Goal: Task Accomplishment & Management: Use online tool/utility

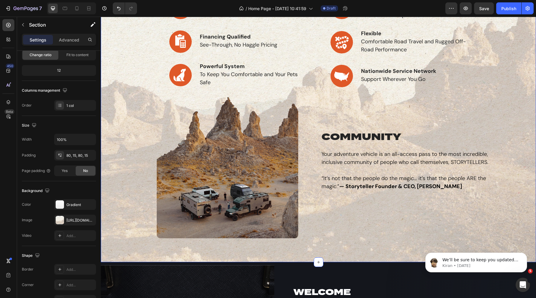
scroll to position [227, 0]
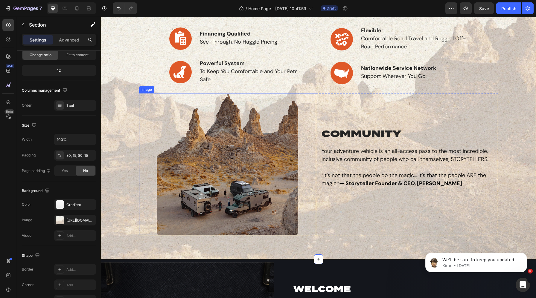
click at [238, 125] on img at bounding box center [228, 164] width 142 height 143
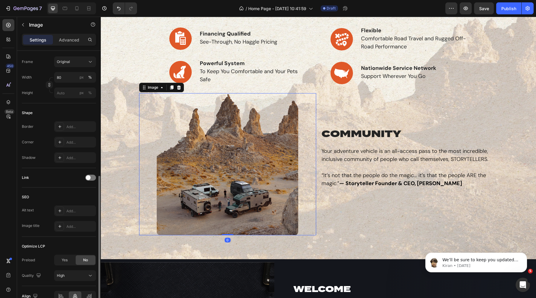
scroll to position [187, 0]
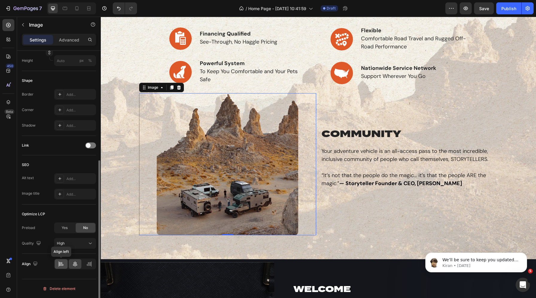
click at [59, 260] on div at bounding box center [61, 264] width 13 height 10
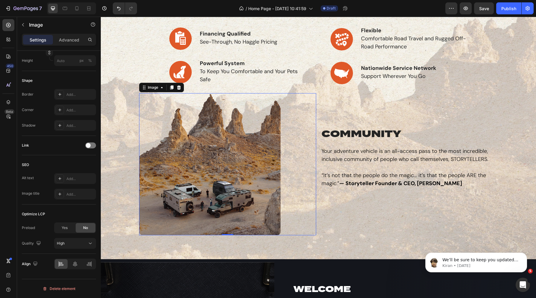
click at [183, 145] on img at bounding box center [210, 164] width 142 height 143
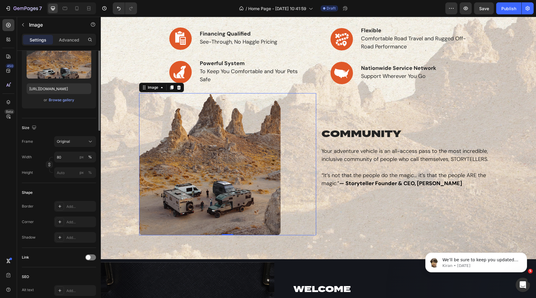
scroll to position [0, 0]
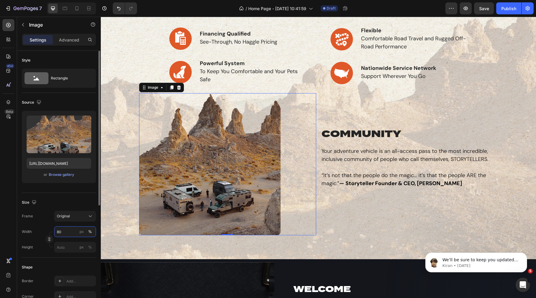
click at [62, 228] on input "80" at bounding box center [75, 232] width 42 height 11
type input "90"
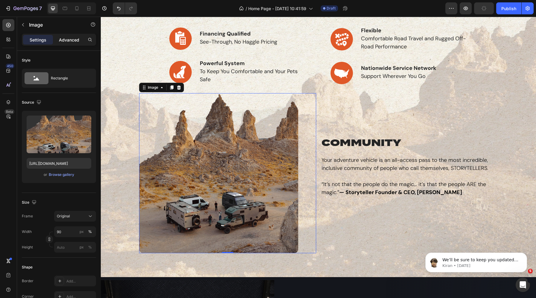
click at [70, 42] on p "Advanced" at bounding box center [69, 40] width 20 height 6
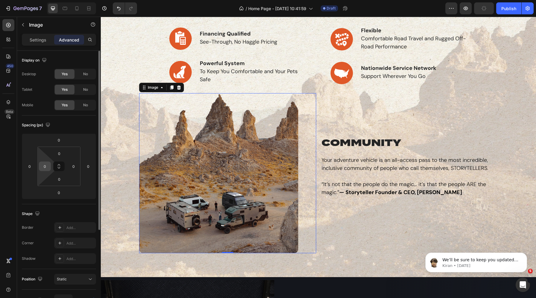
click at [45, 167] on input "0" at bounding box center [44, 166] width 9 height 9
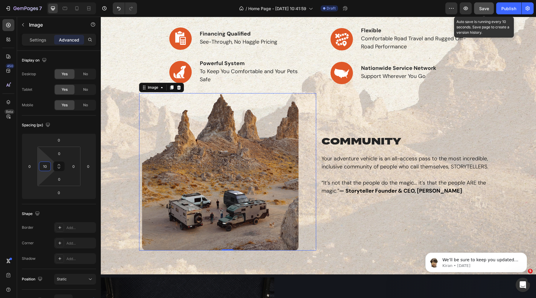
type input "10"
click at [464, 7] on span "Save" at bounding box center [484, 8] width 10 height 5
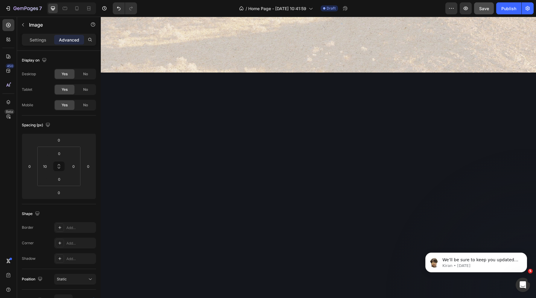
scroll to position [973, 0]
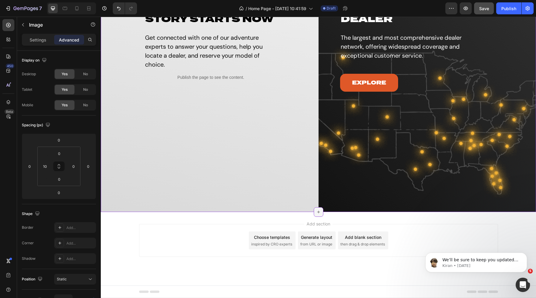
click at [319, 212] on icon at bounding box center [318, 212] width 3 height 3
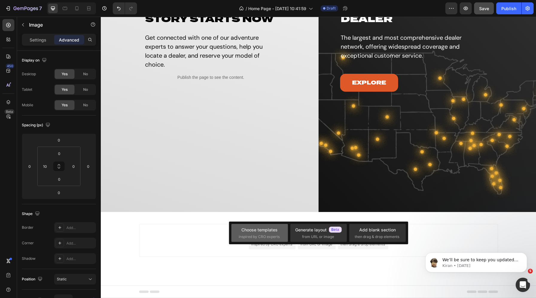
click at [263, 232] on div "Choose templates" at bounding box center [259, 230] width 36 height 6
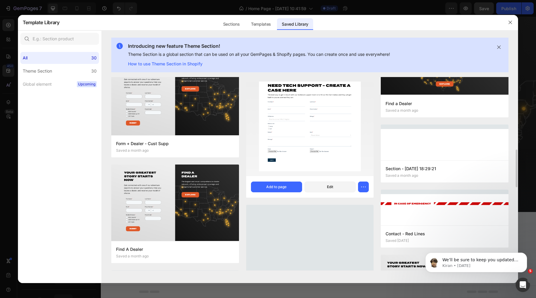
scroll to position [444, 0]
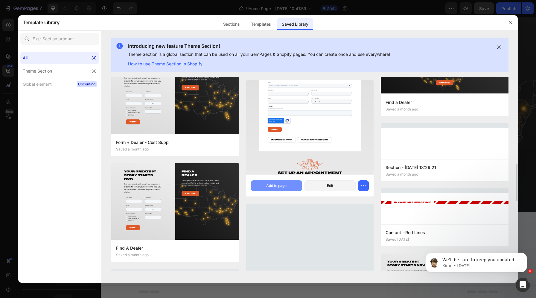
click at [282, 188] on div "Add to page" at bounding box center [276, 185] width 20 height 5
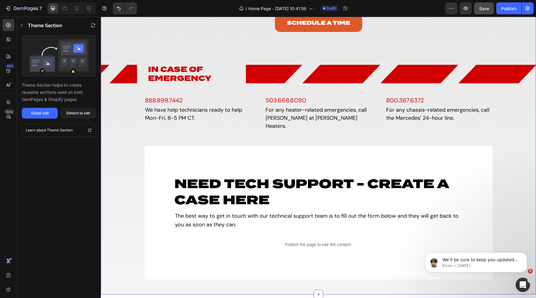
scroll to position [1327, 0]
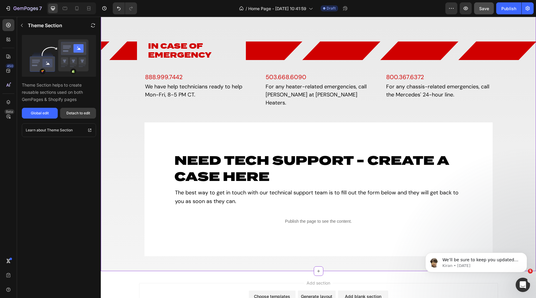
click at [80, 114] on div "Detach to edit" at bounding box center [78, 113] width 24 height 5
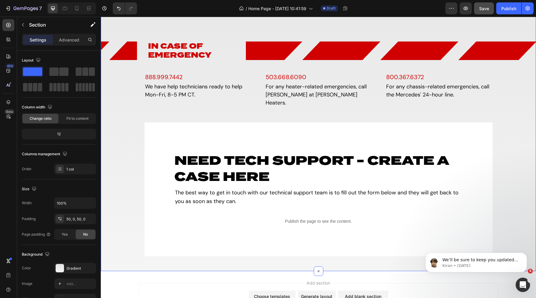
click at [151, 60] on h3 "In Case of Emergency" at bounding box center [196, 51] width 98 height 19
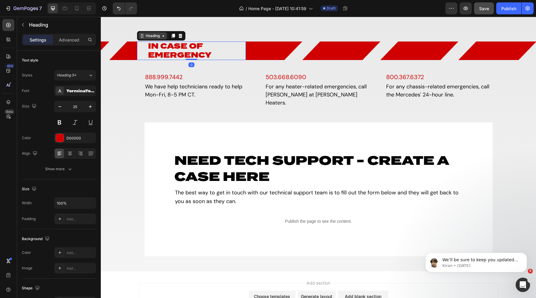
click at [151, 39] on div "Heading" at bounding box center [152, 35] width 16 height 5
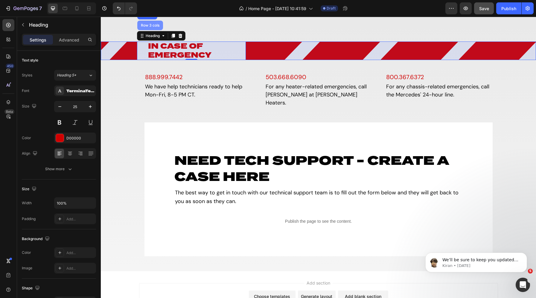
click at [152, 27] on div "Row 3 cols" at bounding box center [150, 26] width 21 height 4
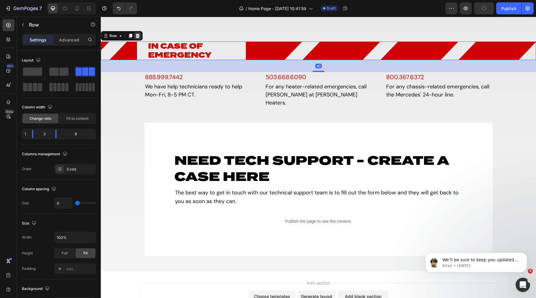
click at [136, 38] on icon at bounding box center [138, 36] width 4 height 4
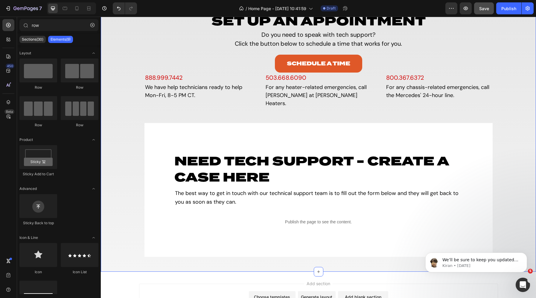
scroll to position [1271, 0]
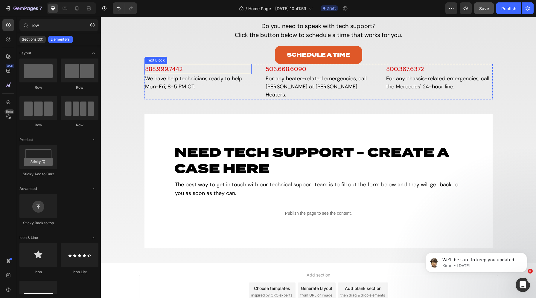
click at [156, 63] on div "Text Block" at bounding box center [156, 60] width 20 height 5
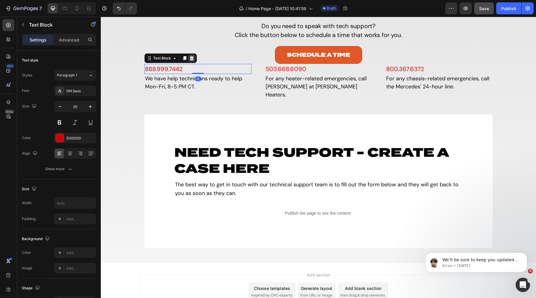
click at [189, 61] on icon at bounding box center [191, 58] width 5 height 5
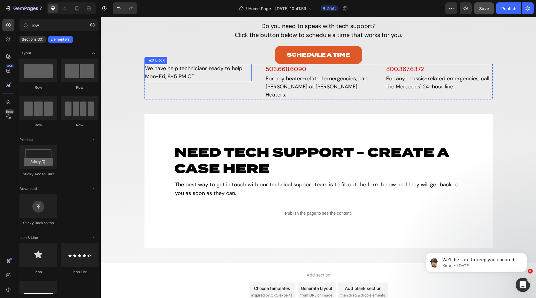
click at [159, 63] on div "Text Block" at bounding box center [156, 60] width 20 height 5
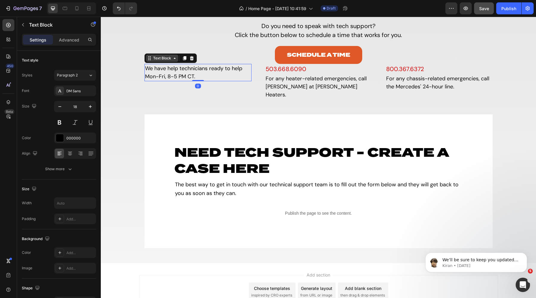
click at [161, 61] on div "Text Block" at bounding box center [162, 58] width 20 height 5
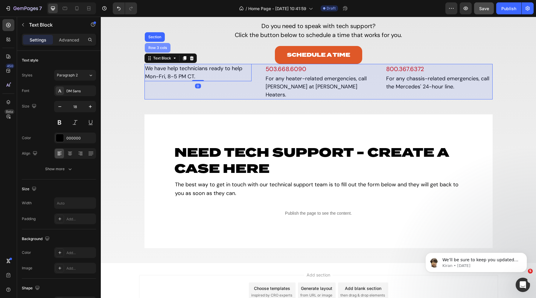
click at [159, 50] on div "Row 3 cols" at bounding box center [157, 48] width 21 height 4
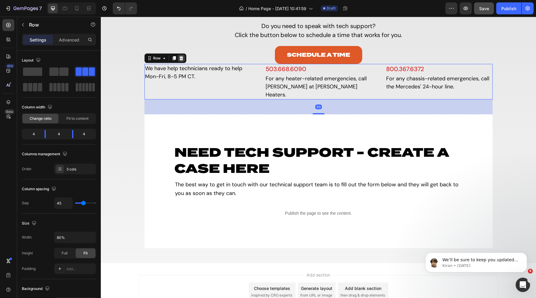
click at [181, 60] on icon at bounding box center [181, 58] width 4 height 4
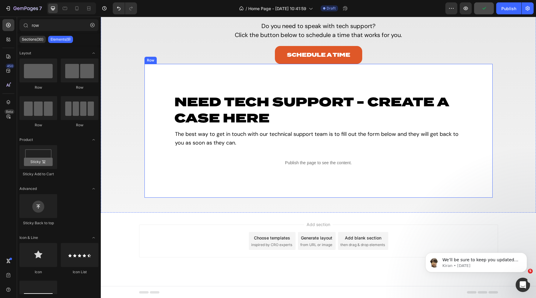
click at [151, 63] on div "Row" at bounding box center [151, 60] width 10 height 5
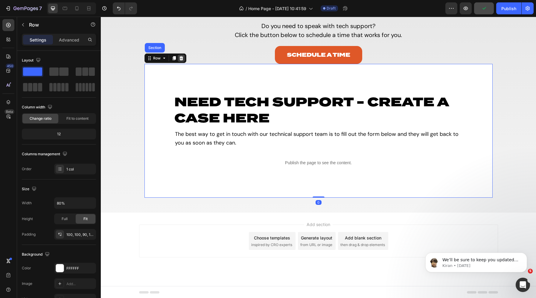
click at [180, 61] on icon at bounding box center [181, 58] width 5 height 5
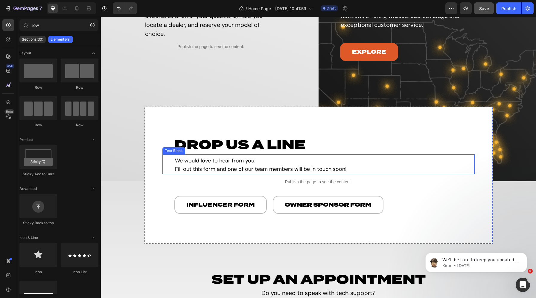
scroll to position [1001, 0]
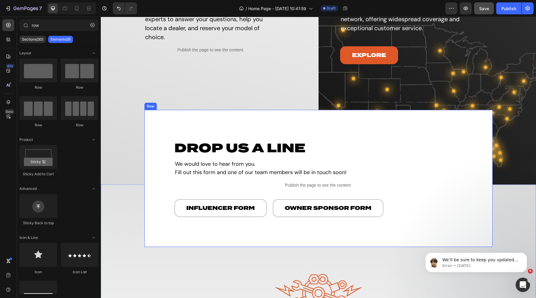
click at [151, 105] on div "Row" at bounding box center [151, 106] width 10 height 5
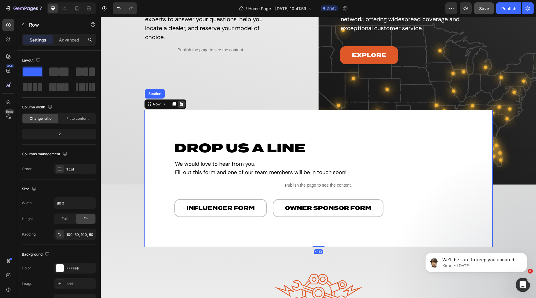
click at [181, 105] on icon at bounding box center [181, 104] width 4 height 4
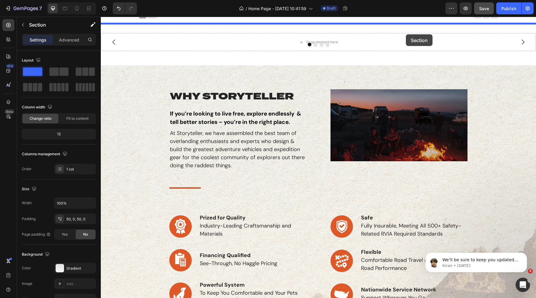
scroll to position [0, 0]
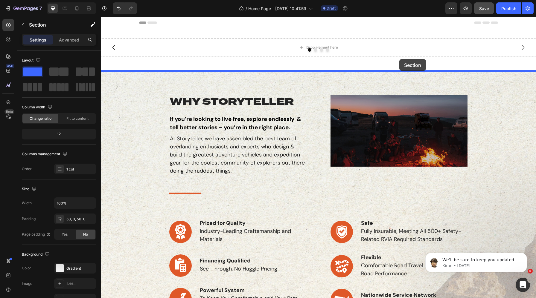
drag, startPoint x: 494, startPoint y: 96, endPoint x: 399, endPoint y: 59, distance: 102.0
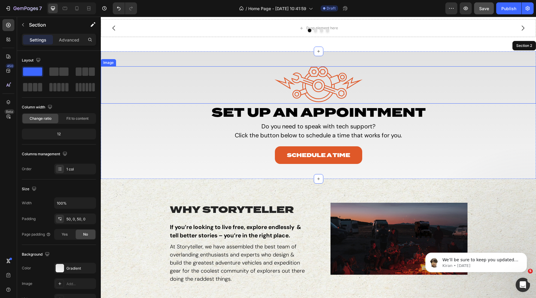
scroll to position [20, 0]
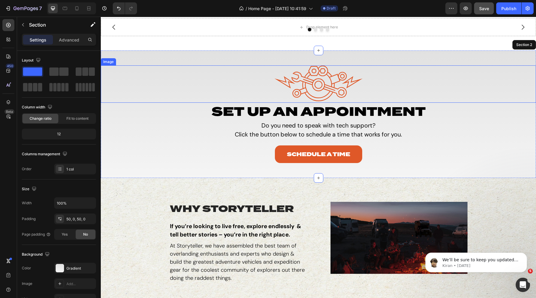
click at [106, 63] on div "Image" at bounding box center [108, 61] width 13 height 5
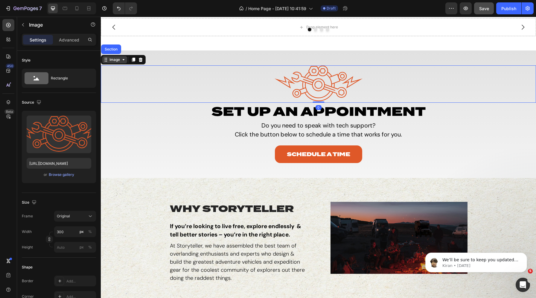
click at [113, 61] on div "Image" at bounding box center [114, 59] width 13 height 5
click at [27, 24] on button "button" at bounding box center [23, 25] width 10 height 10
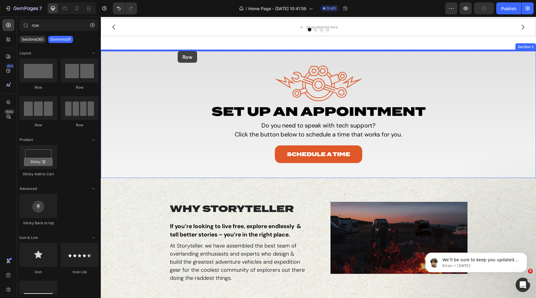
drag, startPoint x: 138, startPoint y: 132, endPoint x: 178, endPoint y: 51, distance: 89.4
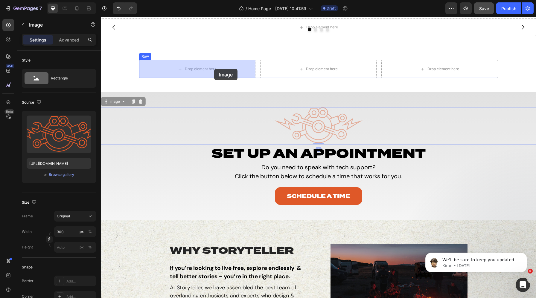
drag, startPoint x: 316, startPoint y: 125, endPoint x: 213, endPoint y: 68, distance: 117.2
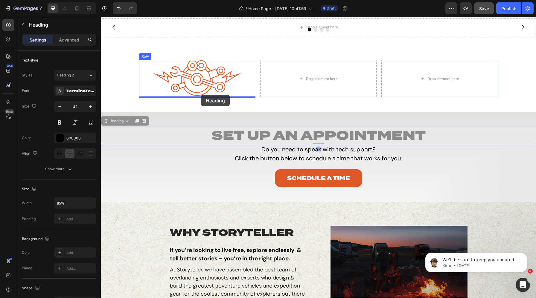
drag, startPoint x: 314, startPoint y: 135, endPoint x: 201, endPoint y: 95, distance: 119.8
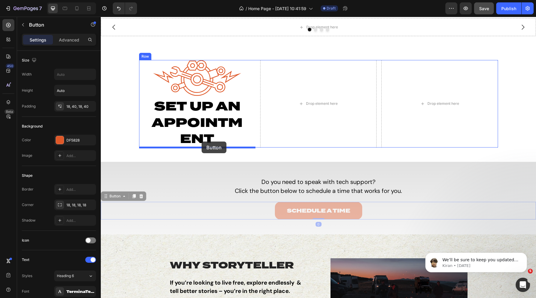
drag, startPoint x: 315, startPoint y: 213, endPoint x: 201, endPoint y: 142, distance: 134.6
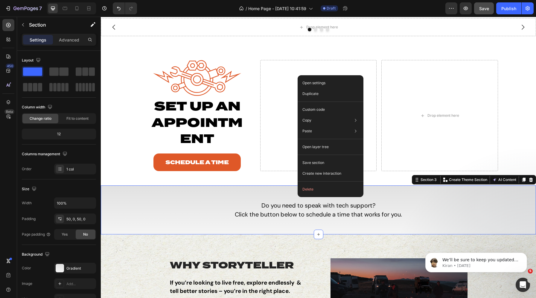
click at [270, 197] on div "Do you need to speak with tech support? Click the button below to schedule a ti…" at bounding box center [318, 210] width 435 height 49
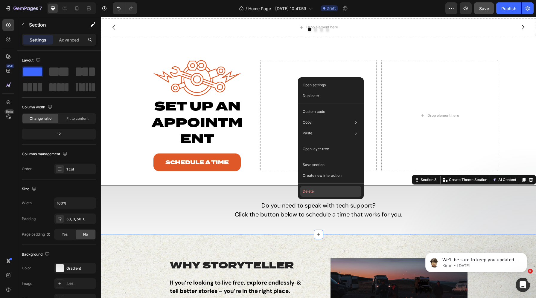
click at [311, 192] on button "Delete" at bounding box center [330, 191] width 61 height 11
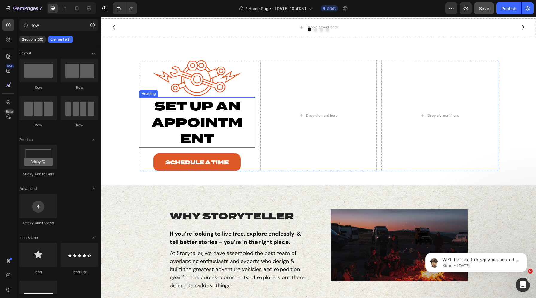
click at [193, 129] on h2 "Set up an Appointment" at bounding box center [197, 122] width 99 height 50
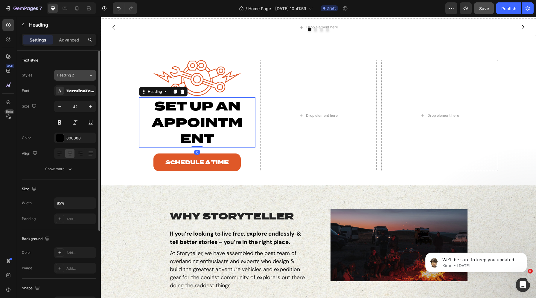
click at [84, 78] on div "Heading 2" at bounding box center [72, 75] width 31 height 5
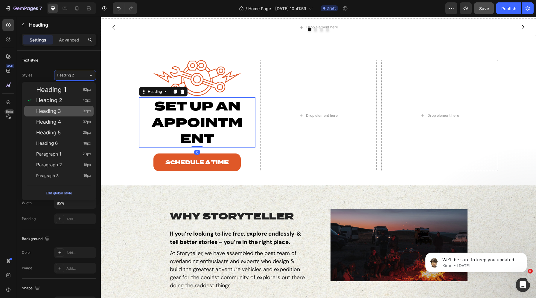
click at [67, 108] on div "Heading 3 32px" at bounding box center [63, 111] width 55 height 6
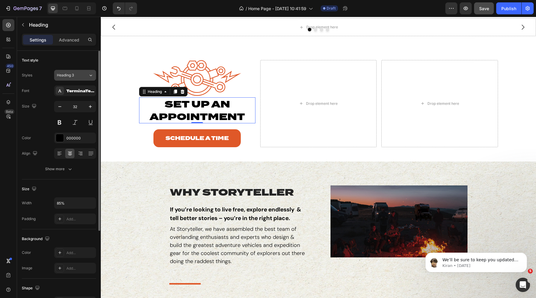
click at [74, 76] on div "Heading 3" at bounding box center [69, 75] width 24 height 5
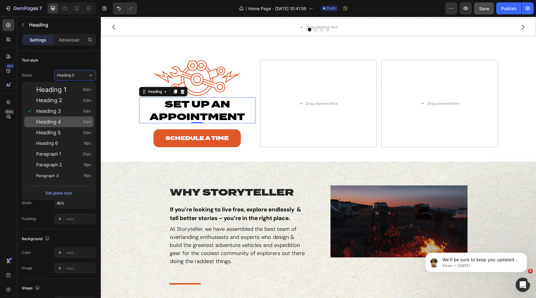
click at [72, 122] on div "Heading 4 32px" at bounding box center [63, 122] width 55 height 6
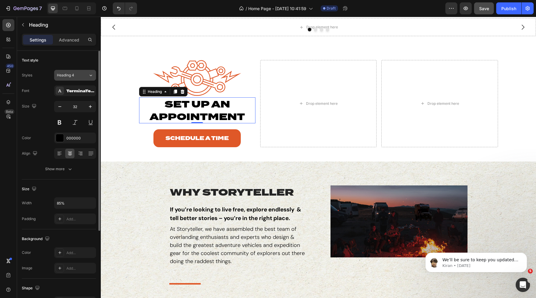
click at [69, 77] on span "Heading 4" at bounding box center [65, 75] width 17 height 5
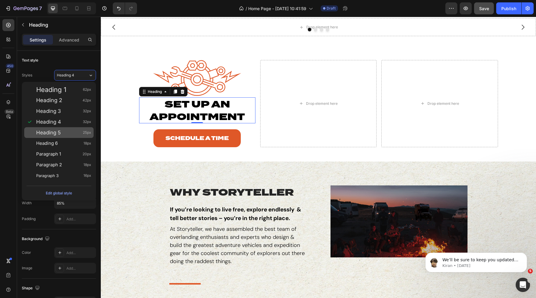
click at [71, 130] on div "Heading 5 25px" at bounding box center [63, 133] width 55 height 6
type input "25"
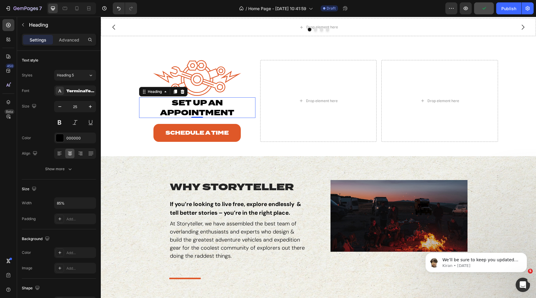
click at [190, 109] on h2 "Set up an Appointment" at bounding box center [197, 107] width 99 height 21
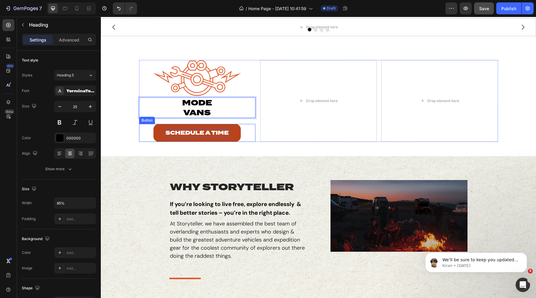
click at [198, 133] on p "Schedule a Time" at bounding box center [196, 132] width 63 height 7
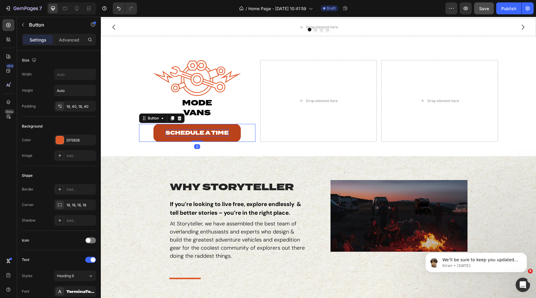
click at [187, 133] on p "Schedule a Time" at bounding box center [196, 132] width 63 height 7
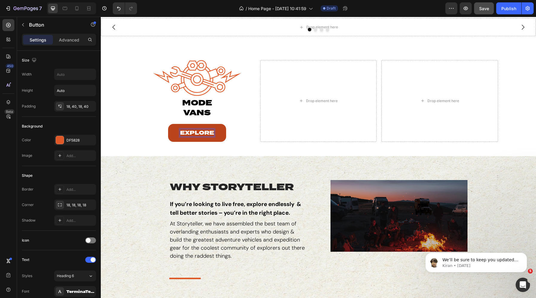
click at [144, 131] on div "Explore Button 0" at bounding box center [197, 133] width 116 height 18
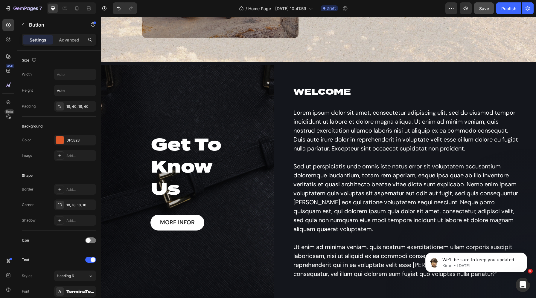
scroll to position [0, 0]
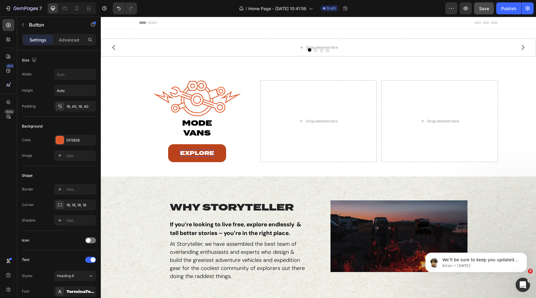
click at [194, 153] on p "Explore" at bounding box center [197, 153] width 34 height 7
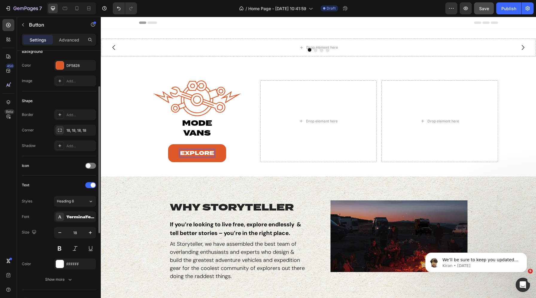
scroll to position [76, 0]
click at [198, 91] on img at bounding box center [197, 98] width 90 height 37
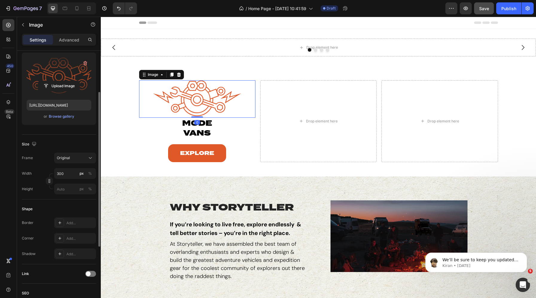
scroll to position [71, 0]
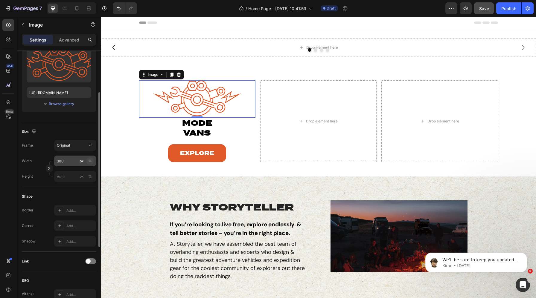
click at [91, 162] on div "%" at bounding box center [90, 160] width 4 height 5
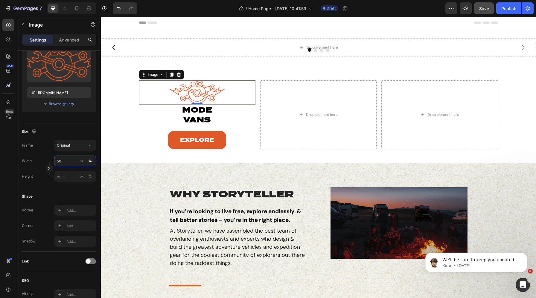
type input "50"
click at [160, 136] on div "Explore Button" at bounding box center [197, 140] width 116 height 18
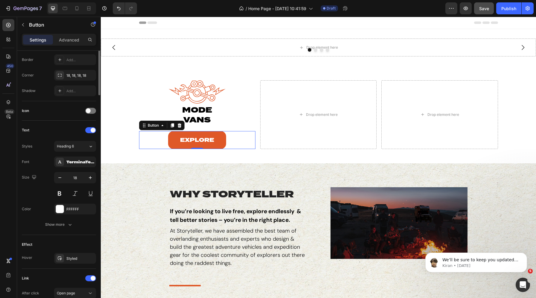
scroll to position [0, 0]
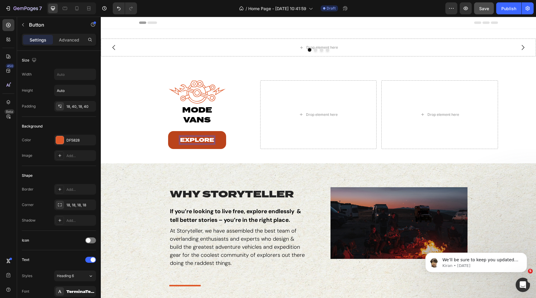
click at [188, 139] on p "Explore" at bounding box center [197, 140] width 34 height 7
click at [189, 139] on p "Explore" at bounding box center [197, 140] width 34 height 7
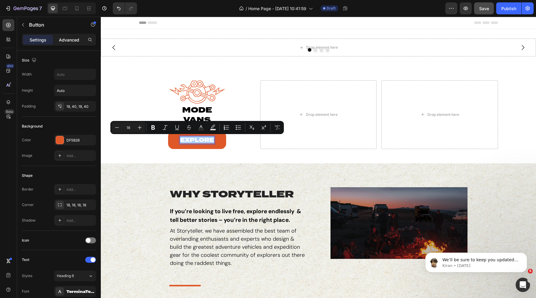
click at [64, 40] on p "Advanced" at bounding box center [69, 40] width 20 height 6
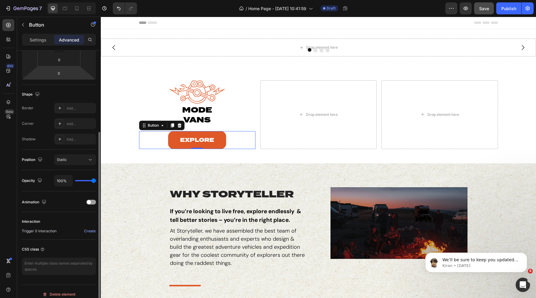
scroll to position [125, 0]
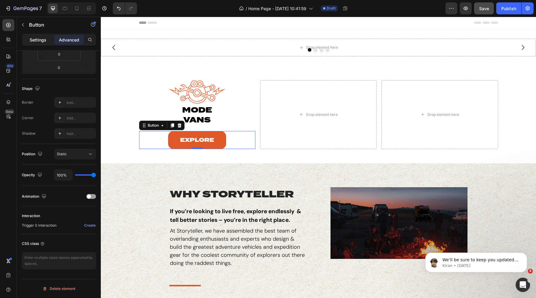
click at [39, 42] on p "Settings" at bounding box center [38, 40] width 17 height 6
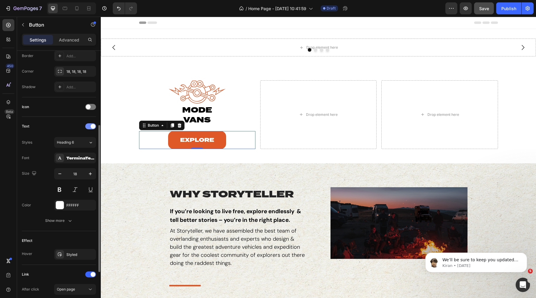
click at [88, 126] on div at bounding box center [90, 126] width 11 height 6
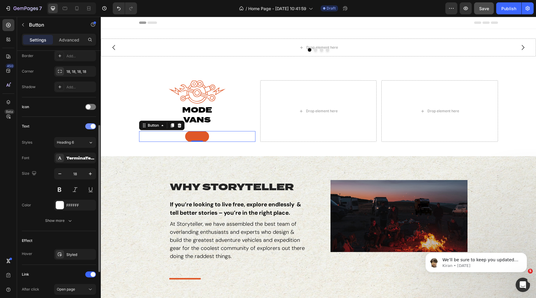
scroll to position [116, 0]
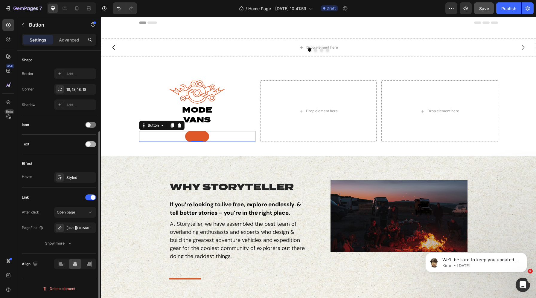
click at [88, 126] on span at bounding box center [88, 125] width 5 height 5
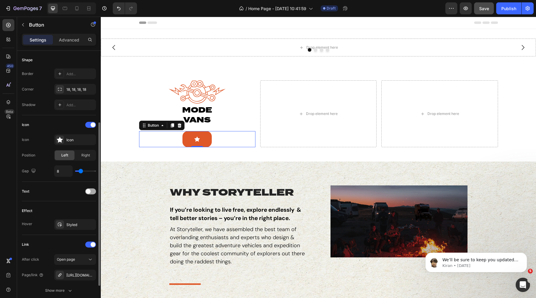
click at [88, 126] on div at bounding box center [90, 125] width 11 height 6
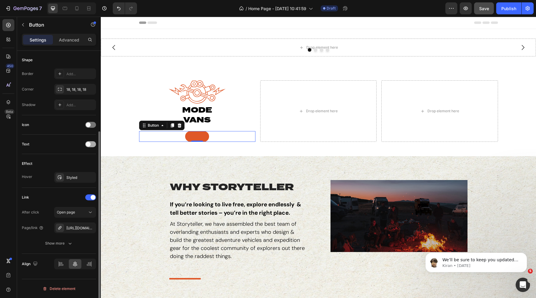
click at [90, 146] on div at bounding box center [90, 144] width 11 height 6
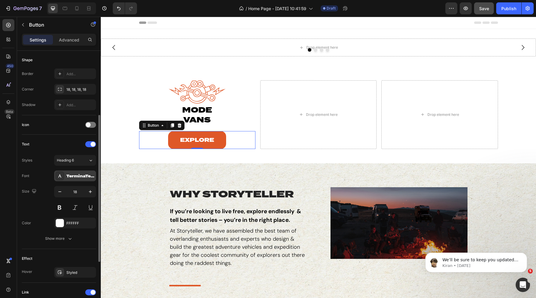
click at [77, 177] on div "TerminaTest" at bounding box center [80, 176] width 28 height 5
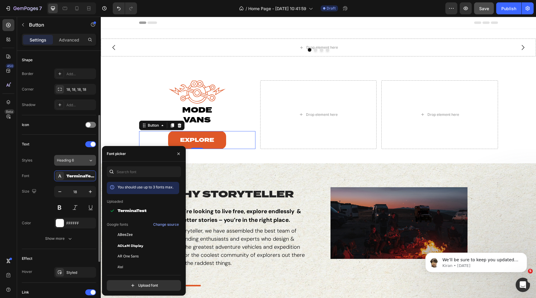
click at [75, 155] on button "Heading 6" at bounding box center [75, 160] width 42 height 11
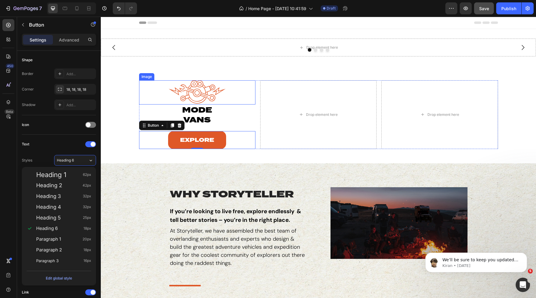
click at [140, 86] on div at bounding box center [197, 92] width 116 height 24
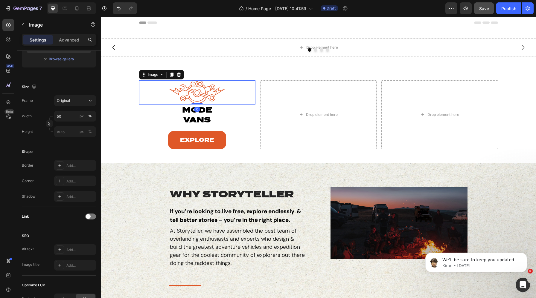
scroll to position [0, 0]
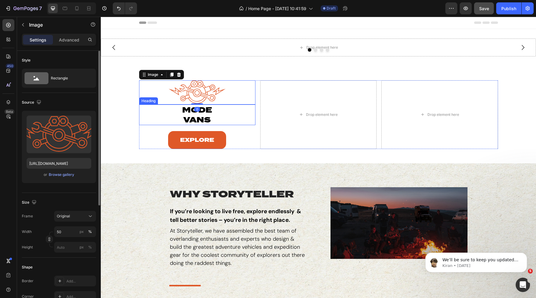
click at [182, 118] on h2 "mode vans" at bounding box center [197, 115] width 99 height 21
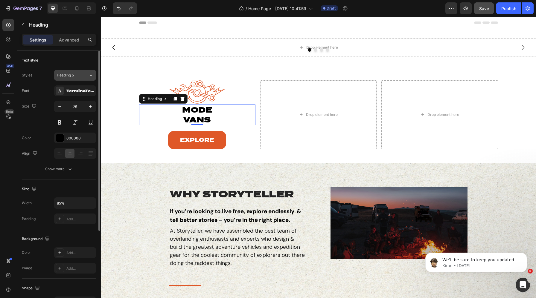
click at [80, 73] on div "Heading 5" at bounding box center [69, 75] width 24 height 5
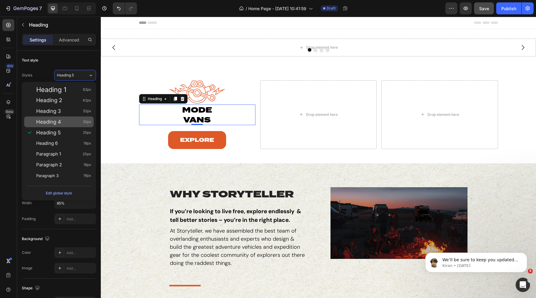
click at [69, 118] on div "Heading 4 32px" at bounding box center [58, 122] width 69 height 11
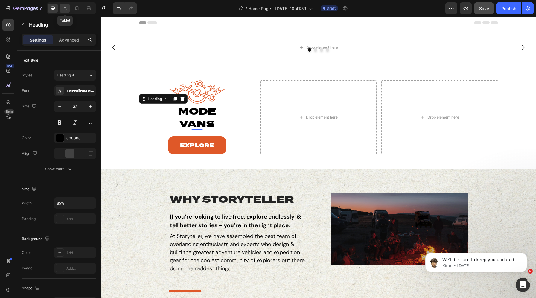
click at [65, 10] on icon at bounding box center [65, 8] width 6 height 6
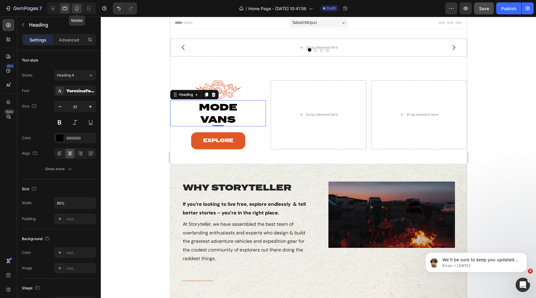
click at [75, 10] on icon at bounding box center [77, 8] width 6 height 6
type input "29"
type input "100%"
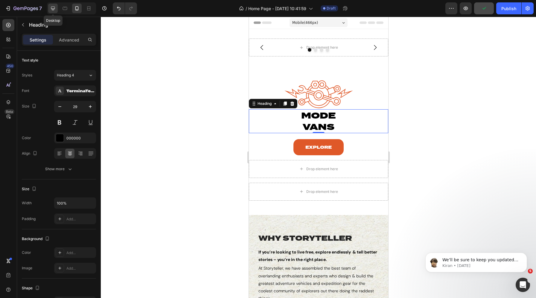
click at [57, 9] on div at bounding box center [53, 9] width 10 height 10
type input "32"
type input "85%"
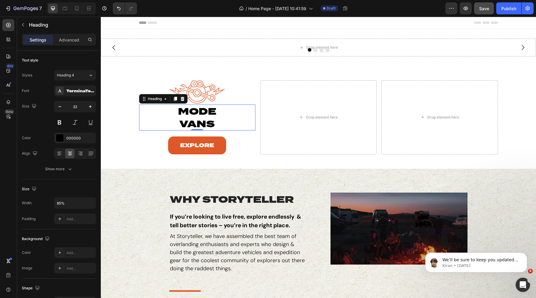
click at [207, 124] on h2 "mode vans" at bounding box center [197, 118] width 99 height 26
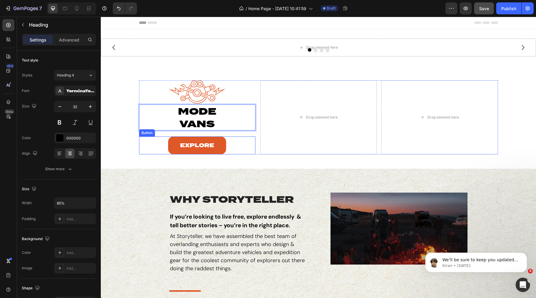
click at [139, 149] on div "Explore Button" at bounding box center [197, 146] width 116 height 18
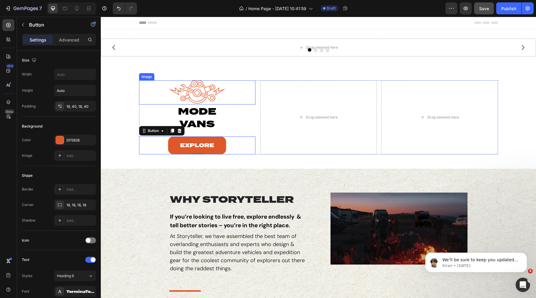
click at [192, 94] on img at bounding box center [197, 92] width 58 height 24
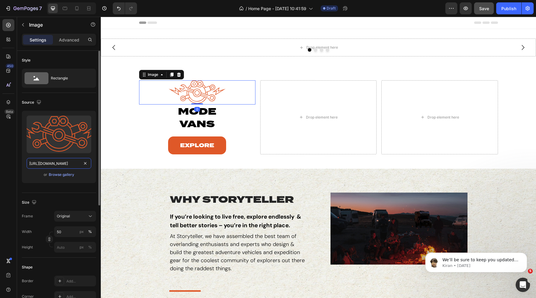
click at [64, 165] on input "https://cdn.shopify.com/s/files/1/0625/3907/1747/files/gempages_491634444252218…" at bounding box center [59, 163] width 65 height 11
paste input "MODEs.svg?v=1756320936"
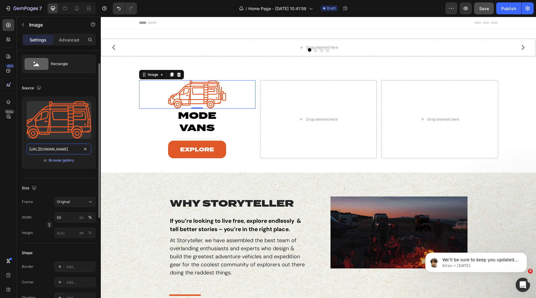
scroll to position [18, 0]
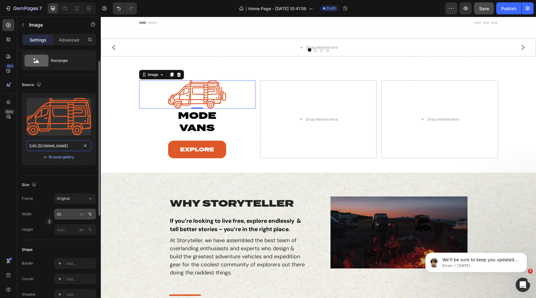
type input "https://cdn.shopify.com/s/files/1/0625/3907/1747/files/MODEs.svg?v=1756320936"
click at [59, 213] on input "50" at bounding box center [75, 214] width 42 height 11
click at [89, 215] on div "%" at bounding box center [90, 214] width 4 height 5
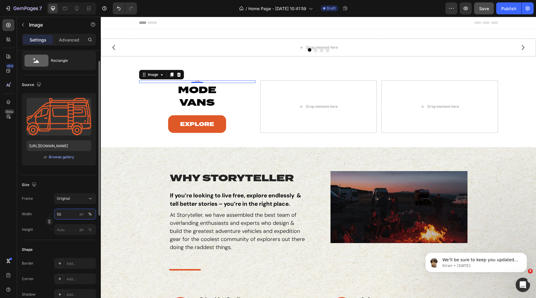
click at [65, 217] on input "50" at bounding box center [75, 214] width 42 height 11
type input "50"
click at [64, 216] on input "50" at bounding box center [75, 214] width 42 height 11
type input "5"
drag, startPoint x: 69, startPoint y: 214, endPoint x: 39, endPoint y: 213, distance: 29.9
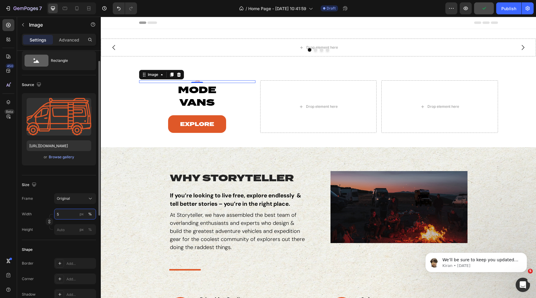
click at [39, 213] on div "Width 5 px %" at bounding box center [59, 214] width 74 height 11
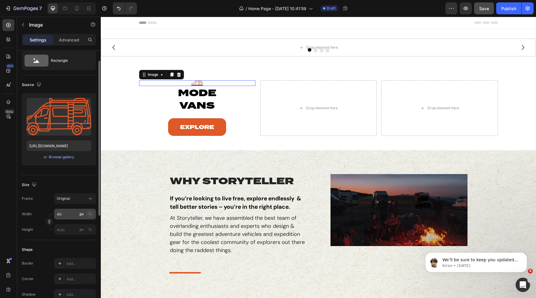
click at [89, 215] on div "%" at bounding box center [90, 214] width 4 height 5
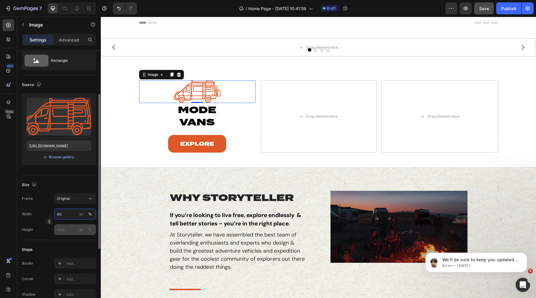
scroll to position [54, 0]
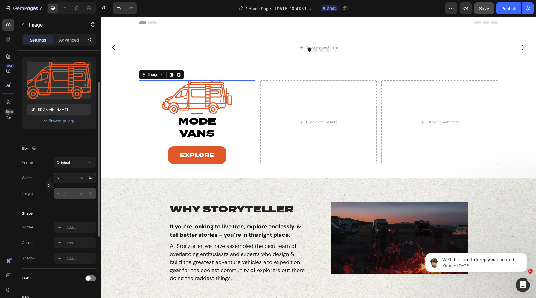
type input "50"
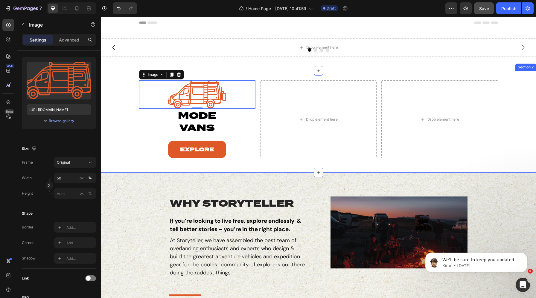
click at [118, 92] on div "Image 0 mode vans Heading Explore Button Drop element here Drop element here Row" at bounding box center [318, 121] width 435 height 83
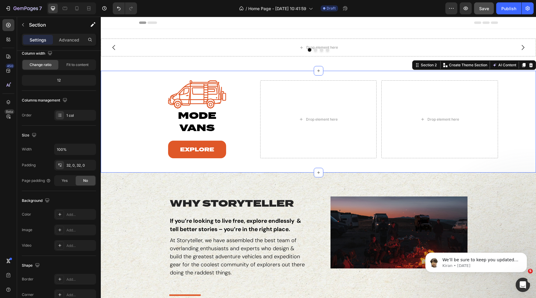
scroll to position [0, 0]
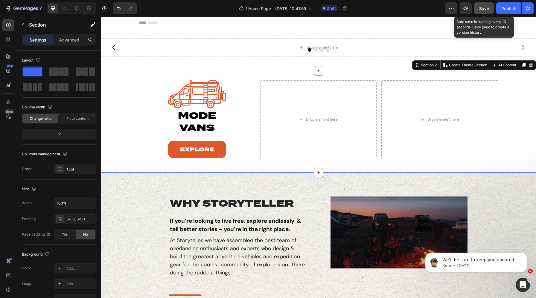
click at [464, 8] on span "Save" at bounding box center [484, 8] width 10 height 5
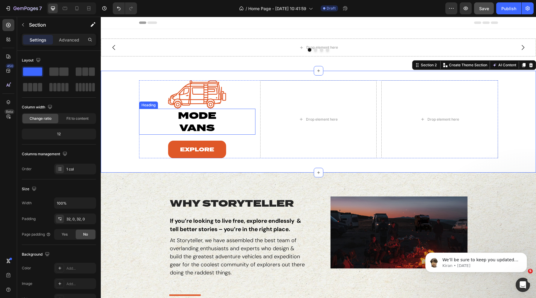
click at [201, 118] on p "mode vans" at bounding box center [197, 121] width 98 height 25
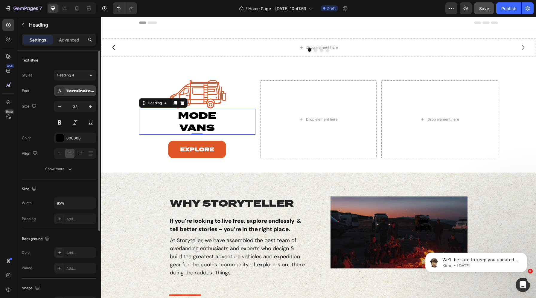
click at [74, 87] on div "TerminaTest" at bounding box center [75, 90] width 42 height 11
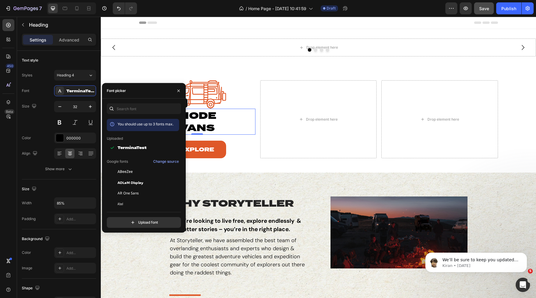
click at [68, 48] on div "Settings Advanced" at bounding box center [59, 42] width 84 height 17
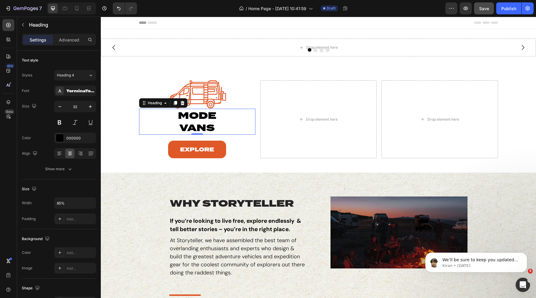
click at [67, 45] on div "Settings Advanced" at bounding box center [59, 40] width 74 height 12
click at [65, 34] on div "Settings Advanced" at bounding box center [59, 40] width 74 height 12
click at [64, 41] on p "Advanced" at bounding box center [69, 40] width 20 height 6
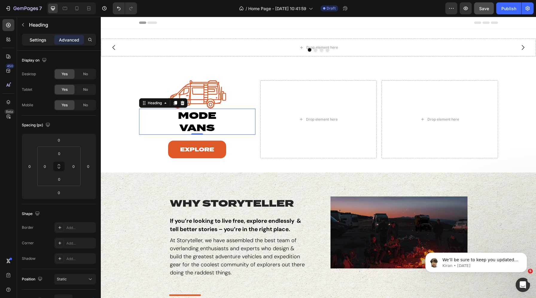
click at [32, 39] on p "Settings" at bounding box center [38, 40] width 17 height 6
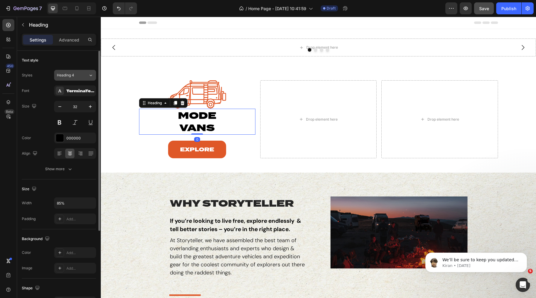
click at [74, 78] on button "Heading 4" at bounding box center [75, 75] width 42 height 11
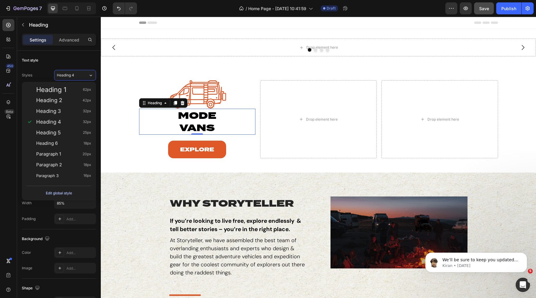
click at [61, 194] on div "Edit global style" at bounding box center [59, 193] width 26 height 7
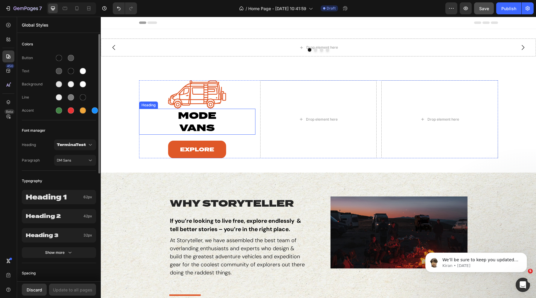
click at [197, 121] on p "mode vans" at bounding box center [197, 121] width 98 height 25
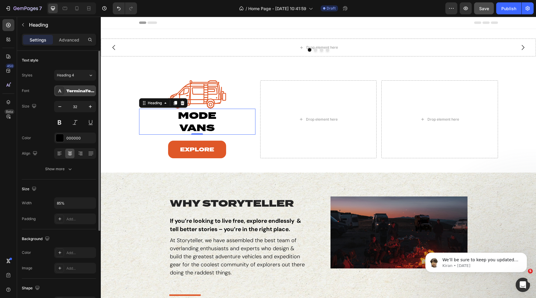
click at [74, 86] on div "TerminaTest" at bounding box center [75, 90] width 42 height 11
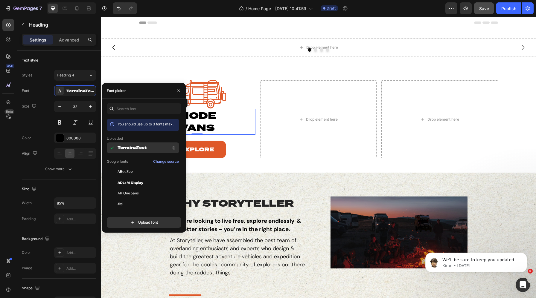
click at [135, 148] on span "TerminaTest" at bounding box center [131, 147] width 29 height 5
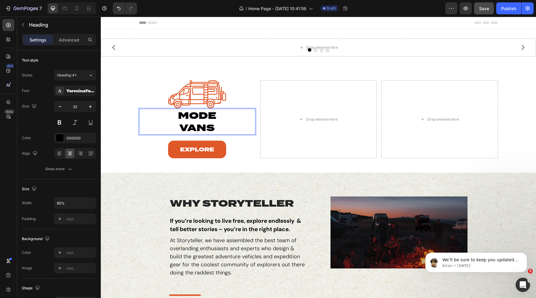
click at [204, 126] on p "mode vans" at bounding box center [197, 121] width 98 height 25
drag, startPoint x: 216, startPoint y: 128, endPoint x: 154, endPoint y: 116, distance: 62.4
click at [154, 116] on p "mode vans" at bounding box center [197, 121] width 98 height 25
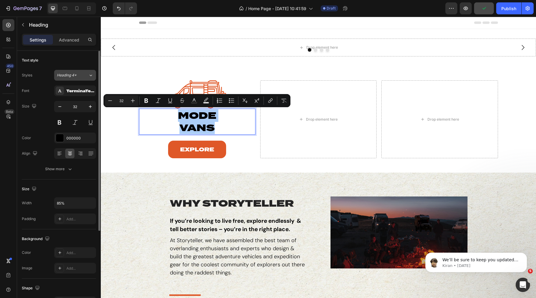
click at [73, 77] on span "Heading 4*" at bounding box center [67, 75] width 20 height 5
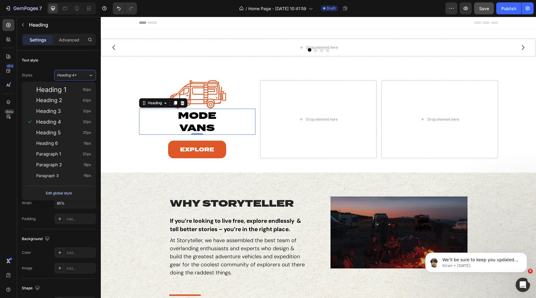
click at [61, 192] on div "Edit global style" at bounding box center [59, 193] width 26 height 7
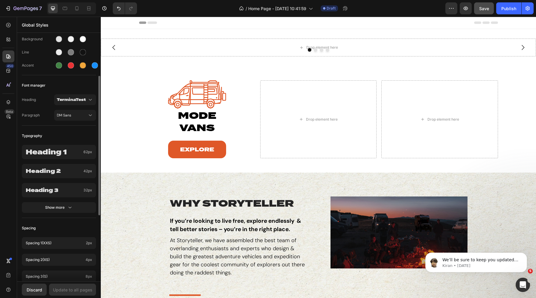
scroll to position [56, 0]
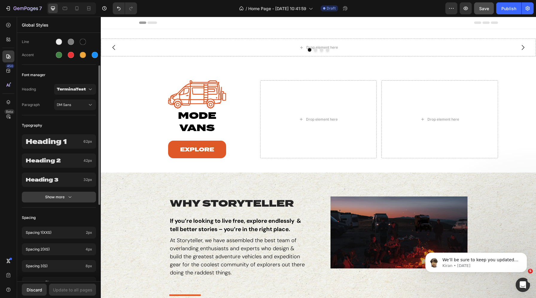
click at [65, 199] on div "Show more" at bounding box center [59, 197] width 28 height 6
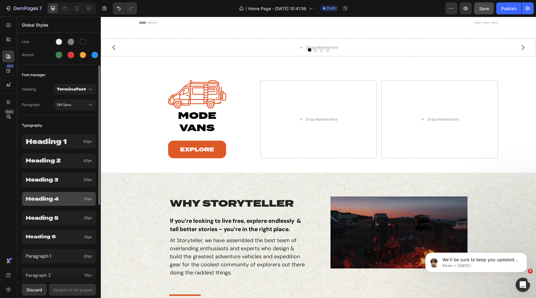
click at [59, 201] on p "Heading 4" at bounding box center [53, 199] width 55 height 7
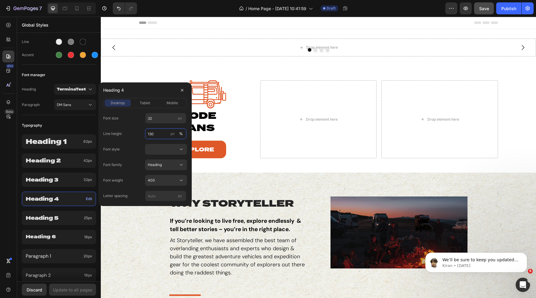
click at [161, 134] on input "130" at bounding box center [165, 134] width 41 height 11
type input "120"
click at [145, 105] on span "tablet" at bounding box center [145, 102] width 10 height 5
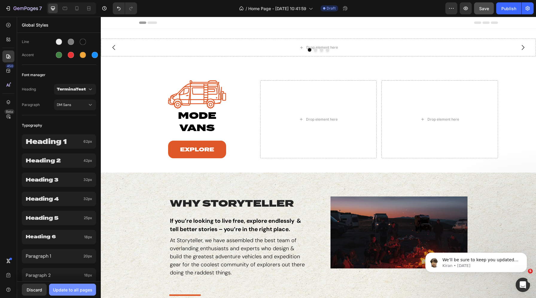
click at [71, 287] on div "Update to all pages" at bounding box center [72, 290] width 39 height 6
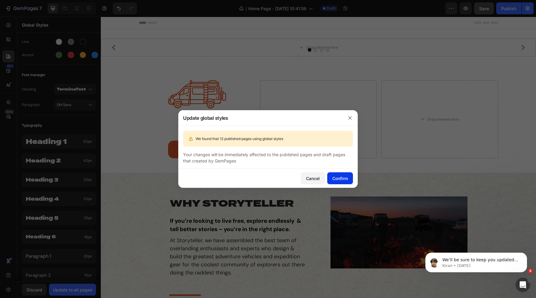
click at [333, 176] on div "Confirm" at bounding box center [340, 178] width 16 height 6
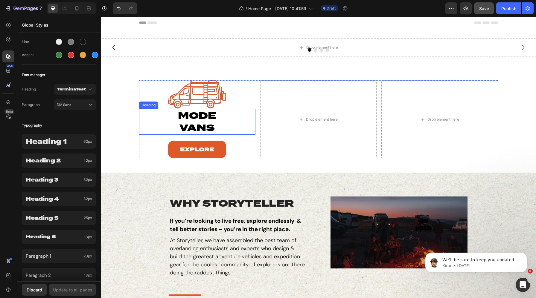
click at [197, 120] on p "mode vans" at bounding box center [197, 121] width 98 height 25
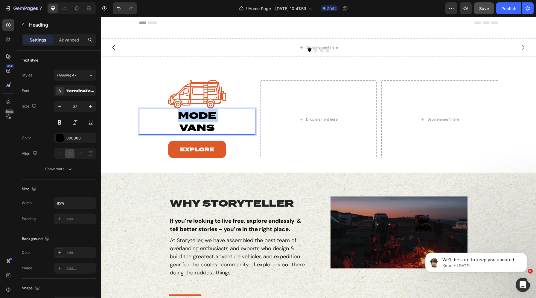
click at [197, 120] on p "mode vans" at bounding box center [197, 121] width 98 height 25
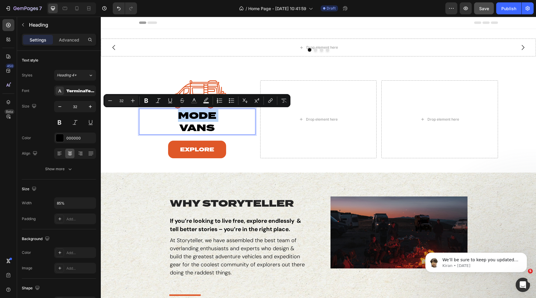
click at [171, 126] on p "mode vans" at bounding box center [197, 121] width 98 height 25
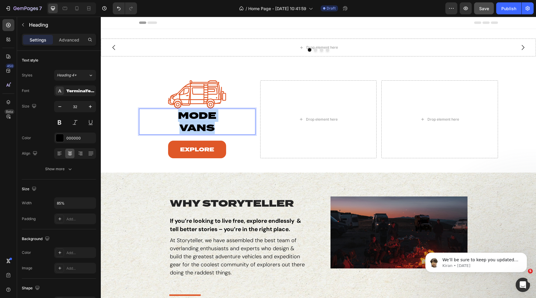
drag, startPoint x: 219, startPoint y: 130, endPoint x: 153, endPoint y: 103, distance: 71.3
click at [153, 103] on div "Image mode vans Heading 0 Explore Button" at bounding box center [197, 119] width 116 height 78
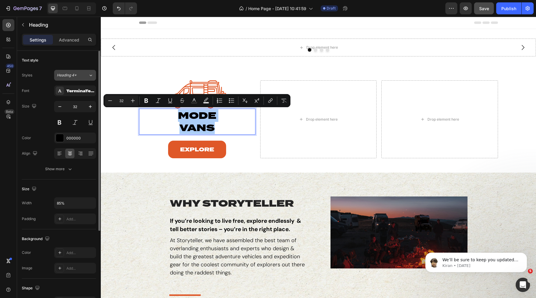
click at [77, 77] on div "Heading 4*" at bounding box center [69, 75] width 24 height 5
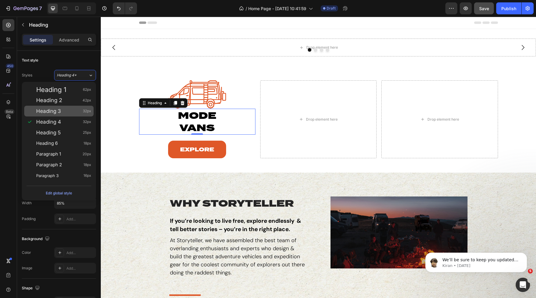
click at [63, 110] on div "Heading 3 32px" at bounding box center [63, 111] width 55 height 6
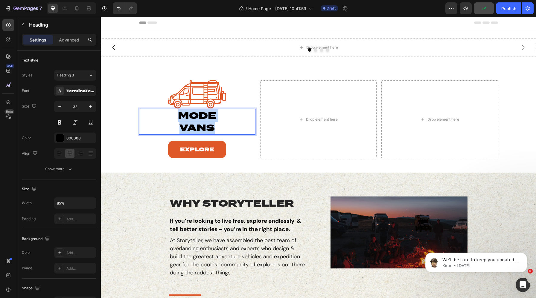
drag, startPoint x: 212, startPoint y: 129, endPoint x: 161, endPoint y: 111, distance: 53.8
click at [161, 111] on p "mode vans" at bounding box center [197, 121] width 98 height 25
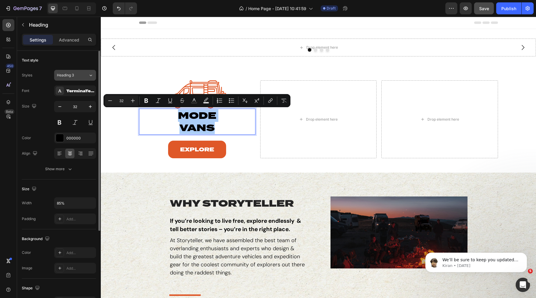
click at [80, 74] on div "Heading 3" at bounding box center [69, 75] width 24 height 5
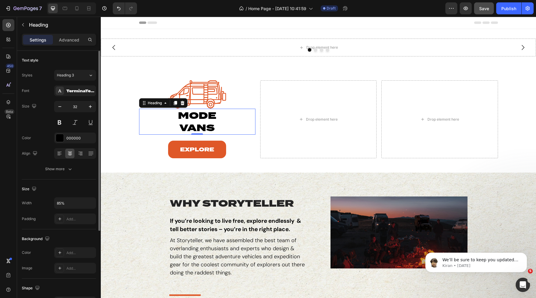
click at [66, 63] on div "Text style" at bounding box center [59, 61] width 74 height 10
click at [75, 73] on div "Heading 3" at bounding box center [69, 75] width 24 height 5
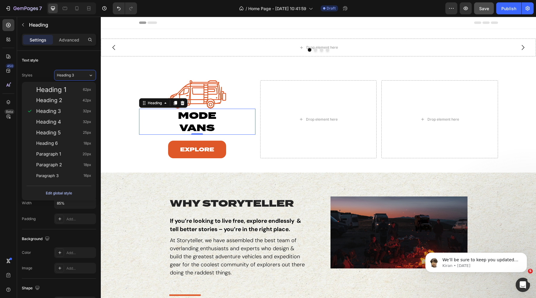
click at [64, 194] on div "Edit global style" at bounding box center [59, 193] width 26 height 7
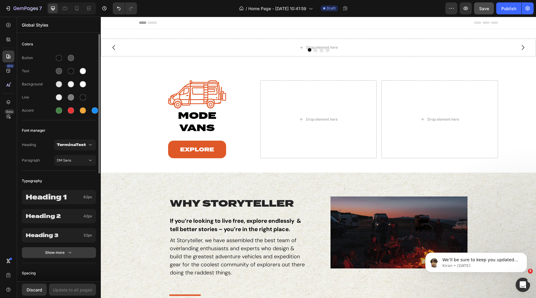
click at [74, 253] on button "Show more" at bounding box center [59, 252] width 74 height 11
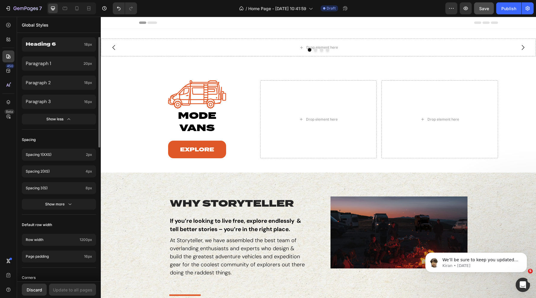
scroll to position [303, 0]
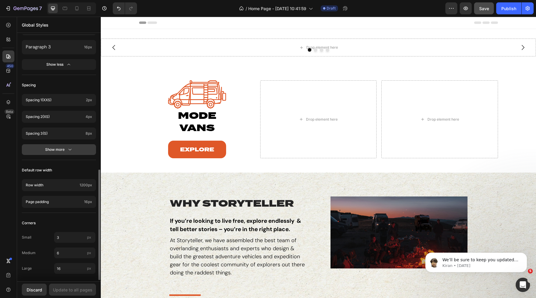
click at [67, 149] on icon "button" at bounding box center [70, 150] width 6 height 6
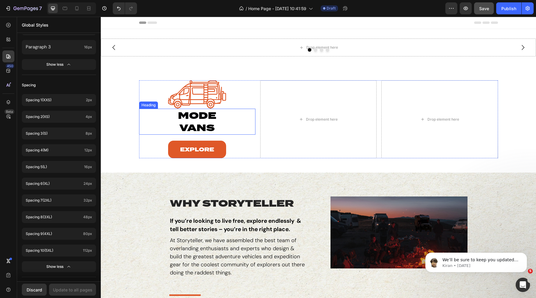
click at [190, 131] on p "mode vans" at bounding box center [197, 121] width 98 height 25
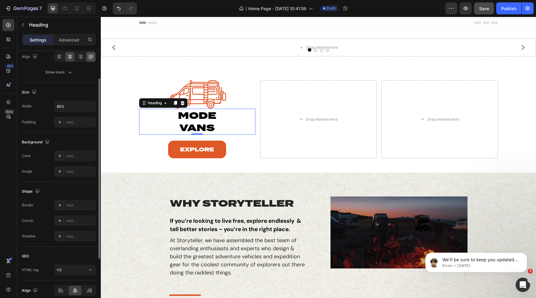
scroll to position [123, 0]
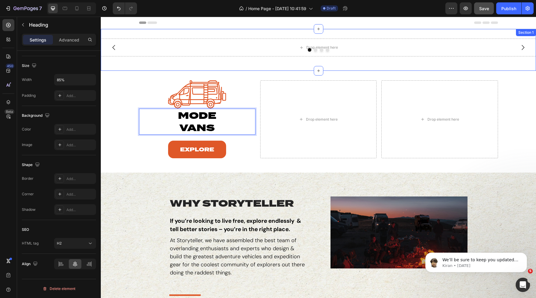
click at [201, 64] on div "Drop element here Drop element here Drop element here Drop element here Carouse…" at bounding box center [318, 50] width 435 height 42
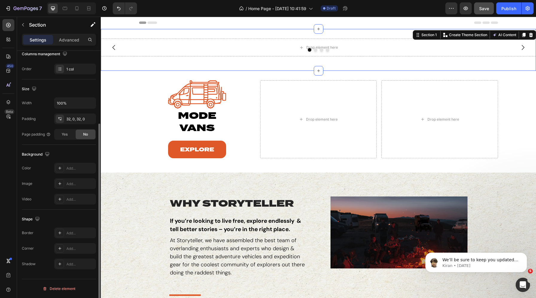
scroll to position [0, 0]
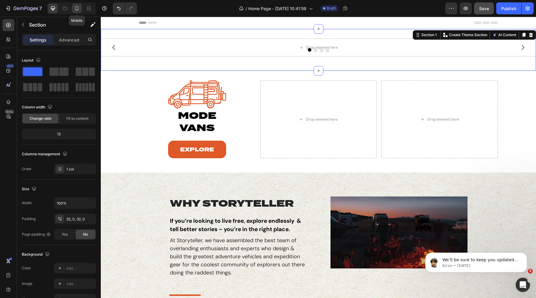
click at [77, 8] on icon at bounding box center [77, 8] width 6 height 6
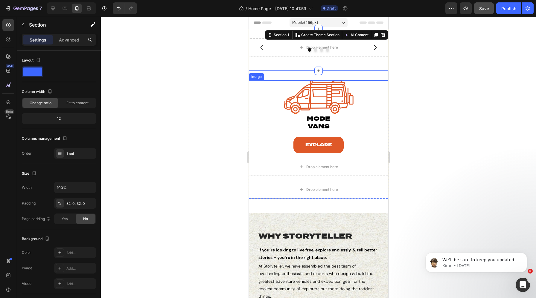
click at [316, 92] on img at bounding box center [318, 97] width 70 height 34
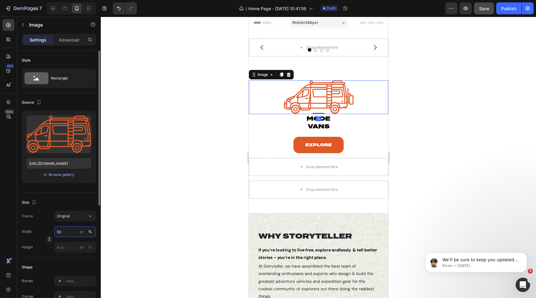
click at [65, 230] on input "50" at bounding box center [75, 232] width 42 height 11
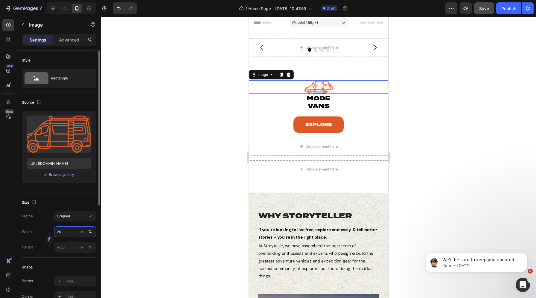
type input "2"
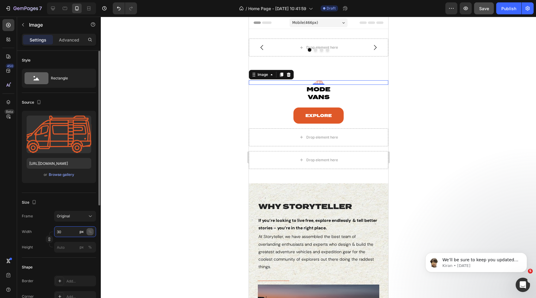
type input "30"
click at [91, 231] on div "%" at bounding box center [90, 231] width 4 height 5
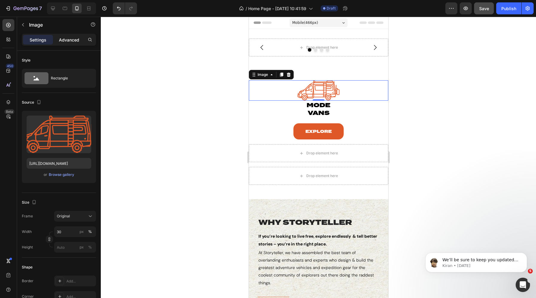
click at [65, 44] on div "Advanced" at bounding box center [69, 40] width 30 height 10
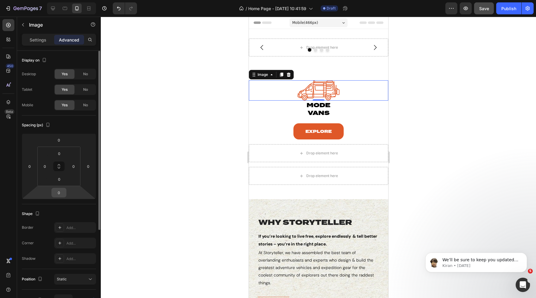
click at [59, 191] on input "0" at bounding box center [59, 192] width 12 height 9
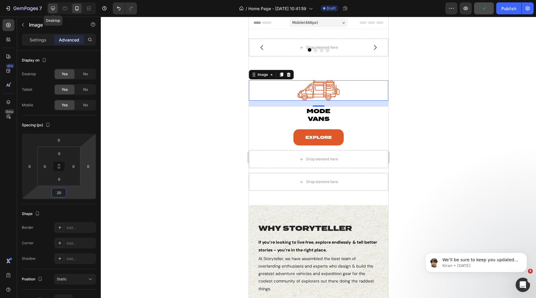
click at [54, 6] on icon at bounding box center [53, 8] width 6 height 6
type input "0"
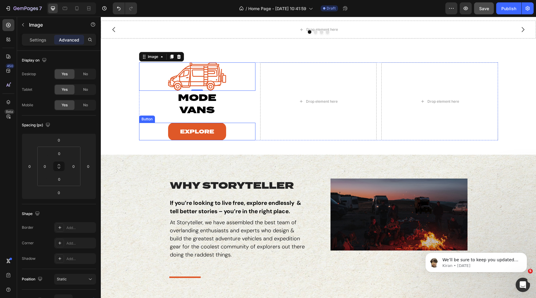
scroll to position [15, 0]
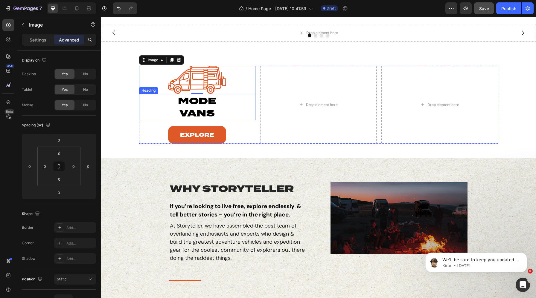
click at [203, 107] on p "mode vans" at bounding box center [197, 107] width 98 height 25
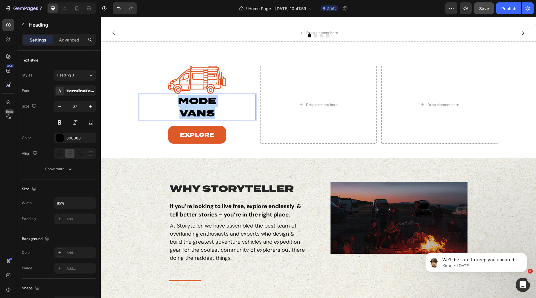
drag, startPoint x: 218, startPoint y: 113, endPoint x: 157, endPoint y: 97, distance: 62.9
click at [157, 97] on p "mode vans" at bounding box center [197, 107] width 98 height 25
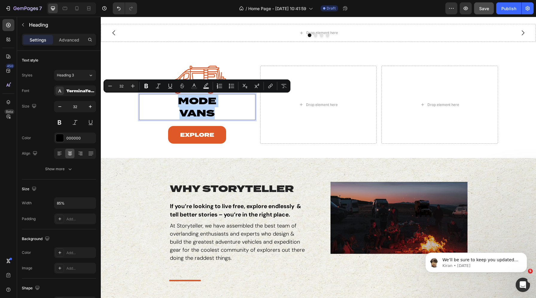
click at [120, 66] on div "Image mode vans Heading 0 Explore Button Drop element here Drop element here Row" at bounding box center [318, 107] width 435 height 83
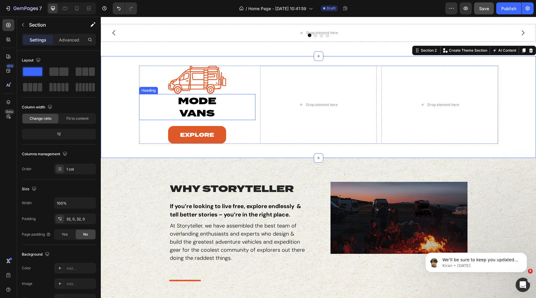
click at [188, 108] on p "mode vans" at bounding box center [197, 107] width 98 height 25
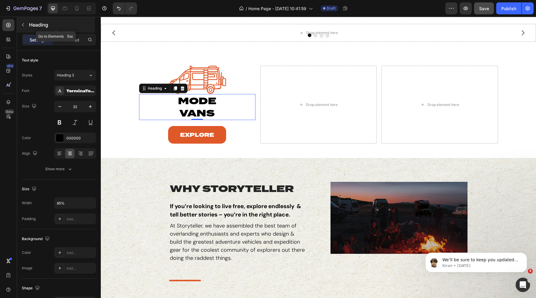
click at [39, 20] on div "Heading" at bounding box center [56, 25] width 78 height 16
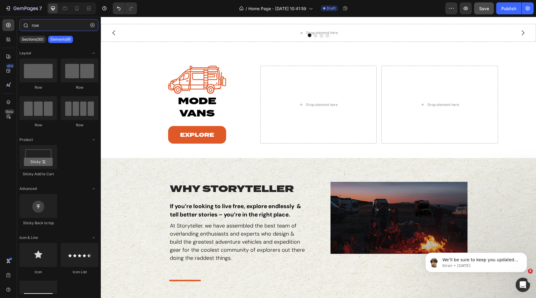
click at [46, 24] on input "row" at bounding box center [58, 25] width 79 height 12
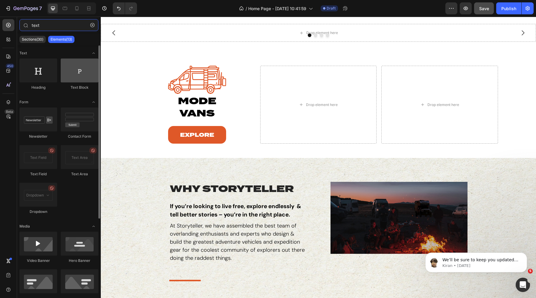
type input "text"
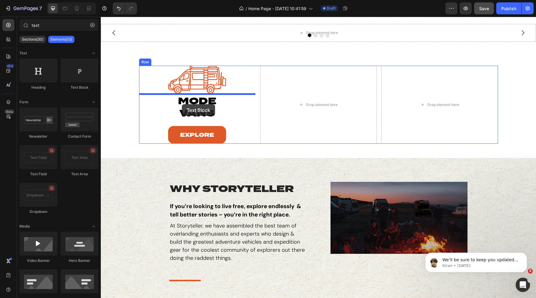
drag, startPoint x: 182, startPoint y: 88, endPoint x: 182, endPoint y: 104, distance: 15.8
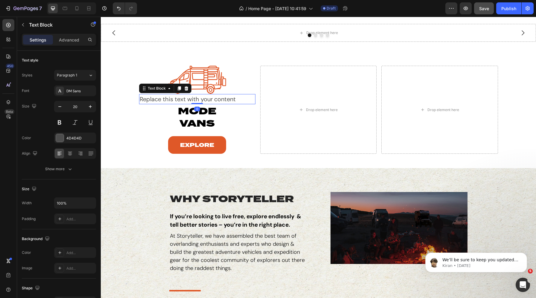
click at [201, 97] on div "Replace this text with your content" at bounding box center [197, 99] width 116 height 10
click at [212, 97] on p "Replace this text with your content" at bounding box center [197, 99] width 115 height 9
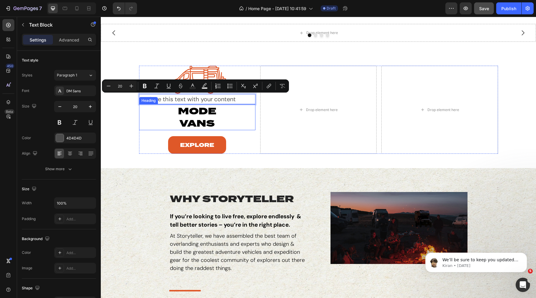
click at [205, 129] on p "mode vans" at bounding box center [197, 117] width 98 height 25
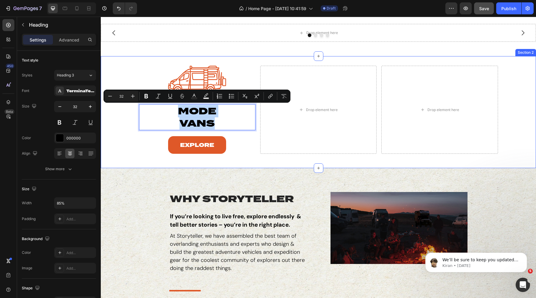
click at [117, 117] on div "Image Replace this text with your content Text Block mode vans Heading 0 Explor…" at bounding box center [318, 112] width 435 height 93
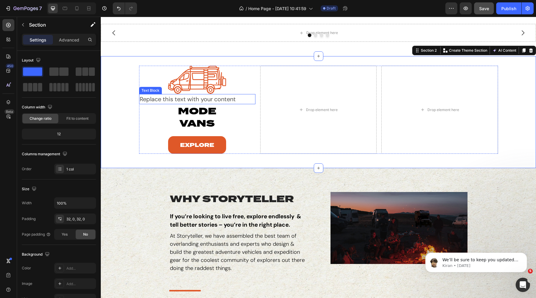
click at [176, 100] on p "Replace this text with your content" at bounding box center [197, 99] width 115 height 9
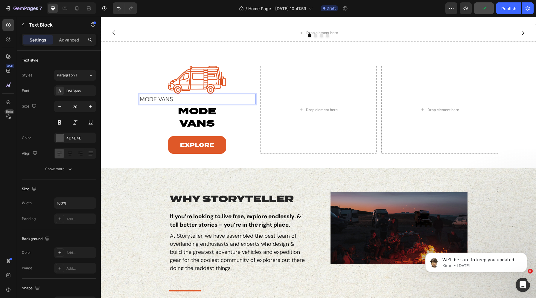
click at [158, 99] on p "MODE VANS" at bounding box center [197, 99] width 115 height 9
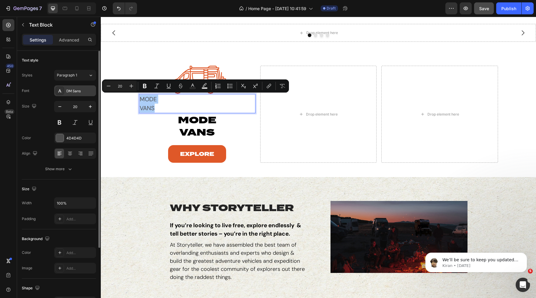
click at [68, 88] on div "DM Sans" at bounding box center [75, 90] width 42 height 11
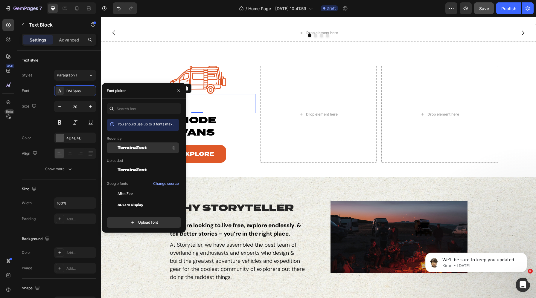
click at [129, 146] on span "TerminaTest" at bounding box center [131, 147] width 29 height 5
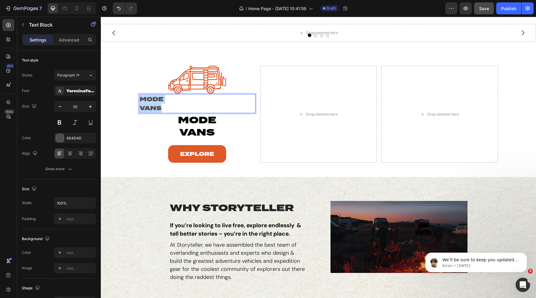
drag, startPoint x: 162, startPoint y: 108, endPoint x: 121, endPoint y: 91, distance: 44.1
click at [121, 91] on div "Image MODE VANS Text Block 0 mode vans Heading Explore Button Drop element here…" at bounding box center [318, 117] width 435 height 102
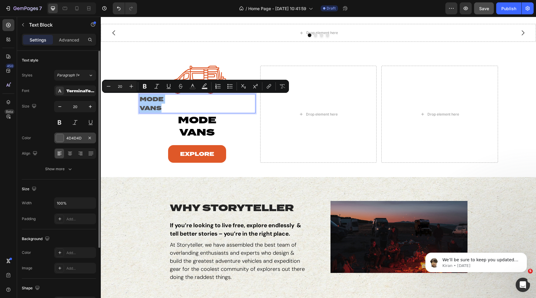
click at [59, 137] on div at bounding box center [60, 138] width 8 height 8
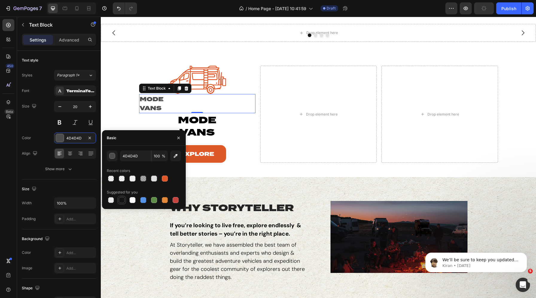
click at [120, 201] on div at bounding box center [122, 200] width 6 height 6
type input "151515"
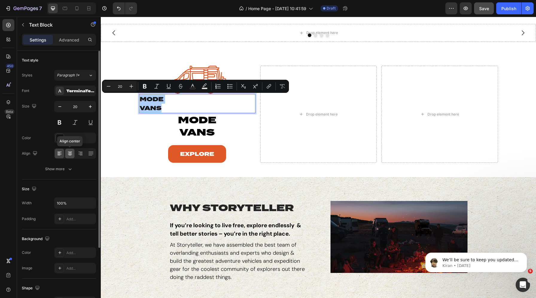
click at [66, 155] on div at bounding box center [69, 154] width 9 height 10
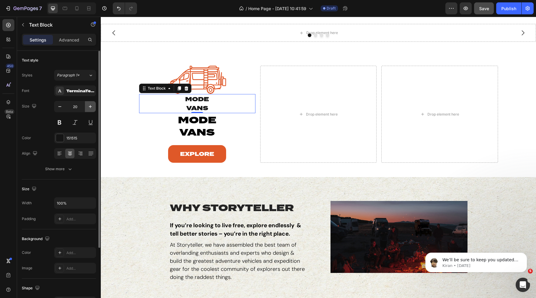
click at [89, 105] on icon "button" at bounding box center [90, 107] width 6 height 6
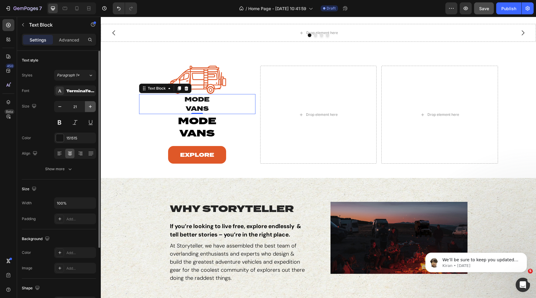
click at [89, 105] on icon "button" at bounding box center [90, 107] width 6 height 6
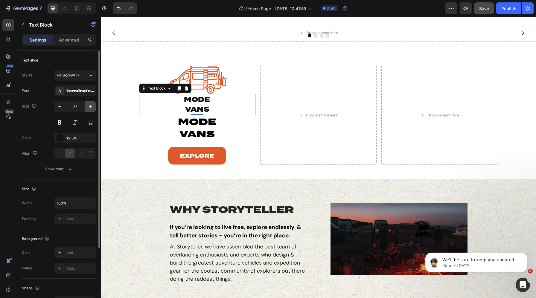
click at [89, 105] on icon "button" at bounding box center [90, 107] width 6 height 6
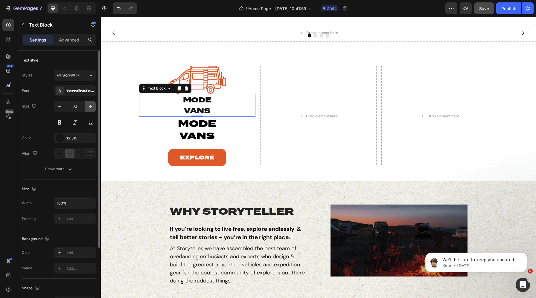
click at [89, 105] on icon "button" at bounding box center [90, 107] width 6 height 6
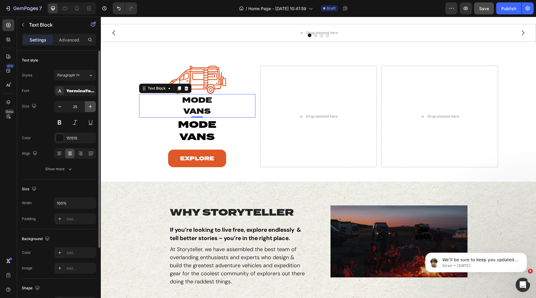
click at [89, 105] on icon "button" at bounding box center [90, 107] width 6 height 6
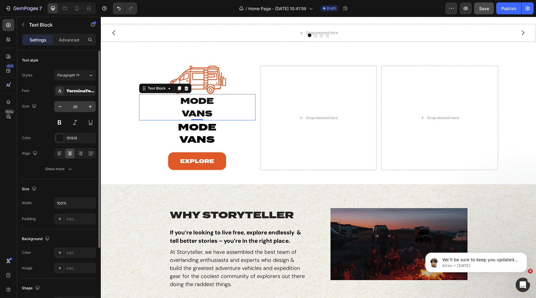
click at [71, 105] on input "28" at bounding box center [75, 106] width 20 height 11
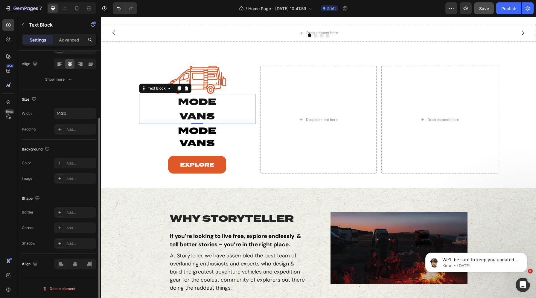
scroll to position [0, 0]
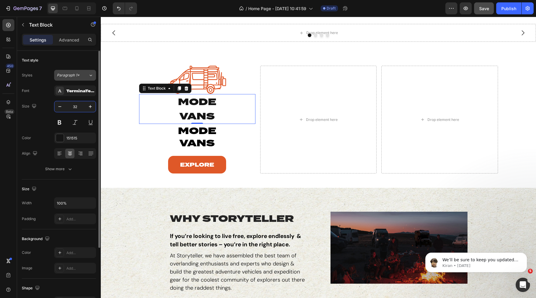
click at [80, 74] on div "Paragraph 1*" at bounding box center [69, 75] width 24 height 5
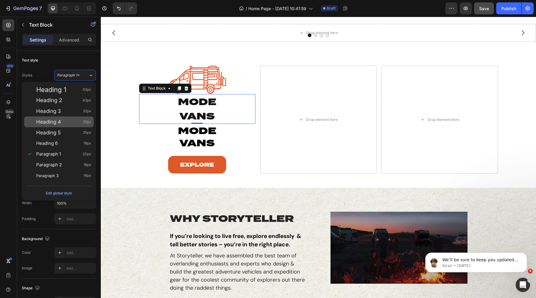
click at [64, 124] on div "Heading 4 32px" at bounding box center [63, 122] width 55 height 6
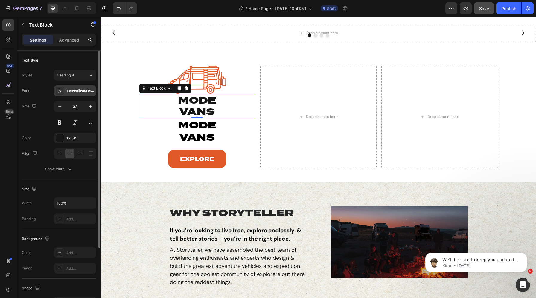
click at [73, 89] on div "TerminaTest" at bounding box center [80, 90] width 28 height 5
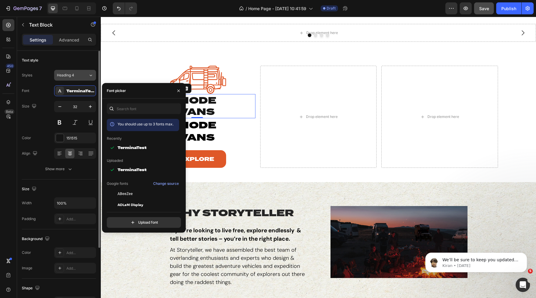
click at [71, 77] on span "Heading 4" at bounding box center [65, 75] width 17 height 5
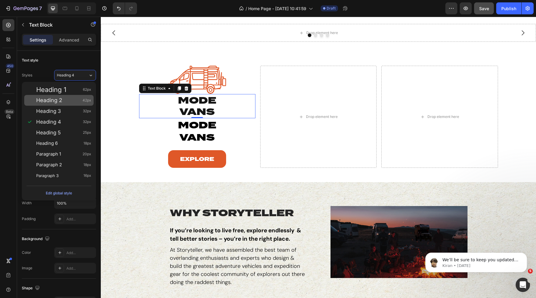
click at [81, 95] on div "Heading 2 42px" at bounding box center [58, 100] width 69 height 11
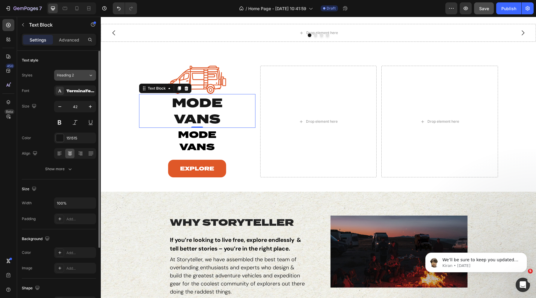
click at [72, 74] on span "Heading 2" at bounding box center [65, 75] width 17 height 5
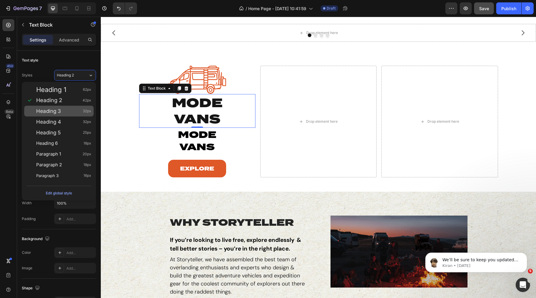
click at [71, 111] on div "Heading 3 32px" at bounding box center [63, 111] width 55 height 6
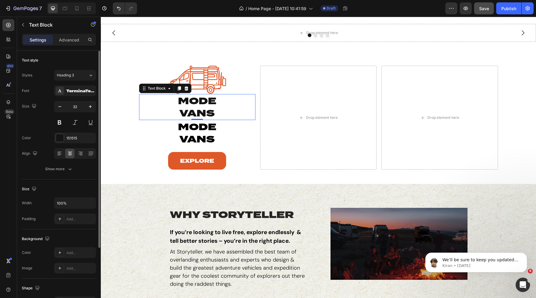
click at [77, 81] on div "Styles Heading 3 Font TerminaTest Size 32 Color 151515 Align Show more" at bounding box center [59, 122] width 74 height 105
click at [77, 92] on div "TerminaTest" at bounding box center [80, 90] width 28 height 5
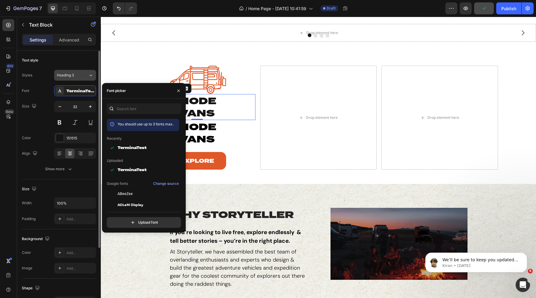
click at [77, 78] on button "Heading 3" at bounding box center [75, 75] width 42 height 11
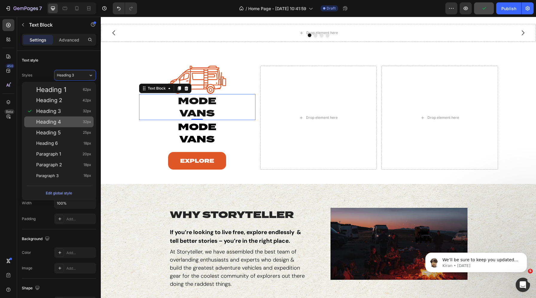
click at [72, 120] on div "Heading 4 32px" at bounding box center [63, 122] width 55 height 6
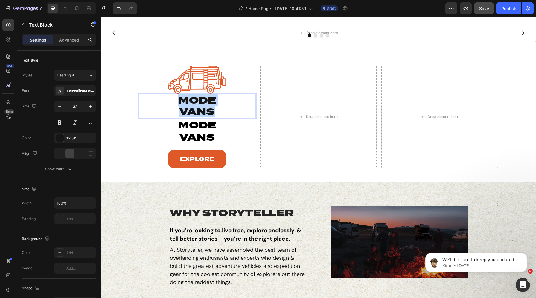
drag, startPoint x: 216, startPoint y: 109, endPoint x: 155, endPoint y: 94, distance: 62.6
click at [155, 95] on p "MODE VANS" at bounding box center [197, 106] width 115 height 23
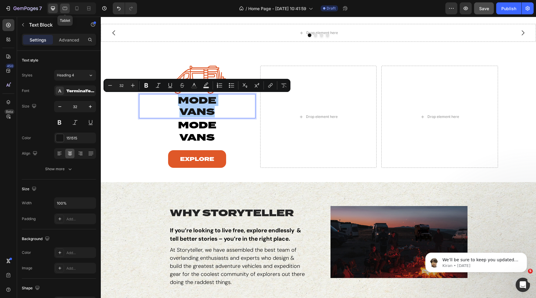
click at [66, 7] on icon at bounding box center [65, 8] width 6 height 6
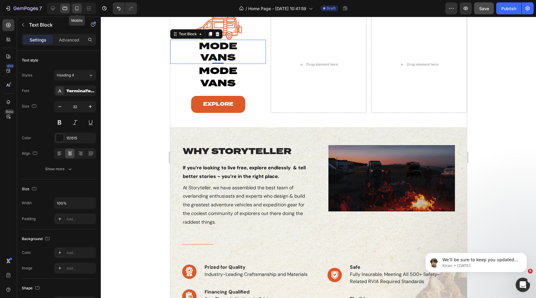
scroll to position [66, 0]
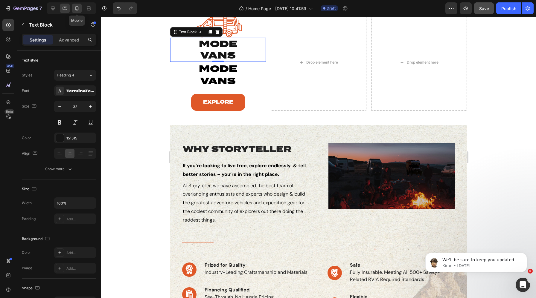
click at [79, 4] on div at bounding box center [77, 9] width 10 height 10
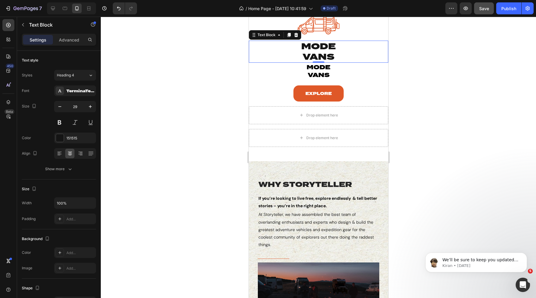
scroll to position [69, 0]
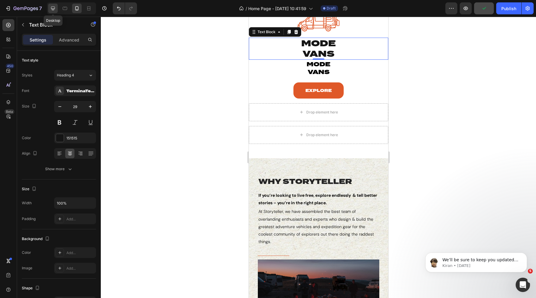
click at [56, 8] on div at bounding box center [53, 9] width 10 height 10
type input "32"
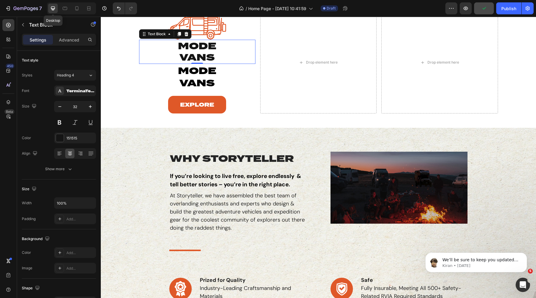
scroll to position [71, 0]
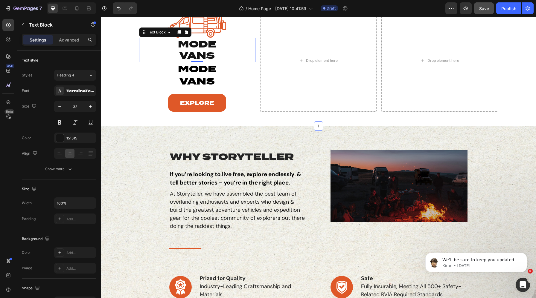
click at [117, 82] on div "Image MODE VANS Text Block 0 mode vans Heading Explore Button Drop element here…" at bounding box center [318, 63] width 435 height 107
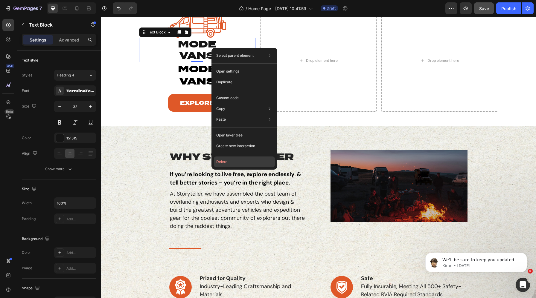
click at [233, 160] on button "Delete" at bounding box center [244, 162] width 61 height 11
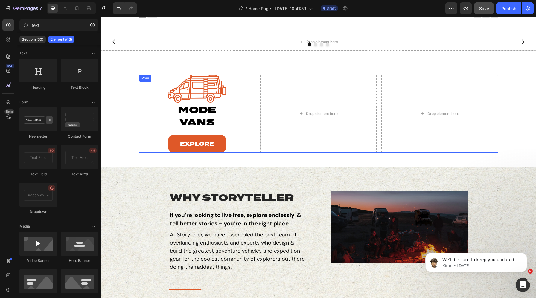
scroll to position [0, 0]
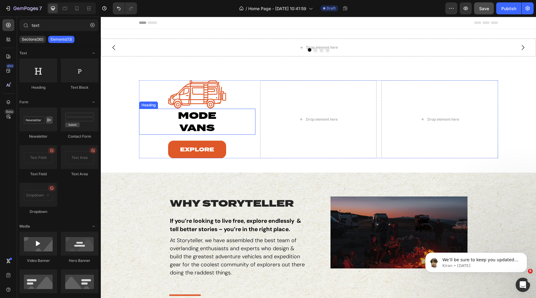
click at [199, 123] on p "mode vans" at bounding box center [197, 121] width 98 height 25
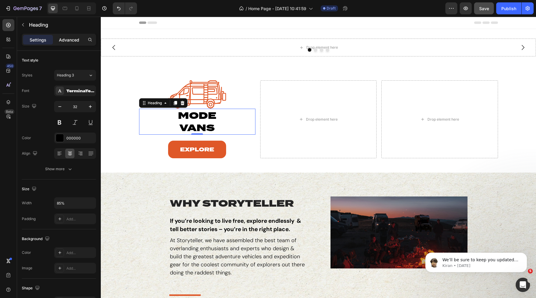
click at [72, 39] on p "Advanced" at bounding box center [69, 40] width 20 height 6
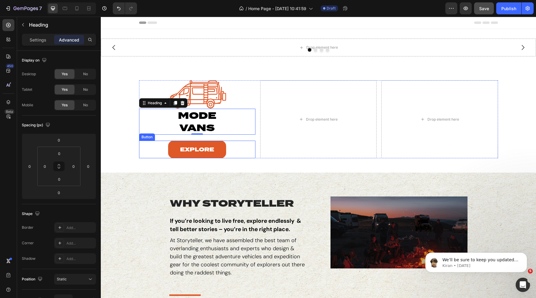
click at [155, 146] on div "Explore Button" at bounding box center [197, 150] width 116 height 18
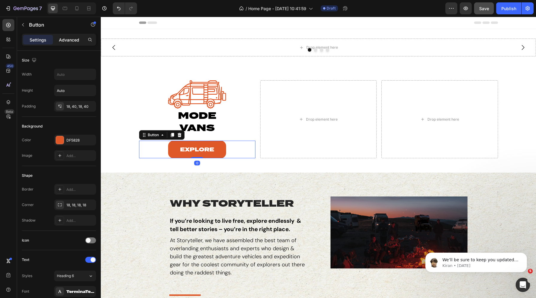
click at [63, 37] on p "Advanced" at bounding box center [69, 40] width 20 height 6
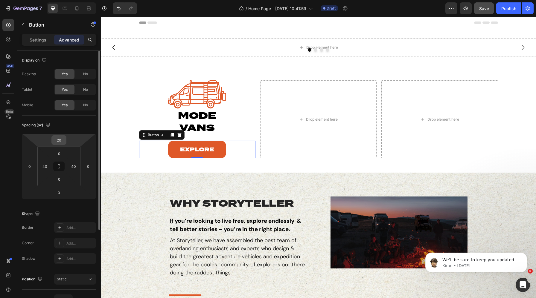
click at [59, 141] on input "20" at bounding box center [59, 140] width 12 height 9
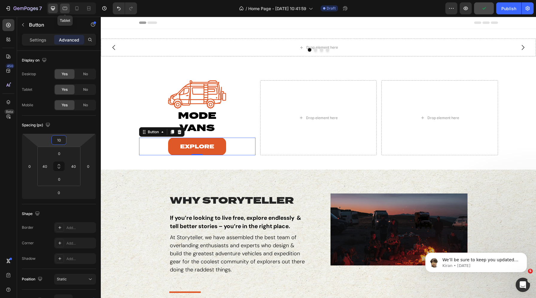
type input "10"
click at [66, 8] on icon at bounding box center [65, 8] width 6 height 6
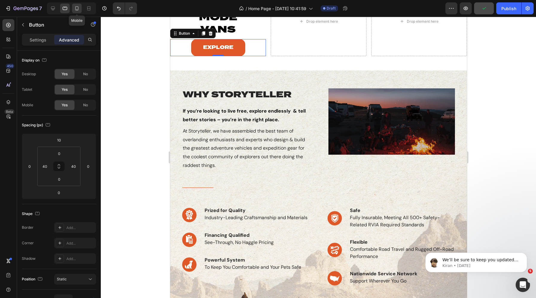
click at [78, 8] on icon at bounding box center [77, 8] width 6 height 6
type input "24"
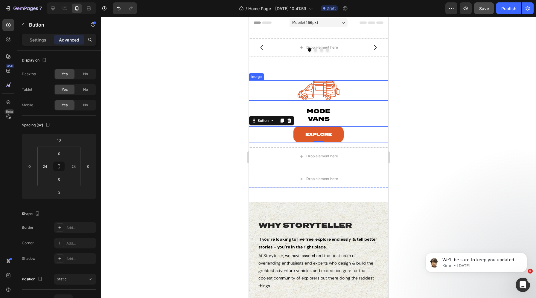
click at [315, 94] on img at bounding box center [318, 90] width 42 height 20
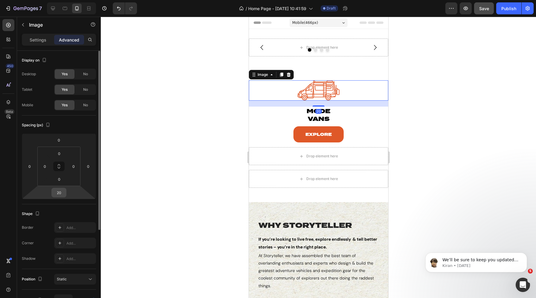
click at [59, 194] on input "20" at bounding box center [59, 192] width 12 height 9
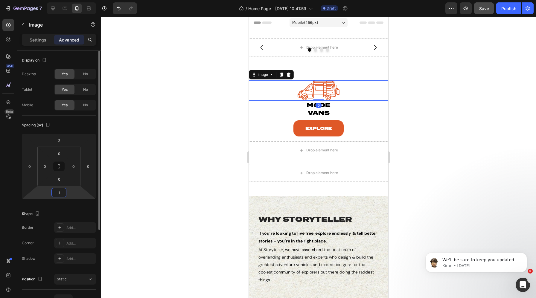
type input "10"
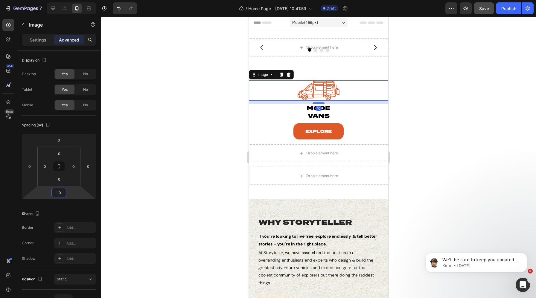
click at [204, 125] on div at bounding box center [318, 158] width 435 height 282
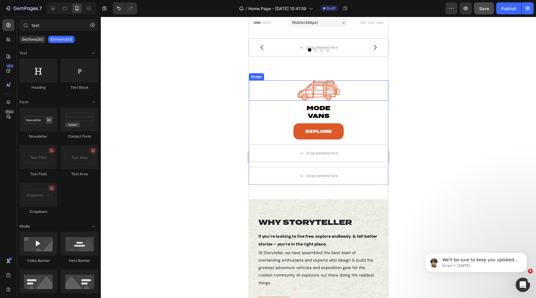
click at [260, 75] on div "Image" at bounding box center [256, 76] width 13 height 5
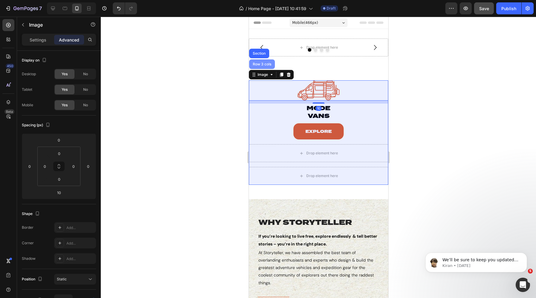
click at [259, 63] on div "Row 3 cols" at bounding box center [261, 64] width 21 height 4
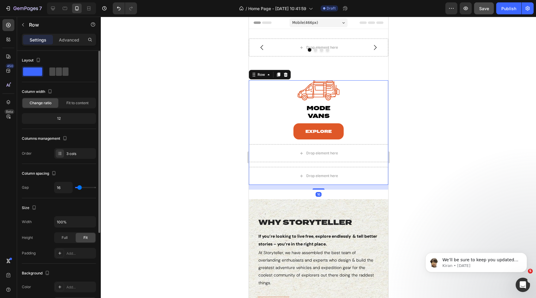
click at [62, 73] on span at bounding box center [65, 72] width 6 height 8
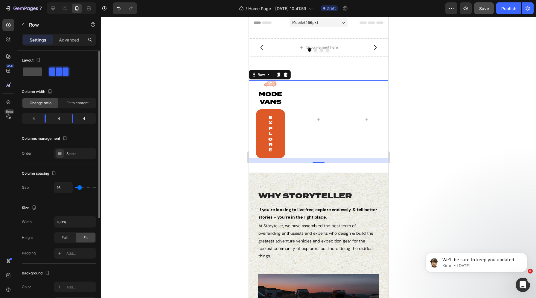
click at [48, 77] on div at bounding box center [59, 71] width 22 height 11
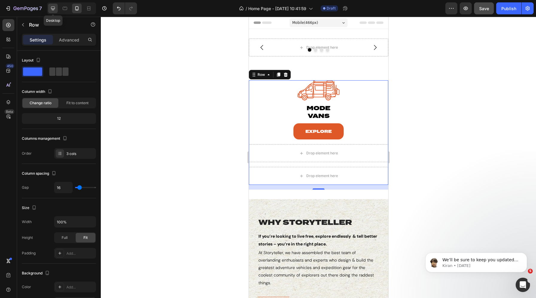
click at [53, 9] on icon at bounding box center [53, 9] width 4 height 4
type input "1200"
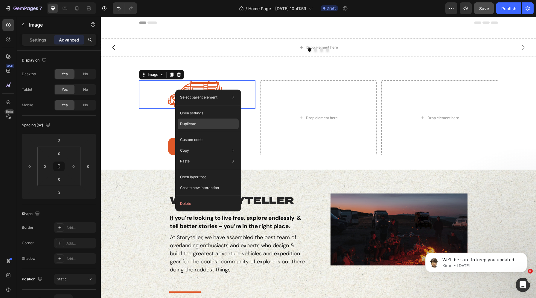
click at [195, 122] on p "Duplicate" at bounding box center [188, 123] width 16 height 5
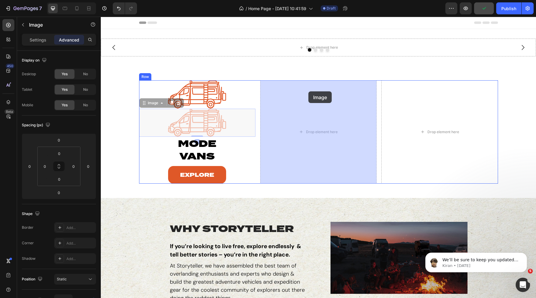
drag, startPoint x: 149, startPoint y: 104, endPoint x: 307, endPoint y: 88, distance: 158.0
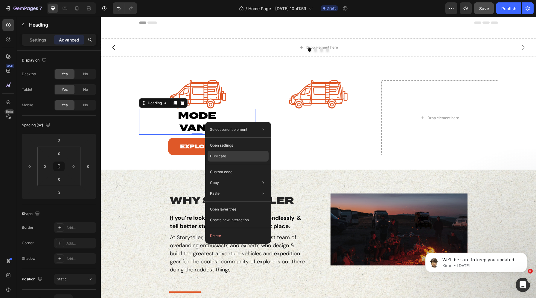
click at [220, 154] on p "Duplicate" at bounding box center [218, 156] width 16 height 5
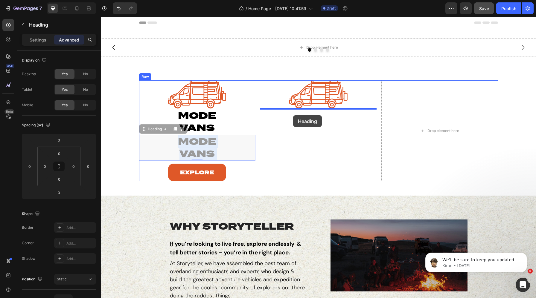
drag, startPoint x: 155, startPoint y: 139, endPoint x: 293, endPoint y: 115, distance: 139.6
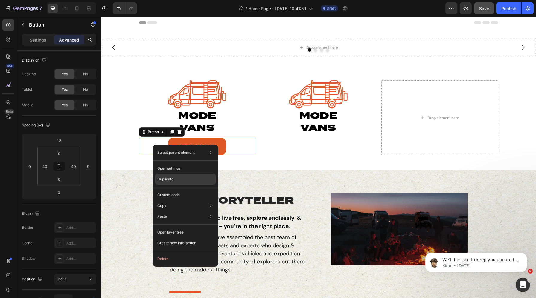
click at [169, 180] on p "Duplicate" at bounding box center [165, 179] width 16 height 5
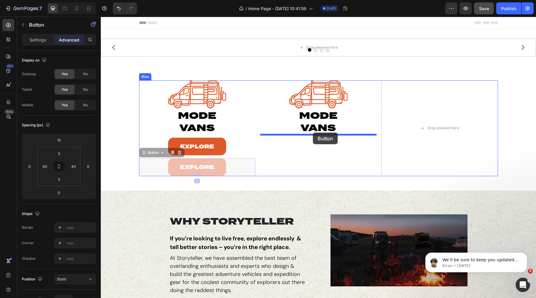
drag, startPoint x: 147, startPoint y: 166, endPoint x: 313, endPoint y: 133, distance: 168.9
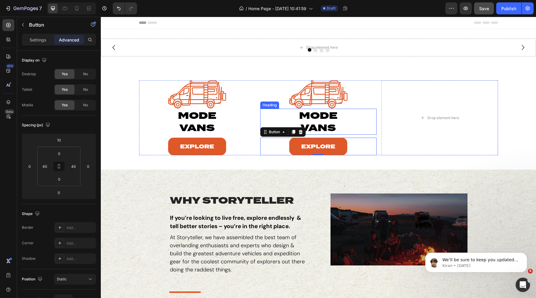
click at [319, 117] on h2 "mode vans" at bounding box center [318, 122] width 99 height 26
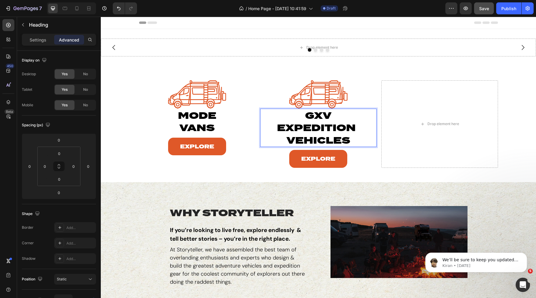
click at [274, 126] on p "gxv expedition  vehicles" at bounding box center [318, 127] width 98 height 37
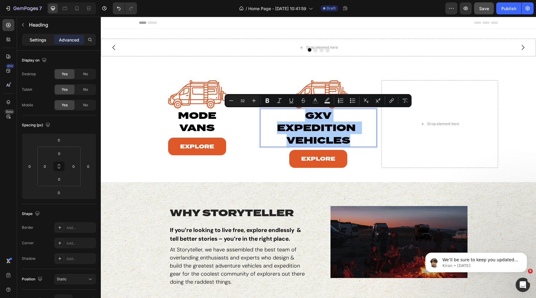
click at [39, 43] on div "Settings" at bounding box center [38, 40] width 30 height 10
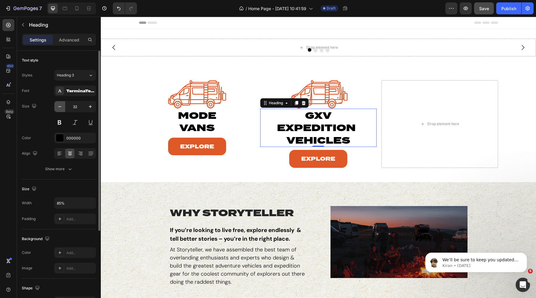
click at [59, 105] on icon "button" at bounding box center [60, 107] width 6 height 6
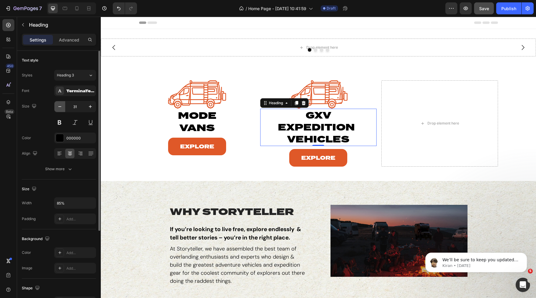
click at [59, 105] on icon "button" at bounding box center [60, 107] width 6 height 6
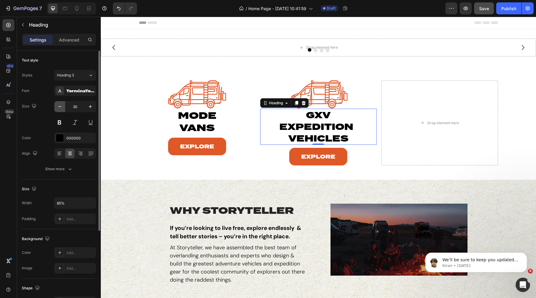
click at [59, 105] on icon "button" at bounding box center [60, 107] width 6 height 6
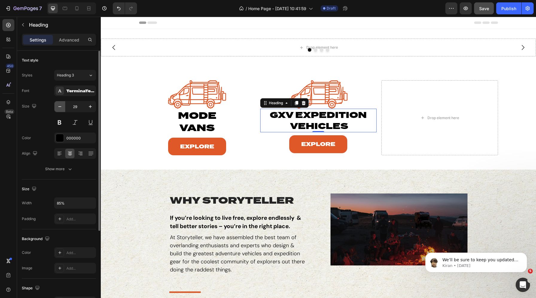
click at [59, 105] on icon "button" at bounding box center [60, 107] width 6 height 6
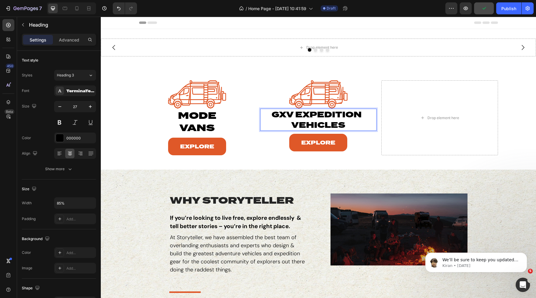
drag, startPoint x: 291, startPoint y: 125, endPoint x: 276, endPoint y: 125, distance: 15.0
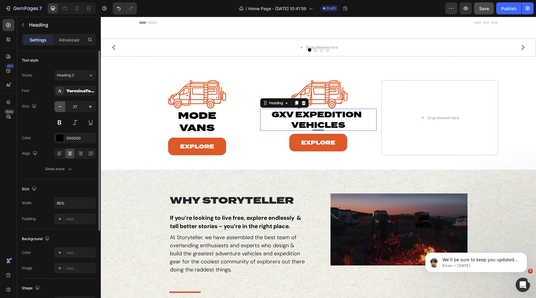
click at [57, 106] on icon "button" at bounding box center [60, 107] width 6 height 6
click at [90, 104] on icon "button" at bounding box center [90, 107] width 6 height 6
type input "28"
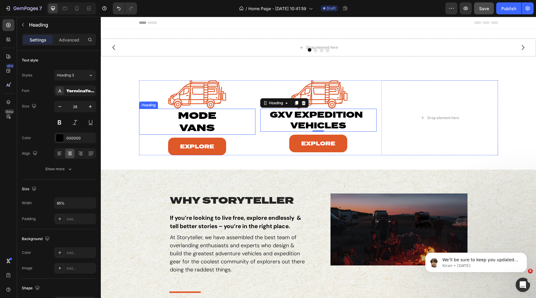
click at [196, 125] on p "mode vans" at bounding box center [197, 121] width 98 height 25
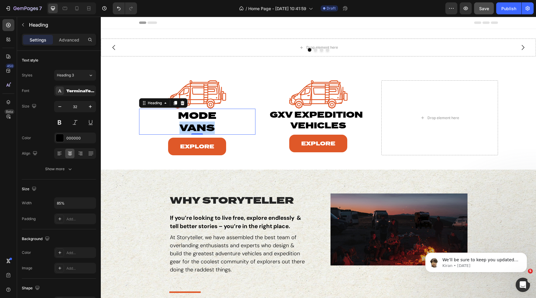
click at [196, 125] on p "mode vans" at bounding box center [197, 121] width 98 height 25
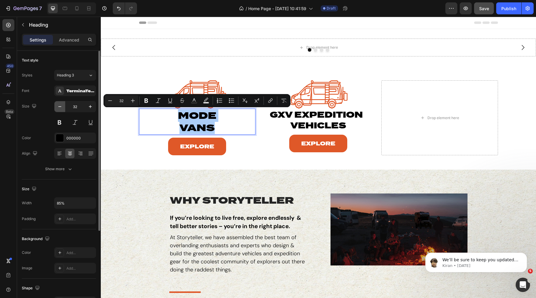
click at [61, 107] on icon "button" at bounding box center [60, 107] width 6 height 6
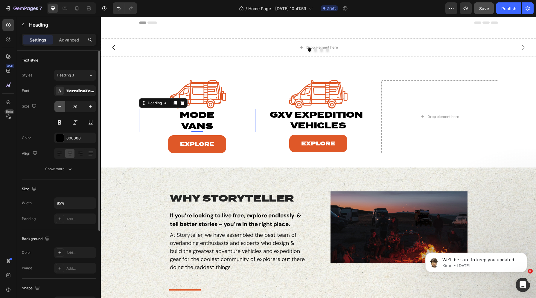
click at [61, 107] on icon "button" at bounding box center [60, 107] width 6 height 6
type input "28"
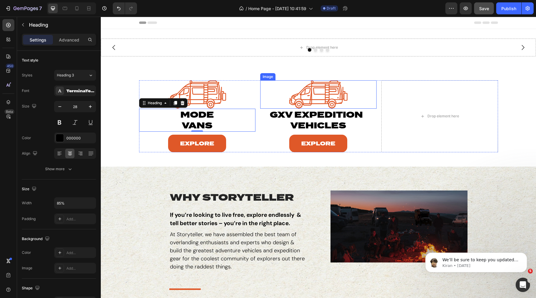
click at [323, 92] on img at bounding box center [318, 94] width 58 height 28
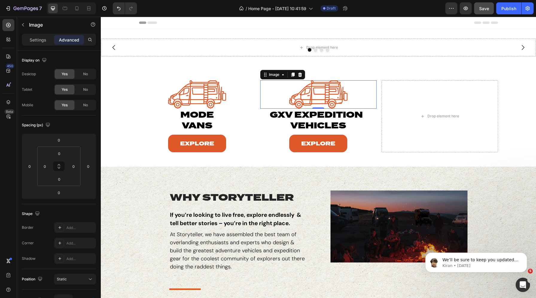
click at [303, 88] on img at bounding box center [318, 94] width 58 height 28
click at [45, 39] on p "Settings" at bounding box center [38, 40] width 17 height 6
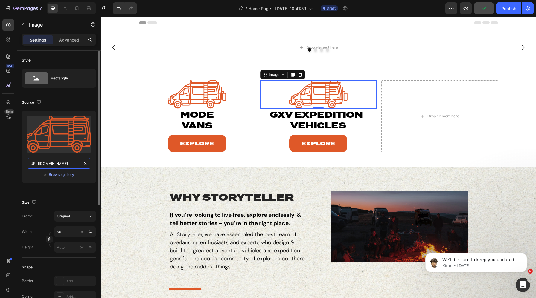
click at [51, 165] on input "https://cdn.shopify.com/s/files/1/0625/3907/1747/files/MODEs.svg?v=1756320936" at bounding box center [59, 163] width 65 height 11
paste input "Epic_Icon_cc76d17e-c0e5-42a8-9500-bfdbade416f9"
type input "https://cdn.shopify.com/s/files/1/0625/3907/1747/files/Epic_Icon_cc76d17e-c0e5-…"
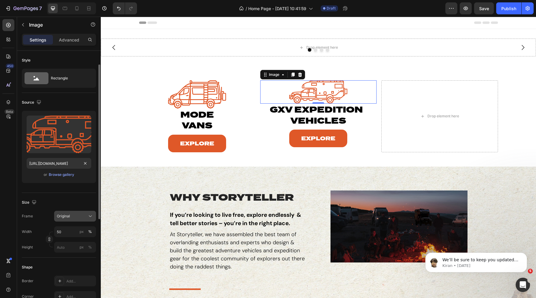
scroll to position [11, 0]
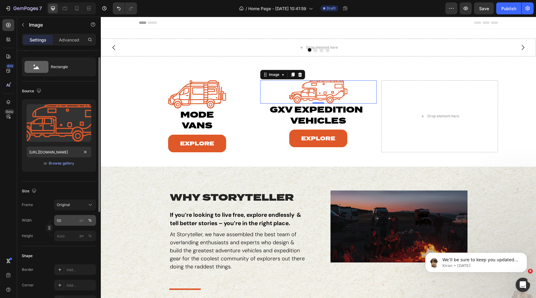
type input "[URL][DOMAIN_NAME]"
click at [65, 224] on input "50" at bounding box center [75, 220] width 42 height 11
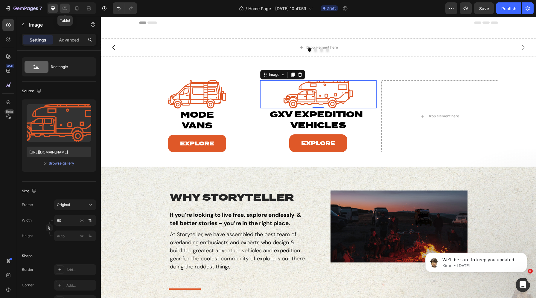
click at [64, 8] on icon at bounding box center [65, 8] width 6 height 6
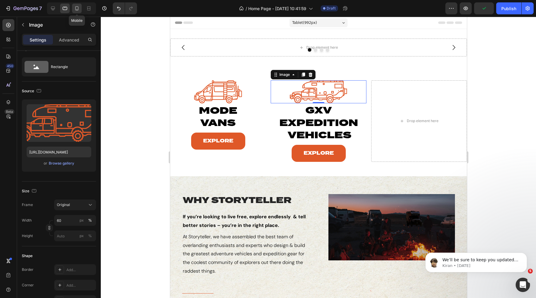
click at [77, 11] on icon at bounding box center [77, 8] width 6 height 6
type input "30"
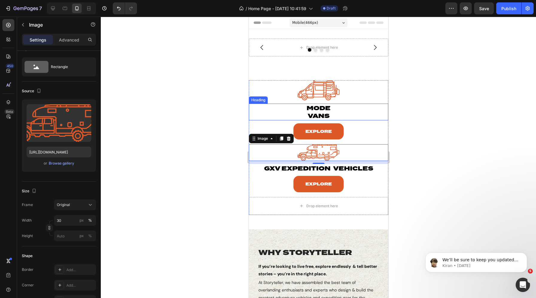
click at [306, 113] on p "mode vans" at bounding box center [318, 112] width 138 height 16
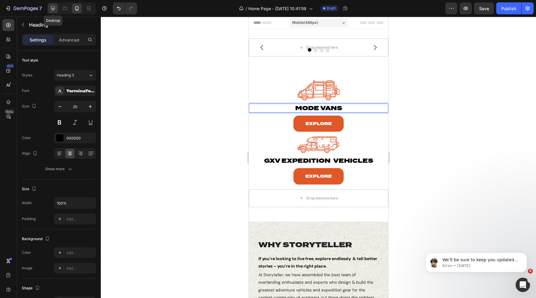
click at [54, 8] on icon at bounding box center [53, 9] width 4 height 4
type input "28"
type input "85%"
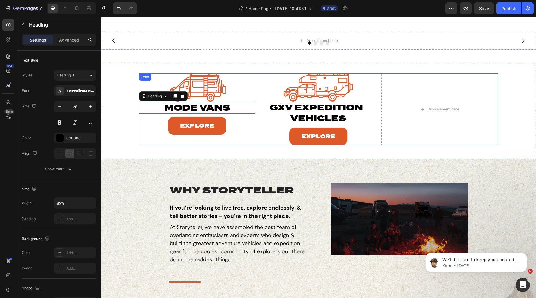
scroll to position [5, 0]
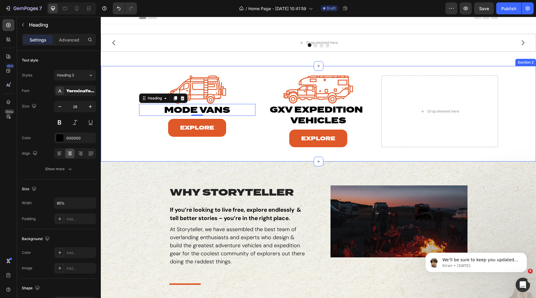
click at [201, 152] on div "Image mode vans Heading 0 Explore Button Image gxv expedition  vehicles Heading…" at bounding box center [318, 114] width 435 height 96
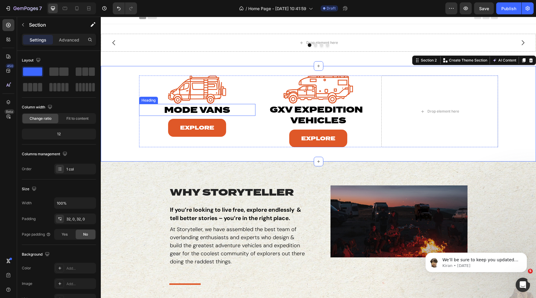
click at [213, 107] on p "mode vans" at bounding box center [197, 110] width 98 height 11
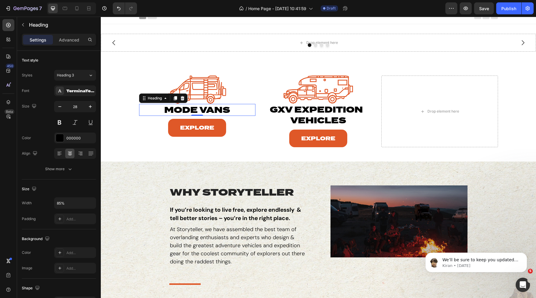
click at [60, 45] on div "Settings Advanced" at bounding box center [59, 40] width 74 height 12
click at [62, 37] on p "Advanced" at bounding box center [69, 40] width 20 height 6
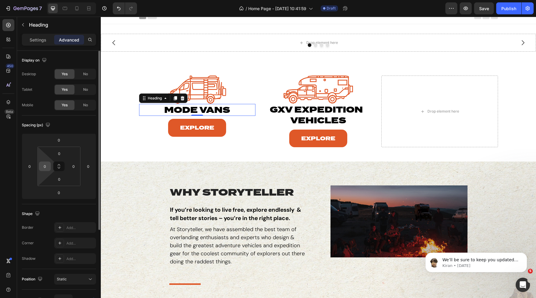
click at [45, 166] on input "0" at bounding box center [44, 166] width 9 height 9
type input "100"
click at [74, 170] on input "0" at bounding box center [73, 166] width 9 height 9
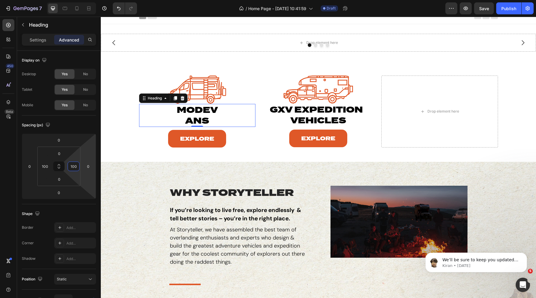
type input "100"
click at [209, 108] on h2 "modevans" at bounding box center [197, 115] width 48 height 23
click at [77, 10] on icon at bounding box center [76, 8] width 3 height 4
type input "24"
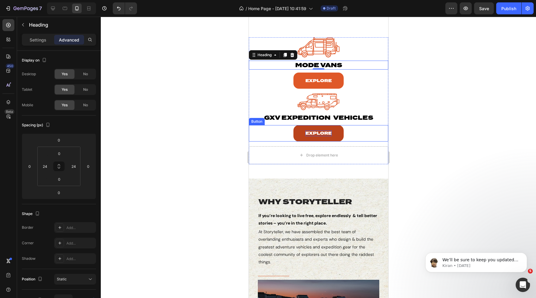
scroll to position [43, 0]
click at [337, 117] on p "gxv expedition  vehicles" at bounding box center [318, 118] width 138 height 8
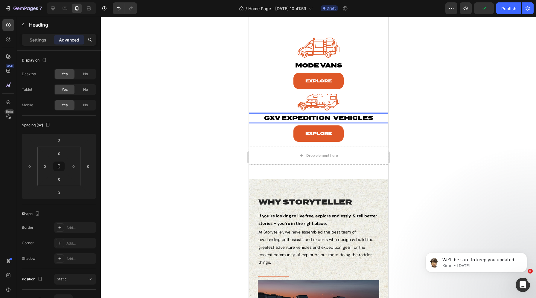
click at [331, 117] on p "gxv expedition  vehicles" at bounding box center [318, 118] width 138 height 8
click at [53, 8] on icon at bounding box center [53, 9] width 4 height 4
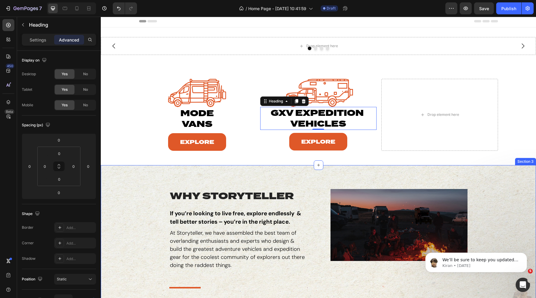
scroll to position [0, 0]
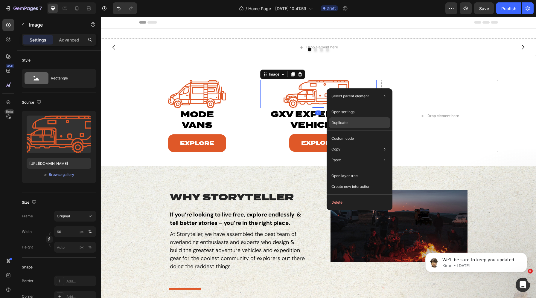
drag, startPoint x: 347, startPoint y: 122, endPoint x: 246, endPoint y: 62, distance: 116.7
click at [347, 122] on p "Duplicate" at bounding box center [339, 122] width 16 height 5
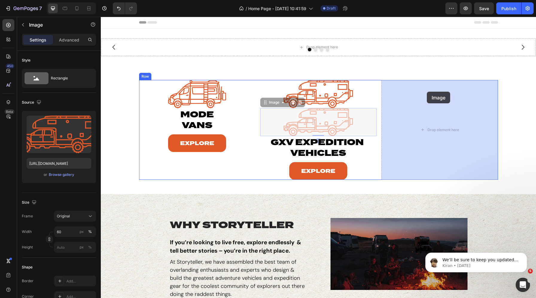
drag, startPoint x: 319, startPoint y: 117, endPoint x: 427, endPoint y: 92, distance: 110.3
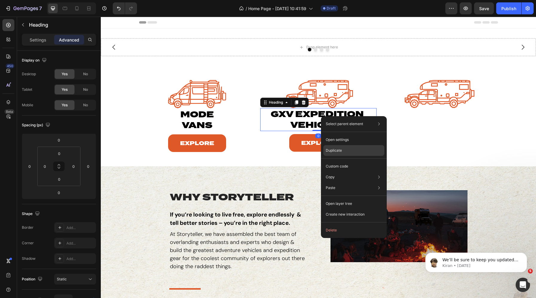
click at [333, 161] on div "Duplicate" at bounding box center [353, 166] width 61 height 11
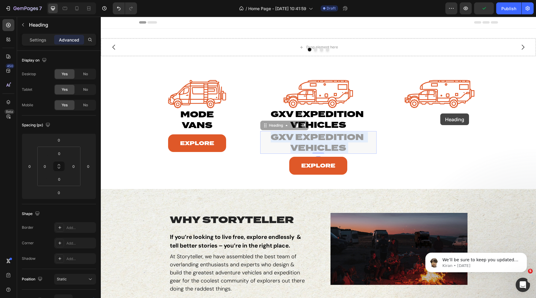
drag, startPoint x: 294, startPoint y: 140, endPoint x: 437, endPoint y: 113, distance: 145.4
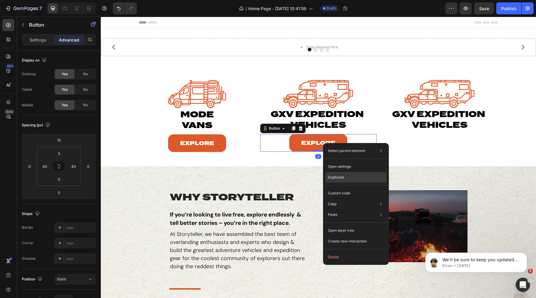
click at [333, 175] on p "Duplicate" at bounding box center [336, 177] width 16 height 5
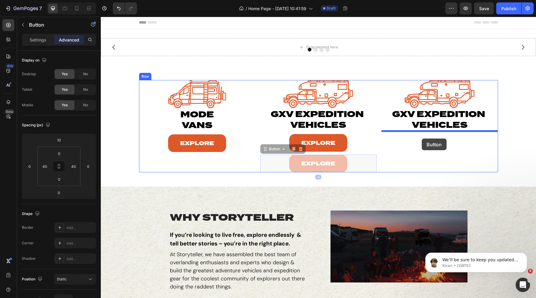
drag, startPoint x: 279, startPoint y: 162, endPoint x: 421, endPoint y: 138, distance: 144.9
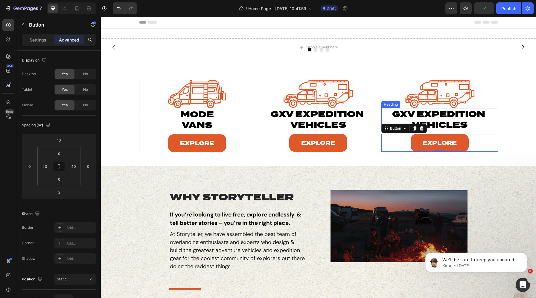
click at [446, 127] on p "gxv expedition vehicles" at bounding box center [439, 120] width 98 height 22
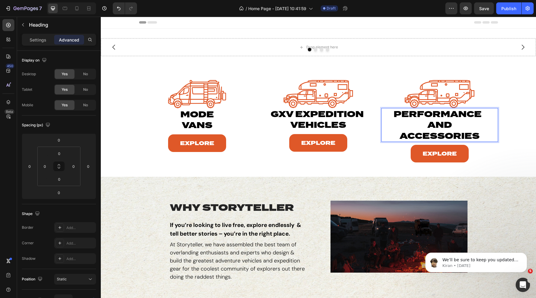
click at [393, 138] on p "Performance  and Accessories" at bounding box center [439, 125] width 98 height 33
click at [68, 7] on icon at bounding box center [65, 8] width 6 height 6
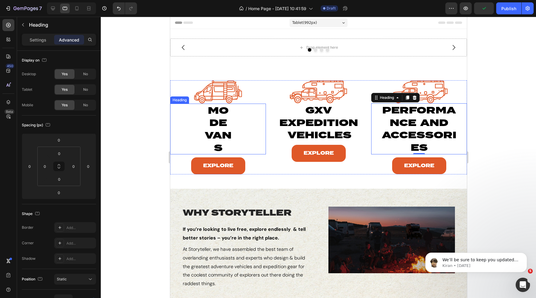
click at [188, 130] on div "mode vans Heading" at bounding box center [218, 129] width 96 height 51
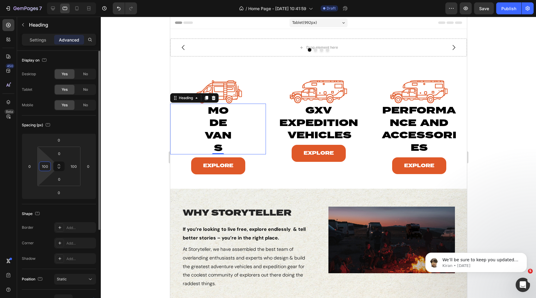
click at [45, 163] on input "100" at bounding box center [44, 166] width 9 height 9
type input "0"
click at [72, 165] on input "100" at bounding box center [73, 166] width 9 height 9
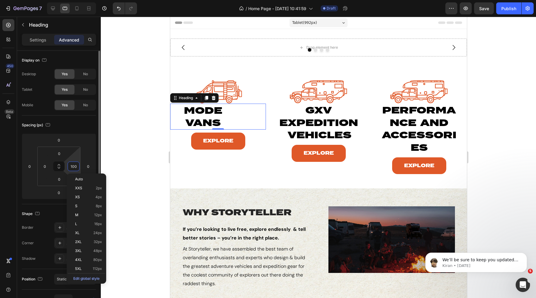
type input "0"
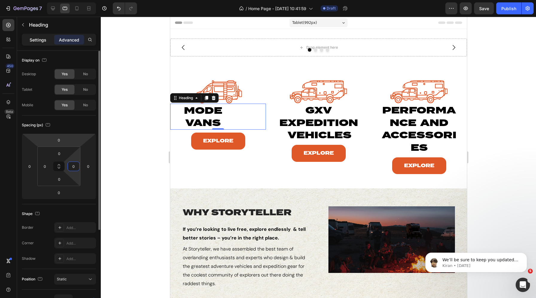
click at [39, 39] on p "Settings" at bounding box center [38, 40] width 17 height 6
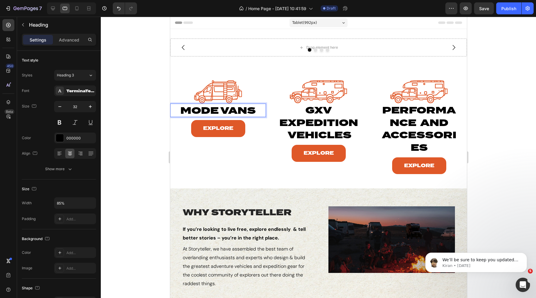
click at [222, 111] on p "mode vans" at bounding box center [218, 110] width 80 height 13
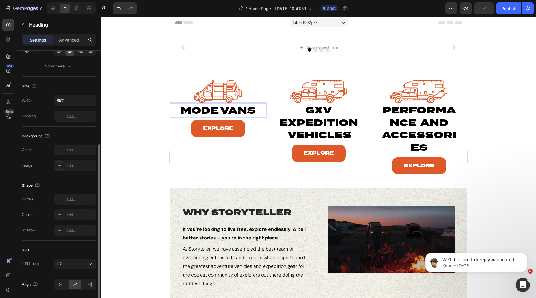
scroll to position [117, 0]
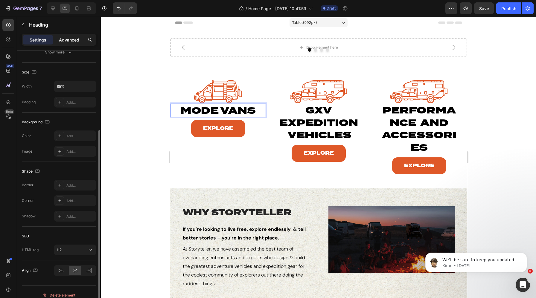
click at [68, 42] on p "Advanced" at bounding box center [69, 40] width 20 height 6
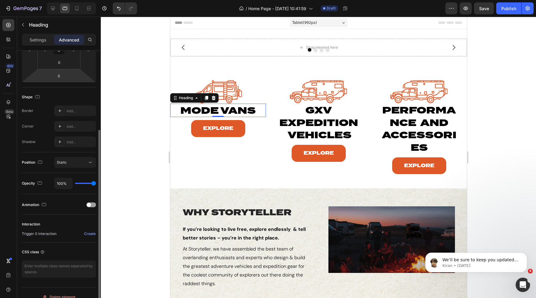
scroll to position [0, 0]
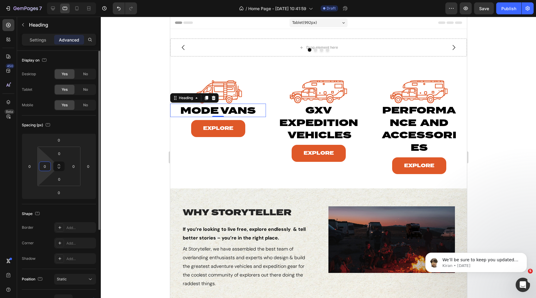
click at [45, 165] on input "0" at bounding box center [44, 166] width 9 height 9
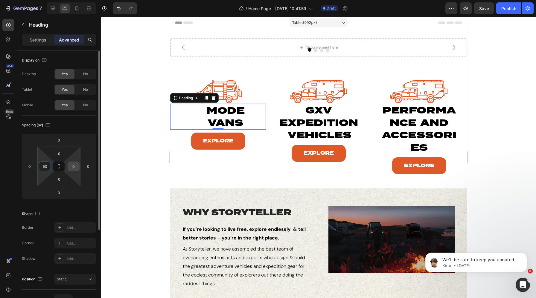
type input "50"
click at [72, 166] on input "0" at bounding box center [73, 166] width 9 height 9
type input "50"
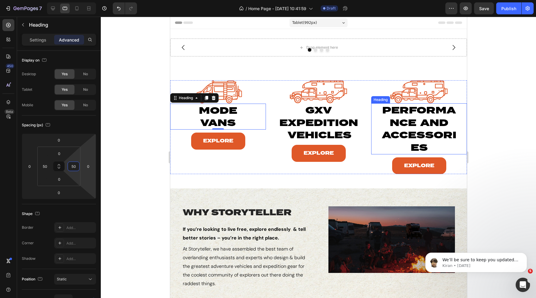
click at [426, 117] on p "Performance  and Accessories" at bounding box center [418, 129] width 80 height 50
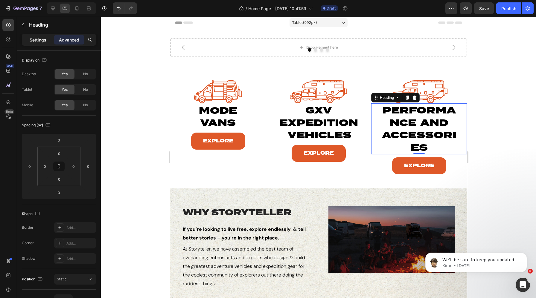
click at [33, 42] on p "Settings" at bounding box center [38, 40] width 17 height 6
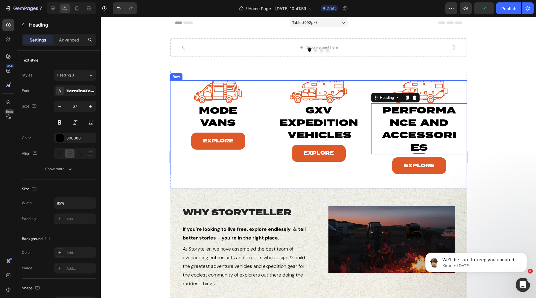
click at [215, 129] on div "mode vans Heading" at bounding box center [218, 117] width 96 height 26
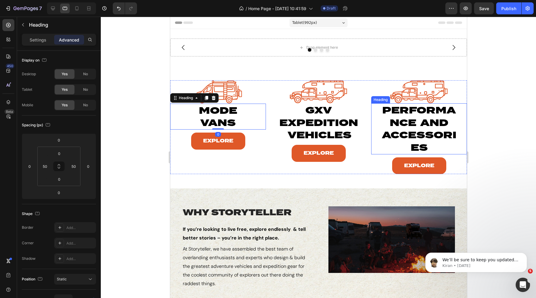
click at [400, 122] on p "Performance  and Accessories" at bounding box center [418, 129] width 80 height 50
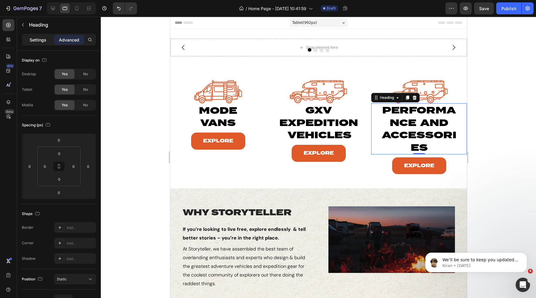
click at [39, 42] on p "Settings" at bounding box center [38, 40] width 17 height 6
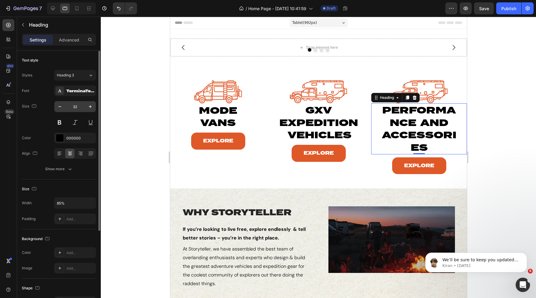
click at [75, 104] on input "32" at bounding box center [75, 106] width 20 height 11
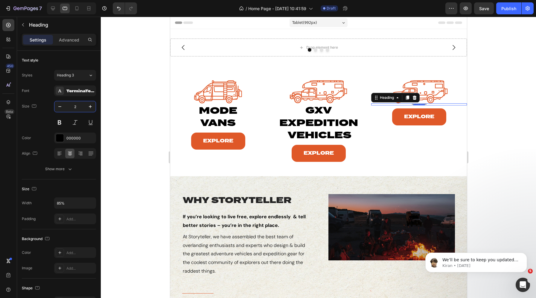
type input "20"
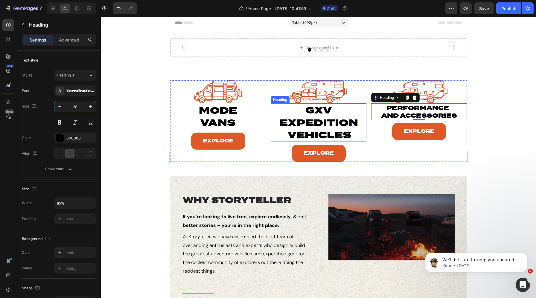
click at [334, 125] on p "gxv expedition vehicles" at bounding box center [318, 122] width 80 height 37
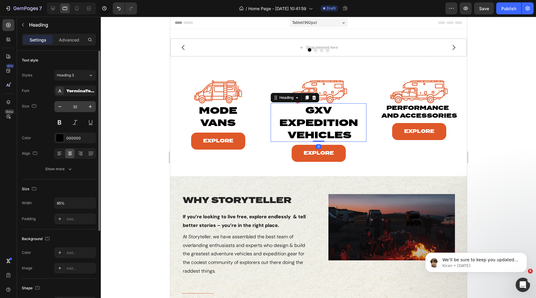
click at [74, 108] on input "32" at bounding box center [75, 106] width 20 height 11
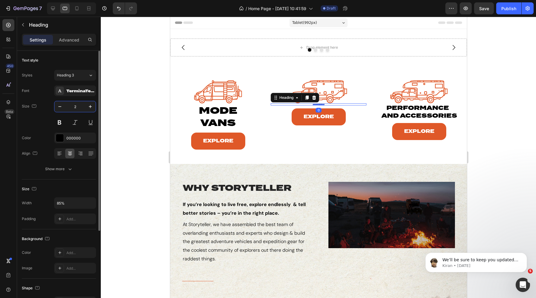
type input "20"
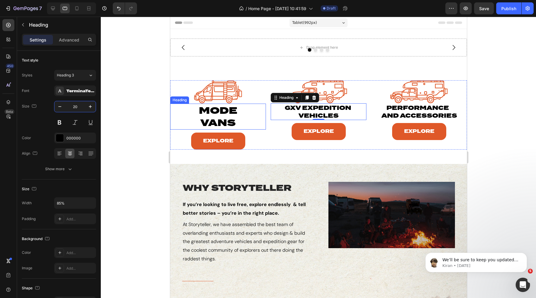
click at [201, 110] on p "mode vans" at bounding box center [217, 116] width 55 height 25
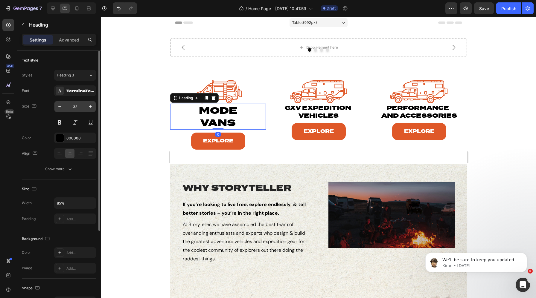
click at [75, 108] on input "32" at bounding box center [75, 106] width 20 height 11
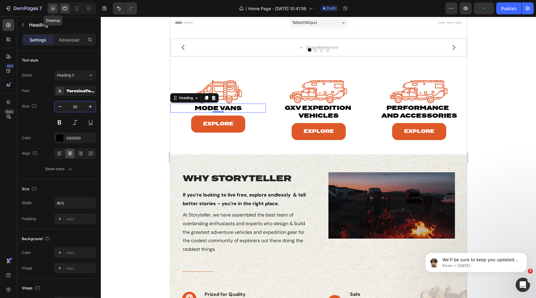
click at [50, 9] on icon at bounding box center [53, 8] width 6 height 6
type input "28"
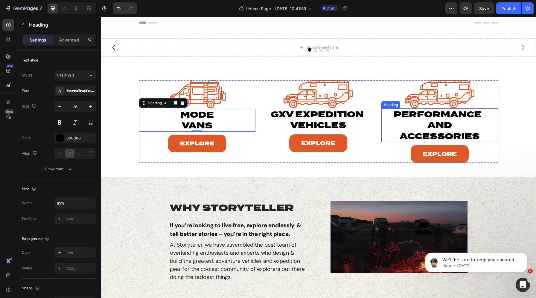
click at [429, 120] on p "Performance  and Accessories" at bounding box center [439, 125] width 98 height 33
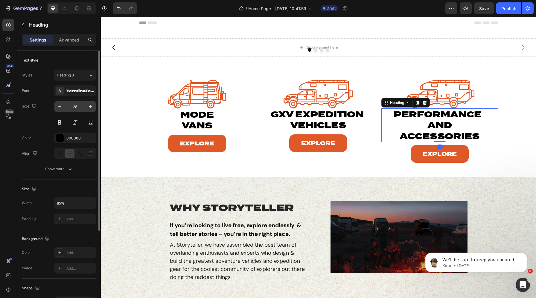
click at [78, 106] on input "28" at bounding box center [75, 106] width 20 height 11
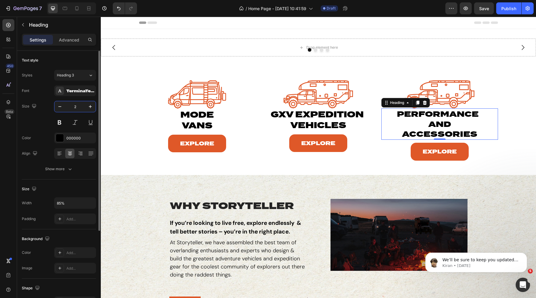
type input "24"
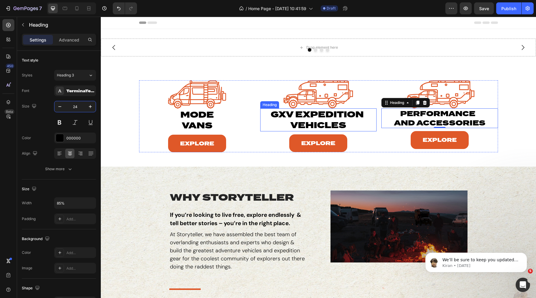
click at [319, 115] on p "gxv expedition vehicles" at bounding box center [318, 120] width 98 height 22
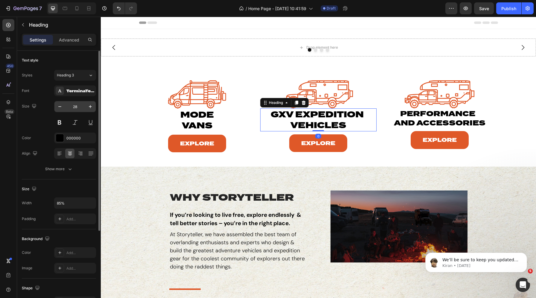
click at [77, 104] on input "28" at bounding box center [75, 106] width 20 height 11
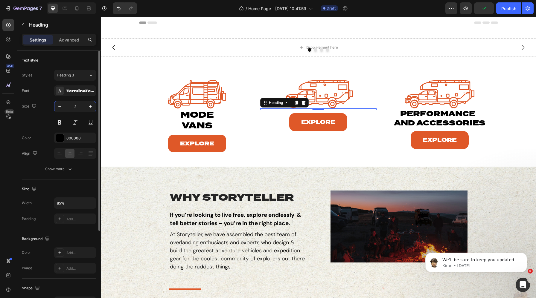
type input "24"
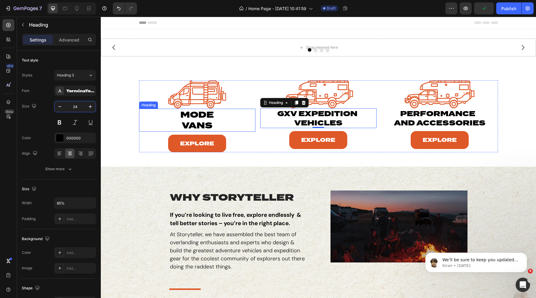
click at [210, 117] on p "mode vans" at bounding box center [197, 120] width 47 height 22
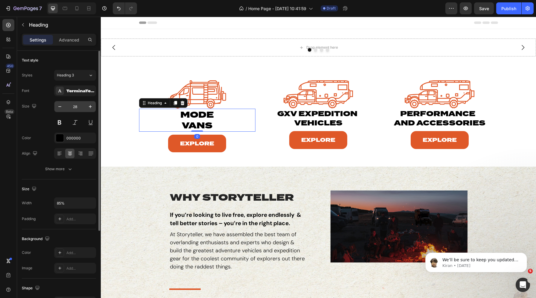
click at [77, 108] on input "28" at bounding box center [75, 106] width 20 height 11
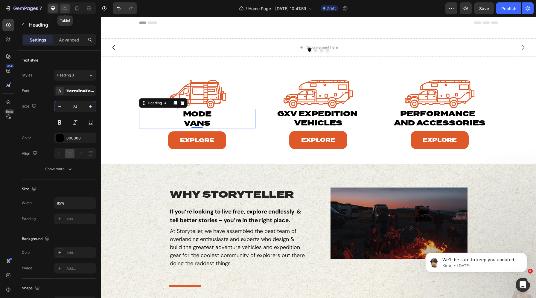
click at [65, 4] on div at bounding box center [65, 9] width 10 height 10
type input "20"
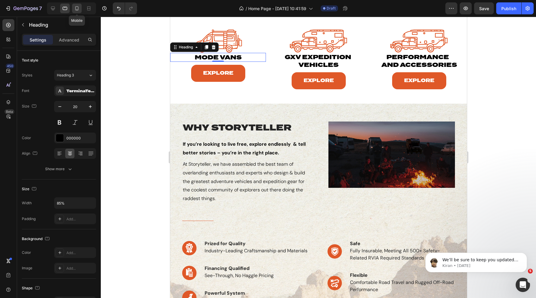
click at [75, 6] on icon at bounding box center [77, 8] width 6 height 6
type input "100%"
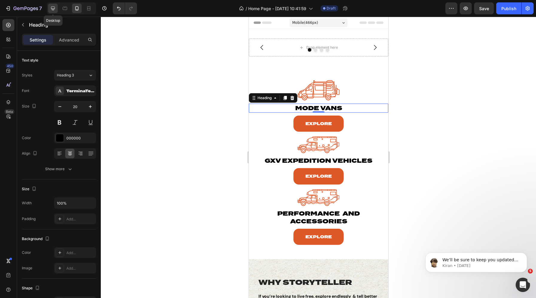
click at [52, 8] on icon at bounding box center [53, 8] width 6 height 6
type input "24"
type input "85%"
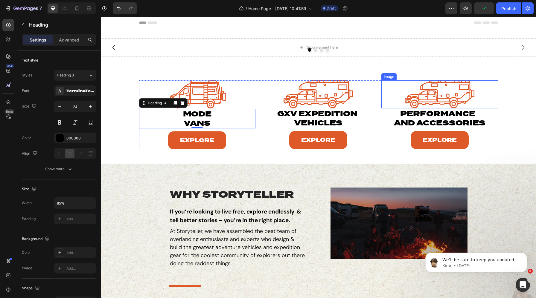
click at [431, 108] on img at bounding box center [439, 94] width 70 height 28
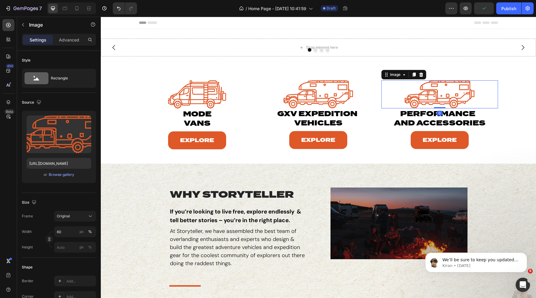
click at [442, 85] on img at bounding box center [439, 94] width 70 height 28
click at [67, 161] on input "https://cdn.shopify.com/s/files/1/0625/3907/1747/files/Epic_Icon_cc76d17e-c0e5-…" at bounding box center [59, 163] width 65 height 11
paste input "Performance_and_Accessories"
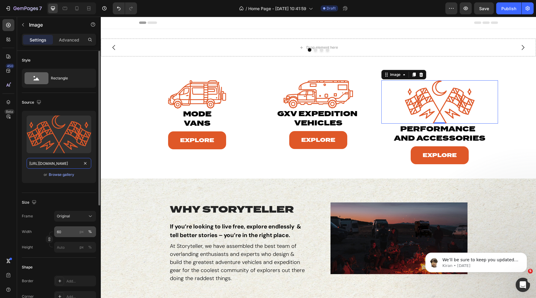
scroll to position [8, 0]
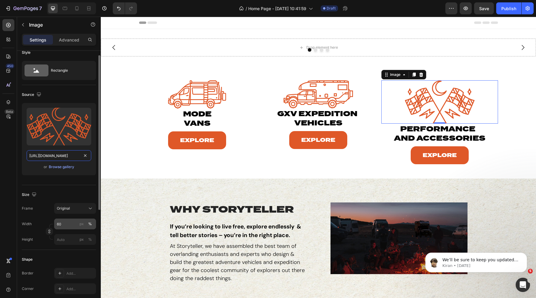
type input "https://cdn.shopify.com/s/files/1/0625/3907/1747/files/Performance_and_Accessor…"
click at [65, 221] on input "60" at bounding box center [75, 224] width 42 height 11
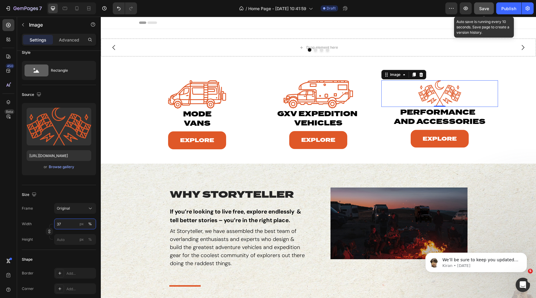
type input "37"
click at [479, 6] on button "Save" at bounding box center [484, 8] width 20 height 12
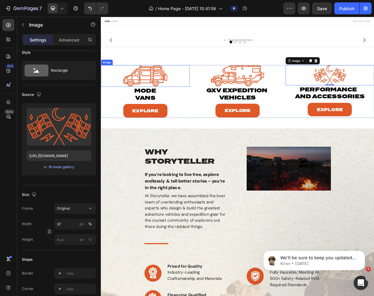
click at [149, 96] on img at bounding box center [159, 94] width 58 height 28
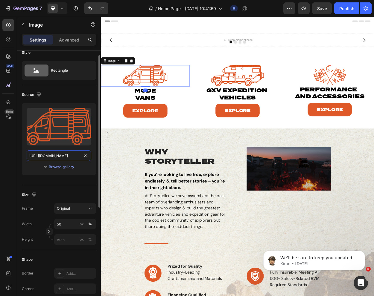
click at [64, 156] on input "https://cdn.shopify.com/s/files/1/0625/3907/1747/files/MODEs.svg?v=1756320936" at bounding box center [59, 155] width 65 height 11
paste input "_VANS.svg?v=1756322408"
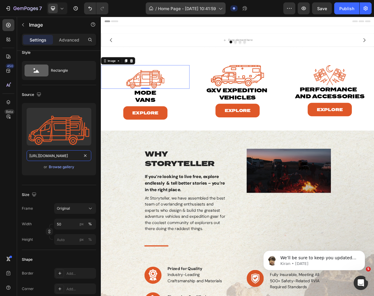
type input "[URL][DOMAIN_NAME]"
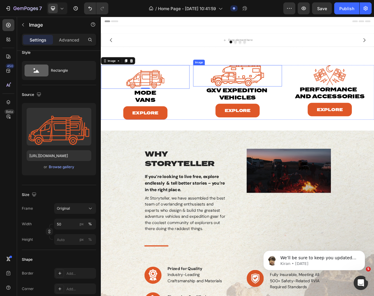
click at [290, 85] on img at bounding box center [280, 94] width 70 height 28
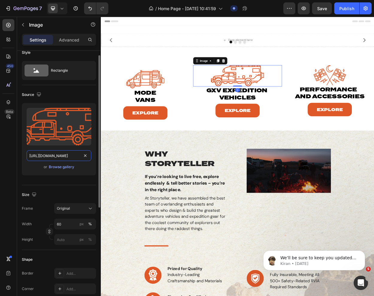
click at [58, 157] on input "https://cdn.shopify.com/s/files/1/0625/3907/1747/files/Epic_Icon_cc76d17e-c0e5-…" at bounding box center [59, 155] width 65 height 11
paste input "GXV_EXPEDITION_Icon_680124db-dd7a-4abd-9113-56d6356c3926.svg?v=1756322408"
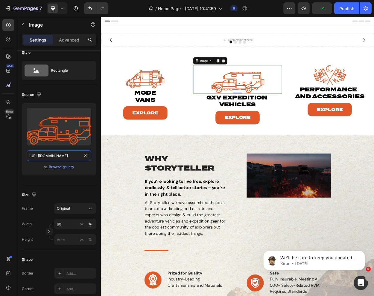
type input "[URL][DOMAIN_NAME]"
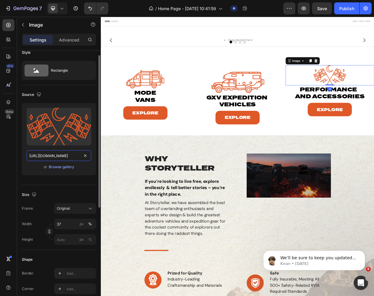
click at [60, 156] on input "https://cdn.shopify.com/s/files/1/0625/3907/1747/files/Performance_and_Accessor…" at bounding box center [59, 155] width 65 height 11
paste input "_c470b302-2013-455a-87d1-4fce282fbfb3.svg?v=1756322408"
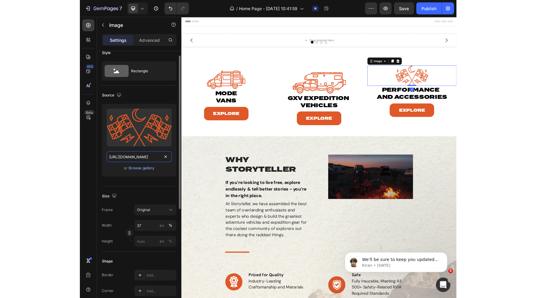
scroll to position [0, 204]
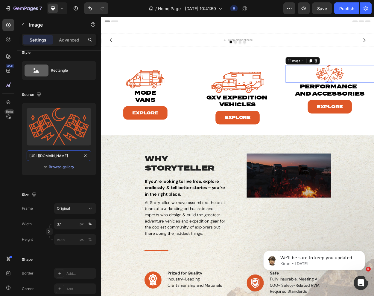
type input "https://cdn.shopify.com/s/files/1/0625/3907/1747/files/Performance_and_Accessor…"
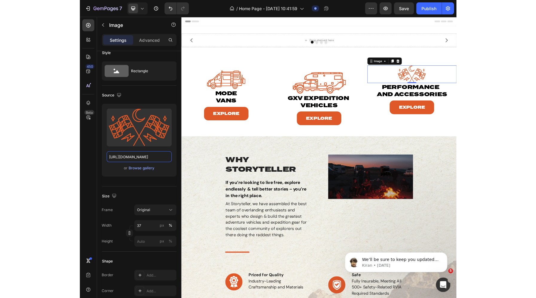
scroll to position [0, 0]
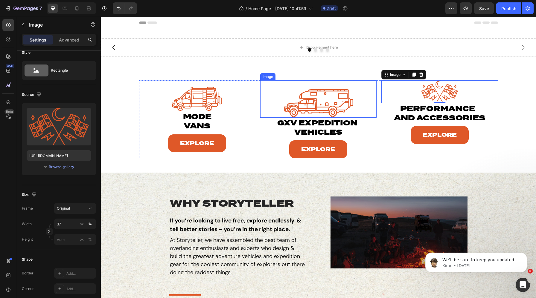
click at [316, 107] on img at bounding box center [318, 98] width 70 height 37
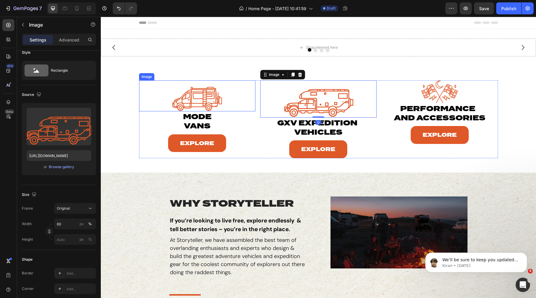
click at [198, 94] on img at bounding box center [197, 95] width 58 height 31
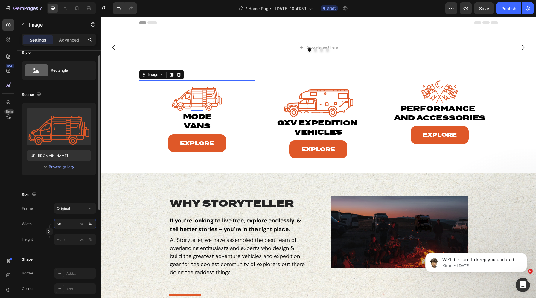
click at [63, 227] on input "50" at bounding box center [75, 224] width 42 height 11
click at [318, 104] on img at bounding box center [318, 98] width 70 height 37
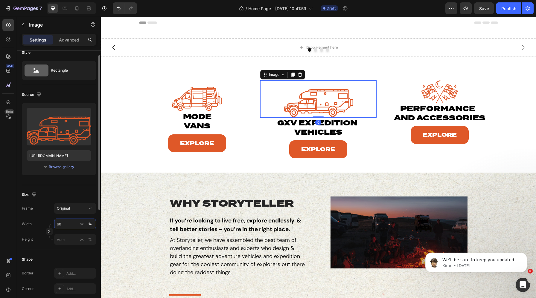
click at [62, 224] on input "60" at bounding box center [75, 224] width 42 height 11
paste input "5"
type input "50"
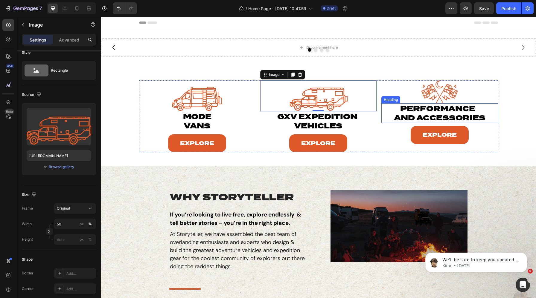
click at [431, 90] on img at bounding box center [439, 91] width 43 height 23
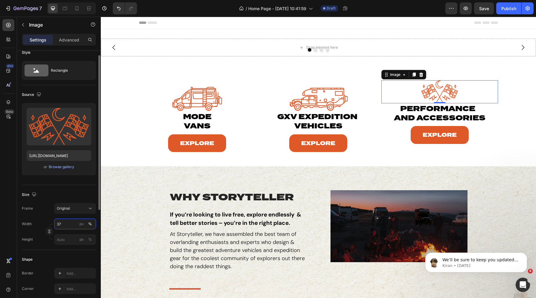
click at [62, 223] on input "37" at bounding box center [75, 224] width 42 height 11
paste input "50"
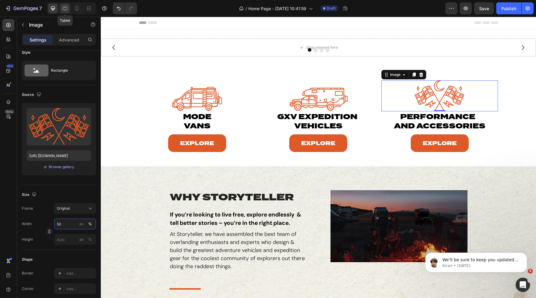
type input "50"
click at [64, 10] on icon at bounding box center [65, 8] width 4 height 3
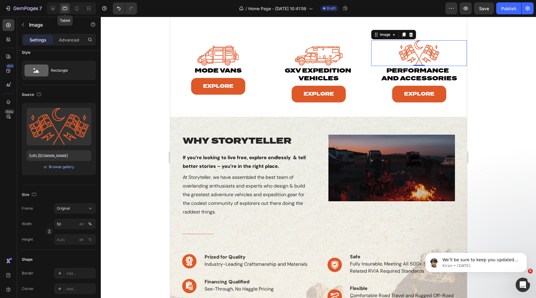
scroll to position [43, 0]
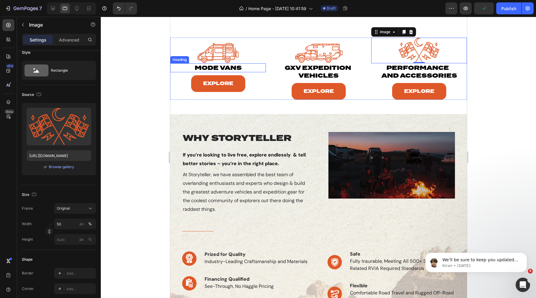
click at [223, 68] on p "mode vans" at bounding box center [217, 68] width 55 height 8
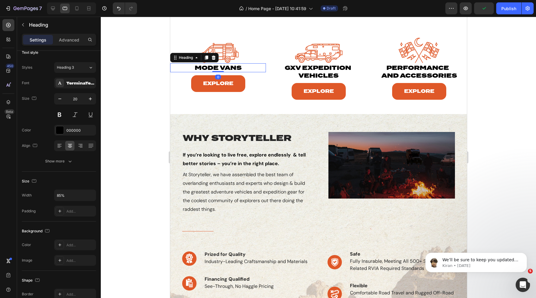
scroll to position [0, 0]
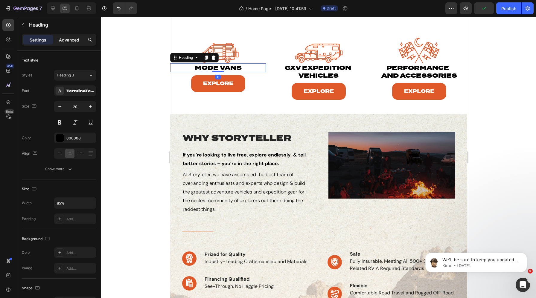
click at [64, 37] on p "Advanced" at bounding box center [69, 40] width 20 height 6
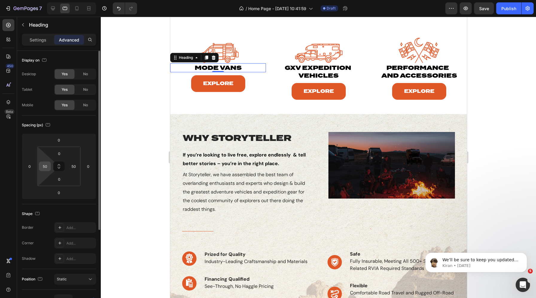
click at [48, 164] on input "50" at bounding box center [44, 166] width 9 height 9
type input "70"
click at [69, 166] on input "50" at bounding box center [73, 166] width 9 height 9
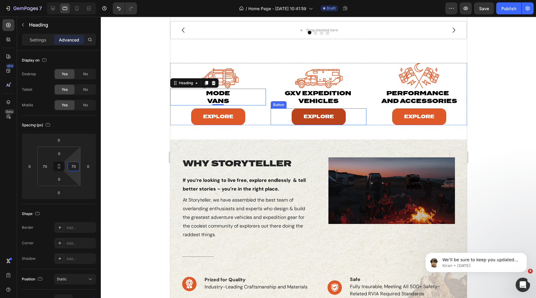
scroll to position [7, 0]
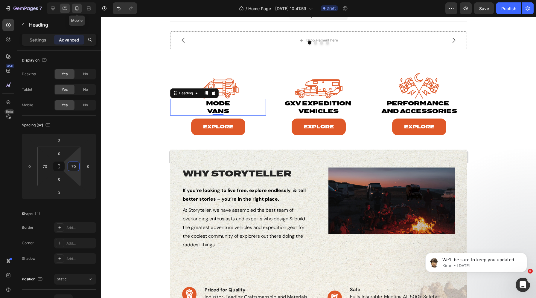
type input "70"
click at [77, 7] on icon at bounding box center [77, 8] width 6 height 6
type input "24"
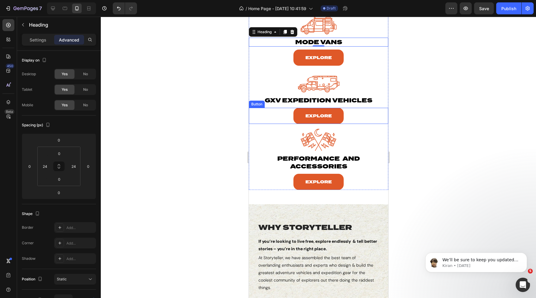
scroll to position [63, 0]
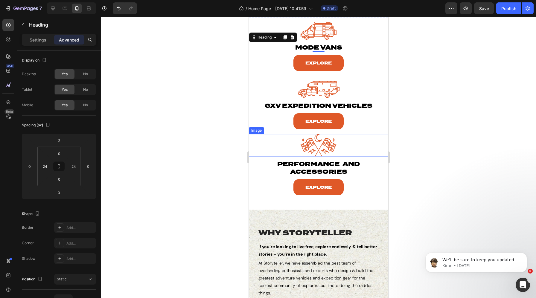
click at [315, 150] on img at bounding box center [318, 145] width 42 height 22
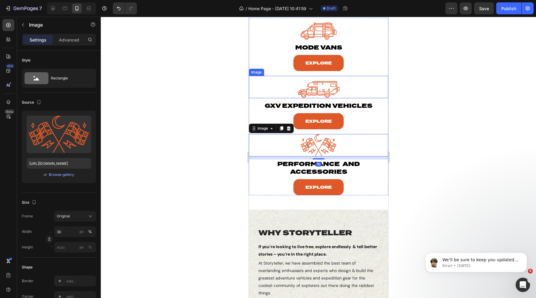
click at [327, 90] on img at bounding box center [318, 87] width 42 height 22
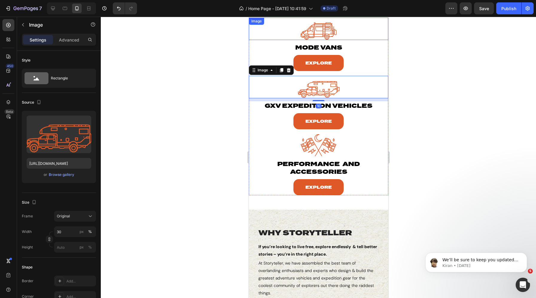
click at [316, 35] on img at bounding box center [318, 29] width 42 height 22
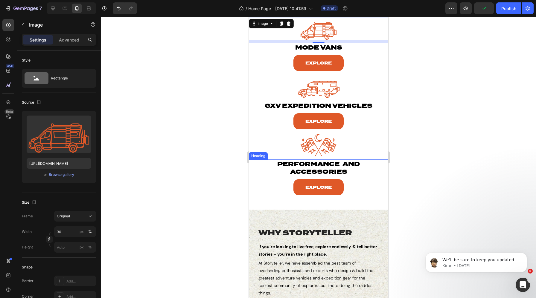
scroll to position [0, 0]
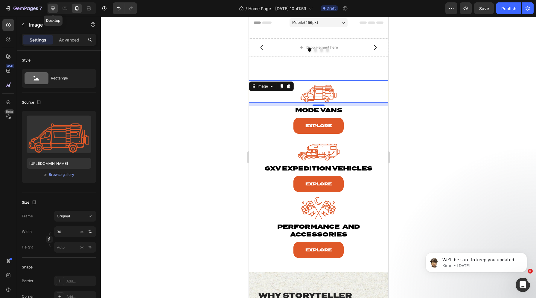
click at [52, 9] on icon at bounding box center [53, 9] width 4 height 4
type input "50"
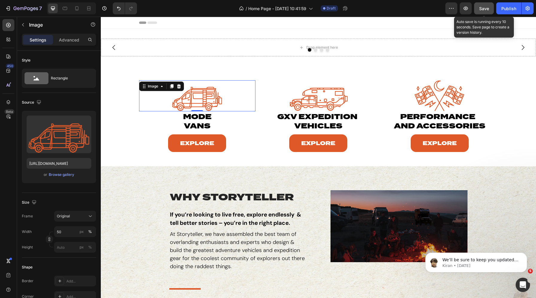
click at [480, 10] on span "Save" at bounding box center [484, 8] width 10 height 5
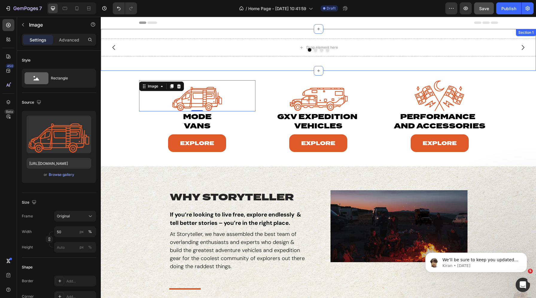
click at [230, 68] on div "Drop element here Drop element here Drop element here Drop element here Carouse…" at bounding box center [318, 50] width 435 height 42
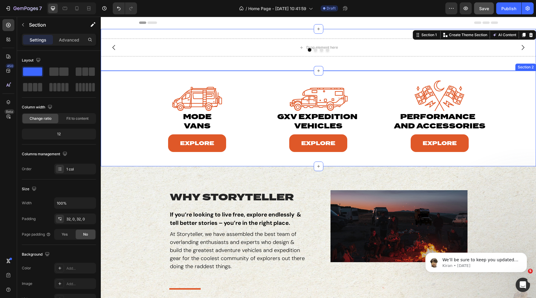
click at [123, 87] on div "Image mode vans Heading Explore Button Image gxv expedition vehicles Heading Ex…" at bounding box center [318, 118] width 435 height 77
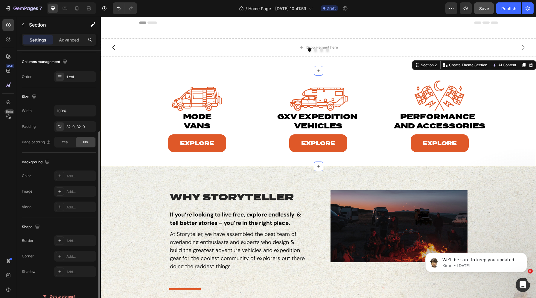
scroll to position [100, 0]
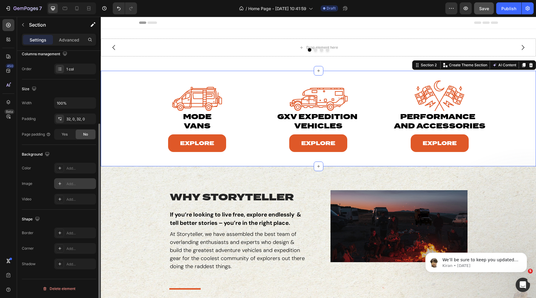
click at [59, 184] on icon at bounding box center [59, 183] width 5 height 5
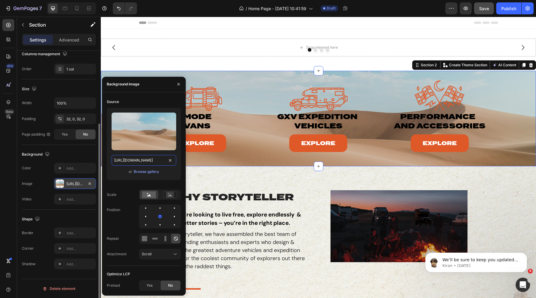
click at [145, 161] on input "[URL][DOMAIN_NAME]" at bounding box center [143, 160] width 65 height 11
paste input "0625/3907/1747/files/HP_BACKGROUND.webp?v=1756322627"
type input "https://cdn.shopify.com/s/files/1/0625/3907/1747/files/HP_BACKGROUND.webp?v=175…"
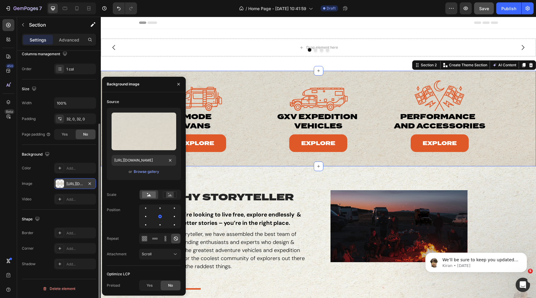
click at [221, 75] on div "Image mode vans Heading Explore Button Image gxv expedition vehicles Heading Ex…" at bounding box center [318, 119] width 435 height 96
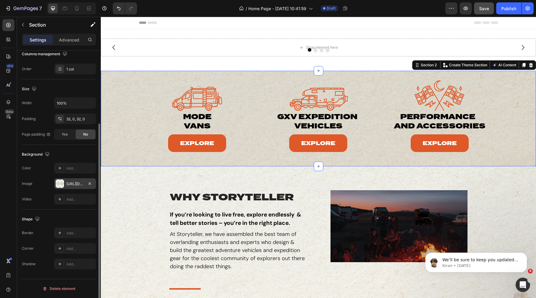
click at [195, 49] on div at bounding box center [318, 50] width 435 height 4
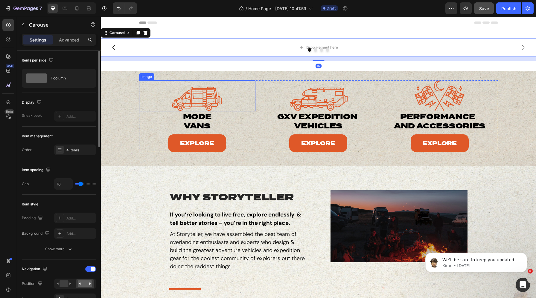
click at [150, 84] on div at bounding box center [197, 95] width 116 height 31
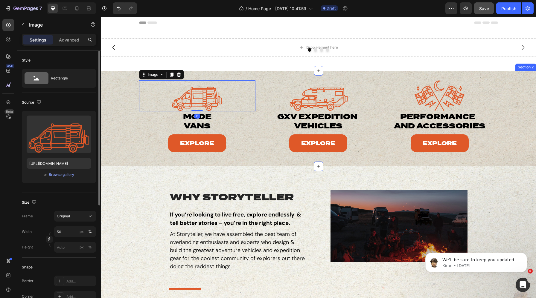
click at [117, 85] on div "Image 0 mode vans Heading Explore Button Image gxv expedition vehicles Heading …" at bounding box center [318, 118] width 435 height 77
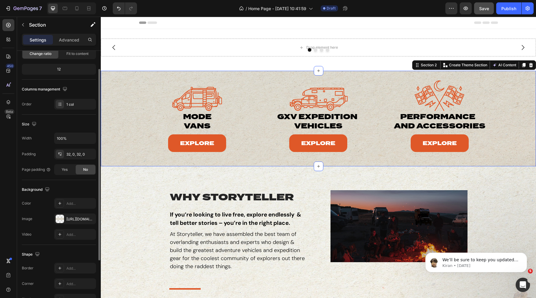
scroll to position [33, 0]
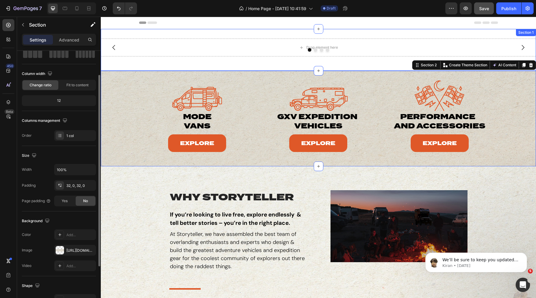
click at [166, 64] on div "Drop element here Drop element here Drop element here Drop element here Carouse…" at bounding box center [318, 50] width 435 height 42
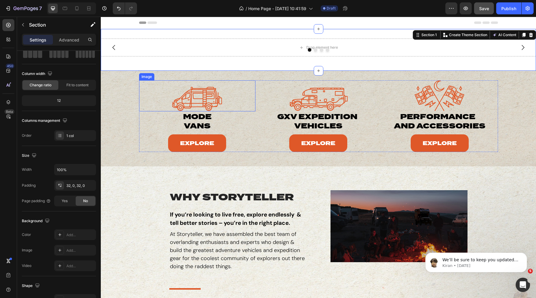
click at [126, 113] on div "Image mode vans Heading Explore Button Image gxv expedition vehicles Heading Ex…" at bounding box center [318, 118] width 435 height 77
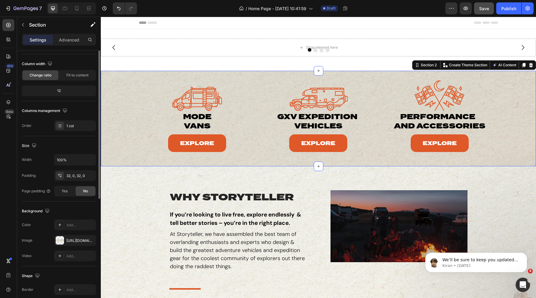
scroll to position [0, 0]
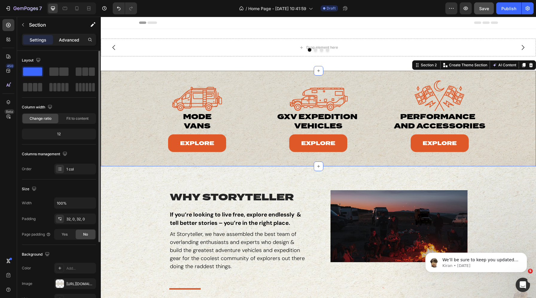
click at [66, 41] on p "Advanced" at bounding box center [69, 40] width 20 height 6
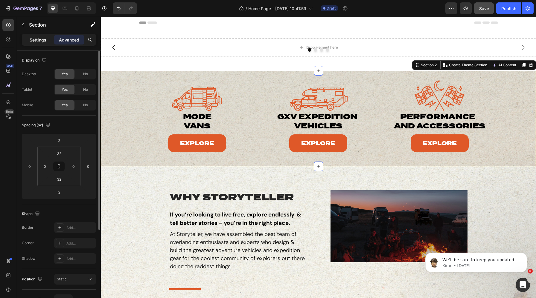
click at [37, 43] on div "Settings" at bounding box center [38, 40] width 30 height 10
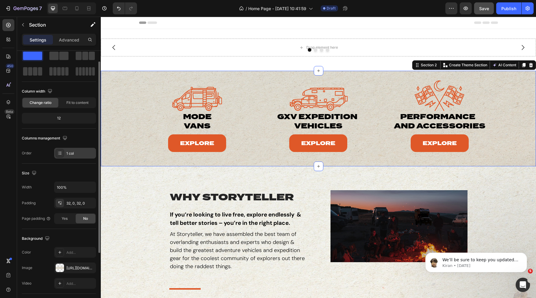
scroll to position [16, 0]
click at [70, 156] on div "1 col" at bounding box center [75, 152] width 42 height 11
click at [43, 166] on div "Size Width 100% Padding 32, 0, 32, 0 Page padding Yes No" at bounding box center [59, 195] width 74 height 65
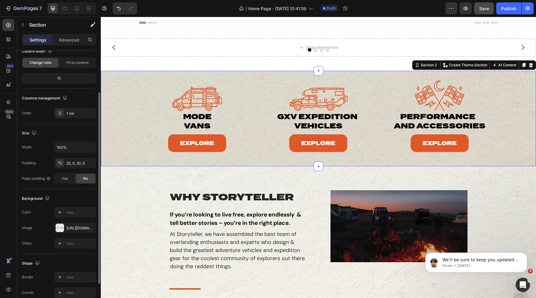
scroll to position [56, 0]
click at [59, 179] on div "Yes" at bounding box center [65, 178] width 20 height 10
click at [78, 178] on div "No" at bounding box center [86, 178] width 20 height 10
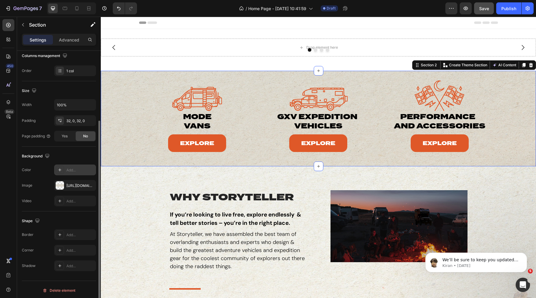
scroll to position [100, 0]
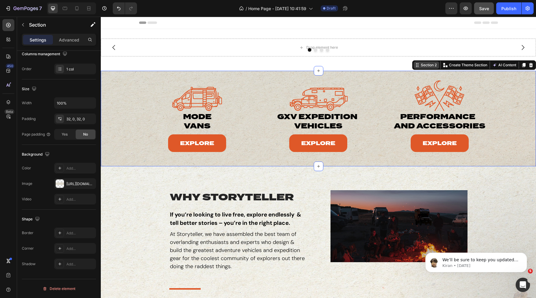
click at [431, 66] on div "Section 2" at bounding box center [428, 64] width 18 height 5
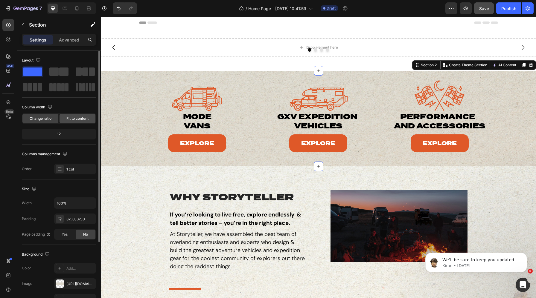
click at [70, 116] on div "Fit to content" at bounding box center [77, 119] width 36 height 10
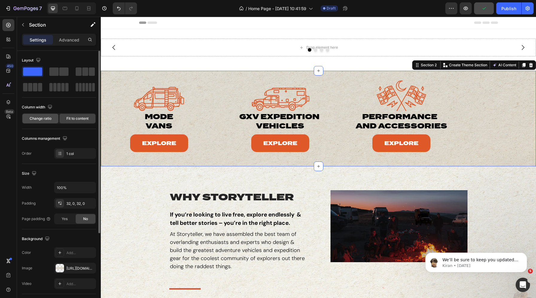
click at [36, 121] on div "Change ratio" at bounding box center [40, 119] width 36 height 10
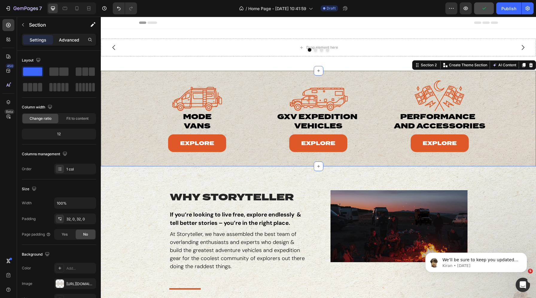
click at [74, 39] on p "Advanced" at bounding box center [69, 40] width 20 height 6
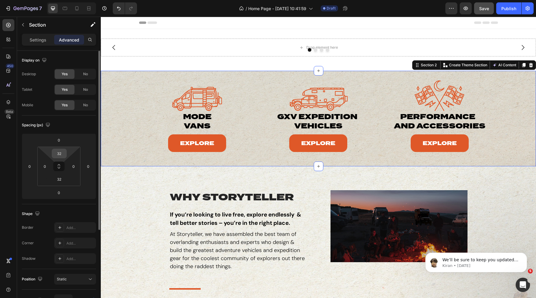
click at [58, 153] on input "32" at bounding box center [59, 153] width 12 height 9
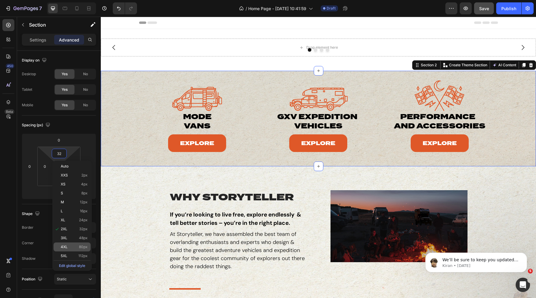
click at [73, 248] on p "4XL 80px" at bounding box center [74, 247] width 27 height 4
type input "80"
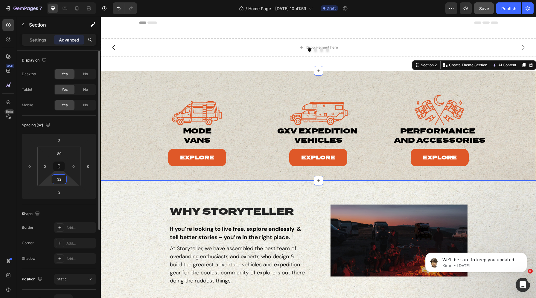
click at [61, 181] on input "32" at bounding box center [59, 179] width 12 height 9
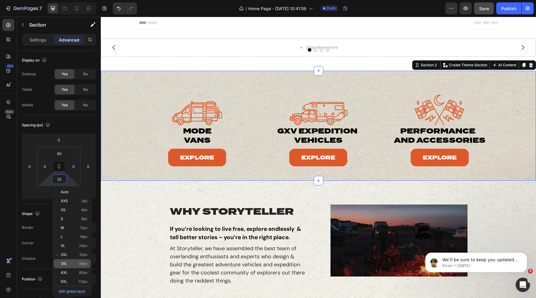
click at [79, 264] on span "48px" at bounding box center [83, 264] width 9 height 4
type input "48"
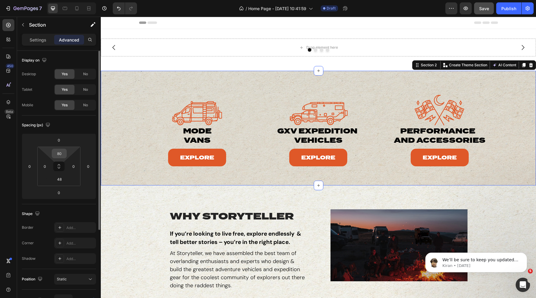
click at [59, 152] on input "80" at bounding box center [59, 153] width 12 height 9
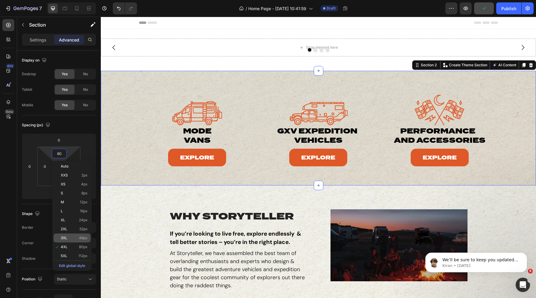
click at [70, 238] on p "3XL 48px" at bounding box center [74, 238] width 27 height 4
type input "48"
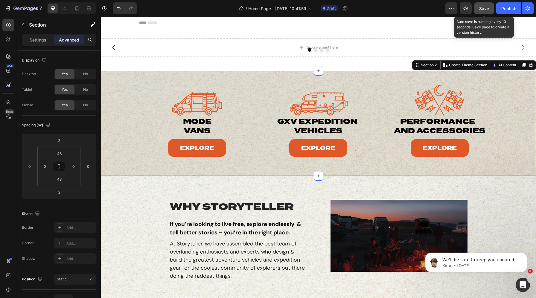
click at [483, 7] on span "Save" at bounding box center [484, 8] width 10 height 5
click at [119, 85] on div "Image mode vans Heading Explore Button Image gxv expedition vehicles Heading Ex…" at bounding box center [318, 123] width 435 height 105
click at [79, 7] on icon at bounding box center [77, 8] width 6 height 6
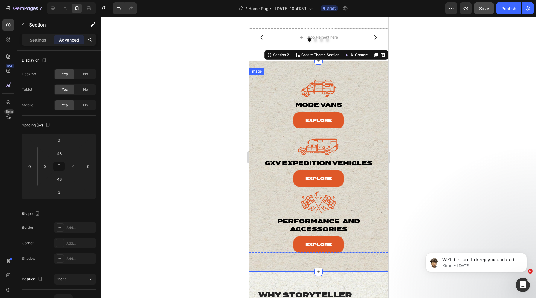
scroll to position [5, 0]
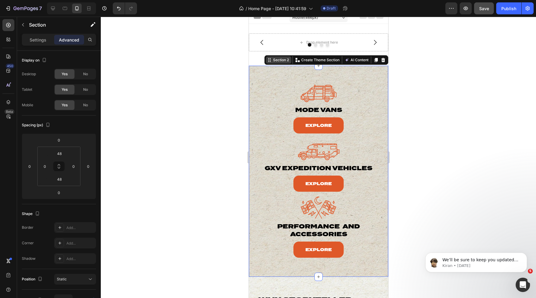
click at [279, 60] on div "Section 2" at bounding box center [280, 59] width 18 height 5
click at [33, 39] on p "Settings" at bounding box center [38, 40] width 17 height 6
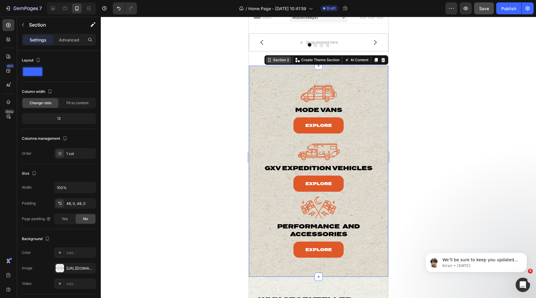
click at [272, 62] on div "Section 2" at bounding box center [280, 59] width 18 height 5
click at [285, 61] on div "Section 2" at bounding box center [280, 59] width 18 height 5
click at [288, 69] on div "Image mode vans Heading Explore Button Image gxv expedition vehicles Heading Ex…" at bounding box center [317, 171] width 139 height 211
click at [30, 75] on span at bounding box center [32, 72] width 19 height 8
click at [62, 42] on p "Advanced" at bounding box center [69, 40] width 20 height 6
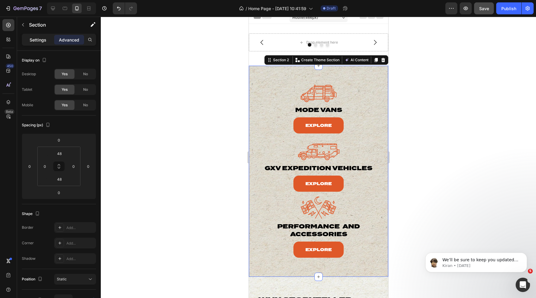
click at [36, 42] on p "Settings" at bounding box center [38, 40] width 17 height 6
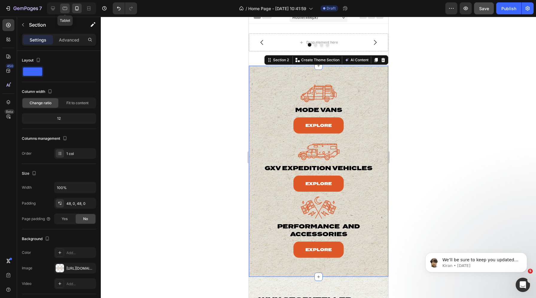
click at [66, 13] on div at bounding box center [65, 9] width 10 height 10
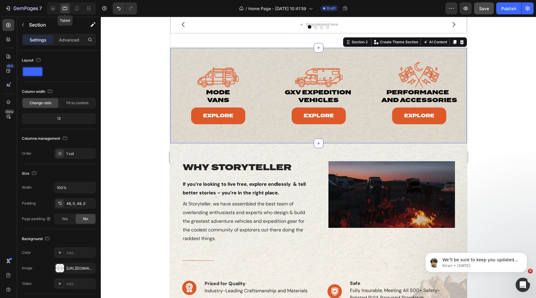
scroll to position [33, 0]
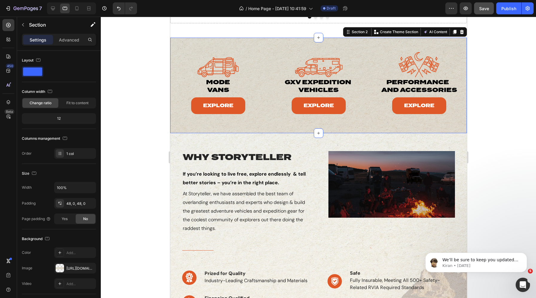
click at [181, 51] on div "Image mode vans Heading Explore Button Image gxv expedition vehicles Heading Ex…" at bounding box center [318, 86] width 297 height 96
click at [50, 8] on icon at bounding box center [53, 8] width 6 height 6
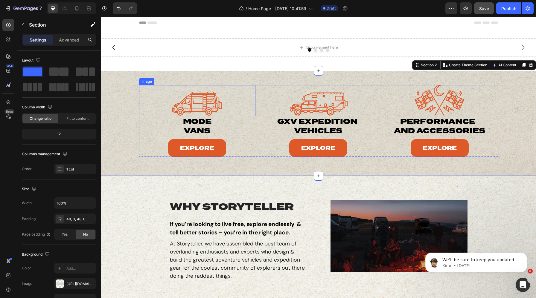
click at [146, 81] on div "Image" at bounding box center [146, 81] width 13 height 5
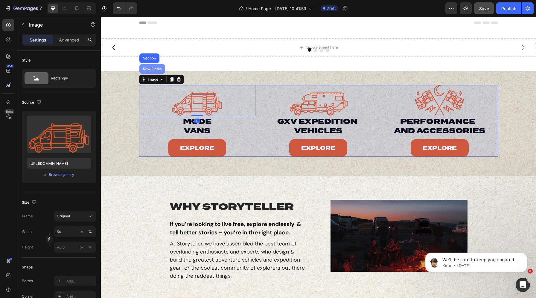
click at [152, 68] on div "Row 3 cols" at bounding box center [152, 69] width 21 height 4
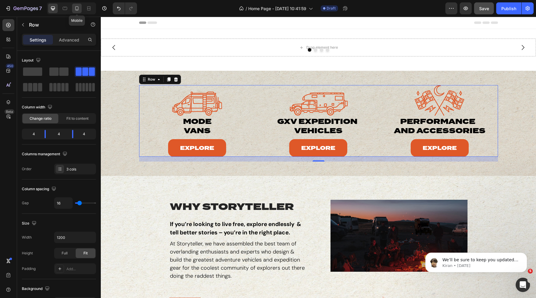
click at [74, 7] on div at bounding box center [77, 9] width 10 height 10
type input "100%"
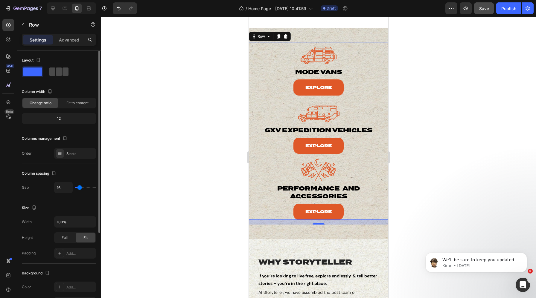
scroll to position [48, 0]
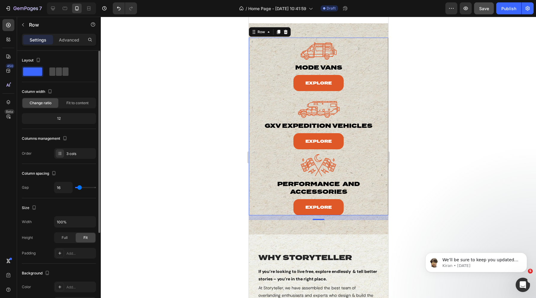
click at [56, 71] on span at bounding box center [59, 72] width 6 height 8
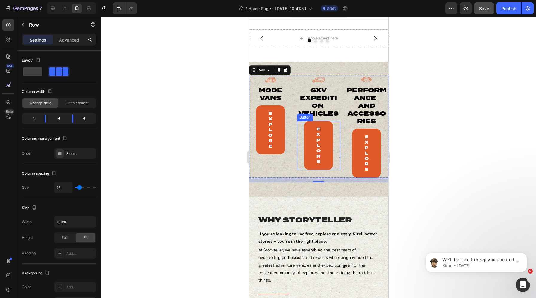
scroll to position [0, 0]
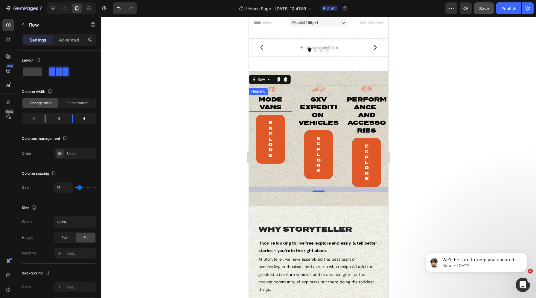
click at [269, 106] on p "mode vans" at bounding box center [270, 104] width 28 height 16
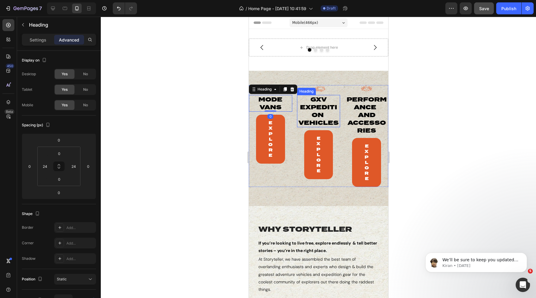
click at [317, 104] on p "gxv expedition vehicles" at bounding box center [318, 111] width 42 height 31
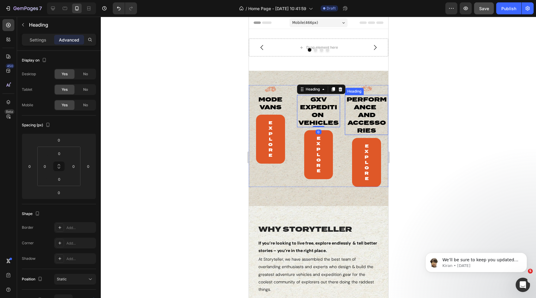
click at [372, 109] on p "Performance  and Accessories" at bounding box center [366, 115] width 42 height 39
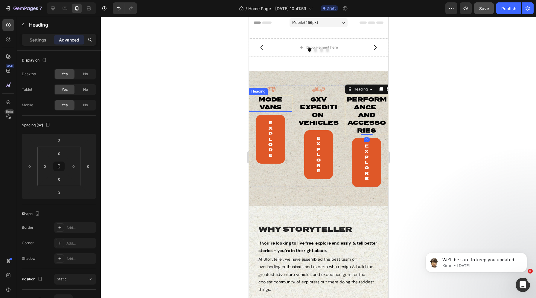
click at [259, 106] on p "mode vans" at bounding box center [270, 104] width 28 height 16
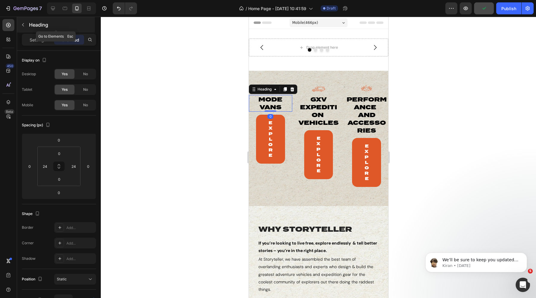
click at [31, 25] on p "Heading" at bounding box center [61, 24] width 65 height 7
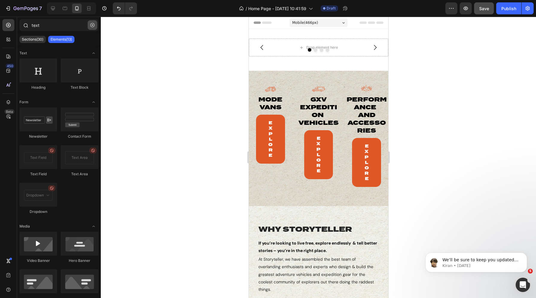
click at [91, 20] on button "button" at bounding box center [93, 25] width 10 height 10
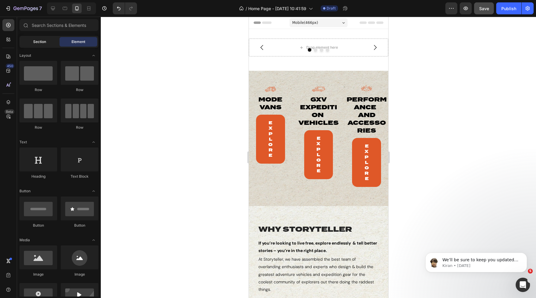
click at [36, 39] on div "Section" at bounding box center [40, 42] width 38 height 10
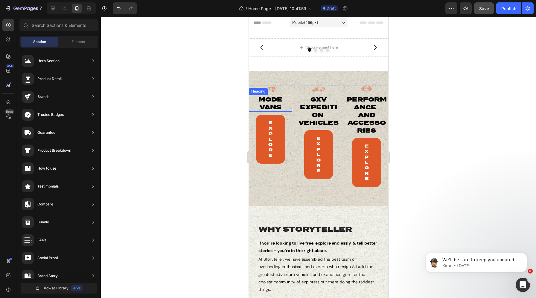
click at [268, 99] on p "mode vans" at bounding box center [270, 104] width 28 height 16
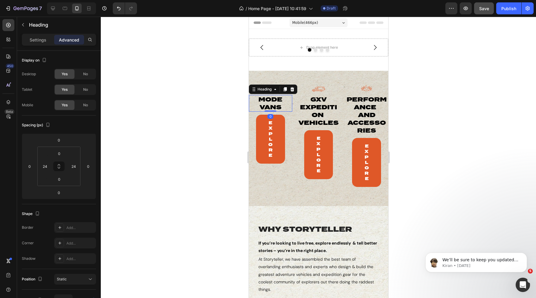
click at [31, 45] on div "Settings Advanced" at bounding box center [59, 40] width 74 height 12
click at [31, 42] on p "Settings" at bounding box center [38, 40] width 17 height 6
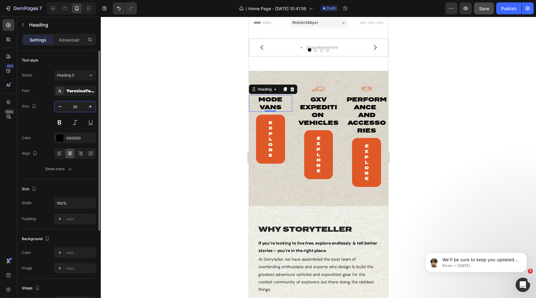
click at [73, 106] on input "20" at bounding box center [75, 106] width 20 height 11
click at [68, 74] on span "Heading 3" at bounding box center [65, 75] width 17 height 5
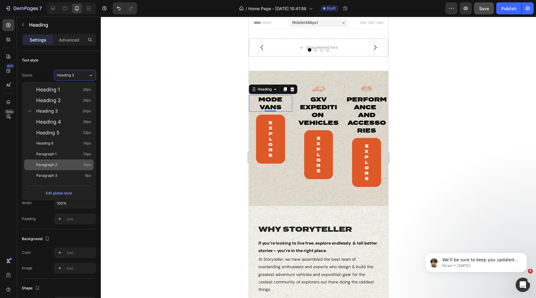
click at [55, 164] on span "Paragraph 2" at bounding box center [46, 165] width 21 height 6
type input "14"
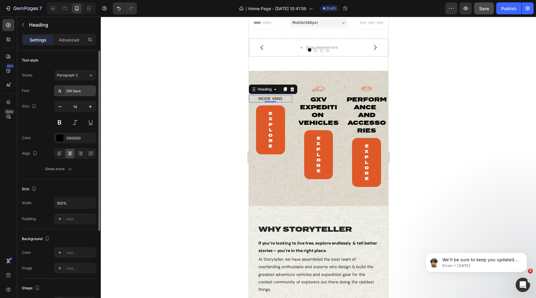
click at [74, 92] on div "DM Sans" at bounding box center [80, 90] width 28 height 5
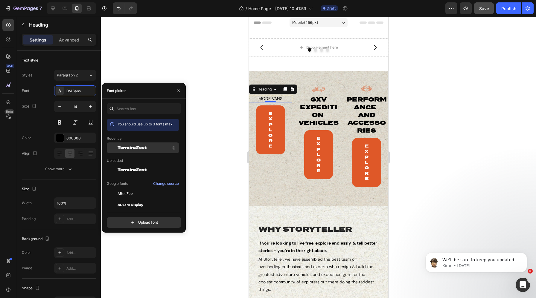
click at [138, 189] on div "TerminaTest" at bounding box center [143, 194] width 72 height 11
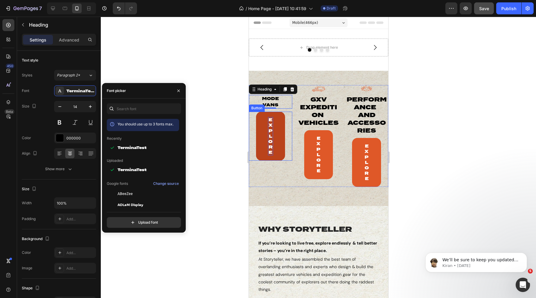
click at [270, 131] on p "Explore" at bounding box center [270, 136] width 5 height 38
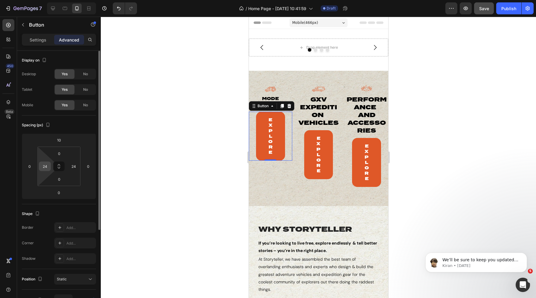
click at [44, 166] on input "24" at bounding box center [44, 166] width 9 height 9
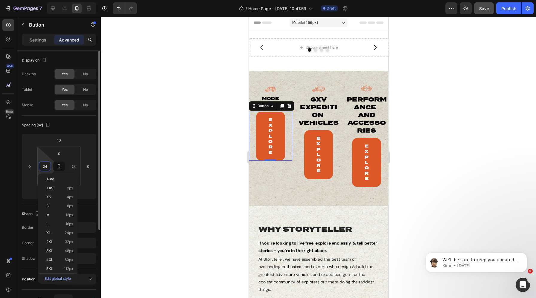
type input "0"
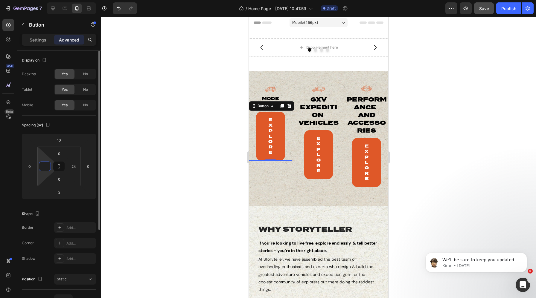
type input "0"
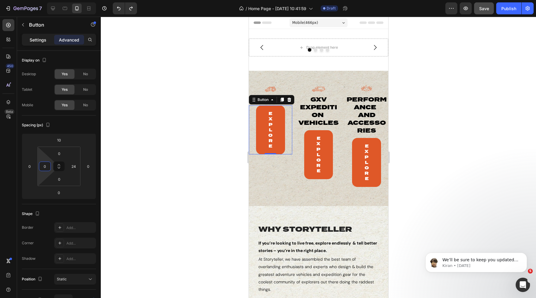
click at [40, 37] on p "Settings" at bounding box center [38, 40] width 17 height 6
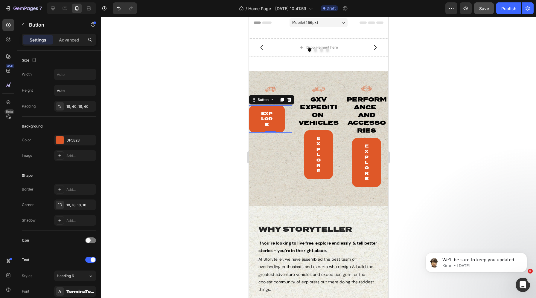
click at [137, 113] on div at bounding box center [318, 158] width 435 height 282
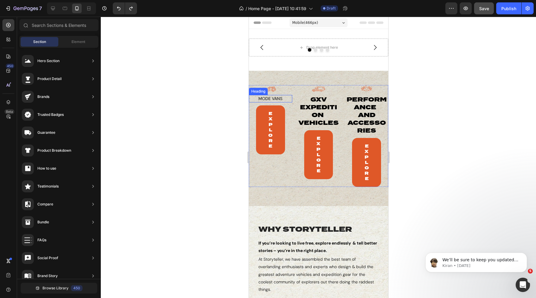
click at [272, 100] on p "mode vans" at bounding box center [270, 99] width 28 height 6
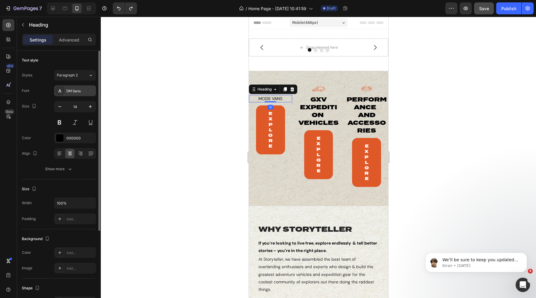
click at [78, 92] on div "DM Sans" at bounding box center [80, 90] width 28 height 5
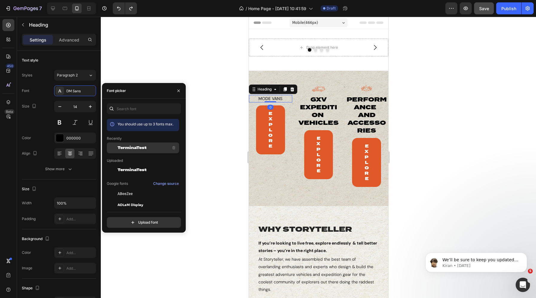
click at [122, 144] on div "TerminaTest" at bounding box center [147, 147] width 60 height 7
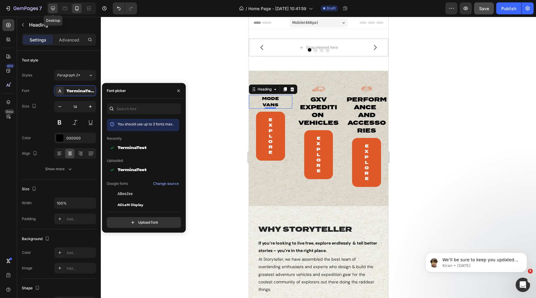
click at [56, 8] on icon at bounding box center [53, 8] width 6 height 6
type input "18"
type input "85%"
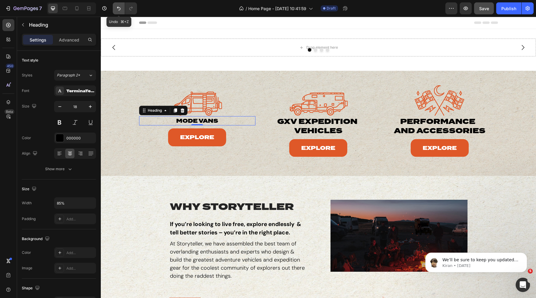
click at [118, 8] on icon "Undo/Redo" at bounding box center [119, 8] width 6 height 6
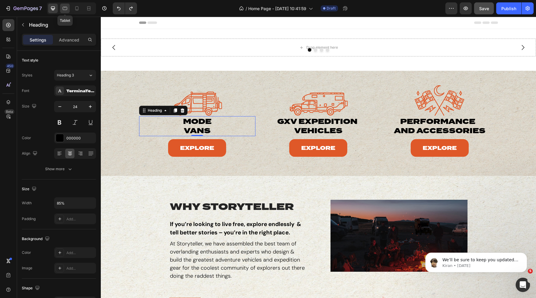
click at [67, 11] on icon at bounding box center [65, 8] width 6 height 6
type input "20"
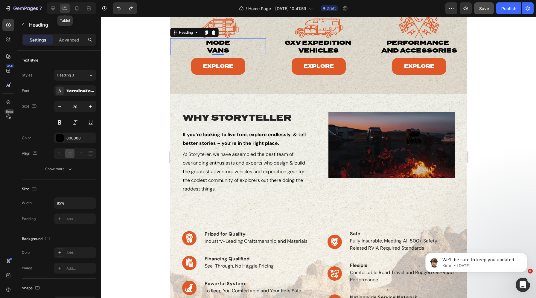
scroll to position [73, 0]
click at [75, 9] on icon at bounding box center [77, 8] width 6 height 6
type input "100%"
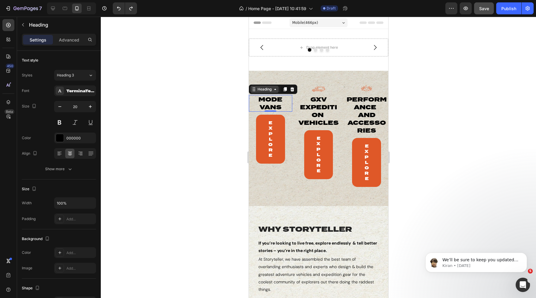
click at [260, 88] on div "Heading" at bounding box center [264, 89] width 16 height 5
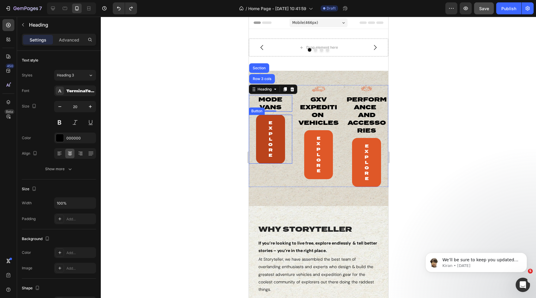
click at [278, 124] on link "Explore" at bounding box center [270, 139] width 29 height 49
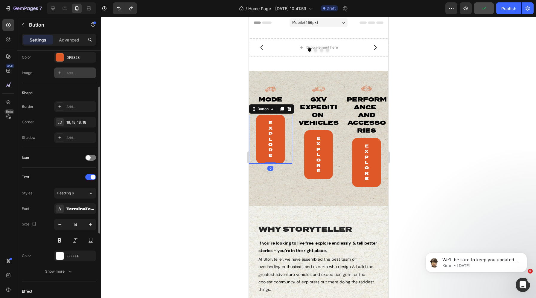
scroll to position [76, 0]
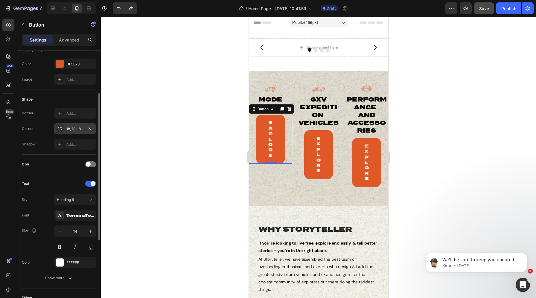
click at [72, 126] on div "18, 18, 18, 18" at bounding box center [75, 128] width 42 height 11
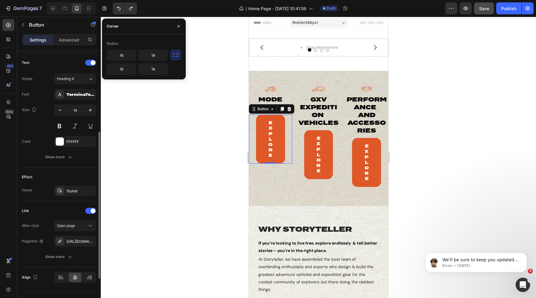
scroll to position [211, 0]
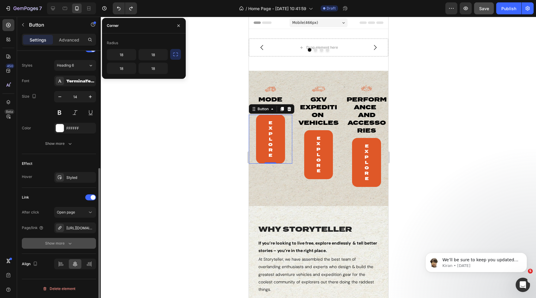
click at [69, 242] on icon "button" at bounding box center [70, 244] width 6 height 6
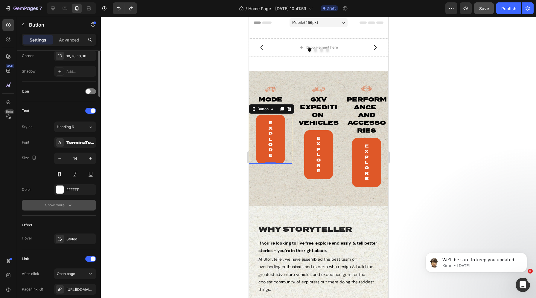
scroll to position [0, 0]
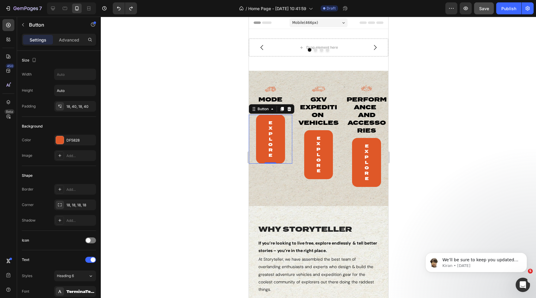
click at [68, 46] on div "Settings Advanced" at bounding box center [59, 42] width 84 height 17
click at [65, 39] on p "Advanced" at bounding box center [69, 40] width 20 height 6
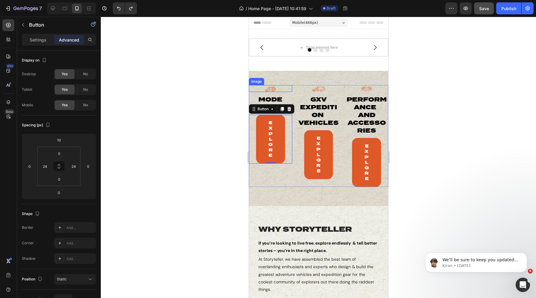
click at [256, 82] on div "Image" at bounding box center [256, 81] width 13 height 5
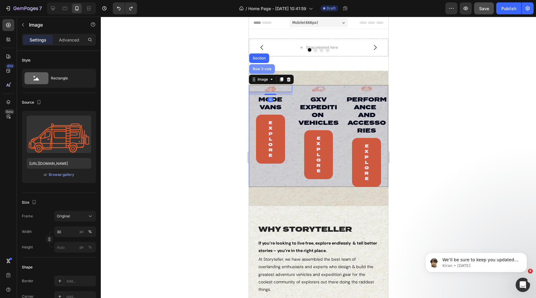
click at [264, 68] on div "Row 3 cols" at bounding box center [261, 69] width 21 height 4
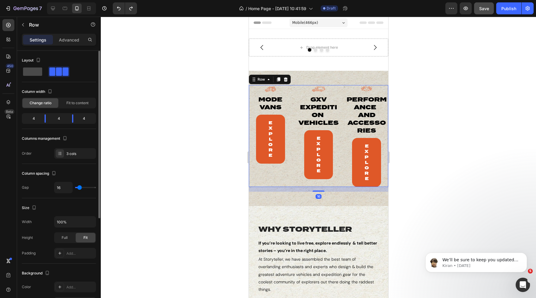
click at [34, 71] on span at bounding box center [32, 72] width 19 height 8
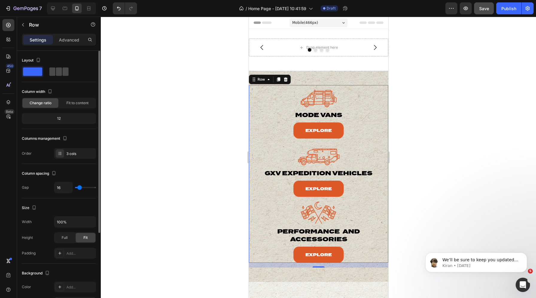
click at [62, 73] on span at bounding box center [65, 72] width 6 height 8
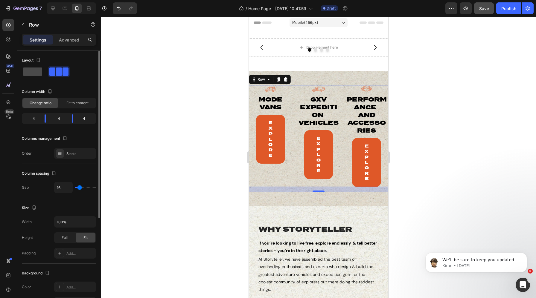
click at [33, 71] on span at bounding box center [32, 72] width 19 height 8
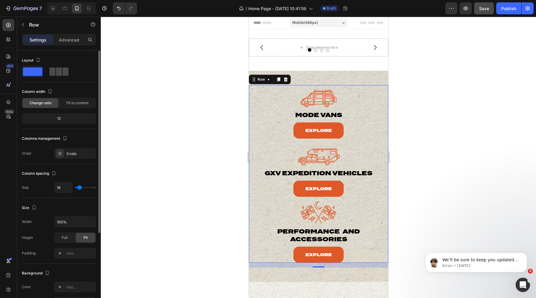
click at [62, 70] on span at bounding box center [65, 72] width 6 height 8
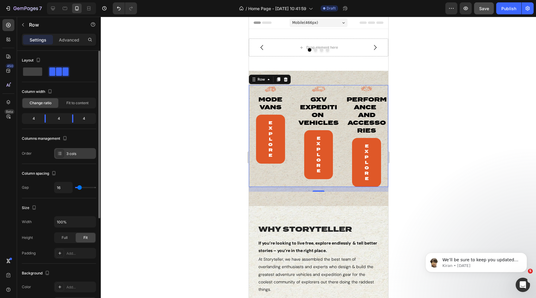
click at [81, 153] on div "3 cols" at bounding box center [80, 153] width 28 height 5
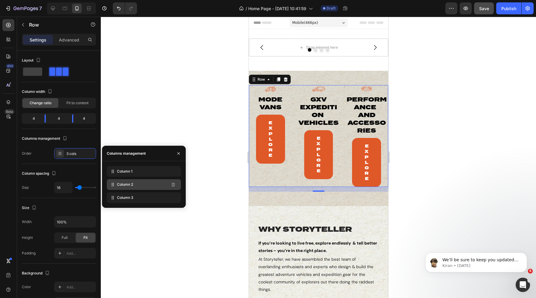
click at [136, 185] on div "Column 2" at bounding box center [144, 184] width 74 height 11
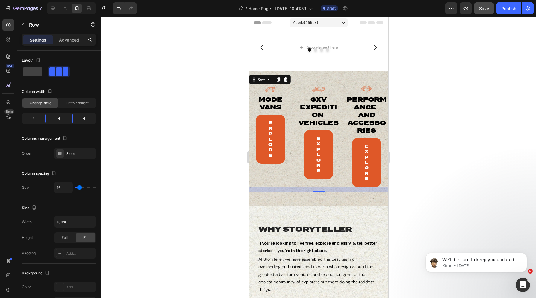
click at [160, 100] on div at bounding box center [318, 158] width 435 height 282
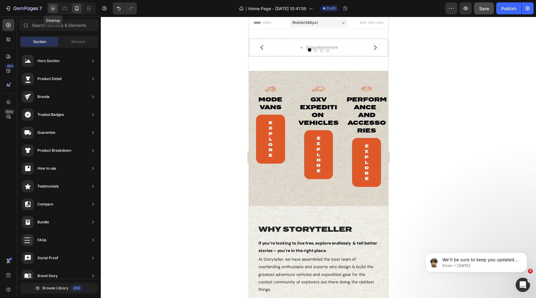
click at [51, 7] on icon at bounding box center [53, 9] width 4 height 4
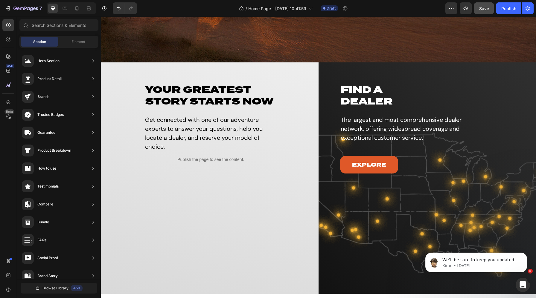
scroll to position [955, 0]
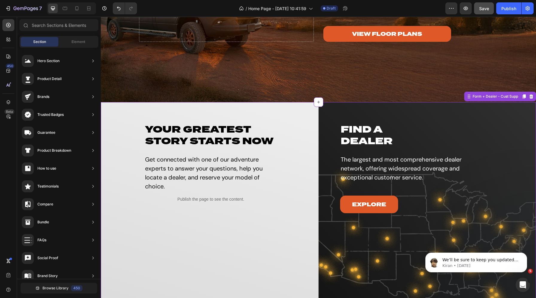
click at [294, 118] on div "Your Greatest Story Starts Now Heading Get connected with one of our adventure …" at bounding box center [210, 218] width 218 height 232
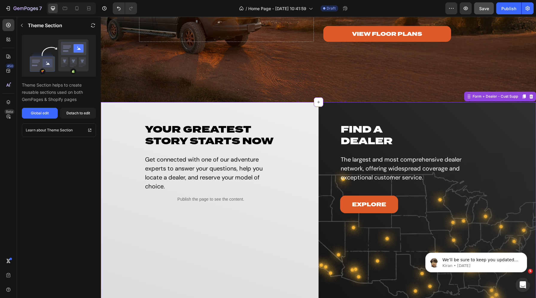
scroll to position [1077, 0]
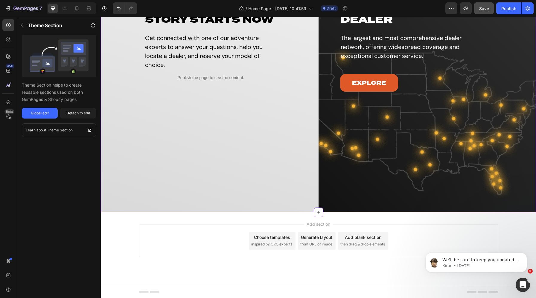
click at [274, 239] on div "Choose templates" at bounding box center [272, 237] width 36 height 6
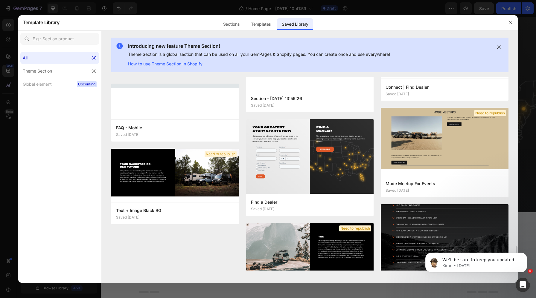
scroll to position [799, 0]
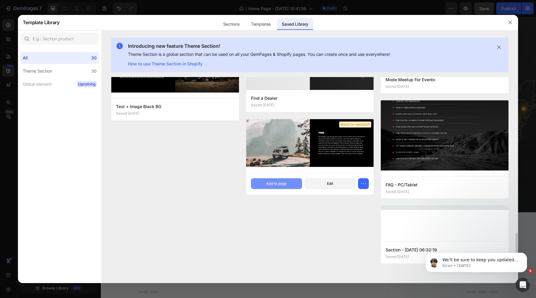
click at [283, 183] on div "Add to page" at bounding box center [276, 183] width 20 height 5
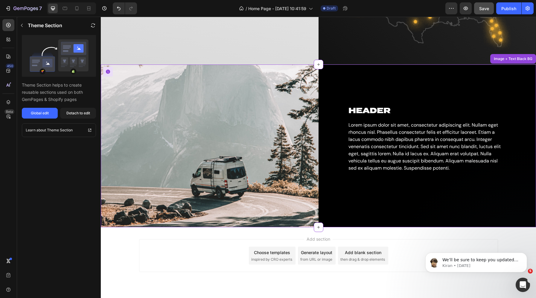
scroll to position [1240, 0]
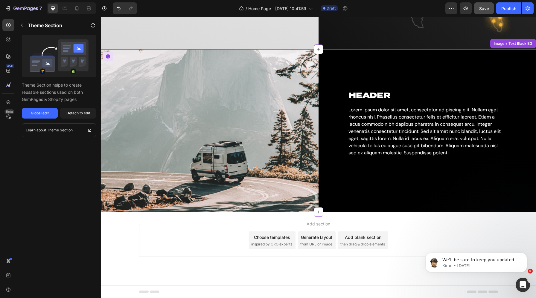
click at [360, 94] on h2 "HEADER" at bounding box center [427, 95] width 158 height 11
click at [78, 114] on div "Detach to edit" at bounding box center [78, 113] width 24 height 5
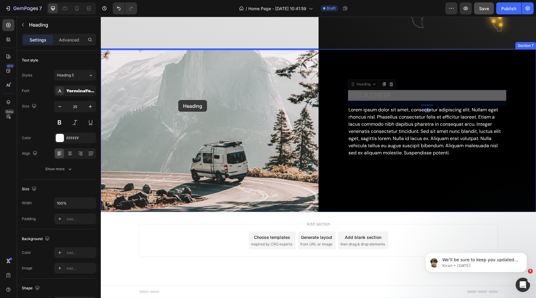
drag, startPoint x: 354, startPoint y: 86, endPoint x: 177, endPoint y: 99, distance: 178.0
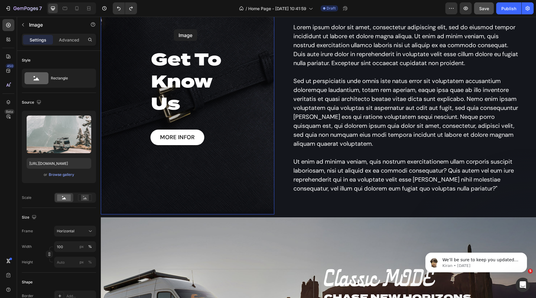
scroll to position [627, 0]
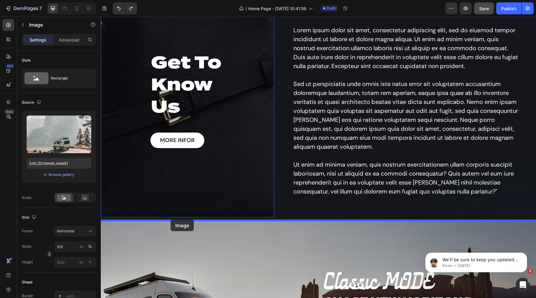
drag, startPoint x: 106, startPoint y: 98, endPoint x: 170, endPoint y: 220, distance: 137.5
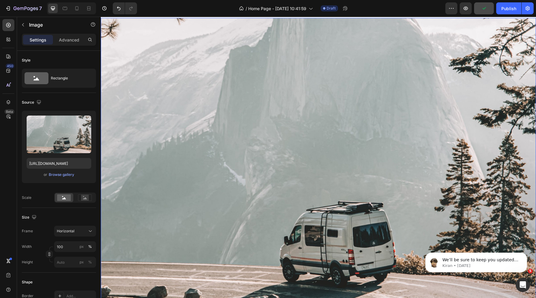
scroll to position [964, 0]
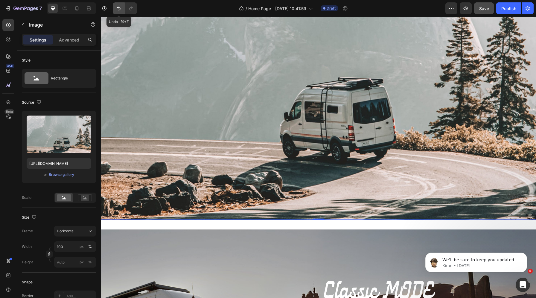
click at [114, 9] on button "Undo/Redo" at bounding box center [119, 8] width 12 height 12
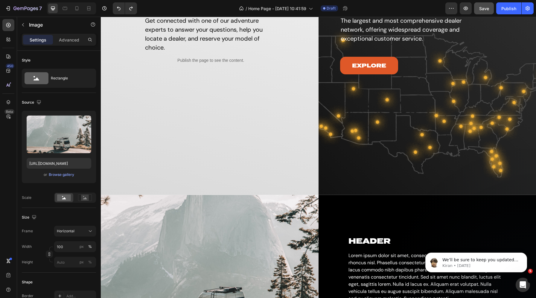
scroll to position [1029, 0]
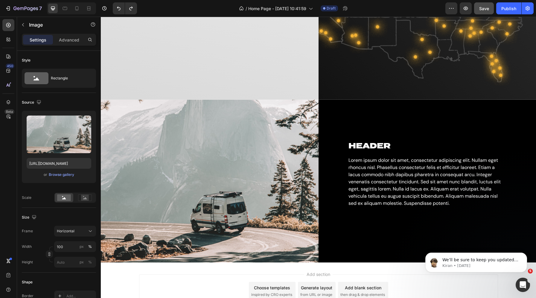
scroll to position [1240, 0]
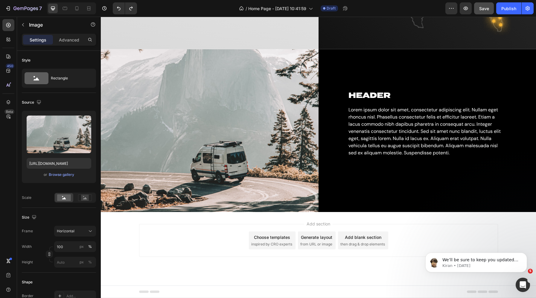
click at [225, 95] on img at bounding box center [210, 130] width 218 height 163
click at [127, 253] on div "Add section Choose templates inspired by CRO experts Generate layout from URL o…" at bounding box center [318, 249] width 435 height 74
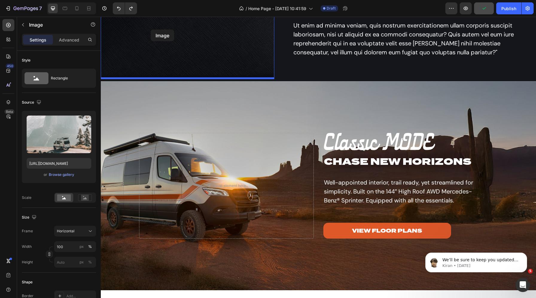
scroll to position [744, 0]
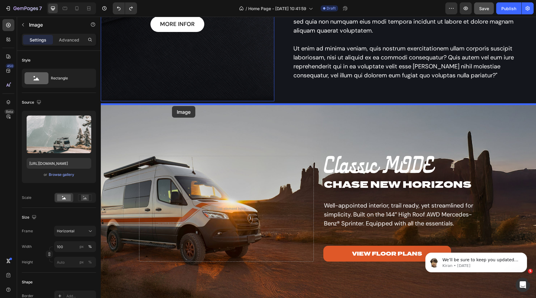
drag, startPoint x: 109, startPoint y: 47, endPoint x: 172, endPoint y: 106, distance: 86.5
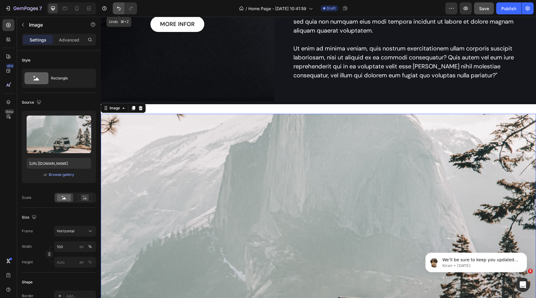
click at [117, 8] on icon "Undo/Redo" at bounding box center [119, 9] width 4 height 4
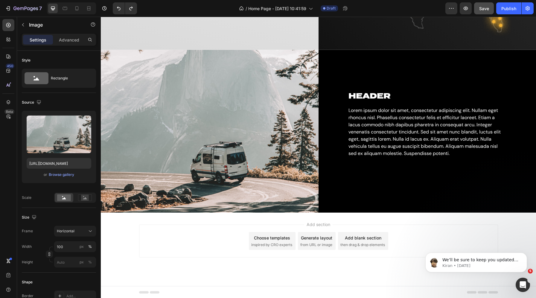
scroll to position [1240, 0]
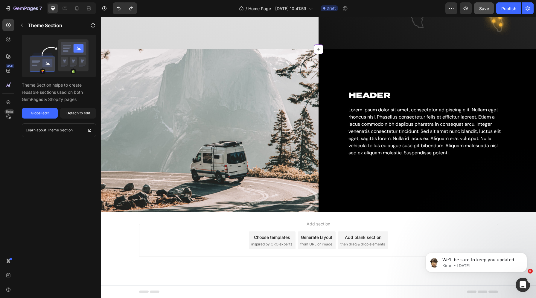
click at [165, 80] on img at bounding box center [210, 130] width 218 height 163
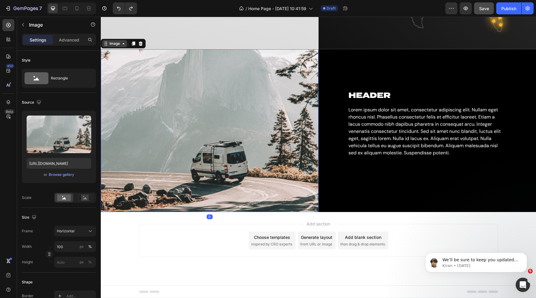
click at [116, 45] on div "Image" at bounding box center [114, 43] width 13 height 5
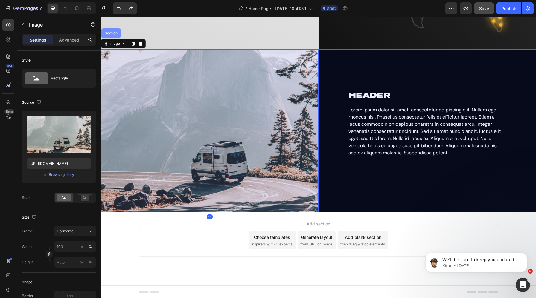
click at [113, 30] on div "Section" at bounding box center [111, 33] width 20 height 10
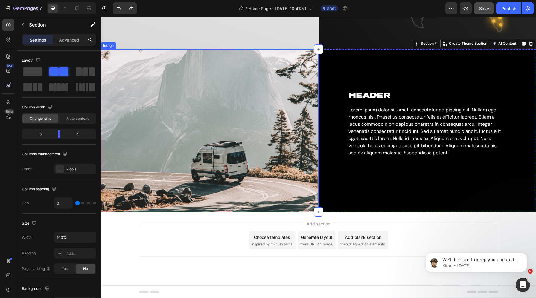
click at [110, 45] on div "Image" at bounding box center [108, 45] width 13 height 5
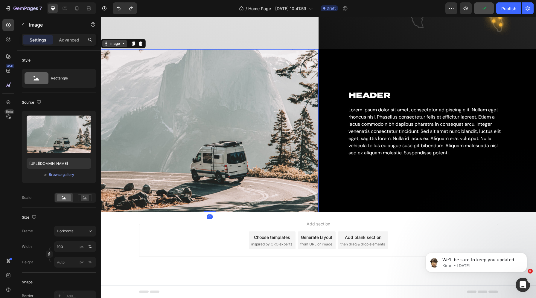
click at [116, 43] on div "Image" at bounding box center [114, 43] width 13 height 5
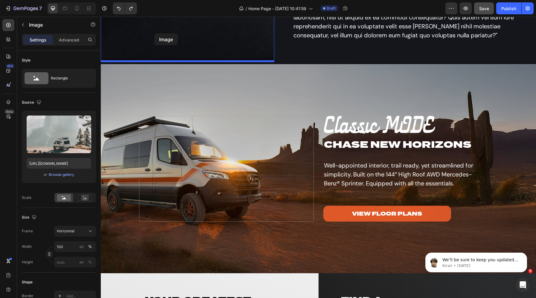
scroll to position [775, 0]
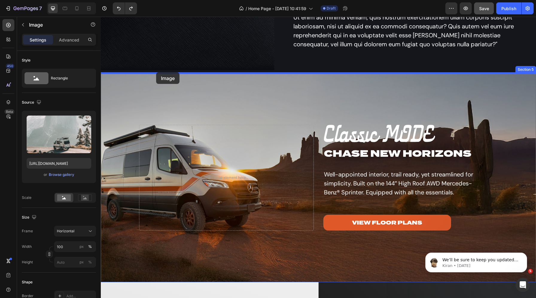
drag, startPoint x: 113, startPoint y: 35, endPoint x: 156, endPoint y: 72, distance: 56.8
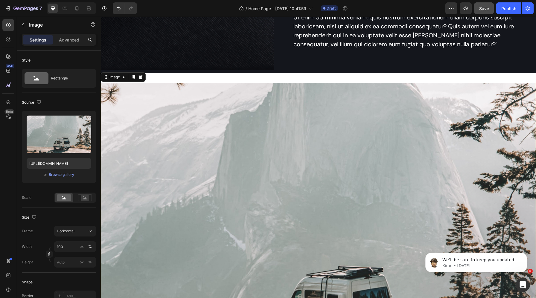
scroll to position [777, 0]
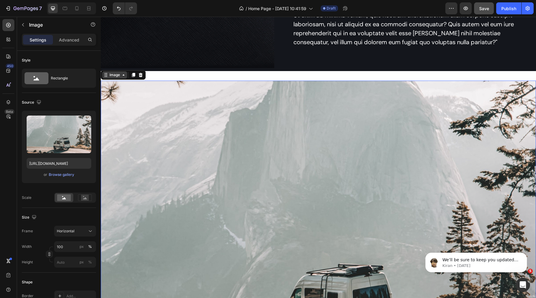
click at [121, 74] on icon at bounding box center [123, 75] width 5 height 5
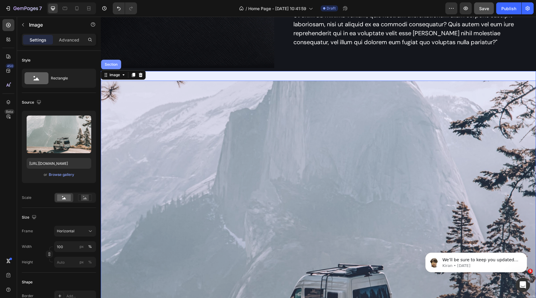
click at [112, 61] on div "Section" at bounding box center [111, 65] width 20 height 10
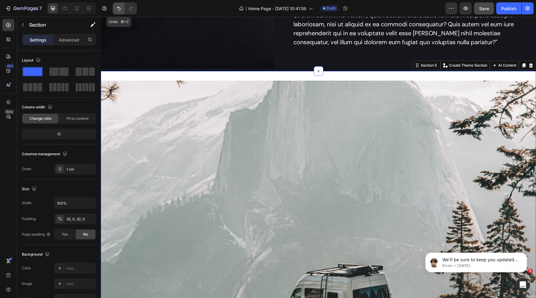
click at [117, 7] on icon "Undo/Redo" at bounding box center [119, 8] width 6 height 6
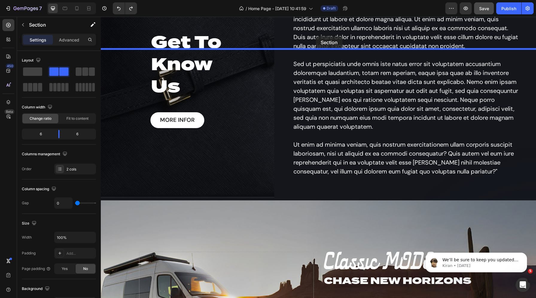
scroll to position [555, 0]
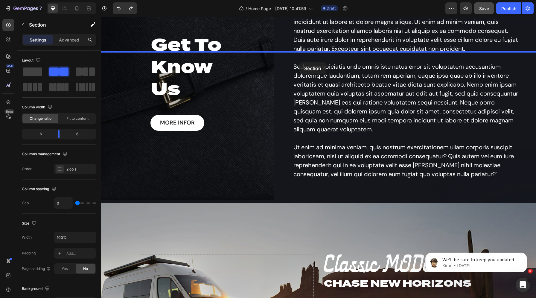
drag, startPoint x: 324, startPoint y: 156, endPoint x: 299, endPoint y: 62, distance: 96.7
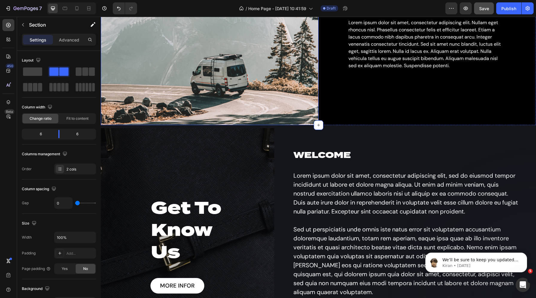
click at [276, 91] on img at bounding box center [210, 43] width 218 height 163
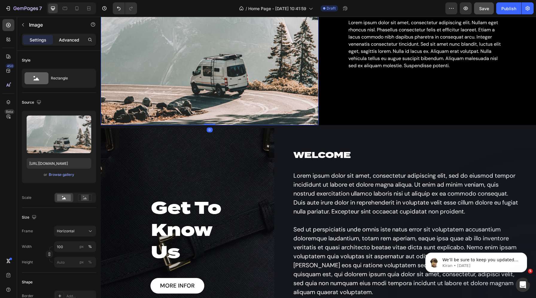
click at [66, 39] on p "Advanced" at bounding box center [69, 40] width 20 height 6
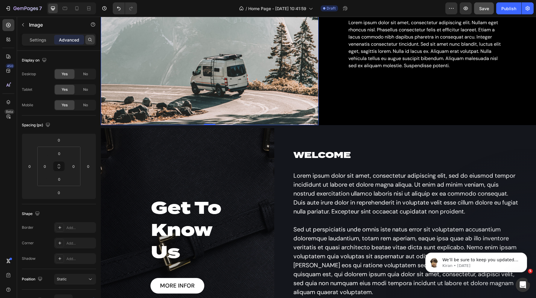
click at [89, 39] on icon at bounding box center [90, 39] width 5 height 5
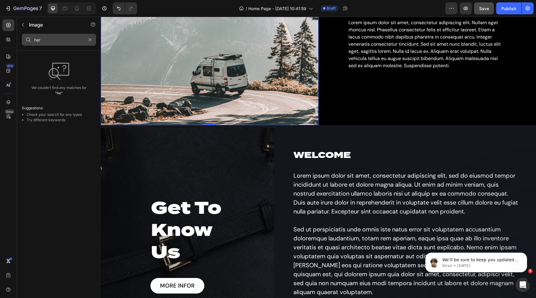
type input "hero"
type input "banenr"
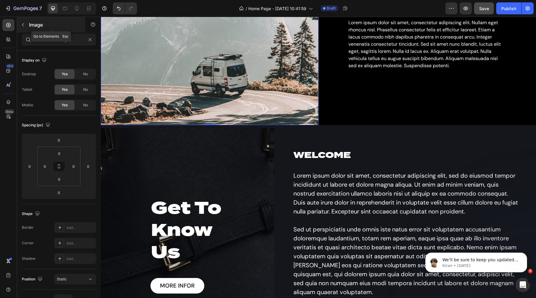
click at [29, 27] on p "Image" at bounding box center [54, 24] width 51 height 7
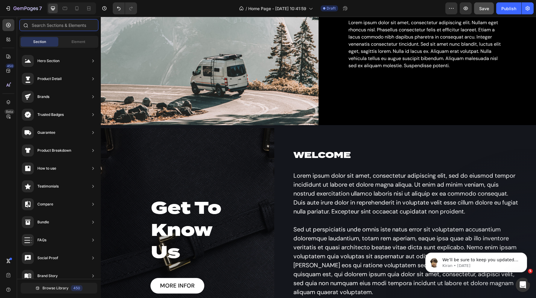
click at [49, 29] on input "text" at bounding box center [58, 25] width 79 height 12
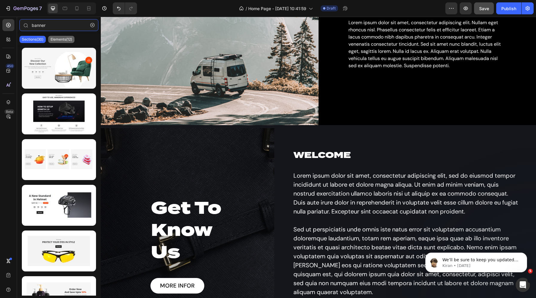
type input "banner"
click at [65, 39] on p "Elements(12)" at bounding box center [62, 39] width 22 height 5
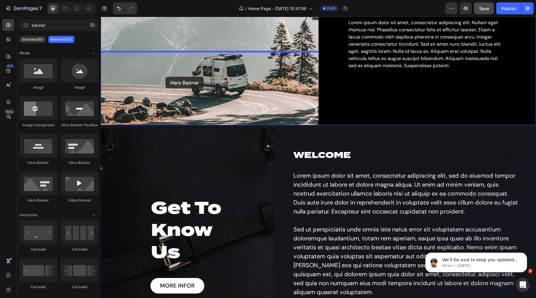
drag, startPoint x: 138, startPoint y: 164, endPoint x: 165, endPoint y: 75, distance: 93.0
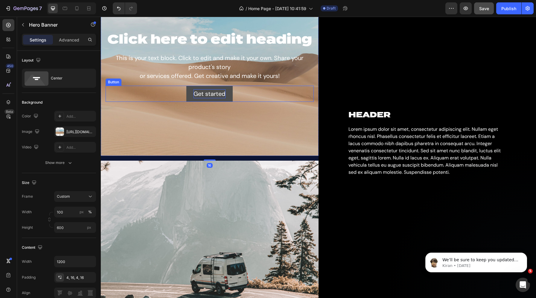
scroll to position [637, 0]
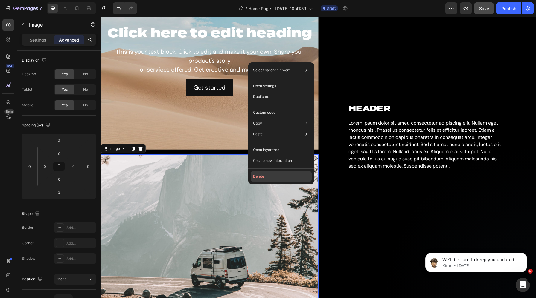
drag, startPoint x: 263, startPoint y: 176, endPoint x: 246, endPoint y: 107, distance: 71.1
click at [263, 176] on button "Delete" at bounding box center [280, 176] width 61 height 11
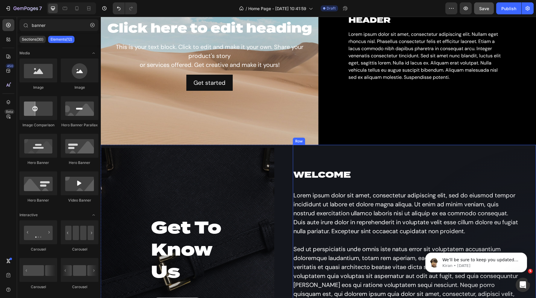
scroll to position [653, 0]
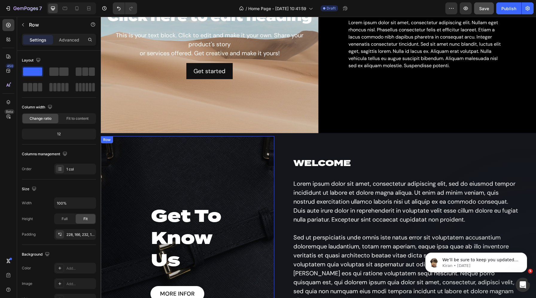
click at [107, 140] on div "Row" at bounding box center [107, 139] width 10 height 5
click at [117, 141] on div "Row" at bounding box center [113, 142] width 10 height 5
click at [114, 142] on div "Row" at bounding box center [113, 142] width 10 height 5
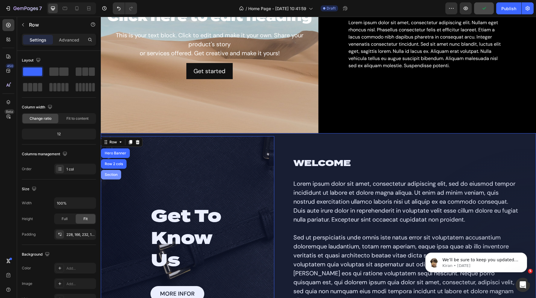
click at [112, 173] on div "Section" at bounding box center [110, 175] width 15 height 4
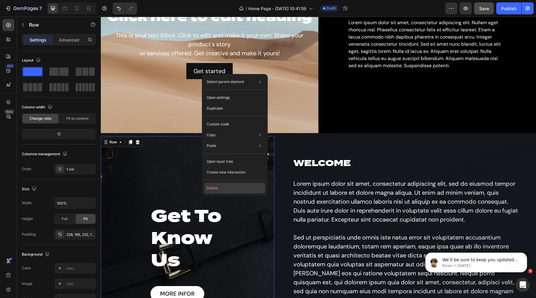
click at [233, 186] on button "Delete" at bounding box center [234, 188] width 61 height 11
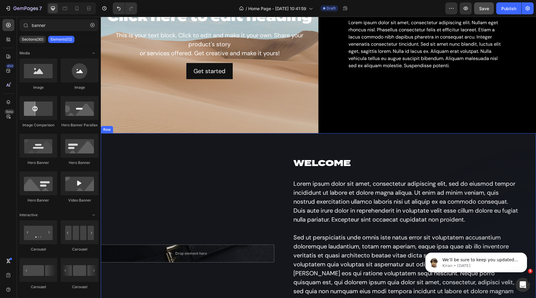
click at [106, 130] on div "Row" at bounding box center [107, 129] width 10 height 5
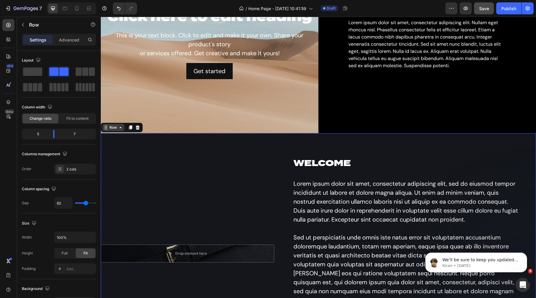
click at [120, 128] on icon at bounding box center [120, 127] width 5 height 5
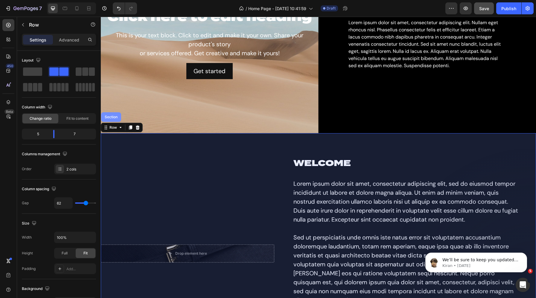
click at [112, 115] on div "Section" at bounding box center [110, 117] width 15 height 4
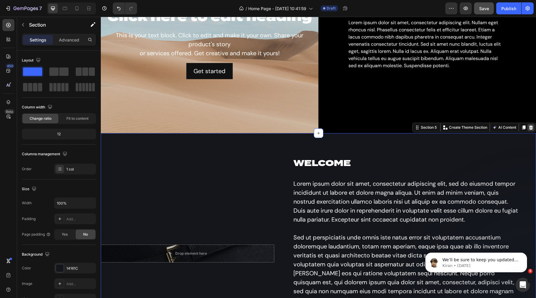
click at [531, 125] on div at bounding box center [530, 127] width 7 height 7
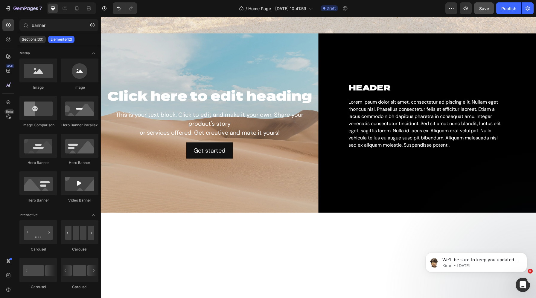
scroll to position [483, 0]
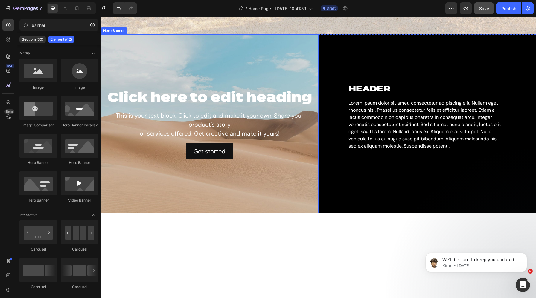
click at [242, 137] on div "Background Image" at bounding box center [210, 123] width 218 height 179
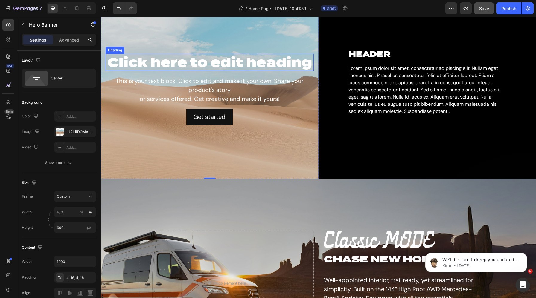
scroll to position [521, 0]
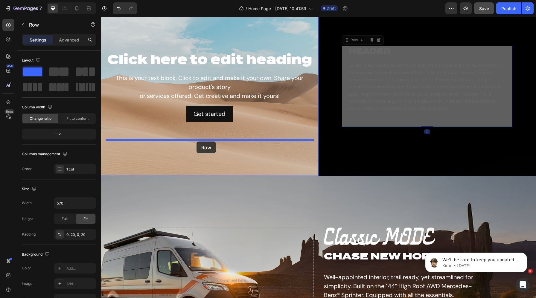
drag, startPoint x: 345, startPoint y: 132, endPoint x: 196, endPoint y: 142, distance: 148.6
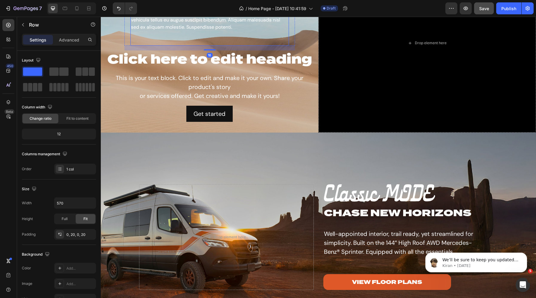
scroll to position [571, 0]
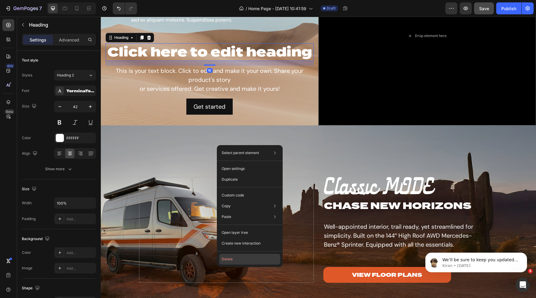
click at [230, 259] on button "Delete" at bounding box center [249, 259] width 61 height 11
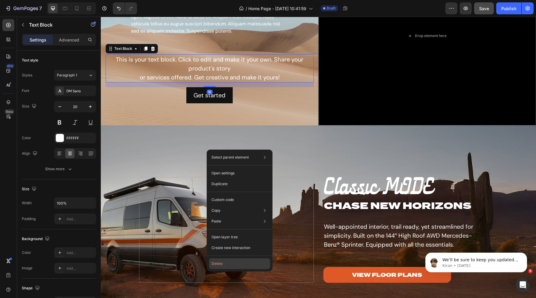
click at [223, 263] on button "Delete" at bounding box center [239, 264] width 61 height 11
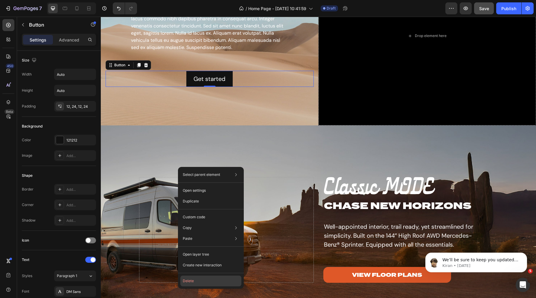
click at [188, 279] on button "Delete" at bounding box center [210, 281] width 61 height 11
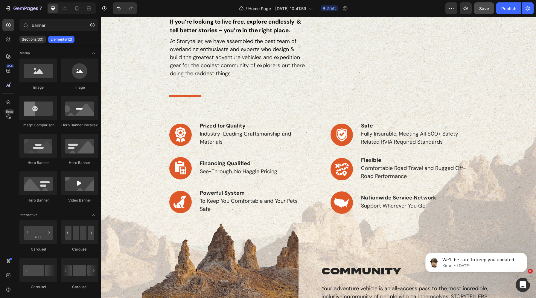
scroll to position [0, 0]
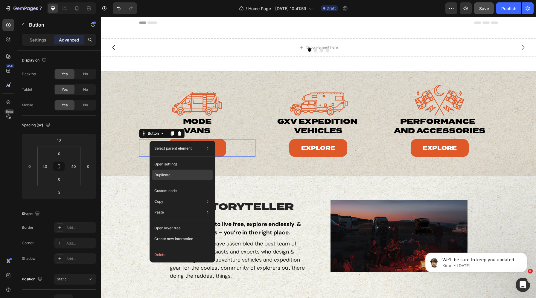
click at [163, 174] on p "Duplicate" at bounding box center [162, 174] width 16 height 5
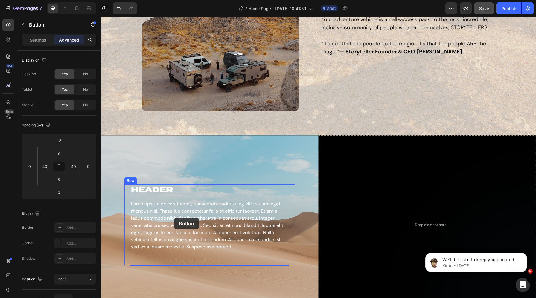
scroll to position [521, 0]
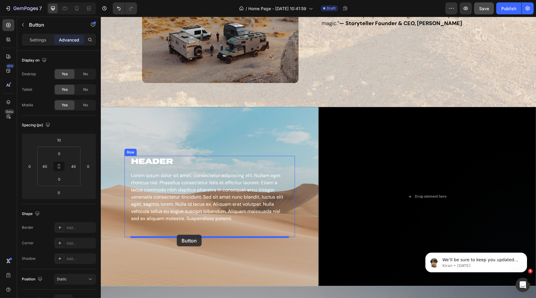
drag, startPoint x: 150, startPoint y: 155, endPoint x: 176, endPoint y: 234, distance: 83.6
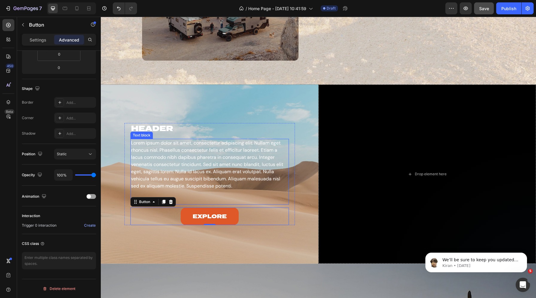
scroll to position [541, 0]
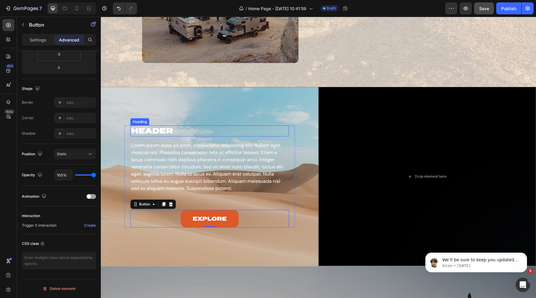
click at [175, 132] on h2 "HEADER" at bounding box center [209, 131] width 158 height 11
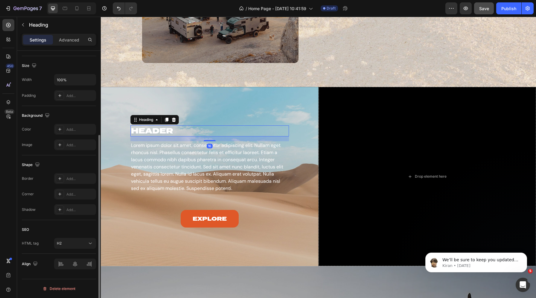
scroll to position [0, 0]
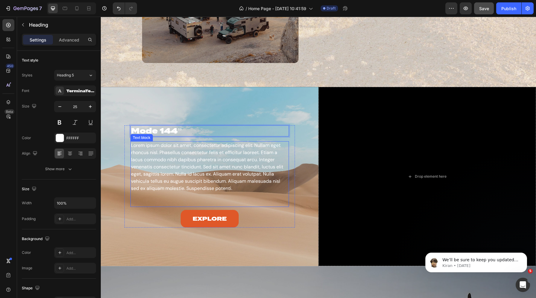
click at [192, 152] on p "Lorem ipsum dolor sit amet, consectetur adipiscing elit. Nullam eget rhoncus ni…" at bounding box center [209, 167] width 157 height 50
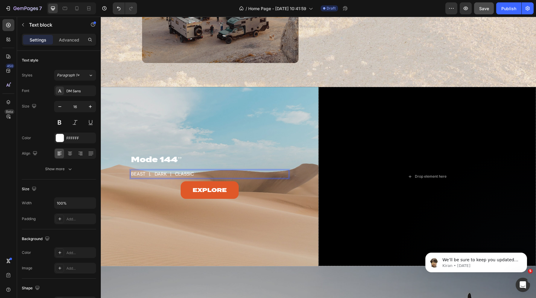
click at [150, 175] on p "BEAST |. DARK | CLASSIC" at bounding box center [209, 174] width 157 height 7
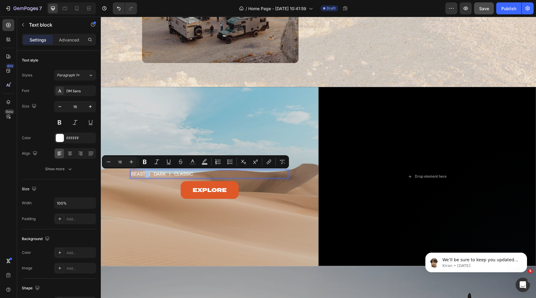
drag, startPoint x: 149, startPoint y: 174, endPoint x: 144, endPoint y: 174, distance: 4.8
click at [144, 174] on p "BEAST | DARK | CLASSIC" at bounding box center [209, 174] width 157 height 7
copy p "Rich Text Editor. Editing area: main"
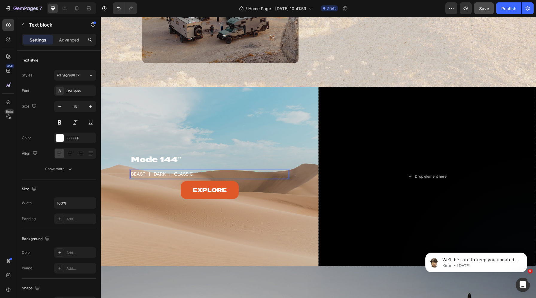
click at [153, 174] on p "BEAST | DARK | CLASSIC" at bounding box center [209, 174] width 157 height 7
click at [147, 175] on p "BEAST | DARK | CLASSIC" at bounding box center [209, 174] width 157 height 7
drag, startPoint x: 155, startPoint y: 176, endPoint x: 152, endPoint y: 176, distance: 3.9
click at [152, 176] on p "BEAST | DARK | CLASSIC" at bounding box center [209, 174] width 157 height 7
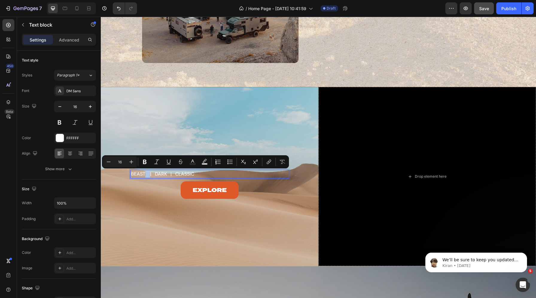
drag, startPoint x: 150, startPoint y: 175, endPoint x: 145, endPoint y: 175, distance: 4.8
click at [145, 175] on p "BEAST | DARK | CLASSIC" at bounding box center [209, 174] width 157 height 7
copy p "Rich Text Editor. Editing area: main"
drag, startPoint x: 155, startPoint y: 175, endPoint x: 151, endPoint y: 175, distance: 3.9
click at [151, 175] on p "BEAST | DARK | CLASSIC" at bounding box center [209, 174] width 157 height 7
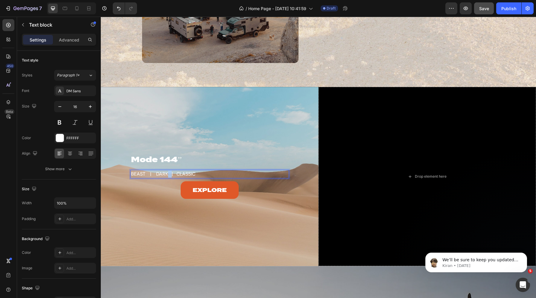
drag, startPoint x: 172, startPoint y: 176, endPoint x: 168, endPoint y: 176, distance: 3.9
click at [168, 176] on p "BEAST | DARK | CLASSIC" at bounding box center [209, 174] width 157 height 7
drag, startPoint x: 178, startPoint y: 175, endPoint x: 174, endPoint y: 175, distance: 3.6
click at [174, 175] on p "BEAST | DARK | CLASSIC" at bounding box center [209, 174] width 157 height 7
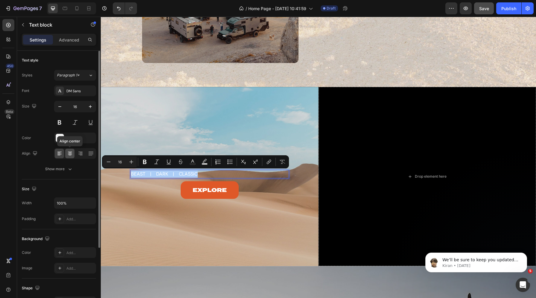
click at [67, 155] on icon at bounding box center [70, 154] width 6 height 6
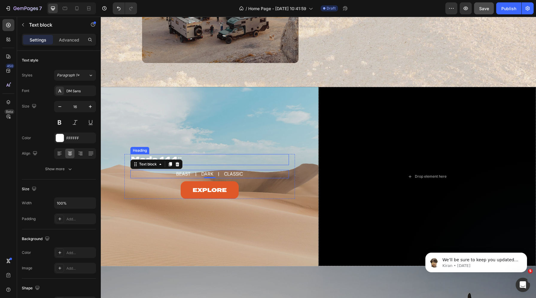
click at [190, 162] on p "Mode 144’’" at bounding box center [209, 160] width 157 height 10
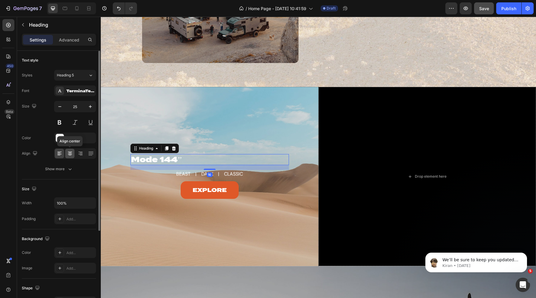
click at [69, 152] on icon at bounding box center [70, 152] width 4 height 1
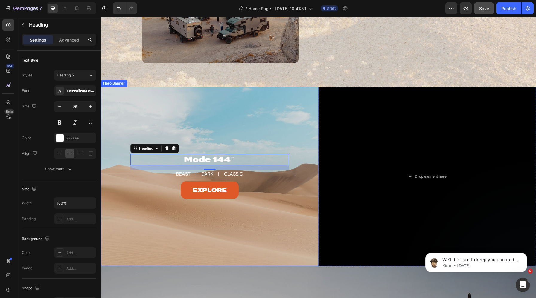
click at [141, 123] on div "Background Image" at bounding box center [210, 176] width 218 height 179
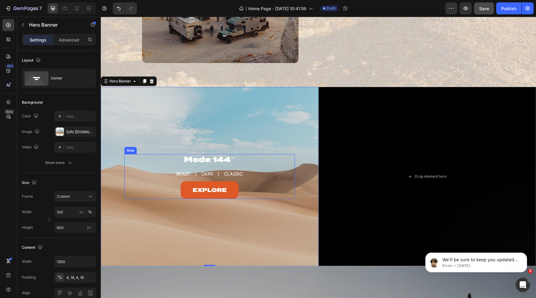
click at [128, 165] on div "Mode 144’’ Heading BEAST | DARK | CLASSIC Text block Explore Button Row" at bounding box center [209, 176] width 170 height 45
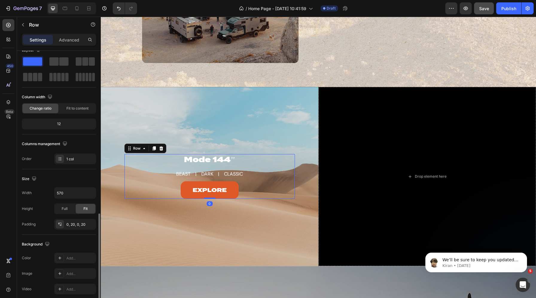
scroll to position [100, 0]
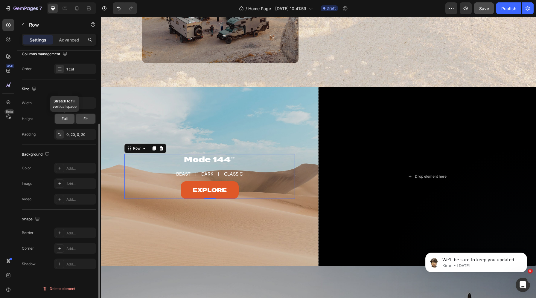
click at [64, 117] on span "Full" at bounding box center [65, 118] width 6 height 5
click at [84, 119] on span "Fit" at bounding box center [85, 118] width 4 height 5
click at [64, 118] on span "Full" at bounding box center [65, 118] width 6 height 5
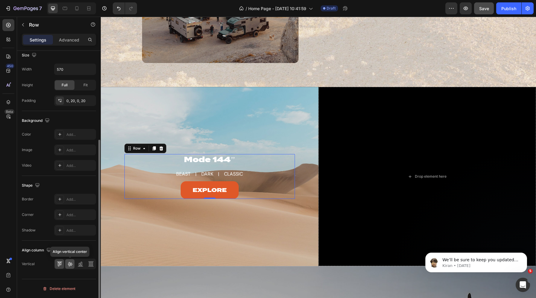
click at [69, 264] on icon at bounding box center [70, 264] width 6 height 6
click at [58, 262] on icon at bounding box center [59, 262] width 5 height 0
click at [138, 150] on div "Row" at bounding box center [137, 148] width 10 height 5
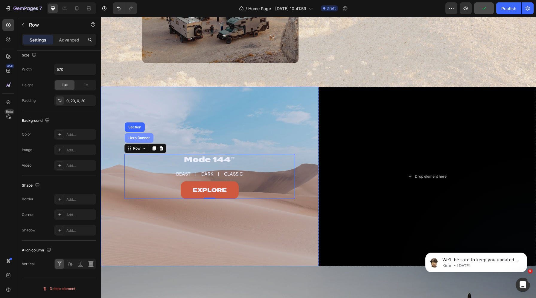
click at [138, 139] on div "Hero Banner" at bounding box center [139, 138] width 24 height 4
click at [138, 139] on div "Background Image" at bounding box center [210, 176] width 218 height 179
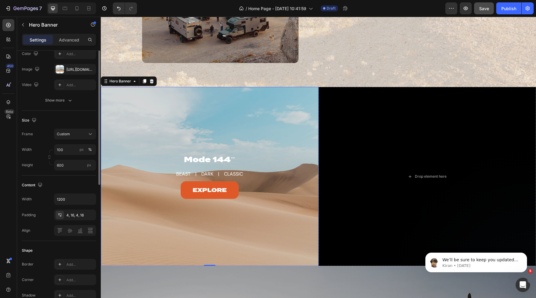
scroll to position [63, 0]
click at [59, 230] on div at bounding box center [75, 230] width 42 height 11
click at [78, 135] on div "Custom" at bounding box center [71, 133] width 29 height 5
click at [74, 148] on span "As banner source" at bounding box center [71, 147] width 30 height 5
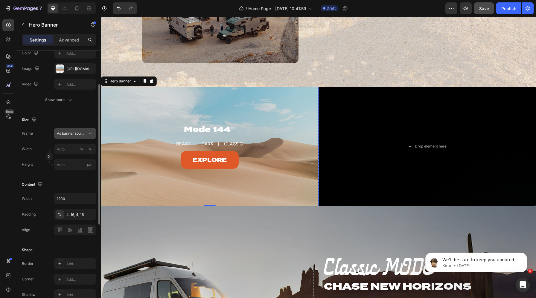
click at [75, 133] on span "As banner source" at bounding box center [71, 133] width 29 height 5
click at [68, 159] on span "Custom" at bounding box center [62, 158] width 13 height 5
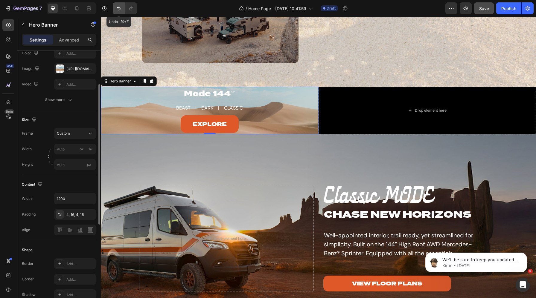
click at [120, 9] on icon "Undo/Redo" at bounding box center [119, 8] width 6 height 6
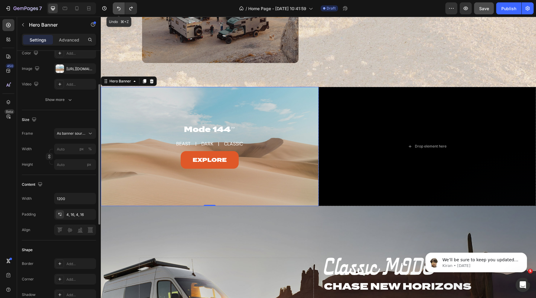
click at [120, 9] on icon "Undo/Redo" at bounding box center [119, 8] width 6 height 6
type input "100"
type input "600"
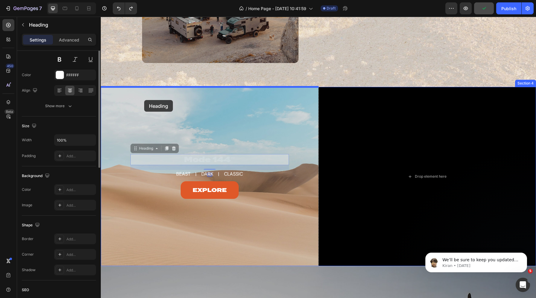
scroll to position [0, 0]
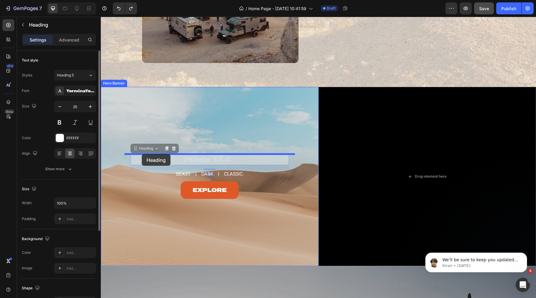
drag, startPoint x: 138, startPoint y: 150, endPoint x: 142, endPoint y: 154, distance: 5.3
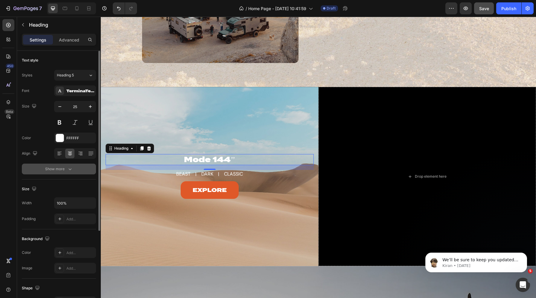
click at [63, 172] on div "Show more" at bounding box center [59, 169] width 28 height 6
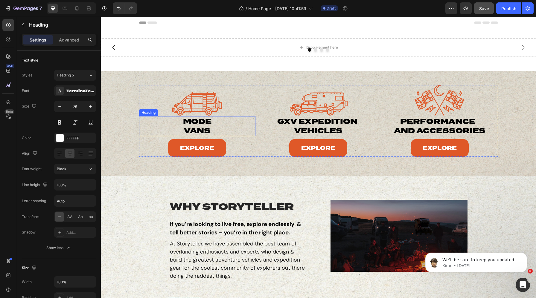
click at [198, 126] on h2 "mode vans" at bounding box center [197, 126] width 48 height 20
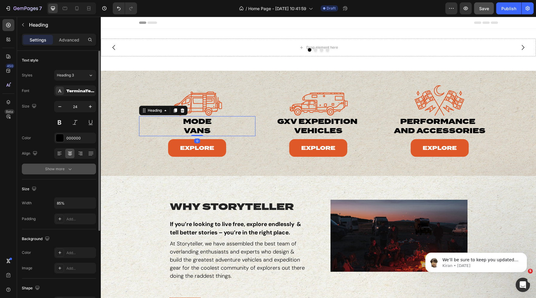
click at [71, 168] on icon "button" at bounding box center [70, 169] width 6 height 6
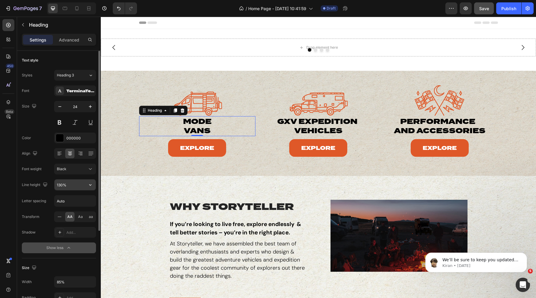
click at [65, 185] on input "130%" at bounding box center [74, 185] width 41 height 11
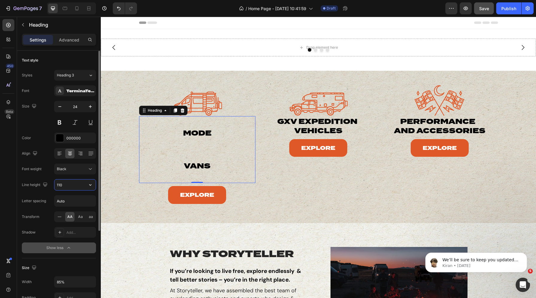
type input "110%"
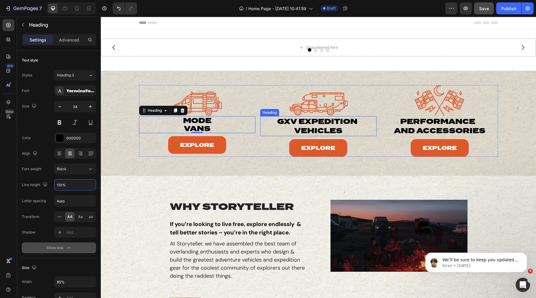
click at [321, 124] on p "gxv expedition vehicles" at bounding box center [318, 126] width 98 height 19
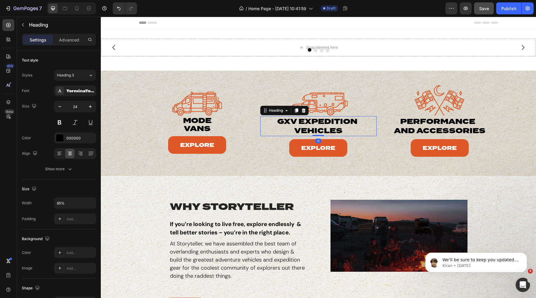
click at [309, 124] on p "gxv expedition vehicles" at bounding box center [318, 126] width 98 height 19
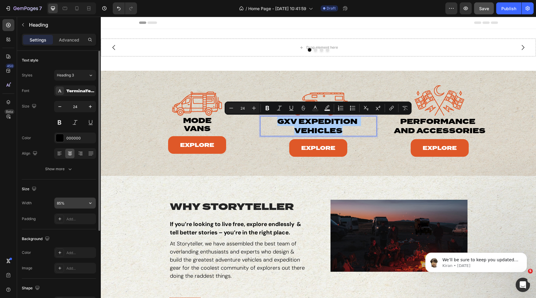
click at [60, 204] on input "85%" at bounding box center [74, 203] width 41 height 11
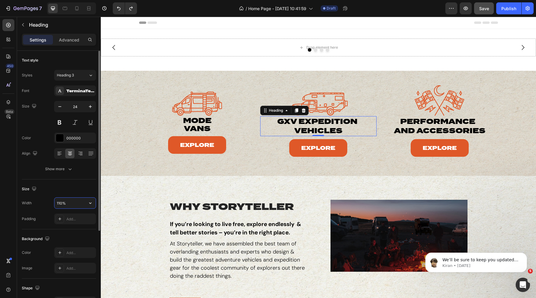
type input "85%"
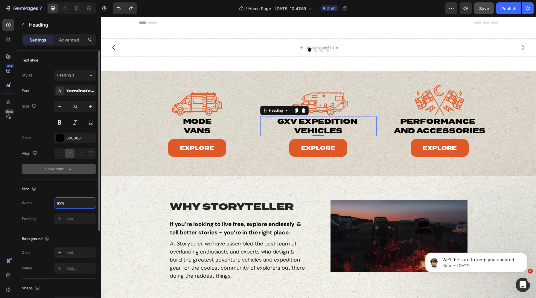
click at [65, 174] on button "Show more" at bounding box center [59, 169] width 74 height 11
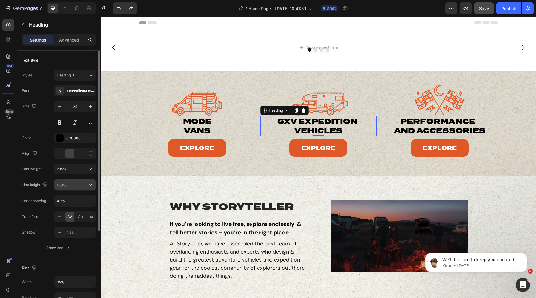
click at [63, 182] on input "130%" at bounding box center [74, 185] width 41 height 11
paste input "10%"
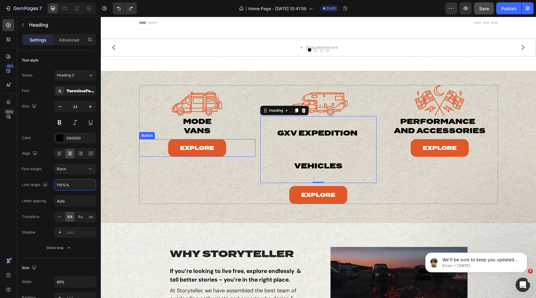
type input "110%"
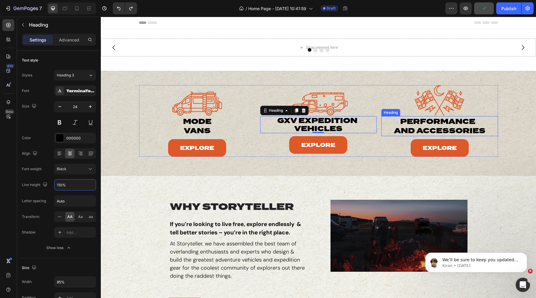
click at [449, 120] on p "Performance  and Accessories" at bounding box center [439, 126] width 98 height 19
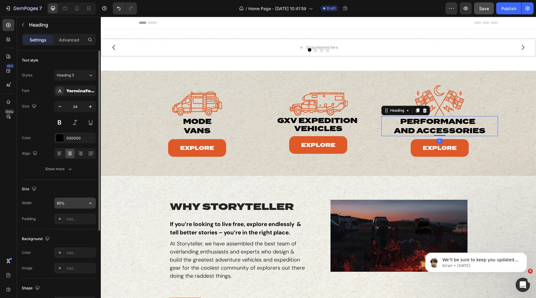
click at [64, 201] on input "85%" at bounding box center [74, 203] width 41 height 11
paste input "110"
type input "110%"
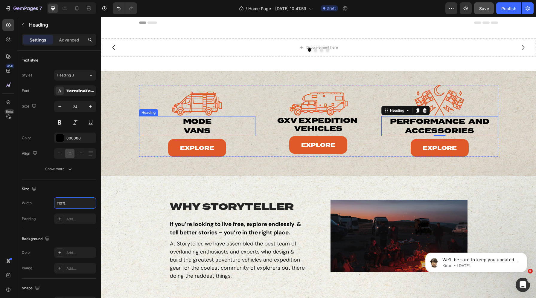
click at [204, 129] on h2 "mode vans" at bounding box center [197, 126] width 48 height 20
click at [211, 130] on h2 "mode vans" at bounding box center [197, 126] width 48 height 20
drag, startPoint x: 216, startPoint y: 130, endPoint x: 172, endPoint y: 122, distance: 43.9
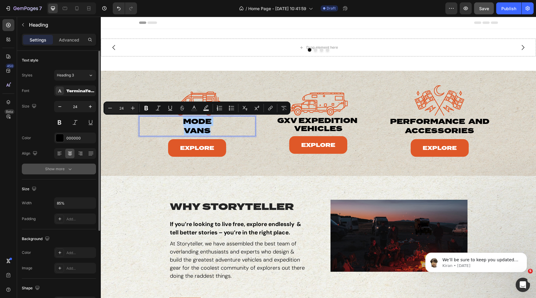
click at [66, 172] on button "Show more" at bounding box center [59, 169] width 74 height 11
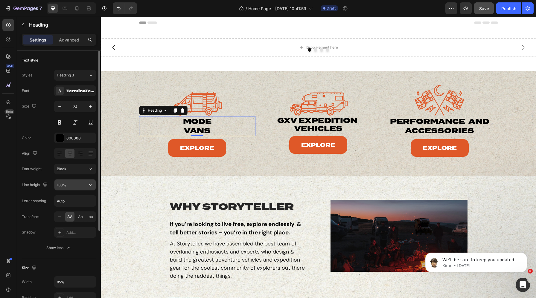
click at [67, 183] on input "130%" at bounding box center [74, 185] width 41 height 11
paste input "10%"
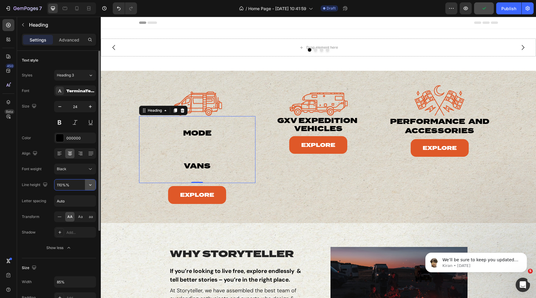
type input "110%"
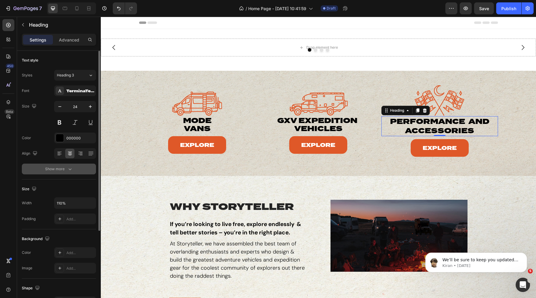
click at [69, 171] on icon "button" at bounding box center [70, 169] width 6 height 6
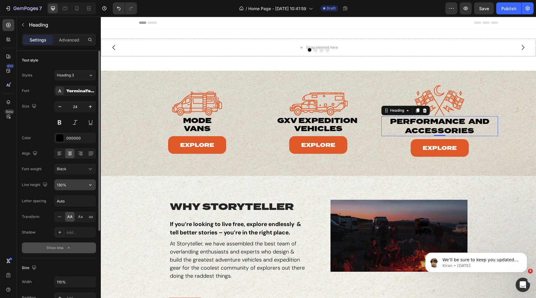
click at [72, 183] on input "130%" at bounding box center [74, 185] width 41 height 11
paste input "10%"
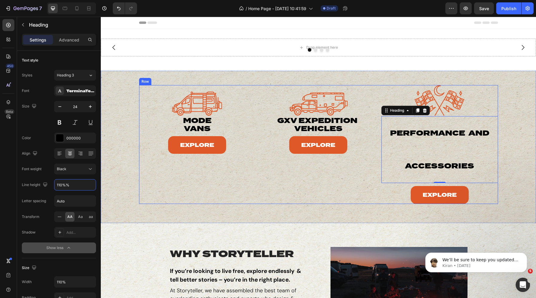
type input "110%"
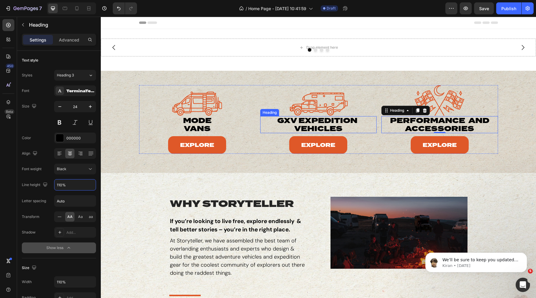
click at [303, 124] on p "gxv expedition vehicles" at bounding box center [318, 125] width 98 height 16
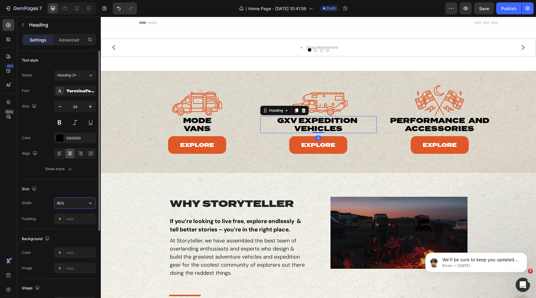
click at [69, 207] on input "85%" at bounding box center [74, 203] width 41 height 11
click at [434, 124] on p "Performance  and Accessories" at bounding box center [439, 125] width 115 height 16
click at [65, 203] on input "110%" at bounding box center [74, 203] width 41 height 11
paste input "85"
type input "85%"
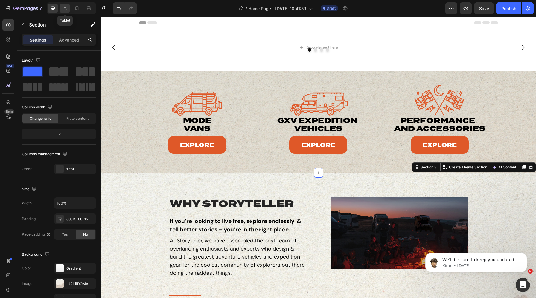
click at [62, 7] on icon at bounding box center [65, 8] width 6 height 6
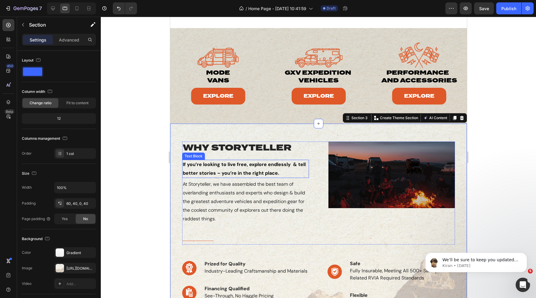
scroll to position [12, 0]
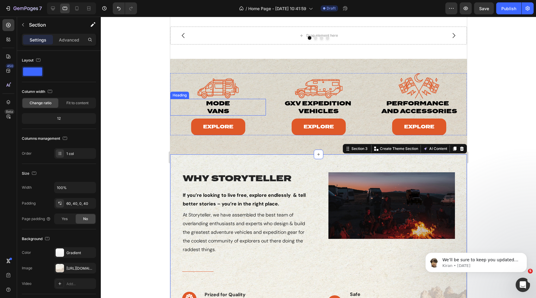
click at [216, 108] on p "mode vans" at bounding box center [217, 108] width 45 height 16
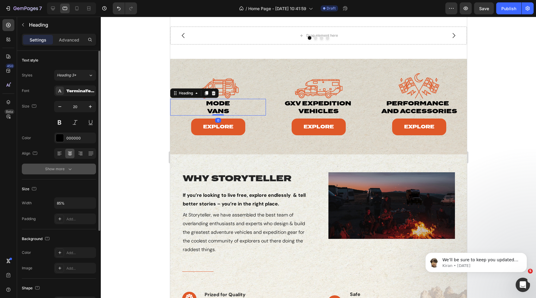
click at [71, 170] on icon "button" at bounding box center [70, 169] width 6 height 6
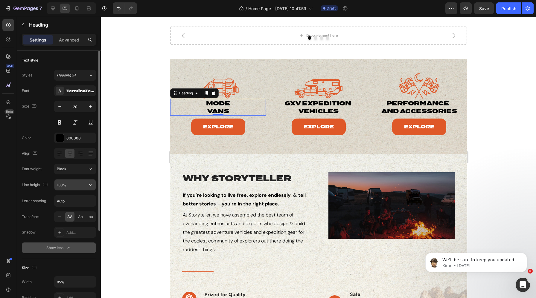
click at [60, 189] on input "130%" at bounding box center [74, 185] width 41 height 11
paste input "85"
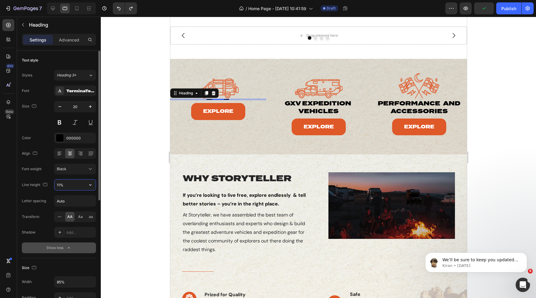
type input "110%"
drag, startPoint x: 62, startPoint y: 185, endPoint x: 47, endPoint y: 183, distance: 14.5
click at [47, 183] on div "Line height 110%" at bounding box center [59, 184] width 74 height 11
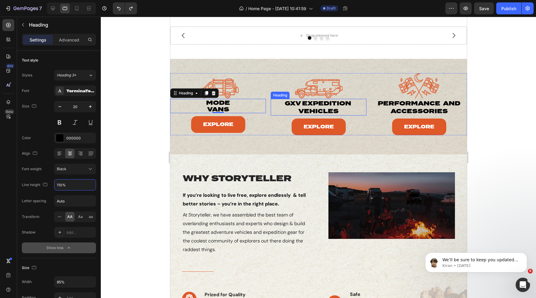
click at [300, 105] on p "gxv expedition vehicles" at bounding box center [318, 108] width 80 height 16
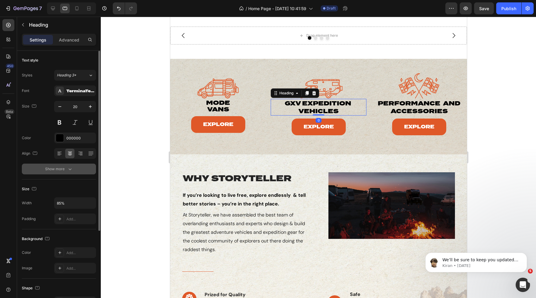
click at [65, 169] on div "Show more" at bounding box center [59, 169] width 28 height 6
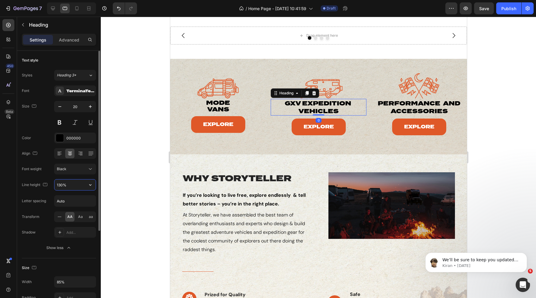
drag, startPoint x: 62, startPoint y: 185, endPoint x: 50, endPoint y: 185, distance: 12.6
click at [50, 185] on div "Line height 130%" at bounding box center [59, 184] width 74 height 11
paste input "110"
click at [61, 185] on input "130%" at bounding box center [74, 185] width 41 height 11
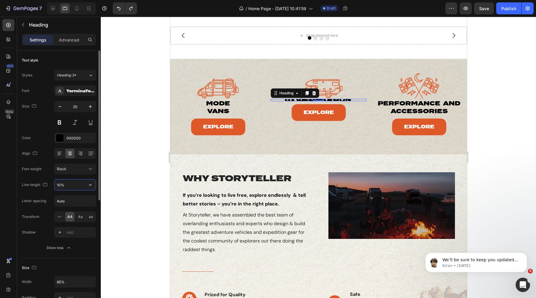
type input "110%"
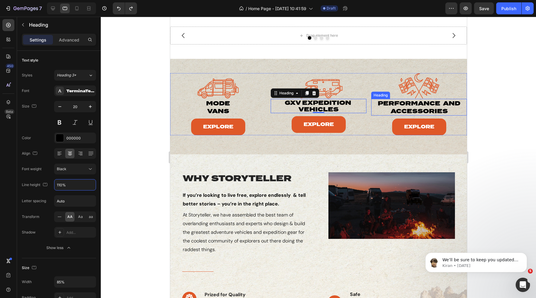
click at [405, 108] on p "Performance  and Accessories" at bounding box center [418, 108] width 94 height 16
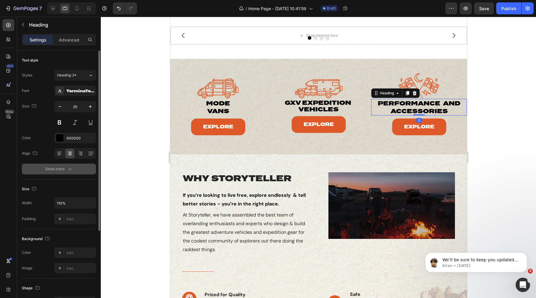
click at [62, 172] on button "Show more" at bounding box center [59, 169] width 74 height 11
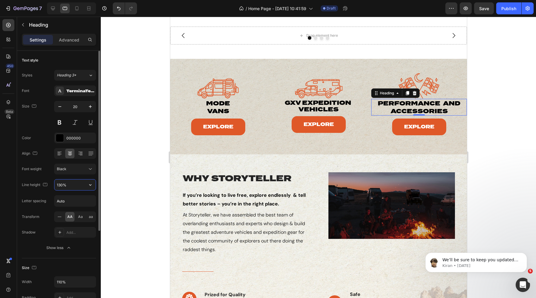
click at [61, 185] on input "130%" at bounding box center [74, 185] width 41 height 11
type input "110%"
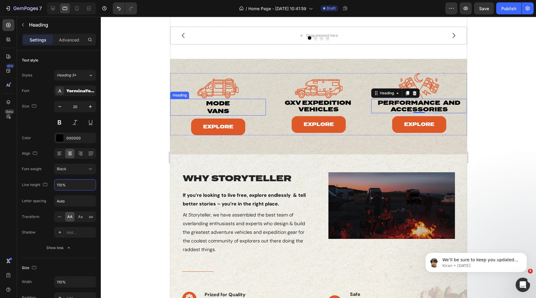
click at [224, 105] on p "mode vans" at bounding box center [217, 108] width 45 height 16
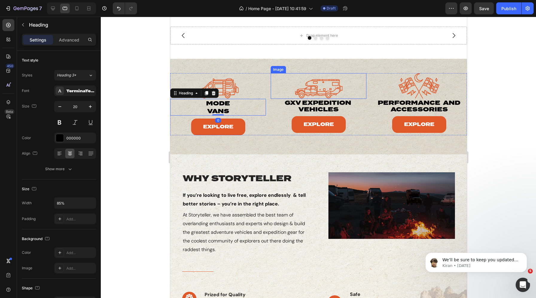
click at [321, 85] on img at bounding box center [318, 86] width 48 height 26
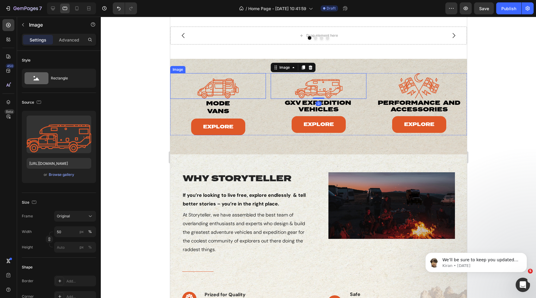
click at [214, 94] on img at bounding box center [218, 86] width 48 height 26
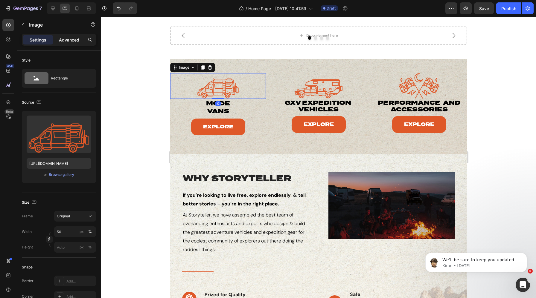
click at [66, 35] on div "Advanced" at bounding box center [69, 40] width 30 height 10
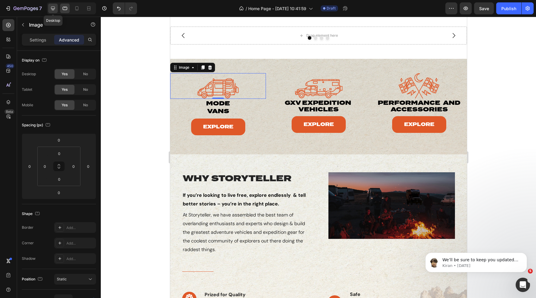
click at [54, 9] on icon at bounding box center [53, 8] width 6 height 6
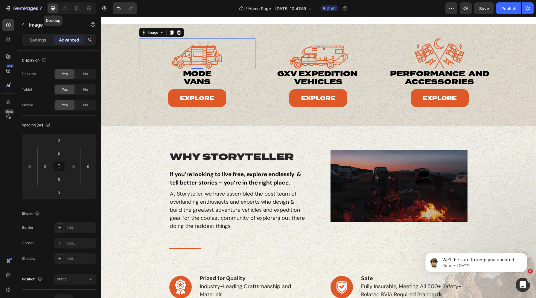
scroll to position [48, 0]
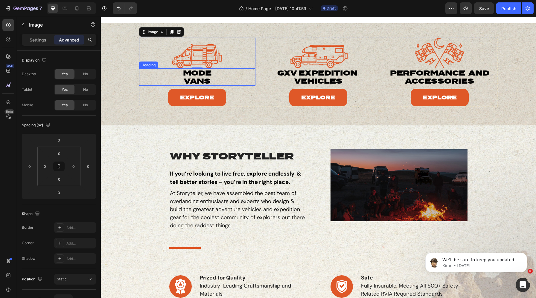
click at [202, 79] on p "mode vans" at bounding box center [197, 77] width 47 height 16
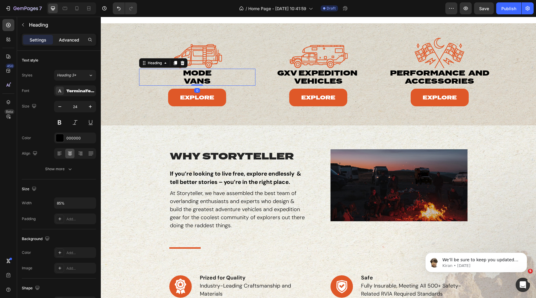
click at [62, 42] on p "Advanced" at bounding box center [69, 40] width 20 height 6
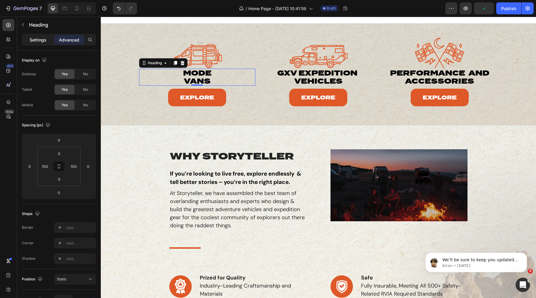
click at [46, 39] on div "Settings" at bounding box center [38, 40] width 30 height 10
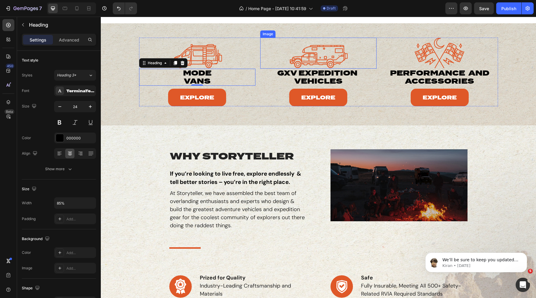
click at [324, 50] on img at bounding box center [318, 53] width 58 height 31
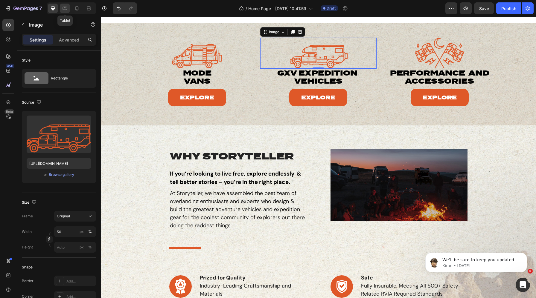
click at [64, 8] on icon at bounding box center [65, 8] width 6 height 6
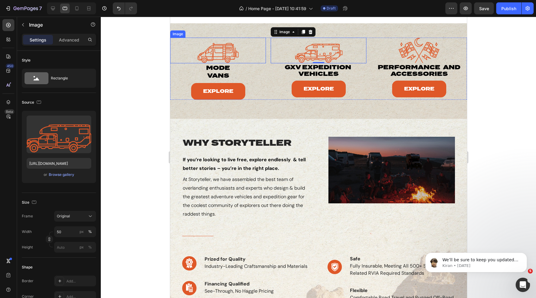
click at [233, 57] on img at bounding box center [218, 51] width 48 height 26
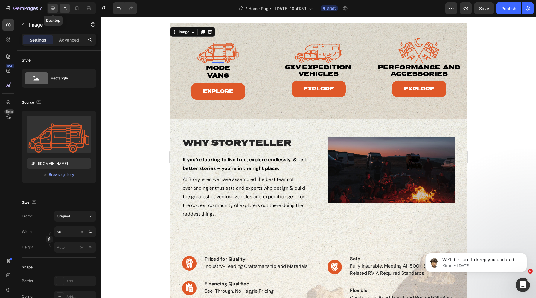
click at [56, 11] on icon at bounding box center [53, 8] width 6 height 6
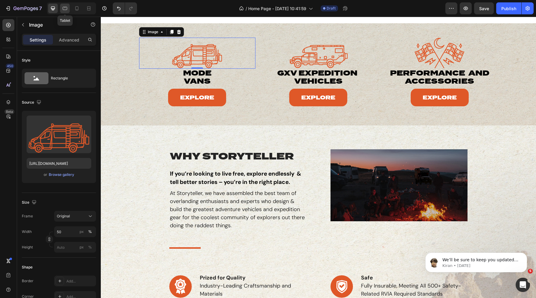
click at [67, 10] on icon at bounding box center [65, 8] width 6 height 6
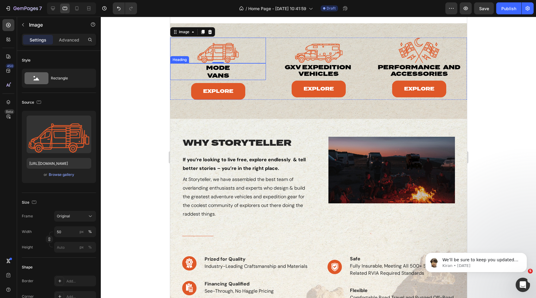
click at [222, 64] on p "mode vans" at bounding box center [217, 72] width 45 height 16
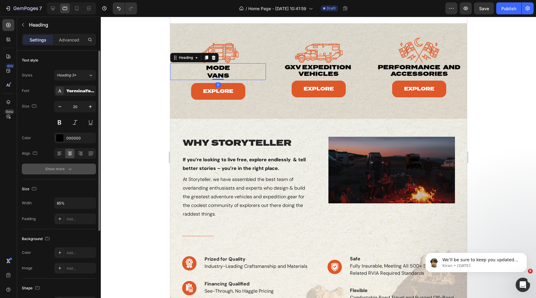
click at [56, 172] on button "Show more" at bounding box center [59, 169] width 74 height 11
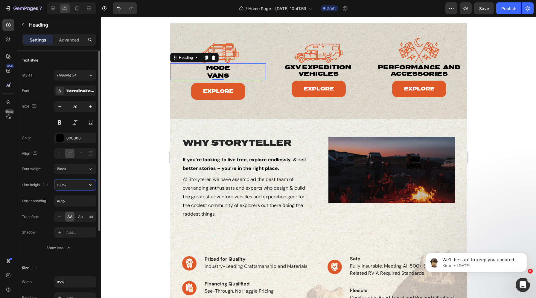
click at [62, 186] on input "130%" at bounding box center [74, 185] width 41 height 11
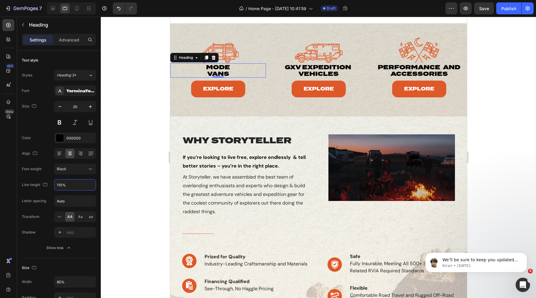
type input "110%"
click at [72, 9] on div at bounding box center [71, 8] width 49 height 12
click at [76, 9] on icon at bounding box center [76, 8] width 3 height 4
type input "100%"
type input "130%"
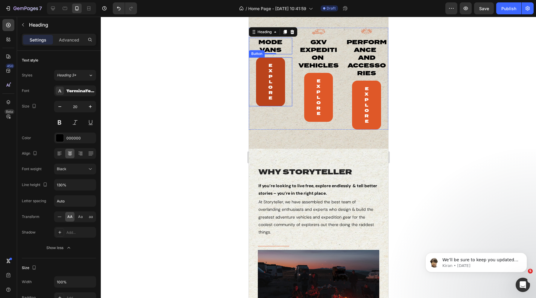
scroll to position [9, 0]
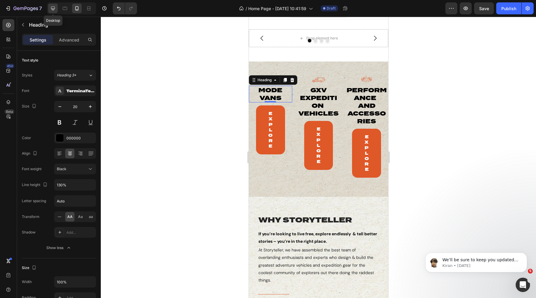
click at [53, 10] on icon at bounding box center [53, 8] width 6 height 6
type input "24"
type input "85%"
type input "110%"
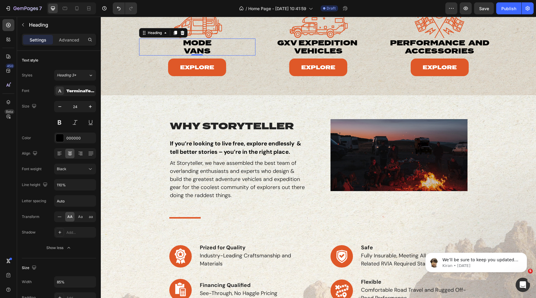
scroll to position [79, 0]
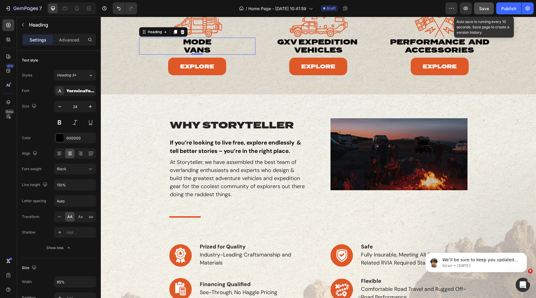
click at [481, 5] on button "Save" at bounding box center [484, 8] width 20 height 12
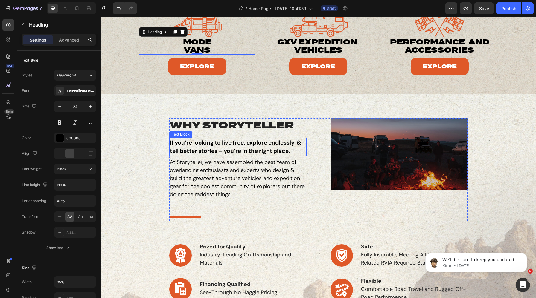
click at [274, 148] on p "If you’re looking to live free, explore endlessly & tell better stories – you’r…" at bounding box center [238, 147] width 136 height 17
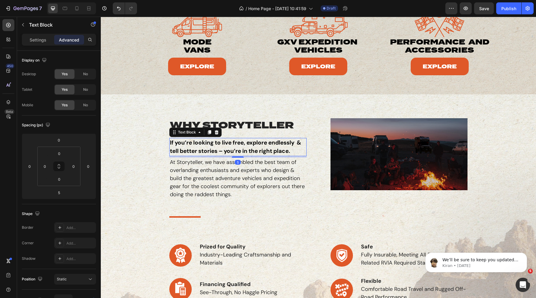
click at [298, 144] on p "If you’re looking to live free, explore endlessly & tell better stories – you’r…" at bounding box center [238, 147] width 136 height 17
click at [186, 156] on p "If you’re looking to live free, explore endlessly and tell better stories – you…" at bounding box center [238, 147] width 136 height 17
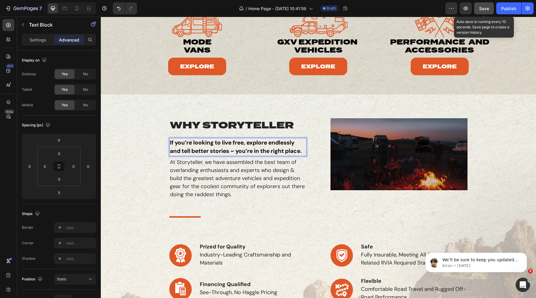
click at [478, 9] on button "Save" at bounding box center [484, 8] width 20 height 12
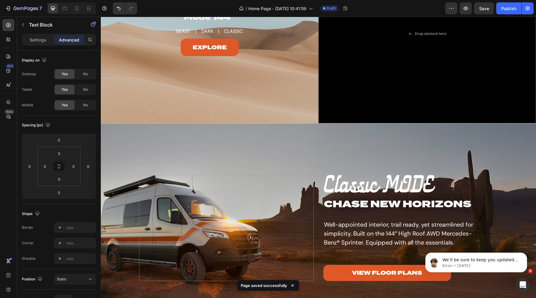
scroll to position [577, 0]
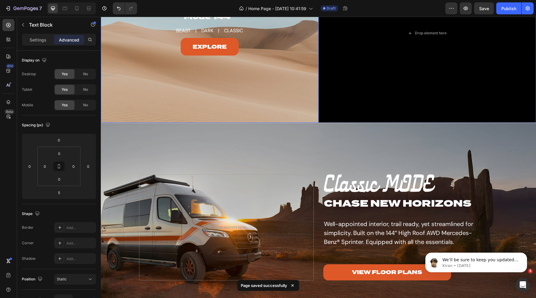
click at [219, 58] on div "Background Image" at bounding box center [210, 33] width 218 height 179
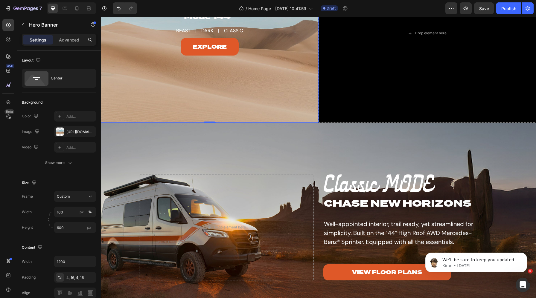
click at [224, 37] on div "Background Image" at bounding box center [210, 33] width 218 height 179
click at [132, 60] on div "Background Image" at bounding box center [210, 33] width 218 height 179
click at [72, 132] on div "[URL][DOMAIN_NAME]" at bounding box center [74, 131] width 17 height 5
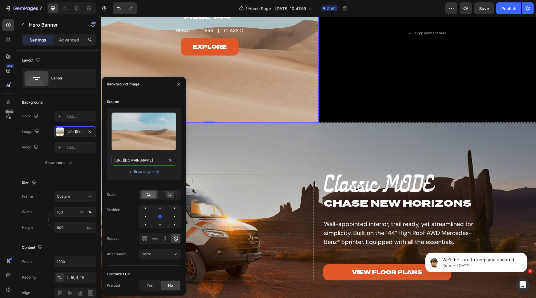
click at [140, 160] on input "[URL][DOMAIN_NAME]" at bounding box center [143, 160] width 65 height 11
paste input "0625/3907/1747/files/144_MODE_VANS.webp?v=1756323943"
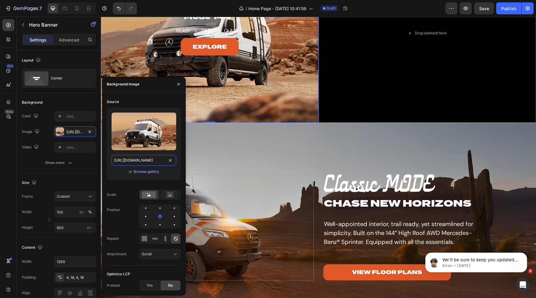
type input "[URL][DOMAIN_NAME]"
click at [207, 43] on div "Background Image" at bounding box center [210, 33] width 218 height 179
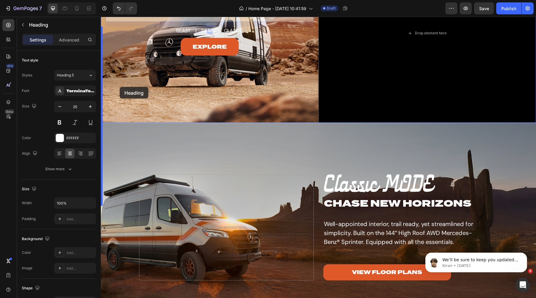
drag, startPoint x: 111, startPoint y: 91, endPoint x: 119, endPoint y: 87, distance: 9.1
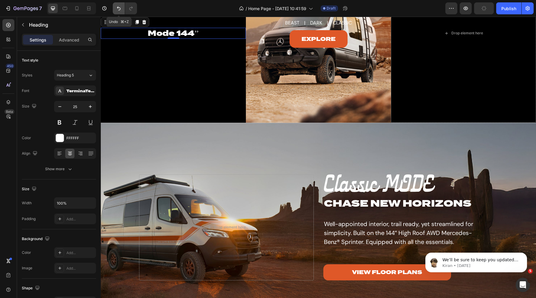
click at [118, 9] on icon "Undo/Redo" at bounding box center [119, 8] width 6 height 6
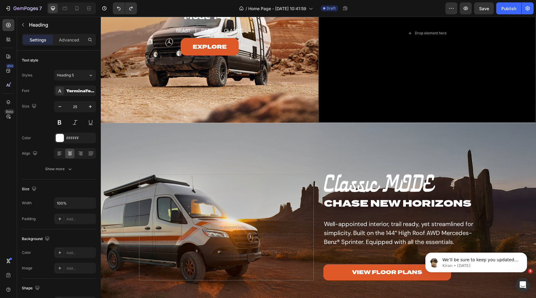
click at [201, 22] on h2 "Mode 144’’" at bounding box center [210, 16] width 208 height 11
click at [174, 22] on p "Mode 144’’" at bounding box center [209, 17] width 207 height 10
click at [185, 22] on p "Mode 144’’" at bounding box center [209, 17] width 207 height 10
click at [238, 22] on p "Mode 144’’" at bounding box center [209, 17] width 207 height 10
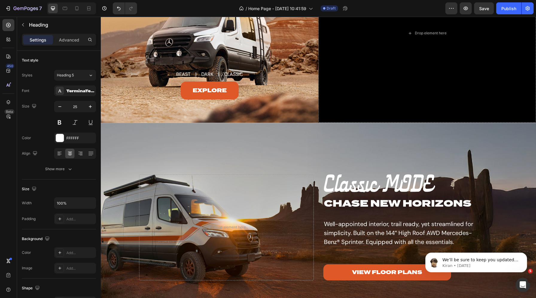
drag, startPoint x: 234, startPoint y: 56, endPoint x: 194, endPoint y: 56, distance: 40.7
click at [194, 56] on p "Mode 144’’" at bounding box center [209, 16] width 207 height 97
drag, startPoint x: 238, startPoint y: 57, endPoint x: 233, endPoint y: 57, distance: 5.7
click at [233, 57] on p "MODE 144"" at bounding box center [209, 16] width 207 height 97
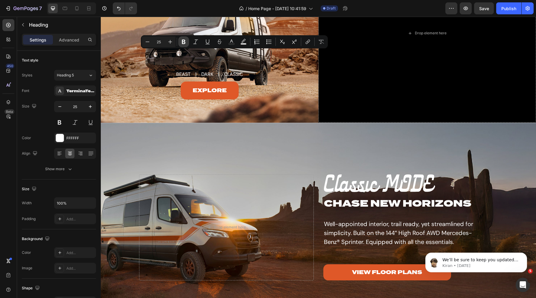
click at [184, 42] on icon "Editor contextual toolbar" at bounding box center [184, 42] width 4 height 4
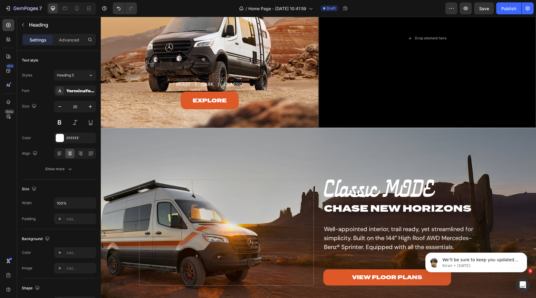
click at [231, 55] on p "MODE 144 "" at bounding box center [209, 21] width 207 height 107
drag, startPoint x: 237, startPoint y: 55, endPoint x: 233, endPoint y: 55, distance: 4.2
click at [233, 55] on p "MODE 144 "" at bounding box center [209, 21] width 207 height 107
click at [239, 54] on p "MODE 144 "" at bounding box center [209, 21] width 207 height 107
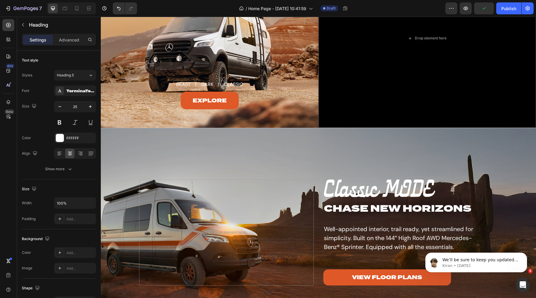
click at [215, 60] on p "MODE 144"" at bounding box center [209, 21] width 207 height 107
click at [206, 88] on p "BEAST | DARK | CLASSIC" at bounding box center [209, 84] width 157 height 7
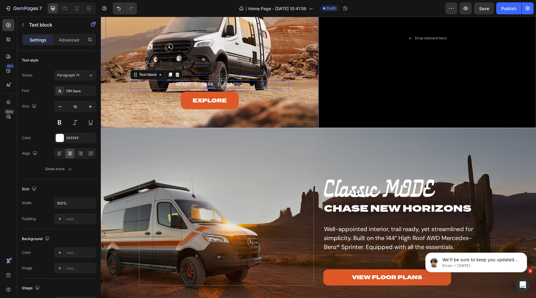
click at [215, 75] on p "MODE 144"" at bounding box center [209, 21] width 207 height 107
click at [205, 75] on p "MODE 144"" at bounding box center [209, 21] width 207 height 107
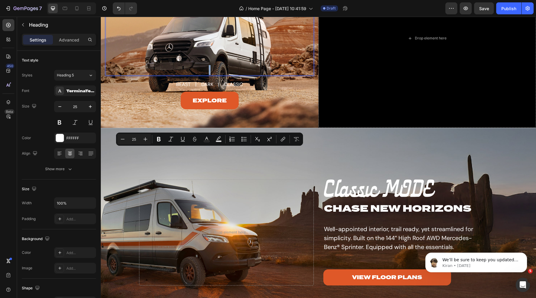
click at [211, 75] on p "MODE 144"" at bounding box center [209, 21] width 207 height 107
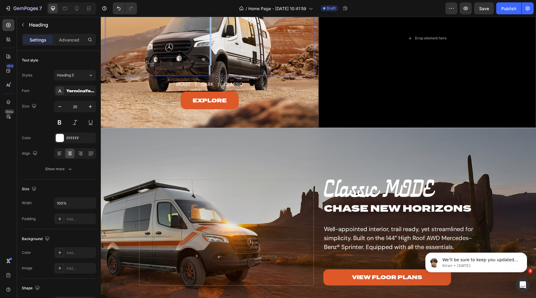
drag, startPoint x: 218, startPoint y: 154, endPoint x: 198, endPoint y: 63, distance: 93.7
click at [198, 63] on p "MODE 144"" at bounding box center [209, 21] width 207 height 107
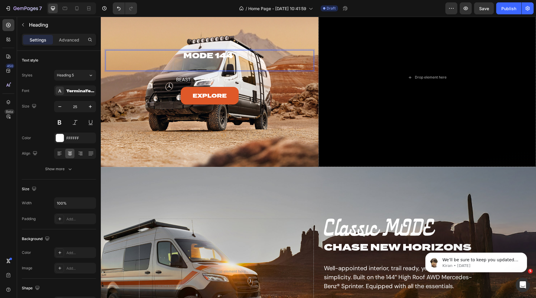
scroll to position [621, 0]
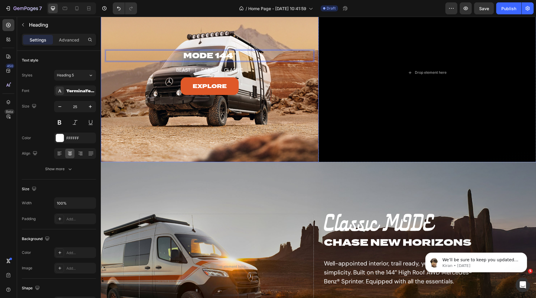
click at [119, 108] on div "Background Image" at bounding box center [210, 72] width 218 height 179
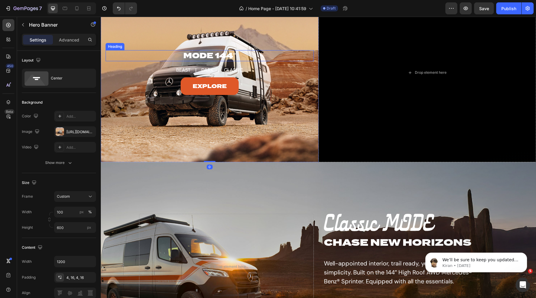
click at [118, 48] on div "Heading" at bounding box center [115, 46] width 16 height 5
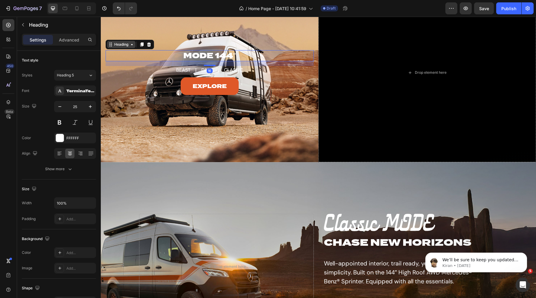
click at [117, 46] on div "Heading" at bounding box center [121, 44] width 16 height 5
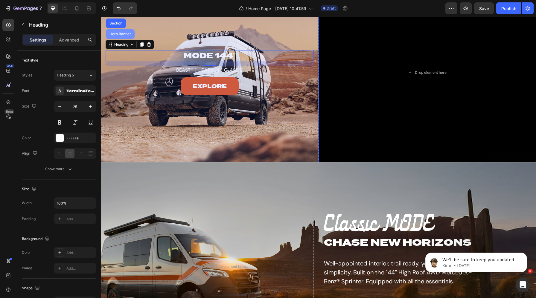
click at [115, 32] on div "Hero Banner" at bounding box center [120, 34] width 29 height 10
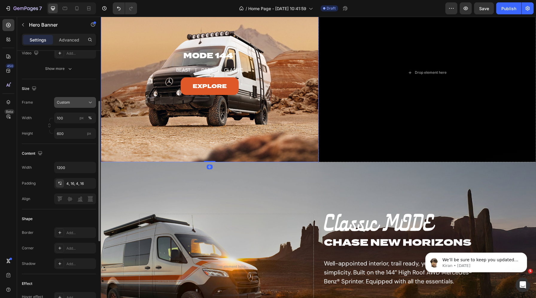
scroll to position [98, 0]
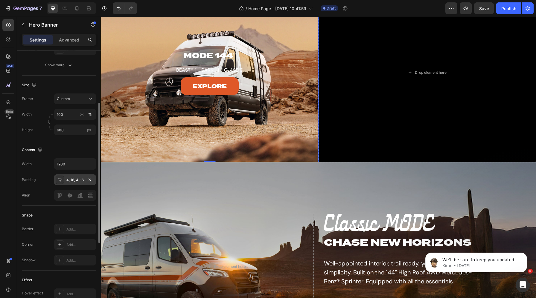
click at [75, 178] on div "4, 16, 4, 16" at bounding box center [74, 180] width 17 height 5
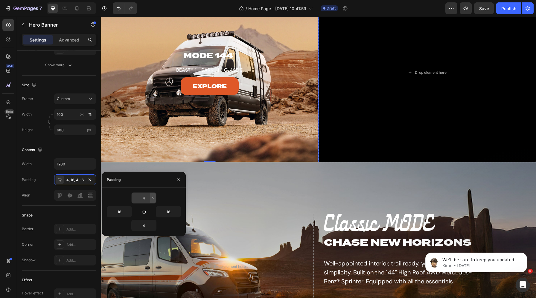
click at [154, 199] on icon "button" at bounding box center [153, 198] width 5 height 5
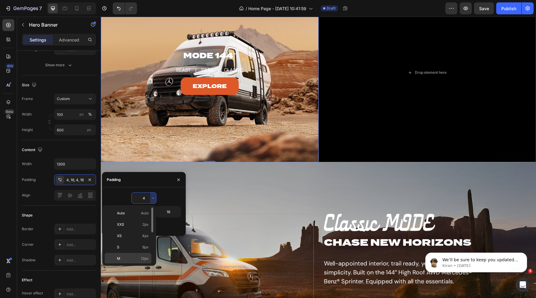
click at [132, 261] on p "M 12px" at bounding box center [133, 258] width 32 height 5
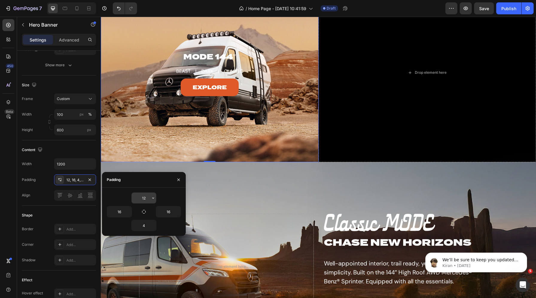
click at [144, 198] on input "12" at bounding box center [144, 198] width 25 height 11
click at [154, 196] on icon "button" at bounding box center [153, 198] width 5 height 5
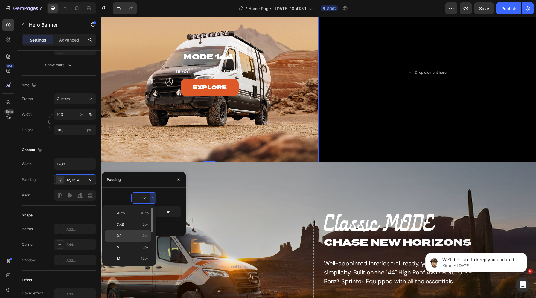
click at [123, 237] on p "XS 4px" at bounding box center [133, 235] width 32 height 5
type input "4"
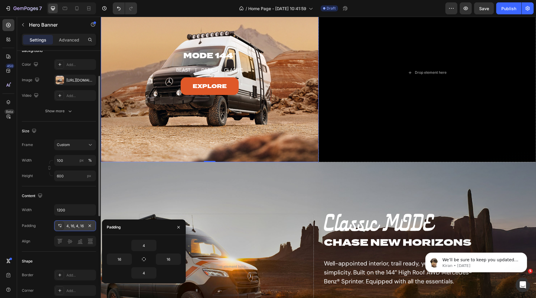
scroll to position [50, 0]
click at [55, 116] on button "Show more" at bounding box center [59, 112] width 74 height 11
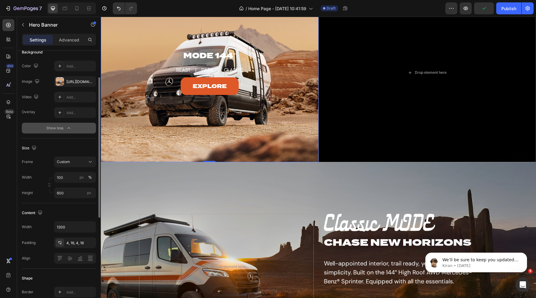
click at [59, 124] on button "Show less" at bounding box center [59, 128] width 74 height 11
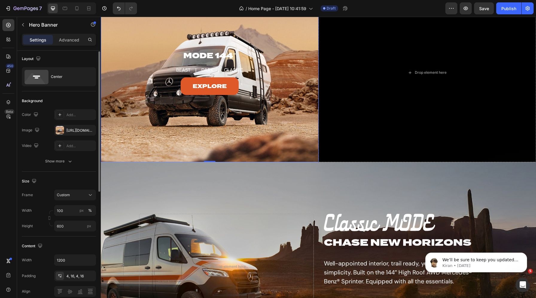
scroll to position [0, 0]
click at [55, 76] on div "Center" at bounding box center [69, 78] width 36 height 14
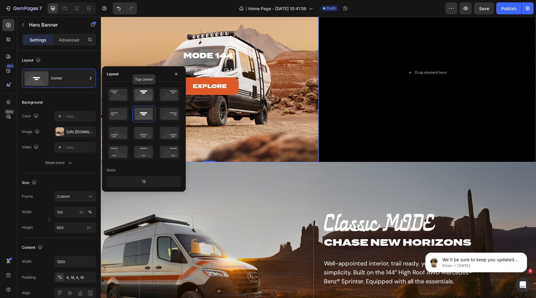
click at [147, 92] on icon at bounding box center [143, 95] width 22 height 16
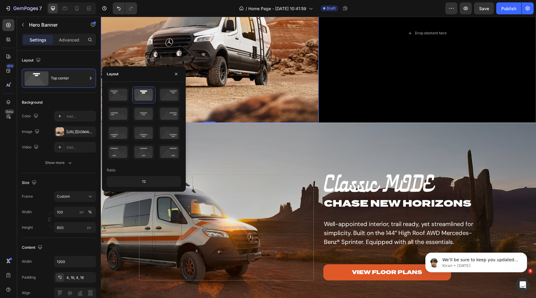
scroll to position [558, 0]
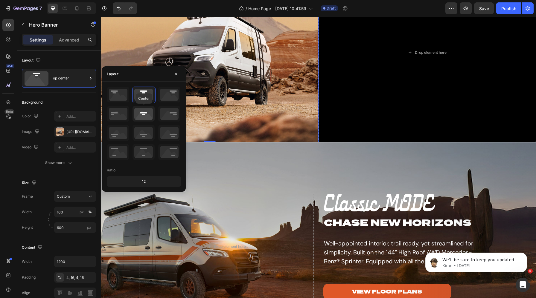
click at [143, 113] on icon at bounding box center [143, 114] width 22 height 16
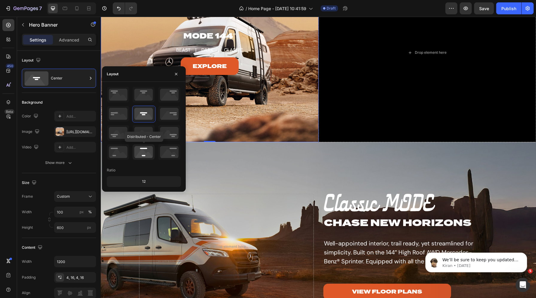
click at [146, 150] on icon at bounding box center [143, 152] width 22 height 16
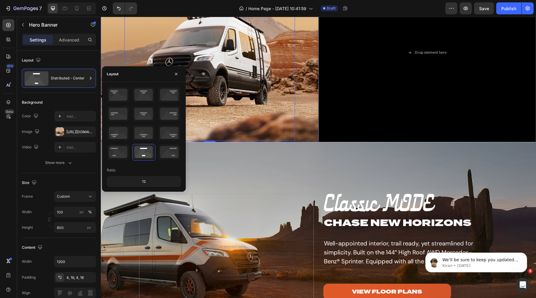
click at [248, 123] on div "BEAST | DARK | CLASSIC Text block Explore Button" at bounding box center [209, 60] width 158 height 161
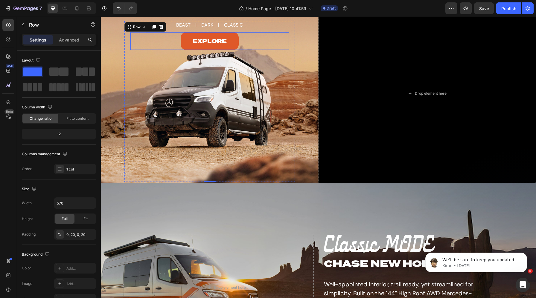
scroll to position [517, 0]
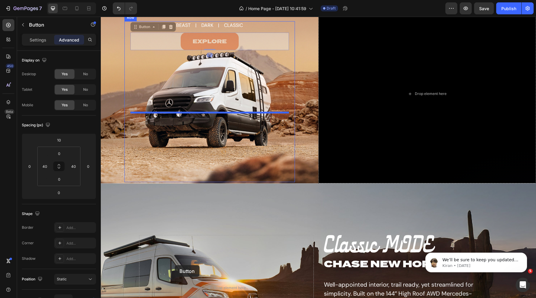
drag, startPoint x: 140, startPoint y: 118, endPoint x: 175, endPoint y: 265, distance: 151.3
click at [175, 265] on div "Header why storyteller Heading If you’re looking to live free, explore endlessl…" at bounding box center [318, 105] width 435 height 1211
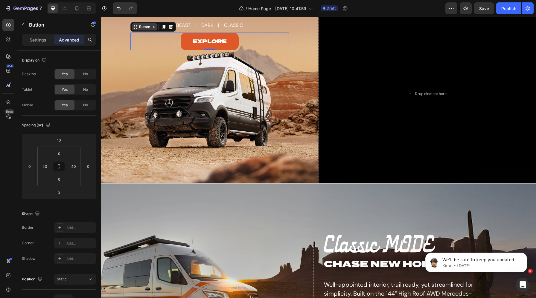
click at [141, 30] on div "Button" at bounding box center [144, 26] width 13 height 5
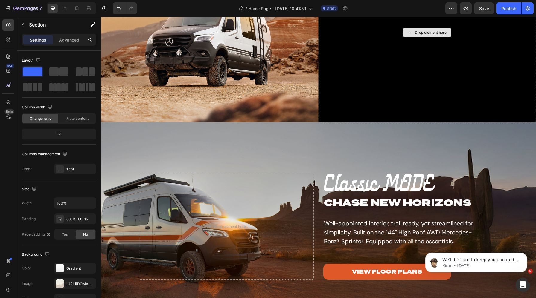
scroll to position [557, 0]
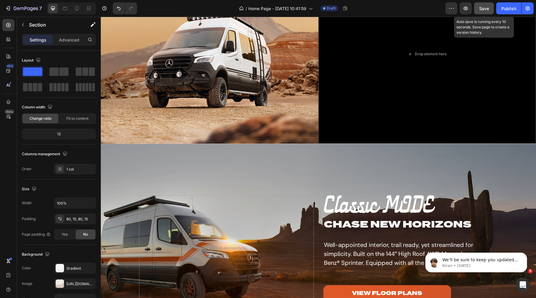
click at [483, 12] on button "Save" at bounding box center [484, 8] width 20 height 12
click at [155, 10] on div "Explore Button" at bounding box center [209, 2] width 158 height 18
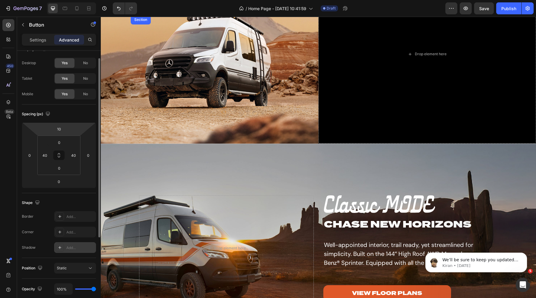
scroll to position [0, 0]
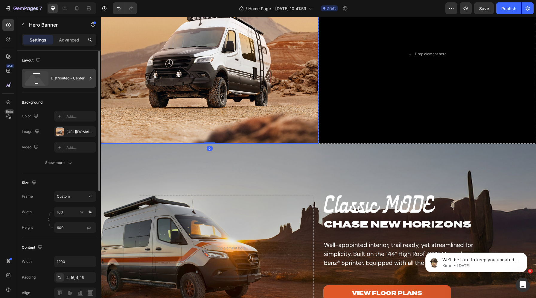
click at [66, 75] on div "Distributed - Center" at bounding box center [69, 78] width 36 height 14
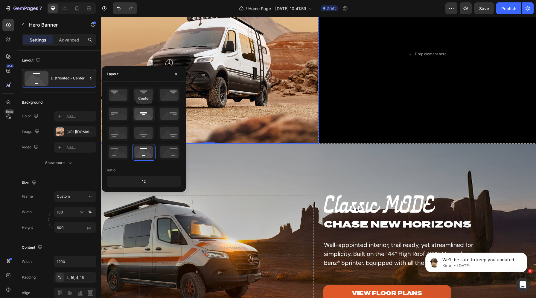
click at [147, 111] on icon at bounding box center [143, 114] width 22 height 16
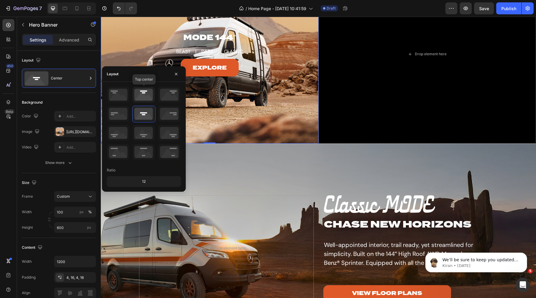
click at [144, 96] on icon at bounding box center [143, 95] width 22 height 16
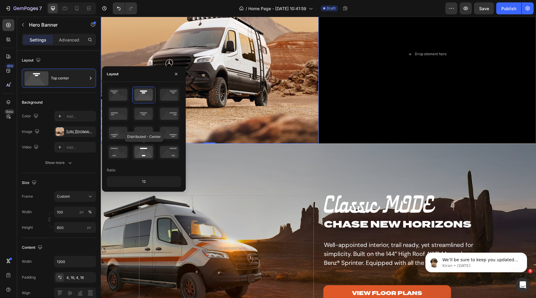
click at [149, 146] on icon at bounding box center [143, 152] width 22 height 16
click at [120, 154] on icon at bounding box center [118, 152] width 22 height 16
click at [146, 152] on icon at bounding box center [143, 152] width 22 height 16
click at [138, 179] on div "12" at bounding box center [144, 182] width 72 height 8
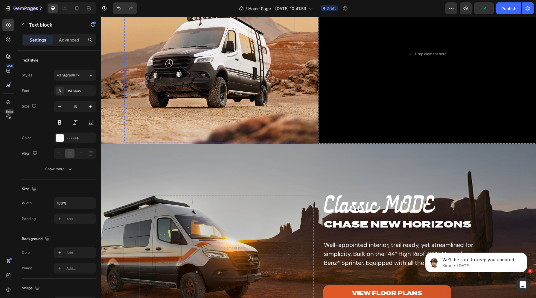
click at [175, 10] on div "Explore Button" at bounding box center [209, 2] width 158 height 18
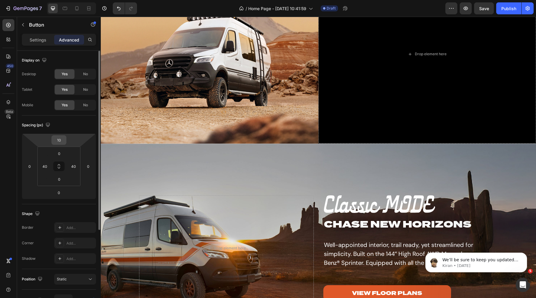
click at [62, 140] on input "10" at bounding box center [59, 140] width 12 height 9
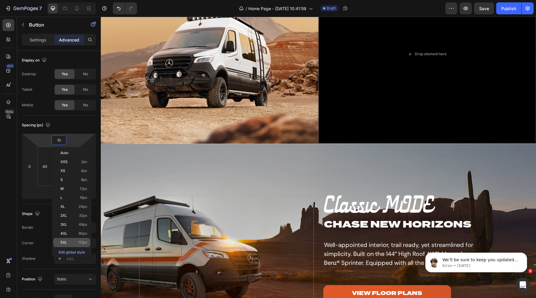
click at [71, 240] on div "5XL 112px" at bounding box center [71, 242] width 37 height 9
type input "112"
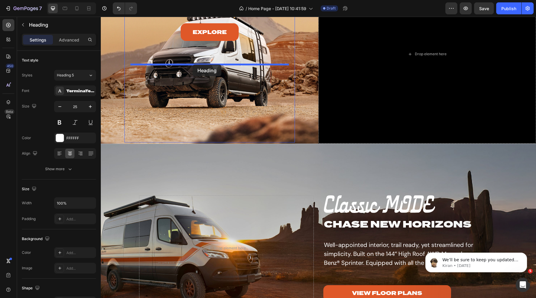
drag, startPoint x: 172, startPoint y: 54, endPoint x: 192, endPoint y: 65, distance: 22.7
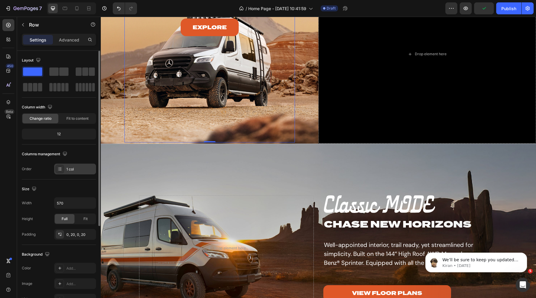
click at [70, 171] on div "1 col" at bounding box center [80, 169] width 28 height 5
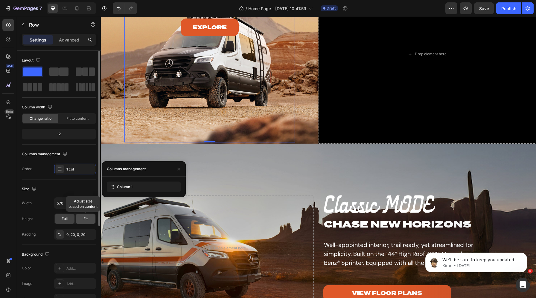
click at [83, 218] on div "Fit" at bounding box center [86, 219] width 20 height 10
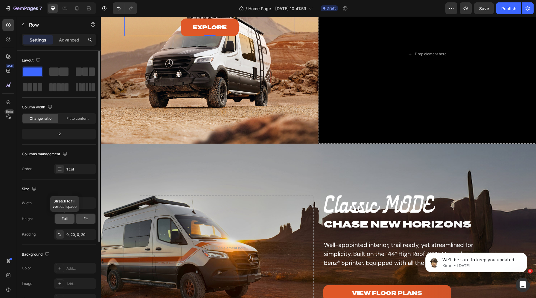
click at [64, 216] on div "Full" at bounding box center [65, 219] width 20 height 10
click at [79, 216] on div "Fit" at bounding box center [86, 219] width 20 height 10
click at [74, 233] on div "0, 20, 0, 20" at bounding box center [74, 234] width 17 height 5
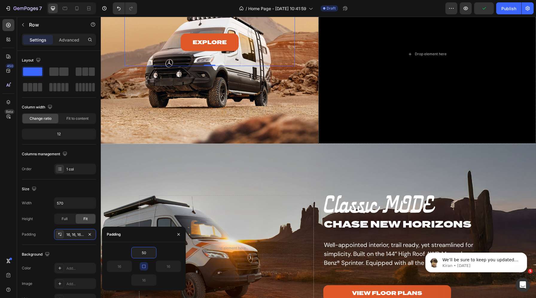
type input "50"
click at [168, 51] on div "Explore Button" at bounding box center [209, 42] width 140 height 18
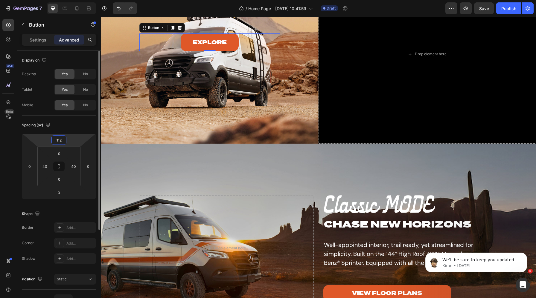
click at [63, 140] on input "112" at bounding box center [59, 140] width 12 height 9
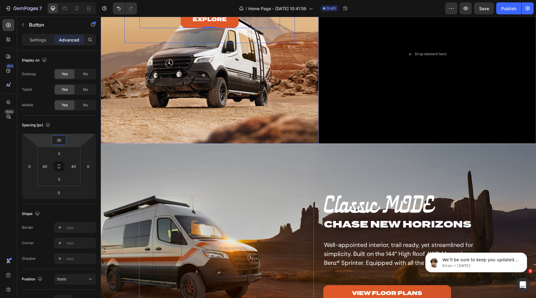
type input "350"
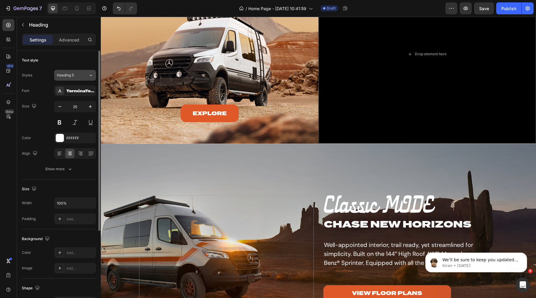
click at [69, 77] on span "Heading 5" at bounding box center [65, 75] width 17 height 5
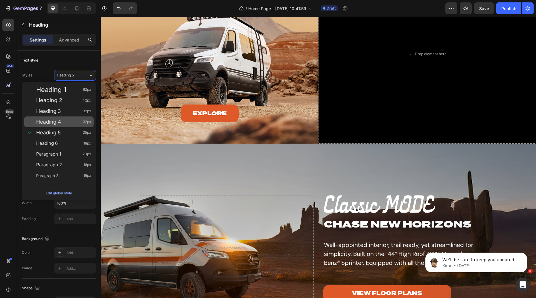
click at [68, 121] on div "Heading 4 32px" at bounding box center [63, 122] width 55 height 6
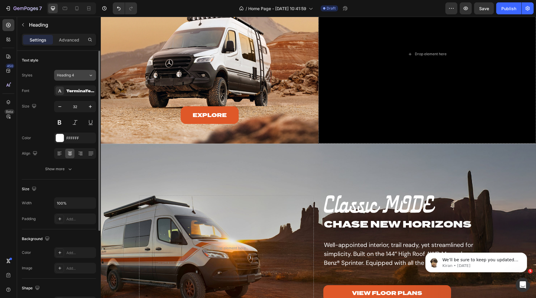
click at [72, 76] on span "Heading 4" at bounding box center [65, 75] width 17 height 5
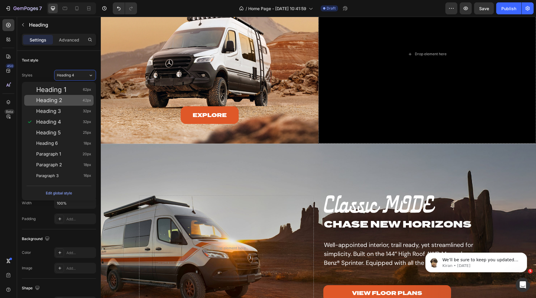
click at [71, 102] on div "Heading 2 42px" at bounding box center [63, 100] width 55 height 6
type input "42"
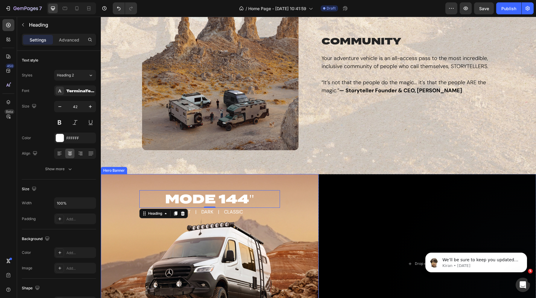
scroll to position [423, 0]
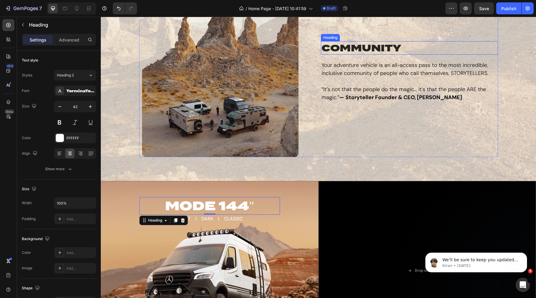
click at [348, 47] on h2 "community" at bounding box center [409, 48] width 177 height 14
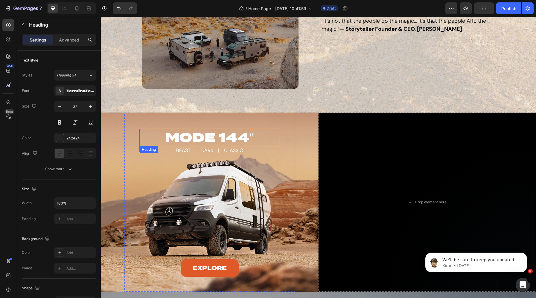
scroll to position [500, 0]
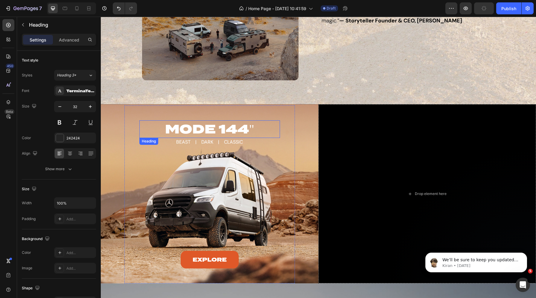
click at [211, 126] on h2 "MODE 144"" at bounding box center [209, 129] width 140 height 18
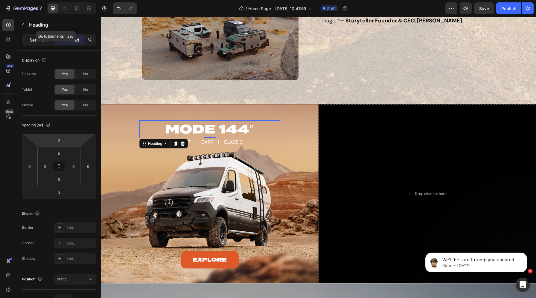
click at [37, 44] on div "Settings" at bounding box center [38, 40] width 30 height 10
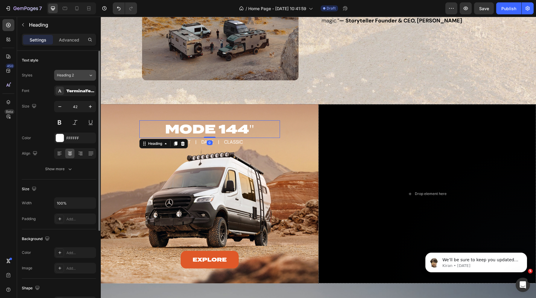
click at [74, 74] on div "Heading 2" at bounding box center [69, 75] width 24 height 5
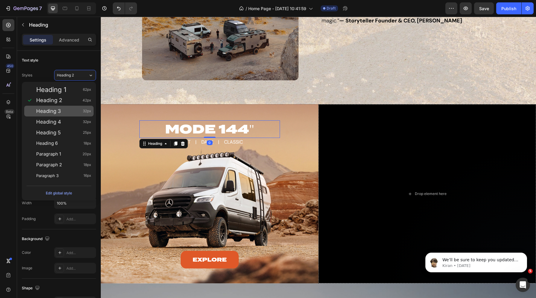
click at [68, 113] on div "Heading 3 32px" at bounding box center [63, 111] width 55 height 6
type input "32"
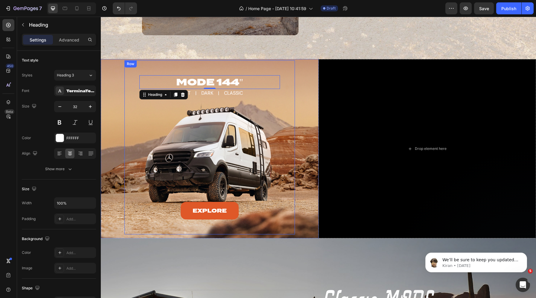
scroll to position [545, 0]
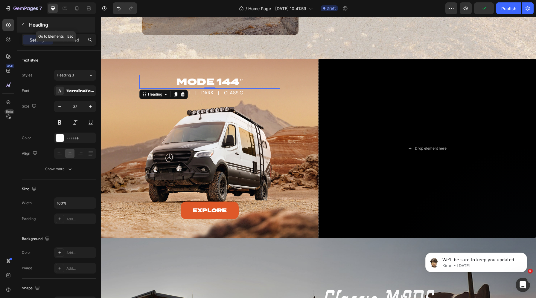
click at [25, 28] on button "button" at bounding box center [23, 25] width 10 height 10
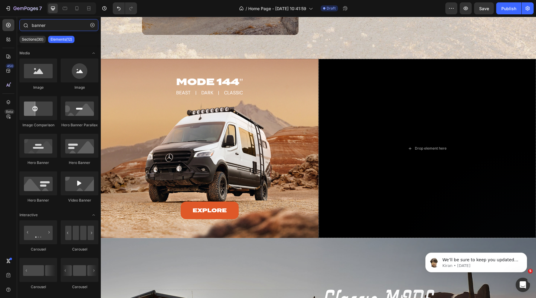
click at [53, 25] on input "banner" at bounding box center [58, 25] width 79 height 12
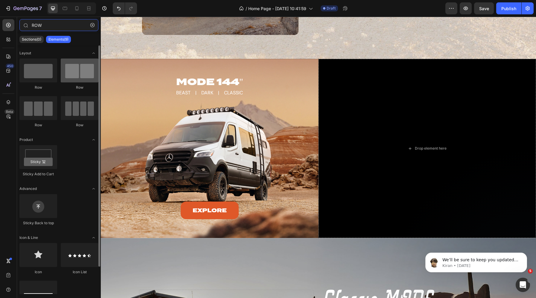
type input "ROW"
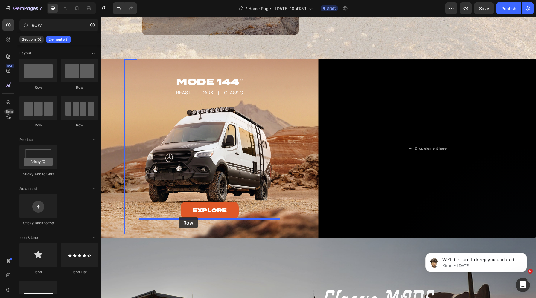
drag, startPoint x: 173, startPoint y: 91, endPoint x: 178, endPoint y: 217, distance: 126.0
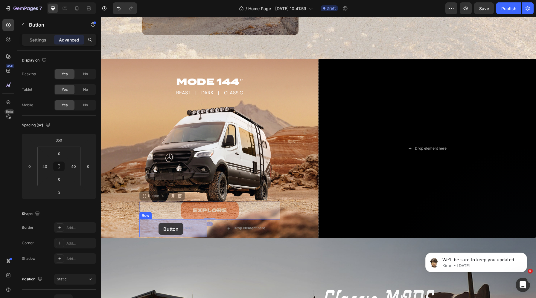
drag, startPoint x: 146, startPoint y: 198, endPoint x: 158, endPoint y: 223, distance: 28.3
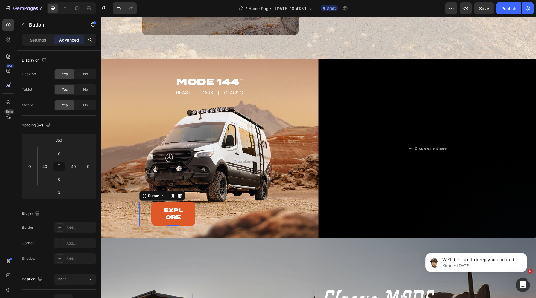
click at [145, 210] on div "Explore Button 0" at bounding box center [173, 214] width 68 height 25
click at [49, 166] on div "40" at bounding box center [45, 167] width 12 height 10
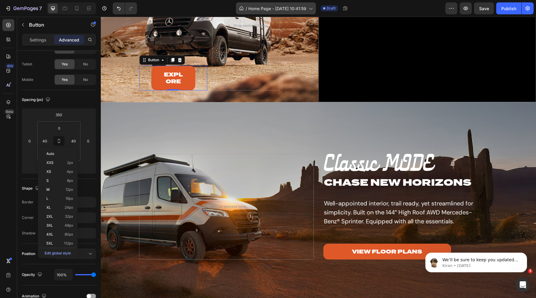
scroll to position [520, 0]
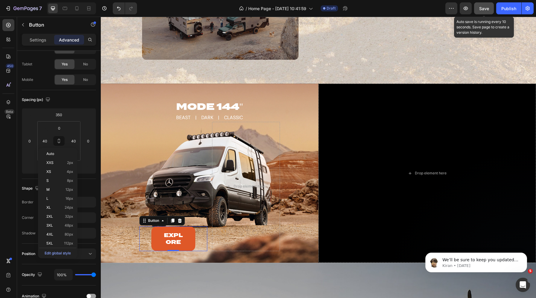
click at [477, 11] on button "Save" at bounding box center [484, 8] width 20 height 12
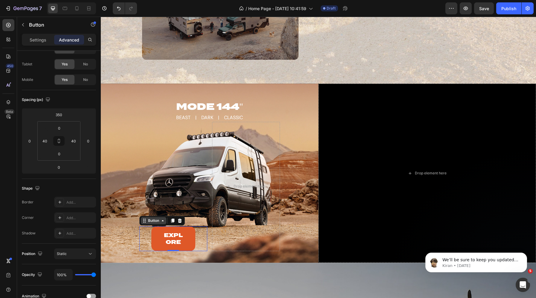
click at [153, 221] on div "Button" at bounding box center [153, 220] width 13 height 5
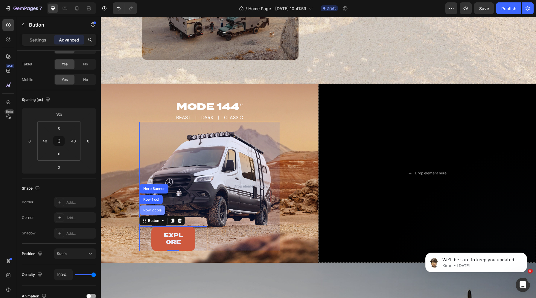
click at [150, 210] on div "Row 2 cols" at bounding box center [152, 211] width 21 height 4
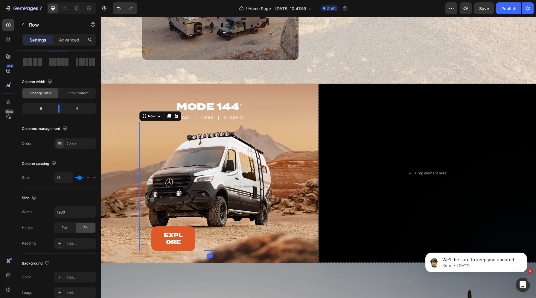
scroll to position [0, 0]
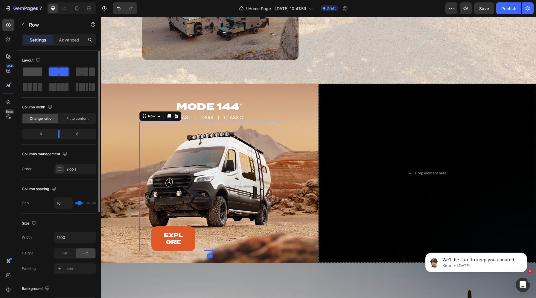
click at [33, 68] on span at bounding box center [32, 72] width 19 height 8
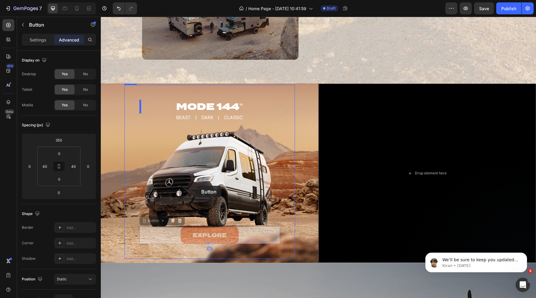
drag, startPoint x: 163, startPoint y: 232, endPoint x: 196, endPoint y: 181, distance: 60.9
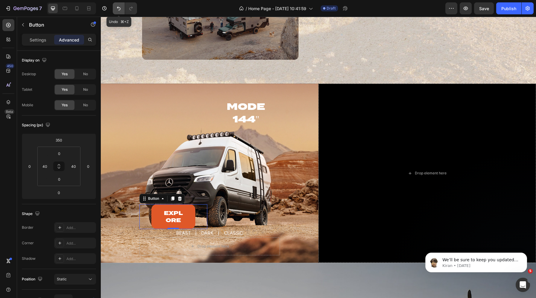
click at [117, 9] on icon "Undo/Redo" at bounding box center [119, 8] width 6 height 6
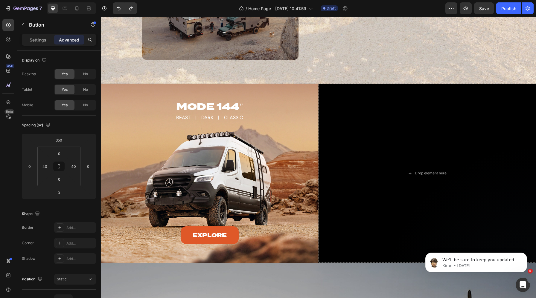
click at [171, 229] on div "Explore Button" at bounding box center [209, 236] width 140 height 18
click at [193, 227] on link "Explore" at bounding box center [210, 236] width 58 height 18
click at [166, 149] on div "Explore Button" at bounding box center [209, 183] width 140 height 122
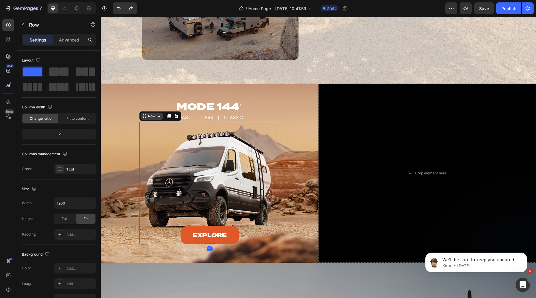
click at [150, 117] on div "Row" at bounding box center [152, 116] width 10 height 5
click at [203, 110] on h2 "MODE 144"" at bounding box center [209, 107] width 140 height 14
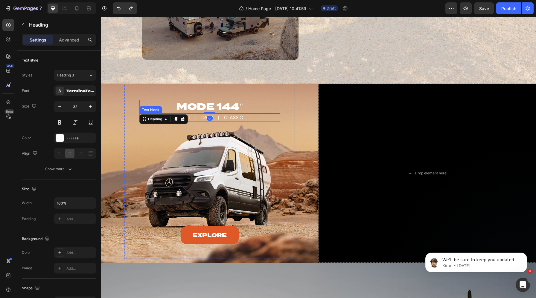
click at [198, 121] on p "BEAST | DARK | CLASSIC" at bounding box center [209, 117] width 139 height 7
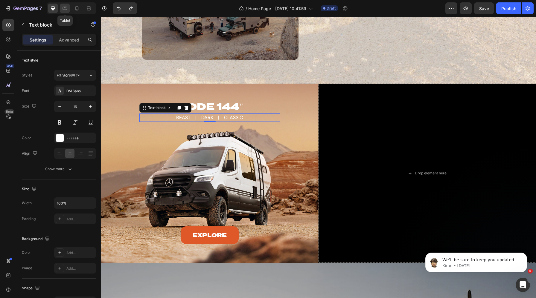
click at [62, 7] on icon at bounding box center [65, 8] width 6 height 6
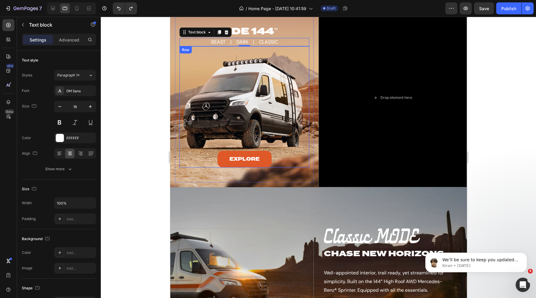
scroll to position [473, 0]
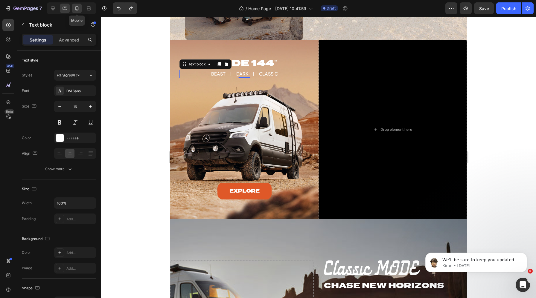
click at [75, 10] on icon at bounding box center [77, 8] width 6 height 6
type input "14"
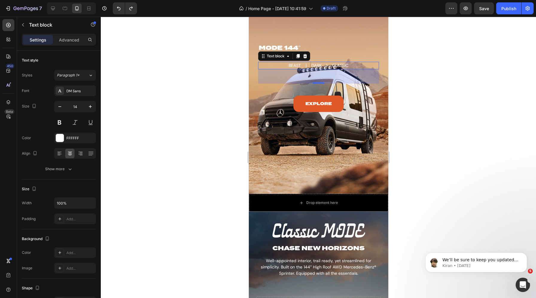
scroll to position [676, 0]
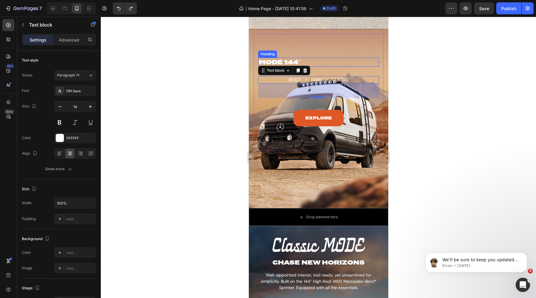
click at [306, 61] on h2 "MODE 144"" at bounding box center [318, 62] width 121 height 9
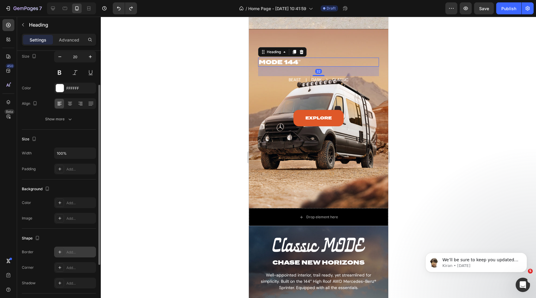
scroll to position [0, 0]
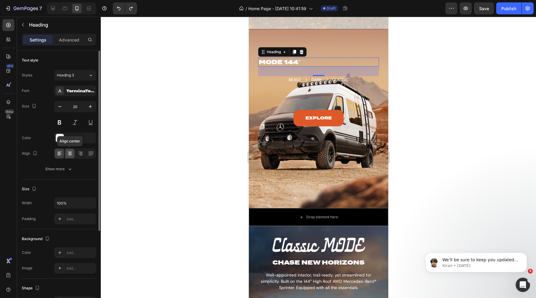
click at [69, 152] on icon at bounding box center [70, 152] width 4 height 1
click at [316, 69] on div "32" at bounding box center [318, 71] width 7 height 5
click at [67, 34] on div "Settings Advanced" at bounding box center [59, 40] width 74 height 12
click at [66, 39] on p "Advanced" at bounding box center [69, 40] width 20 height 6
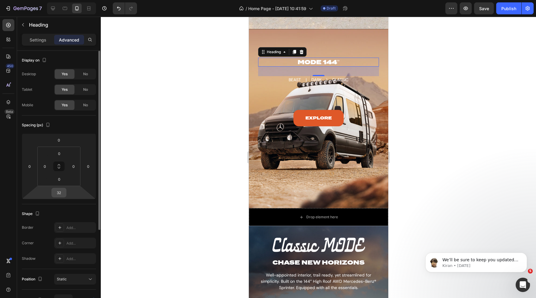
click at [63, 196] on input "32" at bounding box center [59, 192] width 12 height 9
type input "0"
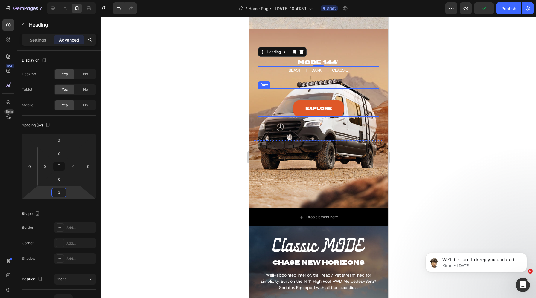
click at [310, 93] on div "Explore Button" at bounding box center [318, 102] width 121 height 28
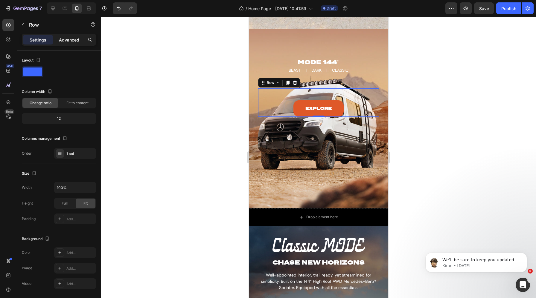
click at [71, 41] on p "Advanced" at bounding box center [69, 40] width 20 height 6
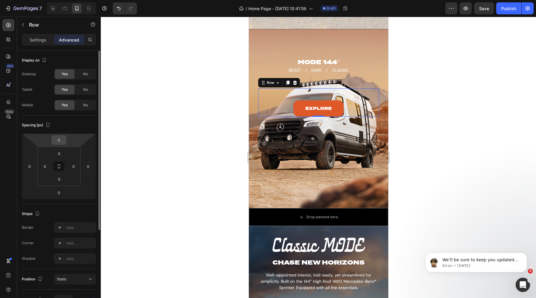
click at [60, 143] on input "0" at bounding box center [59, 140] width 12 height 9
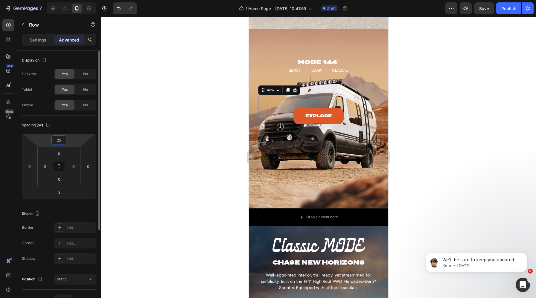
type input "250"
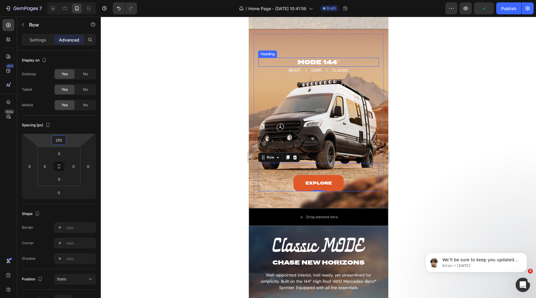
click at [313, 61] on h2 "MODE 144"" at bounding box center [318, 62] width 121 height 9
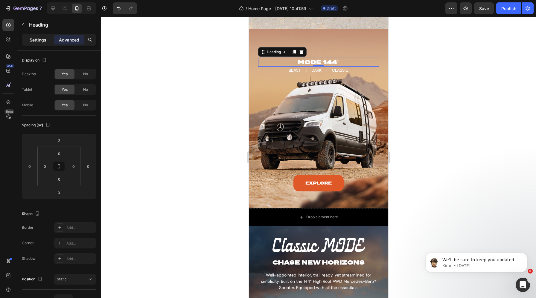
click at [39, 35] on div "Settings" at bounding box center [38, 40] width 30 height 10
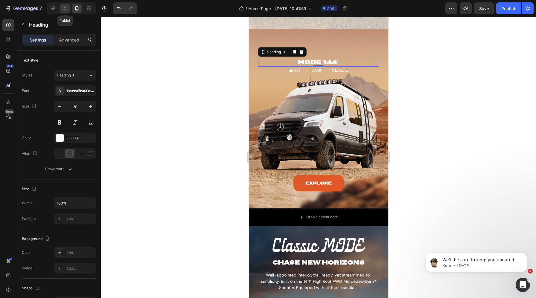
click at [69, 8] on div at bounding box center [65, 9] width 10 height 10
type input "32"
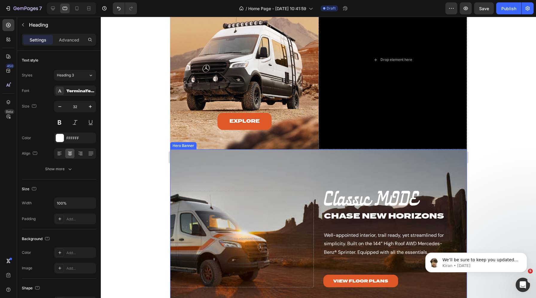
scroll to position [505, 0]
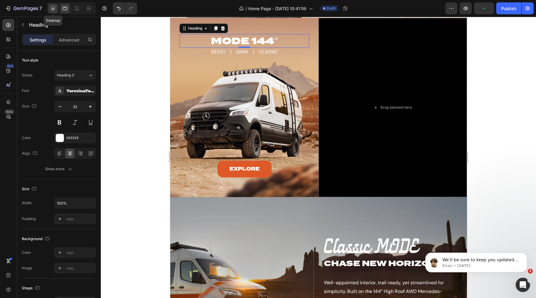
click at [57, 11] on div at bounding box center [53, 9] width 10 height 10
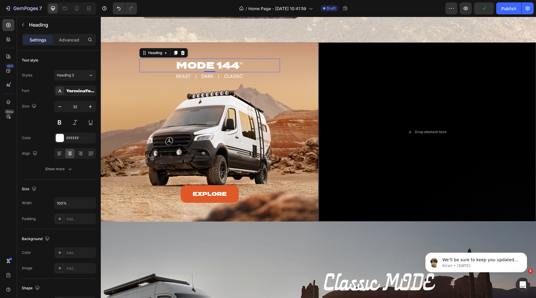
scroll to position [583, 0]
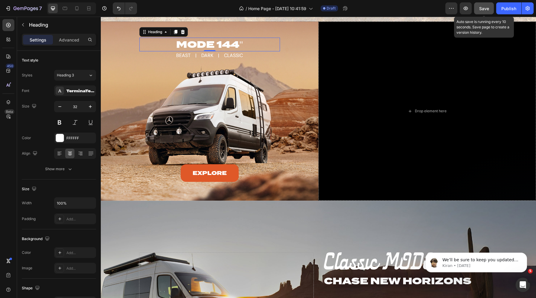
click at [482, 5] on div "Save" at bounding box center [484, 8] width 10 height 6
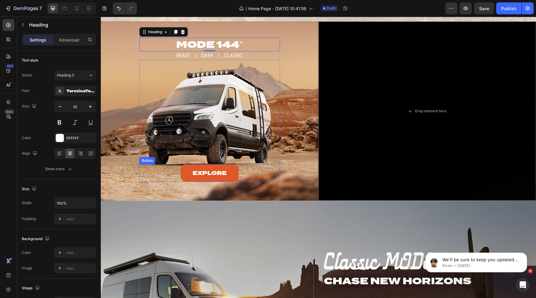
click at [165, 172] on div "Explore Button" at bounding box center [209, 173] width 140 height 18
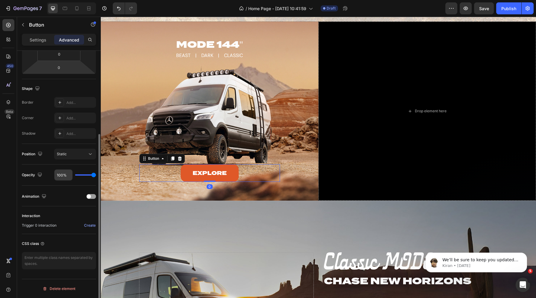
scroll to position [0, 0]
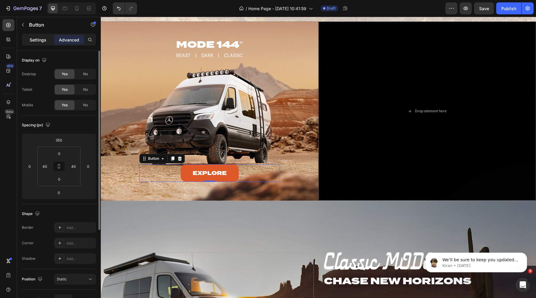
click at [36, 35] on div "Settings" at bounding box center [38, 40] width 30 height 10
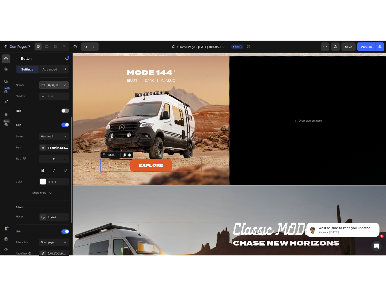
scroll to position [211, 0]
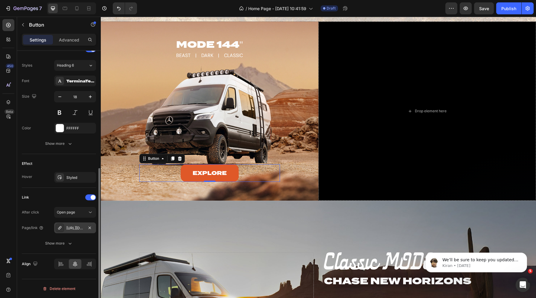
click at [71, 226] on div "https://calendly.com/storytellerhelp1" at bounding box center [74, 228] width 17 height 5
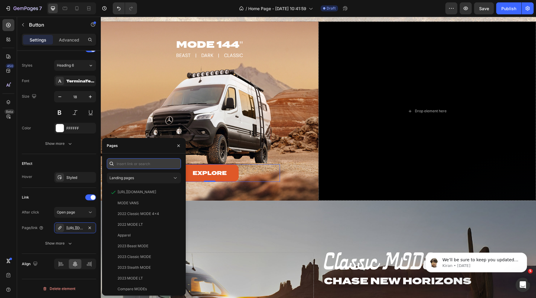
click at [142, 164] on input "text" at bounding box center [144, 163] width 74 height 11
type input "comp"
click at [140, 203] on div "MODE VANS" at bounding box center [142, 203] width 67 height 5
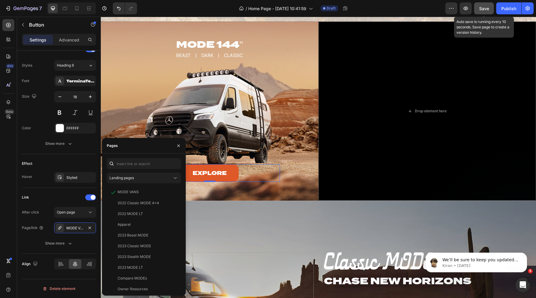
click at [483, 8] on span "Save" at bounding box center [484, 8] width 10 height 5
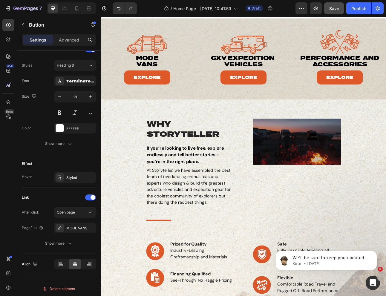
scroll to position [231, 0]
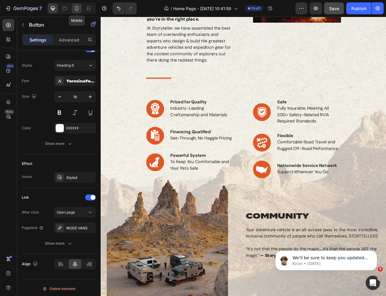
click at [77, 10] on icon at bounding box center [76, 8] width 3 height 4
type input "14"
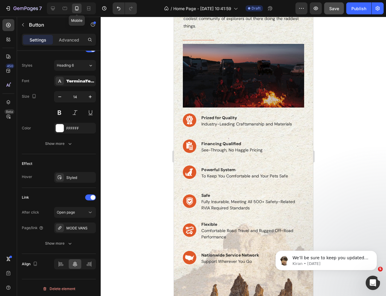
scroll to position [246, 0]
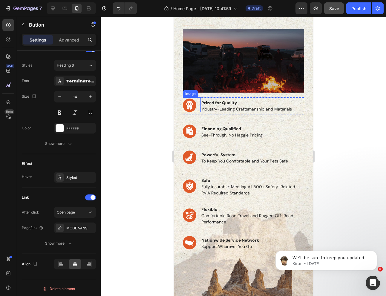
click at [197, 100] on div "Image" at bounding box center [192, 104] width 18 height 15
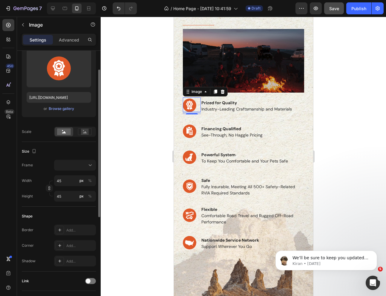
scroll to position [0, 0]
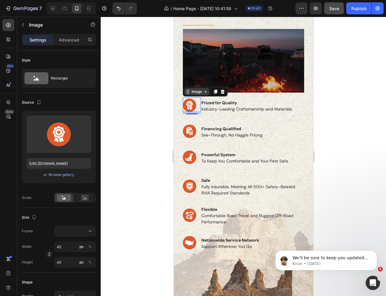
click at [196, 94] on div "Image" at bounding box center [196, 91] width 13 height 5
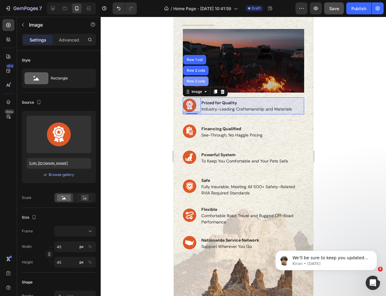
click at [192, 82] on div "Row 2 cols" at bounding box center [195, 82] width 21 height 4
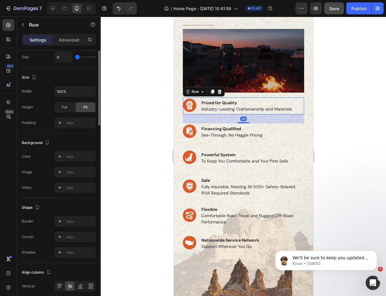
scroll to position [155, 0]
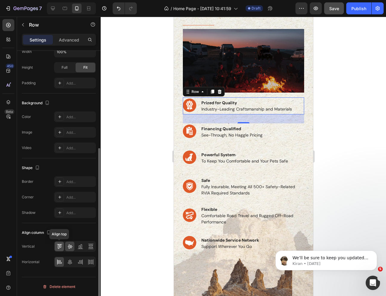
click at [58, 247] on icon at bounding box center [59, 247] width 6 height 6
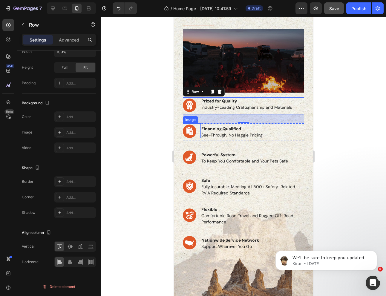
click at [190, 121] on div "Image" at bounding box center [190, 119] width 13 height 5
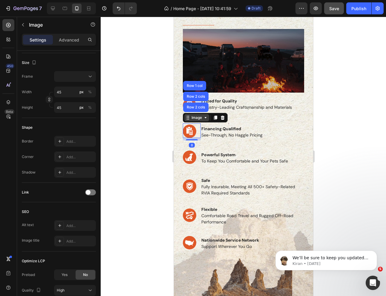
scroll to position [0, 0]
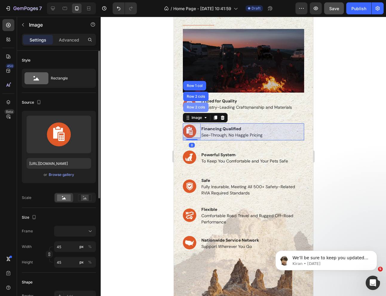
click at [195, 108] on div "Row 2 cols" at bounding box center [195, 108] width 21 height 4
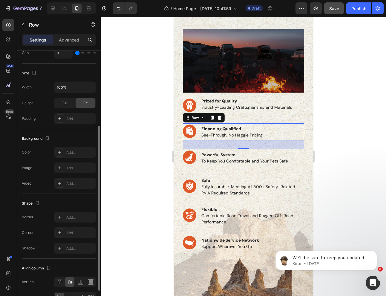
scroll to position [155, 0]
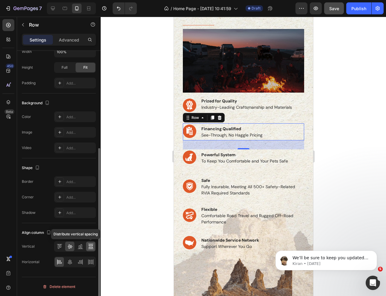
click at [88, 247] on icon at bounding box center [91, 247] width 6 height 6
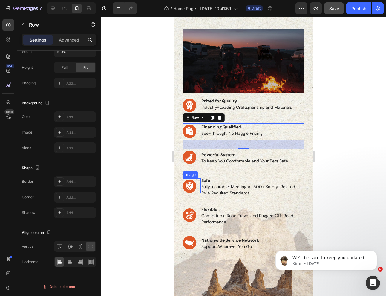
click at [187, 175] on div "Image" at bounding box center [190, 174] width 13 height 5
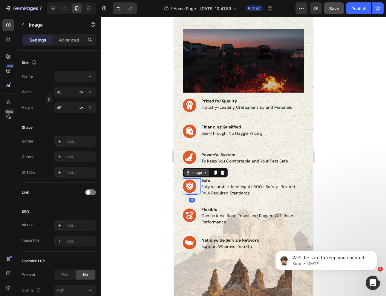
scroll to position [0, 0]
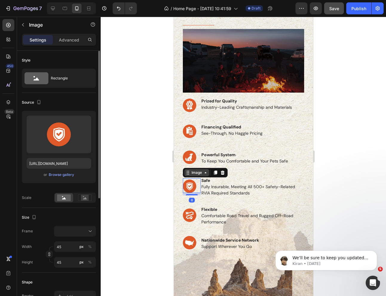
click at [192, 173] on div "Image" at bounding box center [196, 172] width 13 height 5
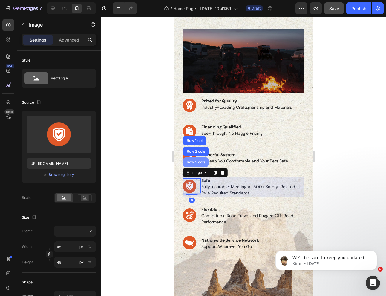
click at [196, 163] on div "Row 2 cols" at bounding box center [195, 163] width 21 height 4
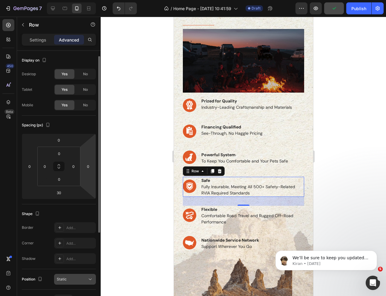
scroll to position [127, 0]
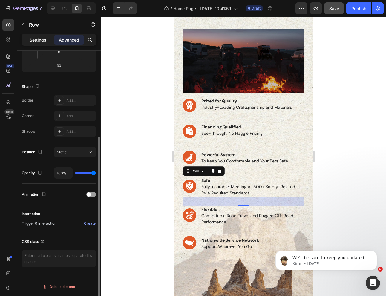
click at [34, 43] on div "Settings" at bounding box center [38, 40] width 30 height 10
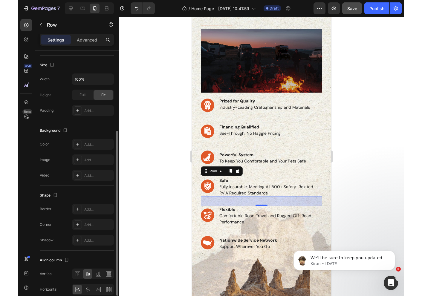
scroll to position [155, 0]
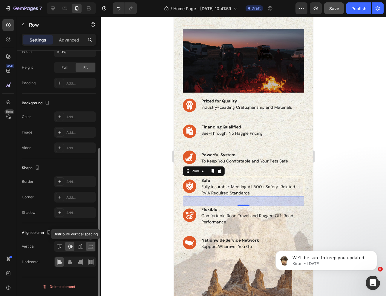
click at [89, 247] on icon at bounding box center [90, 247] width 4 height 1
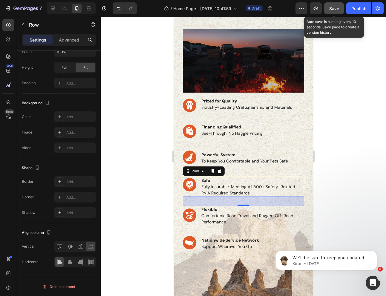
click at [333, 11] on span "Save" at bounding box center [334, 8] width 10 height 5
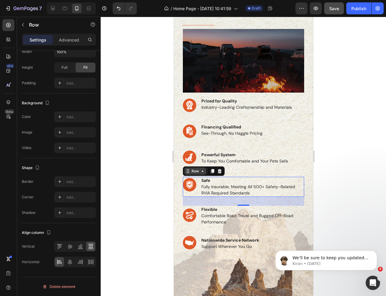
click at [194, 170] on div "Row" at bounding box center [195, 171] width 10 height 5
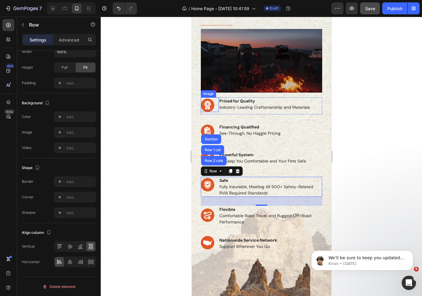
click at [210, 106] on img at bounding box center [207, 105] width 13 height 13
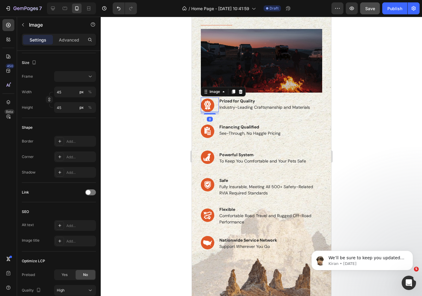
scroll to position [0, 0]
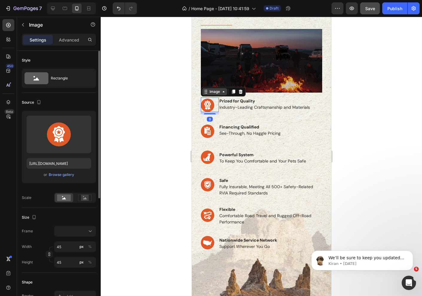
click at [218, 92] on div "Image" at bounding box center [214, 91] width 13 height 5
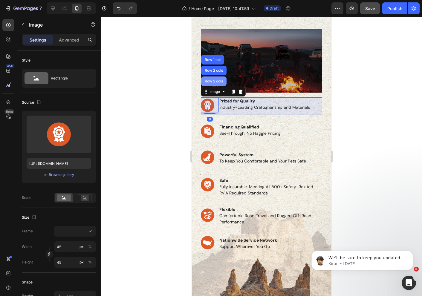
click at [213, 81] on div "Row 2 cols" at bounding box center [213, 82] width 21 height 4
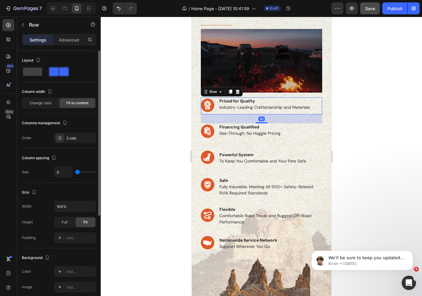
scroll to position [155, 0]
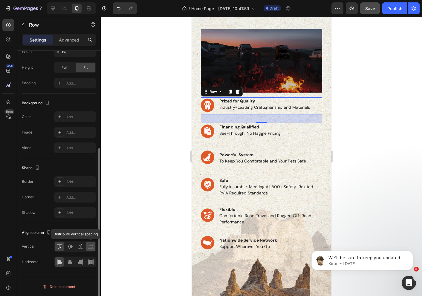
click at [90, 247] on icon at bounding box center [91, 247] width 6 height 6
click at [62, 11] on icon at bounding box center [65, 8] width 6 height 6
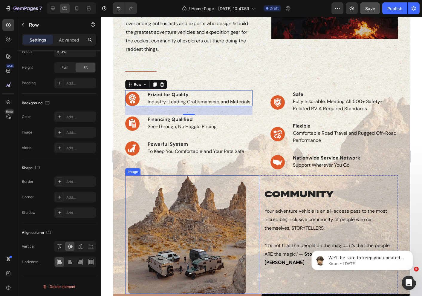
scroll to position [271, 0]
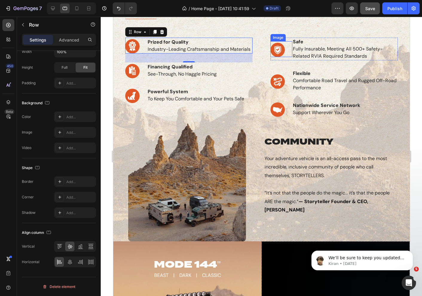
click at [277, 45] on img at bounding box center [277, 50] width 14 height 14
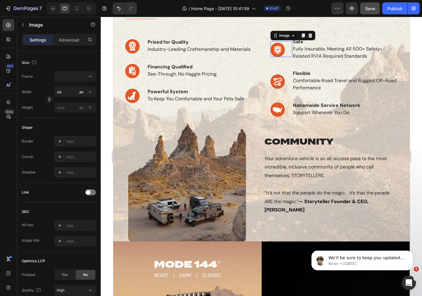
scroll to position [0, 0]
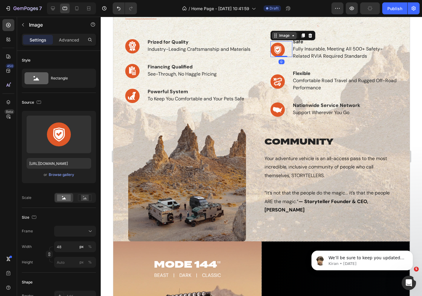
click at [282, 35] on div "Image" at bounding box center [284, 35] width 13 height 5
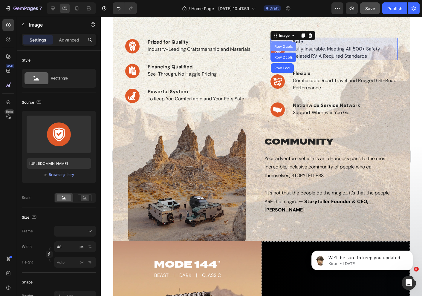
click at [281, 44] on div "Row 2 cols" at bounding box center [282, 47] width 25 height 10
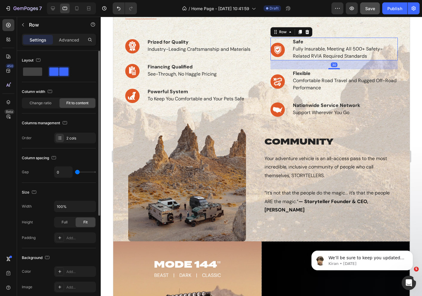
scroll to position [155, 0]
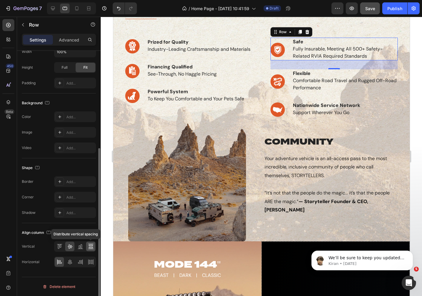
click at [90, 247] on icon at bounding box center [91, 247] width 6 height 6
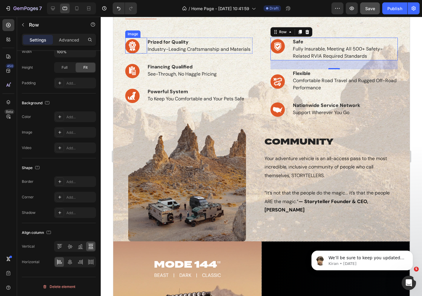
click at [132, 43] on img at bounding box center [132, 46] width 14 height 14
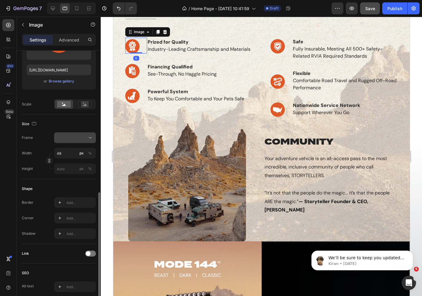
scroll to position [204, 0]
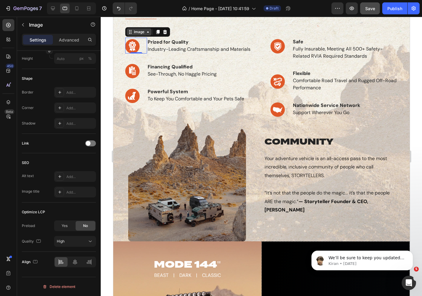
click at [131, 33] on icon at bounding box center [130, 32] width 5 height 5
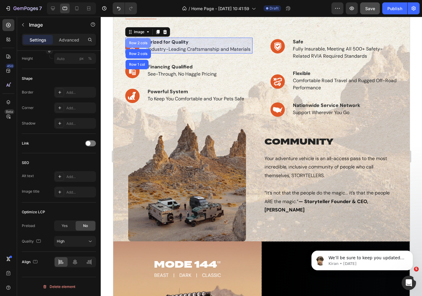
click at [139, 42] on div "Row 2 cols" at bounding box center [138, 43] width 21 height 4
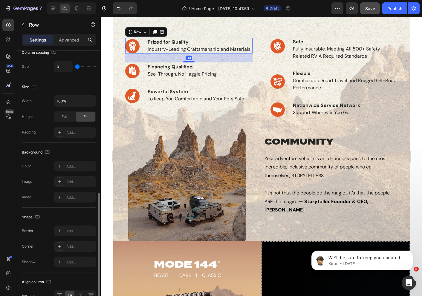
scroll to position [152, 0]
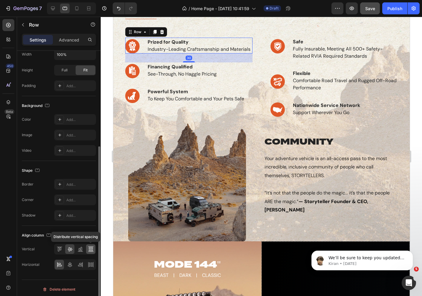
click at [90, 249] on icon at bounding box center [91, 249] width 6 height 6
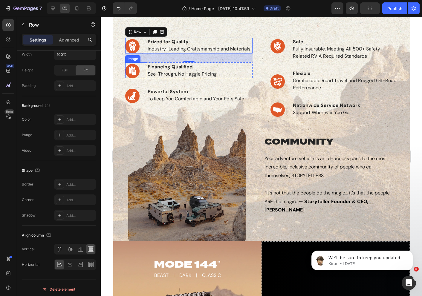
click at [132, 67] on img at bounding box center [132, 71] width 14 height 14
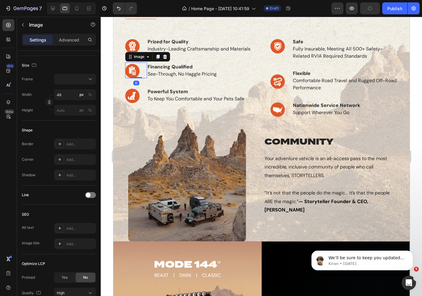
scroll to position [0, 0]
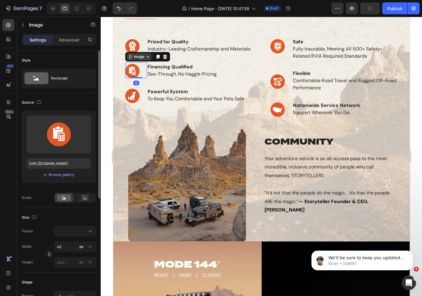
click at [135, 56] on div "Image" at bounding box center [138, 56] width 13 height 5
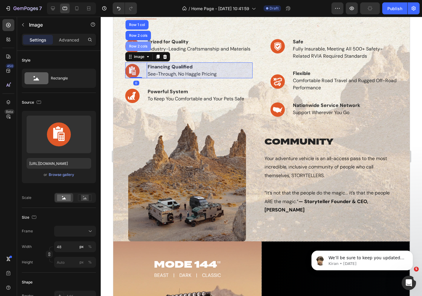
click at [141, 45] on div "Row 2 cols" at bounding box center [138, 47] width 21 height 4
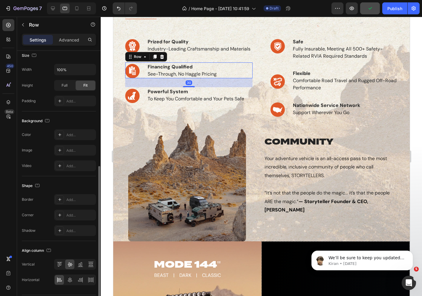
scroll to position [155, 0]
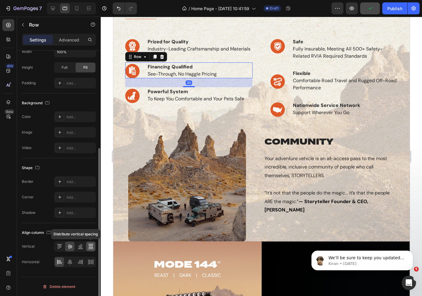
click at [90, 248] on icon at bounding box center [90, 247] width 4 height 1
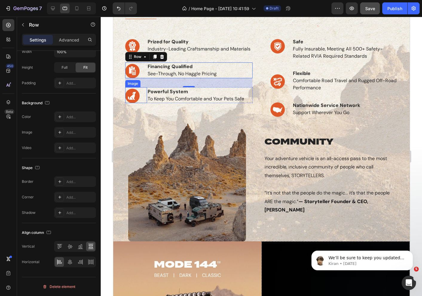
click at [131, 84] on div "Image" at bounding box center [132, 83] width 13 height 5
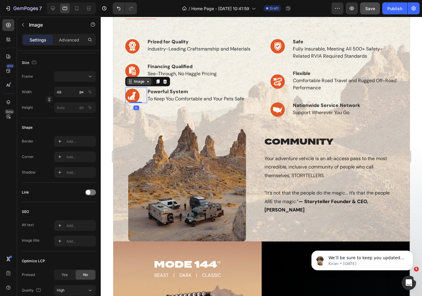
scroll to position [0, 0]
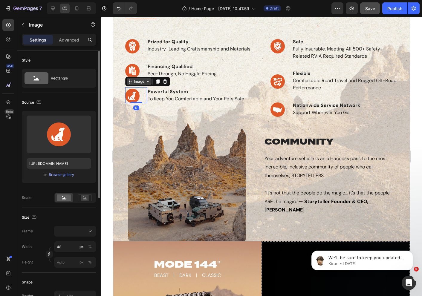
click at [143, 82] on div "Image" at bounding box center [138, 81] width 13 height 5
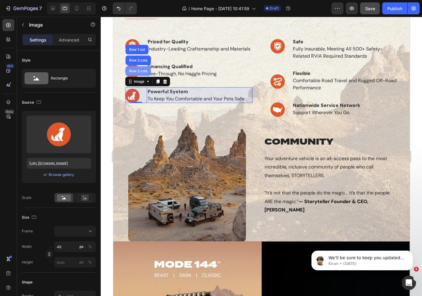
click at [137, 70] on div "Row 2 cols" at bounding box center [138, 71] width 21 height 4
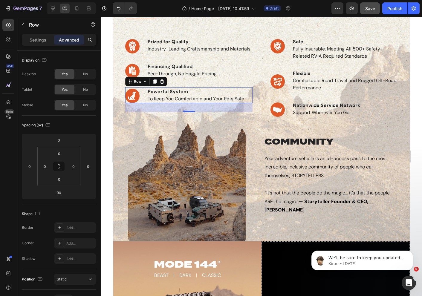
click at [38, 45] on div "Settings Advanced" at bounding box center [59, 40] width 74 height 12
click at [36, 44] on div "Settings" at bounding box center [38, 40] width 30 height 10
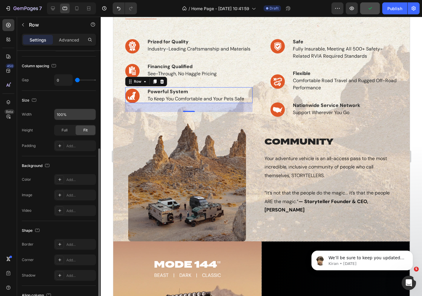
scroll to position [155, 0]
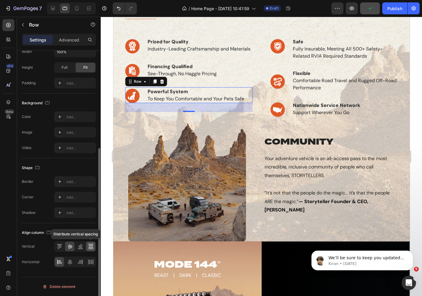
click at [87, 245] on div at bounding box center [90, 247] width 9 height 10
click at [276, 78] on img at bounding box center [277, 81] width 14 height 14
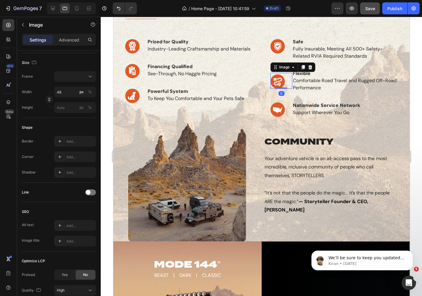
scroll to position [0, 0]
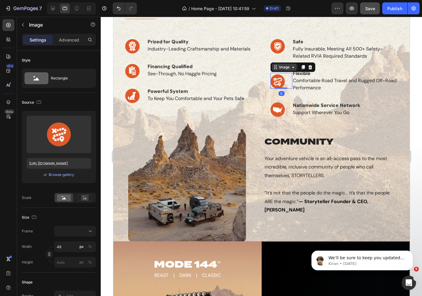
click at [277, 66] on icon at bounding box center [275, 67] width 5 height 5
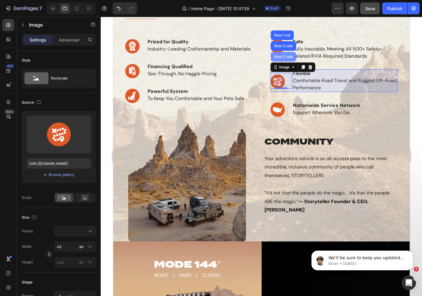
click at [282, 56] on div "Row 2 cols" at bounding box center [283, 57] width 21 height 4
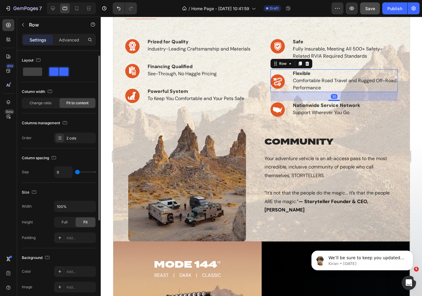
scroll to position [155, 0]
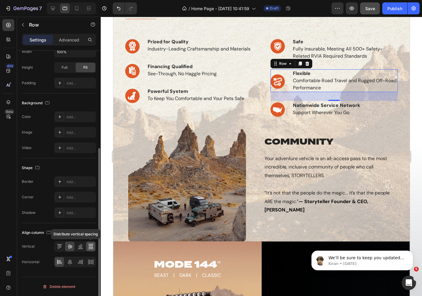
click at [89, 246] on icon at bounding box center [91, 247] width 6 height 6
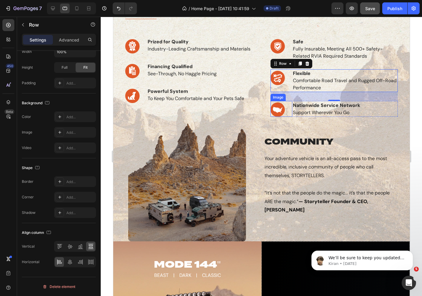
click at [274, 97] on div "Image" at bounding box center [277, 97] width 13 height 5
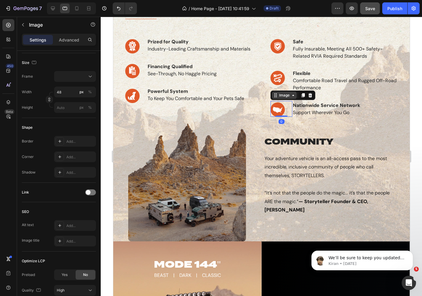
scroll to position [0, 0]
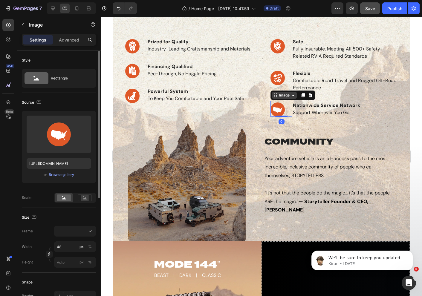
click at [288, 96] on div "Image" at bounding box center [284, 95] width 13 height 5
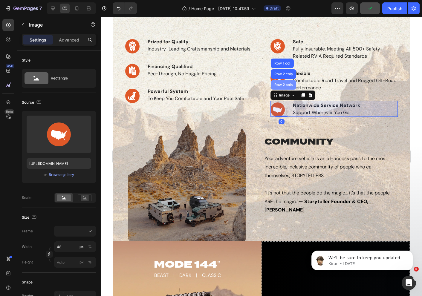
click at [285, 87] on div "Row 2 cols" at bounding box center [282, 85] width 25 height 10
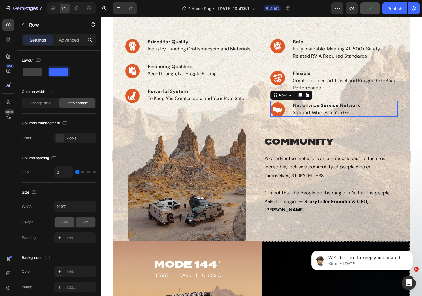
scroll to position [155, 0]
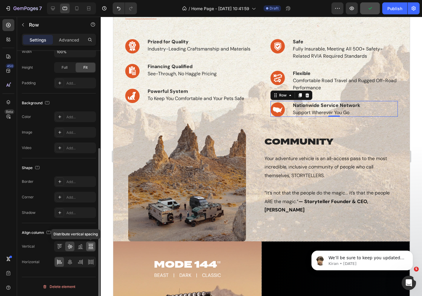
click at [87, 247] on div at bounding box center [90, 247] width 9 height 10
click at [53, 7] on icon at bounding box center [53, 9] width 4 height 4
type input "1200"
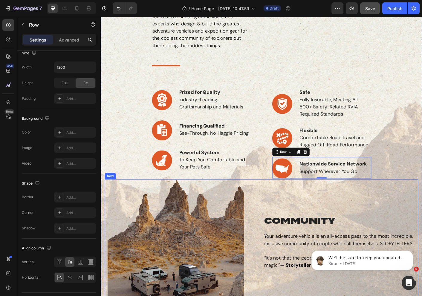
scroll to position [248, 0]
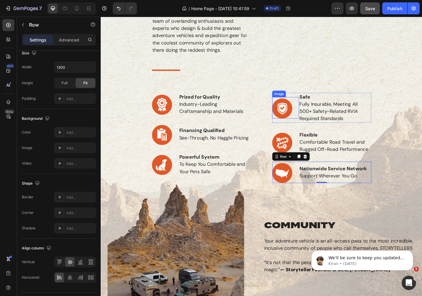
click at [299, 102] on div "Image" at bounding box center [299, 102] width 13 height 5
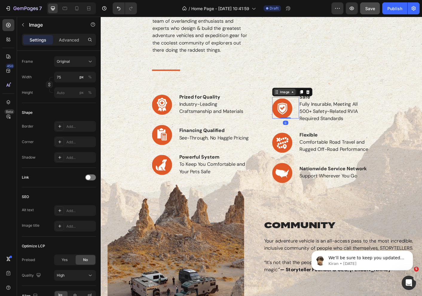
scroll to position [0, 0]
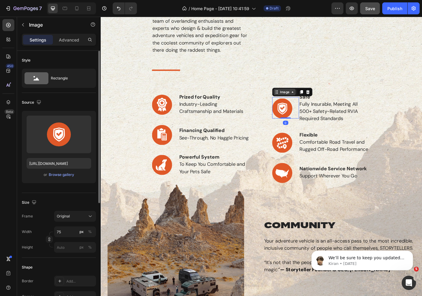
click at [309, 102] on div "Image" at bounding box center [305, 100] width 13 height 5
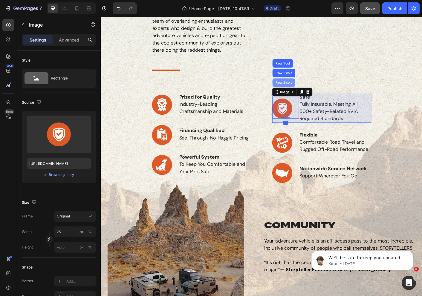
click at [304, 93] on div "Row 2 cols" at bounding box center [304, 90] width 25 height 10
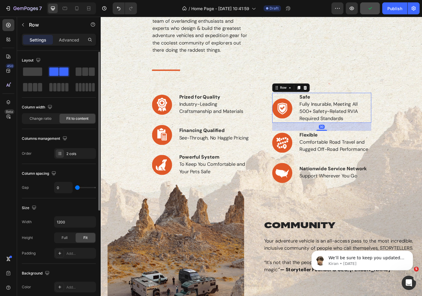
scroll to position [170, 0]
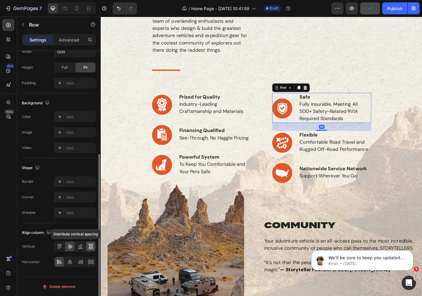
click at [89, 247] on icon at bounding box center [91, 247] width 6 height 6
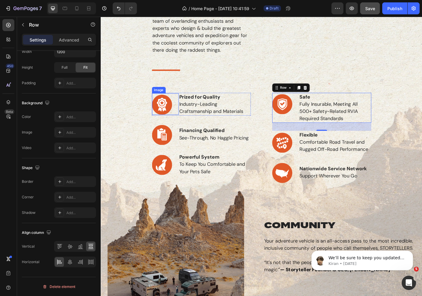
click at [167, 99] on div "Image" at bounding box center [165, 98] width 13 height 5
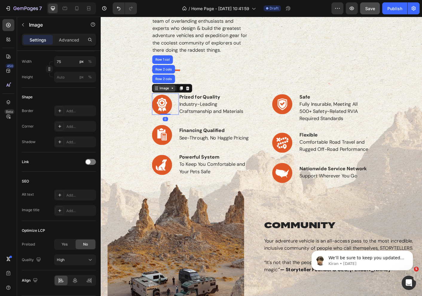
scroll to position [0, 0]
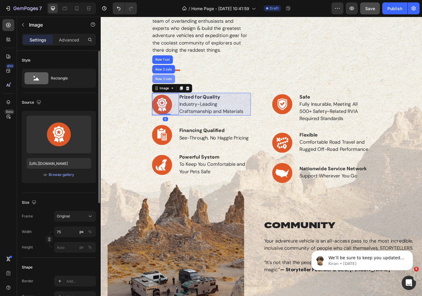
click at [171, 87] on div "Row 2 cols" at bounding box center [171, 86] width 21 height 4
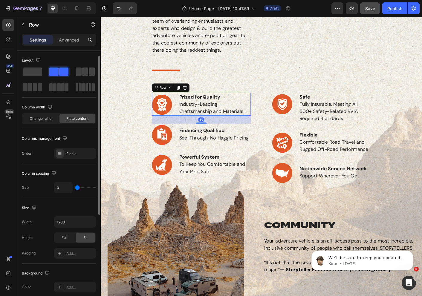
scroll to position [170, 0]
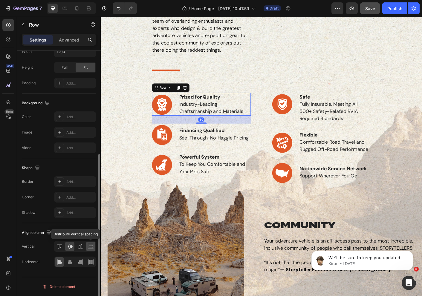
click at [88, 246] on icon at bounding box center [91, 247] width 6 height 6
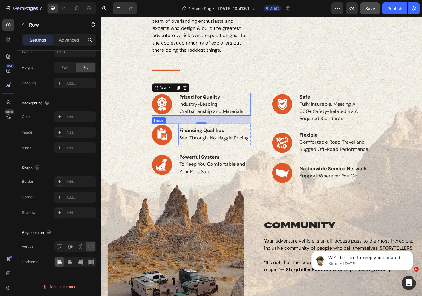
click at [167, 141] on img at bounding box center [169, 148] width 22 height 22
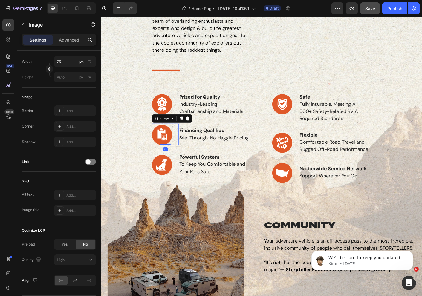
scroll to position [0, 0]
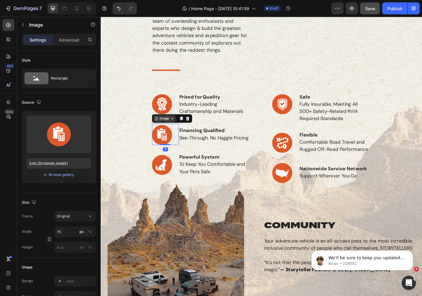
click at [169, 132] on div "Image" at bounding box center [171, 130] width 13 height 5
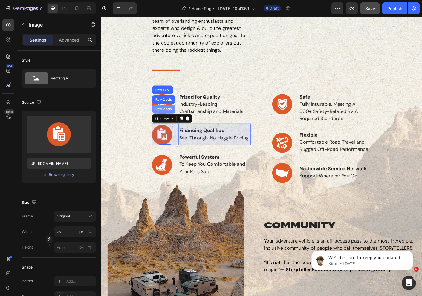
click at [175, 123] on div "Row 2 cols" at bounding box center [170, 120] width 25 height 10
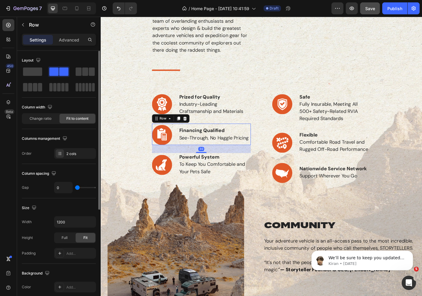
scroll to position [170, 0]
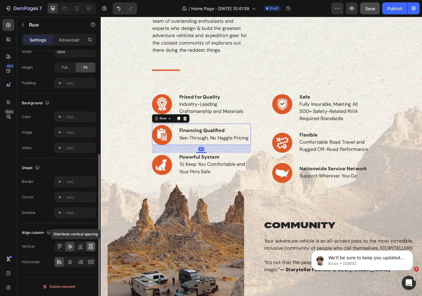
click at [88, 248] on icon at bounding box center [91, 247] width 6 height 6
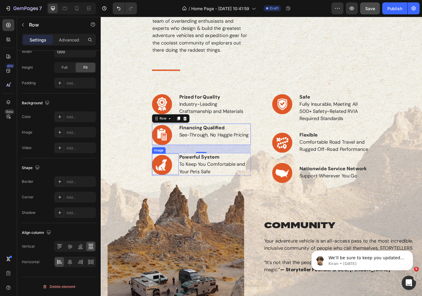
click at [165, 165] on div "Image" at bounding box center [165, 165] width 13 height 5
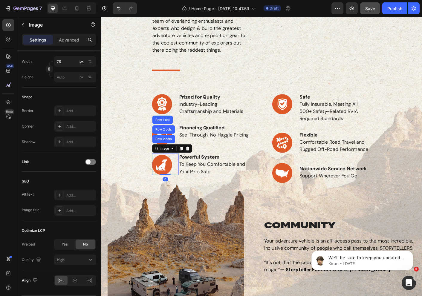
scroll to position [0, 0]
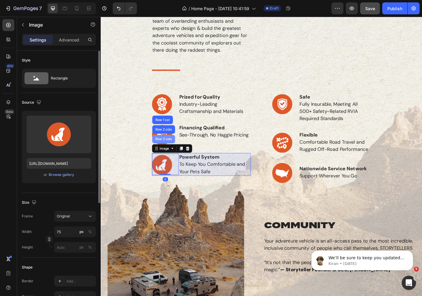
drag, startPoint x: 175, startPoint y: 151, endPoint x: 187, endPoint y: 222, distance: 72.2
click at [175, 151] on div "Row 2 cols" at bounding box center [170, 154] width 25 height 10
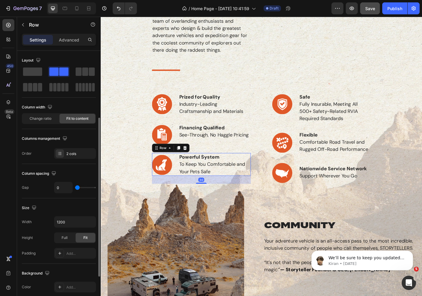
scroll to position [170, 0]
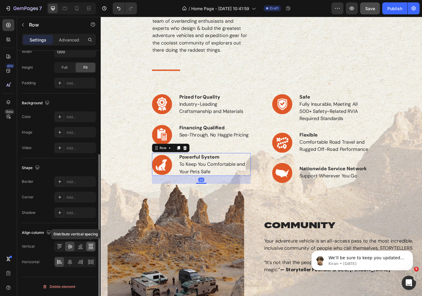
click at [90, 246] on icon at bounding box center [90, 245] width 4 height 1
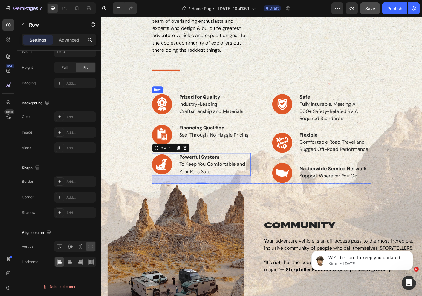
click at [305, 176] on div "Image Safe Fully Insurable, Meeting All 500+ Safety-Related RVIA Required Stand…" at bounding box center [347, 153] width 111 height 102
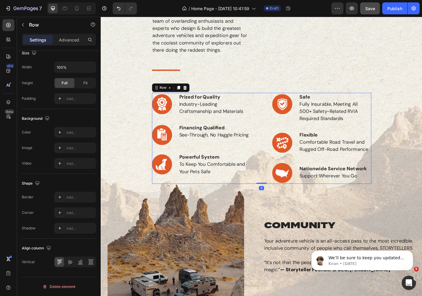
click at [304, 191] on img at bounding box center [303, 191] width 22 height 22
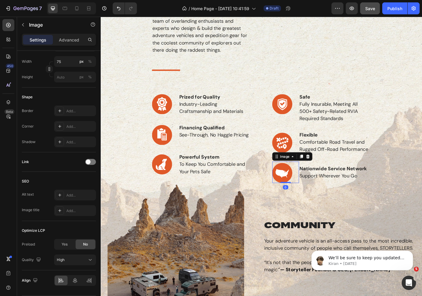
scroll to position [0, 0]
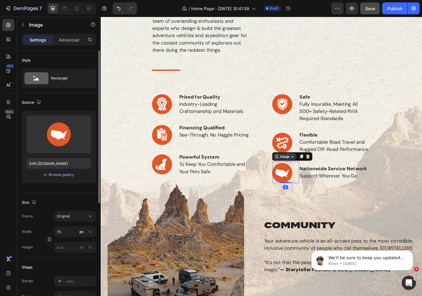
click at [300, 172] on div "Image" at bounding box center [305, 172] width 13 height 5
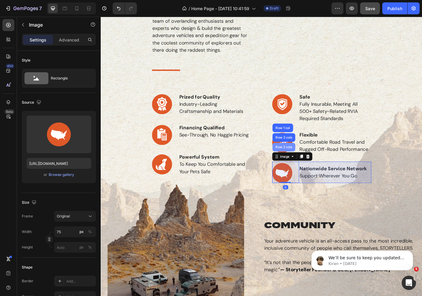
click at [304, 165] on div "Row 2 cols" at bounding box center [304, 163] width 25 height 10
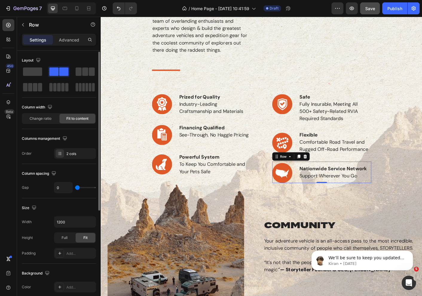
scroll to position [170, 0]
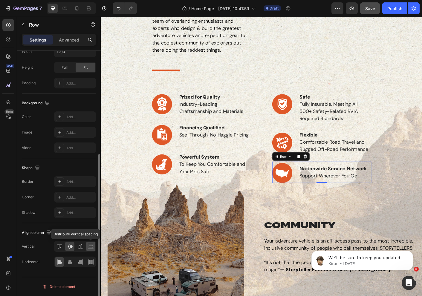
click at [91, 245] on icon at bounding box center [91, 247] width 6 height 6
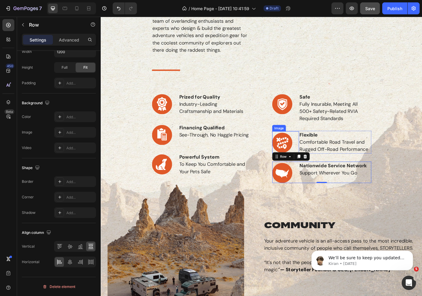
click at [298, 139] on div "Image" at bounding box center [299, 140] width 13 height 5
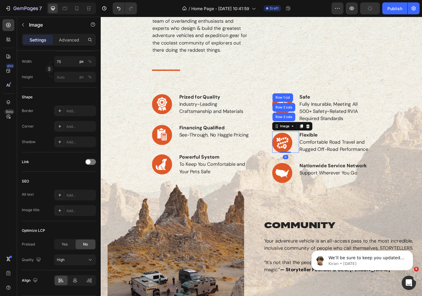
scroll to position [0, 0]
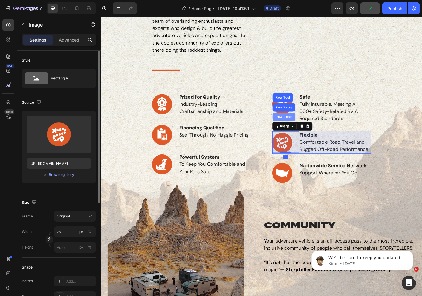
click at [303, 130] on div "Row 2 cols" at bounding box center [305, 129] width 21 height 4
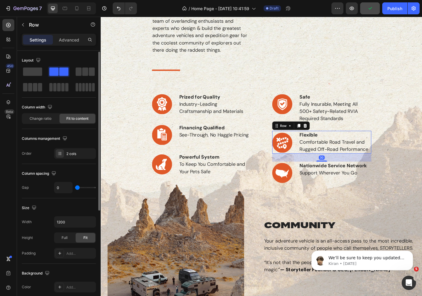
scroll to position [170, 0]
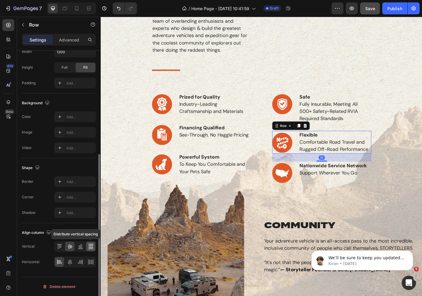
click at [89, 244] on icon at bounding box center [91, 247] width 6 height 6
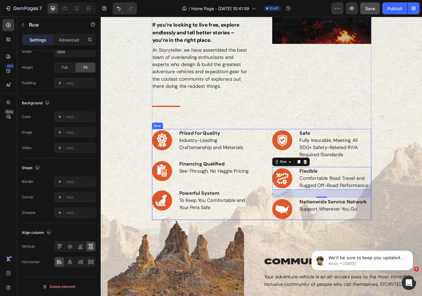
scroll to position [199, 0]
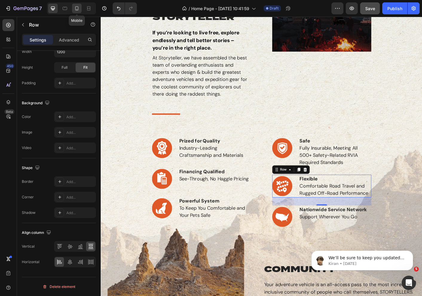
click at [76, 7] on icon at bounding box center [76, 8] width 3 height 4
type input "100%"
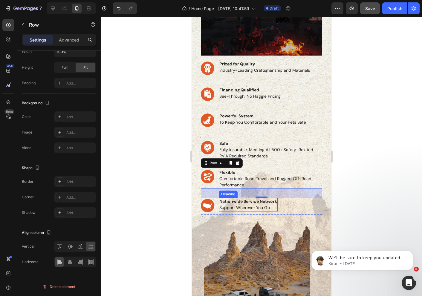
scroll to position [252, 0]
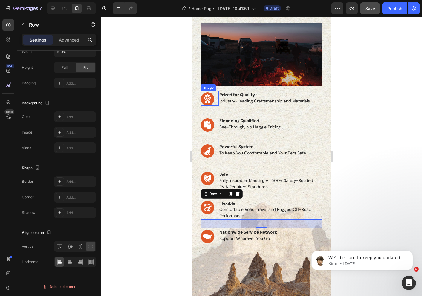
click at [208, 87] on div "Image" at bounding box center [208, 87] width 13 height 5
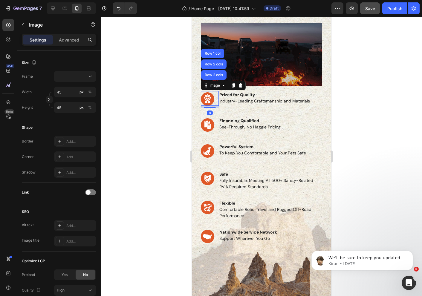
scroll to position [0, 0]
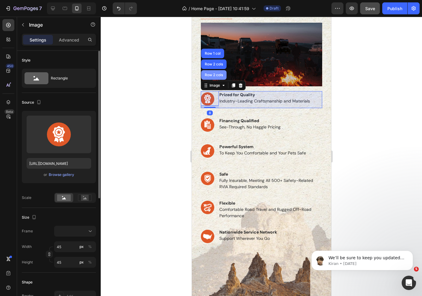
click at [212, 76] on div "Row 2 cols" at bounding box center [213, 75] width 21 height 4
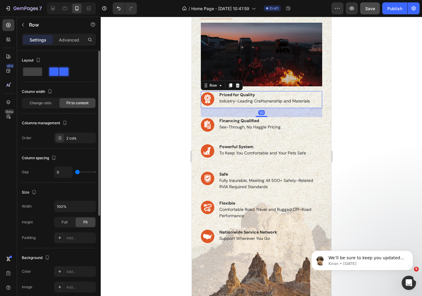
scroll to position [155, 0]
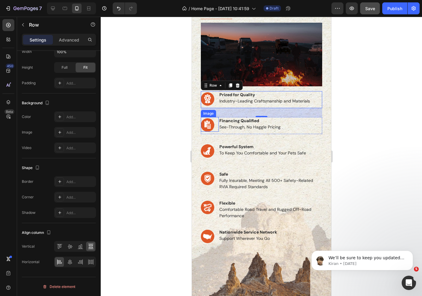
click at [207, 114] on div "Image" at bounding box center [208, 113] width 13 height 5
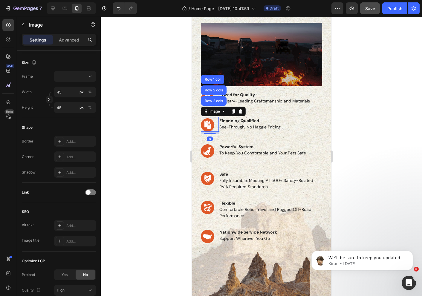
scroll to position [0, 0]
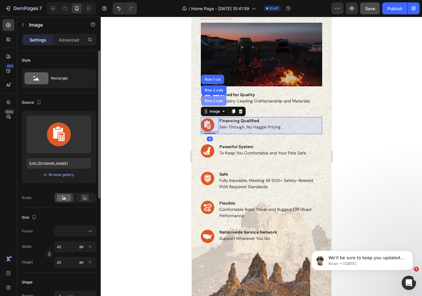
drag, startPoint x: 214, startPoint y: 100, endPoint x: 308, endPoint y: 194, distance: 132.7
click at [214, 100] on div "Row 2 cols" at bounding box center [213, 101] width 21 height 4
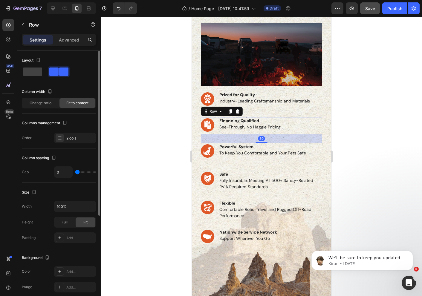
scroll to position [155, 0]
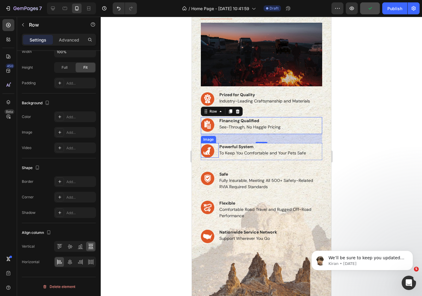
click at [207, 140] on div "Image" at bounding box center [208, 139] width 13 height 5
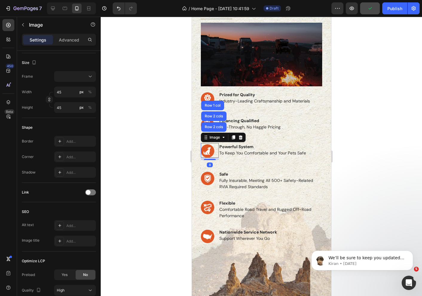
scroll to position [0, 0]
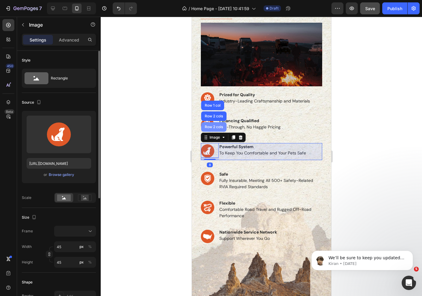
click at [214, 130] on div "Row 2 cols" at bounding box center [213, 127] width 25 height 10
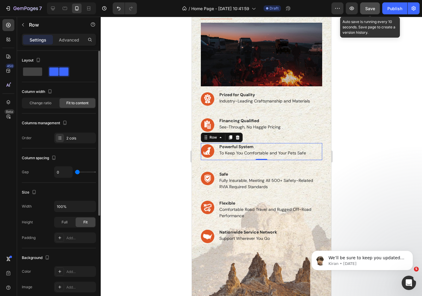
click at [369, 8] on span "Save" at bounding box center [370, 8] width 10 height 5
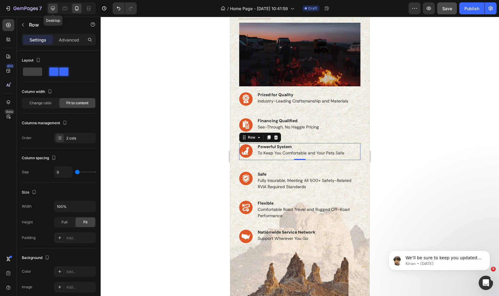
click at [53, 5] on div at bounding box center [53, 9] width 10 height 10
type input "1200"
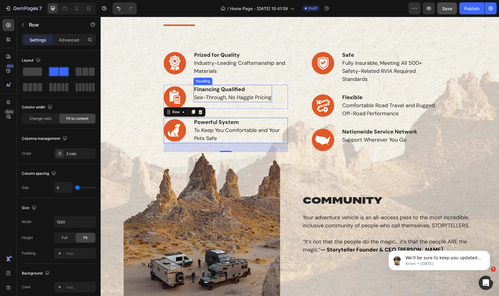
scroll to position [262, 0]
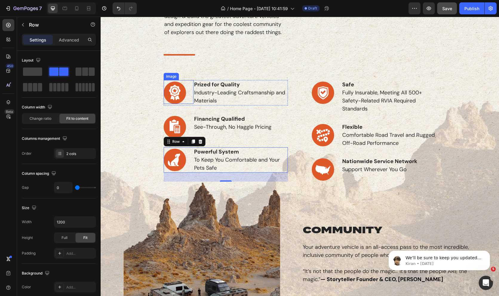
click at [173, 74] on div "Image" at bounding box center [171, 76] width 13 height 5
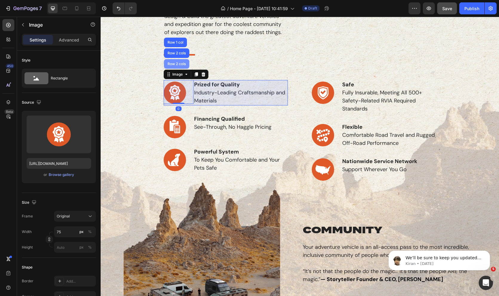
click at [181, 63] on div "Row 2 cols" at bounding box center [176, 64] width 21 height 4
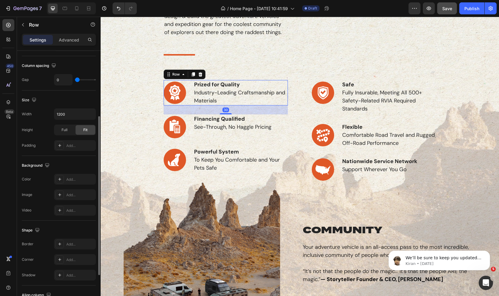
scroll to position [170, 0]
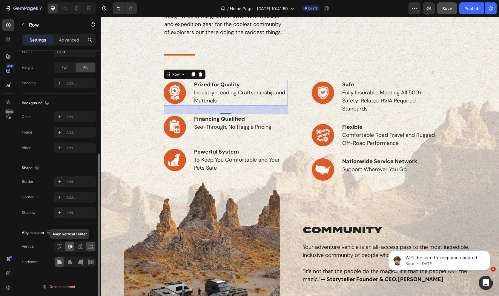
click at [69, 244] on icon at bounding box center [70, 247] width 6 height 6
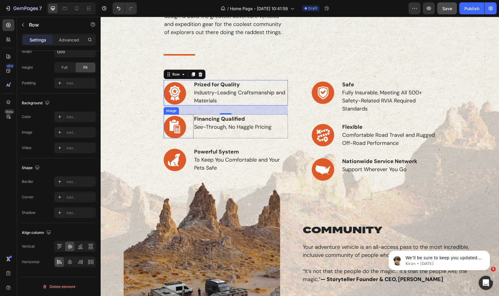
click at [173, 108] on div "Image" at bounding box center [171, 110] width 13 height 5
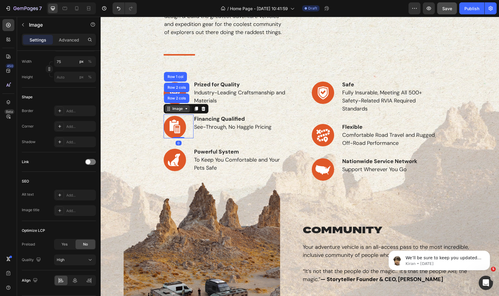
scroll to position [0, 0]
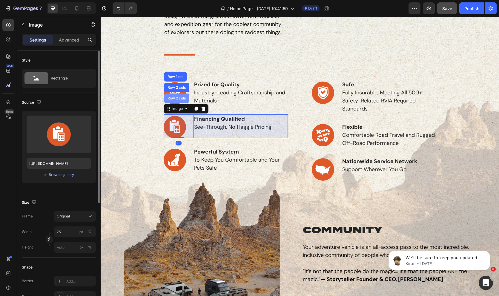
click at [181, 99] on div "Row 2 cols" at bounding box center [176, 99] width 21 height 4
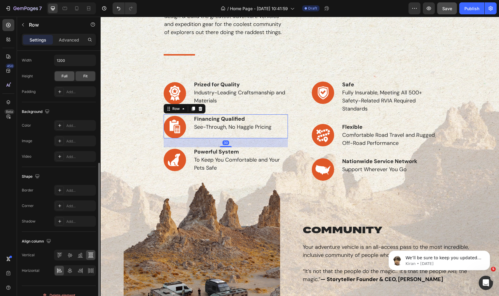
scroll to position [170, 0]
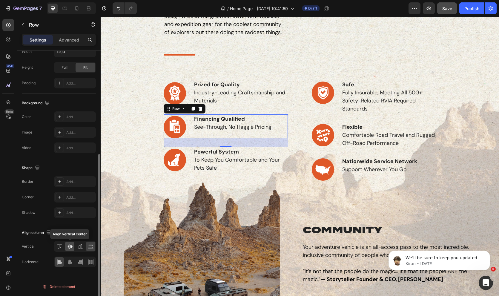
click at [70, 248] on icon at bounding box center [70, 247] width 6 height 6
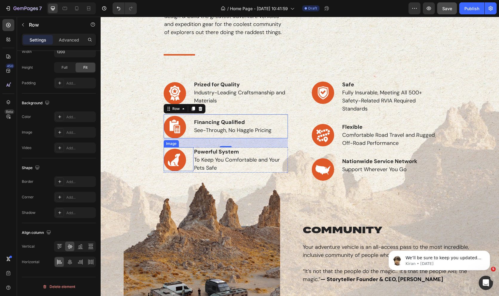
click at [170, 144] on div "Image" at bounding box center [171, 143] width 13 height 5
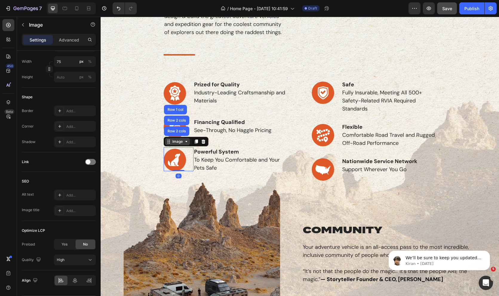
scroll to position [0, 0]
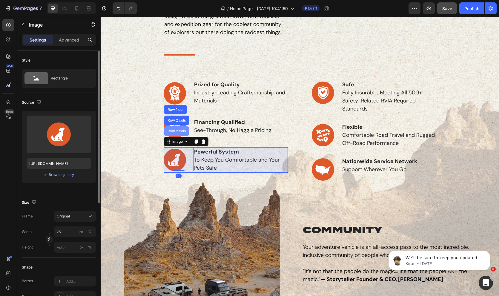
click at [180, 129] on div "Row 2 cols" at bounding box center [176, 131] width 25 height 10
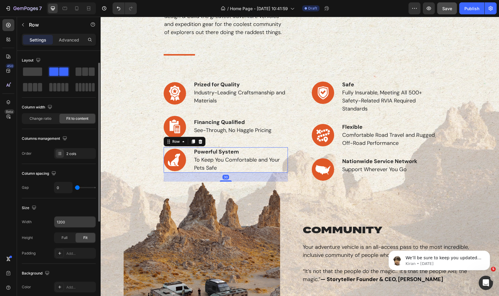
scroll to position [170, 0]
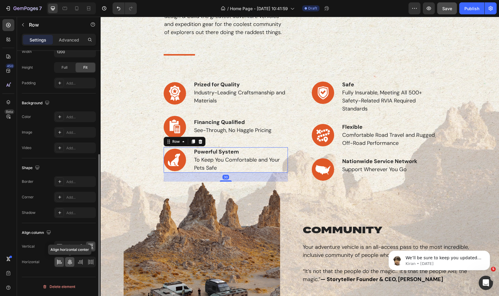
click at [70, 262] on icon at bounding box center [70, 261] width 4 height 5
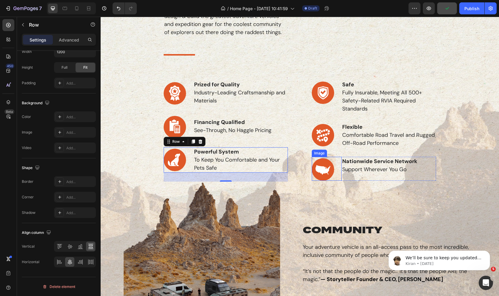
click at [319, 152] on div "Image" at bounding box center [319, 153] width 13 height 5
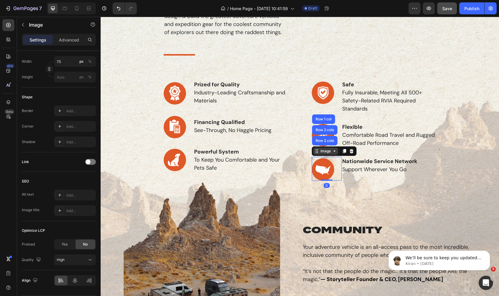
scroll to position [0, 0]
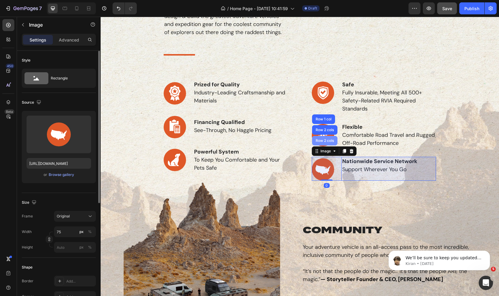
click at [321, 142] on div "Row 2 cols" at bounding box center [325, 141] width 21 height 4
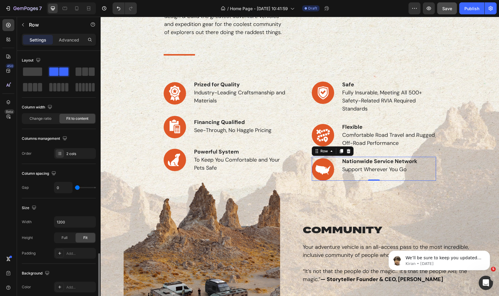
scroll to position [170, 0]
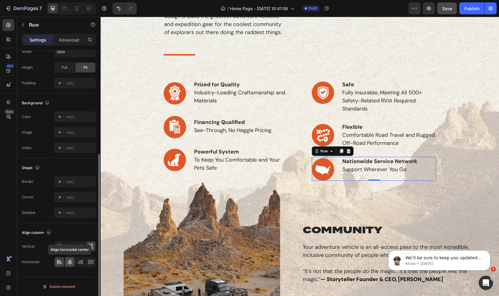
click at [70, 263] on icon at bounding box center [70, 262] width 6 height 6
click at [56, 259] on icon at bounding box center [59, 262] width 6 height 6
click at [71, 243] on div at bounding box center [69, 247] width 9 height 10
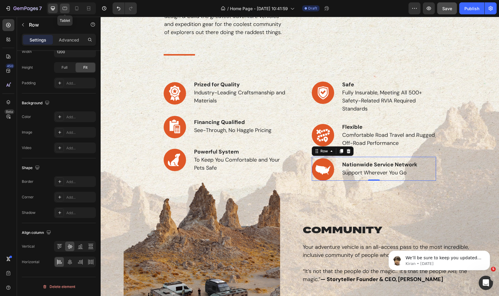
click at [61, 9] on div at bounding box center [65, 9] width 10 height 10
type input "100%"
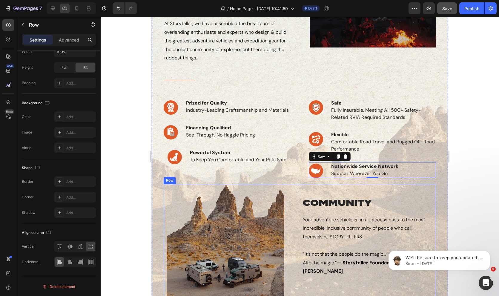
scroll to position [209, 0]
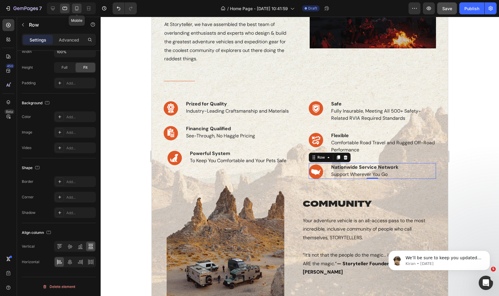
click at [72, 9] on div at bounding box center [77, 9] width 10 height 10
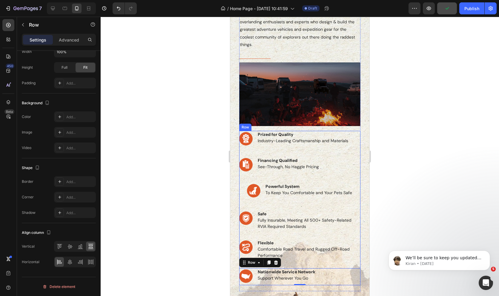
scroll to position [213, 0]
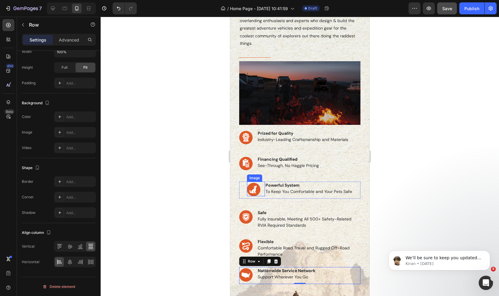
click at [253, 179] on div "Image" at bounding box center [254, 177] width 13 height 5
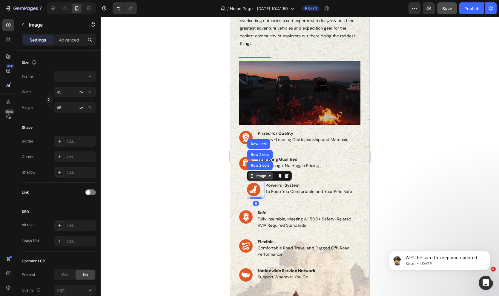
scroll to position [0, 0]
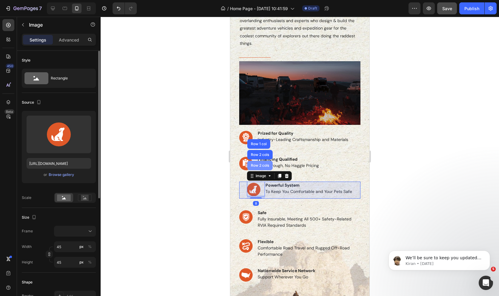
click at [255, 167] on div "Row 2 cols" at bounding box center [260, 166] width 21 height 4
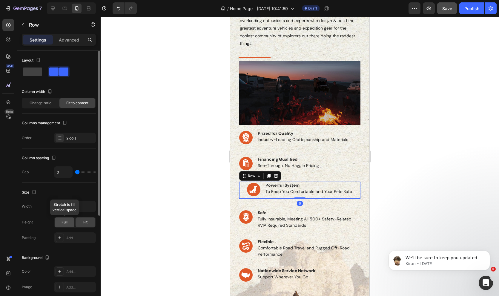
scroll to position [155, 0]
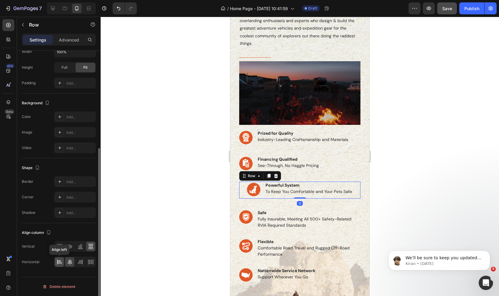
click at [56, 261] on icon at bounding box center [59, 262] width 6 height 6
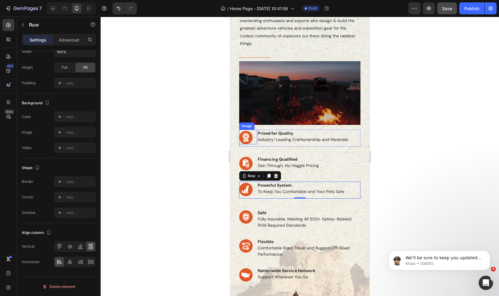
click at [246, 126] on div "Image" at bounding box center [247, 125] width 13 height 5
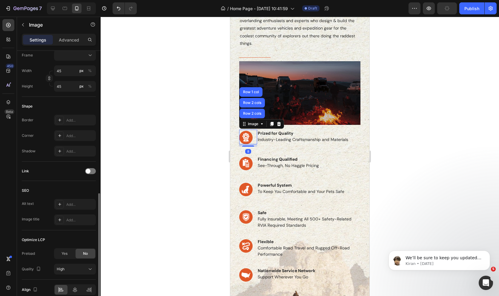
scroll to position [204, 0]
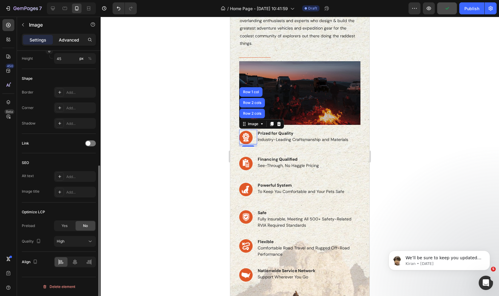
click at [65, 38] on p "Advanced" at bounding box center [69, 40] width 20 height 6
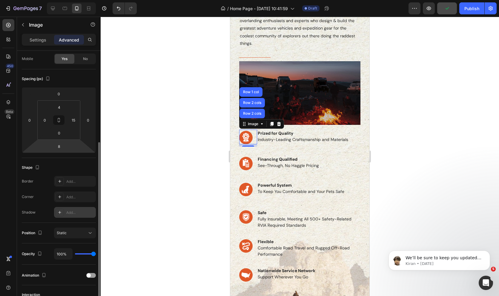
scroll to position [48, 0]
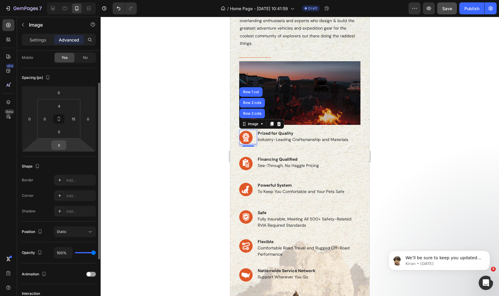
click at [60, 143] on input "8" at bounding box center [59, 145] width 12 height 9
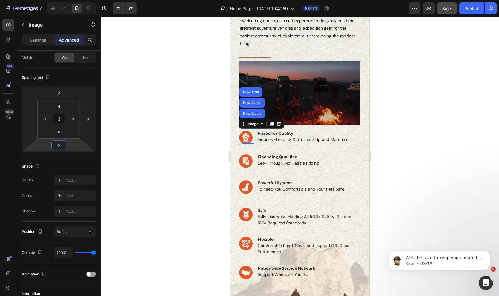
type input "8"
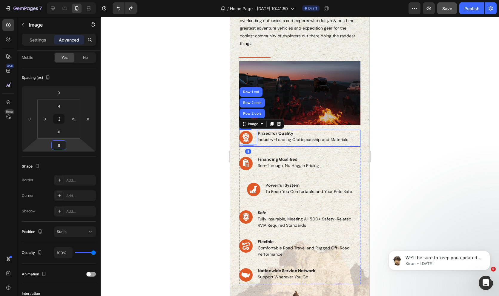
click at [264, 145] on div "Prized for Quality Industry-Leading Craftsmanship and Materials Heading" at bounding box center [303, 138] width 92 height 17
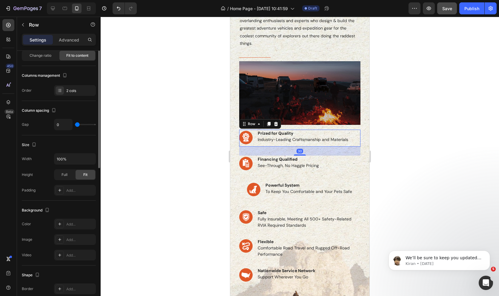
scroll to position [0, 0]
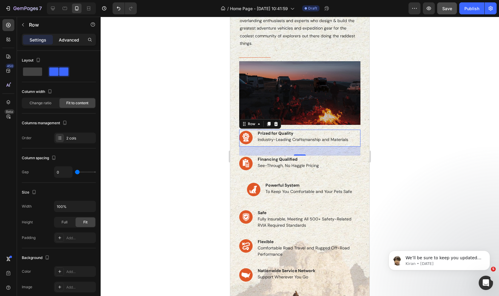
click at [67, 41] on p "Advanced" at bounding box center [69, 40] width 20 height 6
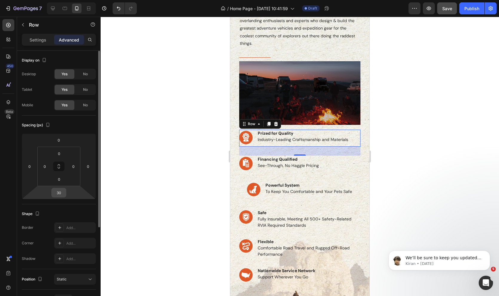
click at [60, 190] on input "30" at bounding box center [59, 192] width 12 height 9
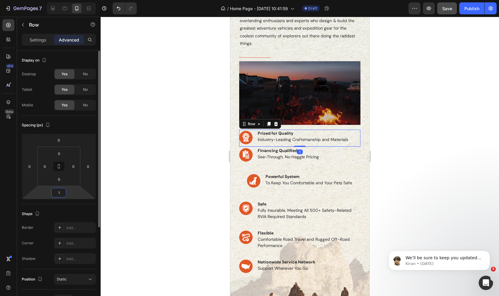
type input "10"
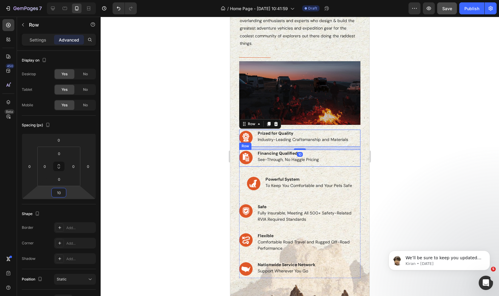
click at [276, 165] on div "Financing Qualified See-Through, No Haggle Pricing Heading" at bounding box center [288, 158] width 62 height 17
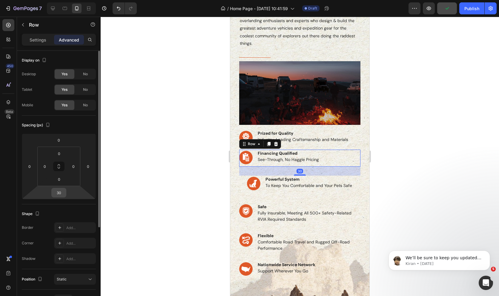
click at [59, 194] on input "30" at bounding box center [59, 192] width 12 height 9
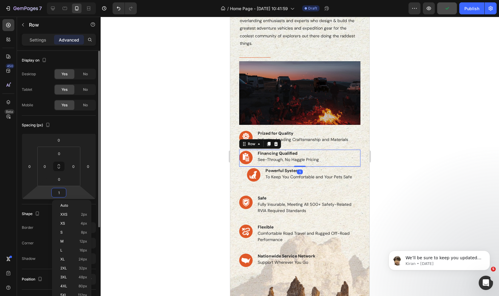
type input "10"
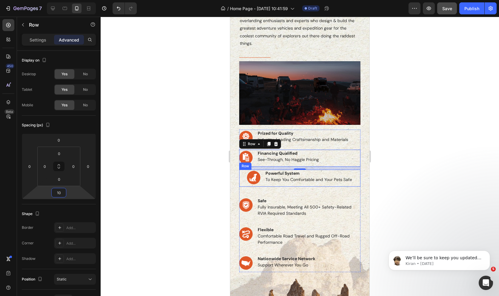
click at [244, 167] on div "Row" at bounding box center [246, 165] width 10 height 5
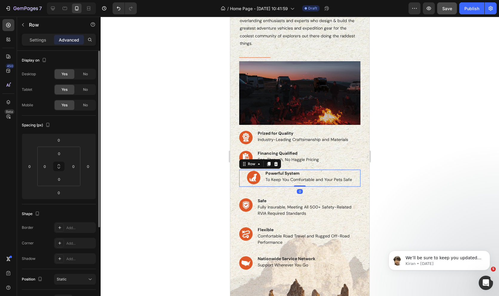
scroll to position [127, 0]
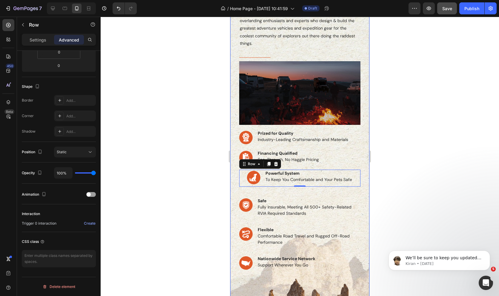
click at [238, 181] on div "why storyteller Heading If you’re looking to live free, explore endlessly and t…" at bounding box center [299, 220] width 139 height 520
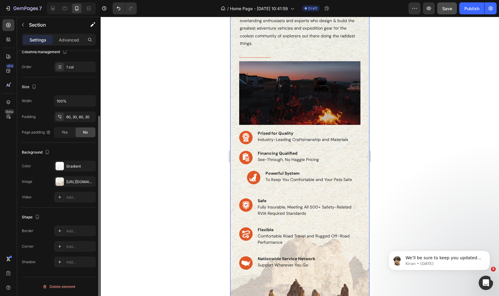
scroll to position [0, 0]
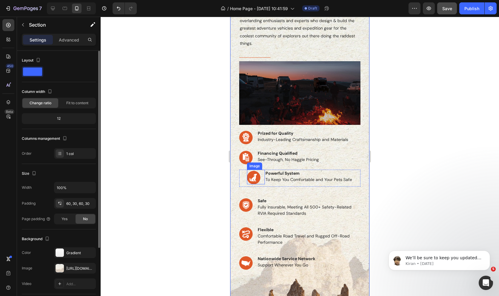
click at [252, 166] on div "Image" at bounding box center [254, 165] width 13 height 5
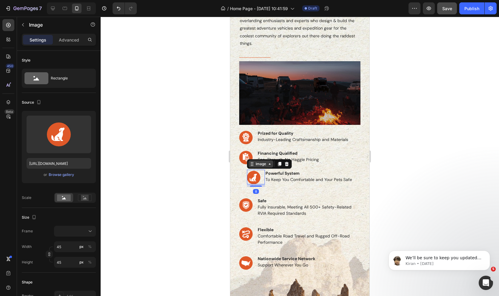
click at [258, 165] on div "Image" at bounding box center [261, 163] width 13 height 5
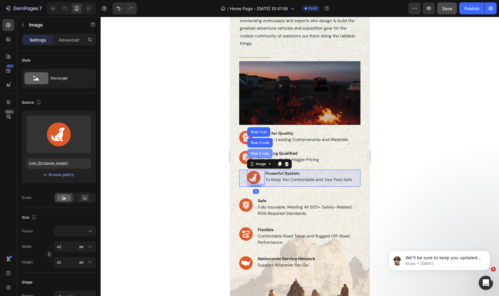
drag, startPoint x: 260, startPoint y: 152, endPoint x: 293, endPoint y: 219, distance: 74.6
click at [260, 152] on div "Row 2 cols" at bounding box center [260, 154] width 21 height 4
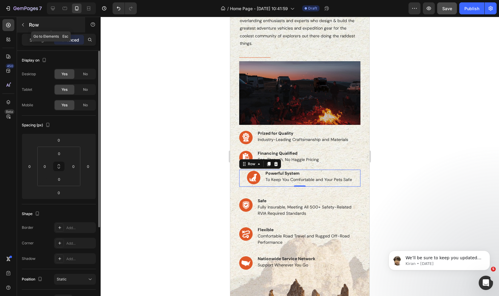
click at [31, 20] on div "Row" at bounding box center [51, 25] width 68 height 16
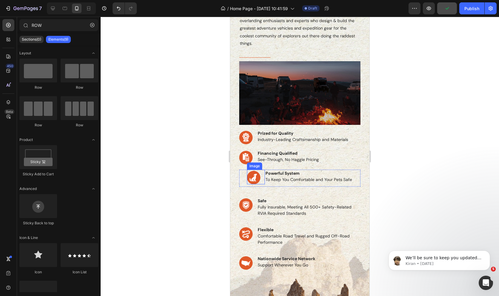
click at [258, 168] on div "Image" at bounding box center [254, 166] width 15 height 7
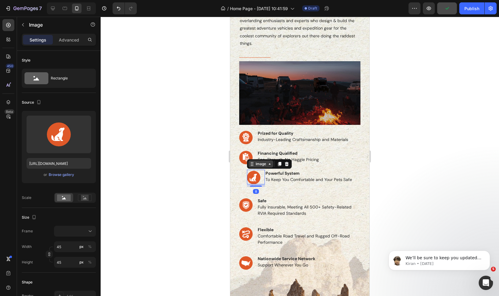
click at [263, 163] on div "Image" at bounding box center [261, 163] width 13 height 5
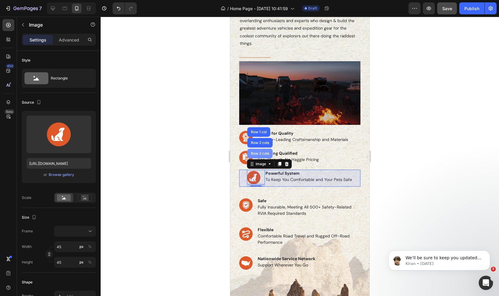
click at [262, 153] on div "Row 2 cols" at bounding box center [260, 154] width 21 height 4
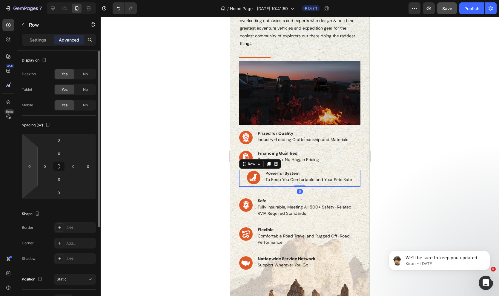
scroll to position [127, 0]
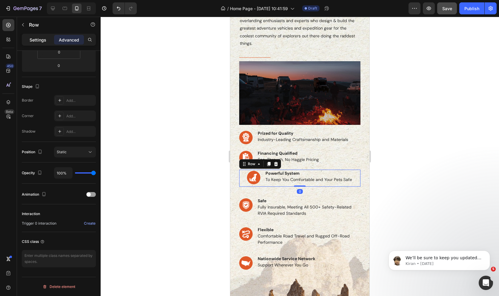
click at [30, 41] on p "Settings" at bounding box center [38, 40] width 17 height 6
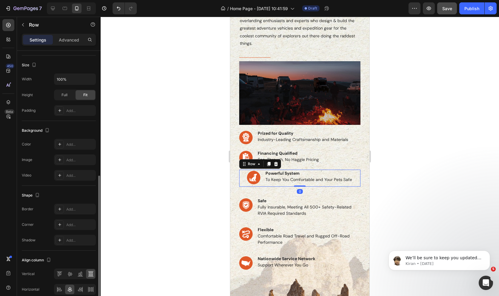
scroll to position [155, 0]
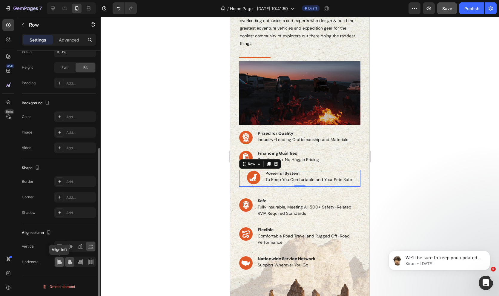
click at [57, 263] on icon at bounding box center [59, 262] width 6 height 6
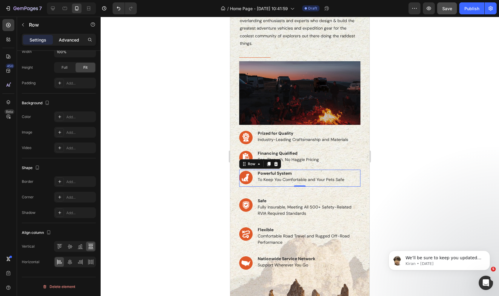
click at [72, 38] on p "Advanced" at bounding box center [69, 40] width 20 height 6
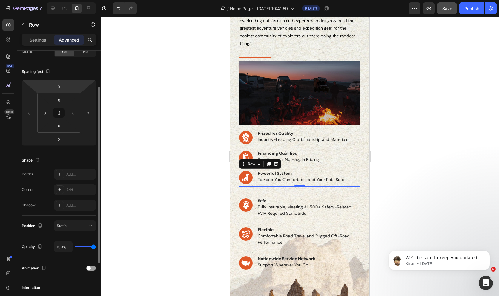
scroll to position [0, 0]
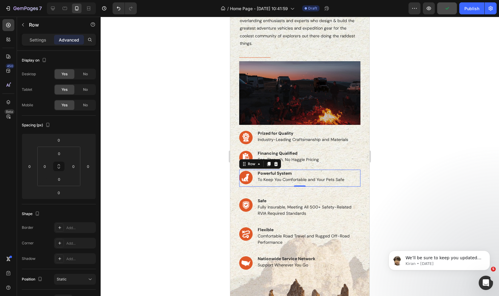
click at [177, 164] on div at bounding box center [300, 156] width 399 height 279
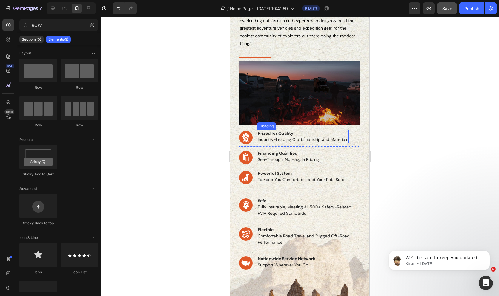
click at [265, 128] on div "Heading" at bounding box center [266, 126] width 19 height 7
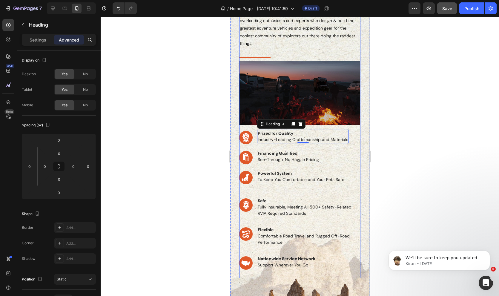
click at [251, 128] on div "why storyteller Heading If you’re looking to live free, explore endlessly and t…" at bounding box center [299, 128] width 121 height 301
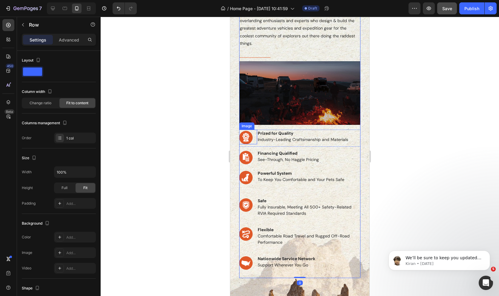
click at [248, 127] on div "Image" at bounding box center [247, 125] width 13 height 5
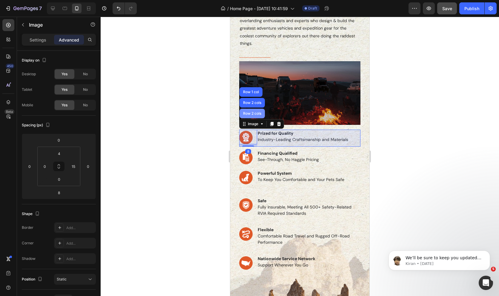
drag, startPoint x: 247, startPoint y: 114, endPoint x: 309, endPoint y: 143, distance: 68.5
click at [247, 114] on div "Row 2 cols" at bounding box center [252, 114] width 21 height 4
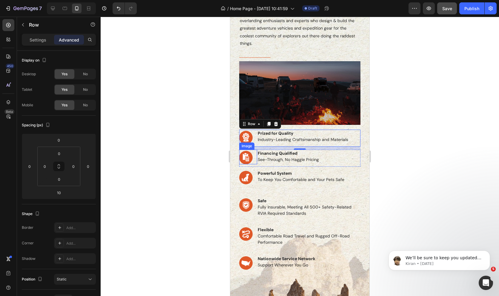
click at [247, 145] on div "Image" at bounding box center [247, 145] width 13 height 5
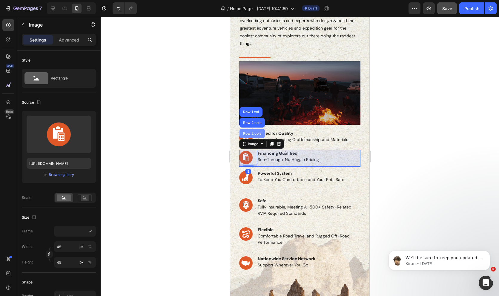
drag, startPoint x: 248, startPoint y: 135, endPoint x: 457, endPoint y: 152, distance: 209.3
click at [248, 135] on div "Row 2 cols" at bounding box center [252, 134] width 21 height 4
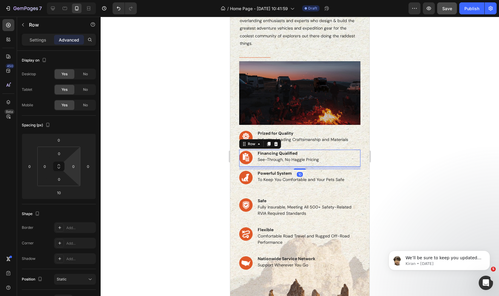
click at [79, 0] on html "7 Version history / Home Page - Aug 27, 10:41:59 Draft Preview Save Publish 450…" at bounding box center [249, 0] width 499 height 0
click at [247, 168] on div "Image" at bounding box center [246, 166] width 15 height 7
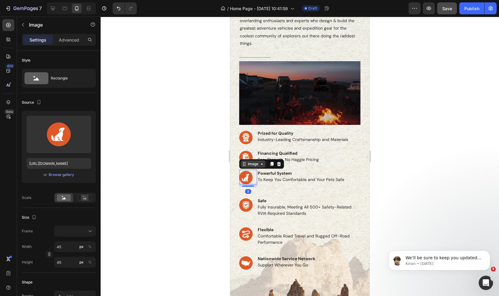
click at [250, 163] on div "Image" at bounding box center [253, 163] width 13 height 5
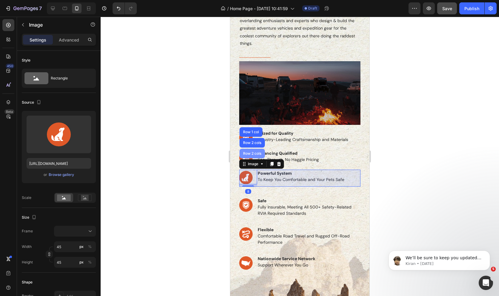
click at [250, 154] on div "Row 2 cols" at bounding box center [252, 154] width 21 height 4
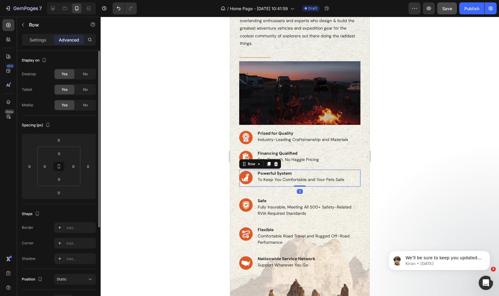
click at [56, 204] on div "Shape Border Add... Corner Add... Shadow Add..." at bounding box center [59, 236] width 74 height 65
click at [59, 195] on input "0" at bounding box center [59, 192] width 12 height 9
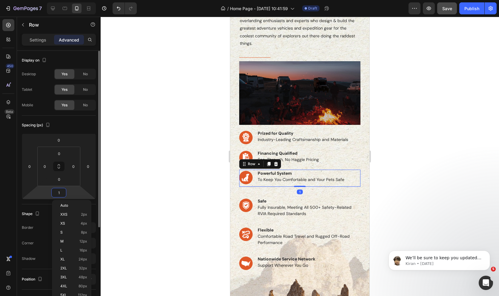
type input "10"
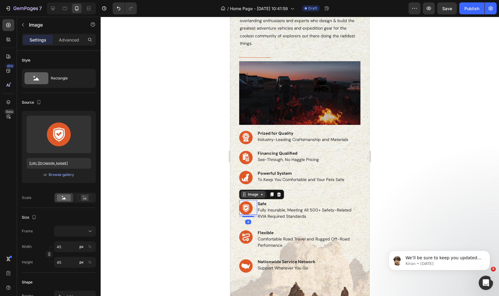
click at [253, 194] on div "Image" at bounding box center [253, 194] width 13 height 5
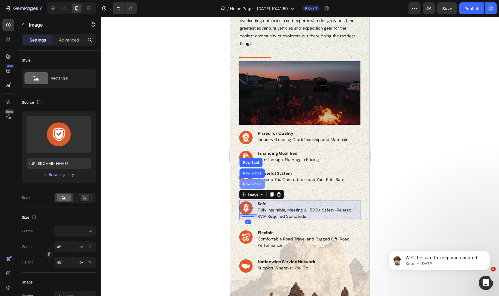
click at [254, 182] on div "Row 2 cols" at bounding box center [252, 184] width 21 height 4
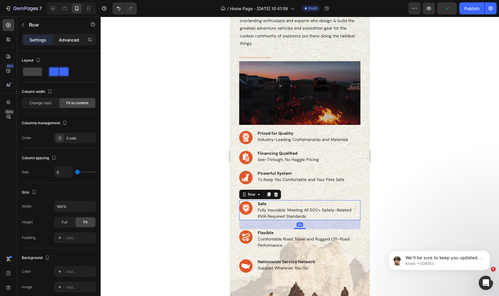
click at [65, 43] on div "Advanced" at bounding box center [69, 40] width 30 height 10
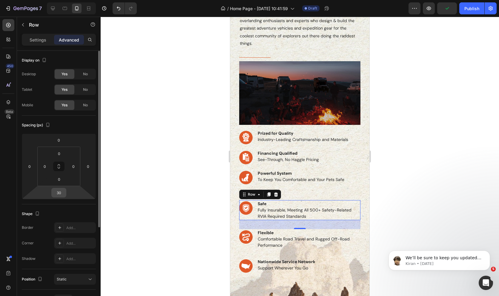
click at [59, 190] on input "30" at bounding box center [59, 192] width 12 height 9
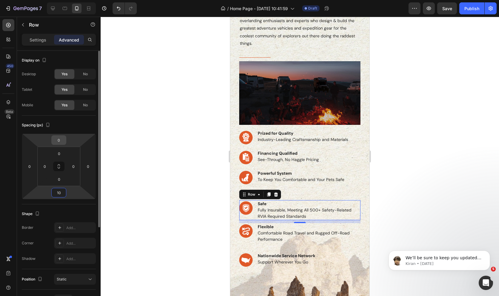
type input "10"
click at [59, 136] on input "0" at bounding box center [59, 140] width 12 height 9
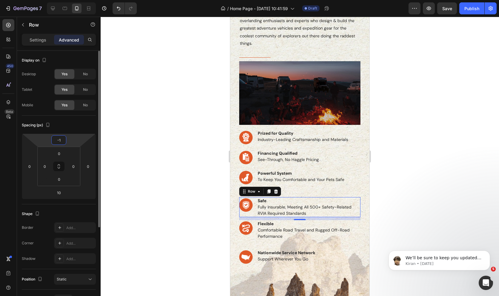
type input "-10"
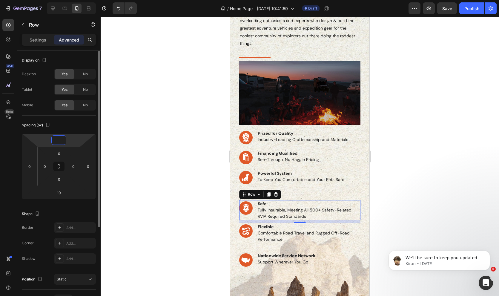
type input "-1"
type input "-20"
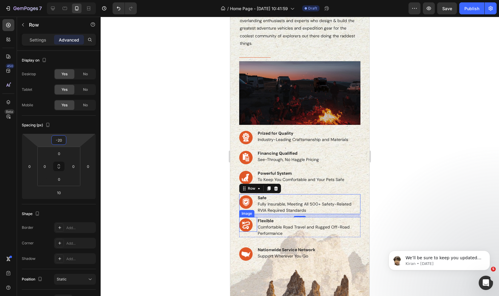
click at [244, 215] on div "Image" at bounding box center [247, 213] width 13 height 5
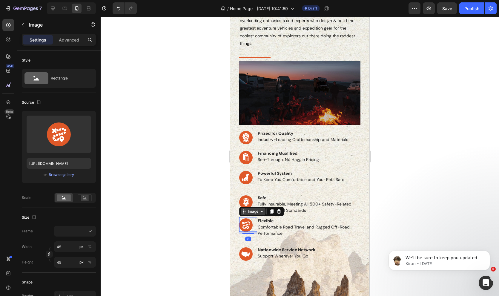
click at [250, 212] on div "Image" at bounding box center [253, 211] width 13 height 5
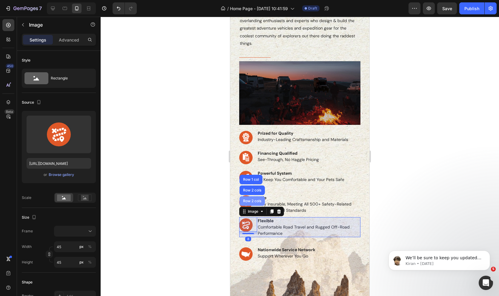
click at [258, 198] on div "Row 2 cols" at bounding box center [252, 201] width 25 height 10
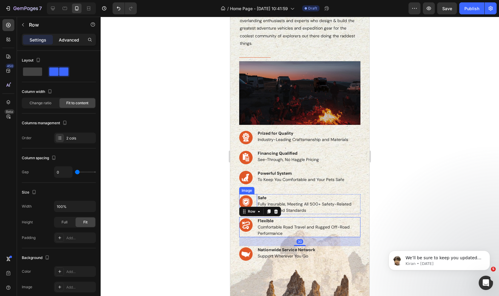
click at [68, 41] on p "Advanced" at bounding box center [69, 40] width 20 height 6
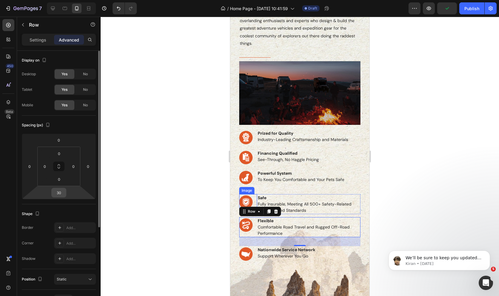
click at [59, 197] on input "30" at bounding box center [59, 192] width 12 height 9
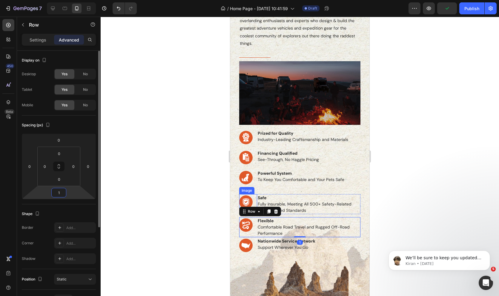
type input "10"
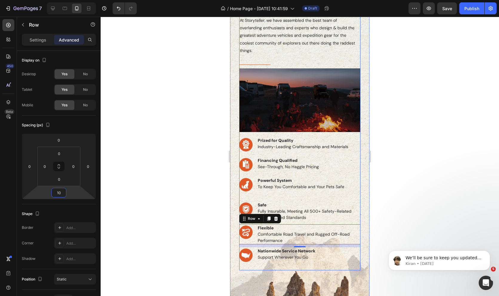
scroll to position [206, 0]
click at [244, 175] on div "Image" at bounding box center [246, 173] width 15 height 7
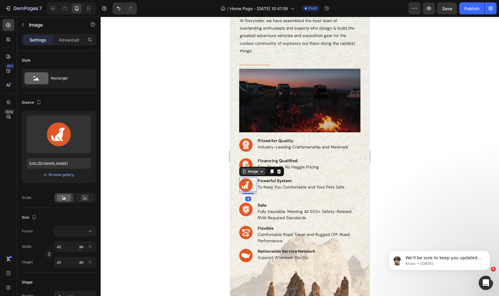
click at [249, 172] on div "Image" at bounding box center [253, 171] width 13 height 5
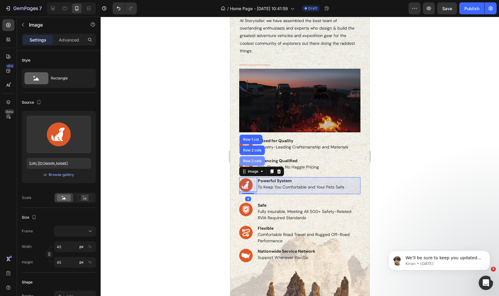
click at [250, 161] on div "Row 2 cols" at bounding box center [252, 161] width 21 height 4
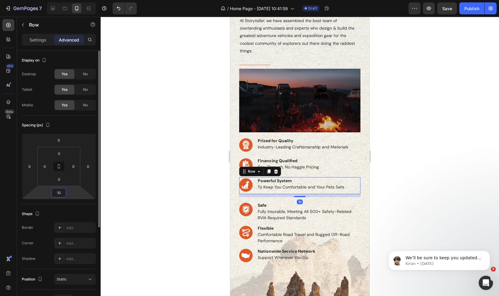
click at [61, 196] on input "10" at bounding box center [59, 192] width 12 height 9
type input "0"
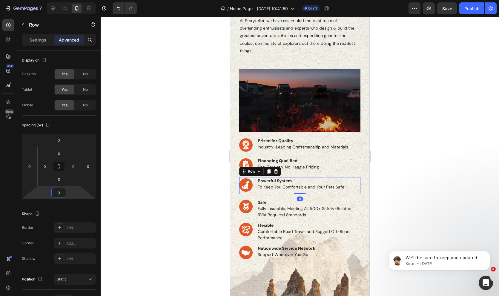
click at [195, 200] on div at bounding box center [300, 156] width 399 height 279
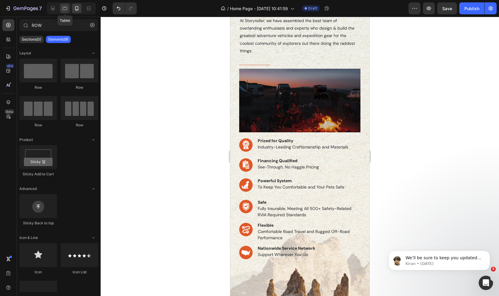
click at [60, 9] on div at bounding box center [65, 9] width 10 height 10
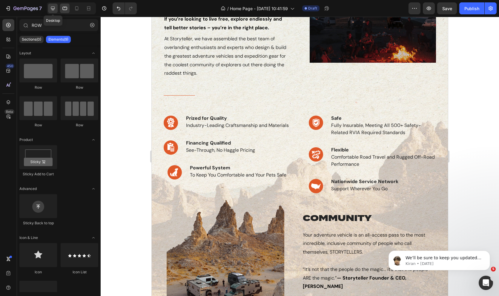
click at [52, 7] on icon at bounding box center [53, 8] width 6 height 6
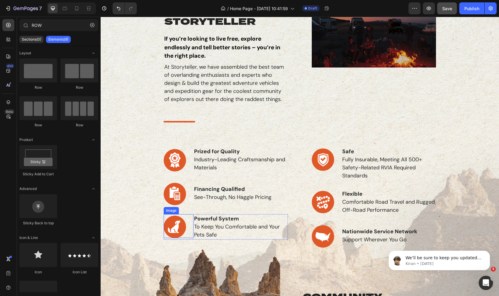
click at [169, 209] on div "Image" at bounding box center [171, 210] width 13 height 5
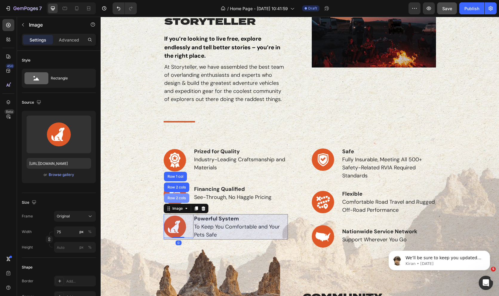
drag, startPoint x: 176, startPoint y: 197, endPoint x: 157, endPoint y: 237, distance: 44.8
click at [176, 197] on div "Row 2 cols" at bounding box center [176, 198] width 21 height 4
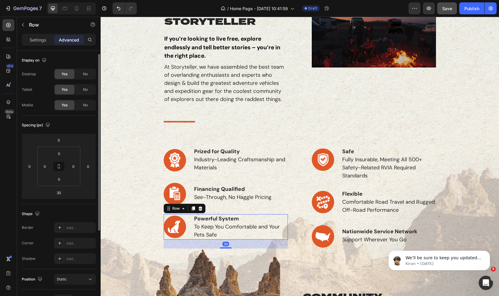
scroll to position [127, 0]
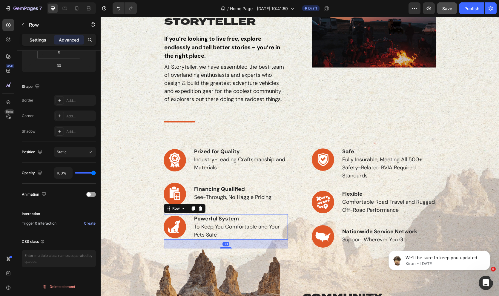
click at [33, 39] on p "Settings" at bounding box center [38, 40] width 17 height 6
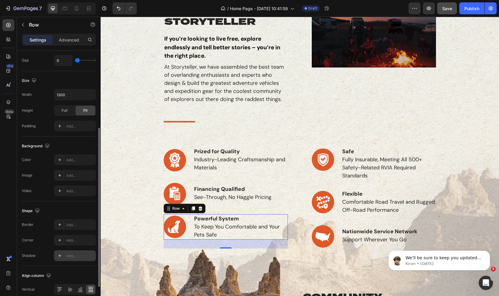
scroll to position [170, 0]
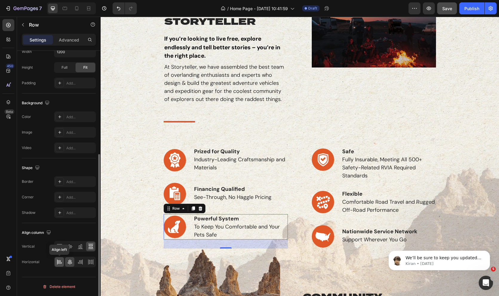
click at [59, 261] on icon at bounding box center [59, 262] width 6 height 6
click at [67, 10] on icon at bounding box center [65, 8] width 6 height 6
type input "100%"
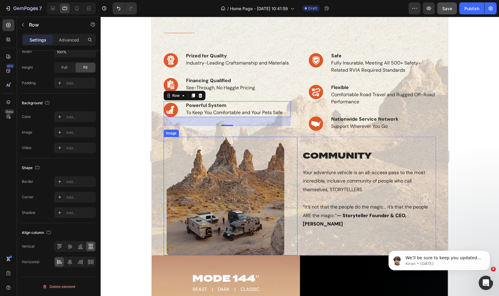
scroll to position [250, 0]
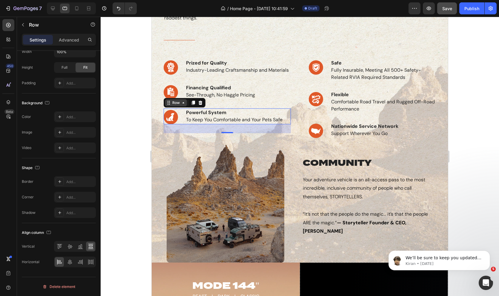
click at [176, 102] on div "Row" at bounding box center [176, 102] width 10 height 5
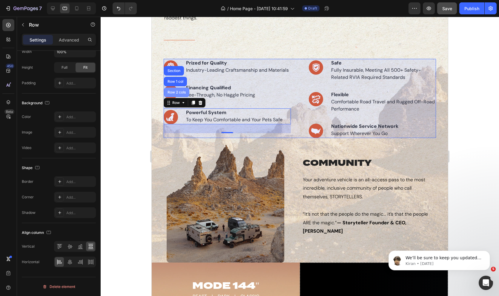
click at [176, 90] on div "Row 2 cols" at bounding box center [176, 93] width 25 height 10
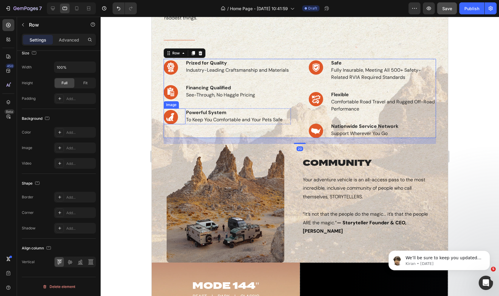
click at [170, 105] on div "Image" at bounding box center [171, 104] width 13 height 5
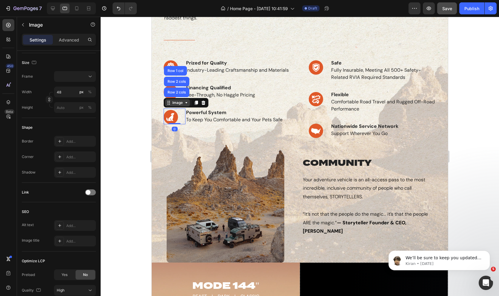
scroll to position [0, 0]
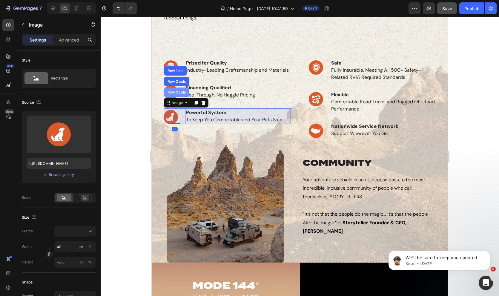
click at [172, 92] on div "Row 2 cols" at bounding box center [176, 93] width 21 height 4
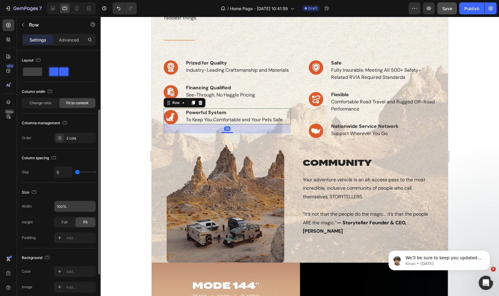
scroll to position [155, 0]
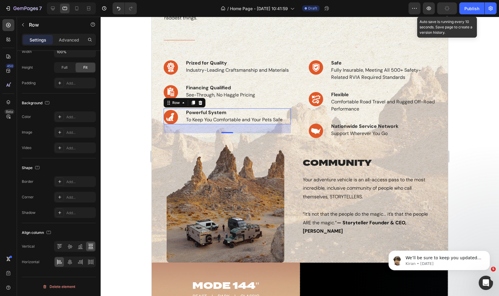
click at [444, 10] on button "button" at bounding box center [448, 8] width 20 height 12
click at [175, 103] on div "Row" at bounding box center [176, 102] width 10 height 5
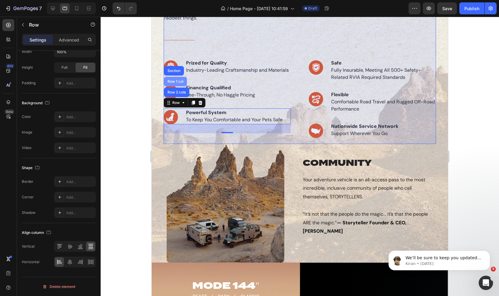
click at [172, 79] on div "Row 1 col" at bounding box center [175, 82] width 23 height 10
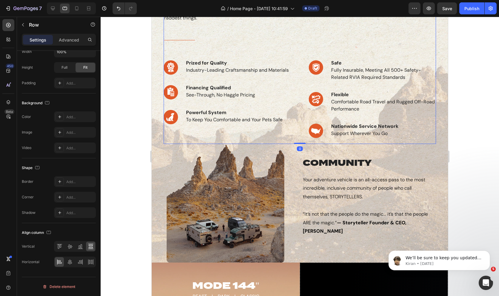
scroll to position [105, 0]
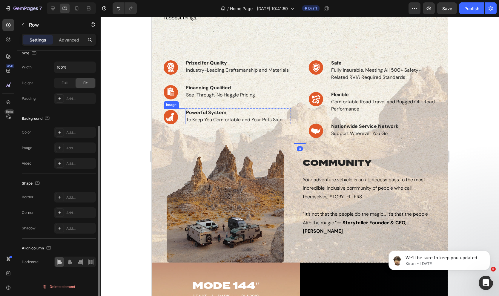
click at [172, 104] on div "Image" at bounding box center [171, 104] width 13 height 5
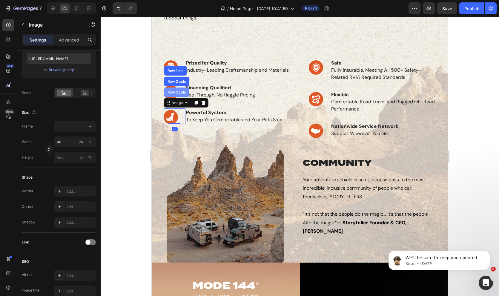
scroll to position [0, 0]
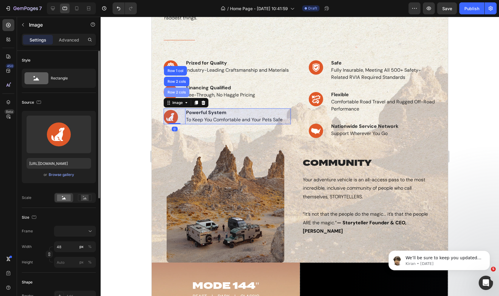
click at [177, 90] on div "Row 2 cols" at bounding box center [176, 93] width 25 height 10
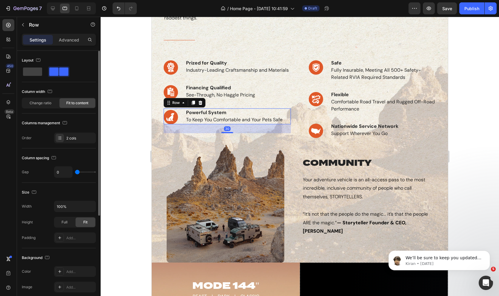
scroll to position [155, 0]
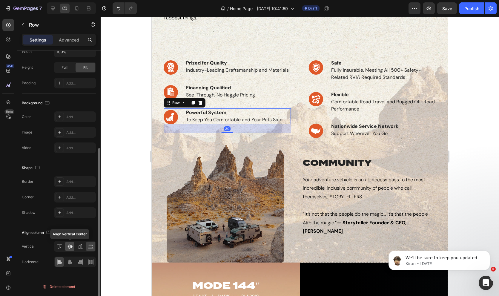
click at [68, 246] on icon at bounding box center [70, 247] width 5 height 4
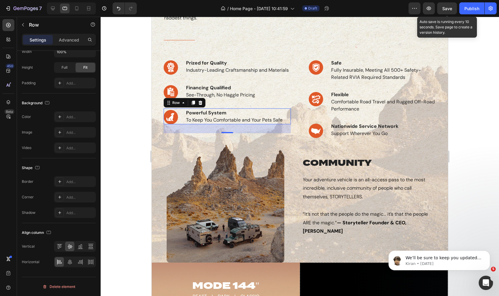
click at [445, 10] on span "Save" at bounding box center [448, 8] width 10 height 5
click at [179, 102] on div "Row" at bounding box center [176, 102] width 10 height 5
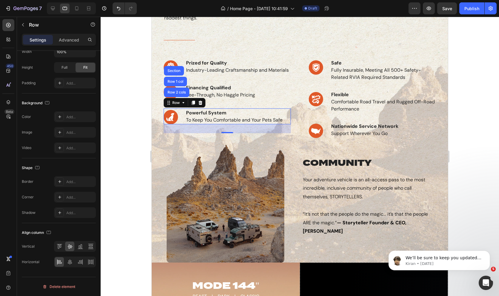
click at [136, 172] on div at bounding box center [300, 156] width 399 height 279
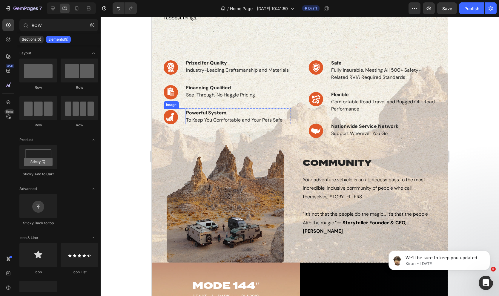
click at [173, 105] on div "Image" at bounding box center [171, 104] width 13 height 5
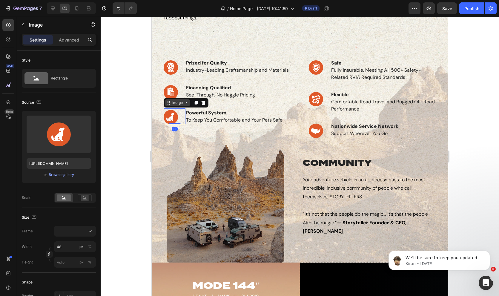
click at [180, 104] on div "Image" at bounding box center [177, 102] width 13 height 5
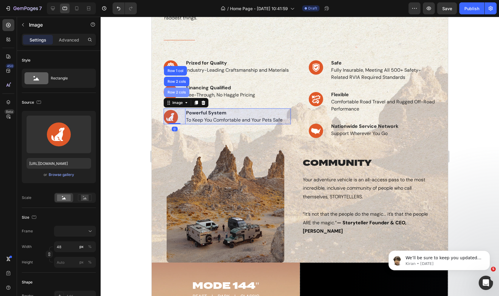
click at [180, 93] on div "Row 2 cols" at bounding box center [176, 93] width 21 height 4
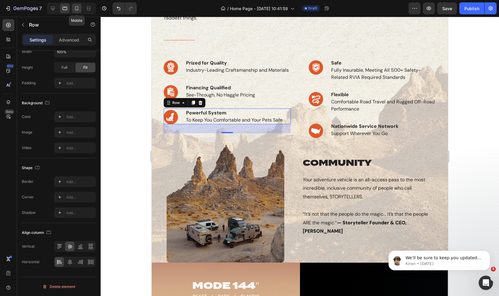
click at [78, 9] on icon at bounding box center [76, 8] width 3 height 4
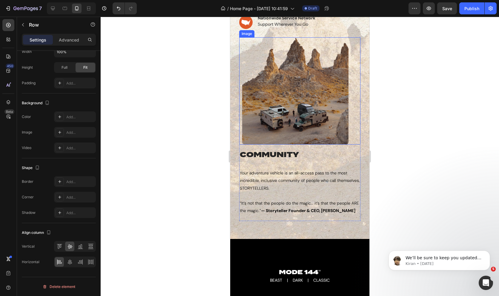
scroll to position [441, 0]
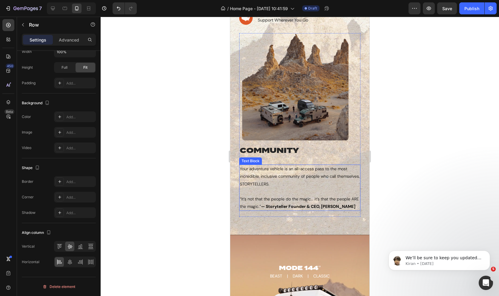
click at [277, 165] on div "Your adventure vehicle is an all-access pass to the most incredible, inclusive …" at bounding box center [299, 188] width 121 height 46
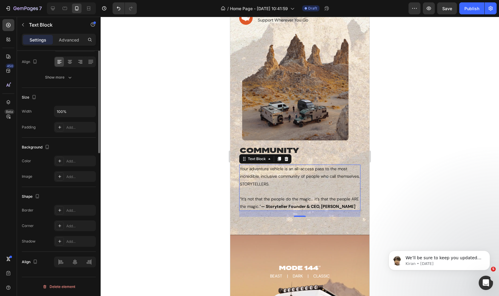
scroll to position [0, 0]
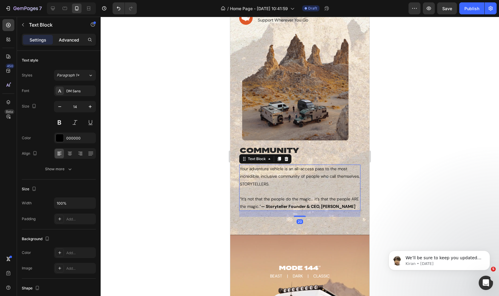
click at [67, 44] on div "Advanced" at bounding box center [69, 40] width 30 height 10
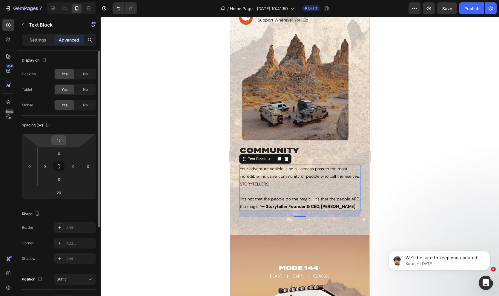
click at [58, 144] on input "15" at bounding box center [59, 140] width 12 height 9
type input "0"
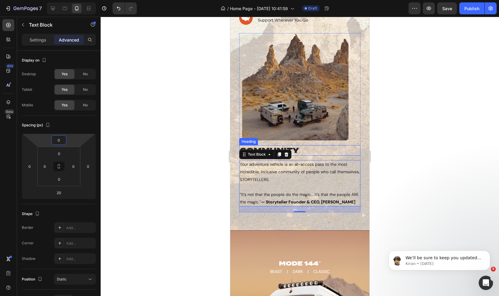
click at [302, 150] on h2 "community" at bounding box center [299, 150] width 121 height 10
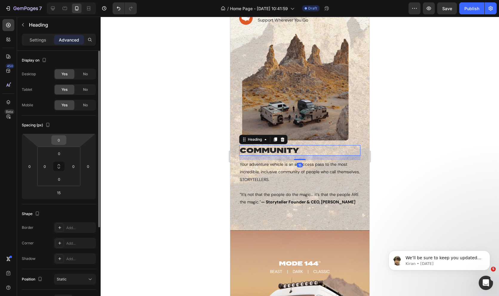
click at [61, 138] on input "0" at bounding box center [59, 140] width 12 height 9
type input "20"
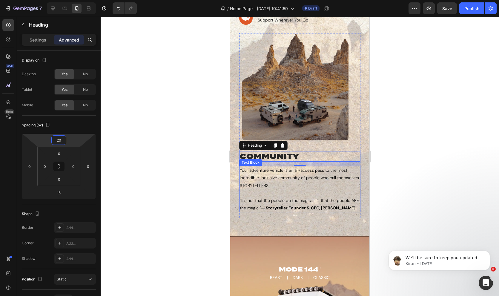
click at [258, 192] on p "Your adventure vehicle is an all-access pass to the most incredible, inclusive …" at bounding box center [300, 189] width 120 height 45
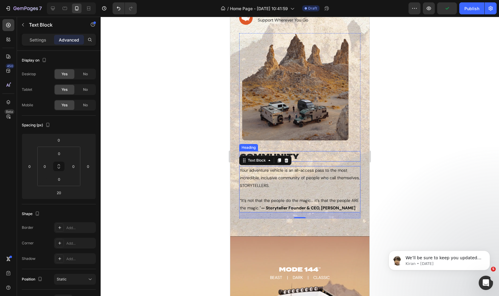
click at [297, 156] on h2 "community" at bounding box center [299, 156] width 121 height 10
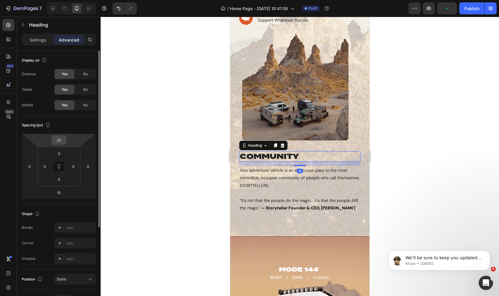
click at [61, 140] on input "20" at bounding box center [59, 140] width 12 height 9
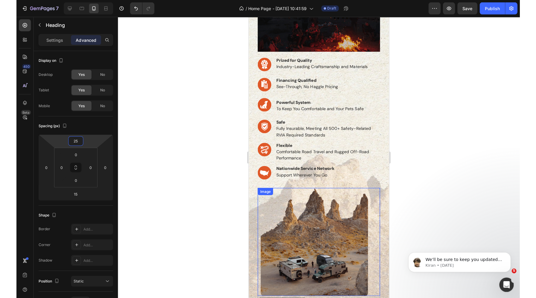
scroll to position [285, 0]
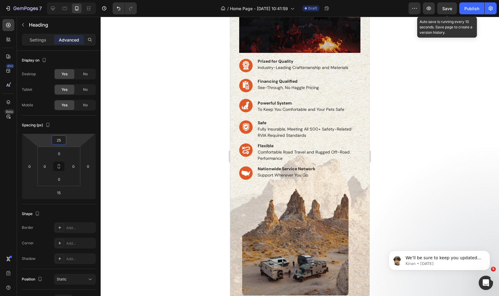
type input "25"
click at [445, 8] on span "Save" at bounding box center [448, 8] width 10 height 5
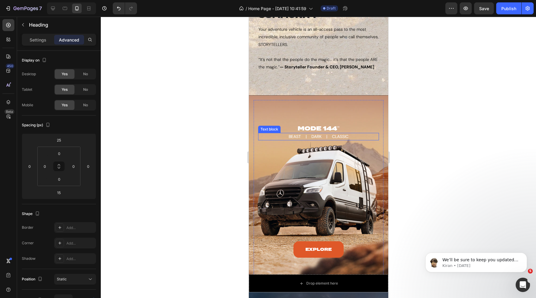
scroll to position [621, 0]
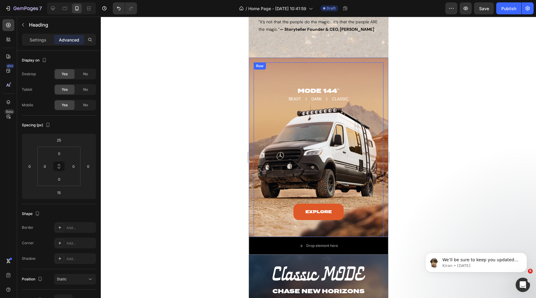
click at [270, 77] on div "MODE 144" Heading BEAST | DARK | CLASSIC Text block Explore Button Row Row" at bounding box center [318, 152] width 130 height 181
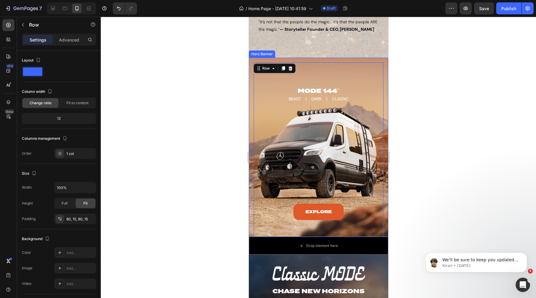
click at [256, 54] on div "Hero Banner" at bounding box center [262, 53] width 24 height 5
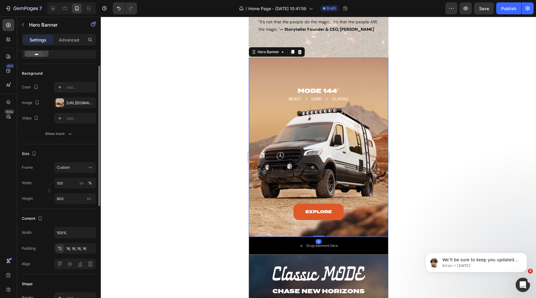
scroll to position [29, 0]
click at [65, 198] on input "600" at bounding box center [75, 198] width 42 height 11
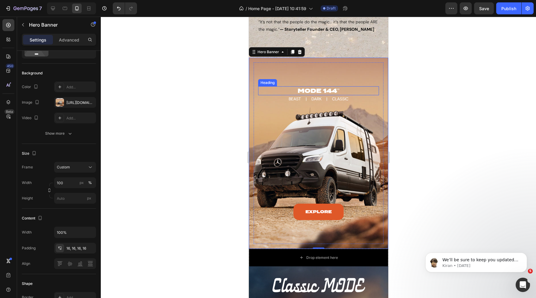
click at [317, 91] on h2 "MODE 144"" at bounding box center [318, 90] width 121 height 9
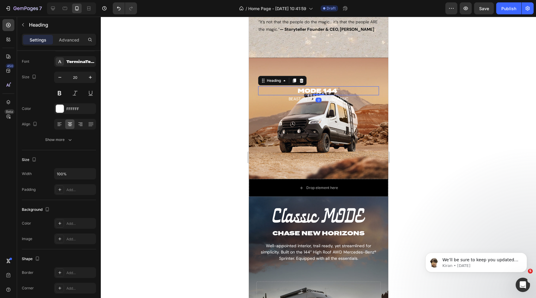
scroll to position [0, 0]
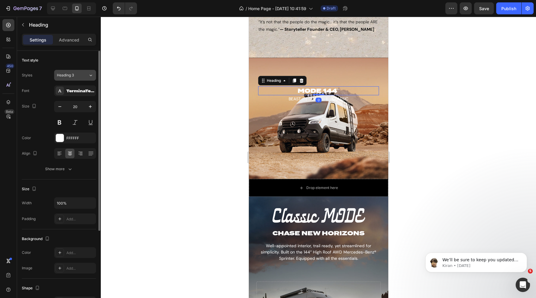
click at [82, 75] on div "Heading 3" at bounding box center [72, 75] width 31 height 5
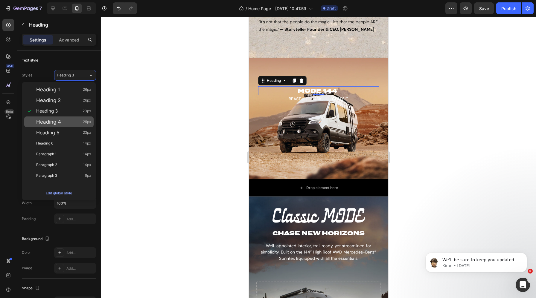
click at [70, 121] on div "Heading 4 29px" at bounding box center [63, 122] width 55 height 6
type input "29"
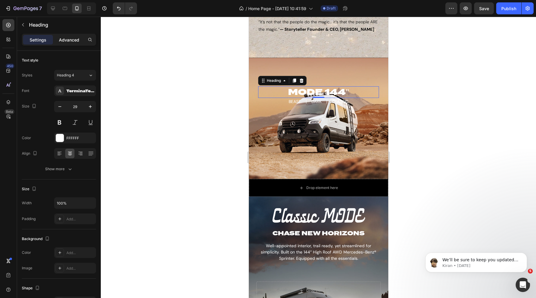
click at [73, 41] on p "Advanced" at bounding box center [69, 40] width 20 height 6
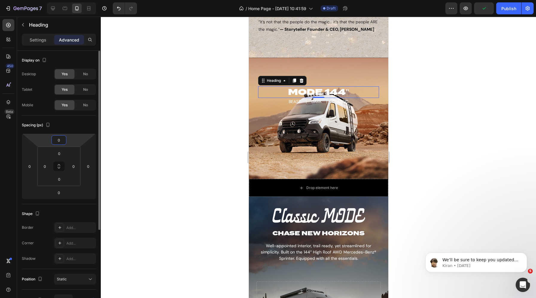
click at [56, 142] on input "0" at bounding box center [59, 140] width 12 height 9
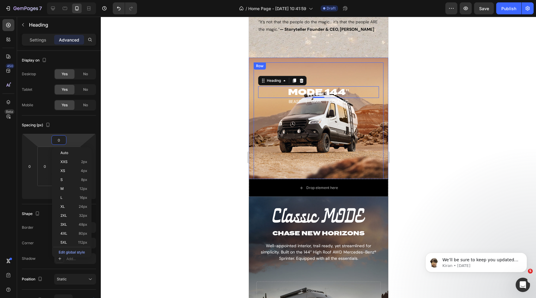
click at [283, 68] on div "MODE 144" Heading 0 BEAST | DARK | CLASSIC Text block Explore Button Row Row" at bounding box center [318, 154] width 130 height 184
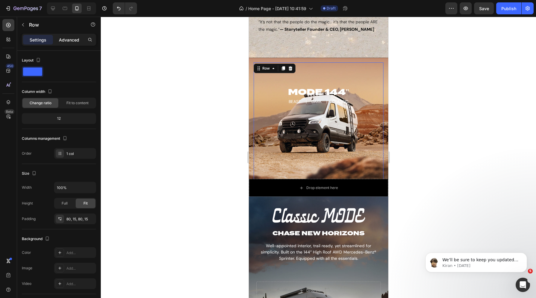
click at [67, 35] on div "Advanced" at bounding box center [69, 40] width 30 height 10
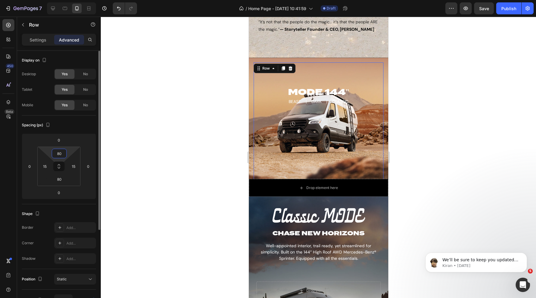
click at [61, 153] on input "80" at bounding box center [59, 153] width 12 height 9
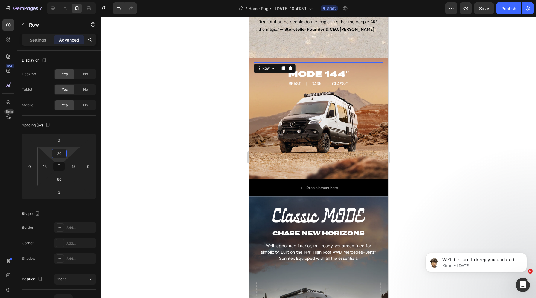
type input "20"
click at [319, 109] on div "MODE 144" Heading BEAST | DARK | CLASSIC Text block Explore Button Row" at bounding box center [318, 136] width 121 height 136
click at [57, 178] on input "80" at bounding box center [59, 179] width 12 height 9
type input "0"
click at [51, 7] on icon at bounding box center [53, 8] width 6 height 6
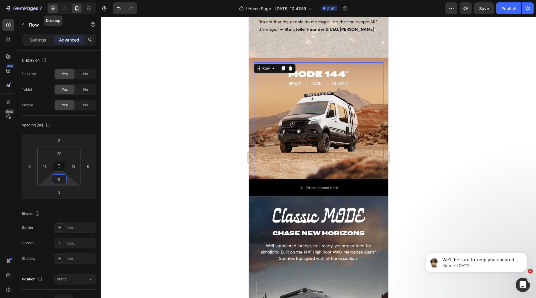
type input "50"
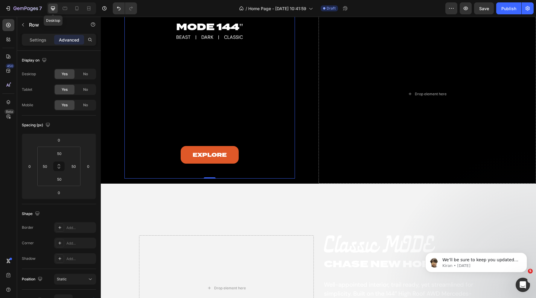
scroll to position [597, 0]
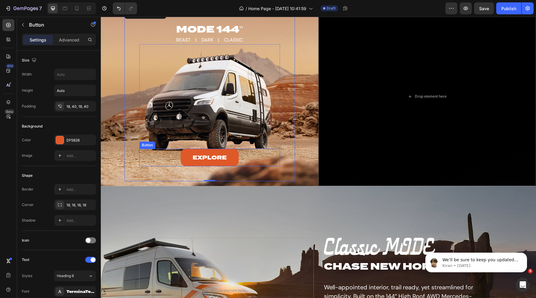
click at [168, 166] on div "Explore Button" at bounding box center [209, 158] width 140 height 18
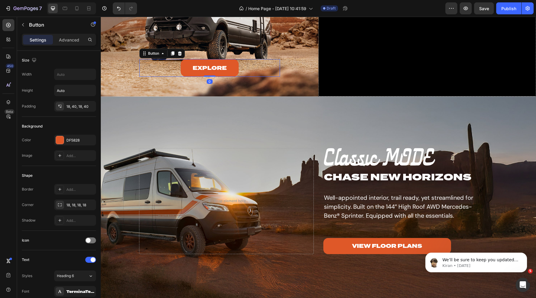
scroll to position [576, 0]
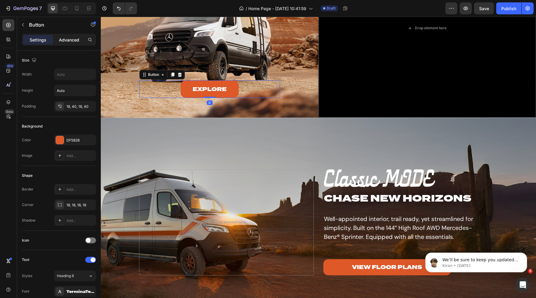
click at [69, 39] on p "Advanced" at bounding box center [69, 40] width 20 height 6
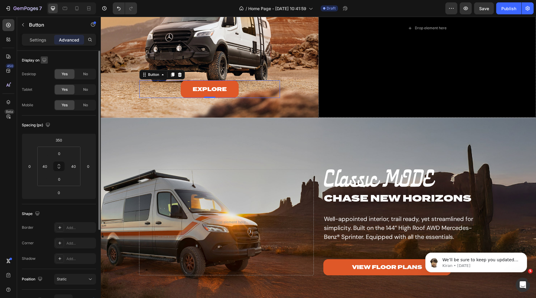
click at [44, 60] on icon "button" at bounding box center [44, 60] width 4 height 4
click at [45, 89] on icon "button" at bounding box center [45, 91] width 6 height 6
type input "40"
type input "24"
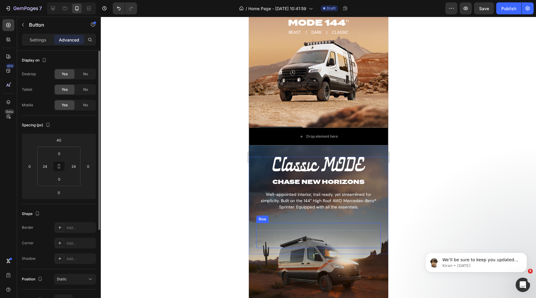
scroll to position [671, 0]
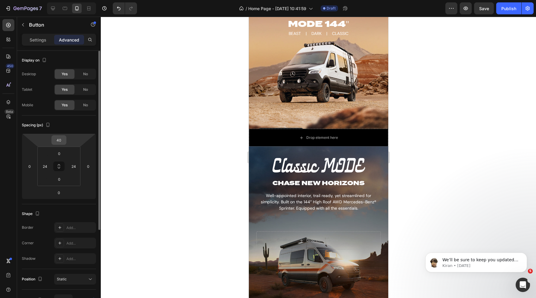
click at [62, 143] on input "40" at bounding box center [59, 140] width 12 height 9
type input "0"
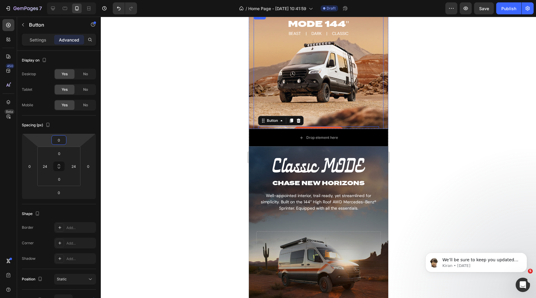
click at [311, 66] on div "MODE 144" Heading BEAST | DARK | CLASSIC Text block Explore Button 0 Row" at bounding box center [318, 80] width 121 height 124
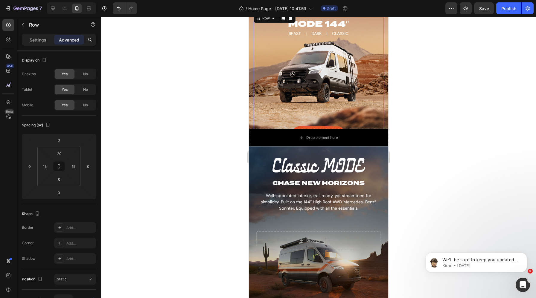
scroll to position [623, 0]
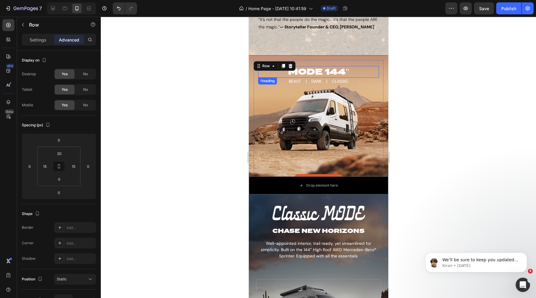
click at [267, 82] on div "Heading" at bounding box center [267, 80] width 16 height 5
click at [320, 89] on div "MODE 144" Heading 0 BEAST | DARK | CLASSIC Text block Explore Button Row" at bounding box center [318, 128] width 121 height 124
click at [315, 81] on p "BEAST | DARK | CLASSIC" at bounding box center [318, 81] width 120 height 6
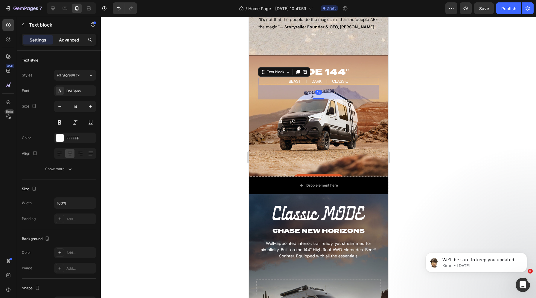
click at [66, 37] on p "Advanced" at bounding box center [69, 40] width 20 height 6
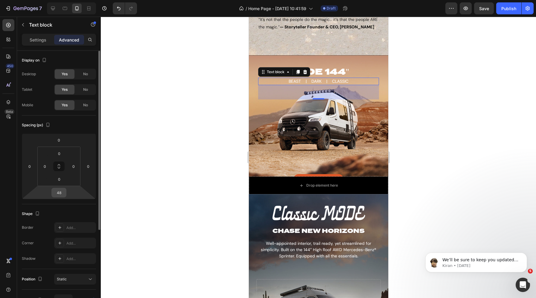
click at [60, 191] on input "48" at bounding box center [59, 192] width 12 height 9
type input "0"
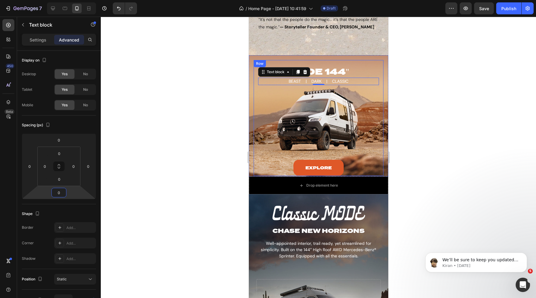
click at [276, 159] on div "MODE 144" Heading BEAST | DARK | CLASSIC Text block 0 Explore Button Row" at bounding box center [318, 121] width 121 height 110
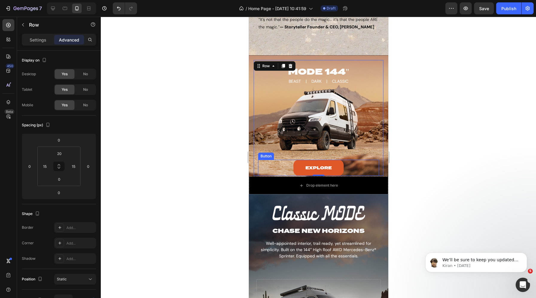
click at [272, 170] on div "Explore Button" at bounding box center [318, 168] width 121 height 16
click at [311, 135] on div "MODE 144" Heading BEAST | DARK | CLASSIC Text block Explore Button 0 Row" at bounding box center [318, 121] width 121 height 110
click at [56, 155] on input "20" at bounding box center [59, 153] width 12 height 9
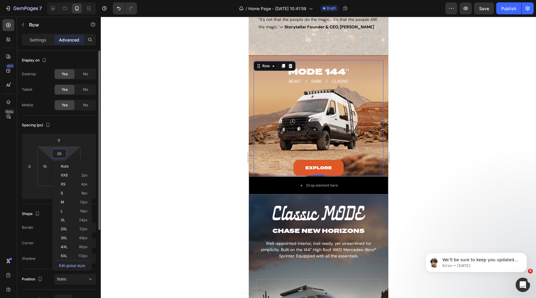
type input "0"
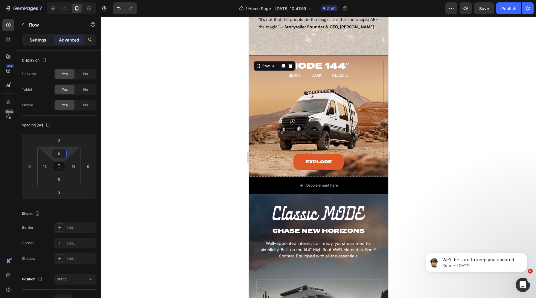
click at [35, 37] on p "Settings" at bounding box center [38, 40] width 17 height 6
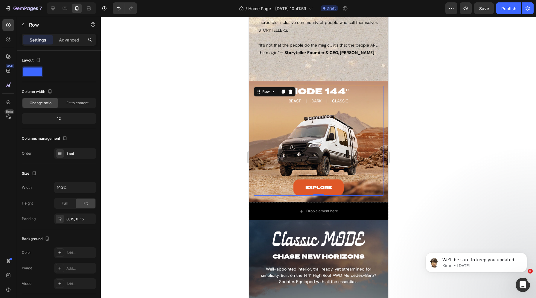
scroll to position [589, 0]
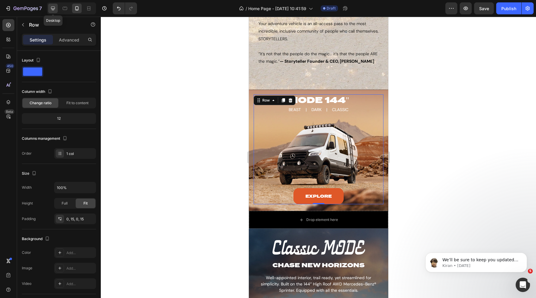
click at [53, 7] on icon at bounding box center [53, 8] width 6 height 6
type input "570"
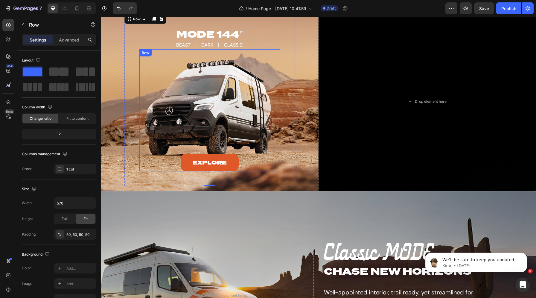
scroll to position [562, 0]
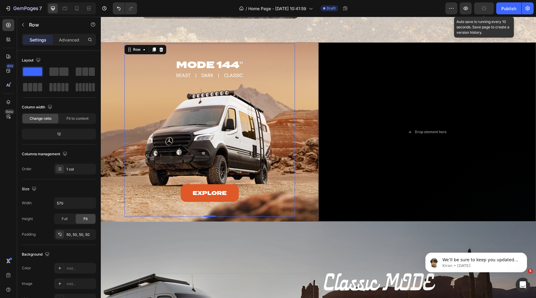
click at [482, 8] on icon "button" at bounding box center [484, 9] width 6 height 6
click at [193, 208] on div "MODE 144" Heading BEAST | DARK | CLASSIC Text block Explore Button Row Row 0" at bounding box center [209, 130] width 170 height 173
click at [69, 40] on p "Advanced" at bounding box center [69, 40] width 20 height 6
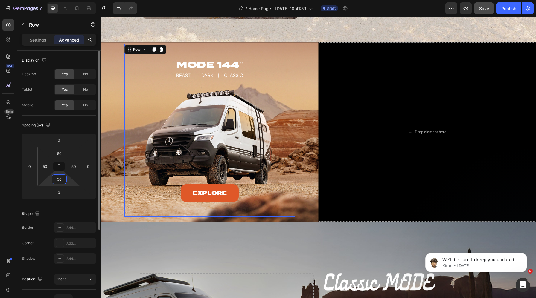
click at [58, 178] on input "50" at bounding box center [59, 179] width 12 height 9
type input "0"
click at [58, 155] on input "50" at bounding box center [59, 153] width 12 height 9
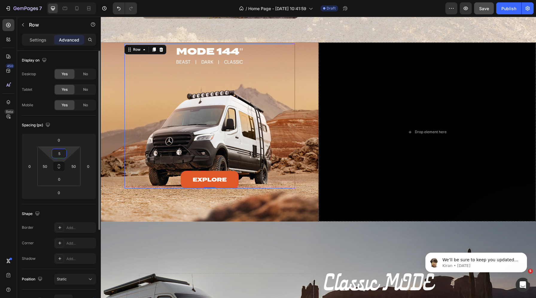
type input "50"
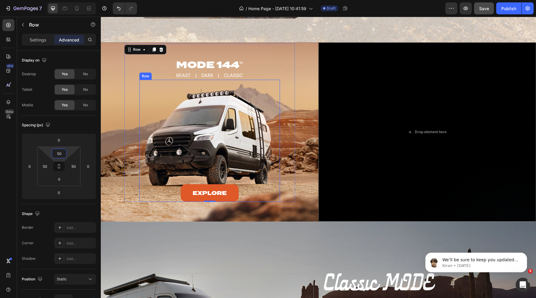
click at [211, 86] on div "Explore Button" at bounding box center [209, 141] width 140 height 122
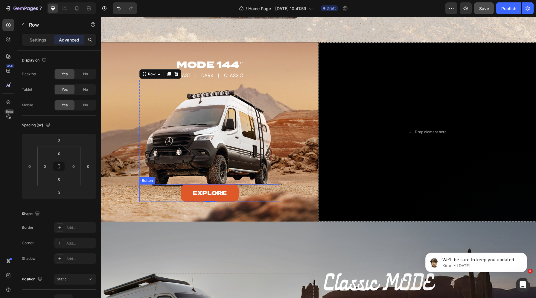
click at [166, 189] on div "Explore Button" at bounding box center [209, 193] width 140 height 18
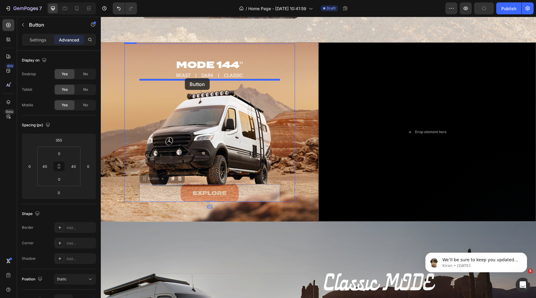
drag, startPoint x: 152, startPoint y: 178, endPoint x: 185, endPoint y: 78, distance: 105.2
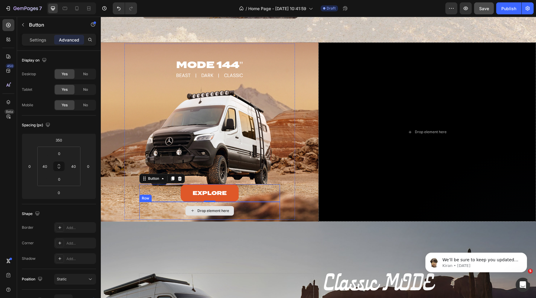
click at [176, 212] on div "Drop element here" at bounding box center [209, 211] width 140 height 18
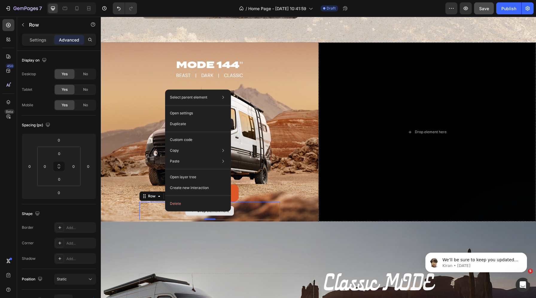
click at [150, 209] on div "Drop element here" at bounding box center [209, 211] width 140 height 18
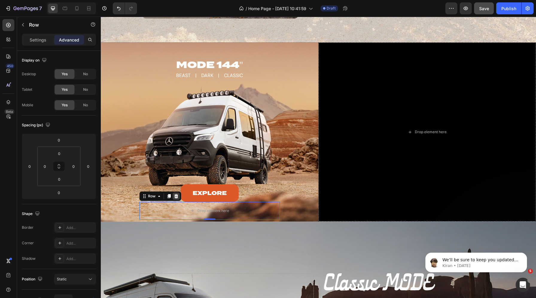
click at [174, 196] on icon at bounding box center [176, 196] width 5 height 5
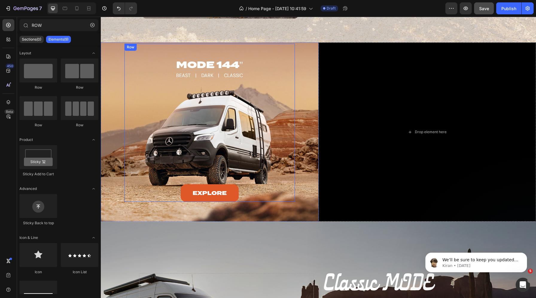
click at [193, 132] on div "Explore Button" at bounding box center [209, 141] width 140 height 122
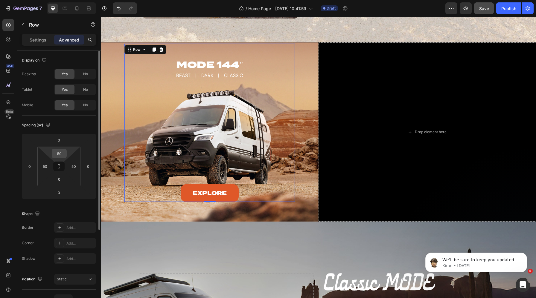
click at [61, 154] on input "50" at bounding box center [59, 153] width 12 height 9
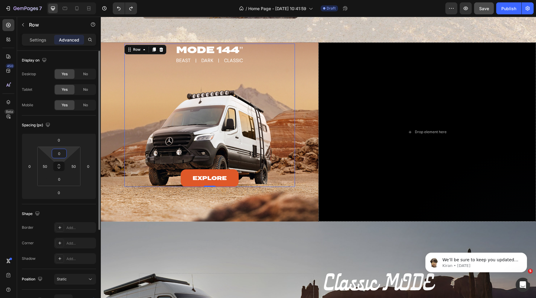
type input "50"
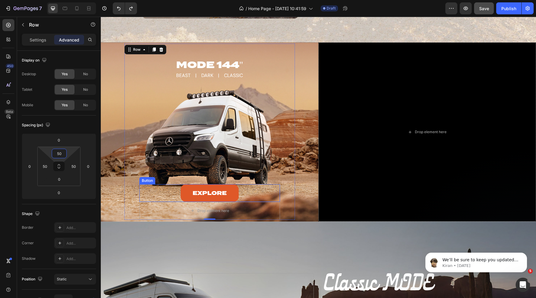
click at [174, 193] on div "Explore Button" at bounding box center [209, 193] width 140 height 18
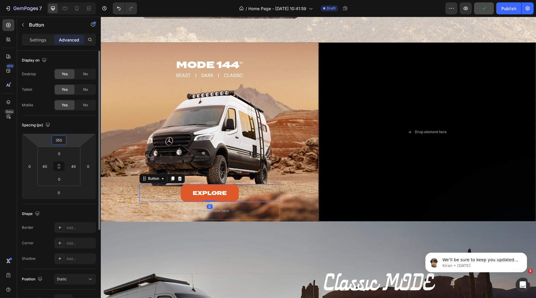
click at [58, 139] on input "350" at bounding box center [59, 140] width 12 height 9
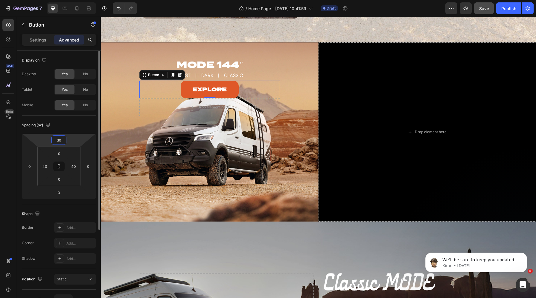
type input "300"
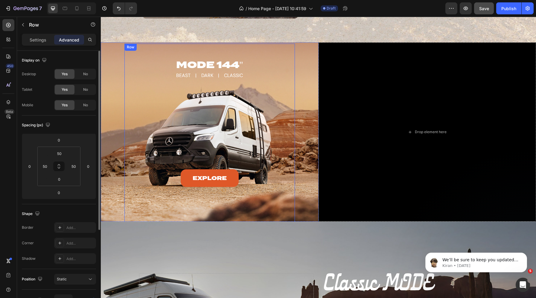
click at [146, 192] on div "MODE 144" Heading BEAST | DARK | CLASSIC Text block Explore Button Drop element…" at bounding box center [209, 177] width 140 height 236
click at [156, 197] on div "MODE 144" Heading BEAST | DARK | CLASSIC Text block Explore Button Drop element…" at bounding box center [209, 177] width 140 height 236
click at [172, 187] on div "MODE 144" Heading BEAST | DARK | CLASSIC Text block Explore Button Drop element…" at bounding box center [209, 177] width 140 height 236
click at [115, 77] on div "MODE 144" Heading BEAST | DARK | CLASSIC Text block Explore Button Drop element…" at bounding box center [210, 169] width 208 height 251
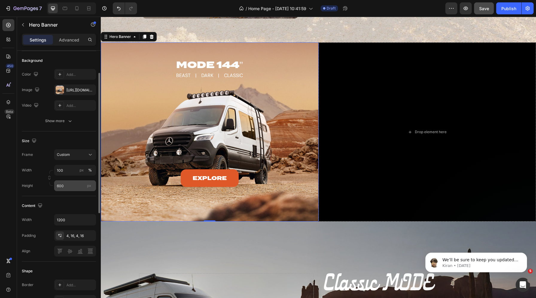
scroll to position [42, 0]
click at [66, 7] on icon at bounding box center [65, 8] width 6 height 6
type input "100%"
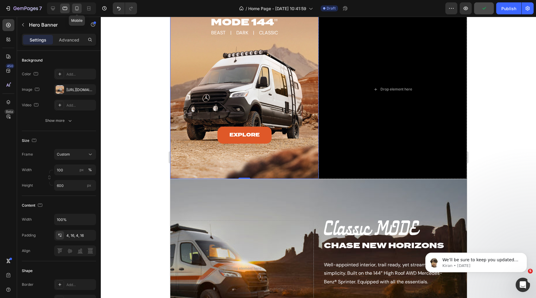
click at [78, 8] on icon at bounding box center [77, 8] width 6 height 6
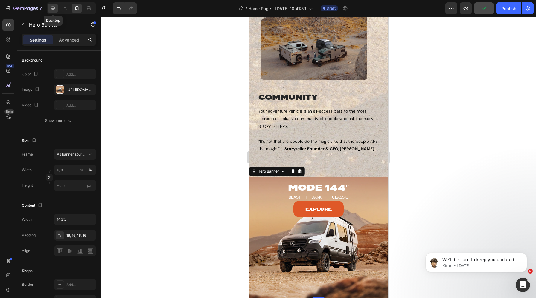
scroll to position [641, 0]
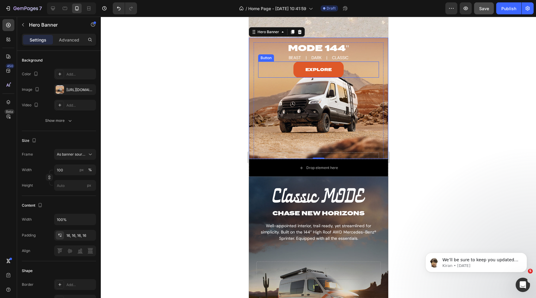
click at [285, 68] on div "Explore Button" at bounding box center [318, 70] width 121 height 16
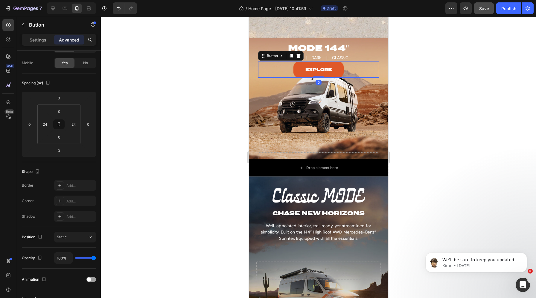
scroll to position [0, 0]
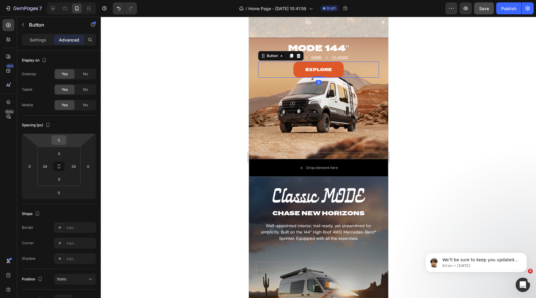
click at [62, 141] on input "0" at bounding box center [59, 140] width 12 height 9
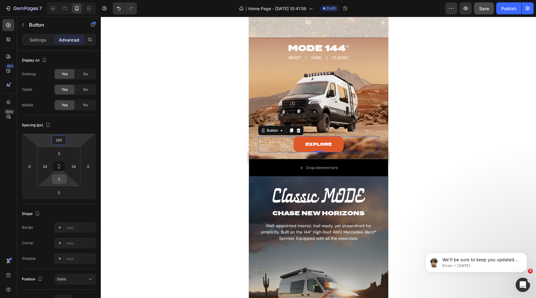
type input "250"
click at [60, 180] on input "0" at bounding box center [59, 179] width 12 height 9
type input "50"
click at [59, 142] on input "250" at bounding box center [59, 140] width 12 height 9
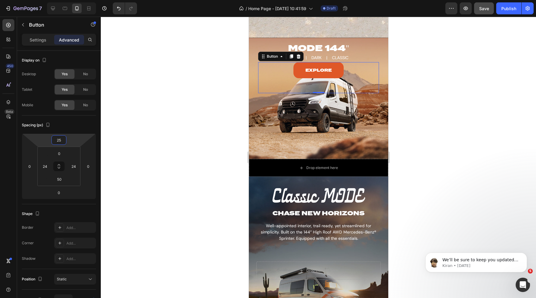
type input "250"
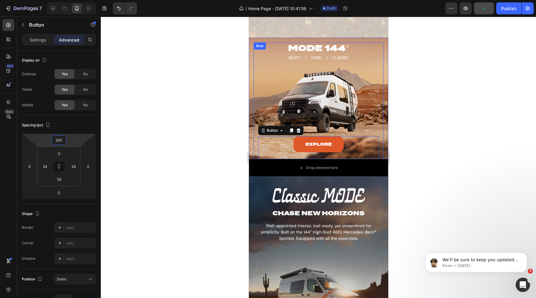
click at [264, 77] on div "Explore Button 0" at bounding box center [318, 115] width 121 height 106
click at [269, 48] on div "Row" at bounding box center [266, 48] width 10 height 5
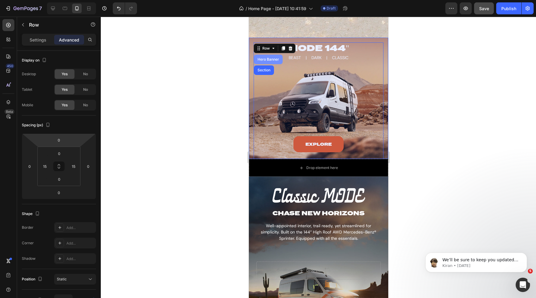
click at [264, 58] on div "Hero Banner" at bounding box center [268, 60] width 24 height 4
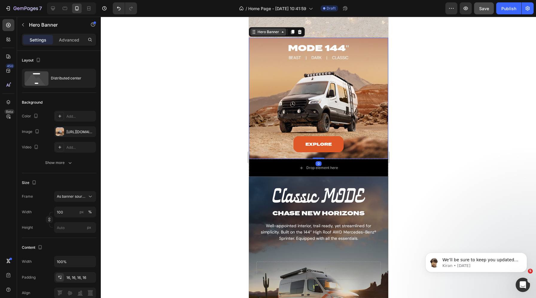
click at [260, 30] on div "Hero Banner" at bounding box center [268, 31] width 24 height 5
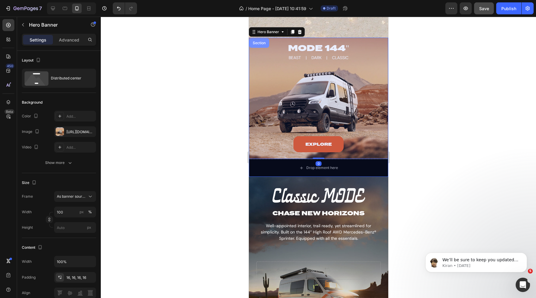
click at [259, 43] on div "Section" at bounding box center [258, 43] width 15 height 4
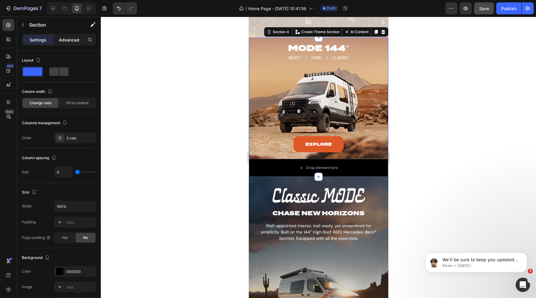
click at [71, 42] on p "Advanced" at bounding box center [69, 40] width 20 height 6
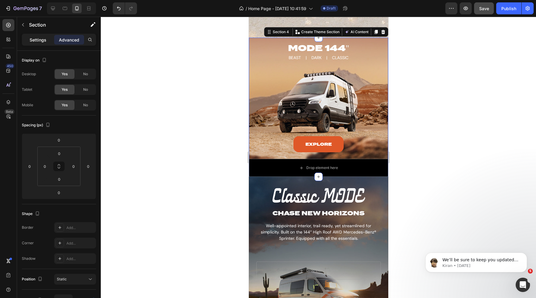
click at [35, 40] on p "Settings" at bounding box center [38, 40] width 17 height 6
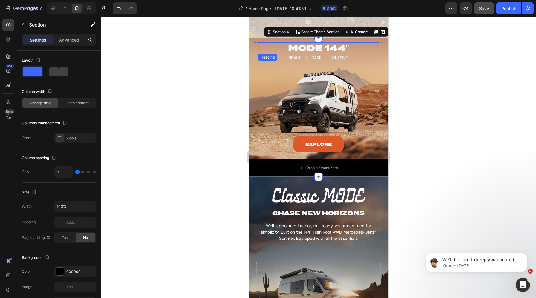
click at [301, 47] on h2 "MODE 144"" at bounding box center [318, 48] width 121 height 12
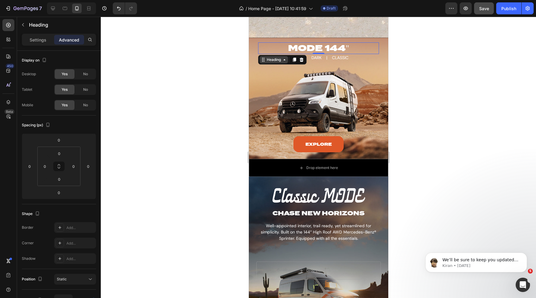
click at [272, 60] on div "Heading" at bounding box center [273, 59] width 16 height 5
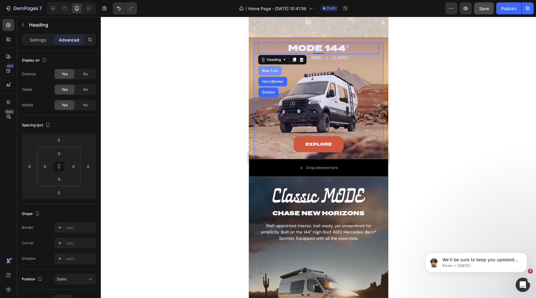
click at [268, 71] on div "Row 1 col" at bounding box center [269, 71] width 18 height 4
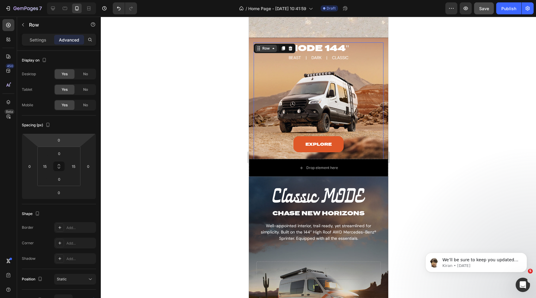
click at [268, 49] on div "Row" at bounding box center [266, 48] width 10 height 5
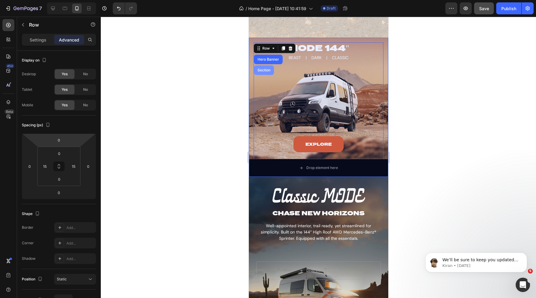
click at [265, 69] on div "Section" at bounding box center [263, 70] width 15 height 4
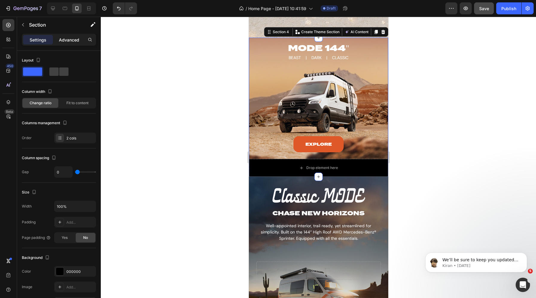
click at [67, 38] on p "Advanced" at bounding box center [69, 40] width 20 height 6
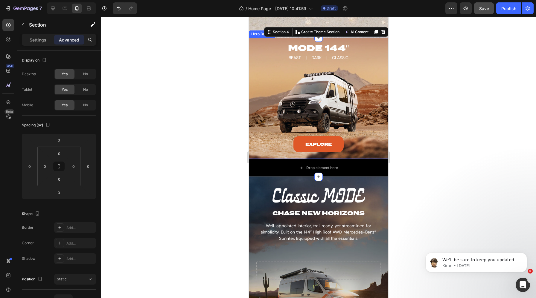
click at [222, 125] on div at bounding box center [318, 158] width 435 height 282
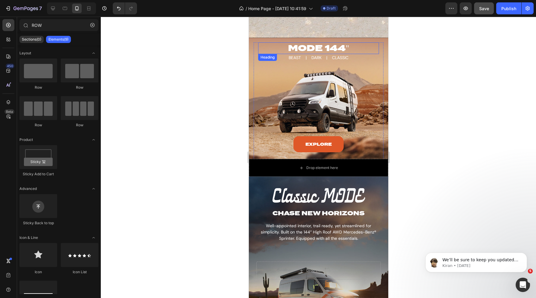
click at [310, 51] on h2 "MODE 144"" at bounding box center [318, 48] width 121 height 12
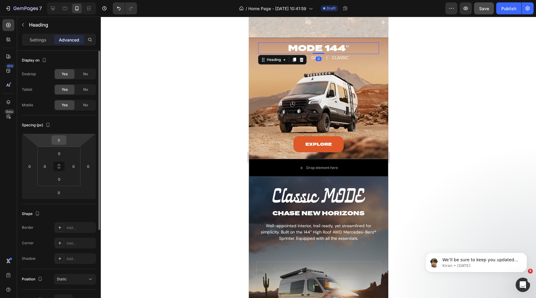
click at [63, 142] on input "0" at bounding box center [59, 140] width 12 height 9
type input "50"
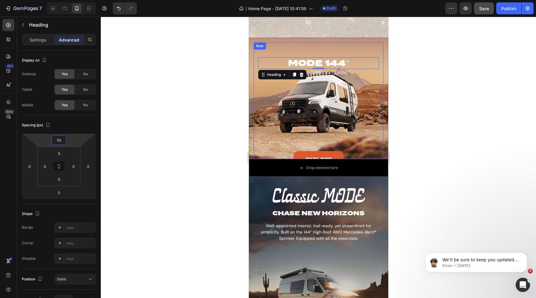
click at [284, 143] on div "Explore Button" at bounding box center [318, 130] width 121 height 106
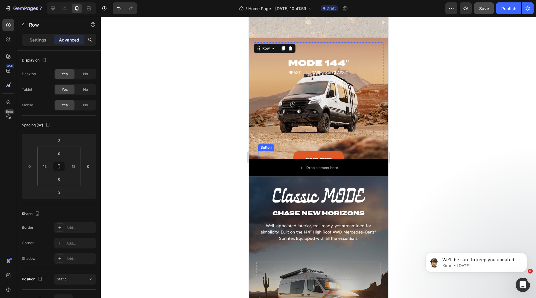
click at [283, 153] on div "Explore Button" at bounding box center [318, 166] width 121 height 31
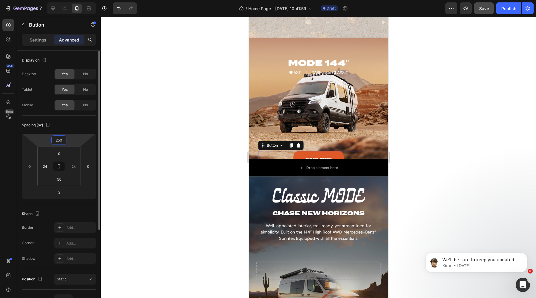
click at [58, 139] on input "250" at bounding box center [59, 140] width 12 height 9
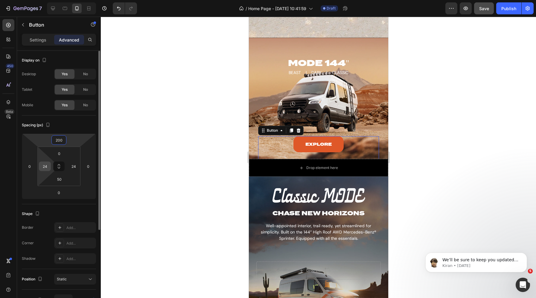
type input "200"
click at [45, 168] on input "24" at bounding box center [44, 166] width 9 height 9
type input "0"
click at [73, 168] on input "24" at bounding box center [73, 166] width 9 height 9
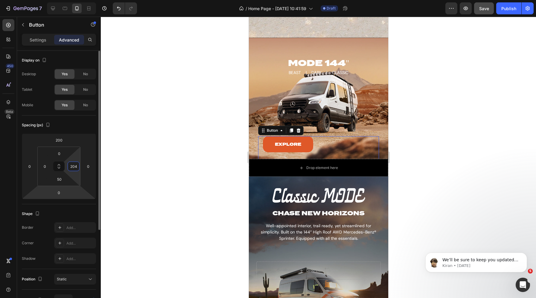
type input "0"
click at [38, 38] on p "Settings" at bounding box center [38, 40] width 17 height 6
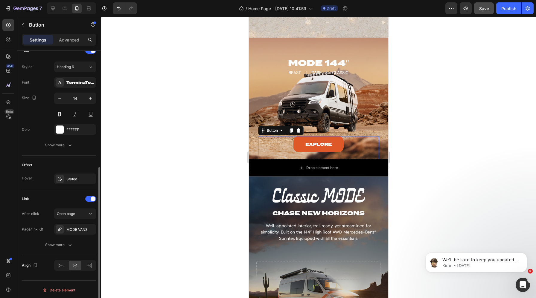
scroll to position [211, 0]
click at [65, 243] on div "Show more" at bounding box center [59, 244] width 28 height 6
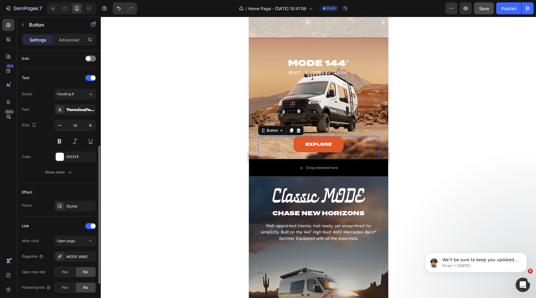
scroll to position [0, 0]
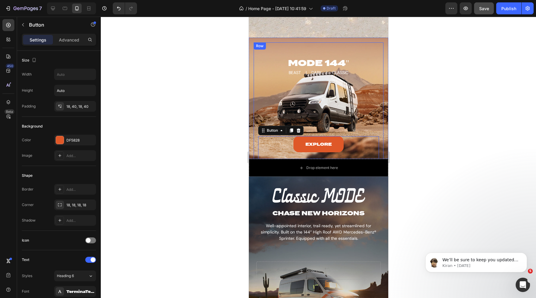
click at [302, 51] on div "MODE 144" Heading BEAST | DARK | CLASSIC Text block Explore Button 0 Drop eleme…" at bounding box center [318, 151] width 121 height 218
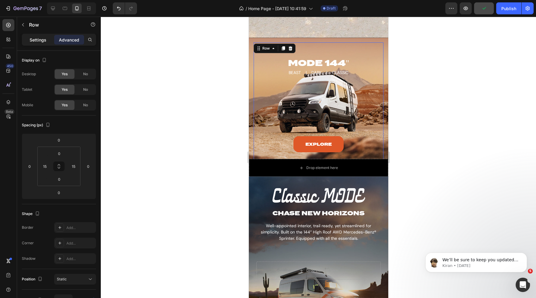
click at [38, 38] on p "Settings" at bounding box center [38, 40] width 17 height 6
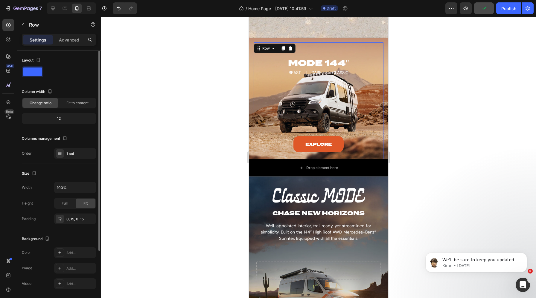
scroll to position [85, 0]
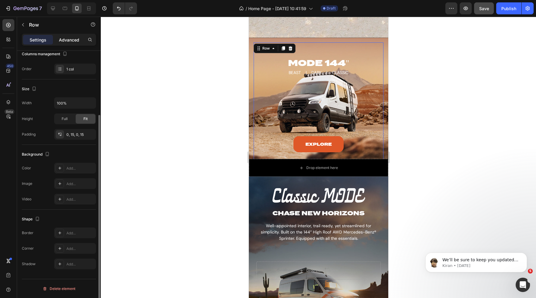
click at [64, 42] on p "Advanced" at bounding box center [69, 40] width 20 height 6
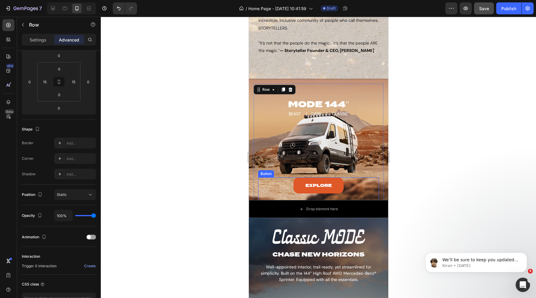
scroll to position [549, 0]
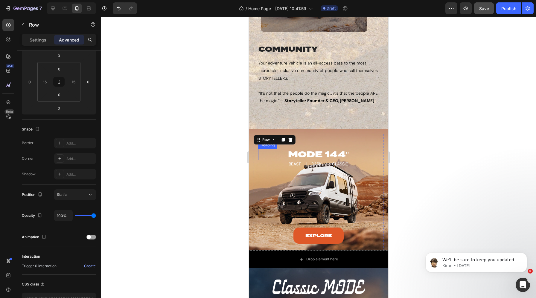
click at [288, 155] on h2 "MODE 144"" at bounding box center [318, 155] width 121 height 12
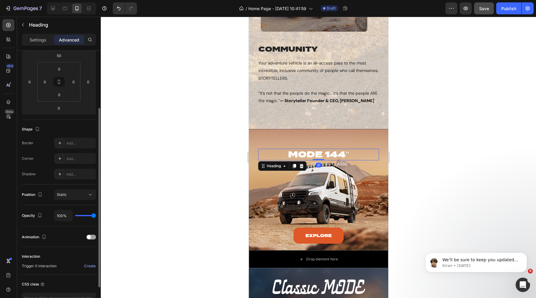
scroll to position [0, 0]
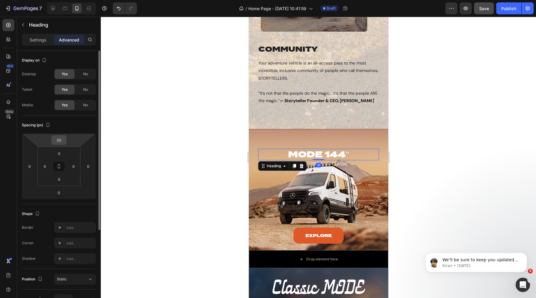
click at [58, 143] on input "50" at bounding box center [59, 140] width 12 height 9
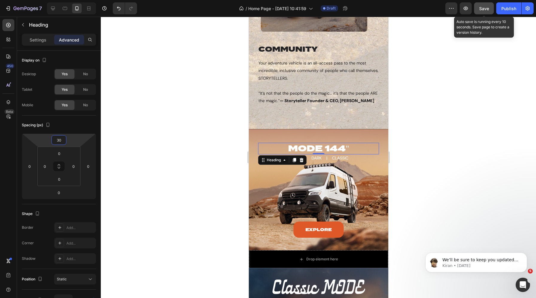
type input "30"
click at [482, 13] on button "Save" at bounding box center [484, 8] width 20 height 12
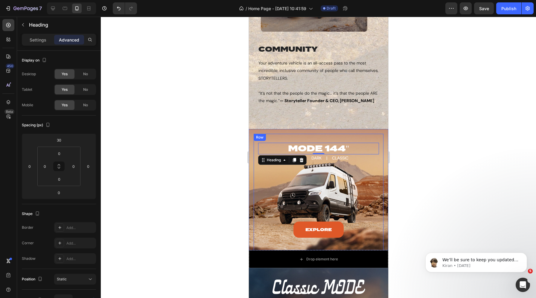
click at [273, 221] on div "Explore Button" at bounding box center [318, 207] width 121 height 91
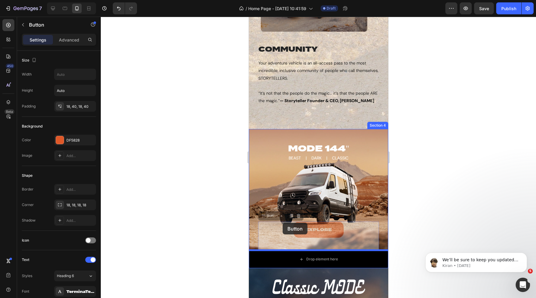
drag, startPoint x: 279, startPoint y: 237, endPoint x: 282, endPoint y: 223, distance: 13.7
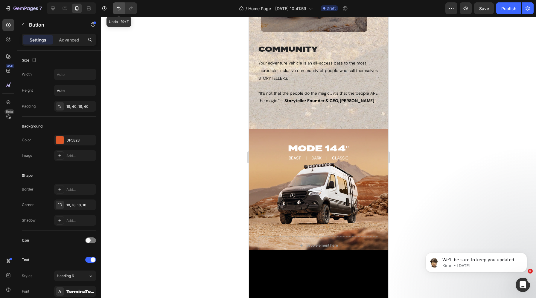
click at [119, 6] on icon "Undo/Redo" at bounding box center [119, 8] width 6 height 6
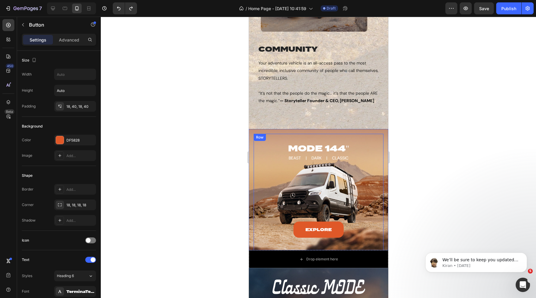
click at [303, 206] on div "Explore Button" at bounding box center [318, 207] width 121 height 91
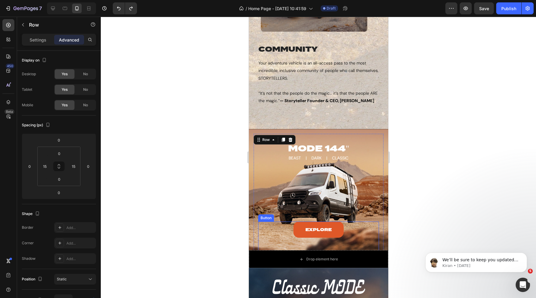
click at [283, 232] on div "Explore Button" at bounding box center [318, 237] width 121 height 31
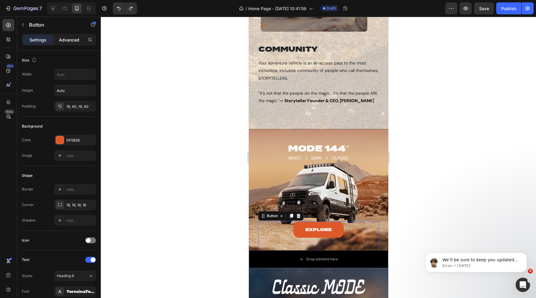
click at [63, 39] on p "Advanced" at bounding box center [69, 40] width 20 height 6
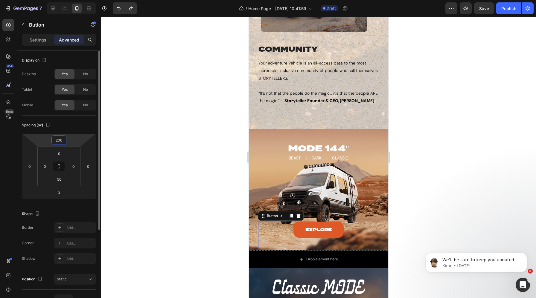
click at [59, 144] on input "200" at bounding box center [59, 140] width 12 height 9
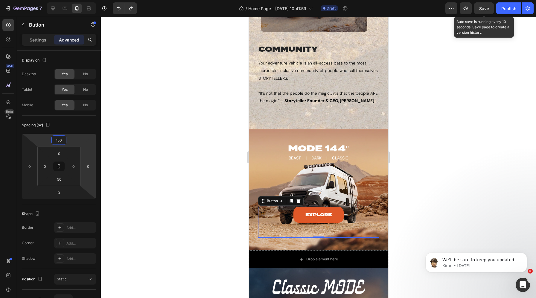
type input "150"
click at [485, 8] on span "Save" at bounding box center [484, 8] width 10 height 5
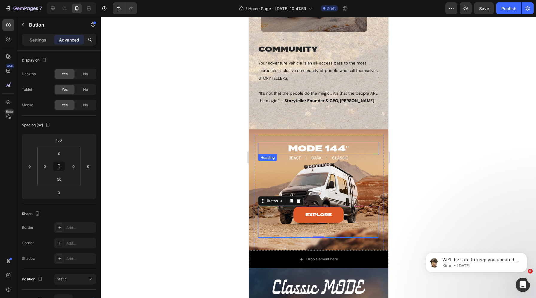
click at [279, 146] on h2 "MODE 144"" at bounding box center [318, 149] width 121 height 12
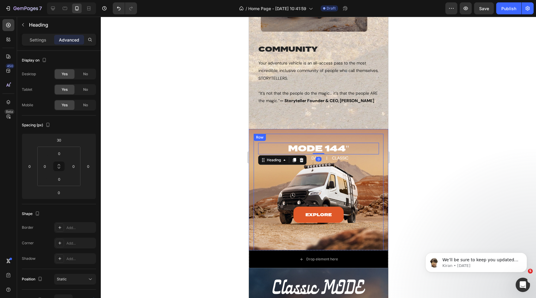
click at [281, 137] on div "MODE 144" Heading 0 BEAST | DARK | CLASSIC Text block Explore Button Drop eleme…" at bounding box center [318, 232] width 121 height 197
click at [277, 148] on h2 "MODE 144"" at bounding box center [318, 149] width 121 height 12
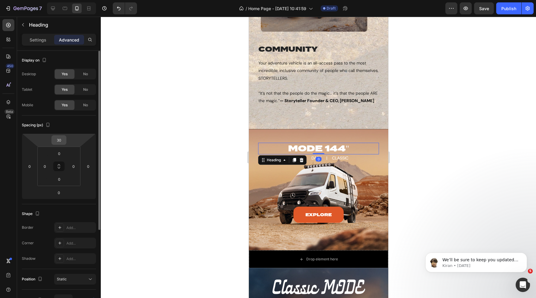
click at [63, 141] on input "30" at bounding box center [59, 140] width 12 height 9
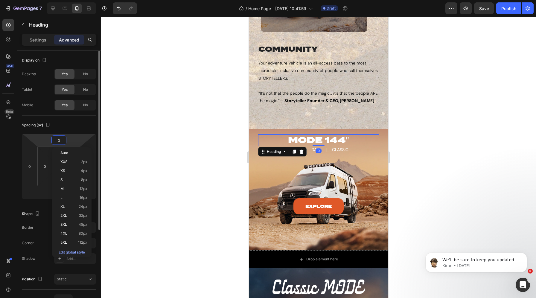
type input "20"
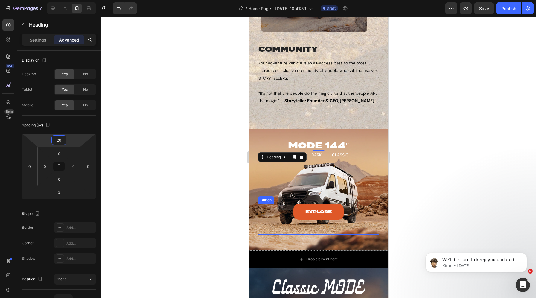
click at [282, 210] on div "Explore Button" at bounding box center [318, 219] width 121 height 31
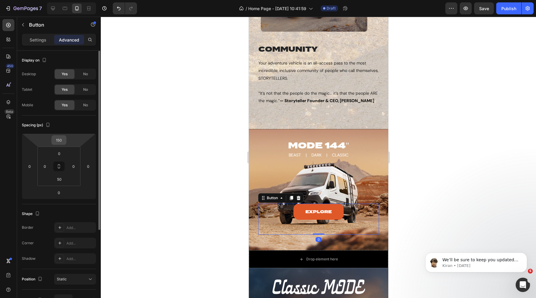
click at [61, 139] on input "150" at bounding box center [59, 140] width 12 height 9
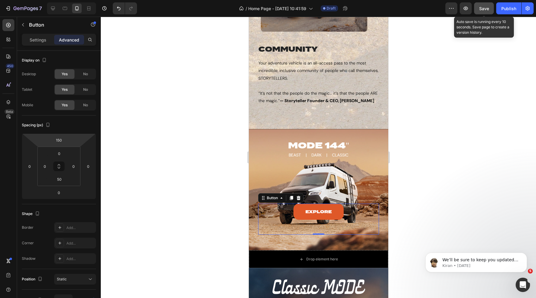
click at [475, 7] on button "Save" at bounding box center [484, 8] width 20 height 12
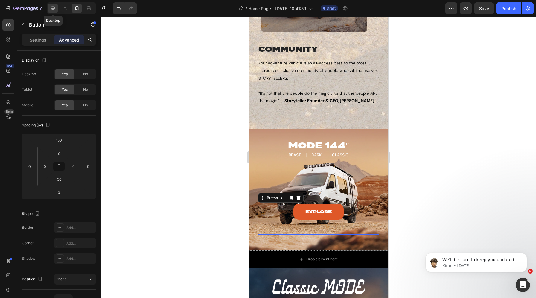
click at [55, 10] on icon at bounding box center [53, 8] width 6 height 6
type input "350"
type input "40"
type input "0"
type input "40"
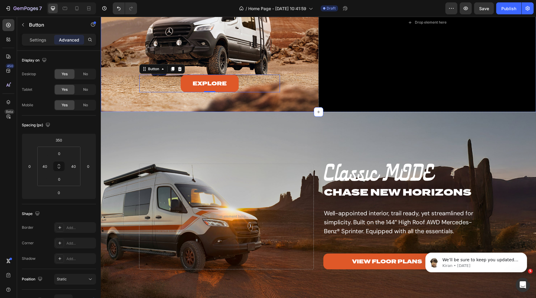
scroll to position [708, 0]
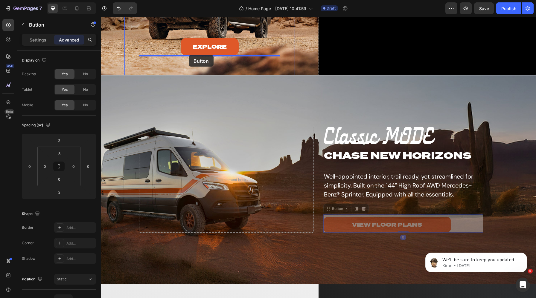
drag, startPoint x: 330, startPoint y: 213, endPoint x: 189, endPoint y: 55, distance: 212.1
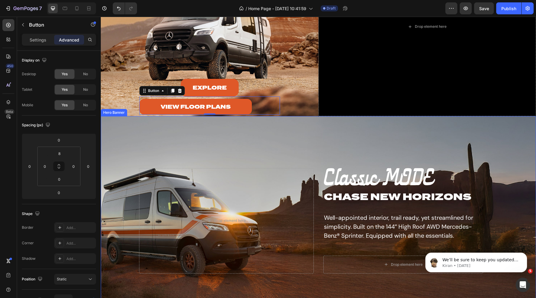
scroll to position [665, 0]
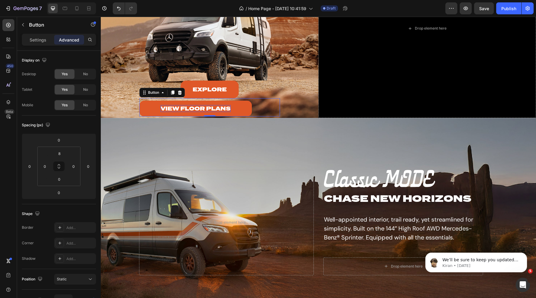
click at [206, 108] on p "view floor plans" at bounding box center [196, 108] width 70 height 7
click at [197, 107] on p "view floor plans" at bounding box center [196, 108] width 70 height 7
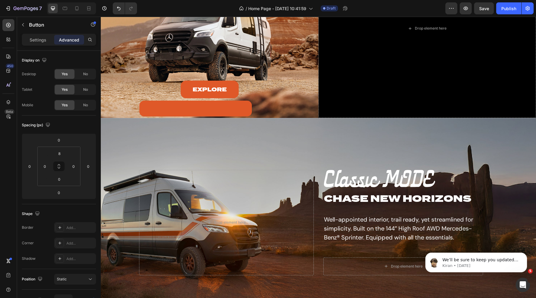
click at [192, 108] on link at bounding box center [195, 109] width 112 height 16
click at [117, 8] on icon "Undo/Redo" at bounding box center [119, 8] width 6 height 6
click at [119, 2] on button "Undo/Redo" at bounding box center [119, 8] width 12 height 12
click at [121, 9] on icon "Undo/Redo" at bounding box center [119, 8] width 6 height 6
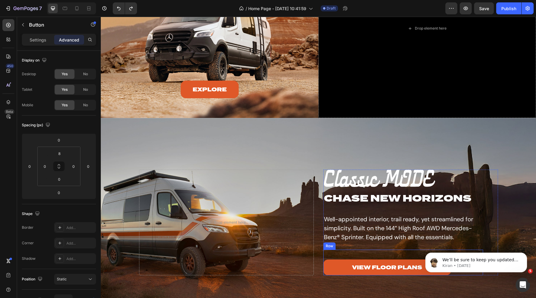
click at [346, 254] on div "view floor plans Button Row" at bounding box center [403, 263] width 160 height 26
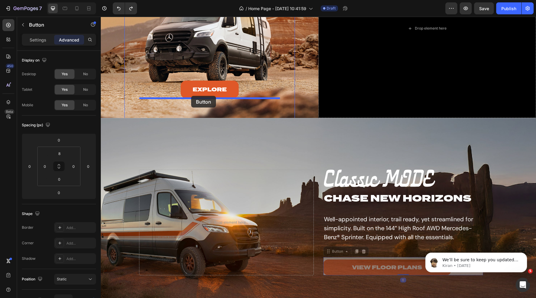
drag, startPoint x: 330, startPoint y: 255, endPoint x: 191, endPoint y: 96, distance: 211.1
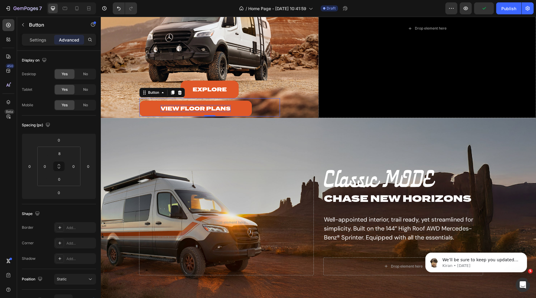
click at [189, 107] on p "view floor plans" at bounding box center [196, 108] width 70 height 7
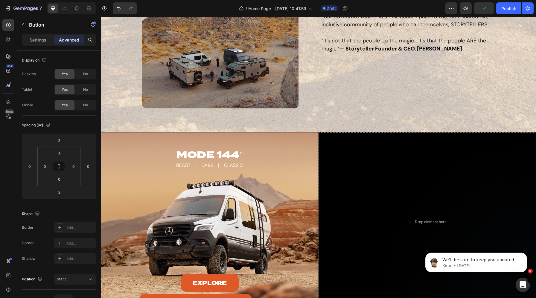
scroll to position [629, 0]
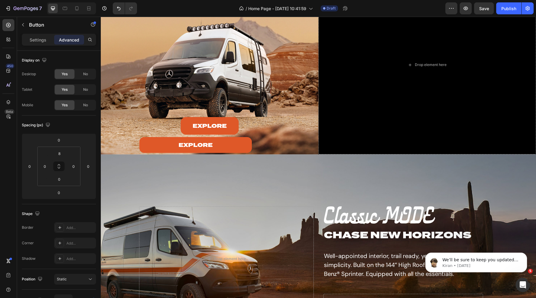
click at [152, 144] on link "explore" at bounding box center [195, 145] width 112 height 16
click at [189, 139] on link "explore" at bounding box center [195, 145] width 112 height 16
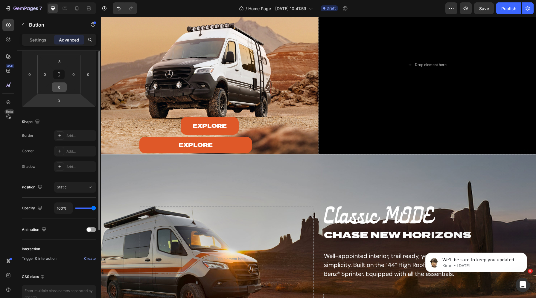
scroll to position [99, 0]
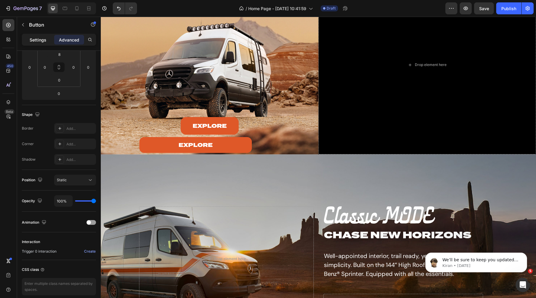
click at [28, 42] on div "Settings" at bounding box center [38, 40] width 30 height 10
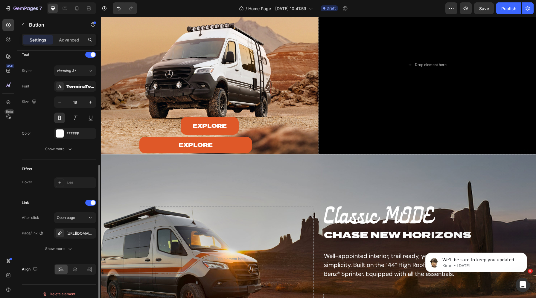
scroll to position [211, 0]
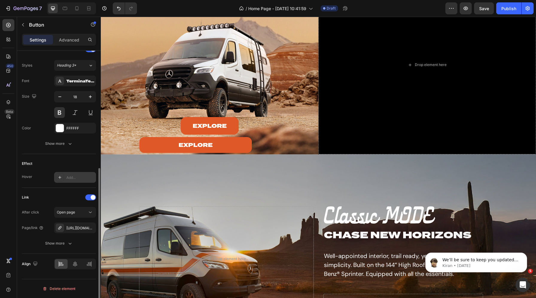
click at [71, 173] on div "Add..." at bounding box center [75, 177] width 42 height 11
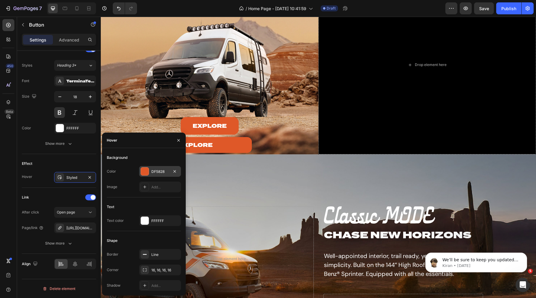
click at [148, 171] on div at bounding box center [145, 172] width 8 height 8
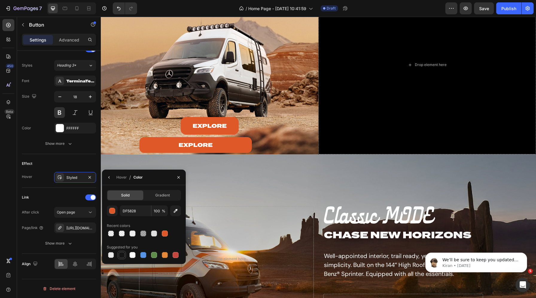
click at [122, 255] on div at bounding box center [122, 255] width 6 height 6
type input "151515"
click at [173, 127] on div "Explore Button" at bounding box center [209, 126] width 140 height 18
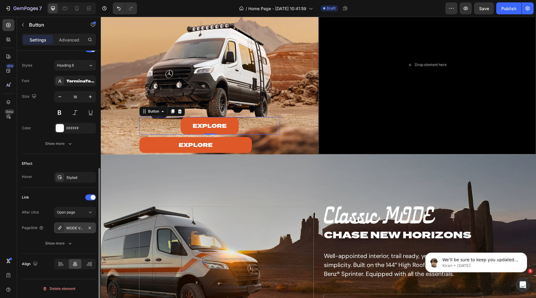
click at [74, 225] on div "MODE VANS" at bounding box center [75, 228] width 42 height 11
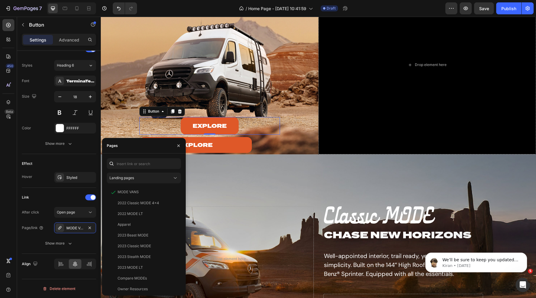
click at [177, 131] on div "Explore Button 0" at bounding box center [209, 126] width 140 height 18
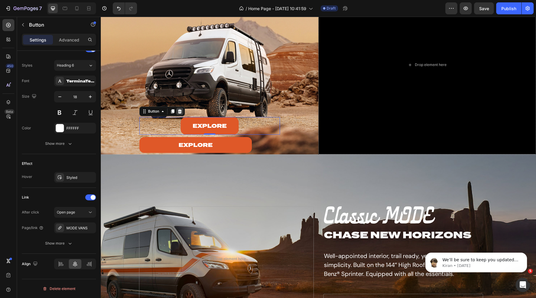
click at [180, 110] on icon at bounding box center [180, 111] width 4 height 4
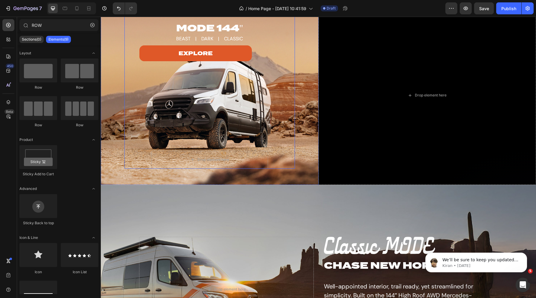
scroll to position [589, 0]
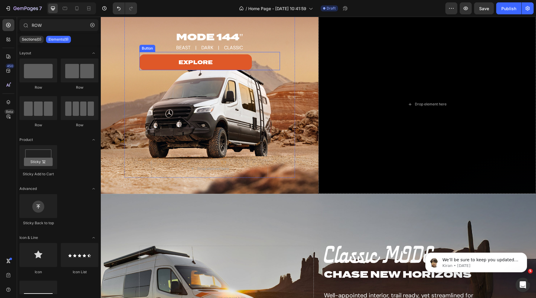
click at [147, 49] on div "Button" at bounding box center [146, 48] width 13 height 5
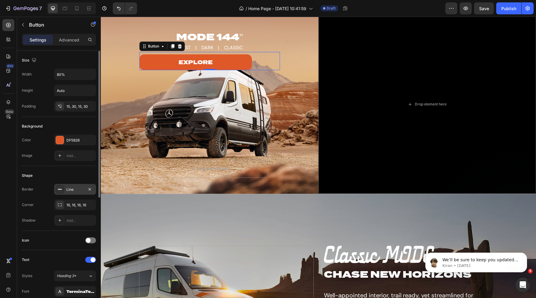
scroll to position [211, 0]
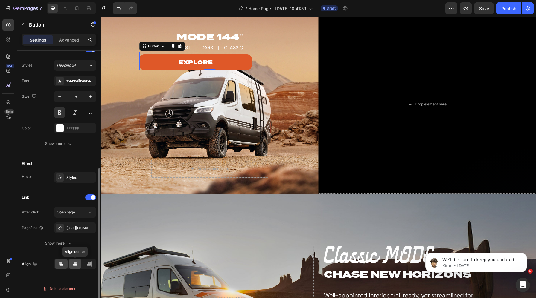
click at [73, 267] on icon at bounding box center [75, 264] width 6 height 6
click at [74, 227] on div "https://www.storytelleroverland.com/mode-vans#section-mode-floorplan" at bounding box center [74, 228] width 17 height 5
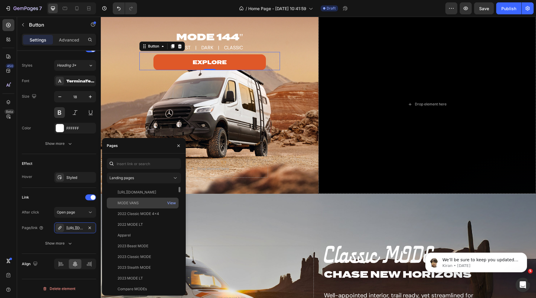
click at [129, 204] on div "MODE VANS" at bounding box center [127, 203] width 21 height 5
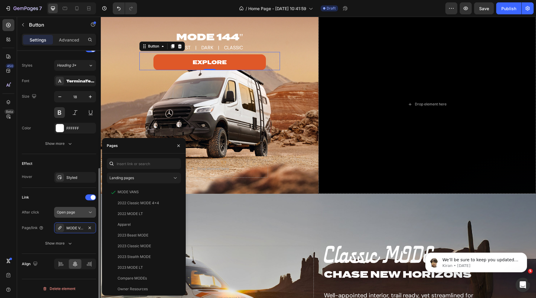
click at [88, 214] on icon at bounding box center [90, 213] width 6 height 6
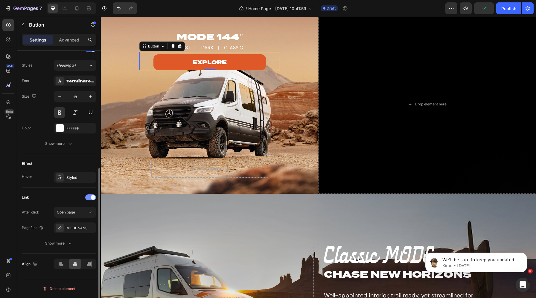
click at [89, 198] on div at bounding box center [90, 198] width 11 height 6
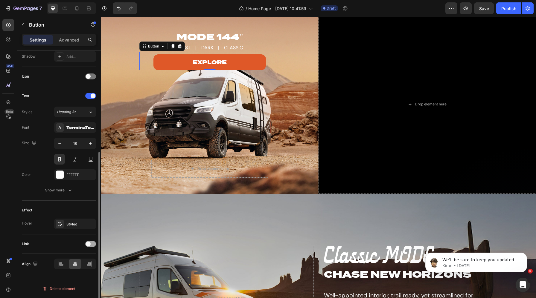
click at [91, 246] on div at bounding box center [90, 244] width 11 height 6
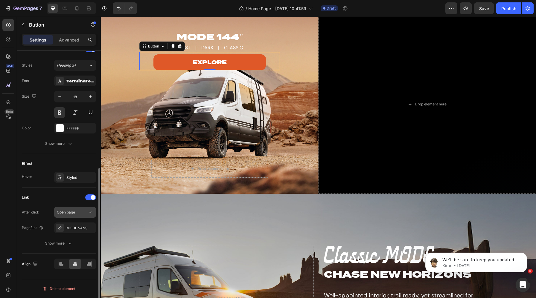
click at [77, 212] on div "Open page" at bounding box center [72, 212] width 30 height 5
click at [39, 205] on div "Link After click Open page Page/link MODE VANS Show more" at bounding box center [59, 221] width 74 height 56
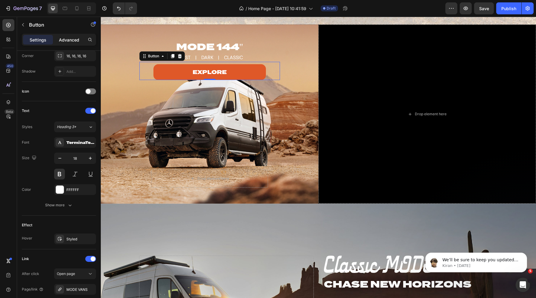
scroll to position [508, 0]
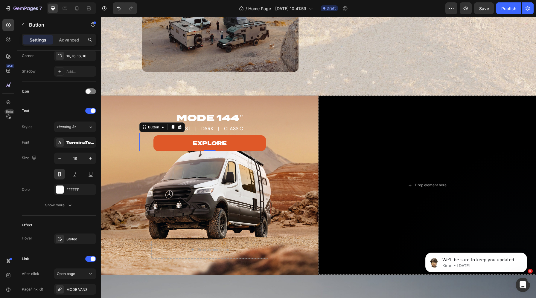
click at [67, 45] on div "Settings Advanced" at bounding box center [59, 40] width 74 height 12
click at [66, 40] on p "Advanced" at bounding box center [69, 40] width 20 height 6
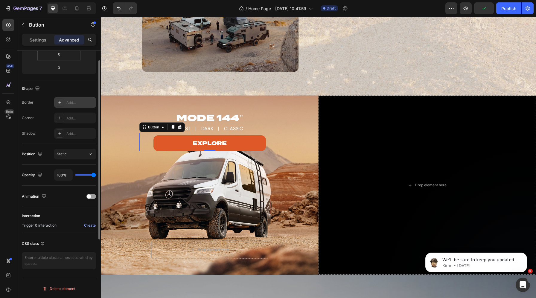
scroll to position [0, 0]
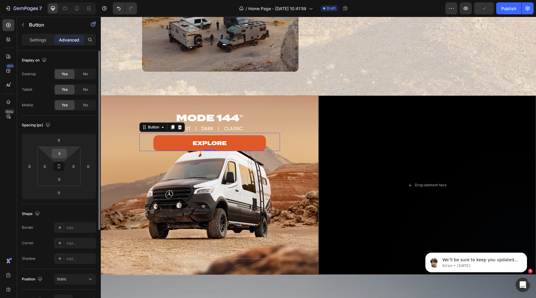
click at [60, 153] on input "8" at bounding box center [59, 153] width 12 height 9
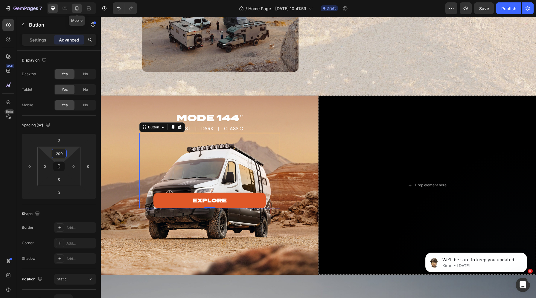
click at [74, 7] on icon at bounding box center [77, 8] width 6 height 6
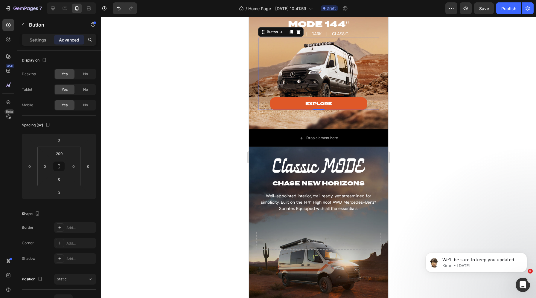
scroll to position [634, 0]
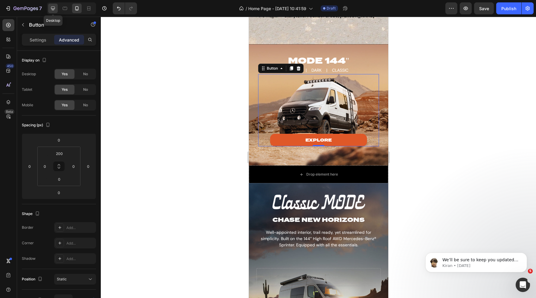
click at [53, 7] on icon at bounding box center [53, 9] width 4 height 4
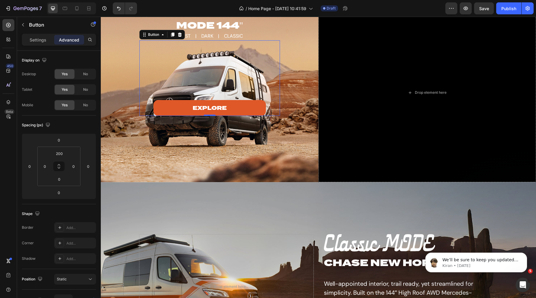
scroll to position [586, 0]
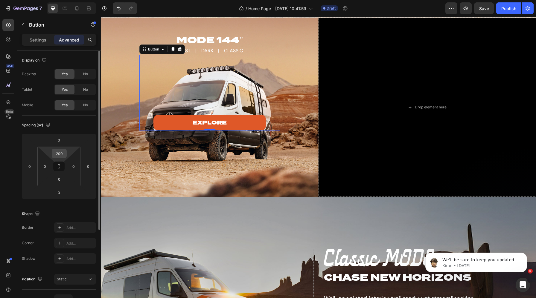
click at [59, 152] on input "200" at bounding box center [59, 153] width 12 height 9
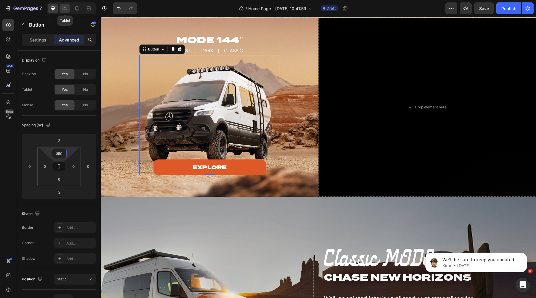
click at [65, 6] on icon at bounding box center [65, 8] width 6 height 6
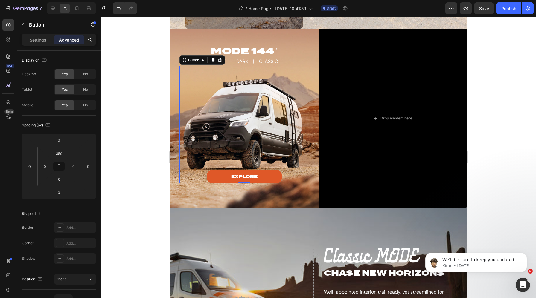
scroll to position [479, 0]
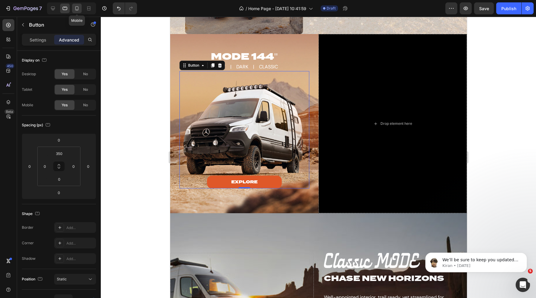
click at [77, 10] on icon at bounding box center [76, 8] width 3 height 4
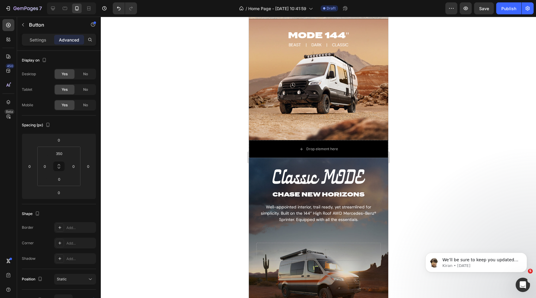
scroll to position [621, 0]
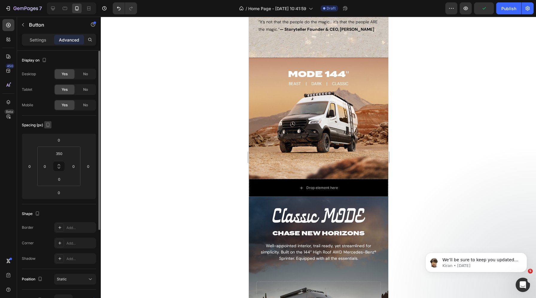
click at [49, 123] on icon "button" at bounding box center [48, 125] width 6 height 6
click at [60, 155] on input "350" at bounding box center [59, 153] width 12 height 9
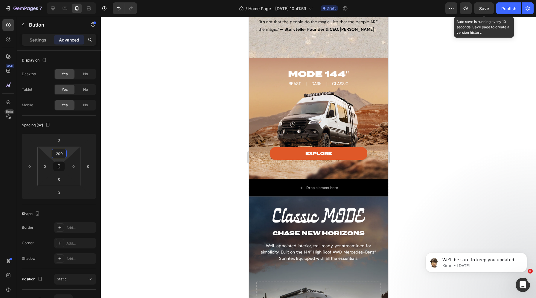
click at [481, 9] on span "Save" at bounding box center [484, 8] width 10 height 5
click at [262, 150] on div "explore Button" at bounding box center [318, 124] width 121 height 72
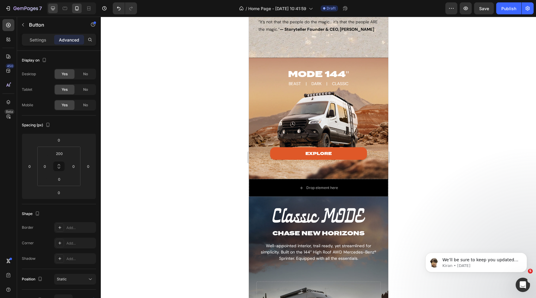
click at [50, 8] on div at bounding box center [53, 9] width 10 height 10
type input "350"
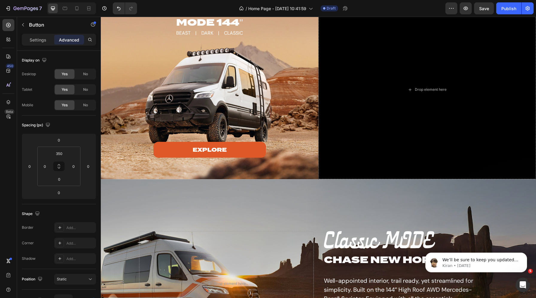
scroll to position [603, 0]
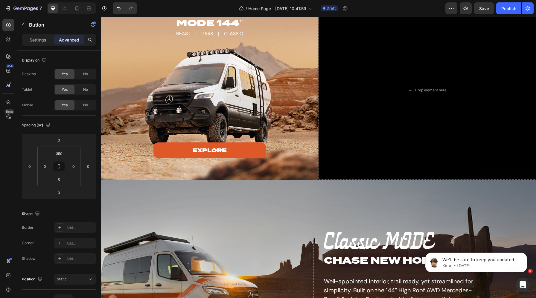
click at [166, 139] on div "explore Button" at bounding box center [209, 98] width 140 height 120
click at [146, 154] on div "explore Button" at bounding box center [209, 98] width 140 height 120
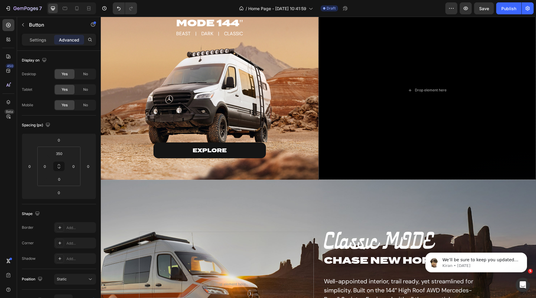
click at [164, 150] on link "explore" at bounding box center [209, 151] width 112 height 16
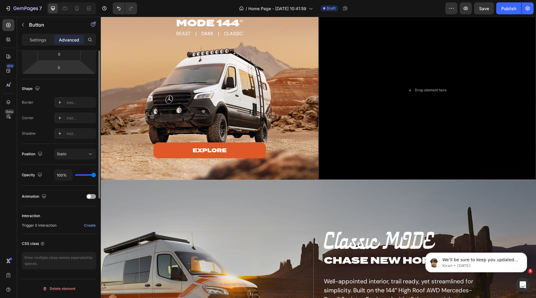
scroll to position [0, 0]
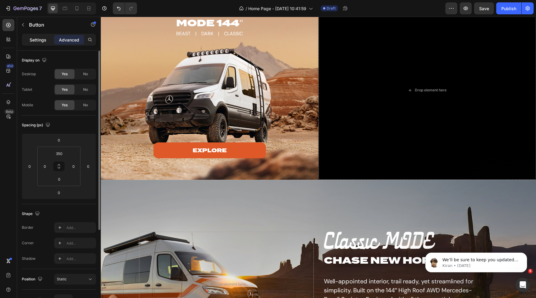
click at [32, 39] on p "Settings" at bounding box center [38, 40] width 17 height 6
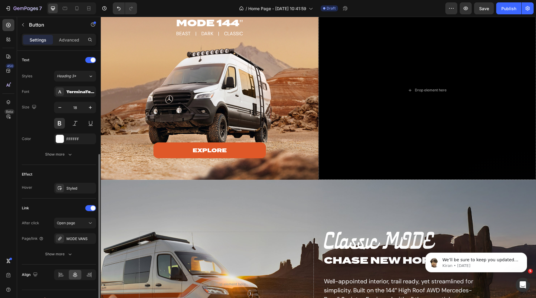
scroll to position [211, 0]
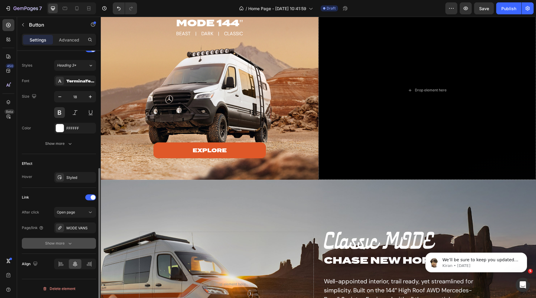
click at [62, 247] on button "Show more" at bounding box center [59, 243] width 74 height 11
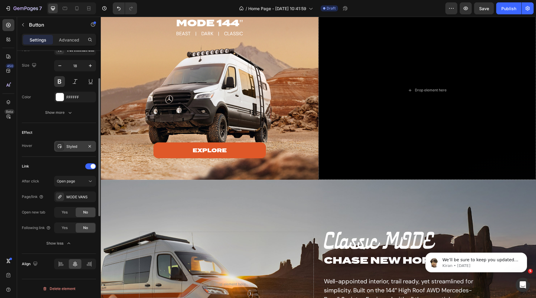
scroll to position [0, 0]
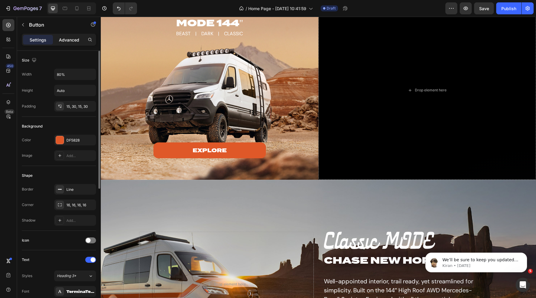
click at [68, 38] on p "Advanced" at bounding box center [69, 40] width 20 height 6
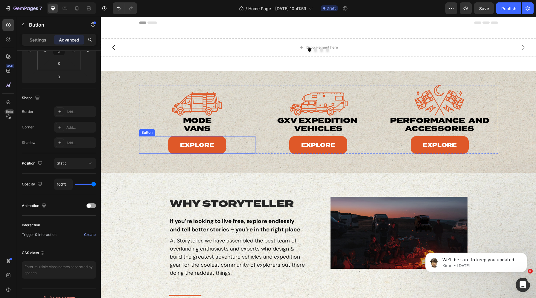
click at [159, 143] on div "Explore Button" at bounding box center [197, 145] width 116 height 18
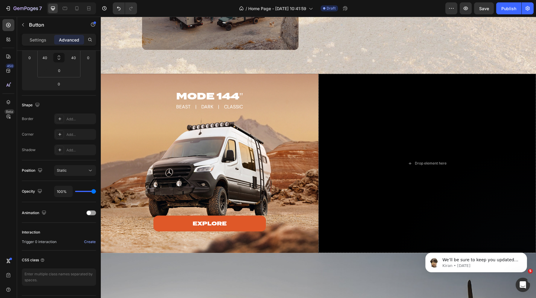
scroll to position [533, 0]
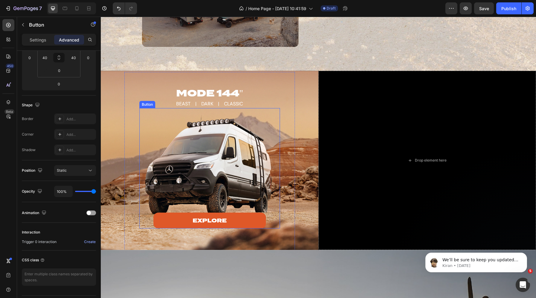
click at [150, 217] on div "explore Button" at bounding box center [209, 168] width 140 height 120
click at [152, 100] on div "Button" at bounding box center [153, 102] width 13 height 5
click at [148, 103] on div "Button" at bounding box center [153, 102] width 13 height 5
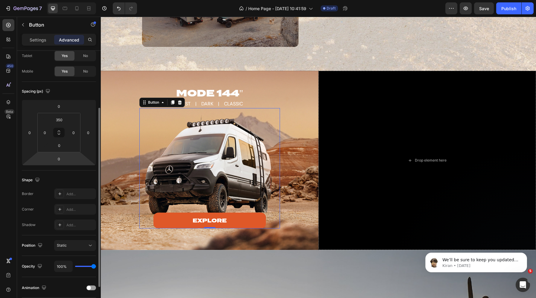
scroll to position [0, 0]
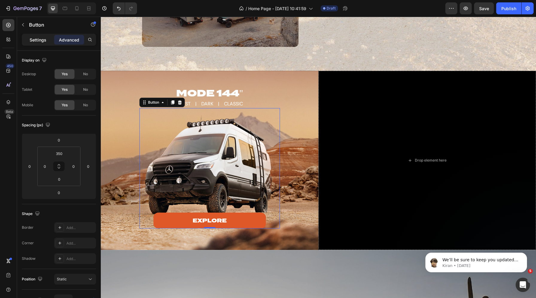
click at [41, 39] on p "Settings" at bounding box center [38, 40] width 17 height 6
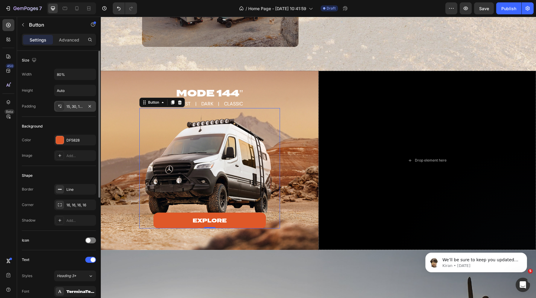
click at [71, 105] on div "15, 30, 15, 30" at bounding box center [74, 106] width 17 height 5
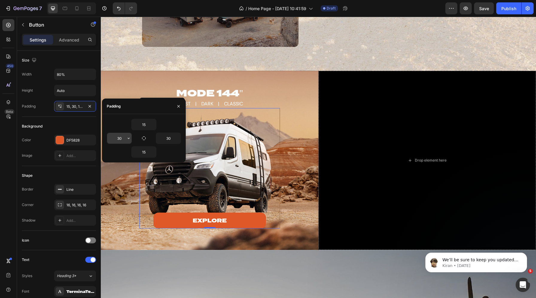
click at [123, 139] on input "30" at bounding box center [119, 138] width 25 height 11
type input "0"
click at [168, 140] on input "30" at bounding box center [168, 138] width 25 height 11
type input "0"
click at [67, 75] on input "80%" at bounding box center [74, 74] width 41 height 11
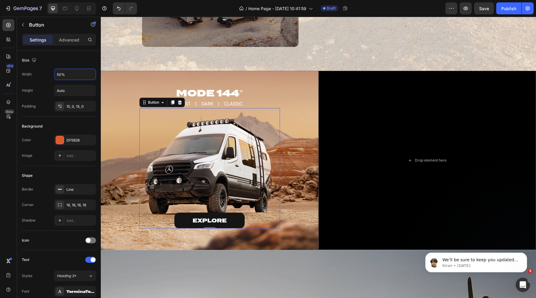
click at [185, 220] on link "explore" at bounding box center [209, 221] width 70 height 16
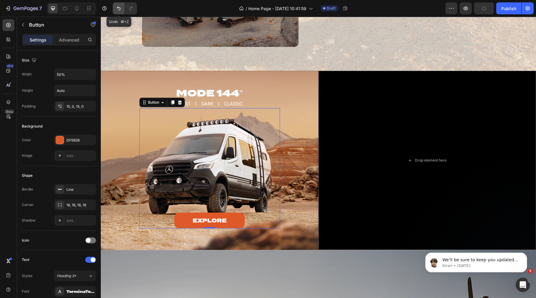
click at [116, 10] on icon "Undo/Redo" at bounding box center [119, 8] width 6 height 6
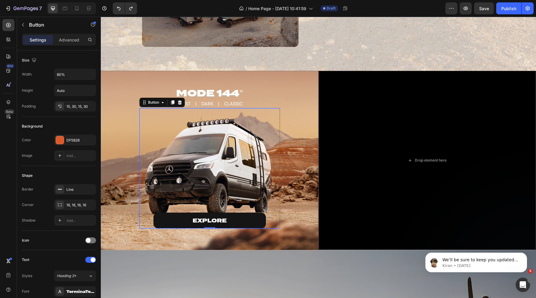
click at [163, 221] on link "explore" at bounding box center [209, 221] width 112 height 16
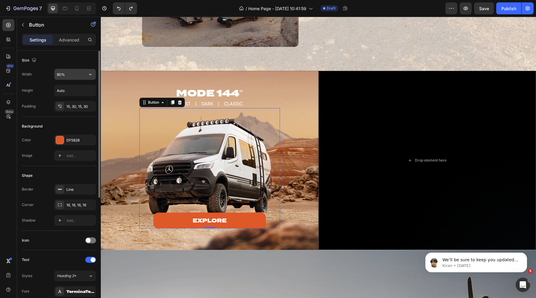
click at [63, 77] on input "80%" at bounding box center [74, 74] width 41 height 11
type input "60%"
click at [73, 107] on div "15, 30, 15, 30" at bounding box center [74, 106] width 17 height 5
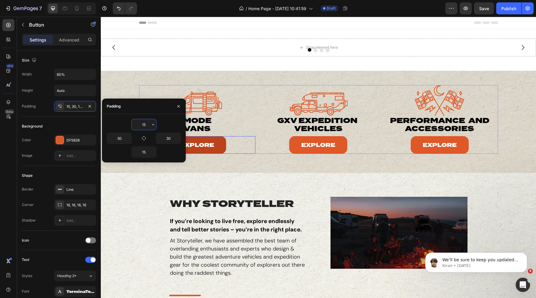
click at [206, 138] on link "Explore" at bounding box center [197, 145] width 58 height 18
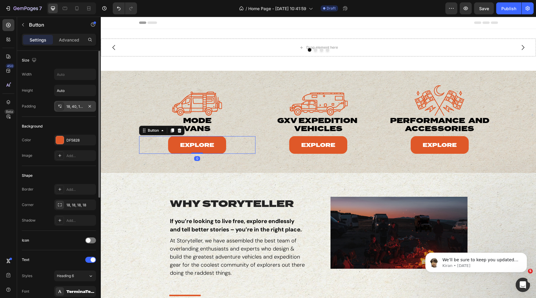
click at [80, 110] on div "18, 40, 18, 40" at bounding box center [75, 106] width 42 height 11
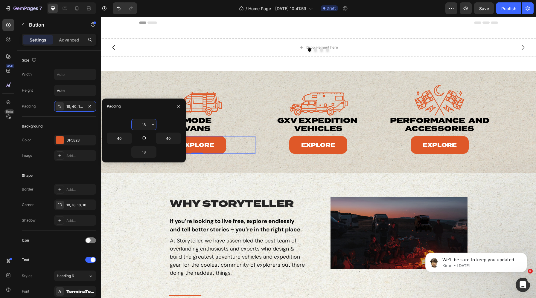
click at [143, 123] on input "18" at bounding box center [144, 124] width 25 height 11
type input "15"
click at [143, 155] on input "18" at bounding box center [144, 152] width 25 height 11
type input "15"
click at [286, 146] on div "Explore Button" at bounding box center [318, 145] width 116 height 18
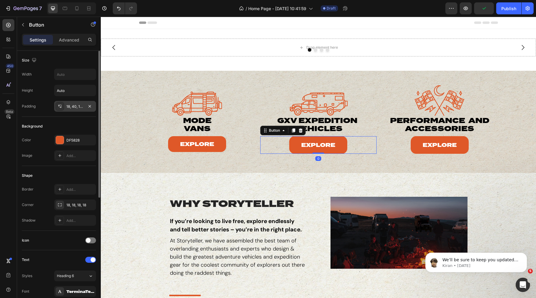
click at [78, 105] on div "18, 40, 18, 40" at bounding box center [74, 106] width 17 height 5
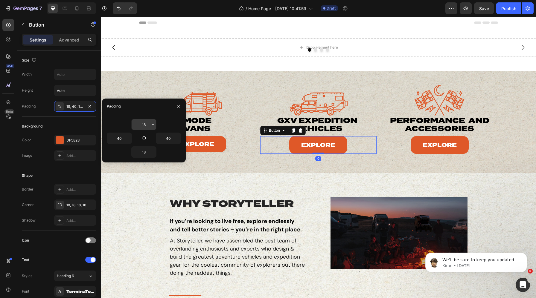
click at [140, 122] on input "18" at bounding box center [144, 124] width 25 height 11
type input "15"
click at [148, 152] on input "18" at bounding box center [144, 152] width 25 height 11
type input "15"
click at [407, 142] on div "Explore Button" at bounding box center [439, 145] width 116 height 18
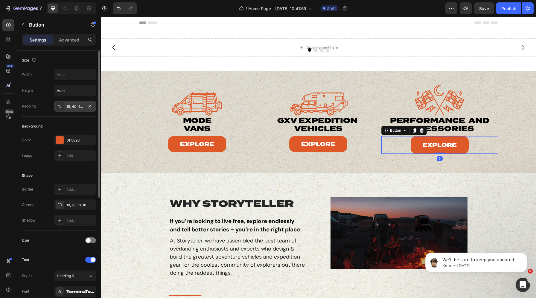
click at [76, 107] on div "18, 40, 18, 40" at bounding box center [74, 106] width 17 height 5
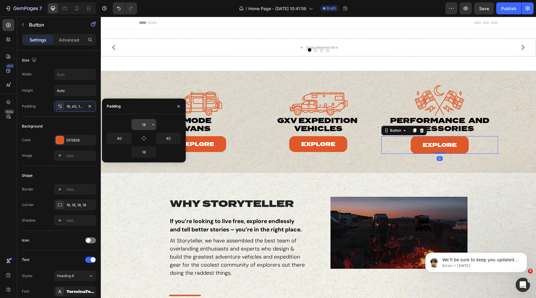
click at [144, 126] on input "18" at bounding box center [144, 124] width 25 height 11
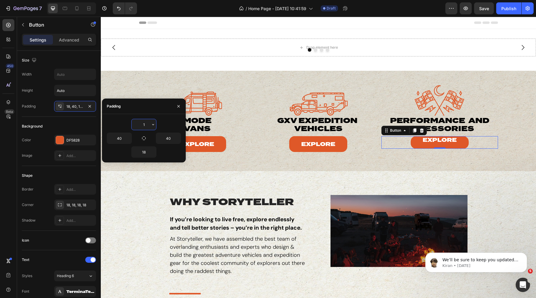
type input "15"
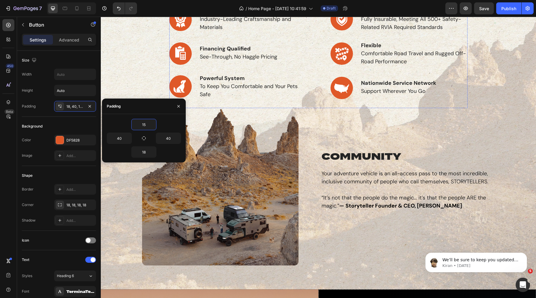
scroll to position [573, 0]
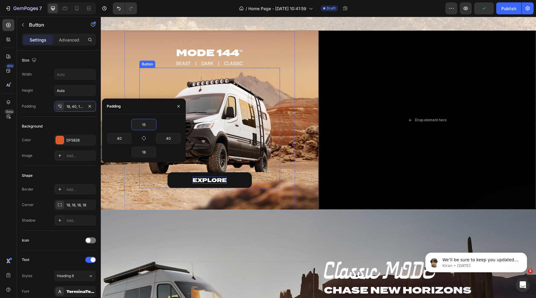
click at [217, 181] on p "explore" at bounding box center [209, 180] width 34 height 7
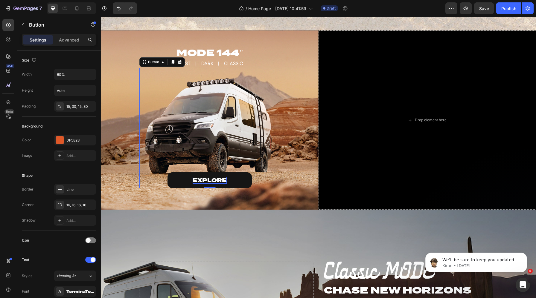
click at [210, 180] on p "explore" at bounding box center [209, 180] width 34 height 7
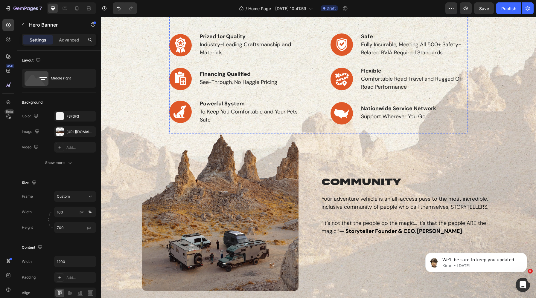
scroll to position [0, 0]
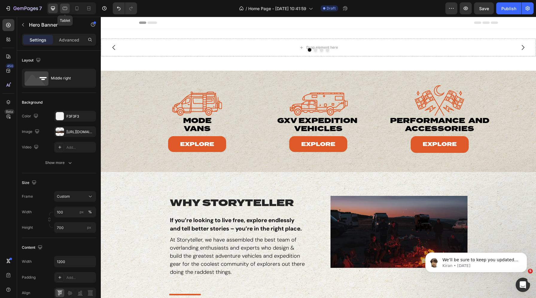
click at [64, 9] on icon at bounding box center [65, 8] width 6 height 6
type input "600"
type input "100%"
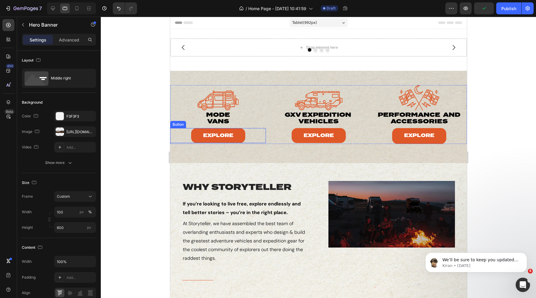
click at [185, 134] on div "Explore Button" at bounding box center [218, 135] width 96 height 15
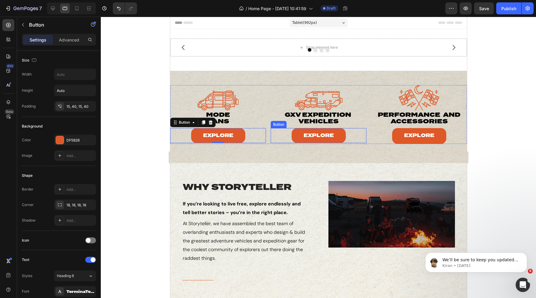
click at [281, 134] on div "Explore Button" at bounding box center [318, 135] width 96 height 15
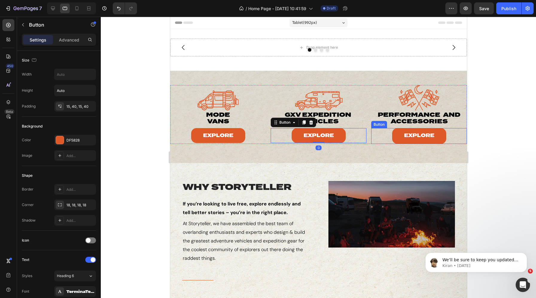
click at [383, 139] on div "Explore Button" at bounding box center [419, 136] width 96 height 16
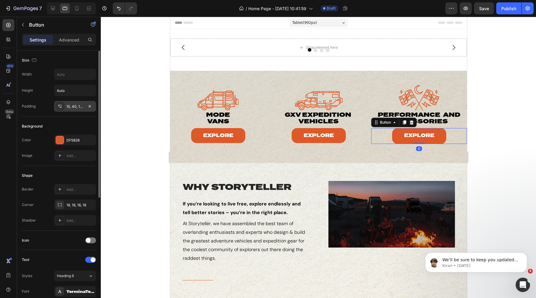
click at [78, 108] on div "15, 40, 18, 40" at bounding box center [74, 106] width 17 height 5
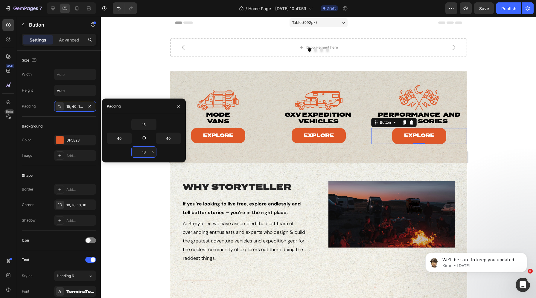
click at [144, 151] on input "18" at bounding box center [144, 152] width 25 height 11
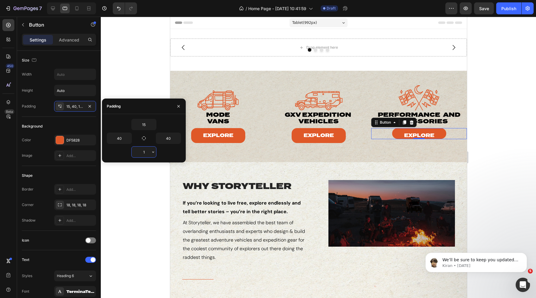
type input "15"
click at [282, 134] on div "Explore Button" at bounding box center [318, 135] width 96 height 15
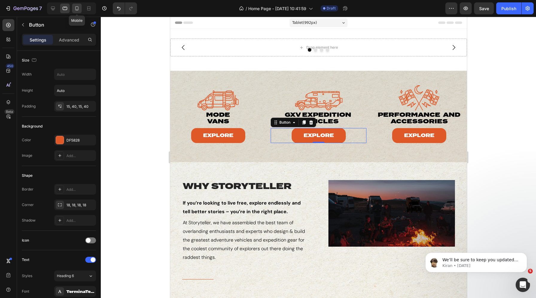
click at [75, 8] on icon at bounding box center [77, 8] width 6 height 6
type input "14"
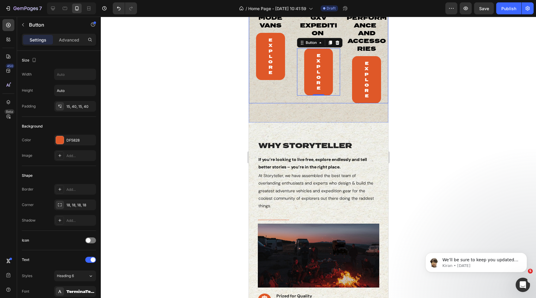
scroll to position [30, 0]
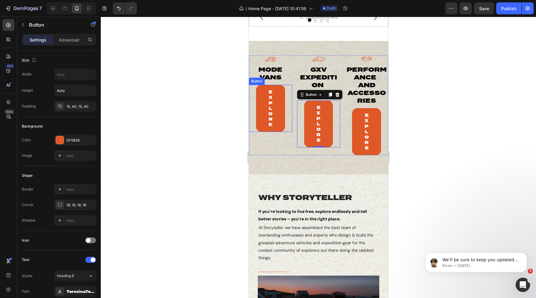
click at [253, 84] on div "Button" at bounding box center [256, 81] width 16 height 7
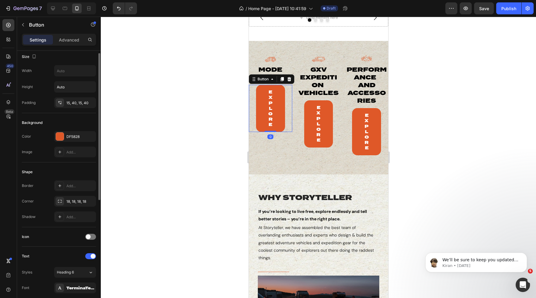
scroll to position [0, 0]
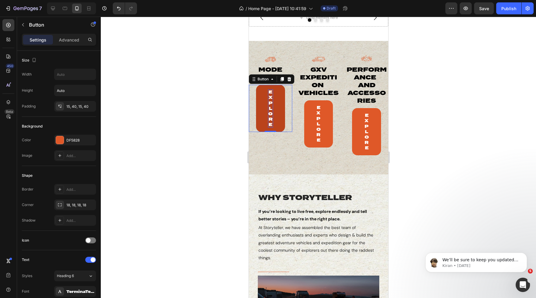
click at [268, 101] on p "Explore" at bounding box center [270, 108] width 5 height 38
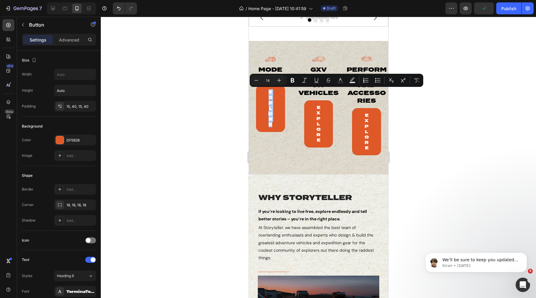
click at [198, 124] on div at bounding box center [318, 158] width 435 height 282
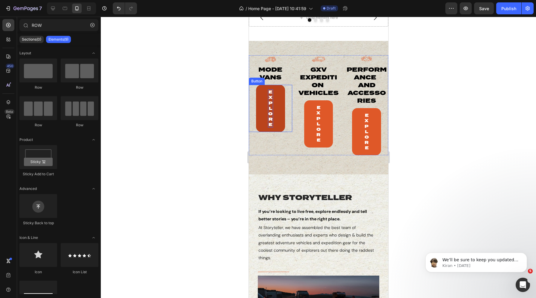
click at [270, 103] on p "Explore" at bounding box center [270, 108] width 5 height 38
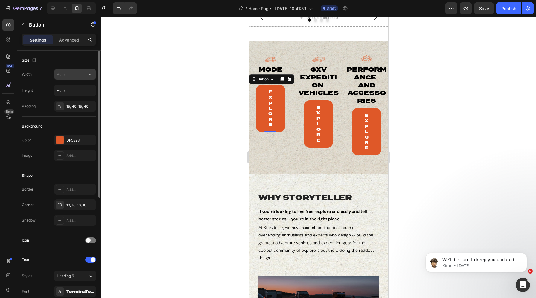
click at [65, 73] on input "text" at bounding box center [74, 74] width 41 height 11
type input "100%"
click at [57, 39] on div "Advanced" at bounding box center [69, 40] width 30 height 10
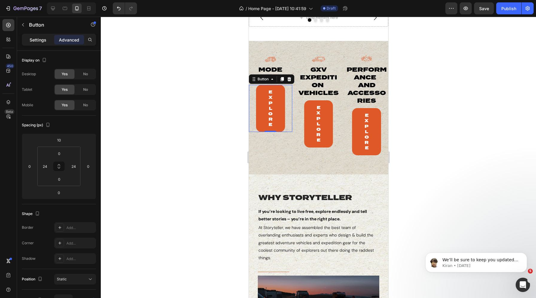
click at [41, 41] on p "Settings" at bounding box center [38, 40] width 17 height 6
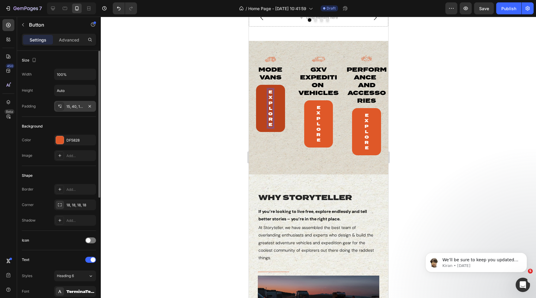
click at [77, 105] on div "15, 40, 15, 40" at bounding box center [74, 106] width 17 height 5
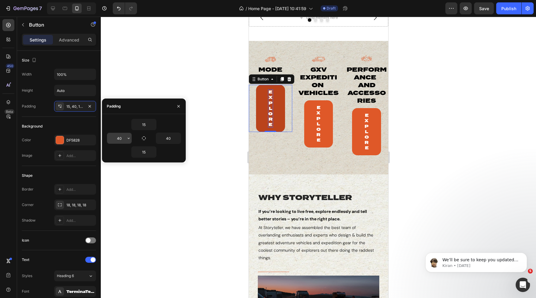
click at [121, 138] on input "40" at bounding box center [119, 138] width 25 height 11
type input "0"
click at [168, 134] on input "40" at bounding box center [168, 138] width 25 height 11
type input "0"
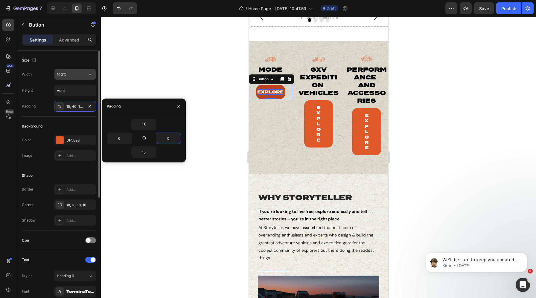
click at [66, 76] on input "100%" at bounding box center [74, 74] width 41 height 11
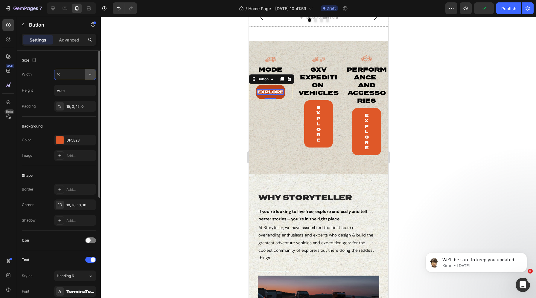
click at [88, 72] on icon "button" at bounding box center [90, 74] width 6 height 6
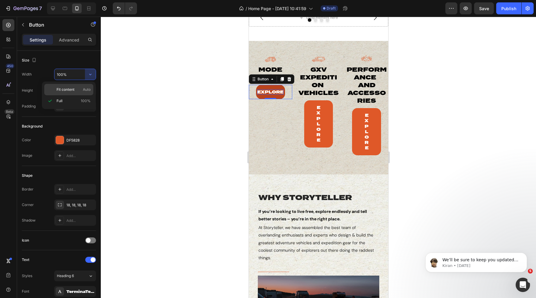
click at [67, 89] on span "Fit content" at bounding box center [65, 89] width 18 height 5
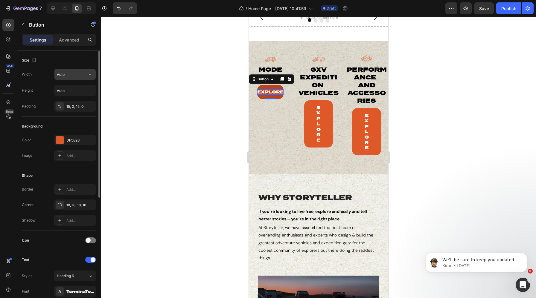
click at [65, 77] on input "Auto" at bounding box center [74, 74] width 41 height 11
type input "100"
click at [257, 53] on div "Image mode vans Heading Explore Button 0 Image gxv expedition vehicles Heading …" at bounding box center [317, 108] width 139 height 134
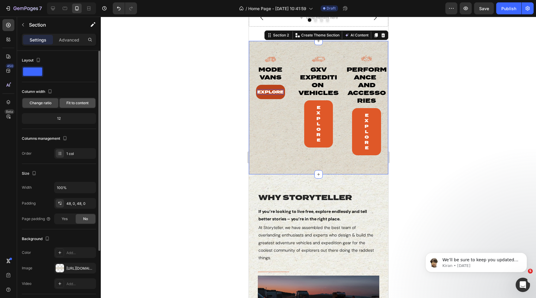
click at [69, 104] on span "Fit to content" at bounding box center [77, 102] width 22 height 5
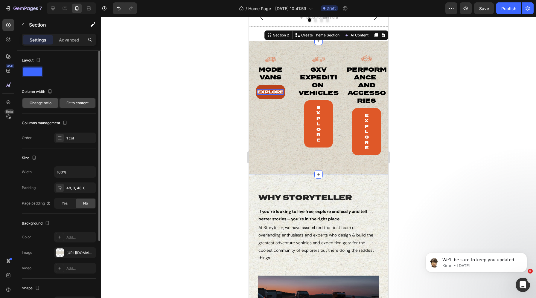
click at [44, 105] on span "Change ratio" at bounding box center [41, 102] width 22 height 5
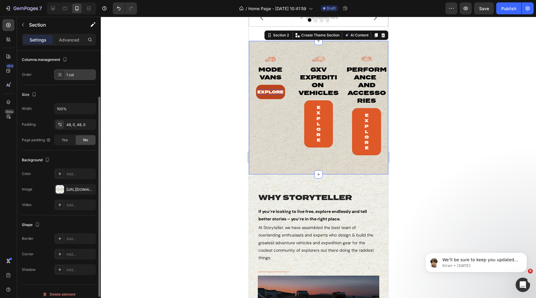
scroll to position [85, 0]
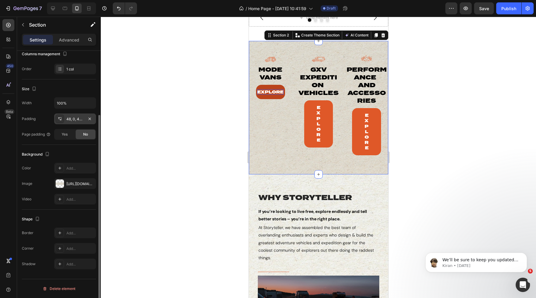
click at [81, 118] on div "48, 0, 48, 0" at bounding box center [74, 119] width 17 height 5
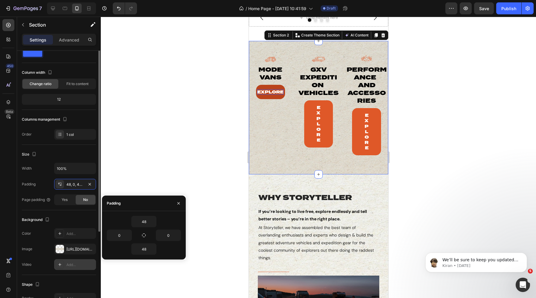
scroll to position [0, 0]
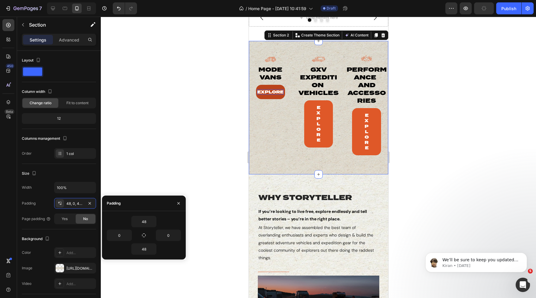
click at [42, 38] on p "Settings" at bounding box center [38, 40] width 17 height 6
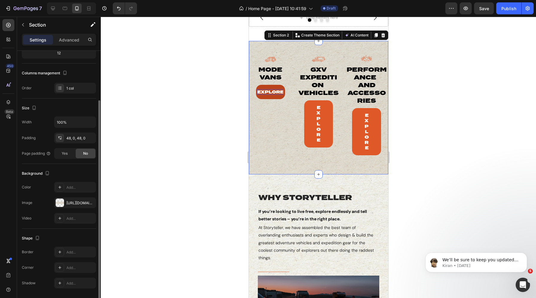
scroll to position [66, 0]
click at [257, 82] on div "Button" at bounding box center [256, 81] width 13 height 5
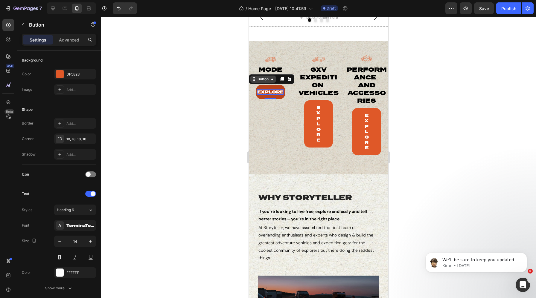
scroll to position [0, 0]
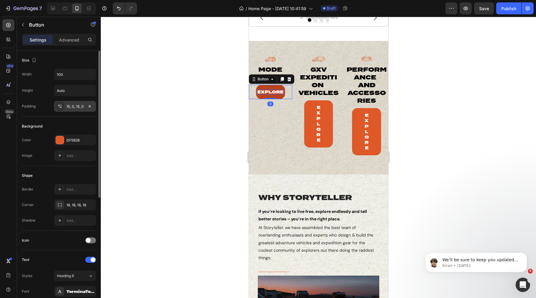
click at [78, 104] on div "15, 0, 15, 0" at bounding box center [74, 106] width 17 height 5
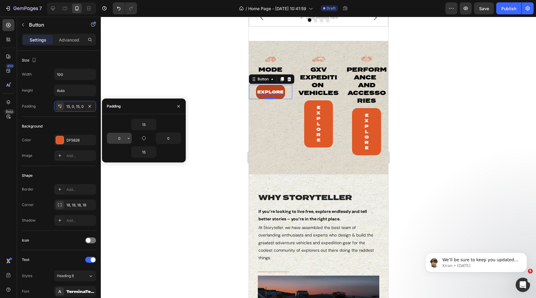
click at [118, 139] on input "0" at bounding box center [119, 138] width 25 height 11
type input "10"
click at [168, 136] on input "0" at bounding box center [168, 138] width 25 height 11
click at [177, 137] on icon "button" at bounding box center [177, 138] width 5 height 5
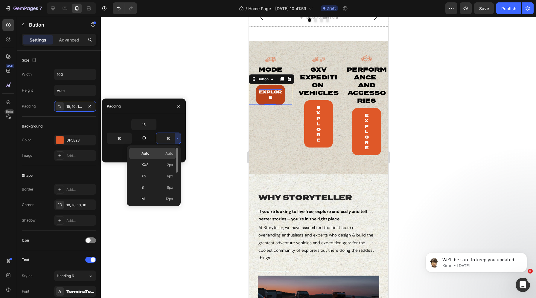
click at [163, 152] on p "Auto Auto" at bounding box center [157, 153] width 32 height 5
type input "Auto"
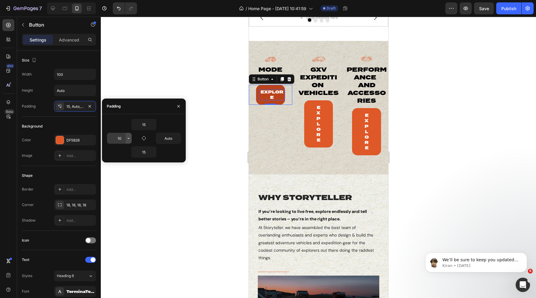
click at [129, 140] on icon "button" at bounding box center [128, 138] width 5 height 5
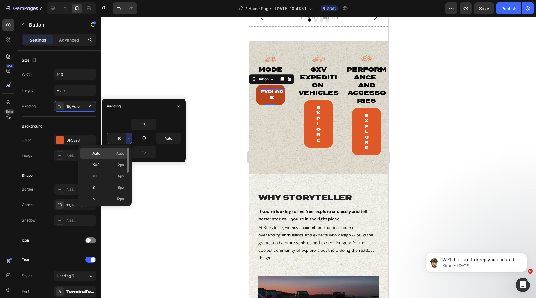
click at [117, 159] on div "Auto Auto" at bounding box center [103, 164] width 47 height 11
type input "Auto"
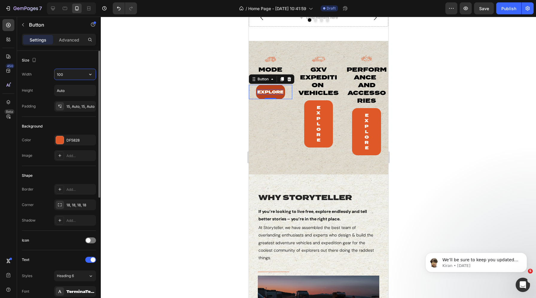
click at [66, 75] on input "100" at bounding box center [74, 74] width 41 height 11
click at [72, 73] on input "100" at bounding box center [74, 74] width 41 height 11
click at [88, 77] on icon "button" at bounding box center [90, 74] width 6 height 6
click at [82, 104] on div "Full 100%" at bounding box center [68, 100] width 49 height 11
click at [79, 73] on input "100%" at bounding box center [74, 74] width 41 height 11
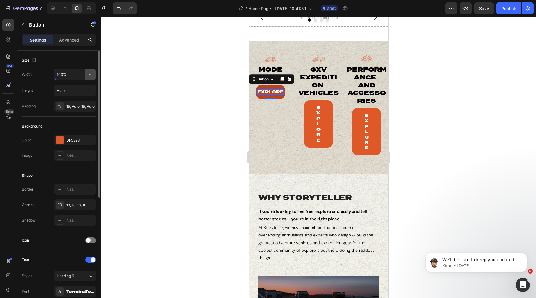
click at [91, 74] on icon "button" at bounding box center [90, 74] width 6 height 6
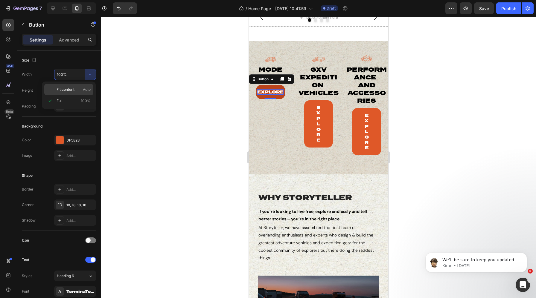
click at [75, 88] on p "Fit content Auto" at bounding box center [73, 89] width 34 height 5
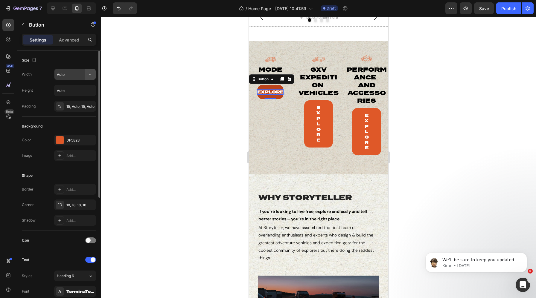
click at [90, 74] on icon "button" at bounding box center [90, 74] width 6 height 6
click at [78, 101] on p "Full 100%" at bounding box center [73, 100] width 34 height 5
type input "100%"
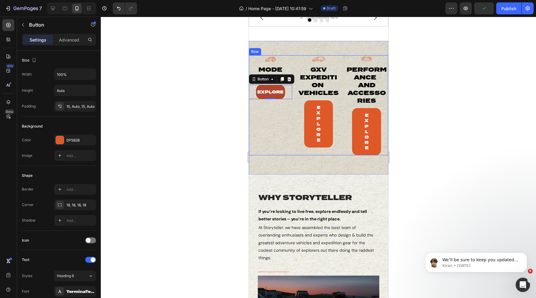
click at [270, 132] on div "Image mode vans Heading Explore Button 0" at bounding box center [269, 105] width 43 height 100
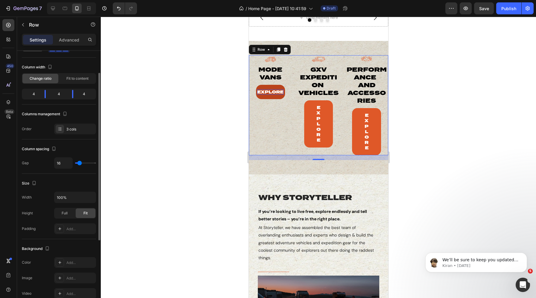
scroll to position [33, 0]
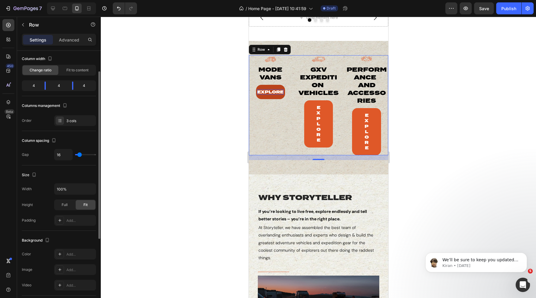
type input "0"
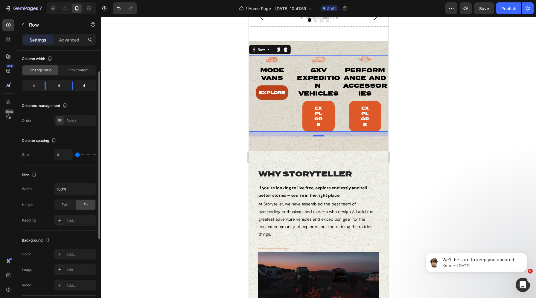
drag, startPoint x: 79, startPoint y: 156, endPoint x: 72, endPoint y: 156, distance: 7.5
type input "0"
click at [75, 155] on input "range" at bounding box center [85, 154] width 21 height 1
click at [320, 82] on p "gxv expedition vehicles" at bounding box center [317, 81] width 45 height 31
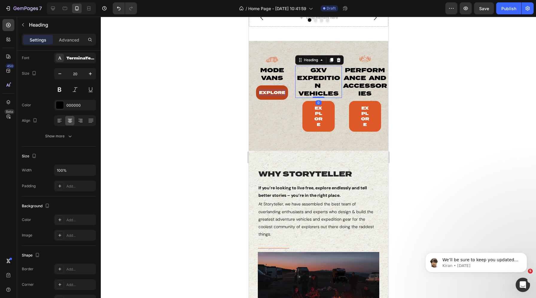
scroll to position [0, 0]
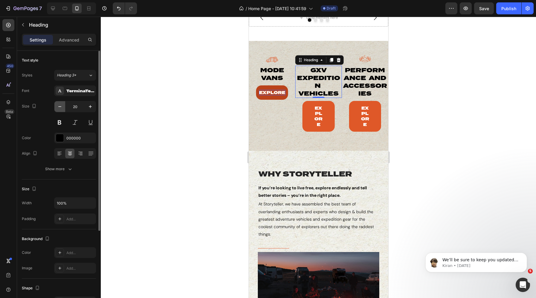
click at [62, 107] on icon "button" at bounding box center [60, 107] width 6 height 6
type input "18"
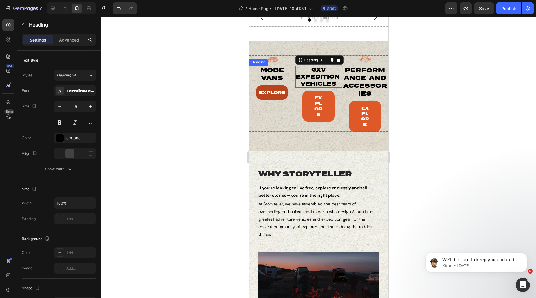
click at [272, 78] on h2 "mode vans" at bounding box center [272, 74] width 32 height 17
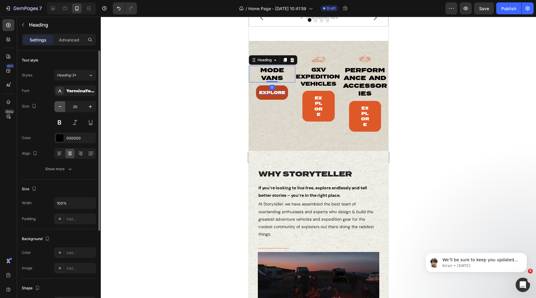
click at [60, 107] on icon "button" at bounding box center [60, 107] width 6 height 6
type input "18"
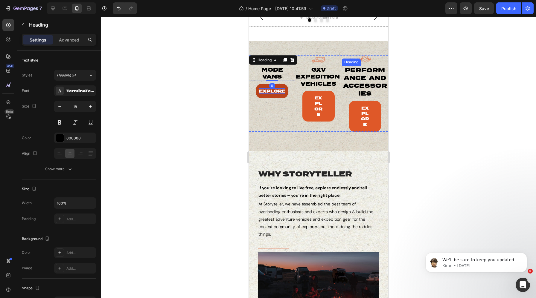
click at [365, 84] on p "Performance  and Accessories" at bounding box center [364, 81] width 45 height 31
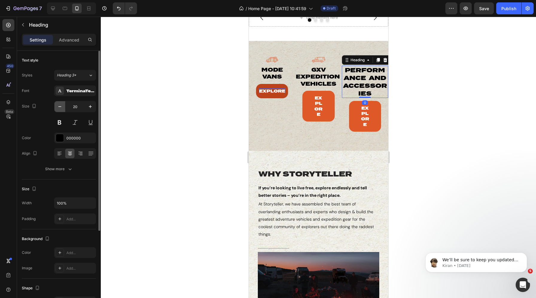
click at [57, 107] on icon "button" at bounding box center [60, 107] width 6 height 6
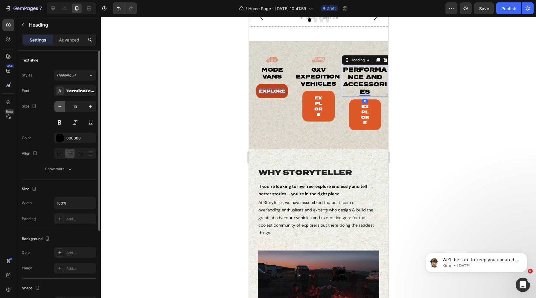
type input "18"
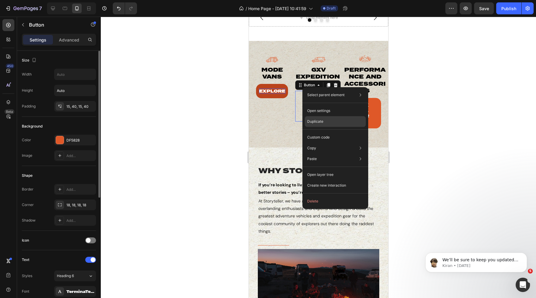
click at [319, 120] on p "Duplicate" at bounding box center [315, 121] width 16 height 5
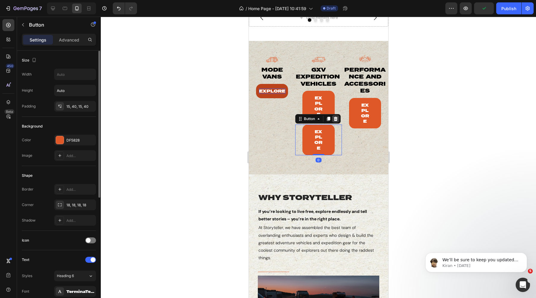
click at [335, 119] on icon at bounding box center [335, 119] width 4 height 4
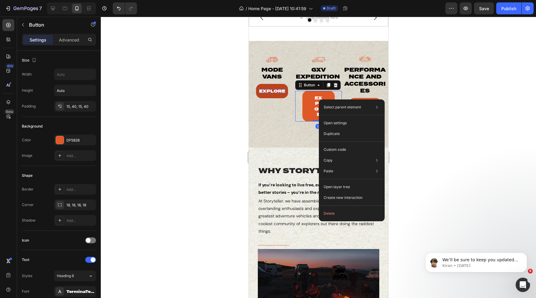
click at [297, 96] on div "Explore Button 0" at bounding box center [318, 106] width 46 height 31
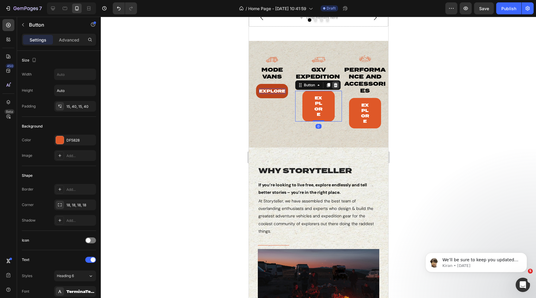
click at [335, 83] on icon at bounding box center [335, 85] width 5 height 5
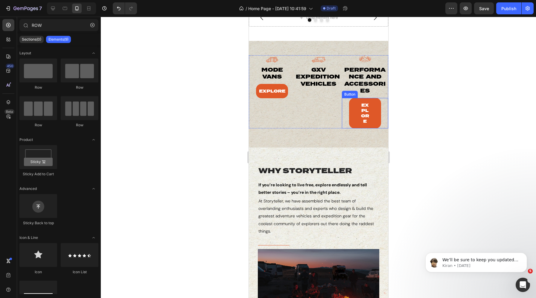
click at [351, 106] on link "Explore" at bounding box center [365, 113] width 32 height 31
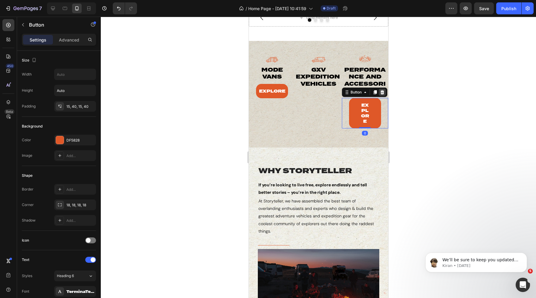
click at [383, 92] on icon at bounding box center [382, 92] width 4 height 4
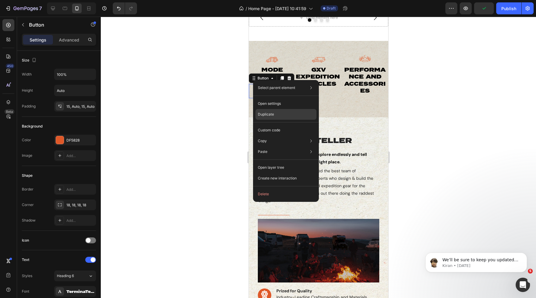
click at [266, 125] on div "Duplicate" at bounding box center [285, 130] width 61 height 11
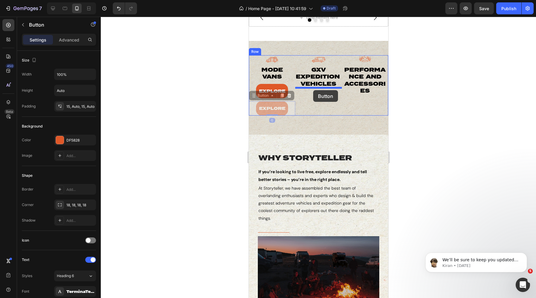
drag, startPoint x: 256, startPoint y: 97, endPoint x: 313, endPoint y: 90, distance: 56.8
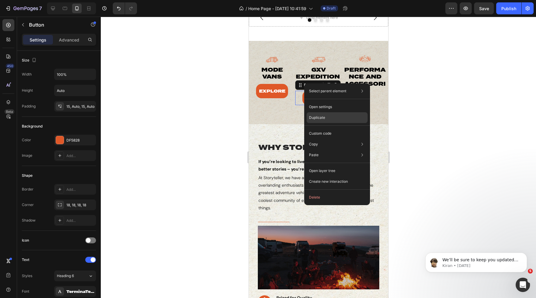
click at [316, 117] on p "Duplicate" at bounding box center [317, 117] width 16 height 5
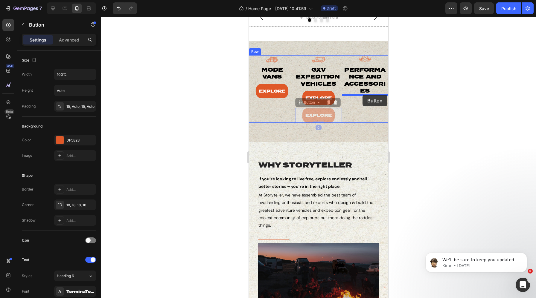
drag, startPoint x: 302, startPoint y: 104, endPoint x: 362, endPoint y: 95, distance: 60.2
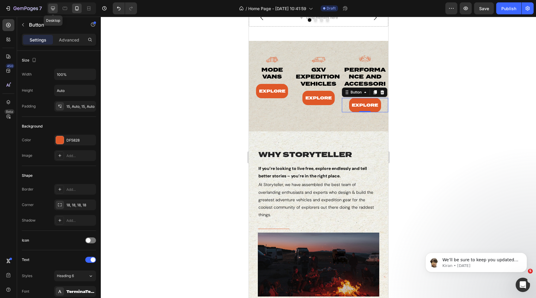
click at [54, 10] on icon at bounding box center [53, 8] width 6 height 6
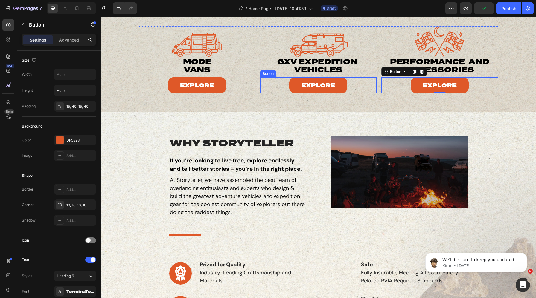
scroll to position [27, 0]
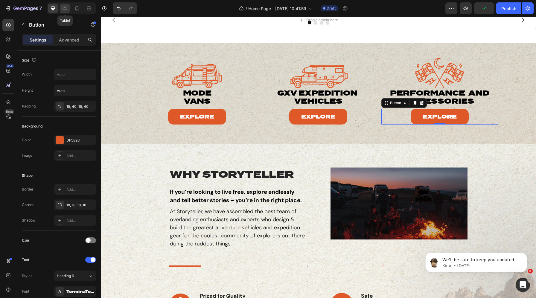
click at [66, 7] on icon at bounding box center [65, 8] width 4 height 3
type input "16"
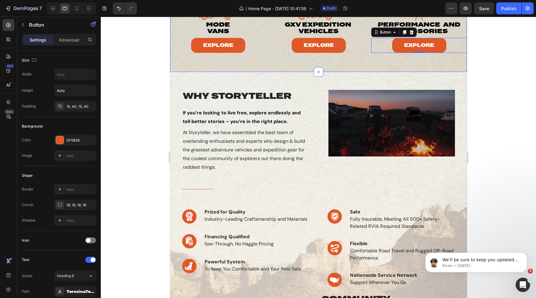
scroll to position [26, 0]
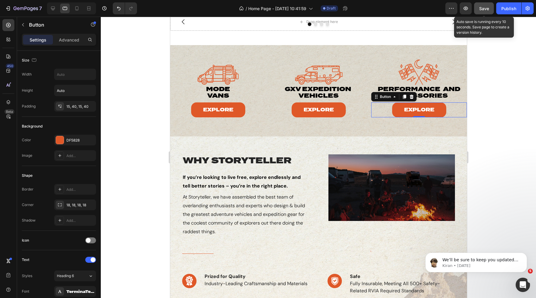
click at [479, 7] on span "Save" at bounding box center [484, 8] width 10 height 5
click at [201, 77] on img at bounding box center [218, 72] width 48 height 26
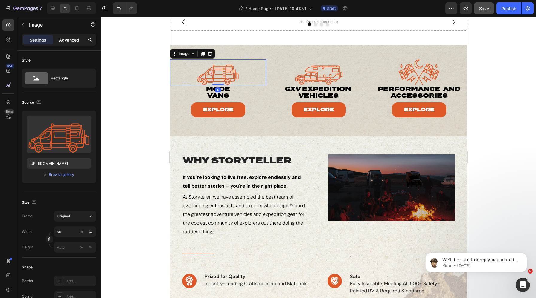
click at [67, 44] on div "Advanced" at bounding box center [69, 40] width 30 height 10
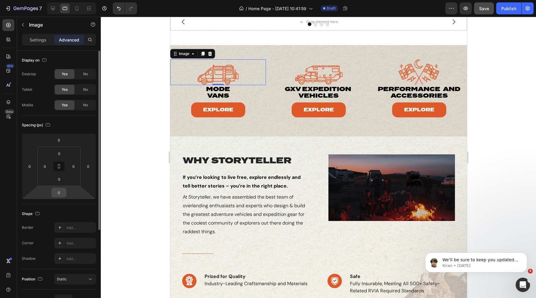
click at [60, 191] on input "0" at bounding box center [59, 192] width 12 height 9
type input "10"
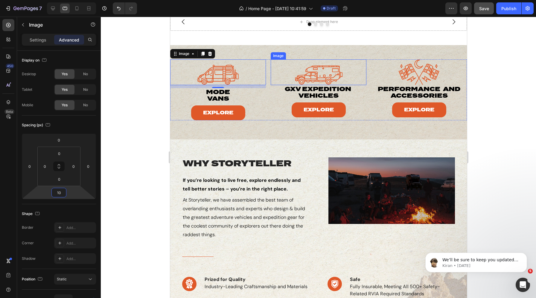
click at [293, 74] on div at bounding box center [318, 72] width 96 height 26
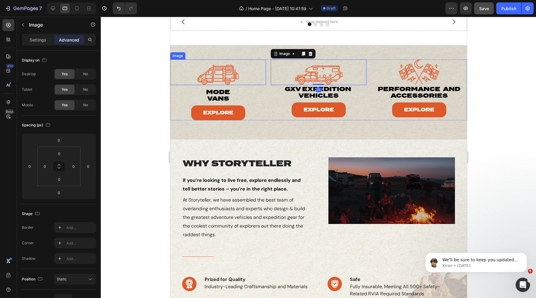
click at [202, 74] on img at bounding box center [218, 72] width 48 height 26
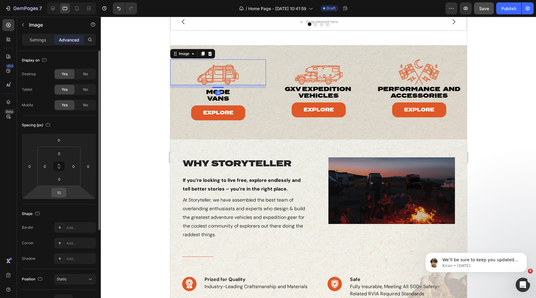
click at [61, 193] on input "10" at bounding box center [59, 192] width 12 height 9
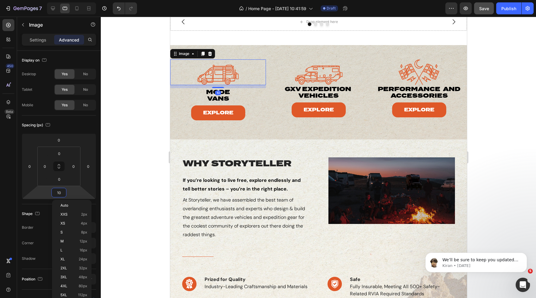
type input "5"
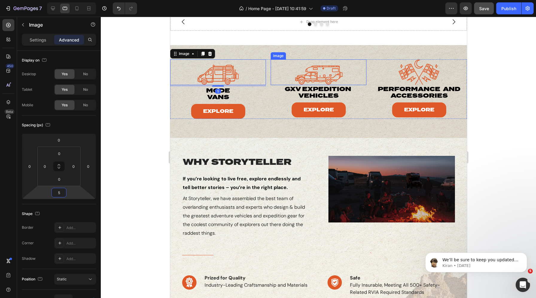
click at [285, 68] on div at bounding box center [318, 72] width 96 height 26
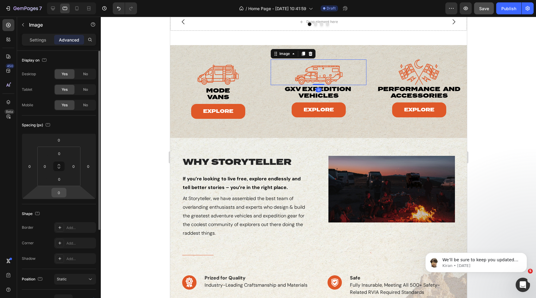
click at [57, 194] on input "0" at bounding box center [59, 192] width 12 height 9
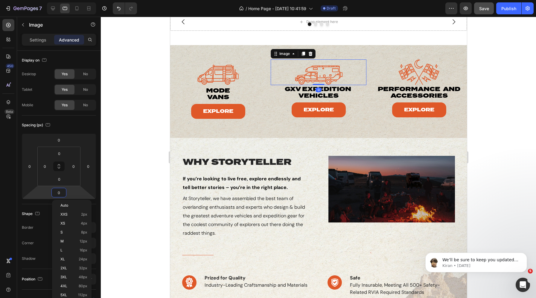
type input "5"
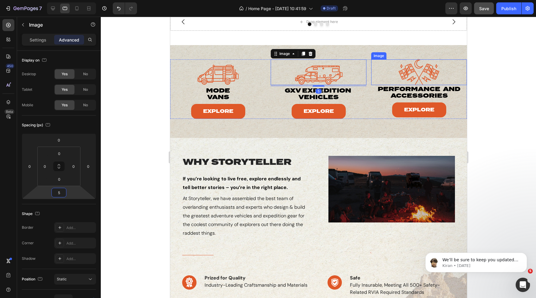
click at [389, 72] on div at bounding box center [419, 72] width 96 height 26
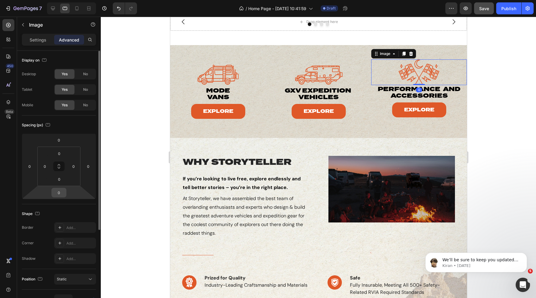
click at [59, 194] on input "0" at bounding box center [59, 192] width 12 height 9
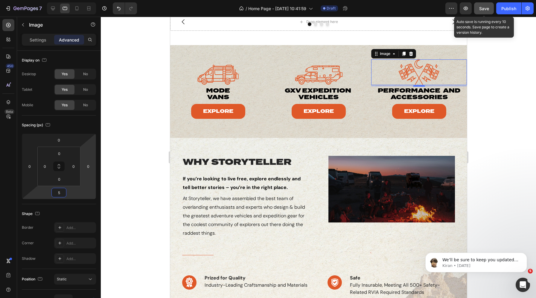
type input "5"
click at [485, 11] on div "Save" at bounding box center [484, 8] width 10 height 6
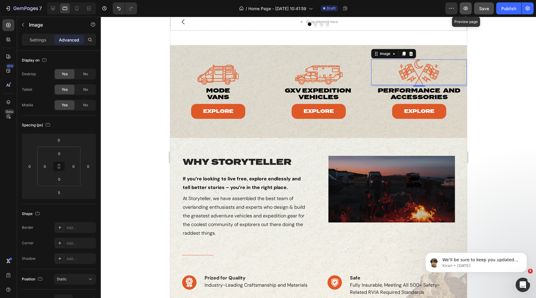
click at [465, 7] on icon "button" at bounding box center [465, 8] width 6 height 6
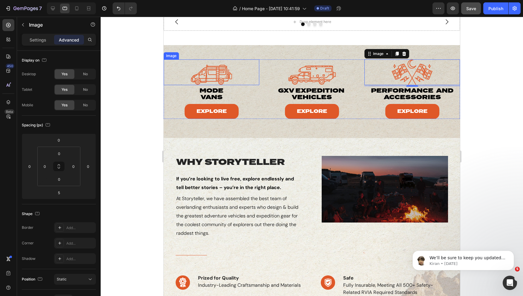
click at [224, 67] on img at bounding box center [212, 72] width 48 height 26
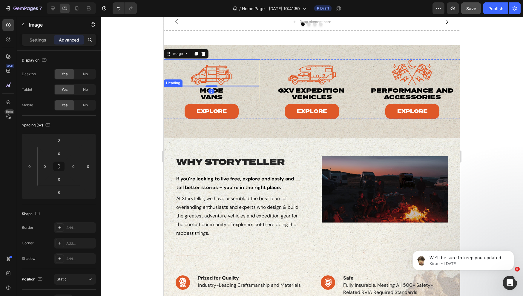
click at [185, 91] on div "mode vans" at bounding box center [212, 94] width 54 height 14
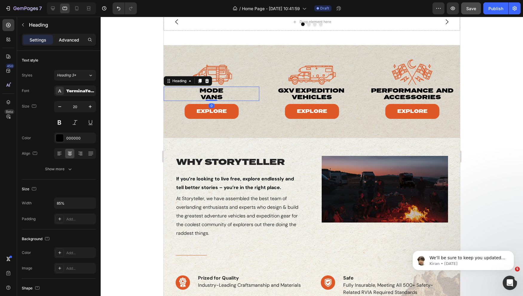
click at [65, 39] on p "Advanced" at bounding box center [69, 40] width 20 height 6
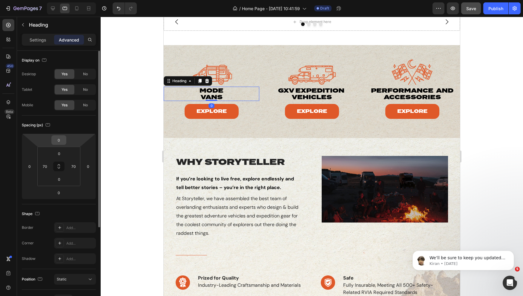
click at [59, 141] on input "0" at bounding box center [59, 140] width 12 height 9
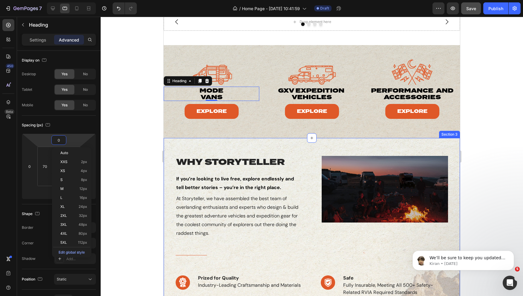
type input "5"
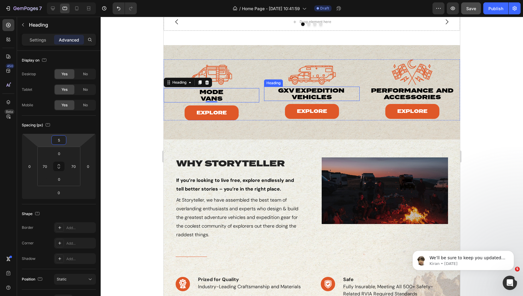
click at [282, 89] on p "gxv expedition vehicles" at bounding box center [312, 93] width 80 height 13
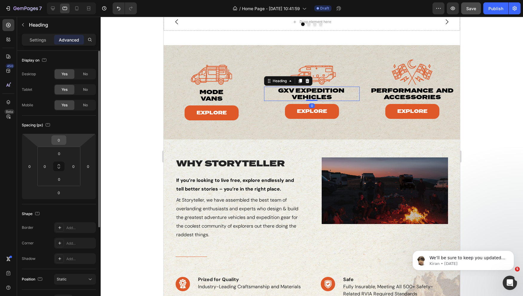
click at [54, 141] on input "0" at bounding box center [59, 140] width 12 height 9
type input "5"
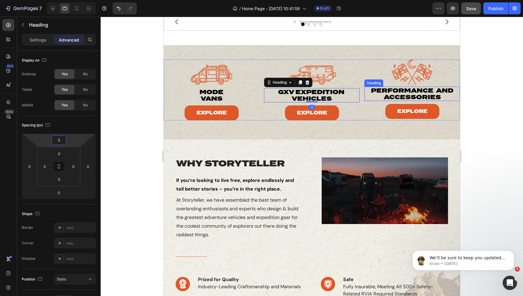
click at [373, 94] on p "Performance  and Accessories" at bounding box center [412, 93] width 94 height 13
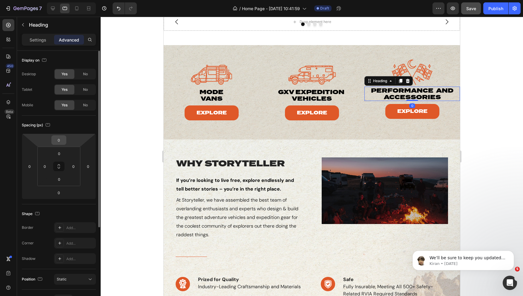
click at [58, 141] on input "0" at bounding box center [59, 140] width 12 height 9
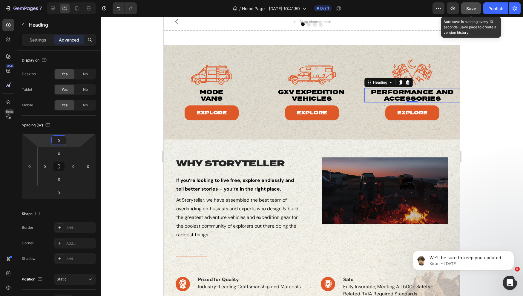
type input "5"
click at [466, 12] on button "Save" at bounding box center [471, 8] width 20 height 12
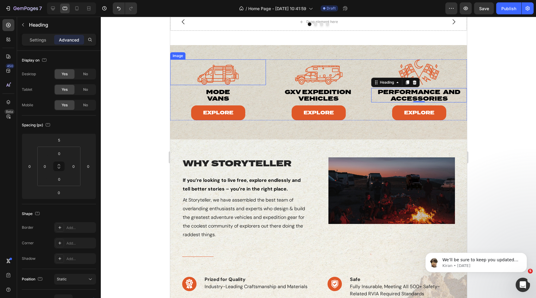
click at [207, 71] on img at bounding box center [218, 72] width 48 height 26
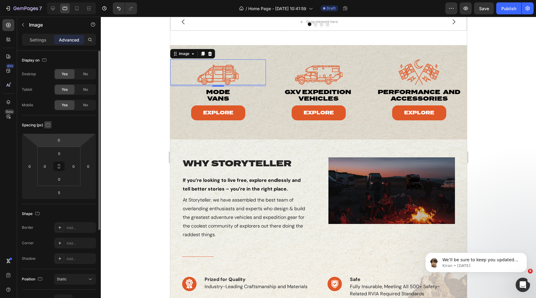
click at [45, 125] on button "button" at bounding box center [47, 124] width 7 height 7
click at [50, 136] on icon "button" at bounding box center [49, 135] width 6 height 6
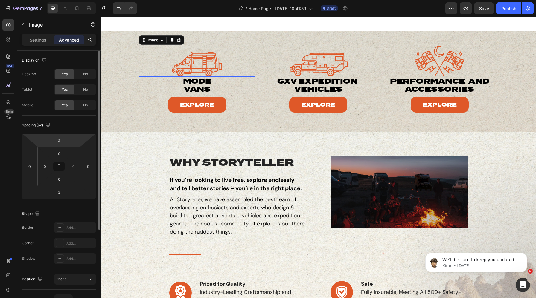
scroll to position [48, 0]
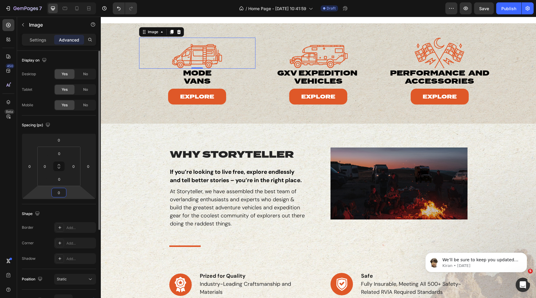
click at [61, 192] on input "0" at bounding box center [59, 192] width 12 height 9
type input "5"
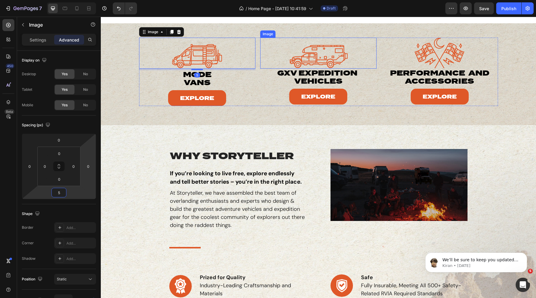
click at [287, 53] on div at bounding box center [318, 53] width 116 height 31
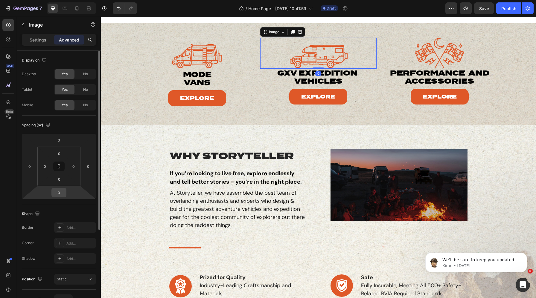
click at [60, 192] on input "0" at bounding box center [59, 192] width 12 height 9
type input "5"
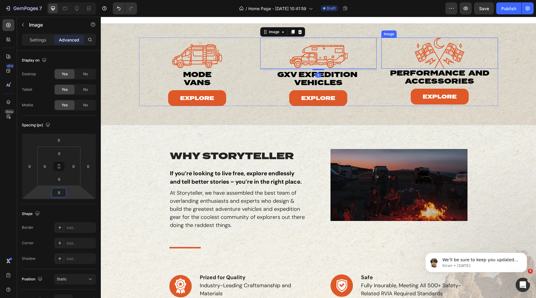
click at [420, 52] on img at bounding box center [439, 53] width 58 height 31
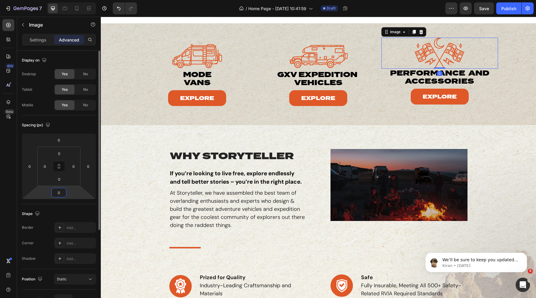
click at [56, 195] on input "0" at bounding box center [59, 192] width 12 height 9
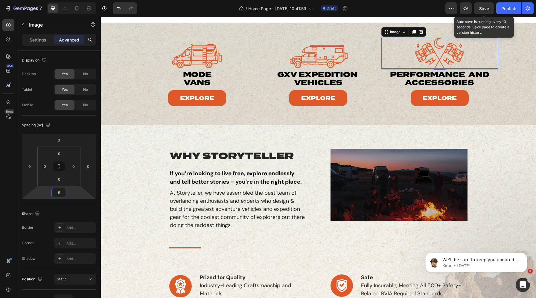
type input "5"
click at [479, 8] on button "Save" at bounding box center [484, 8] width 20 height 12
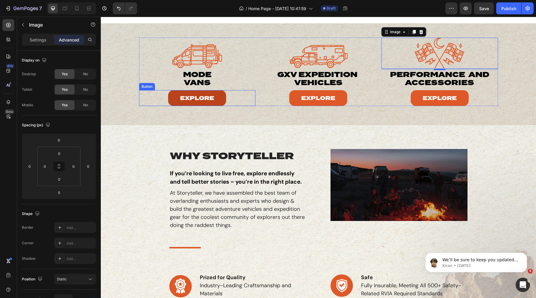
scroll to position [0, 0]
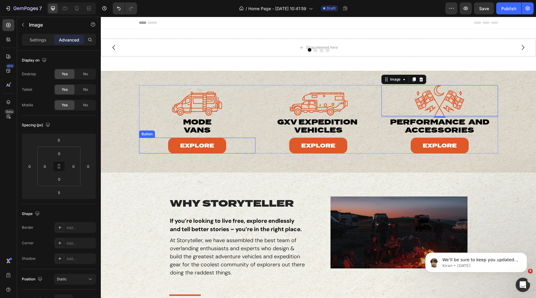
click at [162, 143] on div "Explore Button" at bounding box center [197, 146] width 116 height 16
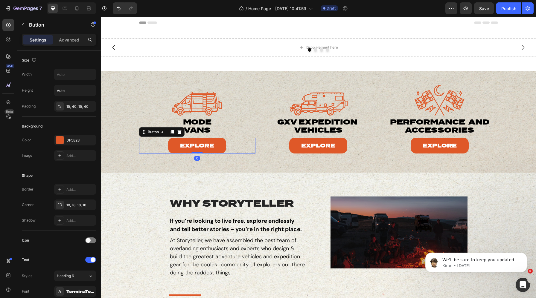
scroll to position [211, 0]
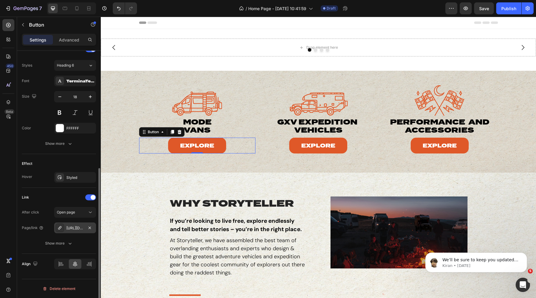
click at [75, 227] on div "[URL][DOMAIN_NAME]" at bounding box center [74, 228] width 17 height 5
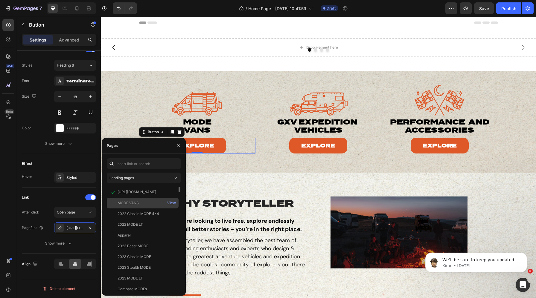
click at [129, 202] on div "MODE VANS" at bounding box center [127, 203] width 21 height 5
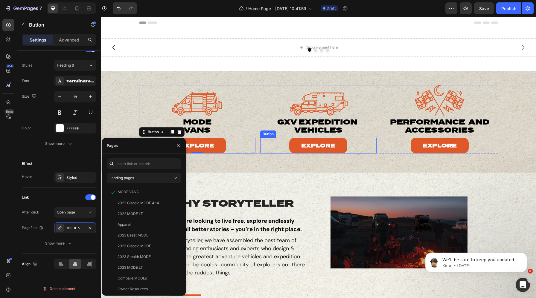
click at [283, 144] on div "Explore Button" at bounding box center [318, 146] width 116 height 16
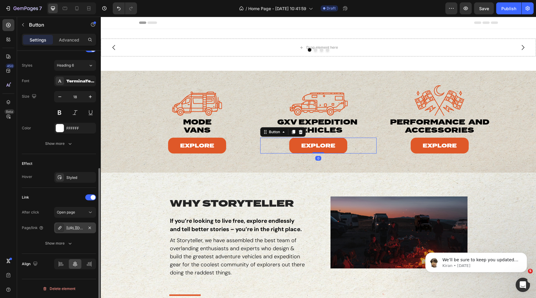
click at [70, 227] on div "[URL][DOMAIN_NAME]" at bounding box center [74, 228] width 17 height 5
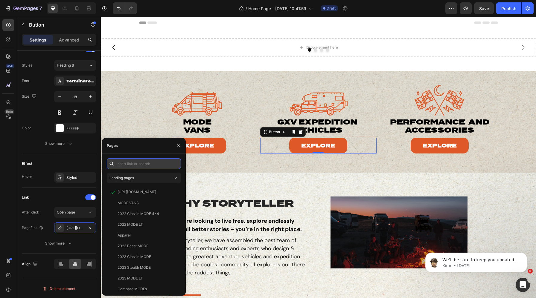
click at [136, 169] on input "text" at bounding box center [144, 163] width 74 height 11
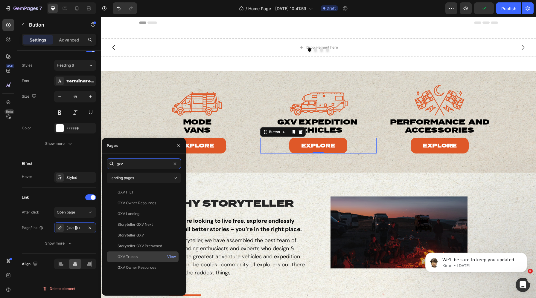
type input "gxv"
click at [134, 262] on div "GXV Trucks View" at bounding box center [143, 267] width 72 height 11
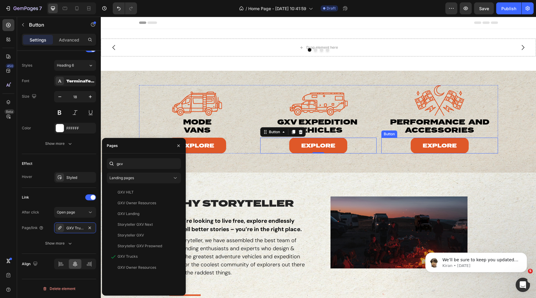
click at [399, 146] on div "Explore Button" at bounding box center [439, 146] width 116 height 16
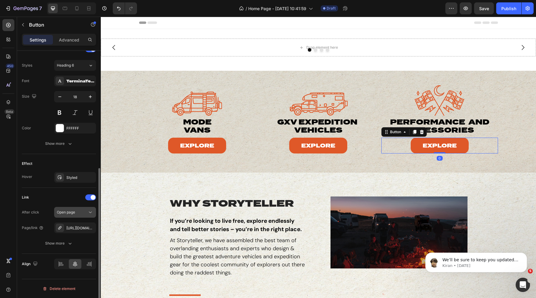
click at [77, 213] on div "Open page" at bounding box center [72, 212] width 30 height 5
click at [77, 214] on div "Open page" at bounding box center [72, 212] width 30 height 5
click at [69, 226] on div "[URL][DOMAIN_NAME]" at bounding box center [74, 228] width 17 height 5
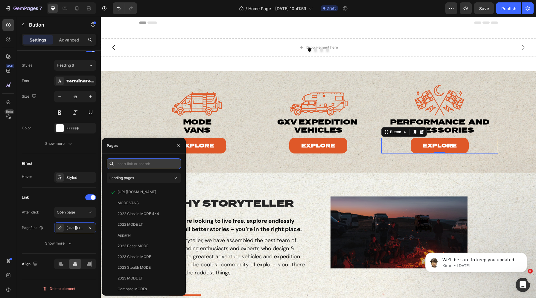
click at [136, 164] on input "text" at bounding box center [144, 163] width 74 height 11
paste input "[URL][DOMAIN_NAME]"
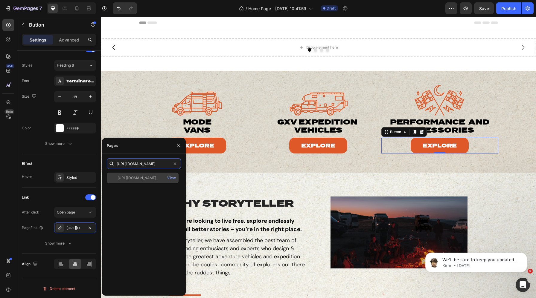
type input "[URL][DOMAIN_NAME]"
click at [140, 177] on div "[URL][DOMAIN_NAME]" at bounding box center [136, 177] width 39 height 5
click at [65, 8] on icon at bounding box center [65, 8] width 6 height 6
type input "16"
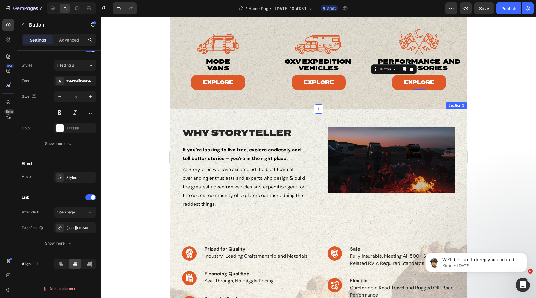
scroll to position [93, 0]
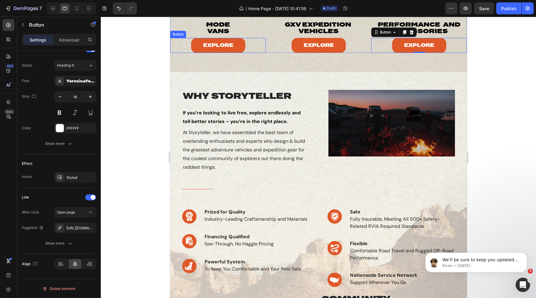
click at [178, 44] on div "Explore Button" at bounding box center [218, 45] width 96 height 15
click at [274, 45] on div "Explore Button" at bounding box center [318, 45] width 96 height 15
click at [380, 44] on div "Explore Button" at bounding box center [419, 45] width 96 height 15
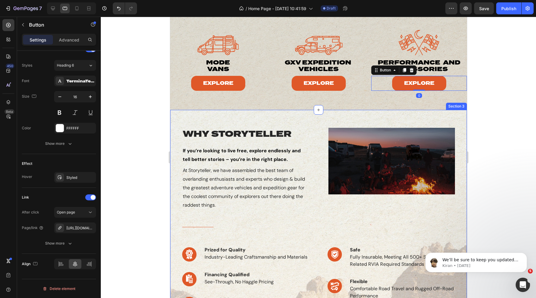
scroll to position [0, 0]
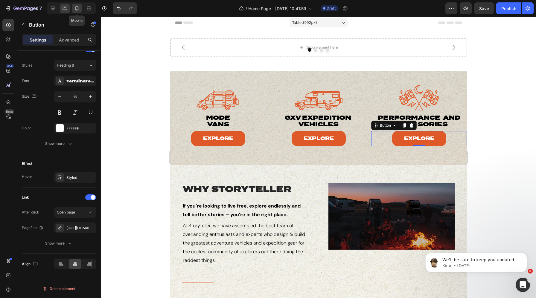
click at [76, 12] on div at bounding box center [77, 9] width 10 height 10
type input "100%"
type input "14"
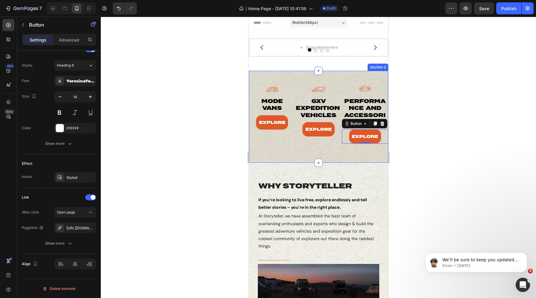
click at [260, 74] on div "Image mode vans Heading Explore Button Image gxv expedition vehicles Heading Ex…" at bounding box center [317, 117] width 139 height 92
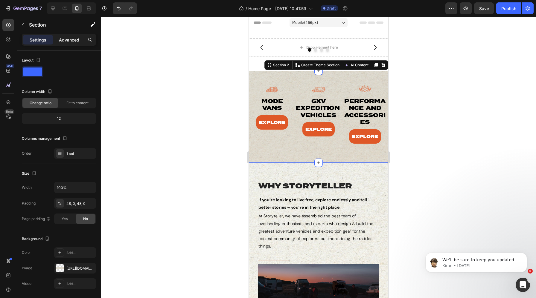
click at [66, 39] on p "Advanced" at bounding box center [69, 40] width 20 height 6
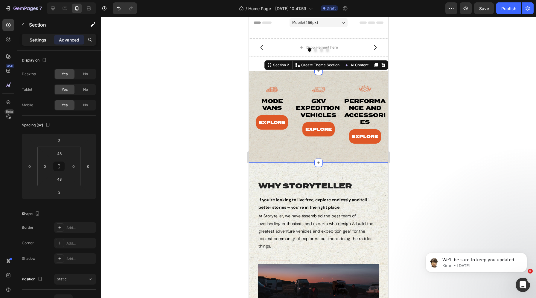
click at [33, 41] on p "Settings" at bounding box center [38, 40] width 17 height 6
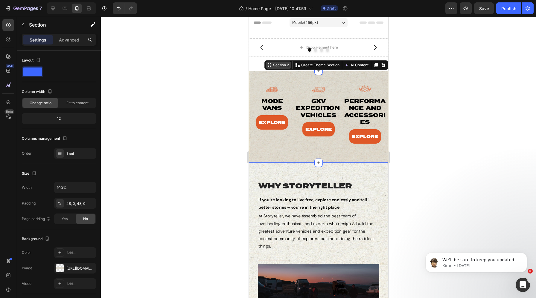
click at [280, 63] on div "Section 2" at bounding box center [280, 64] width 18 height 5
click at [270, 77] on div "Image mode vans Heading Explore Button Image gxv expedition vehicles Heading Ex…" at bounding box center [317, 117] width 139 height 92
click at [190, 144] on div at bounding box center [318, 158] width 435 height 282
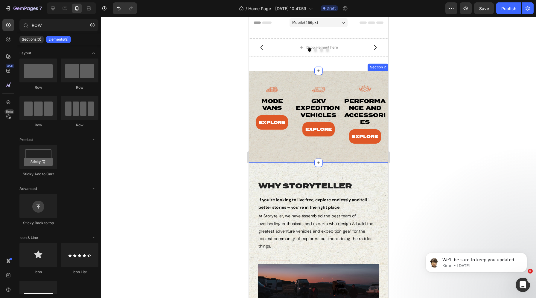
click at [380, 68] on div "Section 2" at bounding box center [377, 67] width 21 height 7
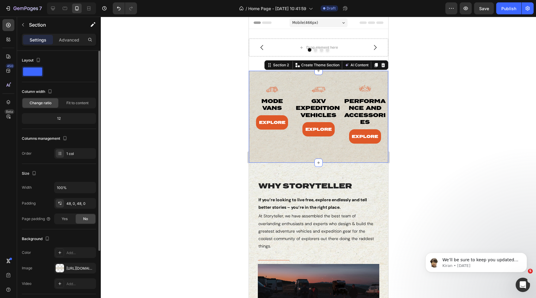
click at [76, 147] on div "Columns management Order 1 col" at bounding box center [59, 146] width 74 height 25
click at [70, 153] on div "1 col" at bounding box center [80, 153] width 28 height 5
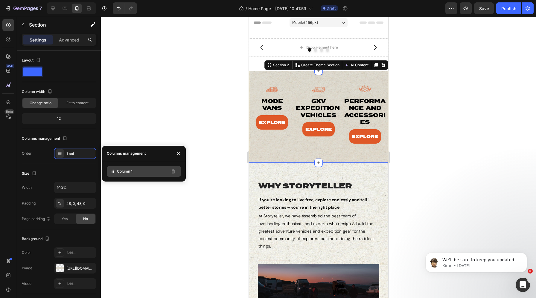
click at [120, 169] on span "Column 1" at bounding box center [125, 171] width 16 height 5
click at [121, 149] on div "Columns management" at bounding box center [126, 154] width 39 height 10
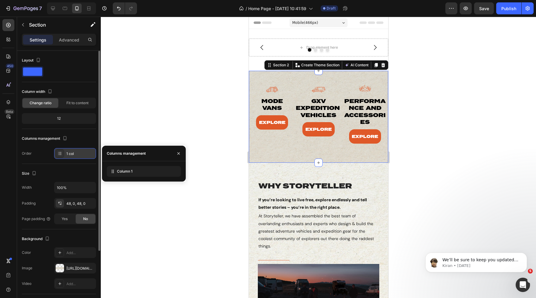
click at [58, 153] on icon at bounding box center [59, 153] width 5 height 5
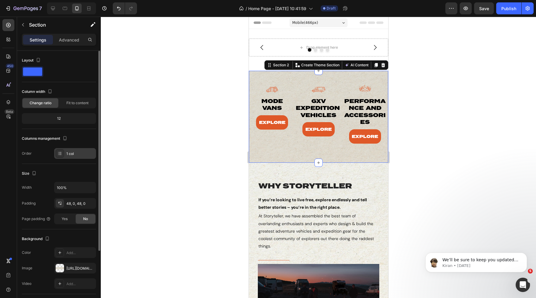
click at [58, 153] on icon at bounding box center [59, 153] width 5 height 5
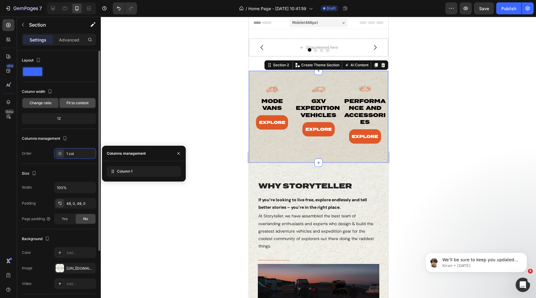
click at [77, 104] on span "Fit to content" at bounding box center [77, 102] width 22 height 5
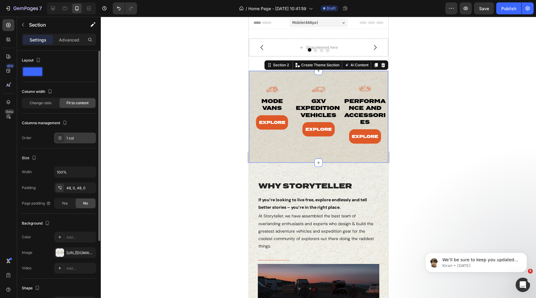
click at [66, 135] on div "1 col" at bounding box center [75, 138] width 42 height 11
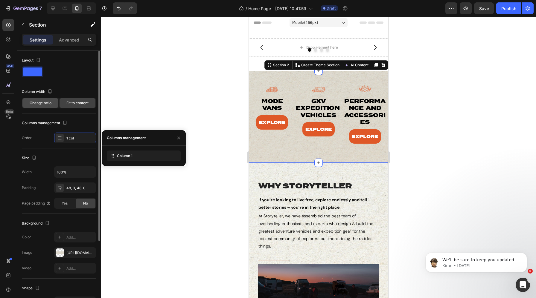
click at [43, 101] on span "Change ratio" at bounding box center [41, 102] width 22 height 5
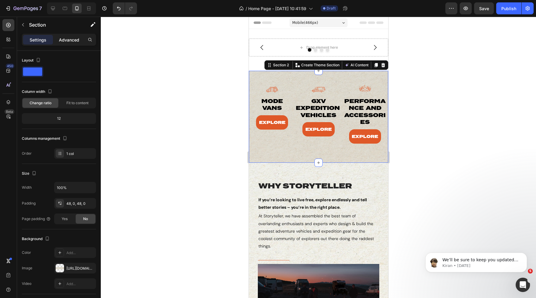
click at [68, 40] on p "Advanced" at bounding box center [69, 40] width 20 height 6
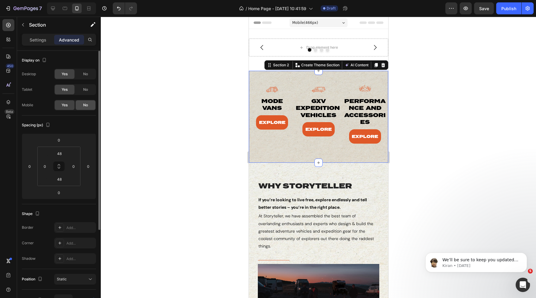
click at [85, 106] on span "No" at bounding box center [85, 105] width 5 height 5
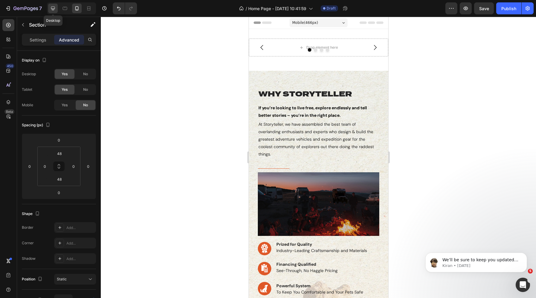
click at [54, 5] on icon at bounding box center [53, 8] width 6 height 6
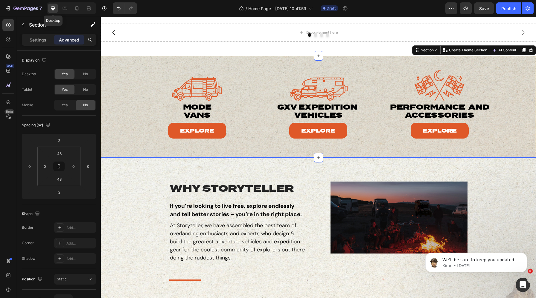
scroll to position [33, 0]
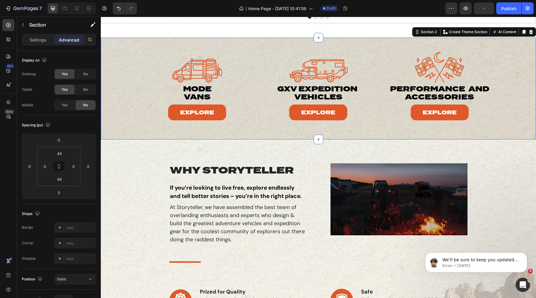
click at [120, 43] on div "Image mode vans Heading Explore Button Image gxv expedition vehicles Heading Ex…" at bounding box center [318, 89] width 435 height 102
click at [524, 34] on div at bounding box center [523, 31] width 7 height 7
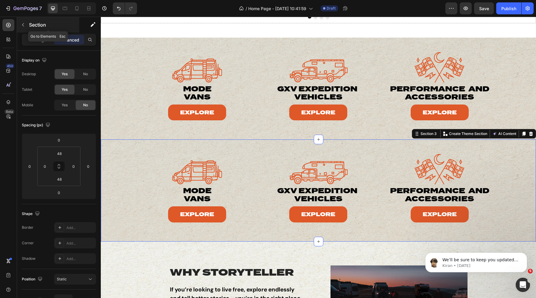
click at [24, 21] on button "button" at bounding box center [23, 25] width 10 height 10
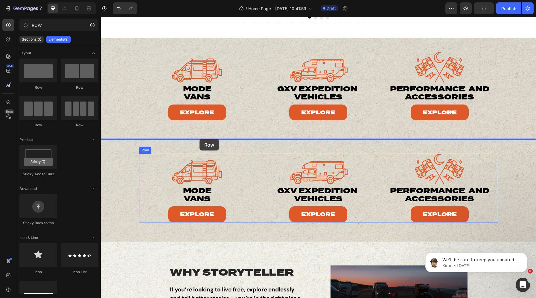
drag, startPoint x: 178, startPoint y: 88, endPoint x: 199, endPoint y: 139, distance: 55.3
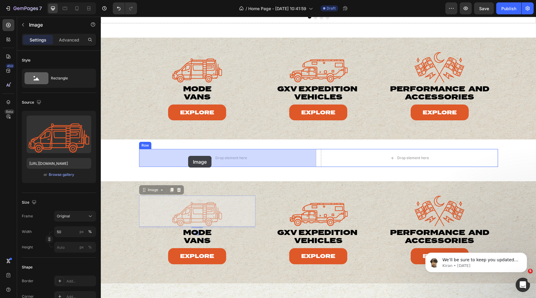
drag, startPoint x: 186, startPoint y: 212, endPoint x: 188, endPoint y: 156, distance: 55.9
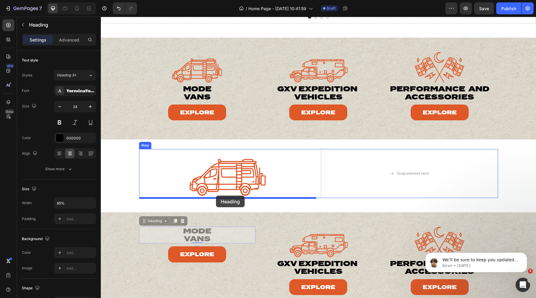
drag, startPoint x: 194, startPoint y: 233, endPoint x: 216, endPoint y: 198, distance: 41.5
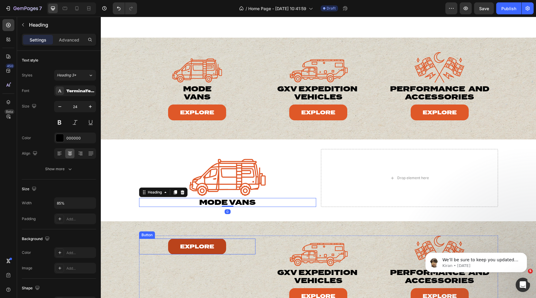
scroll to position [104, 0]
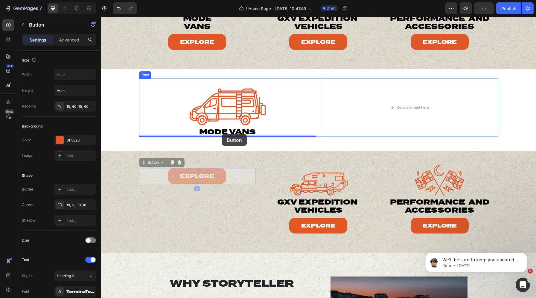
drag, startPoint x: 182, startPoint y: 174, endPoint x: 221, endPoint y: 134, distance: 55.8
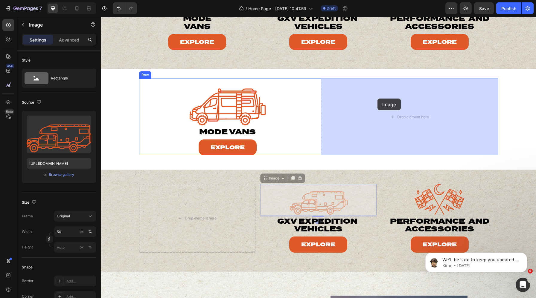
drag, startPoint x: 312, startPoint y: 201, endPoint x: 378, endPoint y: 99, distance: 121.6
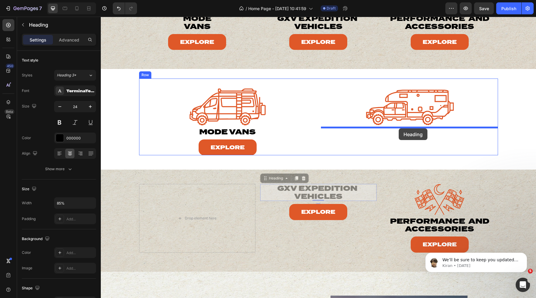
drag, startPoint x: 322, startPoint y: 194, endPoint x: 398, endPoint y: 129, distance: 100.7
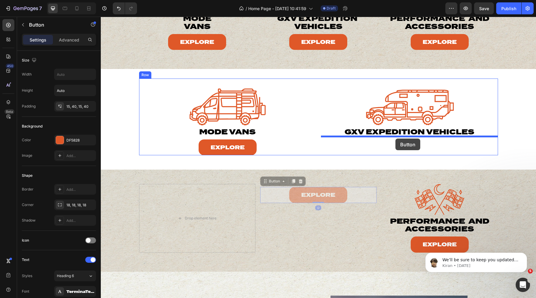
drag, startPoint x: 276, startPoint y: 198, endPoint x: 395, endPoint y: 139, distance: 133.4
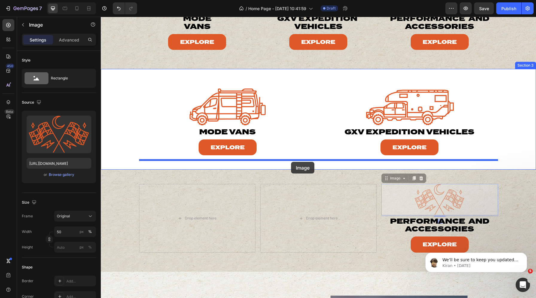
drag, startPoint x: 402, startPoint y: 193, endPoint x: 291, endPoint y: 162, distance: 115.5
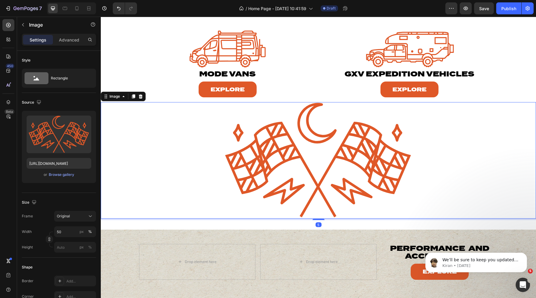
scroll to position [203, 0]
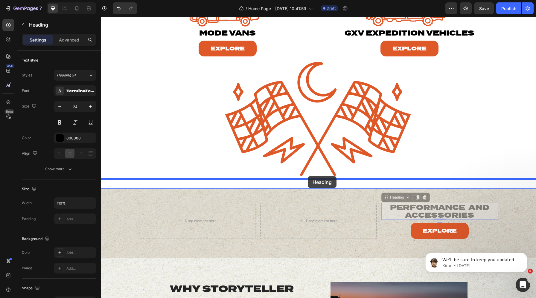
drag, startPoint x: 389, startPoint y: 213, endPoint x: 322, endPoint y: 176, distance: 76.6
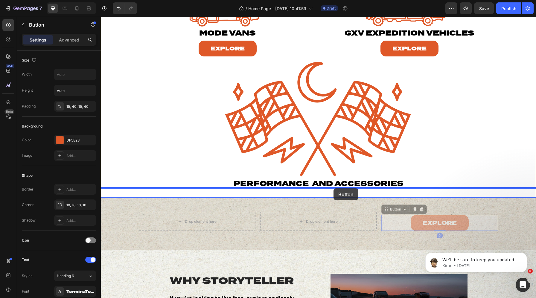
drag, startPoint x: 402, startPoint y: 222, endPoint x: 333, endPoint y: 189, distance: 76.6
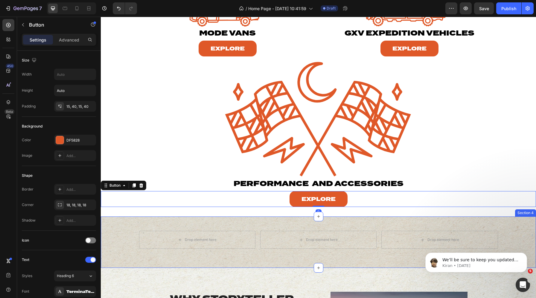
click at [275, 222] on div "Drop element here Drop element here Drop element here Row Section 4" at bounding box center [318, 242] width 435 height 51
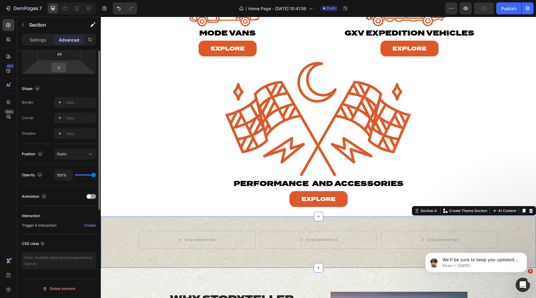
scroll to position [0, 0]
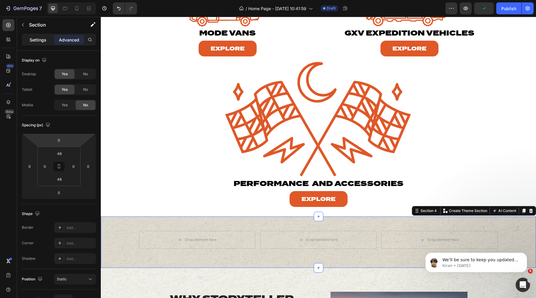
click at [39, 40] on p "Settings" at bounding box center [38, 40] width 17 height 6
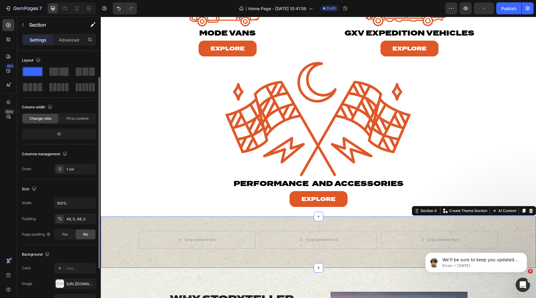
scroll to position [100, 0]
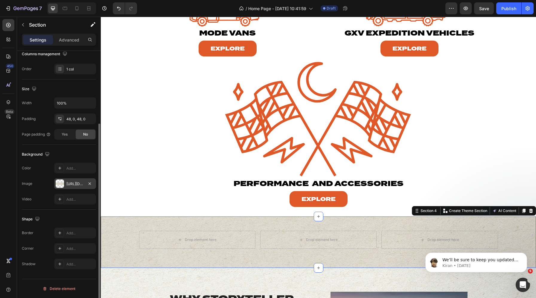
click at [75, 181] on div "https://cdn.shopify.com/s/files/1/0625/3907/1747/files/HP_BACKGROUND.webp?v=175…" at bounding box center [75, 183] width 42 height 11
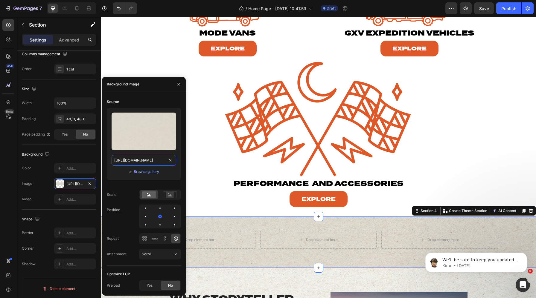
click at [139, 161] on input "https://cdn.shopify.com/s/files/1/0625/3907/1747/files/HP_BACKGROUND.webp?v=175…" at bounding box center [143, 160] width 65 height 11
click at [179, 86] on icon "button" at bounding box center [178, 84] width 5 height 5
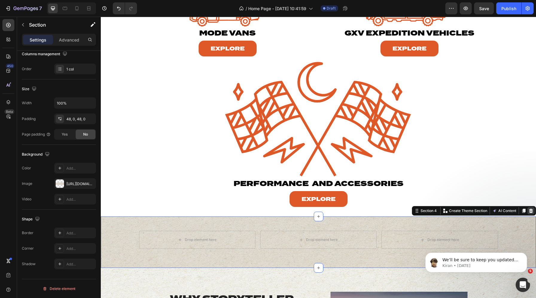
click at [530, 210] on icon at bounding box center [531, 211] width 4 height 4
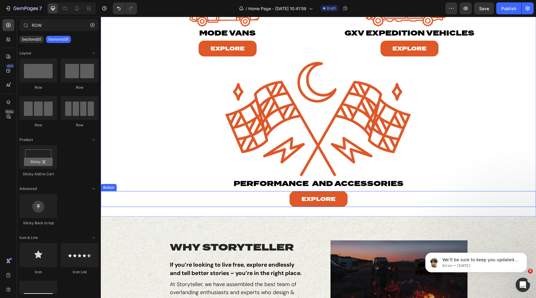
scroll to position [160, 0]
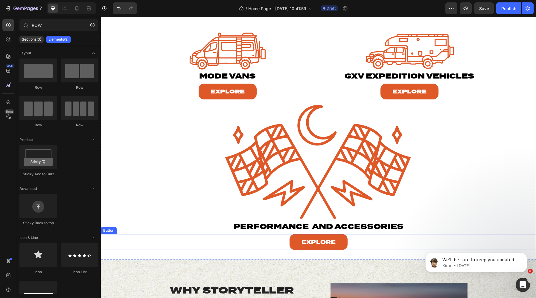
click at [143, 156] on div at bounding box center [318, 162] width 435 height 116
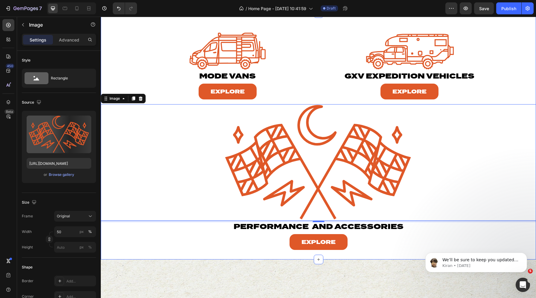
scroll to position [116, 0]
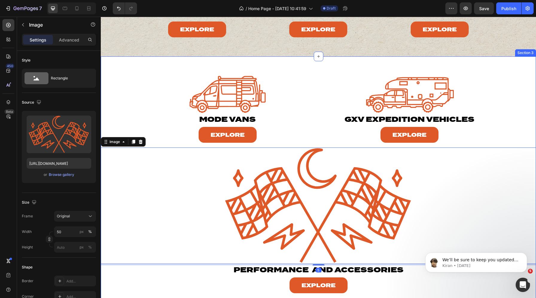
click at [127, 74] on div "Image mode vans Heading Explore Button Image gxv expedition vehicles Heading Ex…" at bounding box center [318, 179] width 435 height 227
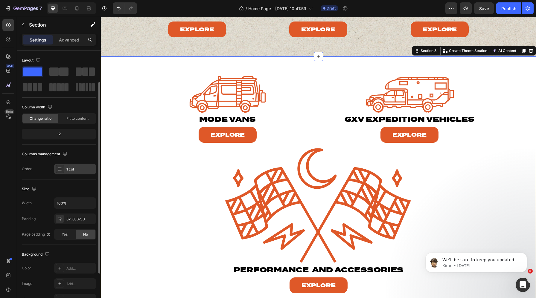
scroll to position [100, 0]
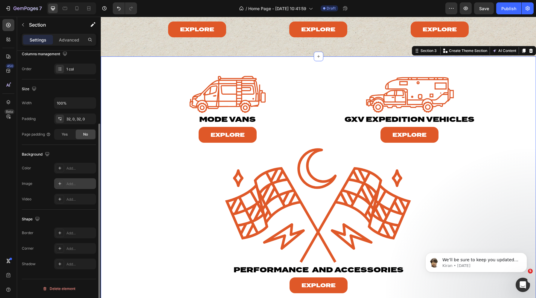
click at [71, 182] on div "Add..." at bounding box center [80, 183] width 28 height 5
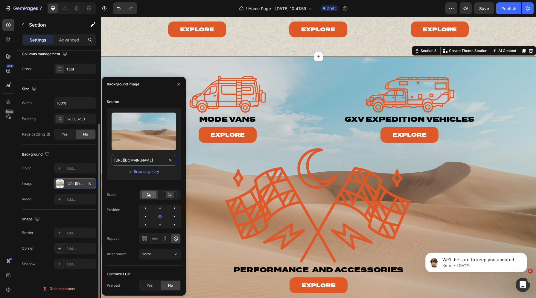
click at [133, 159] on input "https://cdn.shopify.com/s/files/1/2005/9307/files/background_settings.jpg" at bounding box center [143, 160] width 65 height 11
paste input "0625/3907/1747/files/HP_BACKGROUND.webp?v=1756322627"
type input "https://cdn.shopify.com/s/files/1/0625/3907/1747/files/HP_BACKGROUND.webp?v=175…"
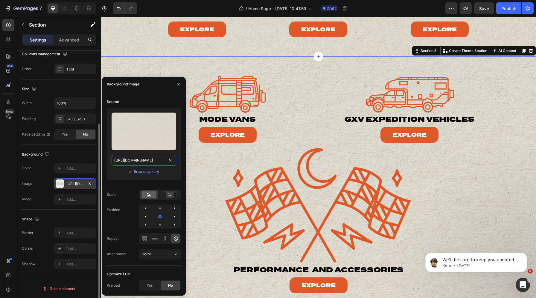
scroll to position [0, 113]
click at [268, 198] on img at bounding box center [319, 206] width 218 height 116
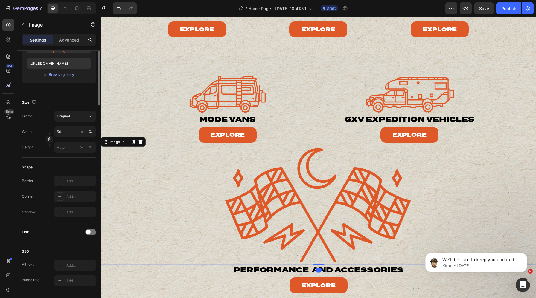
scroll to position [0, 0]
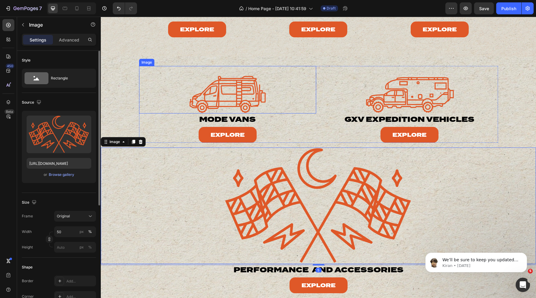
click at [242, 82] on img at bounding box center [227, 89] width 88 height 47
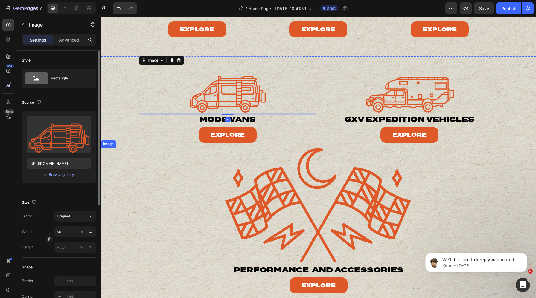
click at [271, 184] on img at bounding box center [319, 206] width 218 height 116
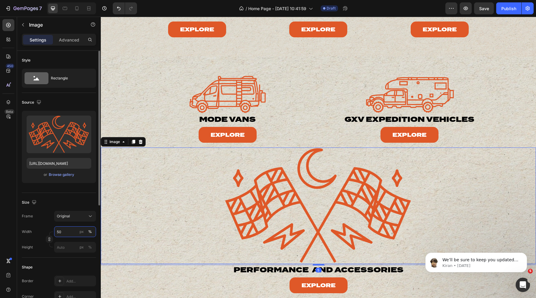
click at [68, 228] on input "50" at bounding box center [75, 232] width 42 height 11
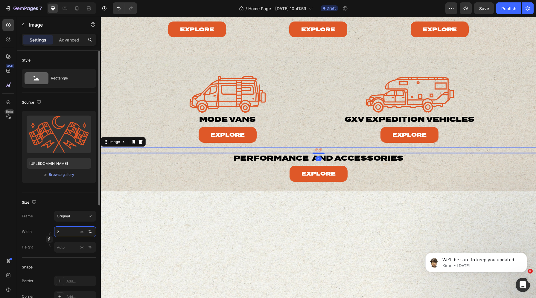
type input "25"
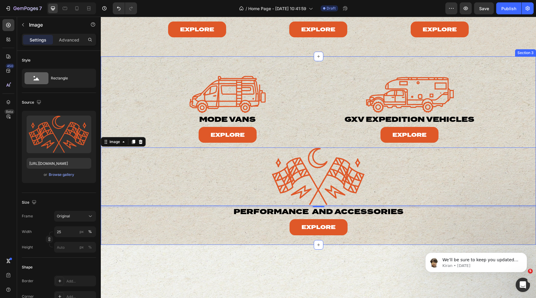
click at [124, 73] on div "Image mode vans Heading Explore Button Image gxv expedition vehicles Heading Ex…" at bounding box center [318, 150] width 435 height 169
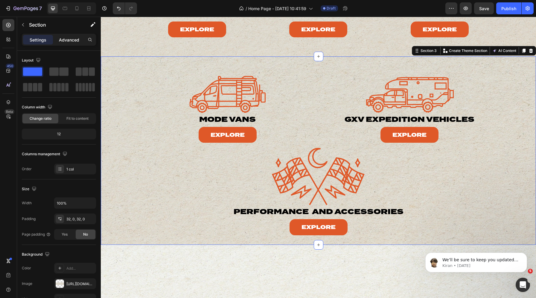
click at [68, 42] on p "Advanced" at bounding box center [69, 40] width 20 height 6
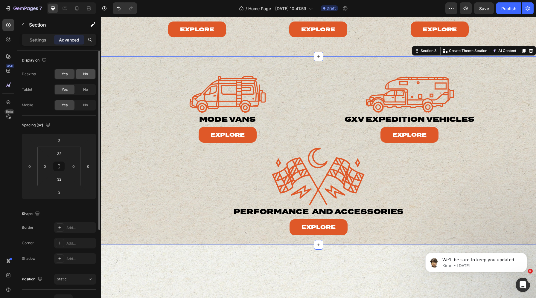
click at [88, 77] on div "No" at bounding box center [86, 74] width 20 height 10
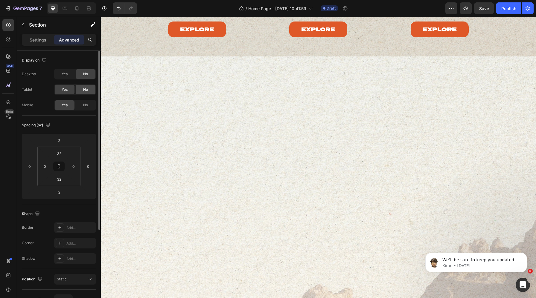
click at [87, 90] on span "No" at bounding box center [85, 89] width 5 height 5
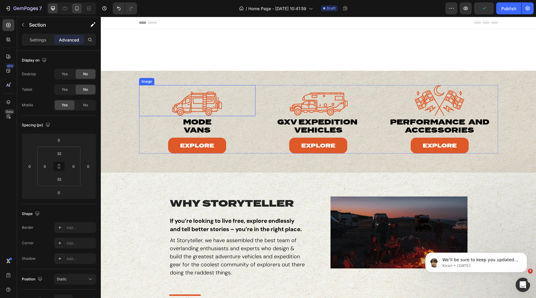
click at [77, 10] on icon at bounding box center [77, 8] width 6 height 6
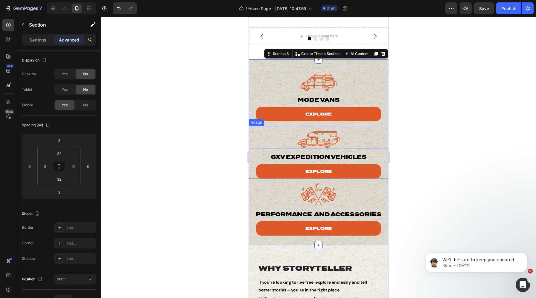
scroll to position [10, 0]
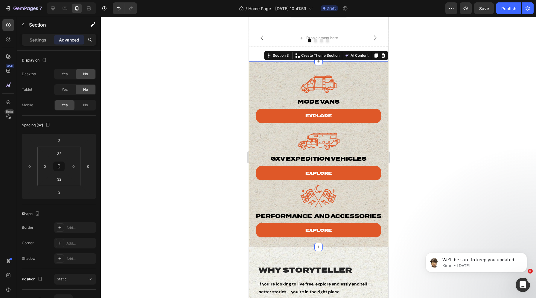
click at [262, 67] on div "Image mode vans Heading Explore Button Image gxv expedition vehicles Heading Ex…" at bounding box center [317, 154] width 139 height 186
click at [278, 56] on div "Section 3" at bounding box center [280, 55] width 19 height 5
click at [278, 55] on div "Section 3" at bounding box center [280, 55] width 19 height 5
click at [268, 80] on div at bounding box center [317, 82] width 139 height 22
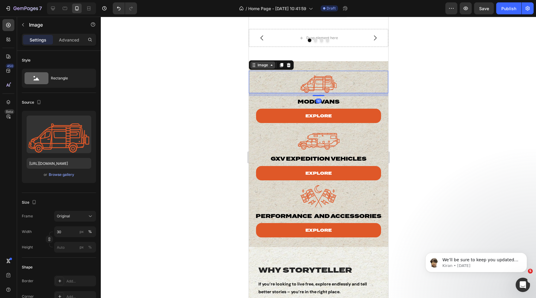
click at [259, 66] on div "Image" at bounding box center [262, 64] width 13 height 5
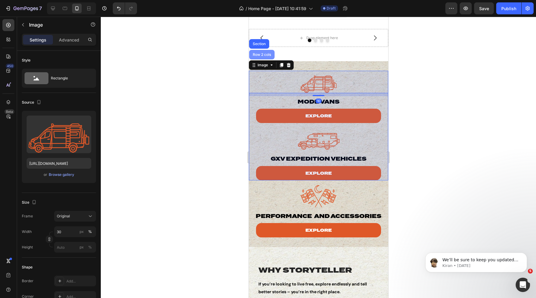
click at [260, 57] on div "Row 2 cols" at bounding box center [261, 55] width 25 height 10
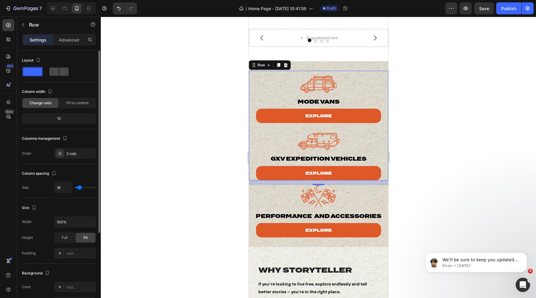
click at [62, 69] on span at bounding box center [63, 72] width 9 height 8
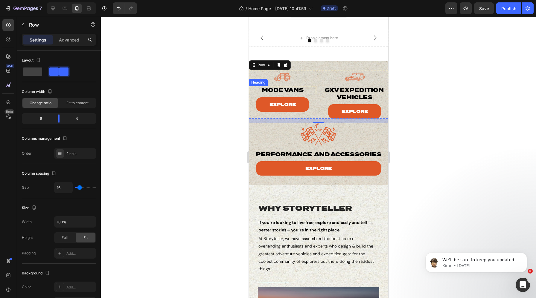
click at [286, 90] on h2 "mode vans" at bounding box center [282, 90] width 53 height 8
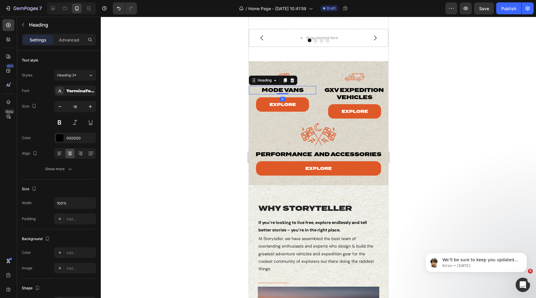
click at [283, 90] on h2 "mode vans" at bounding box center [282, 90] width 53 height 8
click at [285, 91] on p "mode vans" at bounding box center [282, 90] width 52 height 7
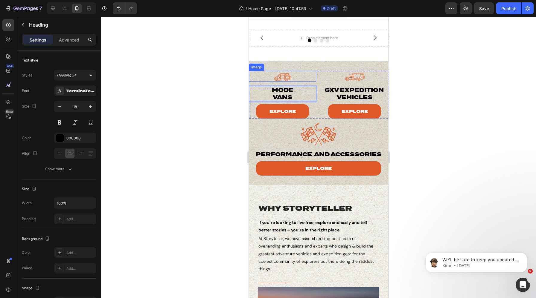
click at [284, 76] on img at bounding box center [282, 76] width 20 height 11
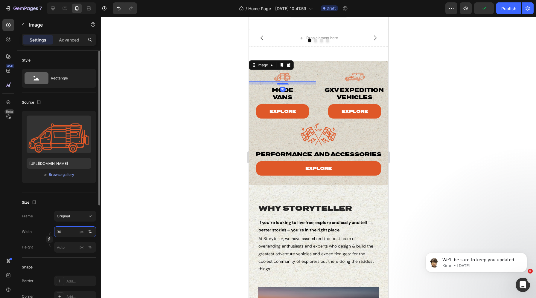
click at [62, 231] on input "30" at bounding box center [75, 232] width 42 height 11
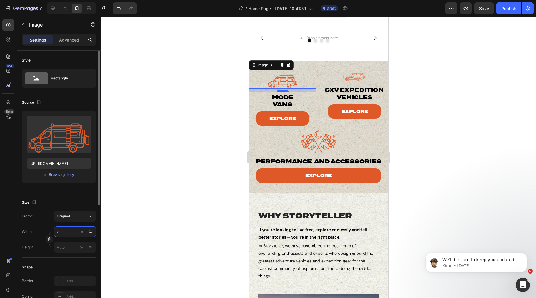
type input "75"
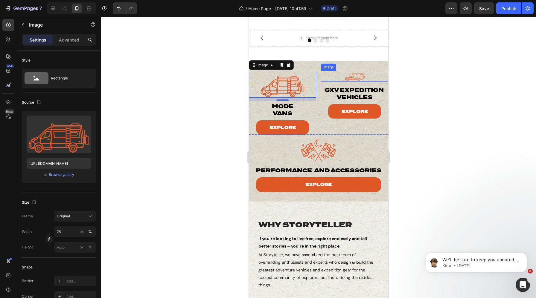
click at [347, 77] on img at bounding box center [354, 76] width 20 height 11
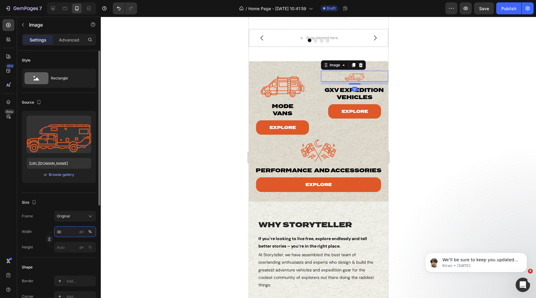
click at [65, 235] on input "30" at bounding box center [75, 232] width 42 height 11
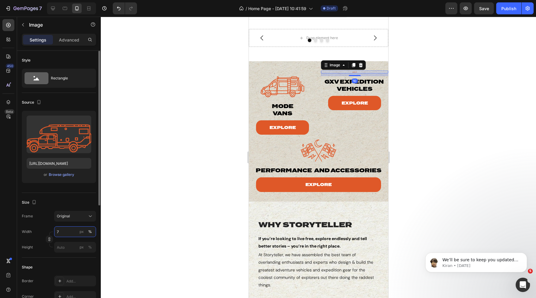
type input "75"
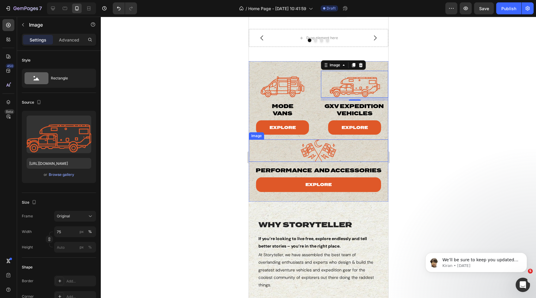
click at [309, 147] on img at bounding box center [318, 151] width 42 height 22
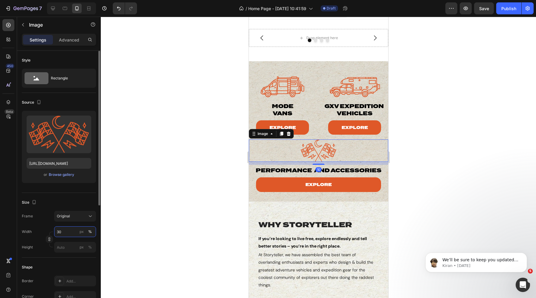
click at [63, 233] on input "30" at bounding box center [75, 232] width 42 height 11
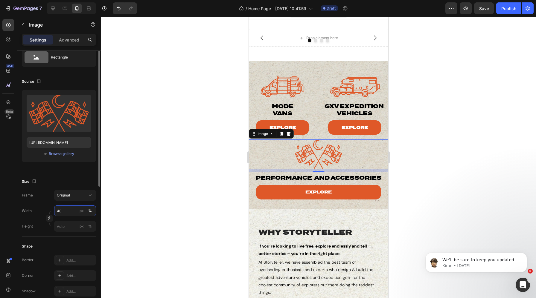
scroll to position [0, 0]
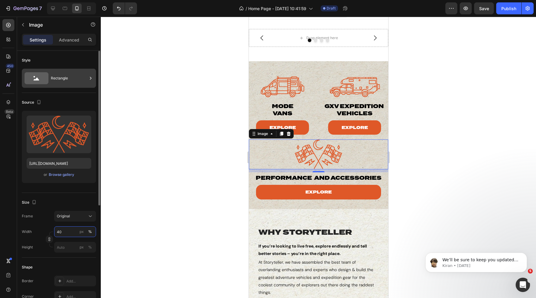
type input "40"
click at [59, 76] on div "Rectangle" at bounding box center [69, 78] width 36 height 14
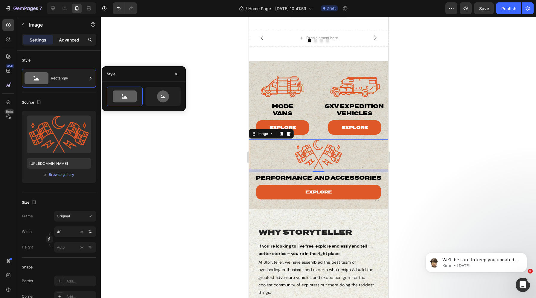
click at [62, 39] on p "Advanced" at bounding box center [69, 40] width 20 height 6
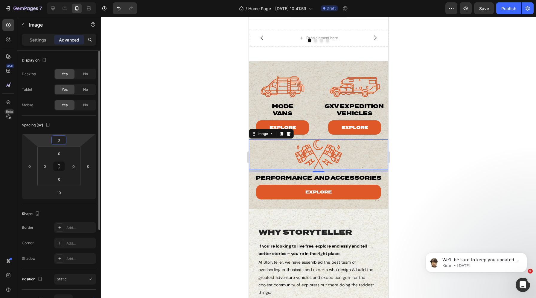
click at [60, 139] on input "0" at bounding box center [59, 140] width 12 height 9
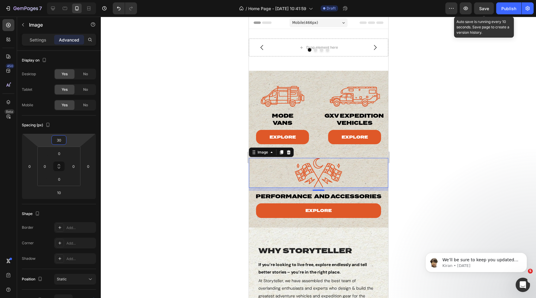
type input "30"
click at [481, 7] on span "Save" at bounding box center [484, 8] width 10 height 5
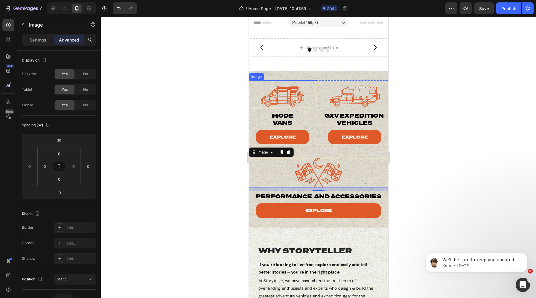
click at [255, 77] on div "Image" at bounding box center [256, 76] width 13 height 5
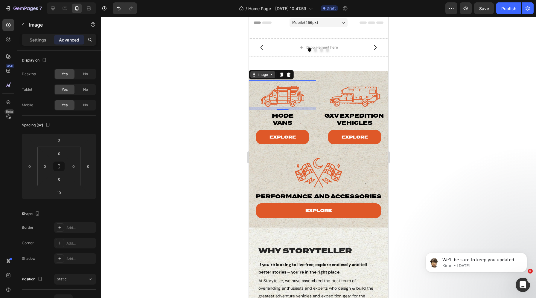
click at [261, 75] on div "Image" at bounding box center [262, 74] width 13 height 5
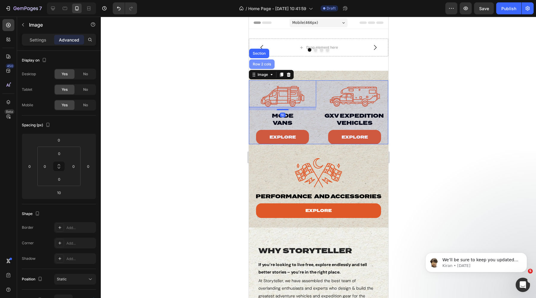
click at [260, 65] on div "Row 2 cols" at bounding box center [261, 64] width 21 height 4
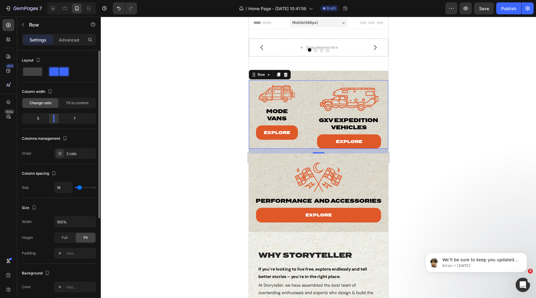
drag, startPoint x: 60, startPoint y: 117, endPoint x: 52, endPoint y: 117, distance: 7.5
click at [52, 117] on div at bounding box center [53, 118] width 11 height 8
click at [274, 88] on img at bounding box center [276, 91] width 42 height 22
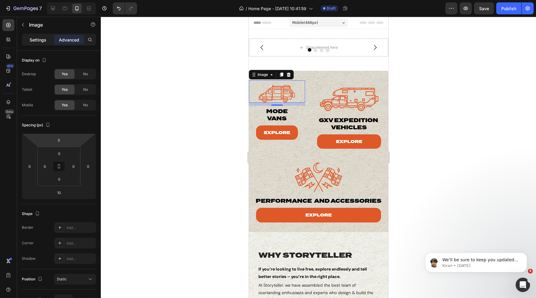
click at [41, 40] on p "Settings" at bounding box center [38, 40] width 17 height 6
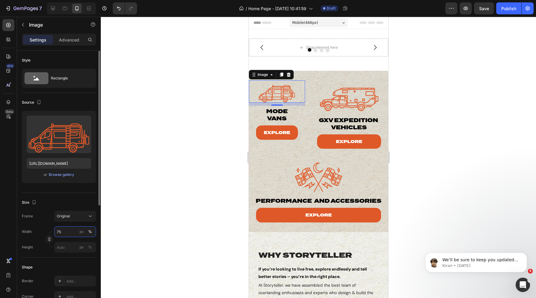
click at [59, 231] on input "75" at bounding box center [75, 232] width 42 height 11
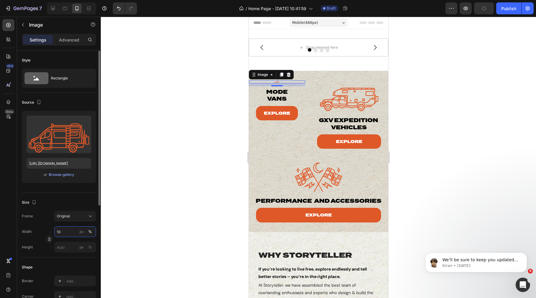
type input "100"
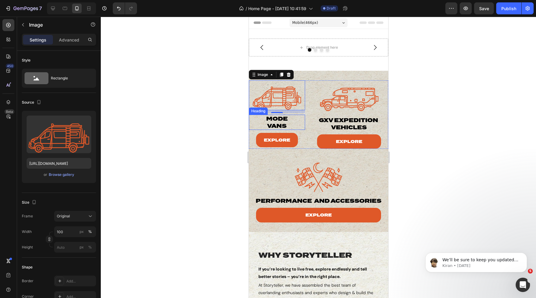
click at [262, 120] on p "mode vans" at bounding box center [276, 122] width 41 height 14
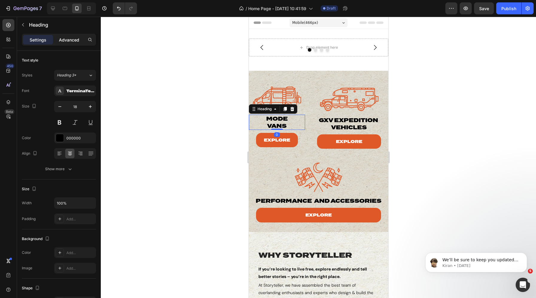
click at [65, 42] on p "Advanced" at bounding box center [69, 40] width 20 height 6
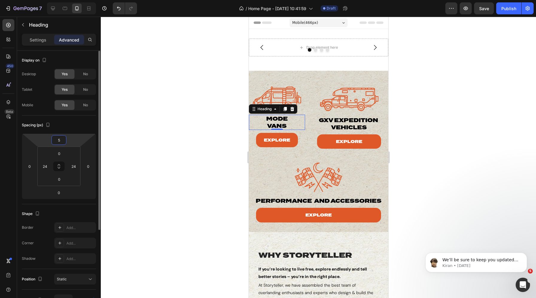
click at [58, 141] on input "5" at bounding box center [59, 140] width 12 height 9
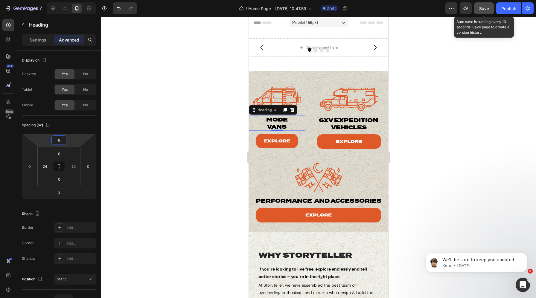
type input "8"
click at [480, 12] on button "Save" at bounding box center [484, 8] width 20 height 12
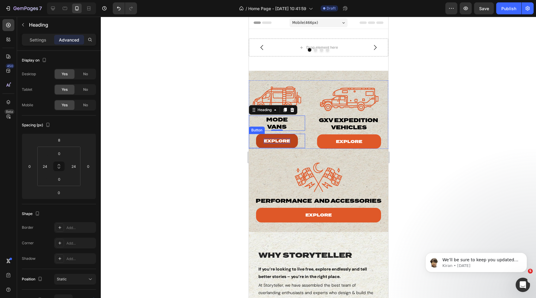
click at [275, 139] on p "Explore" at bounding box center [276, 140] width 26 height 5
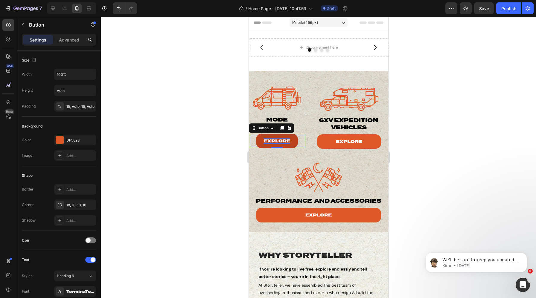
click at [276, 140] on p "Explore" at bounding box center [276, 140] width 26 height 5
click at [281, 140] on p "Explore" at bounding box center [276, 140] width 26 height 5
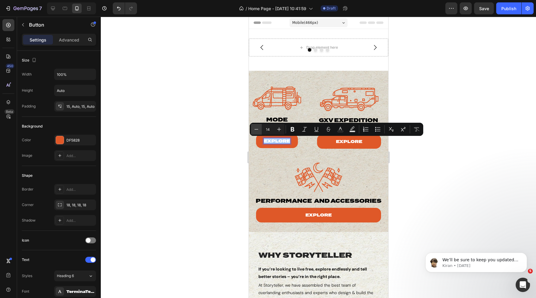
click at [258, 128] on icon "Editor contextual toolbar" at bounding box center [256, 129] width 6 height 6
type input "13"
click at [352, 140] on p "Explore" at bounding box center [348, 141] width 26 height 5
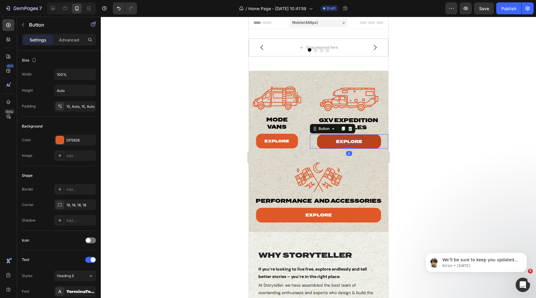
click at [354, 142] on p "Explore" at bounding box center [348, 141] width 26 height 5
click at [350, 142] on p "Explore" at bounding box center [348, 141] width 26 height 5
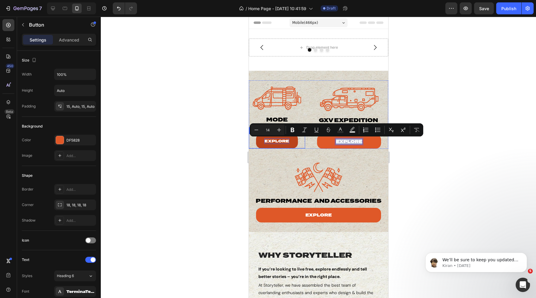
click at [282, 140] on span "Explore" at bounding box center [276, 141] width 25 height 4
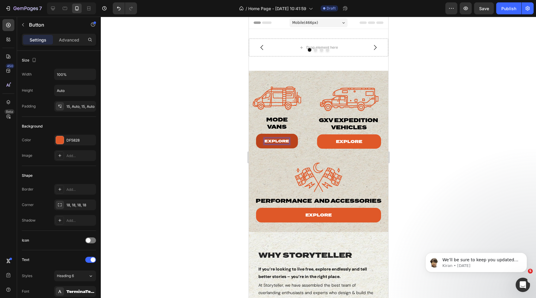
click at [282, 141] on span "Explore" at bounding box center [276, 141] width 25 height 4
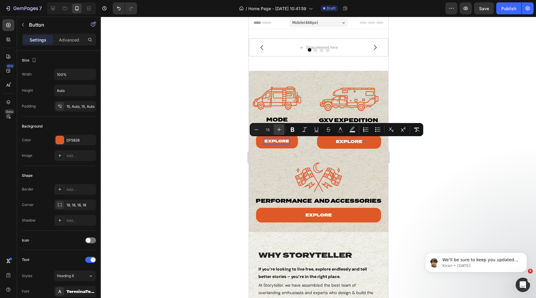
click at [278, 129] on icon "Editor contextual toolbar" at bounding box center [279, 130] width 6 height 6
type input "14"
click at [256, 79] on div "Image mode vans Heading Explore Button 0 Image gxv expedition vehicles Heading …" at bounding box center [317, 151] width 139 height 161
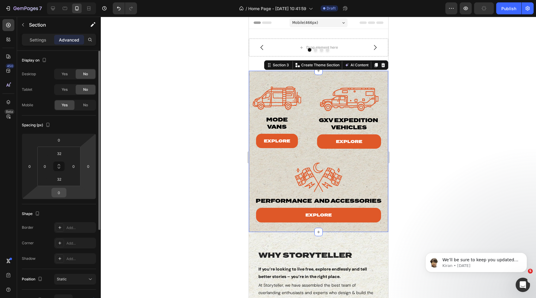
scroll to position [125, 0]
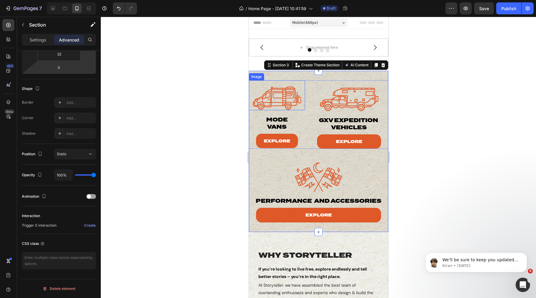
click at [254, 76] on div "Image" at bounding box center [256, 76] width 13 height 5
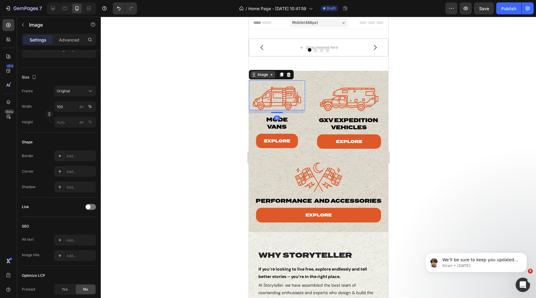
scroll to position [0, 0]
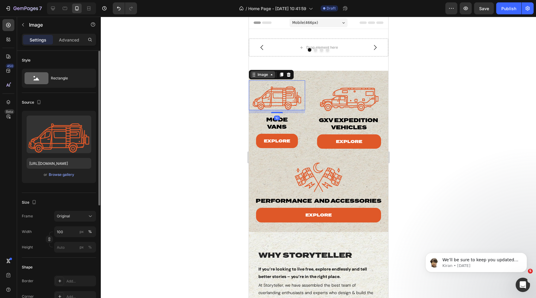
click at [259, 75] on div "Image" at bounding box center [262, 74] width 13 height 5
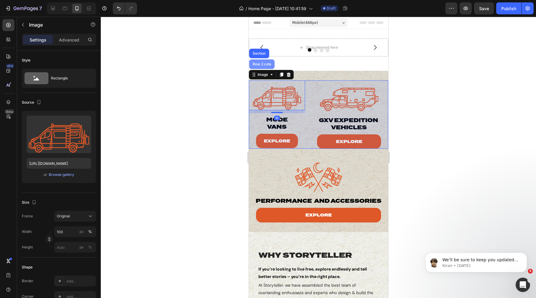
click at [260, 63] on div "Row 2 cols" at bounding box center [261, 64] width 21 height 4
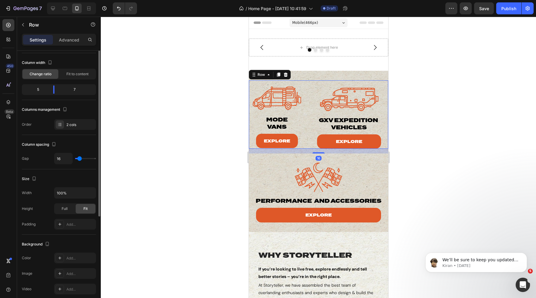
scroll to position [33, 0]
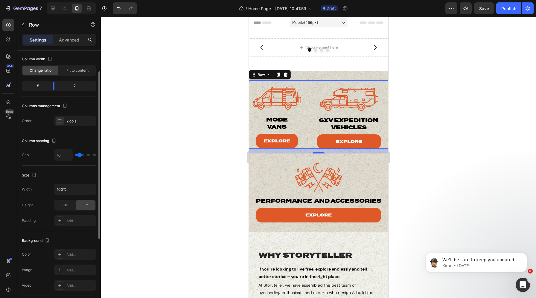
type input "14"
type input "12"
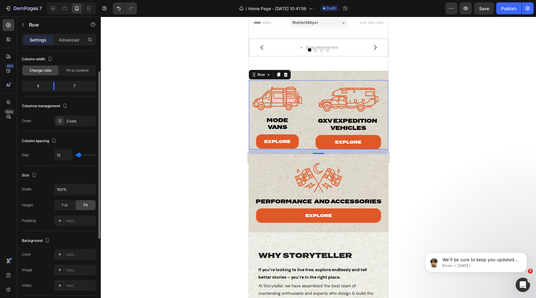
type input "5"
type input "0"
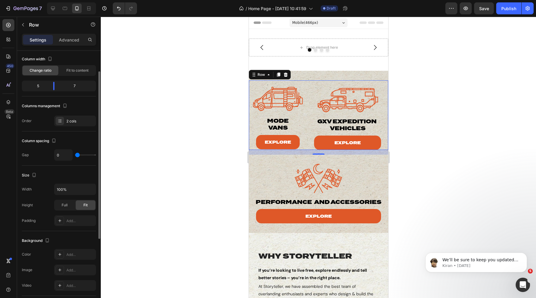
drag, startPoint x: 79, startPoint y: 155, endPoint x: 75, endPoint y: 155, distance: 3.9
type input "0"
click at [75, 155] on input "range" at bounding box center [85, 155] width 21 height 1
click at [252, 140] on div "Explore Button" at bounding box center [277, 142] width 58 height 14
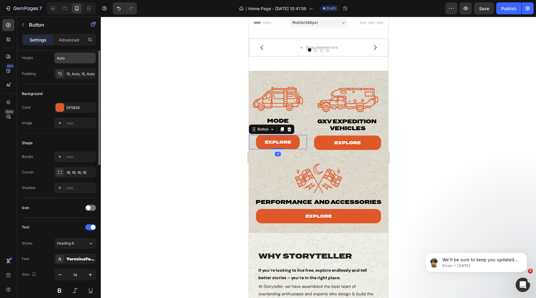
scroll to position [0, 0]
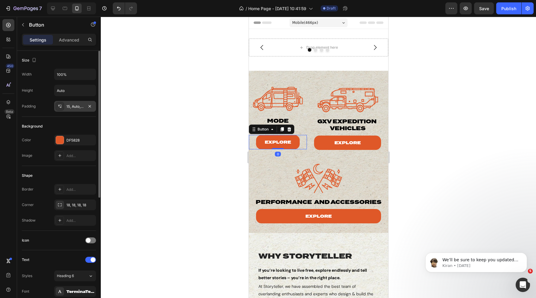
click at [69, 106] on div "15, Auto, 15, Auto" at bounding box center [74, 106] width 17 height 5
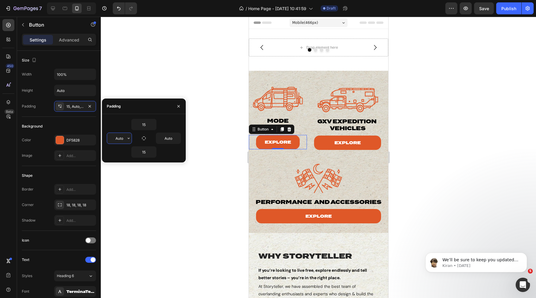
click at [123, 140] on input "Auto" at bounding box center [119, 138] width 25 height 11
type input "30"
click at [164, 139] on input "Auto" at bounding box center [168, 138] width 25 height 11
type input "0"
click at [118, 138] on input "30" at bounding box center [119, 138] width 25 height 11
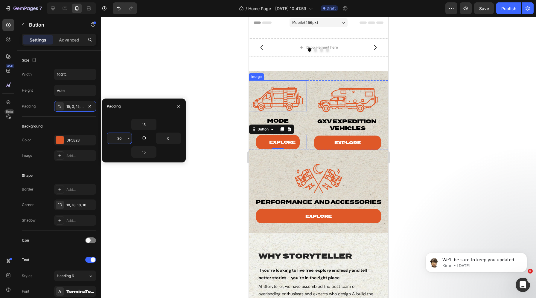
type input "0"
click at [69, 77] on input "100%" at bounding box center [74, 74] width 41 height 11
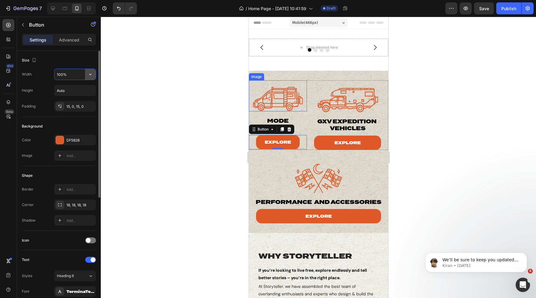
click at [89, 76] on icon "button" at bounding box center [90, 74] width 6 height 6
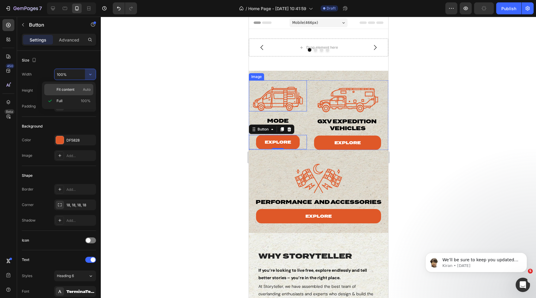
click at [81, 89] on p "Fit content Auto" at bounding box center [73, 89] width 34 height 5
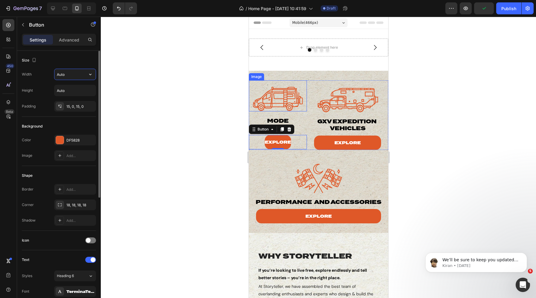
click at [75, 76] on input "Auto" at bounding box center [74, 74] width 41 height 11
click at [60, 74] on input "110%" at bounding box center [74, 74] width 41 height 11
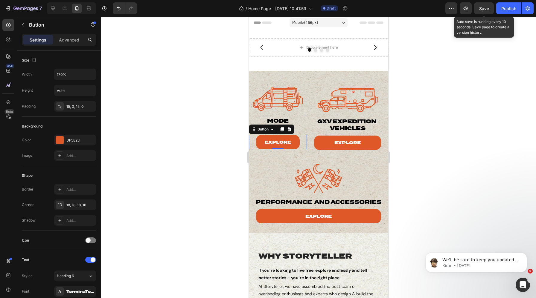
click at [481, 7] on span "Save" at bounding box center [484, 8] width 10 height 5
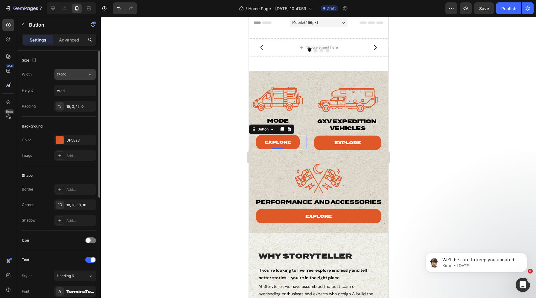
click at [64, 73] on input "170%" at bounding box center [74, 74] width 41 height 11
click at [88, 74] on icon "button" at bounding box center [90, 74] width 6 height 6
click at [71, 74] on input "170%" at bounding box center [74, 74] width 41 height 11
type input "100%"
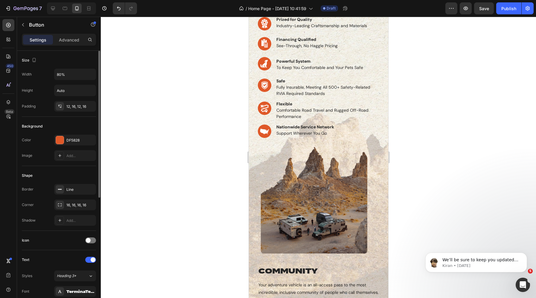
scroll to position [679, 0]
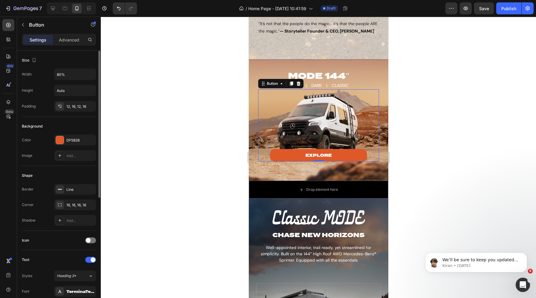
click at [289, 117] on div "explore Button 0" at bounding box center [318, 125] width 121 height 72
click at [64, 39] on p "Advanced" at bounding box center [69, 40] width 20 height 6
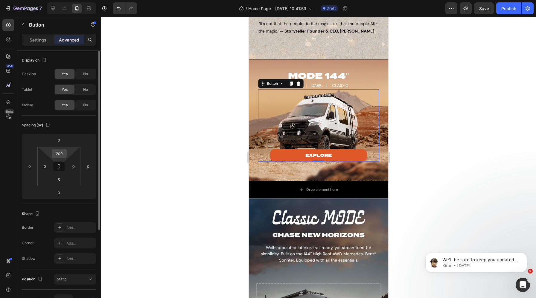
click at [60, 152] on input "200" at bounding box center [59, 153] width 12 height 9
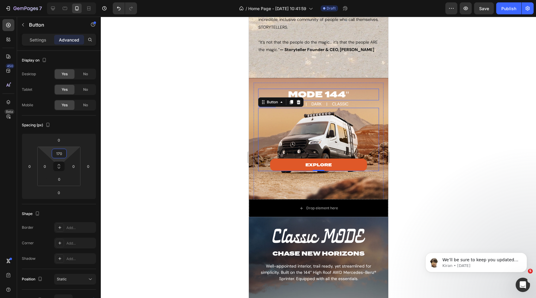
scroll to position [654, 0]
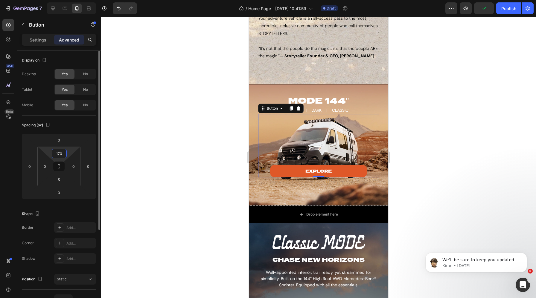
click at [58, 154] on input "170" at bounding box center [59, 153] width 12 height 9
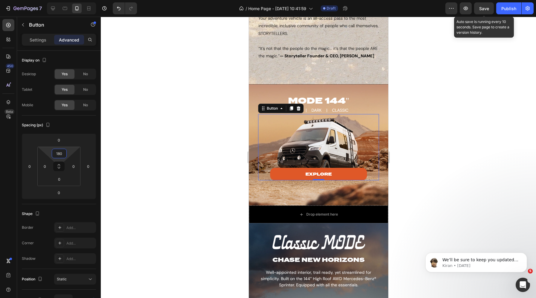
click at [482, 7] on span "Save" at bounding box center [484, 8] width 10 height 5
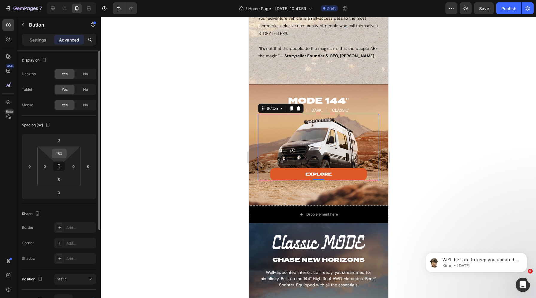
click at [58, 155] on input "180" at bounding box center [59, 153] width 12 height 9
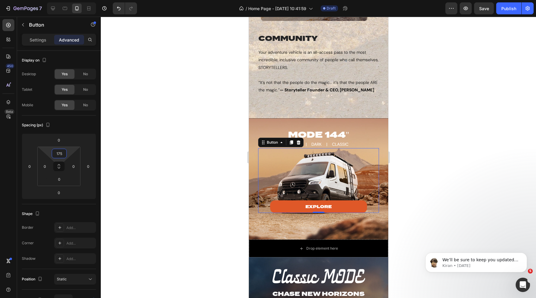
scroll to position [618, 0]
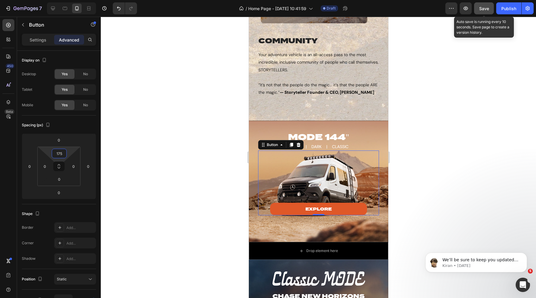
click at [477, 7] on button "Save" at bounding box center [484, 8] width 20 height 12
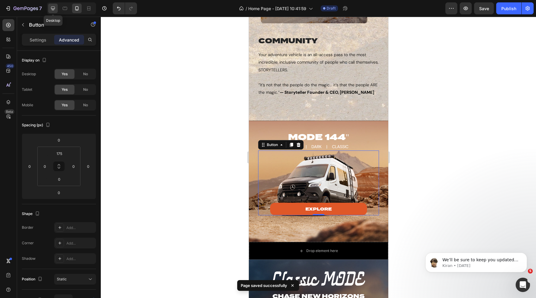
click at [51, 10] on icon at bounding box center [53, 8] width 6 height 6
type input "350"
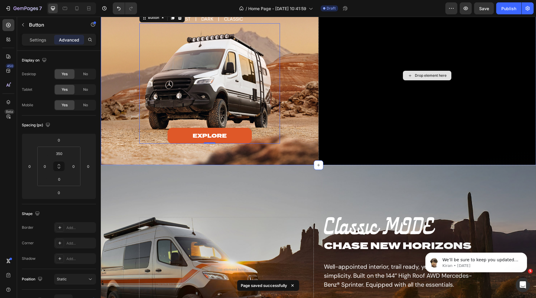
click at [273, 91] on div "explore Button 0" at bounding box center [209, 83] width 140 height 120
click at [185, 47] on div "MODE 144" Heading BEAST | DARK | CLASSIC Text block explore Button 0 Drop eleme…" at bounding box center [209, 119] width 170 height 264
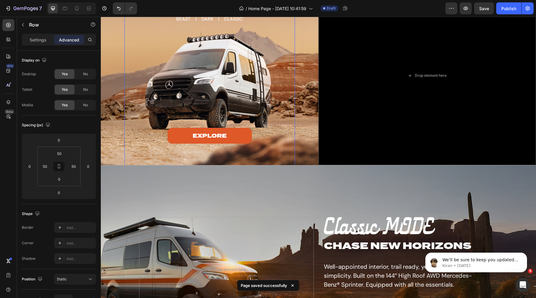
scroll to position [603, 0]
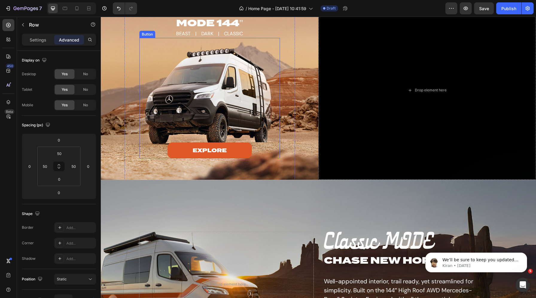
click at [105, 99] on div "MODE 144" Heading BEAST | DARK | CLASSIC Text block explore Button Drop element…" at bounding box center [210, 90] width 218 height 179
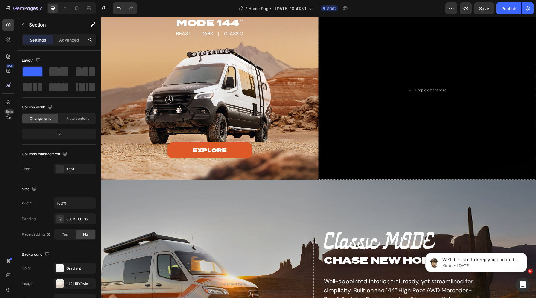
scroll to position [513, 0]
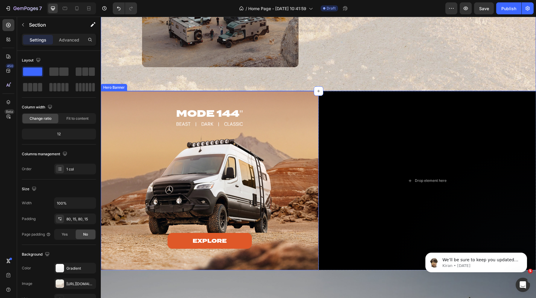
click at [108, 97] on div "MODE 144" Heading BEAST | DARK | CLASSIC Text block explore Button Drop element…" at bounding box center [210, 224] width 208 height 264
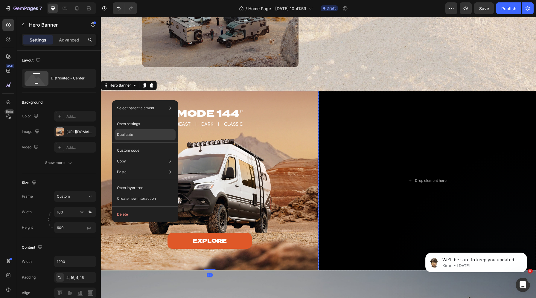
drag, startPoint x: 145, startPoint y: 133, endPoint x: 69, endPoint y: 123, distance: 76.2
click at [145, 145] on div "Duplicate" at bounding box center [144, 150] width 61 height 11
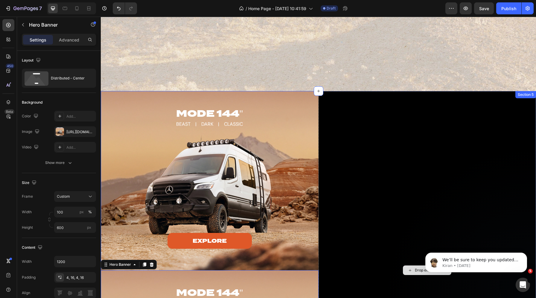
scroll to position [686, 0]
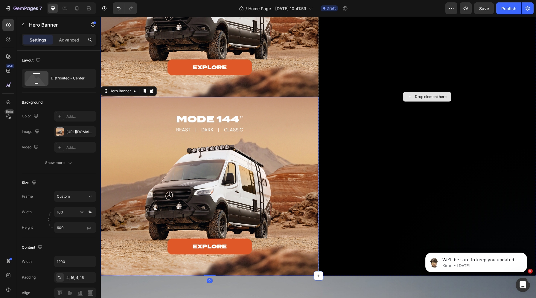
drag, startPoint x: 374, startPoint y: 45, endPoint x: 126, endPoint y: 62, distance: 248.7
click at [356, 36] on div "Drop element here MODE 144" Heading BEAST | DARK | CLASSIC Text block explore B…" at bounding box center [318, 97] width 435 height 359
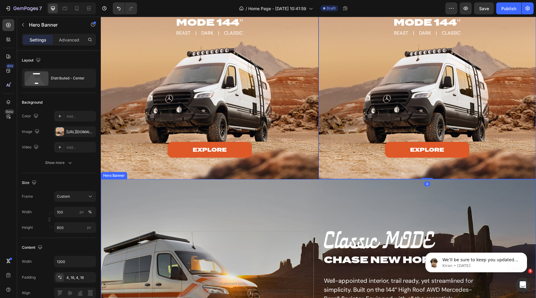
scroll to position [591, 0]
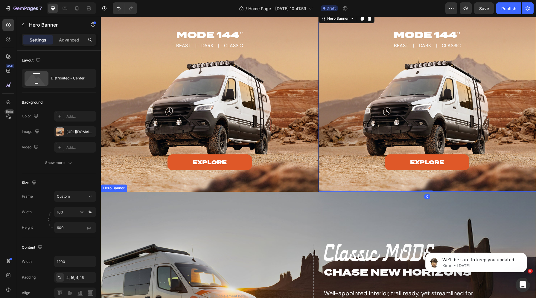
click at [77, 10] on icon at bounding box center [77, 8] width 6 height 6
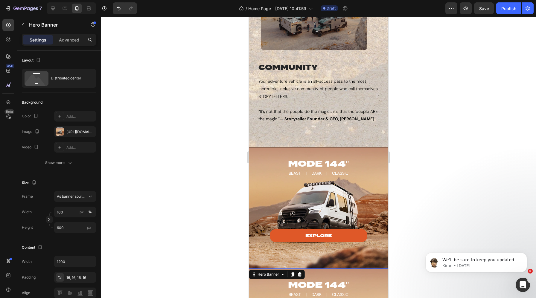
type input "100%"
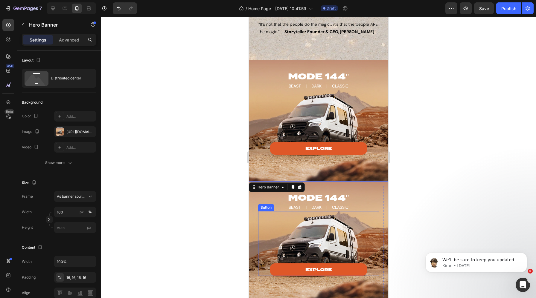
scroll to position [694, 0]
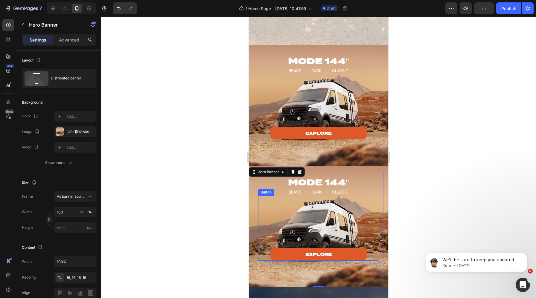
click at [52, 8] on icon at bounding box center [53, 9] width 4 height 4
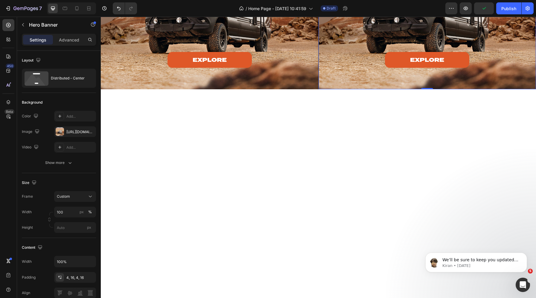
type input "600"
type input "1200"
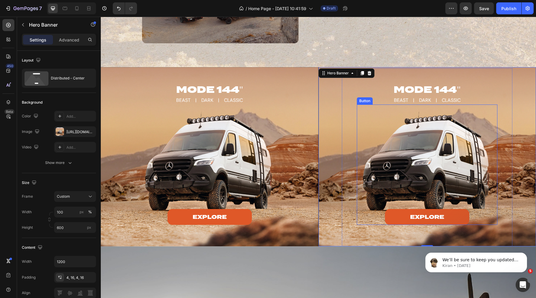
scroll to position [566, 0]
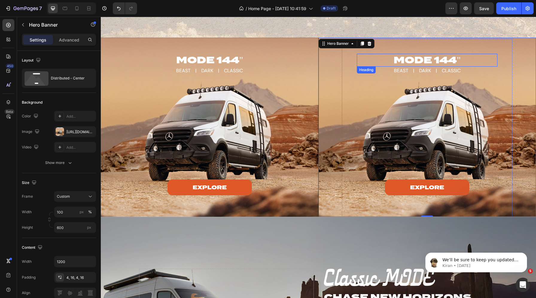
click at [407, 62] on h2 "MODE 144"" at bounding box center [427, 60] width 140 height 13
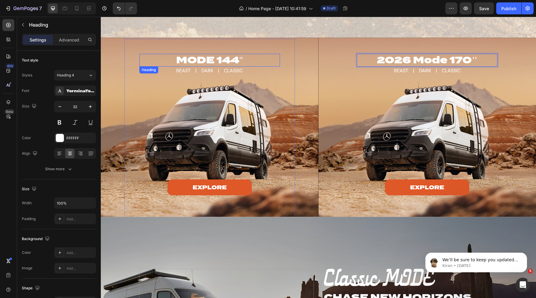
click at [243, 59] on h2 "MODE 144"" at bounding box center [209, 60] width 140 height 13
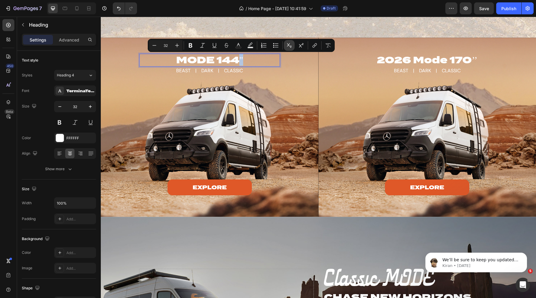
copy p """
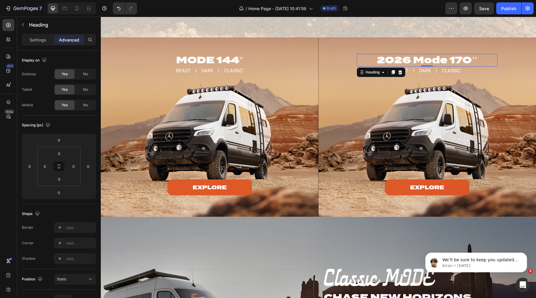
click at [477, 58] on p "2026 Mode 170’’" at bounding box center [426, 59] width 139 height 11
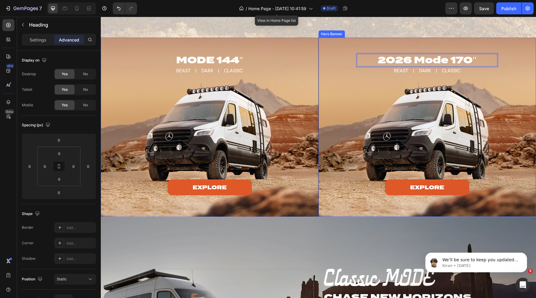
click at [330, 41] on div "2026 Mode 170" Heading 0 BEAST | DARK | CLASSIC Text block explore Button Drop …" at bounding box center [427, 171] width 208 height 264
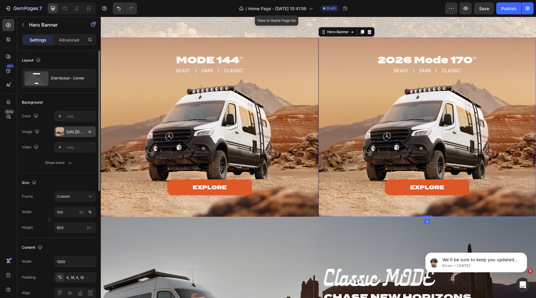
click at [76, 133] on div "https://cdn.shopify.com/s/files/1/0625/3907/1747/files/144_MODE_VANS.webp?v=175…" at bounding box center [74, 131] width 17 height 5
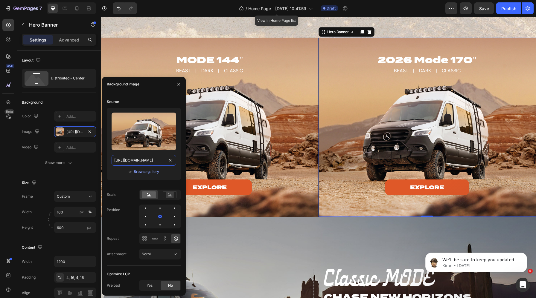
click at [140, 158] on input "https://cdn.shopify.com/s/files/1/0625/3907/1747/files/144_MODE_VANS.webp?v=175…" at bounding box center [143, 160] width 65 height 11
paste input "CREW_MODE"
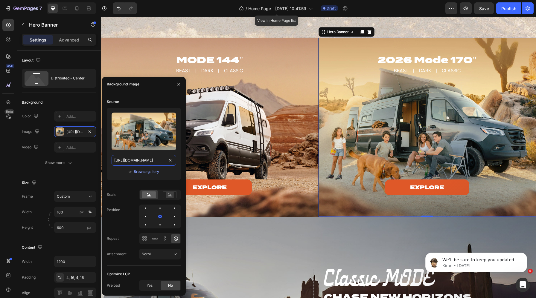
type input "https://cdn.shopify.com/s/files/1/0625/3907/1747/files/CREW_MODE.webp?v=1756323…"
click at [430, 71] on p "BEAST | DARK | CLASSIC" at bounding box center [426, 70] width 139 height 7
click at [421, 71] on p "BEAST | DARK | CLASSIC" at bounding box center [426, 70] width 139 height 7
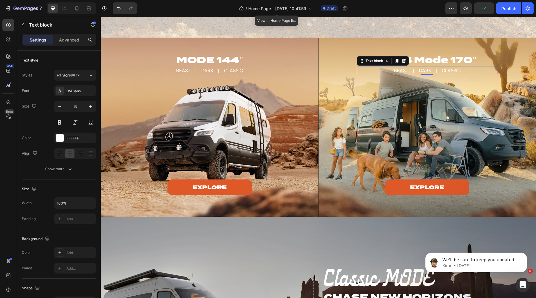
click at [425, 71] on p "BEAST | DARK | CLASSIC" at bounding box center [426, 70] width 139 height 7
click at [372, 189] on div "explore Button" at bounding box center [427, 135] width 140 height 120
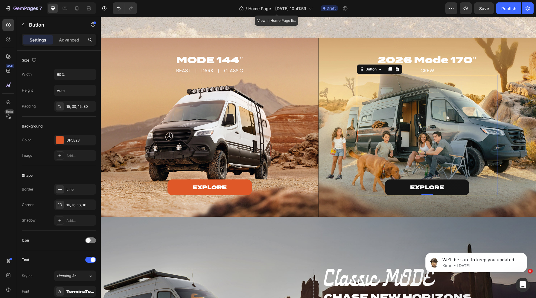
click at [395, 181] on link "explore" at bounding box center [427, 188] width 84 height 16
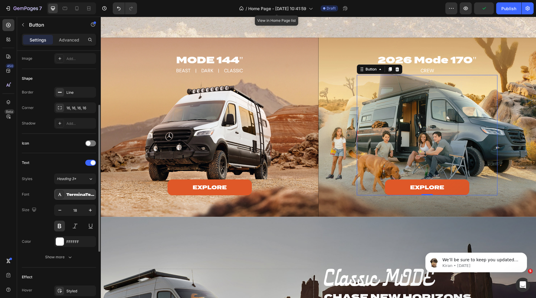
scroll to position [211, 0]
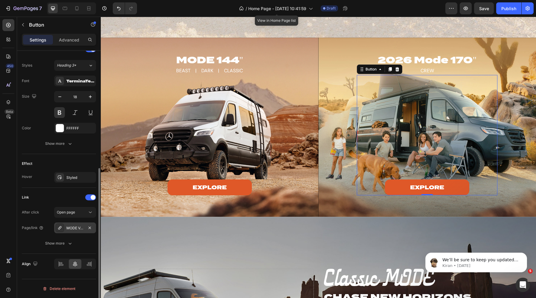
click at [76, 226] on div "MODE VANS" at bounding box center [74, 228] width 17 height 5
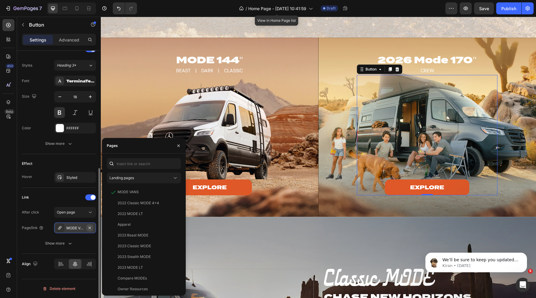
click at [89, 227] on icon "button" at bounding box center [89, 228] width 5 height 5
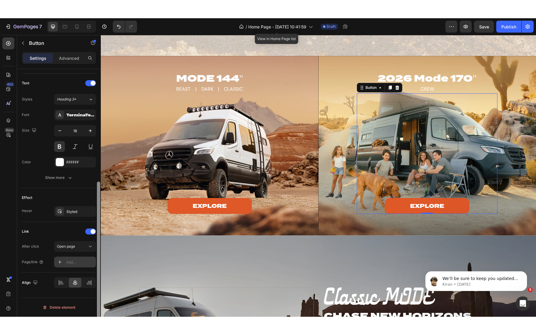
scroll to position [195, 0]
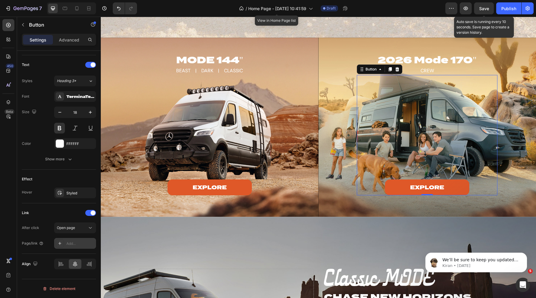
click at [480, 10] on span "Save" at bounding box center [484, 8] width 10 height 5
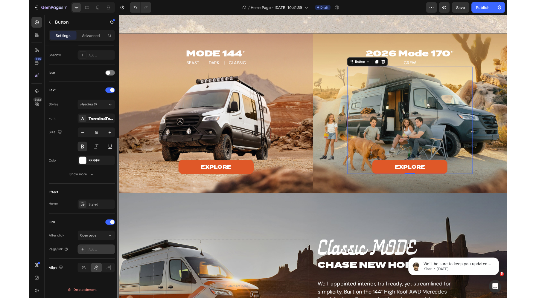
scroll to position [159, 0]
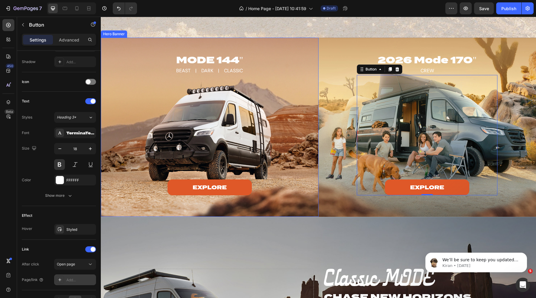
click at [114, 33] on div "Hero Banner" at bounding box center [114, 33] width 24 height 5
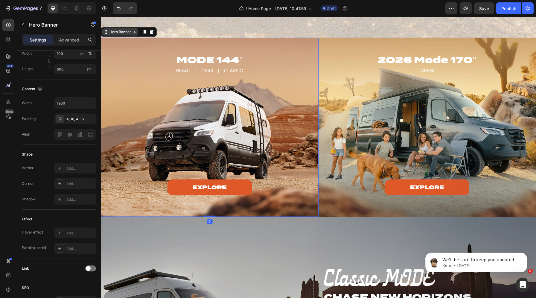
scroll to position [0, 0]
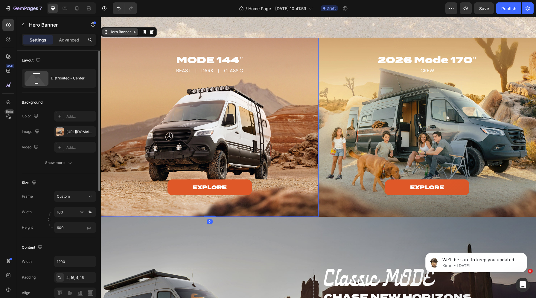
click at [124, 32] on div "Hero Banner" at bounding box center [120, 31] width 24 height 5
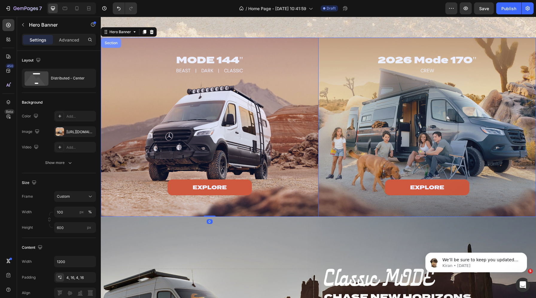
click at [110, 43] on div "Section" at bounding box center [110, 43] width 15 height 4
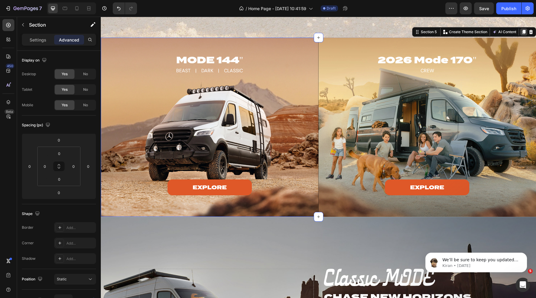
click at [522, 32] on icon at bounding box center [523, 32] width 3 height 4
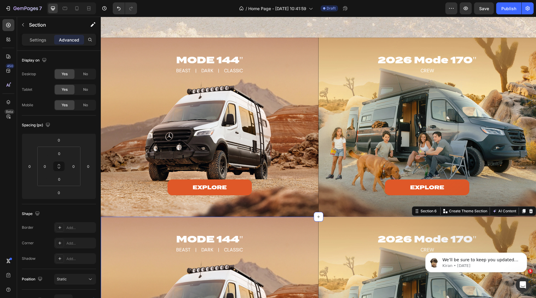
scroll to position [745, 0]
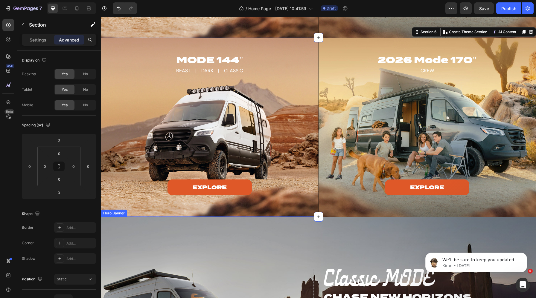
click at [421, 30] on div "Section 6" at bounding box center [428, 31] width 19 height 5
click at [385, 90] on div "2026 Mode 170" Heading CREW Text block explore Button Drop element here Row Row…" at bounding box center [318, 127] width 435 height 179
click at [204, 60] on h2 "MODE 144"" at bounding box center [209, 60] width 140 height 13
click at [223, 59] on h2 "MODE 144"" at bounding box center [209, 60] width 140 height 13
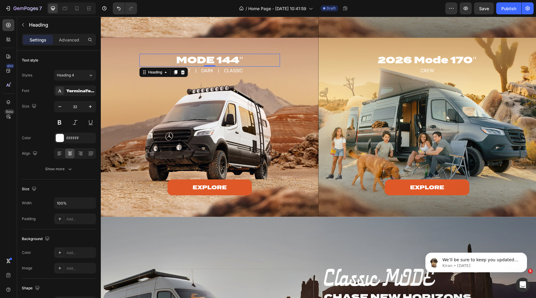
click at [210, 59] on p "MODE 144"" at bounding box center [209, 59] width 139 height 11
drag, startPoint x: 205, startPoint y: 60, endPoint x: 262, endPoint y: 58, distance: 56.5
click at [262, 58] on p "2026 gxv hilt" at bounding box center [209, 59] width 139 height 11
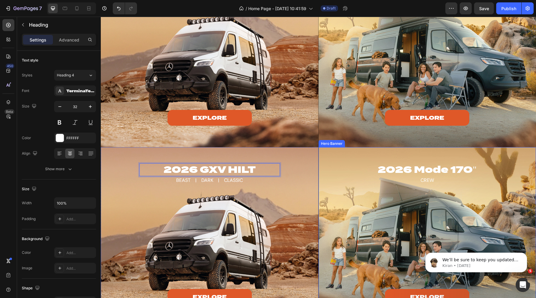
scroll to position [579, 0]
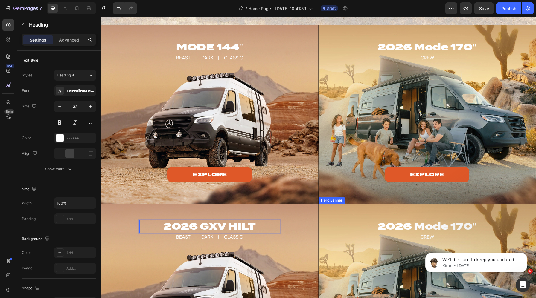
click at [432, 62] on p "CREW" at bounding box center [426, 57] width 139 height 7
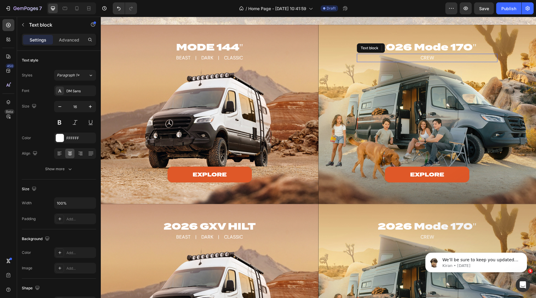
click at [446, 62] on p "CREW" at bounding box center [426, 57] width 139 height 7
click at [429, 62] on p "CREW" at bounding box center [426, 57] width 139 height 7
click at [429, 68] on div "2026 Mode 170" Heading CREW Text block explore Button Drop element here Row" at bounding box center [427, 165] width 140 height 249
click at [413, 53] on p "2026 Mode 170"" at bounding box center [426, 47] width 139 height 11
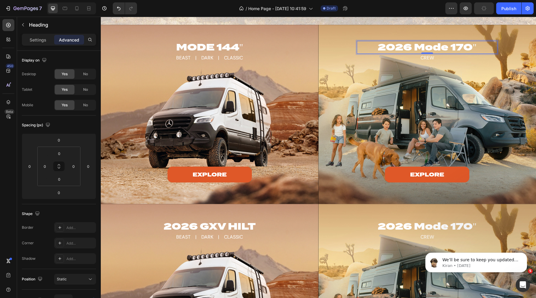
click at [447, 53] on p "2026 Mode 170"" at bounding box center [426, 47] width 139 height 11
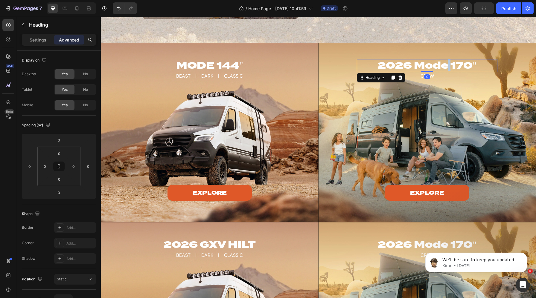
click at [447, 65] on p "2026 Mode 170"" at bounding box center [426, 65] width 139 height 11
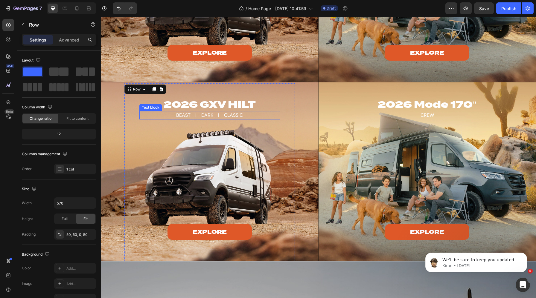
scroll to position [707, 0]
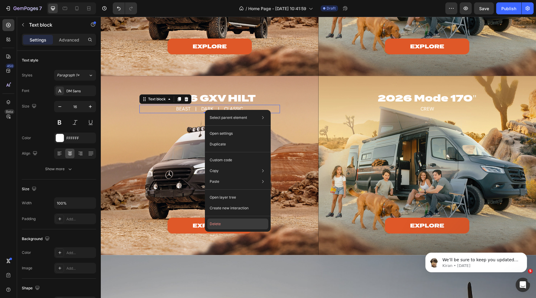
click at [219, 223] on button "Delete" at bounding box center [237, 224] width 61 height 11
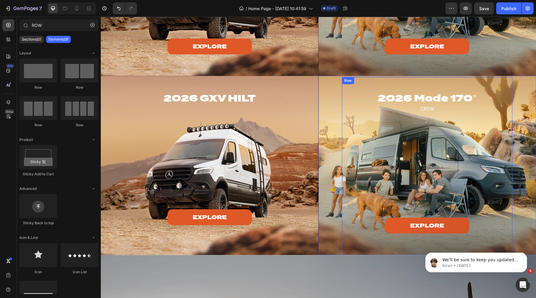
click at [424, 89] on div "2026 Mode 170" Heading CREW Text block explore Button Drop element here Row Row" at bounding box center [427, 209] width 170 height 264
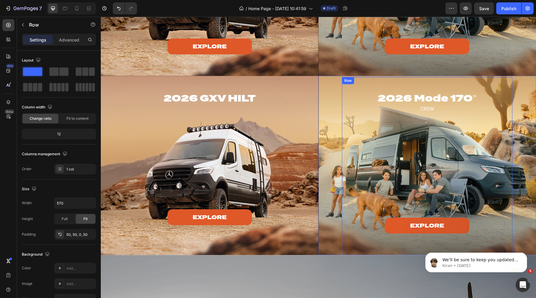
click at [407, 97] on h2 "2026 Mode 170"" at bounding box center [427, 98] width 140 height 13
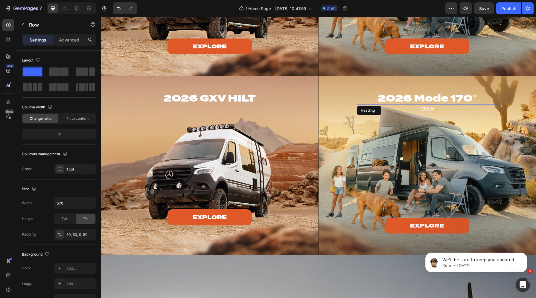
click at [393, 98] on h2 "2026 Mode 170"" at bounding box center [427, 98] width 140 height 13
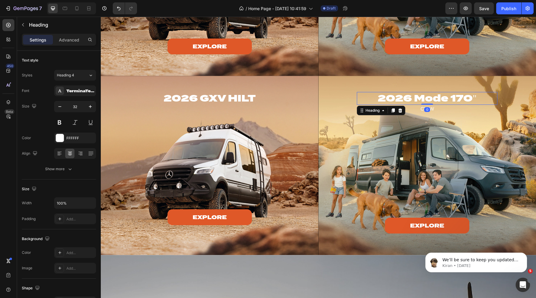
click at [380, 97] on p "2026 Mode 170"" at bounding box center [426, 98] width 139 height 11
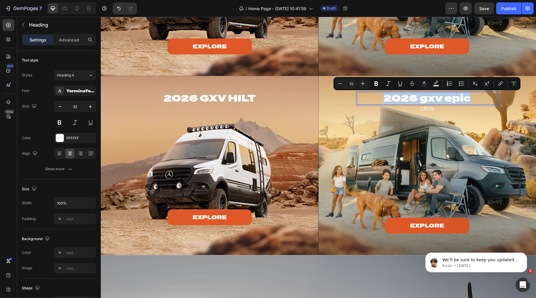
click at [421, 100] on p "2026 gxv epic" at bounding box center [426, 98] width 139 height 11
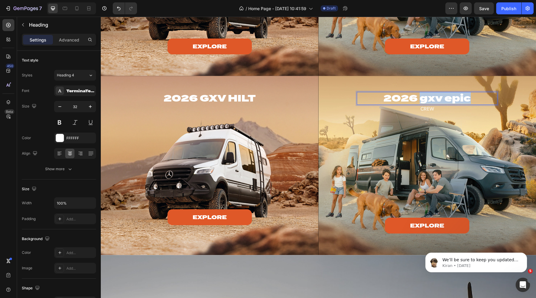
drag, startPoint x: 421, startPoint y: 100, endPoint x: 485, endPoint y: 100, distance: 64.0
click at [485, 100] on p "2026 gxv epic" at bounding box center [426, 98] width 139 height 11
click at [427, 108] on p "CREW" at bounding box center [426, 109] width 139 height 7
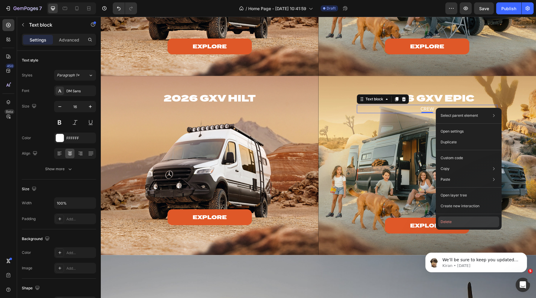
click at [444, 224] on button "Delete" at bounding box center [468, 222] width 61 height 11
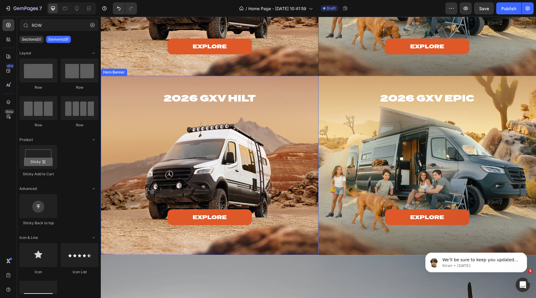
click at [311, 83] on div "2026 GXV HILT Heading explore Button Drop element here Row Row" at bounding box center [210, 205] width 208 height 256
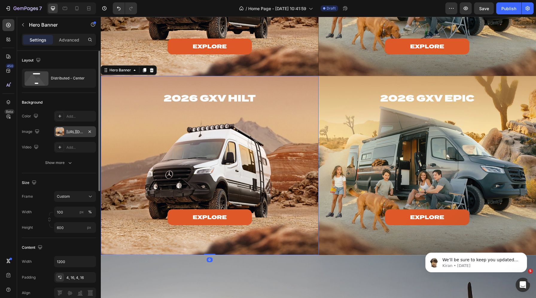
click at [73, 132] on div "https://cdn.shopify.com/s/files/1/0625/3907/1747/files/144_MODE_VANS.webp?v=175…" at bounding box center [74, 131] width 17 height 5
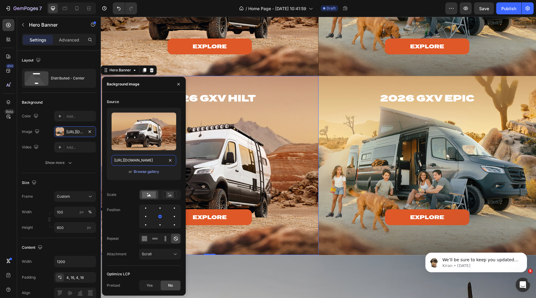
click at [132, 159] on input "https://cdn.shopify.com/s/files/1/0625/3907/1747/files/144_MODE_VANS.webp?v=175…" at bounding box center [143, 160] width 65 height 11
paste input "2026_GXV_HILT.webp?v=1756323981"
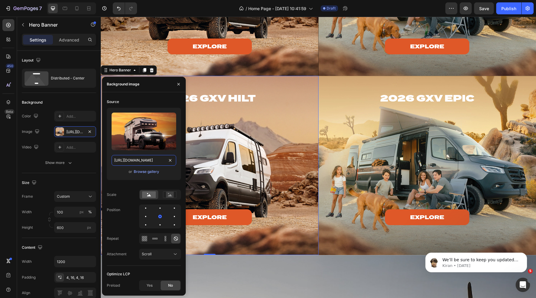
scroll to position [0, 107]
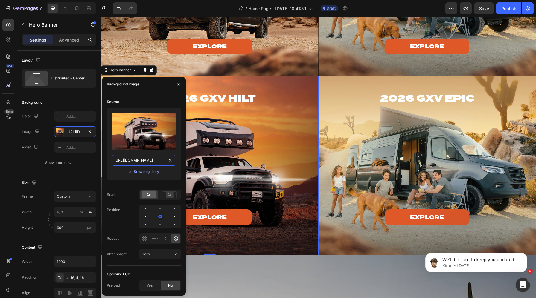
type input "https://cdn.shopify.com/s/files/1/0625/3907/1747/files/2026_GXV_HILT.webp?v=175…"
click at [330, 83] on div "2026 GXV EPIC Heading explore Button Drop element here Row Row" at bounding box center [427, 205] width 208 height 256
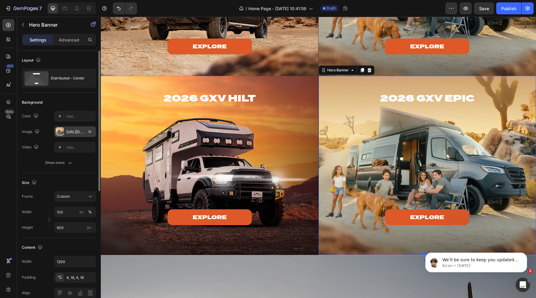
click at [72, 132] on div "https://cdn.shopify.com/s/files/1/0625/3907/1747/files/CREW_MODE.webp?v=1756323…" at bounding box center [74, 131] width 17 height 5
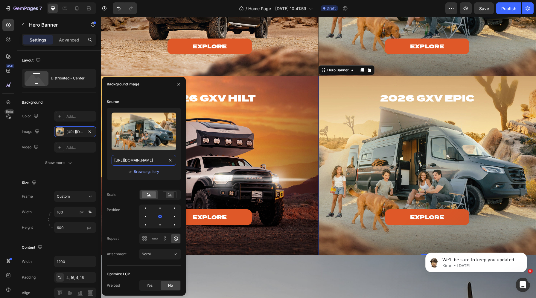
click at [125, 158] on input "https://cdn.shopify.com/s/files/1/0625/3907/1747/files/CREW_MODE.webp?v=1756323…" at bounding box center [143, 160] width 65 height 11
paste input "2026_GXV_EPIC"
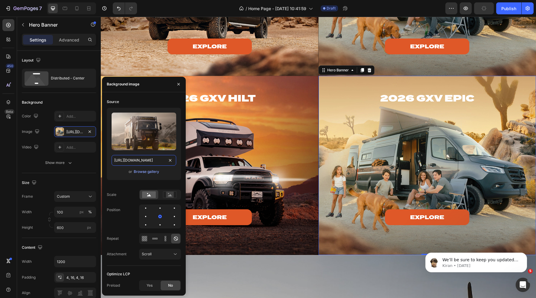
type input "https://cdn.shopify.com/s/files/1/0625/3907/1747/files/2026_GXV_EPIC.webp?v=175…"
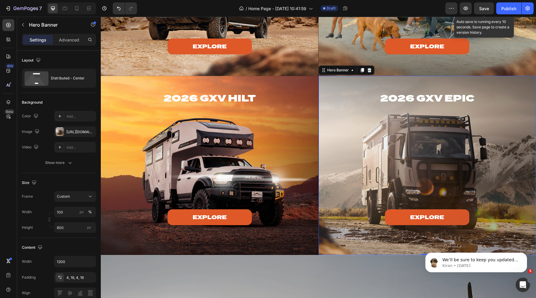
click at [481, 7] on span "Save" at bounding box center [484, 8] width 10 height 5
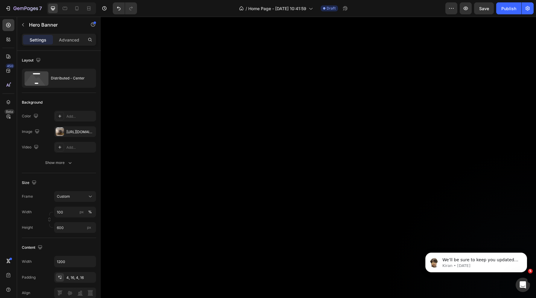
scroll to position [0, 0]
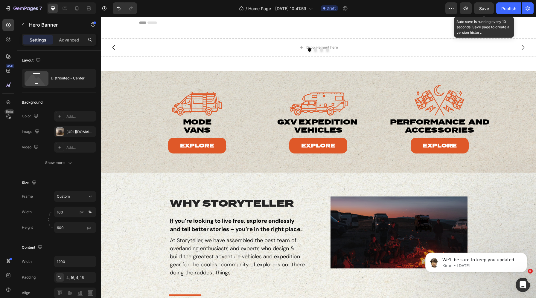
click at [480, 10] on span "Save" at bounding box center [484, 8] width 10 height 5
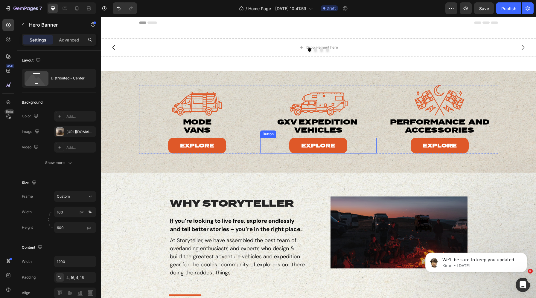
scroll to position [64, 0]
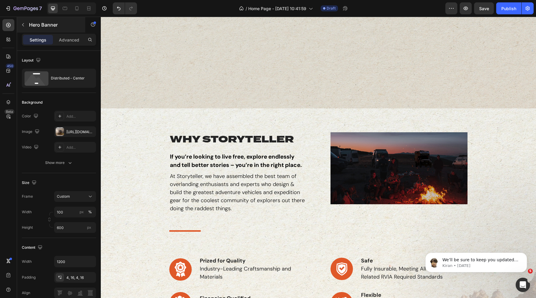
click at [76, 7] on icon at bounding box center [77, 8] width 6 height 6
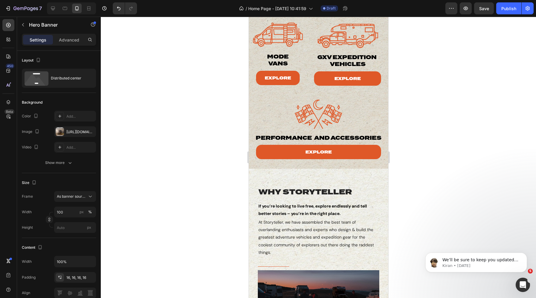
scroll to position [337, 0]
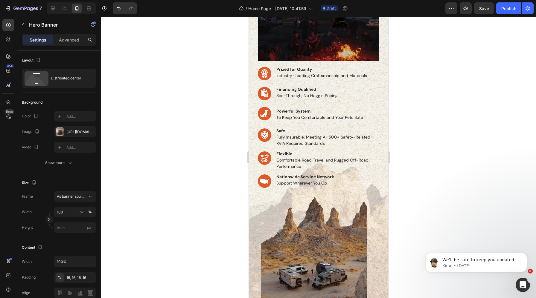
click at [291, 135] on h3 "Safe Fully Insurable, Meeting All 500+ Safety-Related RVIA Required Standards" at bounding box center [326, 137] width 103 height 20
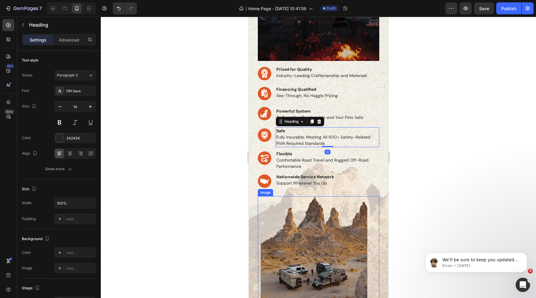
scroll to position [427, 0]
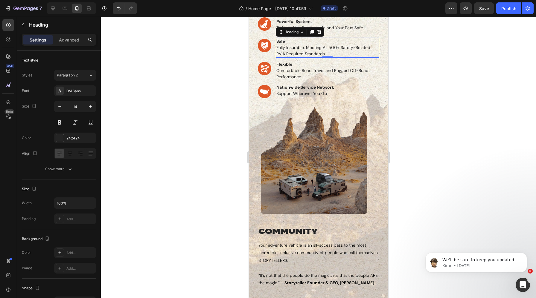
click at [325, 137] on img at bounding box center [313, 160] width 106 height 107
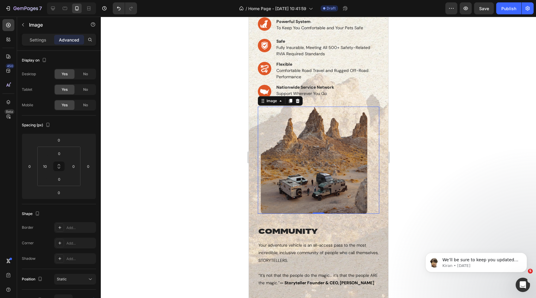
click at [287, 198] on img at bounding box center [313, 160] width 106 height 107
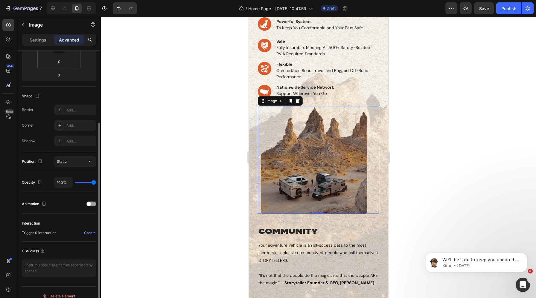
scroll to position [125, 0]
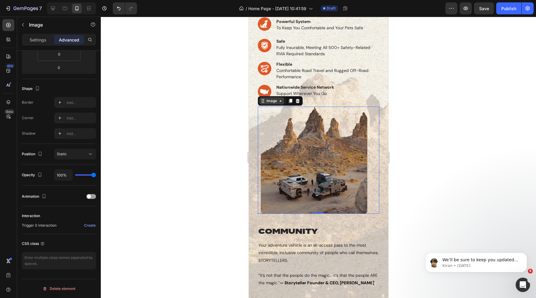
click at [270, 103] on div "Image" at bounding box center [271, 100] width 13 height 5
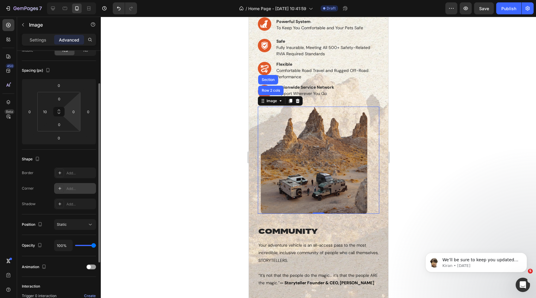
scroll to position [48, 0]
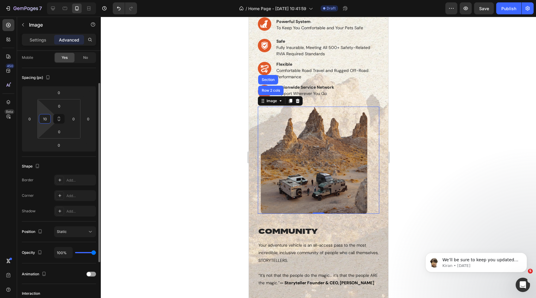
click at [45, 118] on input "10" at bounding box center [44, 118] width 9 height 9
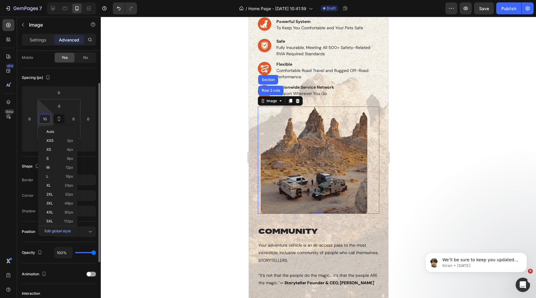
type input "0"
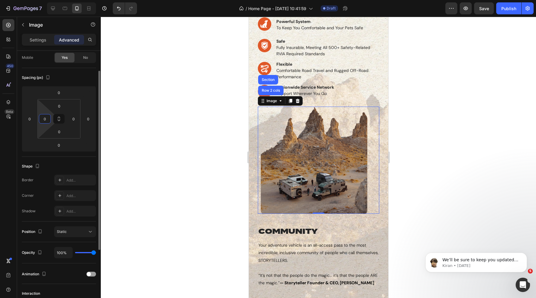
scroll to position [0, 0]
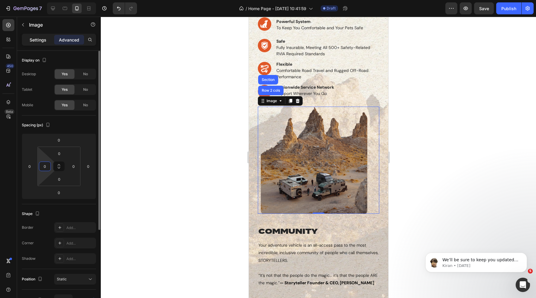
click at [37, 41] on p "Settings" at bounding box center [38, 40] width 17 height 6
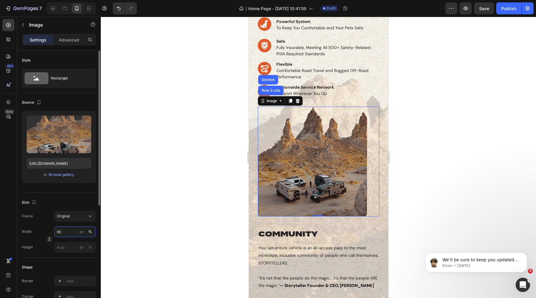
click at [65, 227] on input "90" at bounding box center [75, 232] width 42 height 11
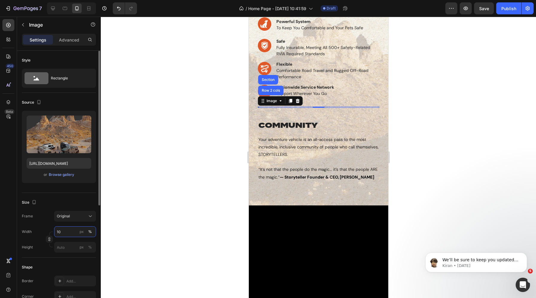
type input "100"
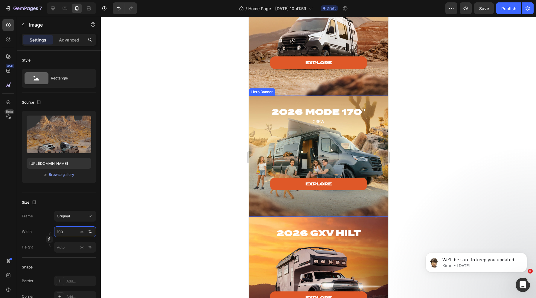
scroll to position [765, 0]
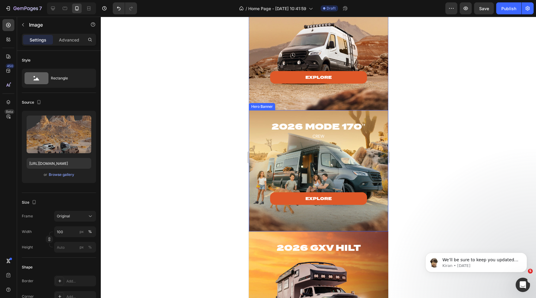
click at [295, 132] on h2 "2026 MODE 170"" at bounding box center [318, 127] width 121 height 12
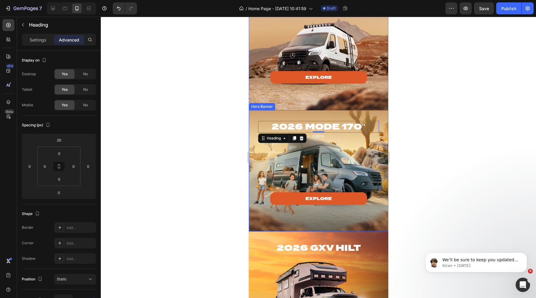
click at [250, 116] on div "2026 MODE 170" Heading 0 CREW Text block explore Button Drop element here Row R…" at bounding box center [317, 170] width 139 height 121
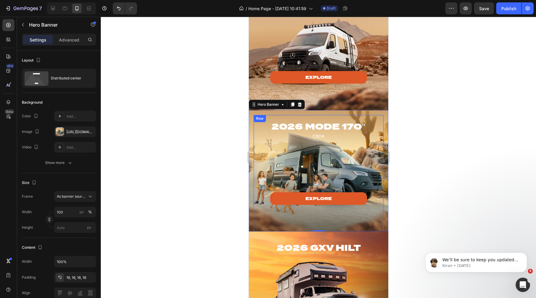
click at [273, 119] on div "2026 MODE 170" Heading CREW Text block explore Button Drop element here Row" at bounding box center [318, 206] width 121 height 183
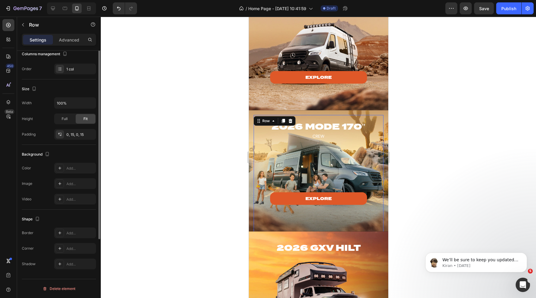
scroll to position [0, 0]
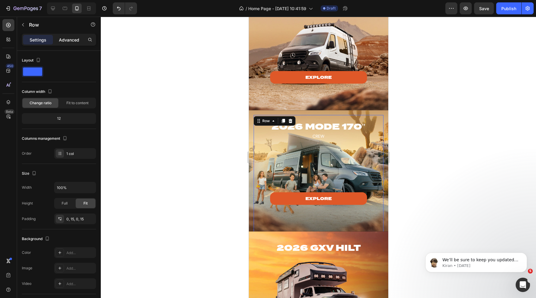
click at [65, 42] on p "Advanced" at bounding box center [69, 40] width 20 height 6
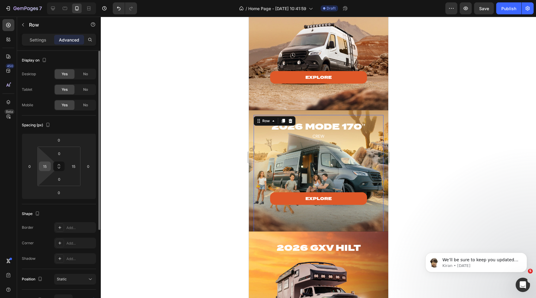
click at [47, 169] on input "15" at bounding box center [44, 166] width 9 height 9
type input "0"
click at [72, 165] on input "15" at bounding box center [73, 166] width 9 height 9
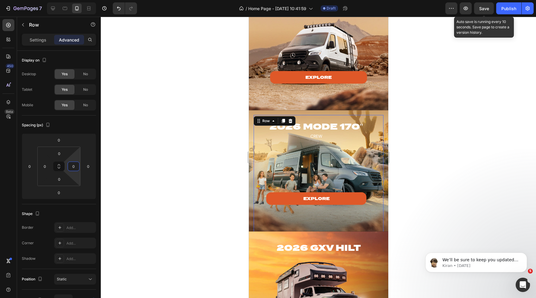
type input "0"
click at [480, 11] on span "Save" at bounding box center [484, 8] width 10 height 5
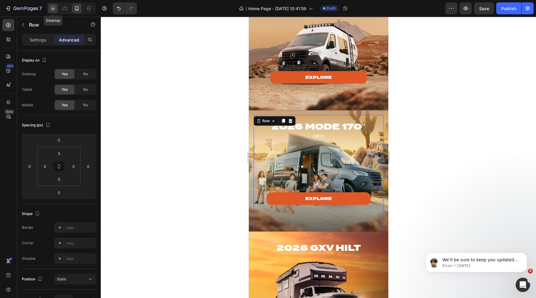
click at [50, 6] on icon at bounding box center [53, 8] width 6 height 6
type input "50"
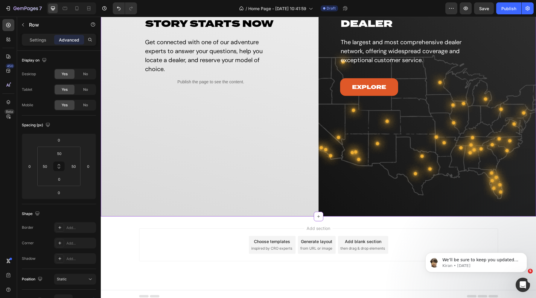
scroll to position [1149, 0]
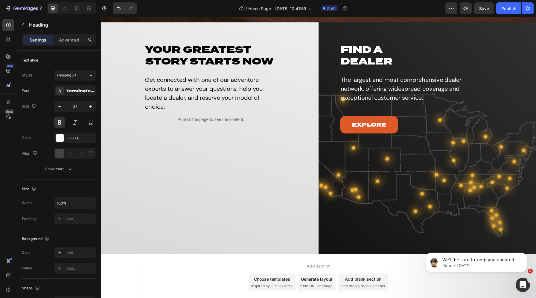
scroll to position [874, 0]
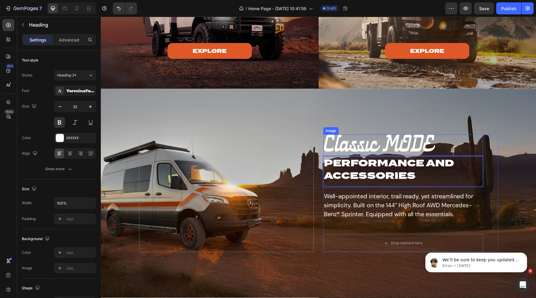
click at [358, 148] on img at bounding box center [379, 143] width 111 height 17
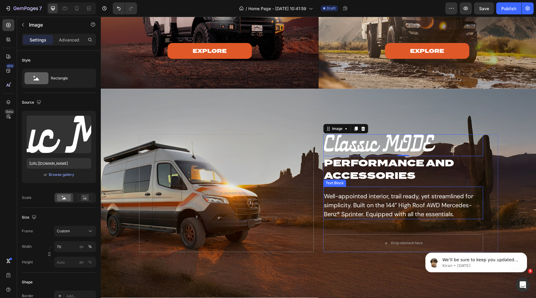
click at [381, 200] on p "Well-appointed interior, trail ready, yet streamlined for simplicity. Built on …" at bounding box center [403, 205] width 158 height 27
click at [362, 201] on p "Well-appointed interior, trail ready, yet streamlined for simplicity. Built on …" at bounding box center [403, 205] width 158 height 27
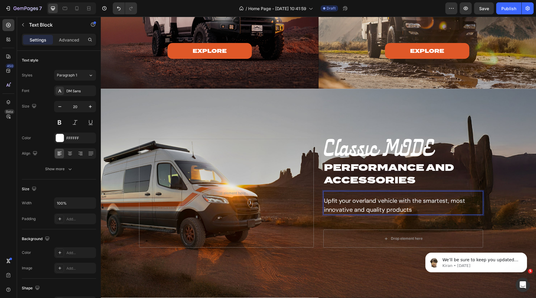
click at [326, 201] on p "Upfit your overland vehicle with the smartest, most innovative and quality prod…" at bounding box center [403, 205] width 158 height 18
click at [360, 144] on img at bounding box center [379, 147] width 111 height 17
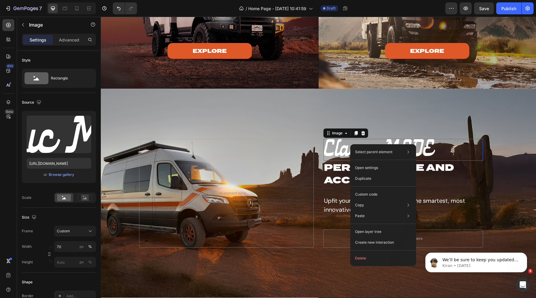
click at [368, 264] on div "Select parent element Section Hero Banner Row 1 col Image Open settings Duplica…" at bounding box center [383, 205] width 66 height 122
click at [363, 256] on button "Delete" at bounding box center [382, 258] width 61 height 11
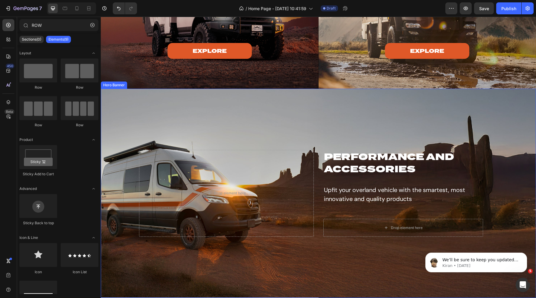
click at [150, 126] on div "Overlay" at bounding box center [318, 193] width 435 height 209
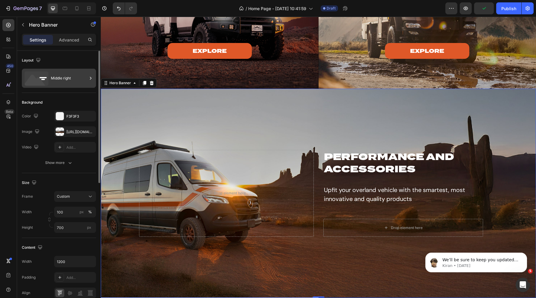
click at [44, 79] on icon at bounding box center [37, 78] width 24 height 14
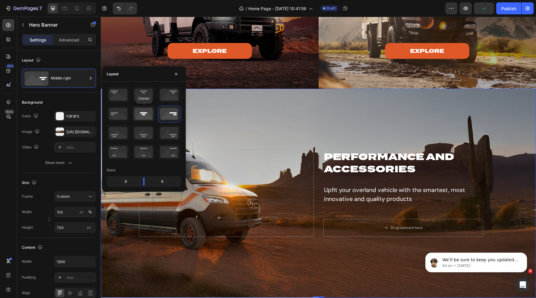
click at [140, 108] on icon at bounding box center [143, 114] width 22 height 16
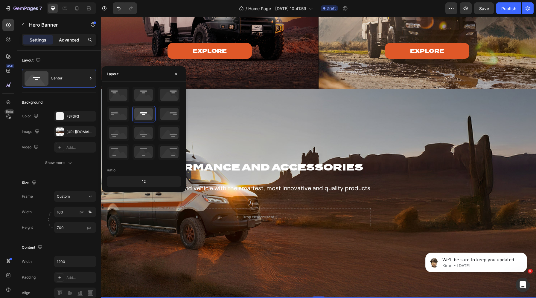
click at [70, 40] on p "Advanced" at bounding box center [69, 40] width 20 height 6
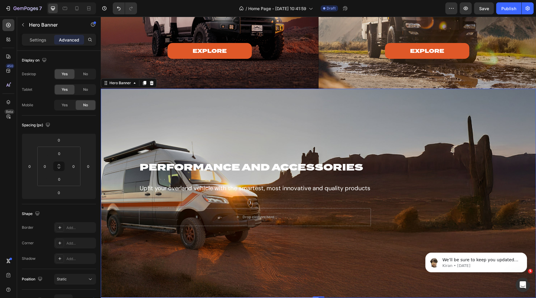
click at [186, 121] on div "Overlay" at bounding box center [318, 193] width 435 height 209
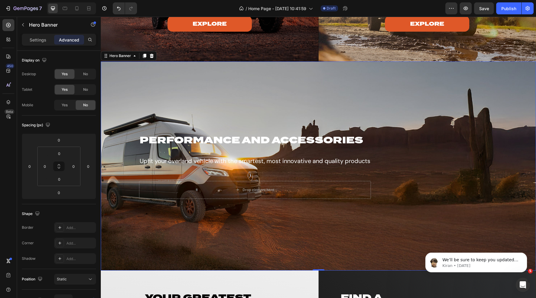
scroll to position [897, 0]
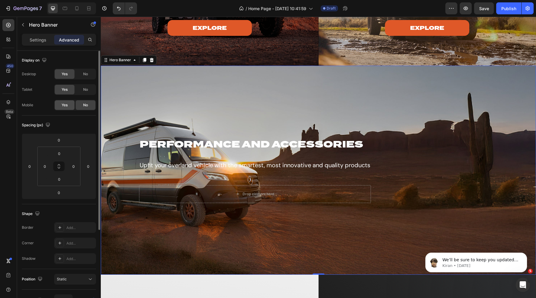
click at [63, 106] on span "Yes" at bounding box center [65, 105] width 6 height 5
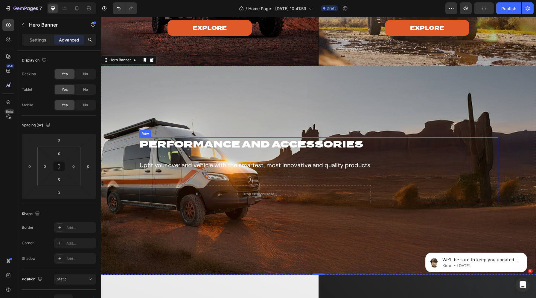
click at [402, 176] on div "Performance and accessories Heading Upfit your overland vehicle with the smarte…" at bounding box center [318, 170] width 359 height 66
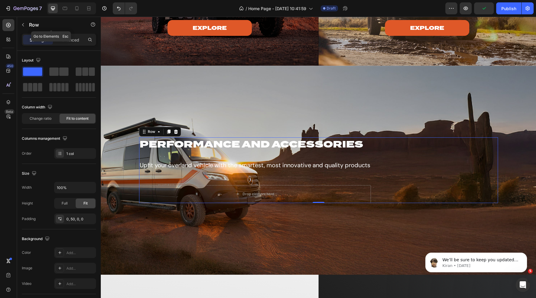
click at [61, 33] on div "Row" at bounding box center [51, 25] width 68 height 17
click at [65, 40] on p "Advanced" at bounding box center [69, 40] width 20 height 6
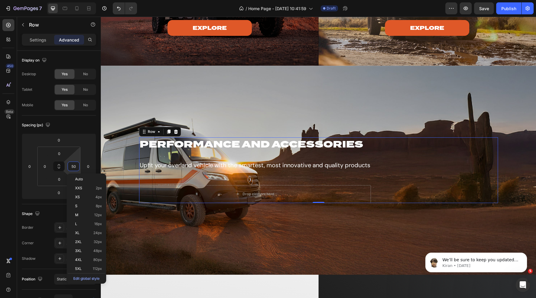
type input "0"
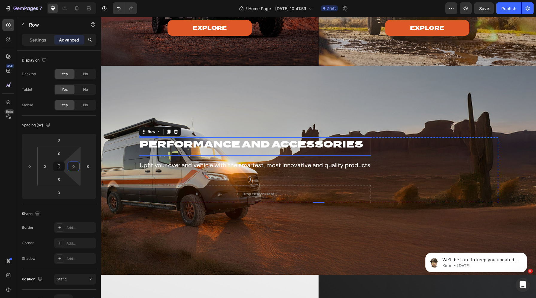
click at [240, 141] on p "Performance and accessories" at bounding box center [255, 144] width 230 height 13
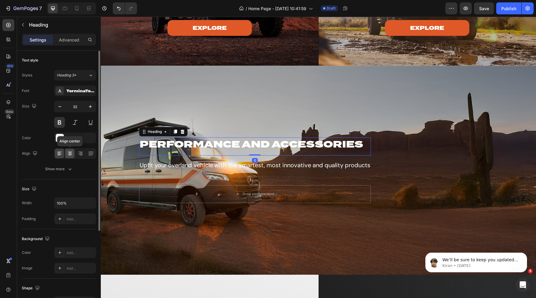
click at [71, 154] on icon at bounding box center [70, 154] width 4 height 1
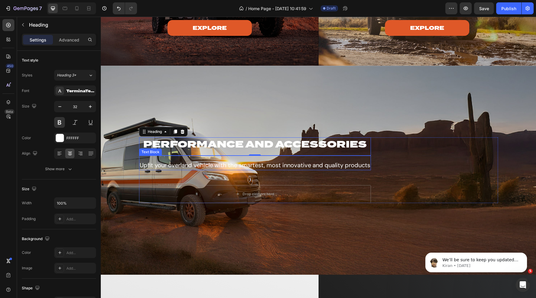
click at [248, 163] on p "Upfit your overland vehicle with the smartest, most innovative and quality prod…" at bounding box center [255, 165] width 230 height 9
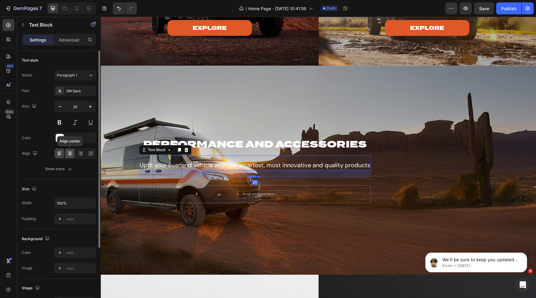
click at [68, 155] on icon at bounding box center [70, 154] width 6 height 6
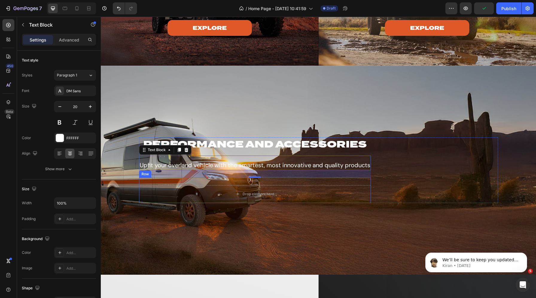
click at [281, 183] on div "Drop element here Row" at bounding box center [255, 190] width 232 height 25
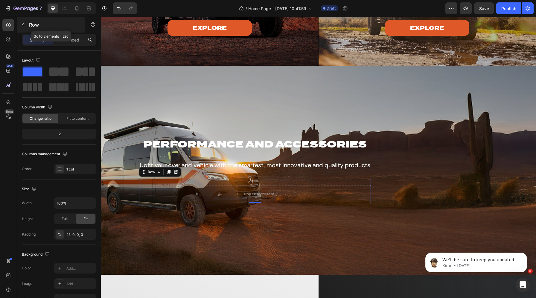
click at [27, 24] on button "button" at bounding box center [23, 25] width 10 height 10
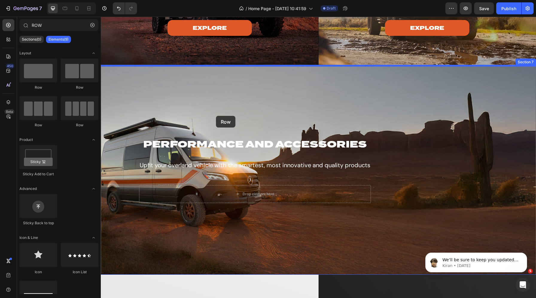
drag, startPoint x: 141, startPoint y: 86, endPoint x: 216, endPoint y: 116, distance: 80.2
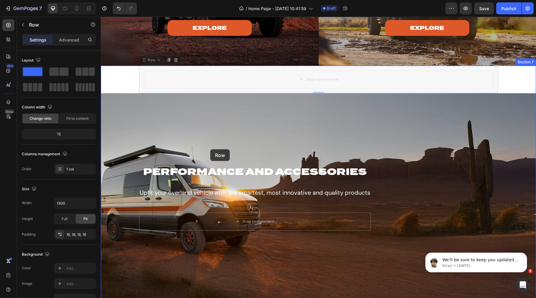
drag, startPoint x: 148, startPoint y: 61, endPoint x: 210, endPoint y: 151, distance: 109.9
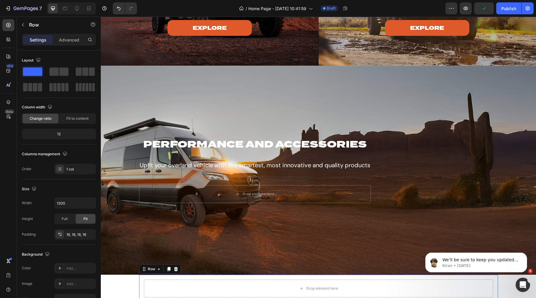
scroll to position [921, 0]
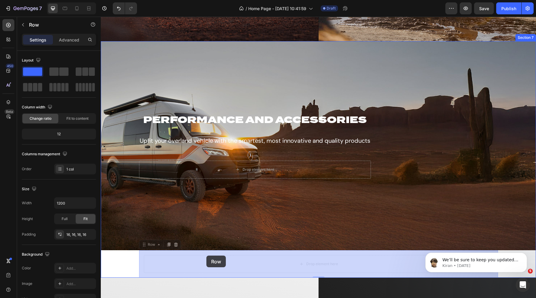
drag, startPoint x: 150, startPoint y: 244, endPoint x: 185, endPoint y: 245, distance: 35.0
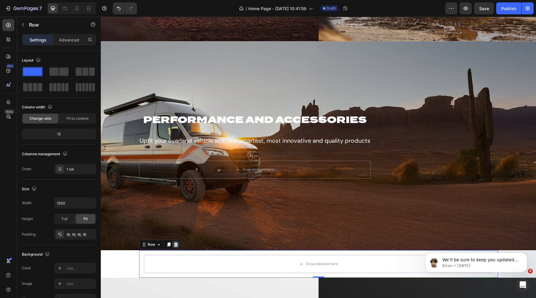
click at [175, 246] on icon at bounding box center [175, 244] width 5 height 5
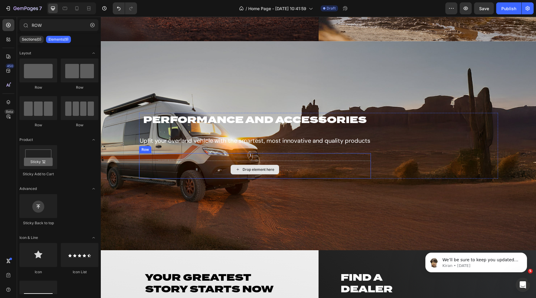
scroll to position [895, 0]
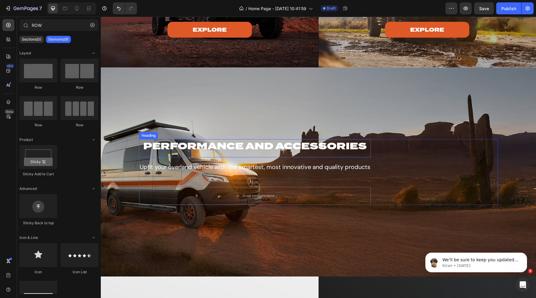
click at [146, 136] on div "Heading" at bounding box center [148, 135] width 16 height 5
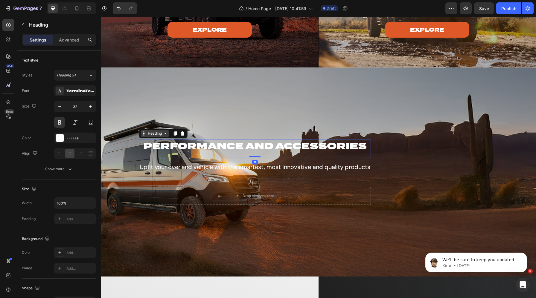
click at [153, 133] on div "Heading" at bounding box center [154, 133] width 16 height 5
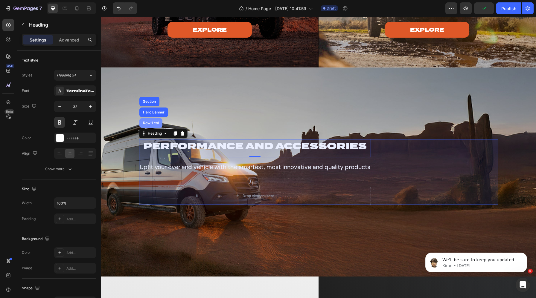
click at [152, 122] on div "Row 1 col" at bounding box center [151, 123] width 18 height 4
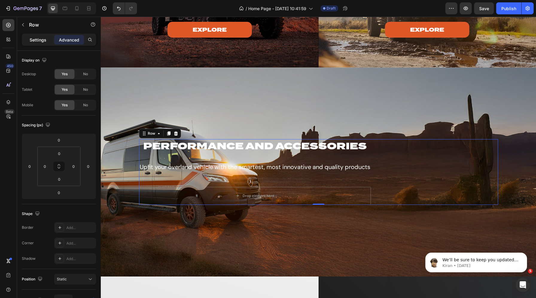
click at [29, 40] on div "Settings" at bounding box center [38, 40] width 30 height 10
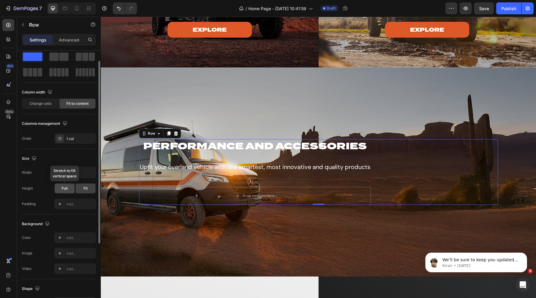
scroll to position [16, 0]
click at [62, 191] on div "Full" at bounding box center [65, 188] width 20 height 10
click at [68, 138] on div "1 col" at bounding box center [80, 138] width 28 height 5
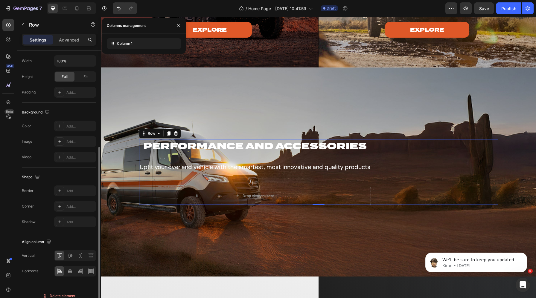
scroll to position [134, 0]
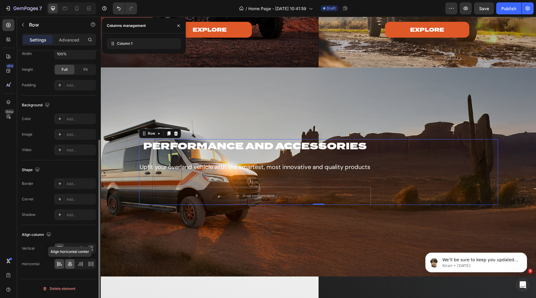
click at [71, 263] on icon at bounding box center [70, 264] width 6 height 6
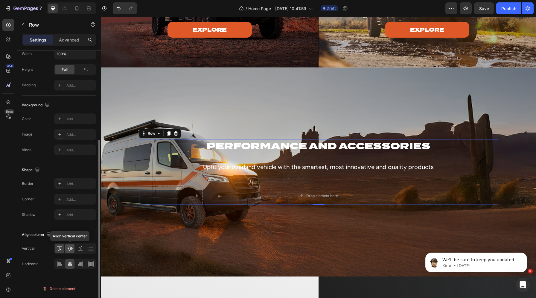
click at [71, 251] on icon at bounding box center [70, 249] width 6 height 6
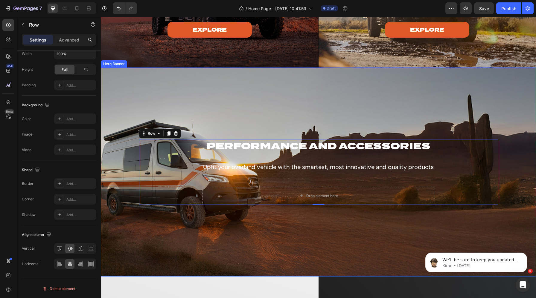
scroll to position [873, 0]
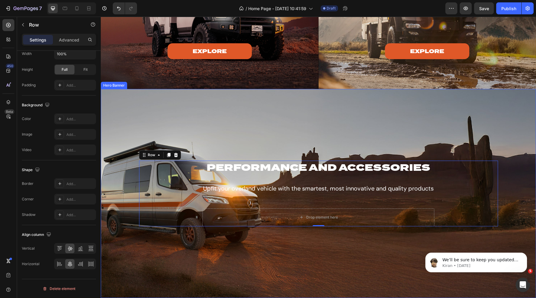
click at [175, 120] on div "Overlay" at bounding box center [318, 193] width 435 height 209
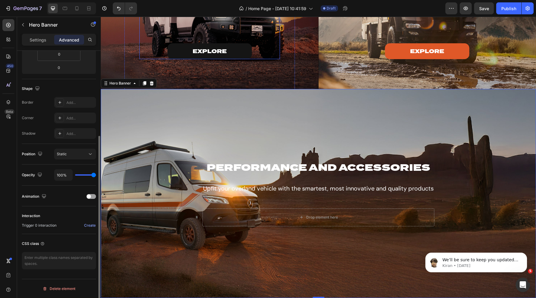
scroll to position [0, 0]
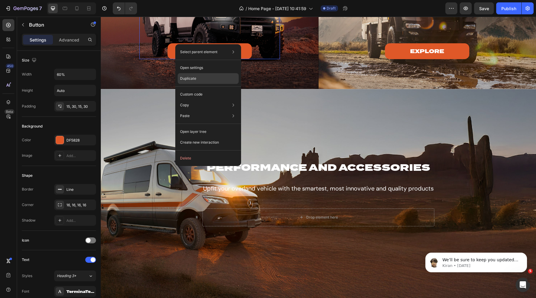
click at [194, 77] on p "Duplicate" at bounding box center [188, 78] width 16 height 5
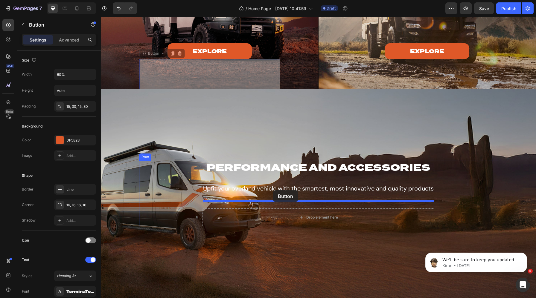
drag, startPoint x: 150, startPoint y: 54, endPoint x: 273, endPoint y: 190, distance: 183.0
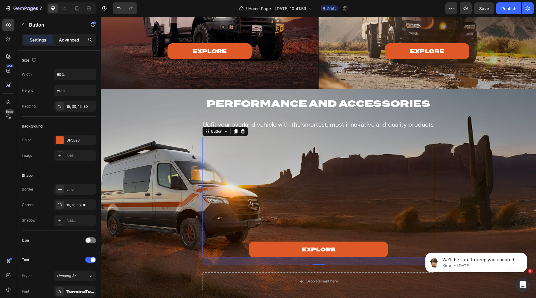
click at [68, 43] on p "Advanced" at bounding box center [69, 40] width 20 height 6
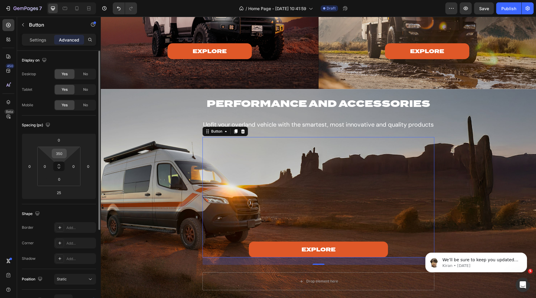
click at [62, 153] on input "350" at bounding box center [59, 153] width 12 height 9
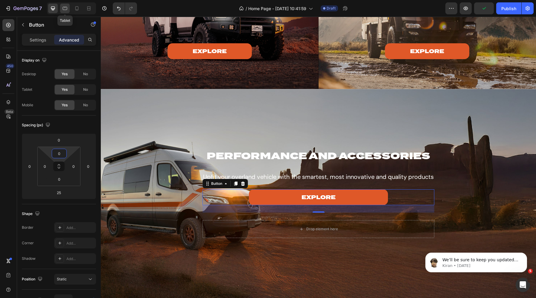
type input "0"
click at [65, 11] on icon at bounding box center [65, 8] width 6 height 6
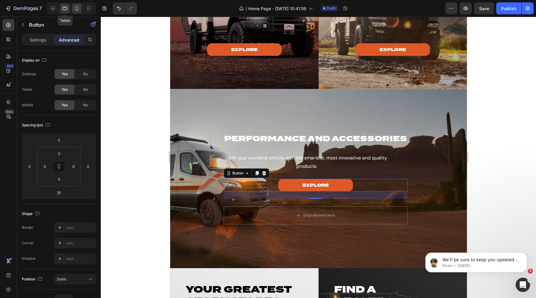
scroll to position [896, 0]
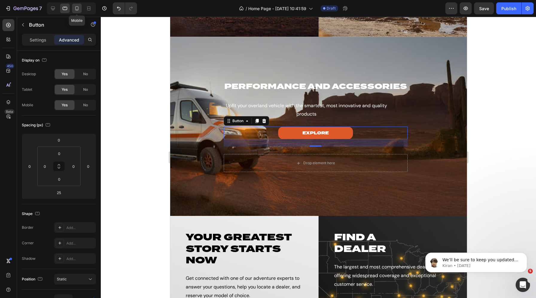
click at [76, 10] on icon at bounding box center [76, 8] width 3 height 4
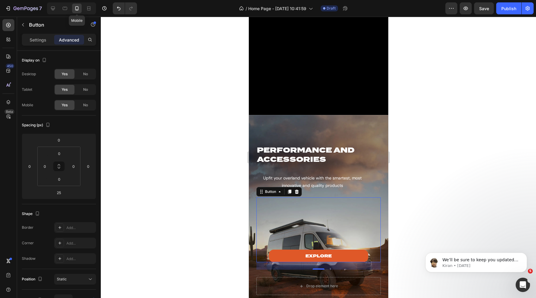
type input "0"
click at [56, 151] on input "175" at bounding box center [59, 153] width 12 height 9
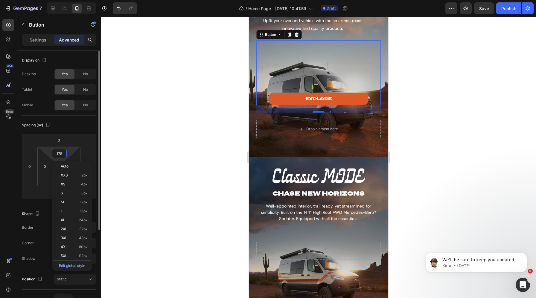
scroll to position [1119, 0]
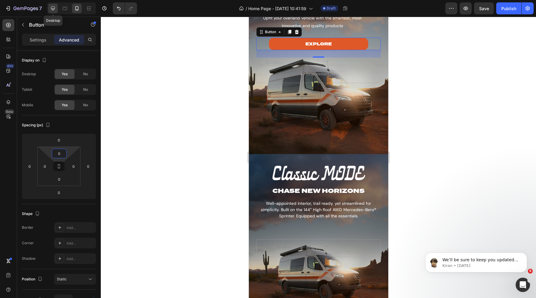
type input "0"
click at [51, 8] on icon at bounding box center [53, 9] width 4 height 4
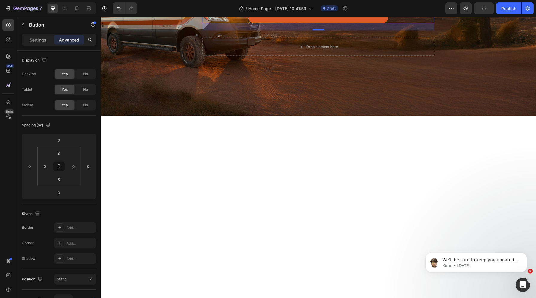
type input "25"
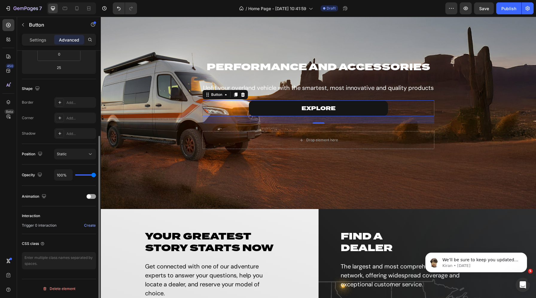
scroll to position [962, 0]
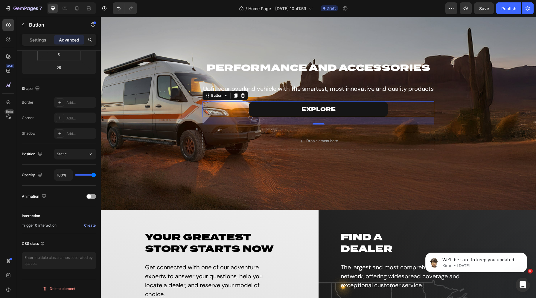
click at [314, 105] on link "explore" at bounding box center [318, 109] width 139 height 16
click at [319, 108] on p "explore" at bounding box center [318, 109] width 34 height 7
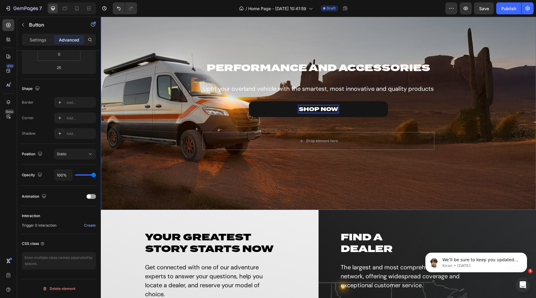
click at [291, 180] on div "Overlay" at bounding box center [318, 105] width 435 height 209
click at [276, 82] on div "Upfit your overland vehicle with the smartest, most innovative and quality prod…" at bounding box center [318, 86] width 232 height 15
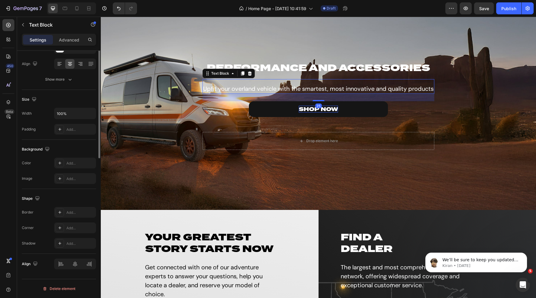
scroll to position [0, 0]
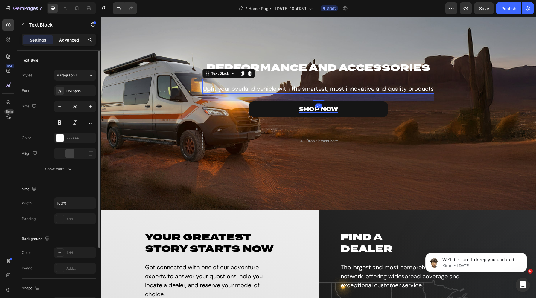
click at [67, 41] on p "Advanced" at bounding box center [69, 40] width 20 height 6
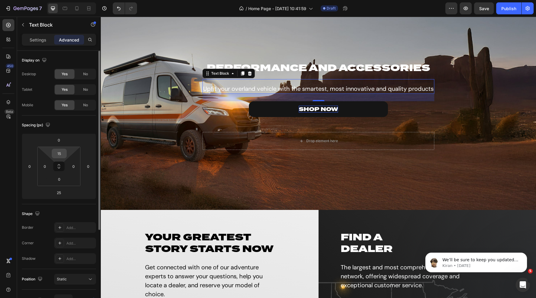
click at [61, 152] on input "15" at bounding box center [59, 153] width 12 height 9
type input "0"
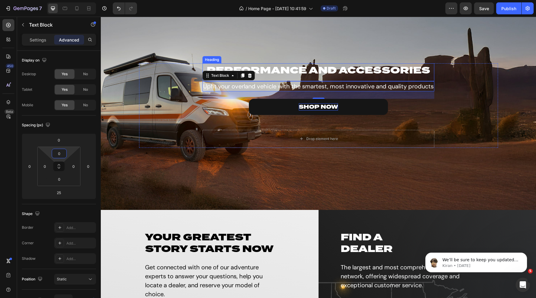
click at [282, 70] on p "Performance and accessories" at bounding box center [318, 70] width 230 height 13
click at [69, 36] on div "Advanced" at bounding box center [69, 40] width 30 height 10
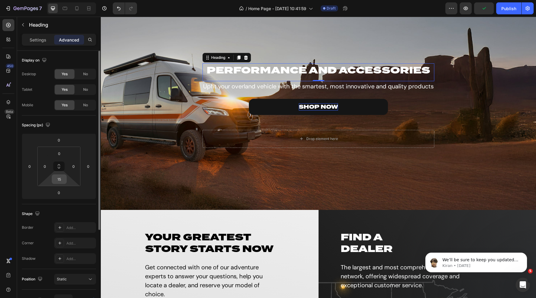
click at [58, 178] on input "15" at bounding box center [59, 179] width 12 height 9
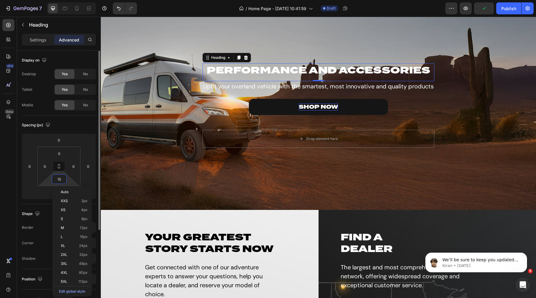
type input "0"
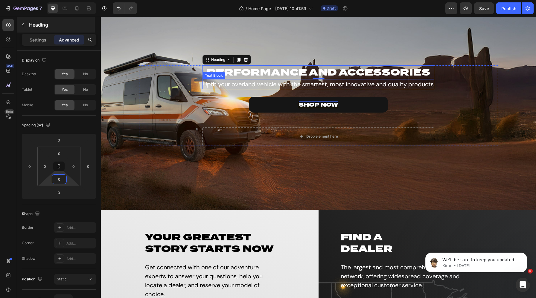
click at [21, 24] on icon "button" at bounding box center [23, 24] width 5 height 5
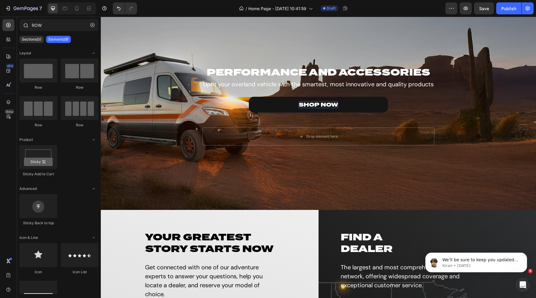
scroll to position [912, 0]
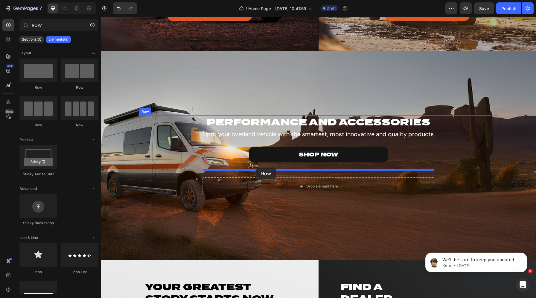
drag, startPoint x: 130, startPoint y: 122, endPoint x: 256, endPoint y: 168, distance: 133.9
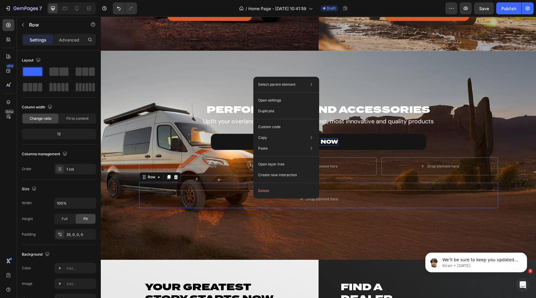
click at [264, 189] on button "Delete" at bounding box center [286, 191] width 61 height 11
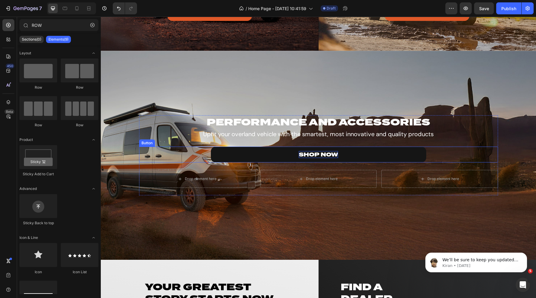
click at [198, 152] on div "SHOP NOW Button" at bounding box center [318, 155] width 359 height 16
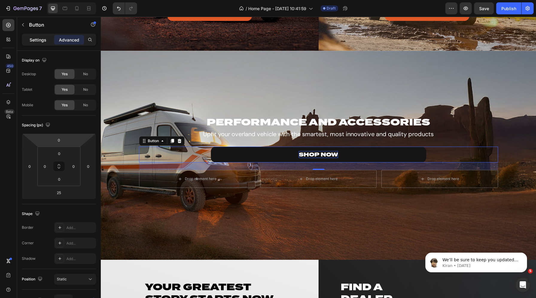
click at [38, 38] on p "Settings" at bounding box center [38, 40] width 17 height 6
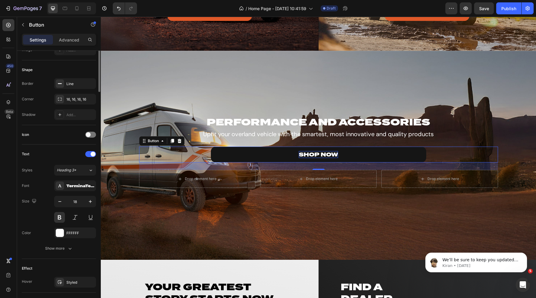
scroll to position [0, 0]
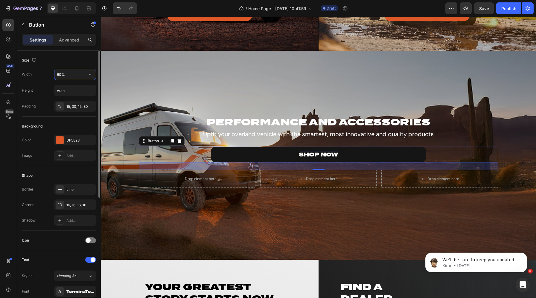
click at [69, 76] on input "60%" at bounding box center [74, 74] width 41 height 11
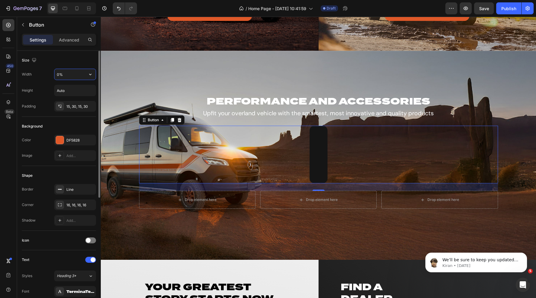
type input "20%"
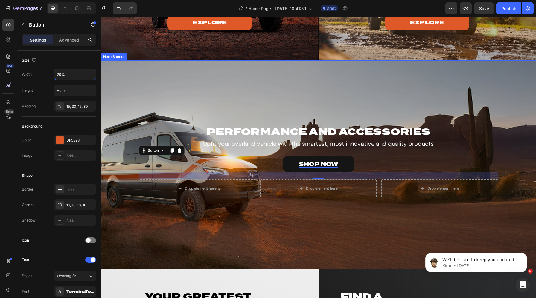
scroll to position [901, 0]
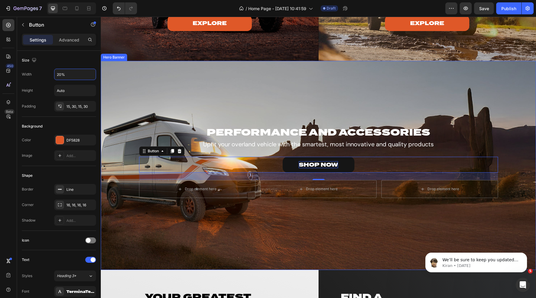
click at [161, 97] on div "Overlay" at bounding box center [318, 165] width 435 height 209
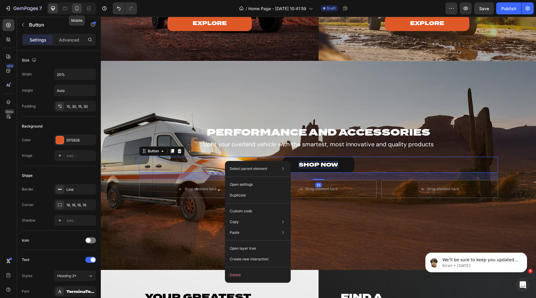
click at [77, 11] on icon at bounding box center [77, 8] width 6 height 6
type input "80%"
type input "14"
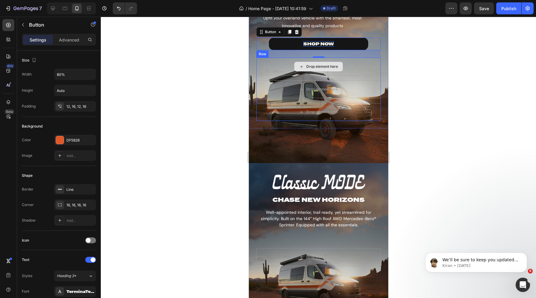
scroll to position [1101, 0]
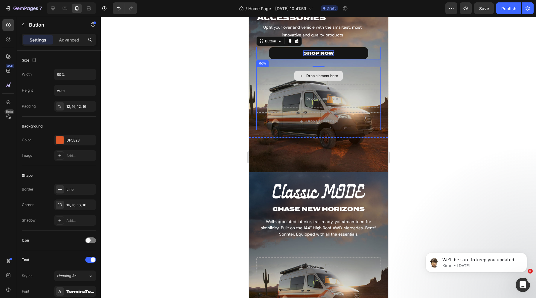
click at [316, 39] on p "Upfit your overland vehicle with the smartest, most innovative and quality prod…" at bounding box center [311, 31] width 111 height 15
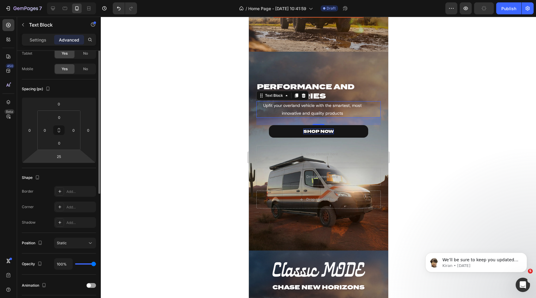
scroll to position [125, 0]
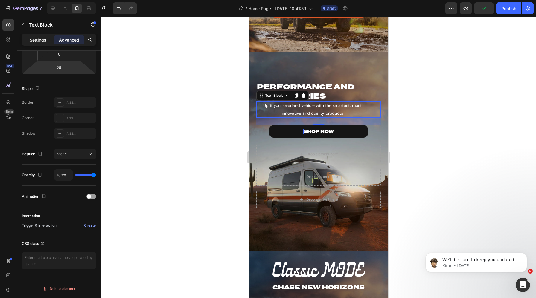
click at [37, 39] on p "Settings" at bounding box center [38, 40] width 17 height 6
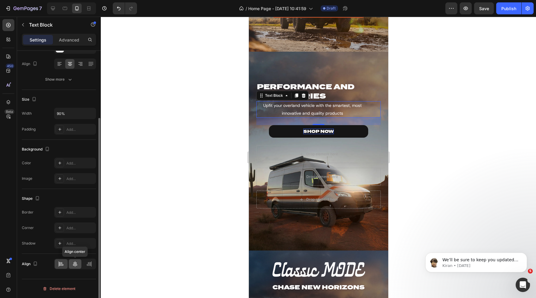
click at [77, 265] on icon at bounding box center [75, 264] width 4 height 5
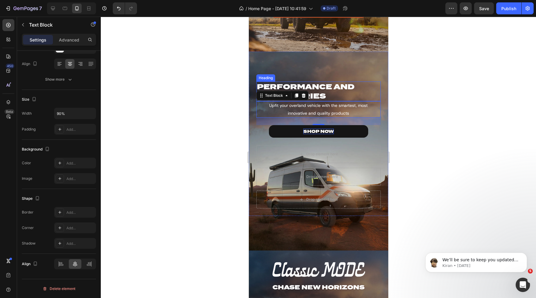
click at [327, 92] on p "Performance and accessories" at bounding box center [317, 91] width 123 height 19
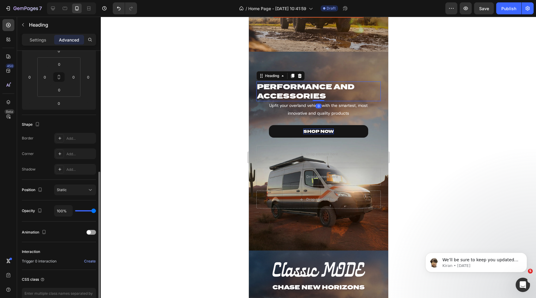
scroll to position [125, 0]
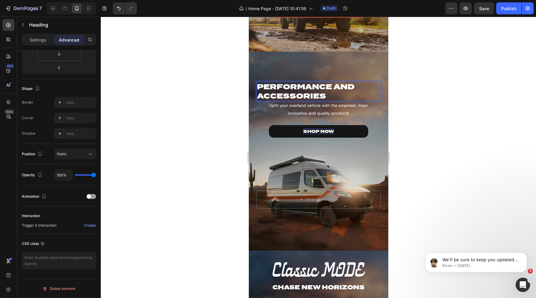
click at [328, 96] on p "Performance and accessories" at bounding box center [317, 91] width 123 height 19
click at [325, 97] on p "Performance and accessories" at bounding box center [317, 91] width 123 height 19
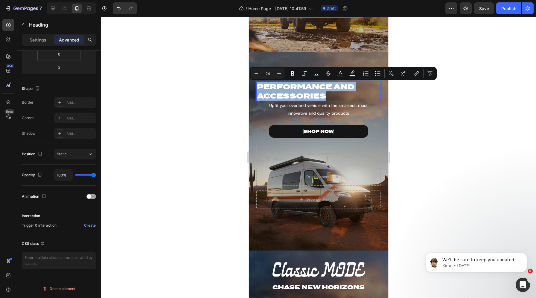
drag, startPoint x: 323, startPoint y: 97, endPoint x: 209, endPoint y: 81, distance: 115.3
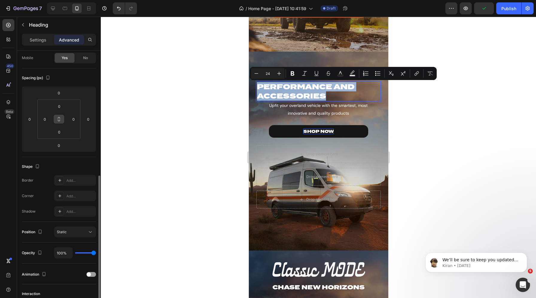
scroll to position [0, 0]
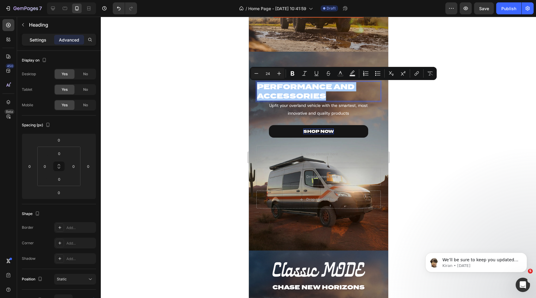
click at [31, 44] on div "Settings" at bounding box center [38, 40] width 30 height 10
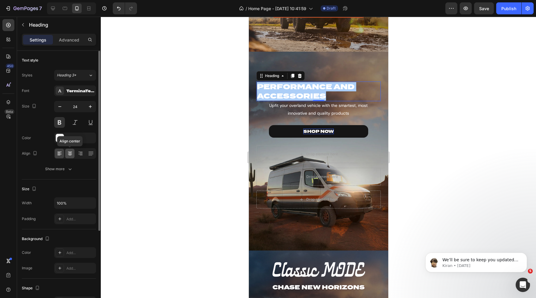
click at [67, 153] on icon at bounding box center [70, 154] width 6 height 6
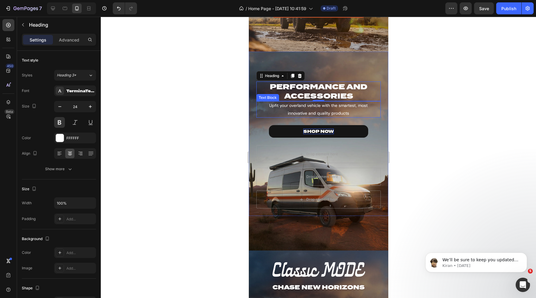
click at [277, 110] on p "Upfit your overland vehicle with the smartest, most innovative and quality prod…" at bounding box center [318, 109] width 111 height 15
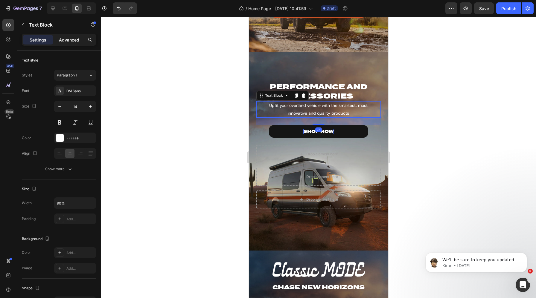
click at [70, 41] on p "Advanced" at bounding box center [69, 40] width 20 height 6
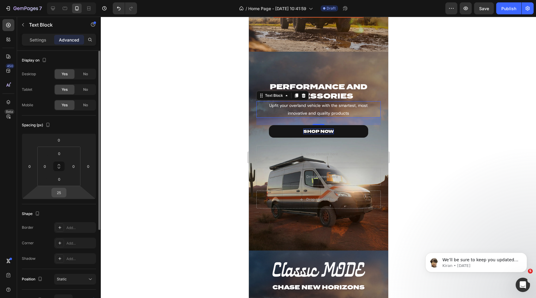
click at [59, 194] on input "25" at bounding box center [59, 192] width 12 height 9
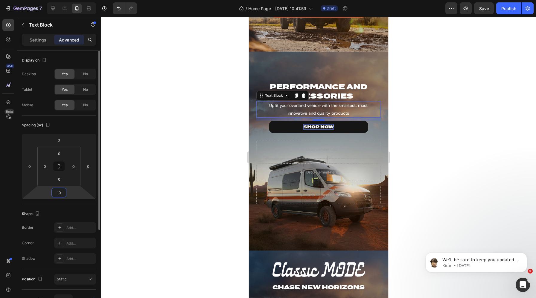
type input "10"
